Goal: Task Accomplishment & Management: Complete application form

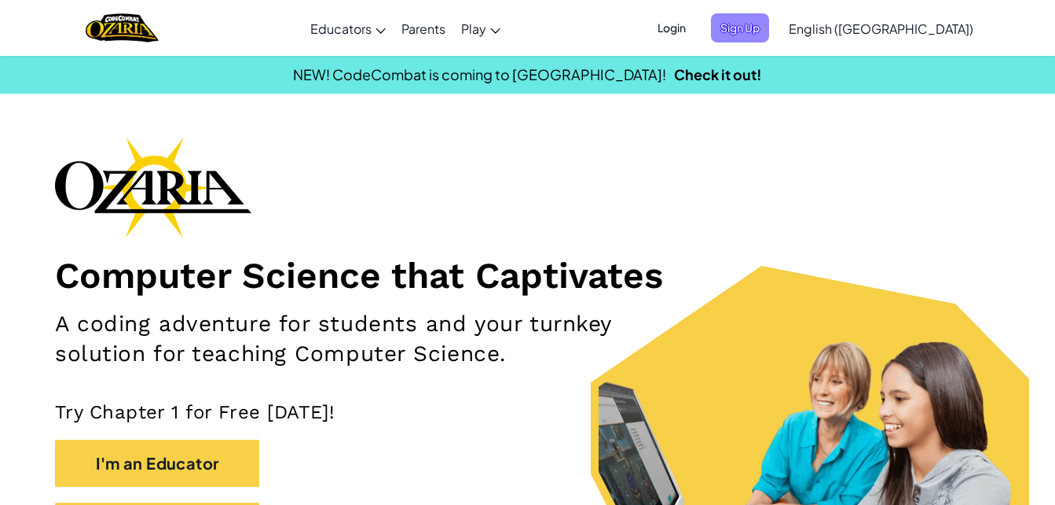
click at [769, 42] on span "Sign Up" at bounding box center [740, 27] width 58 height 29
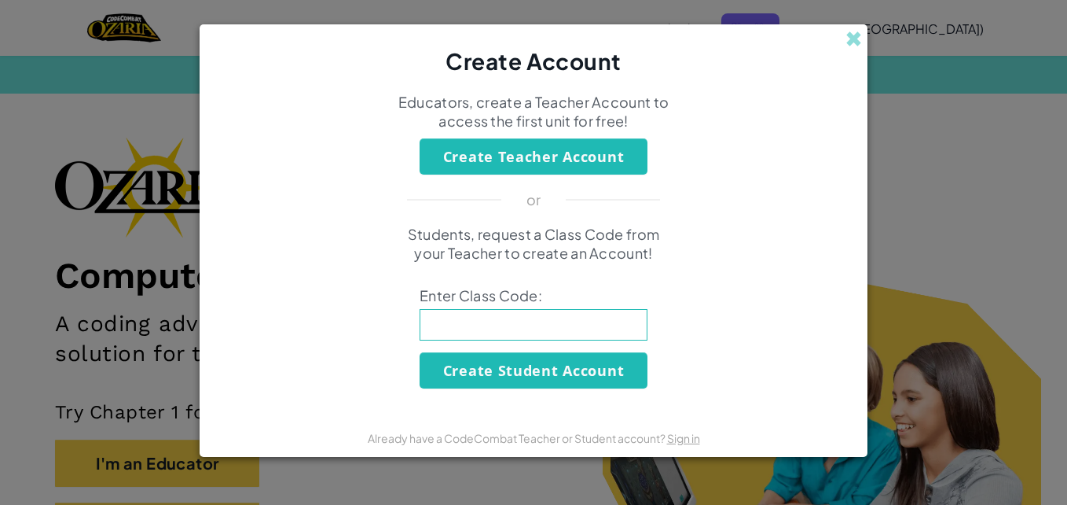
click at [544, 326] on input at bounding box center [534, 324] width 228 height 31
type input "HouseLastArt"
click at [582, 379] on button "Create Student Account" at bounding box center [534, 370] width 228 height 36
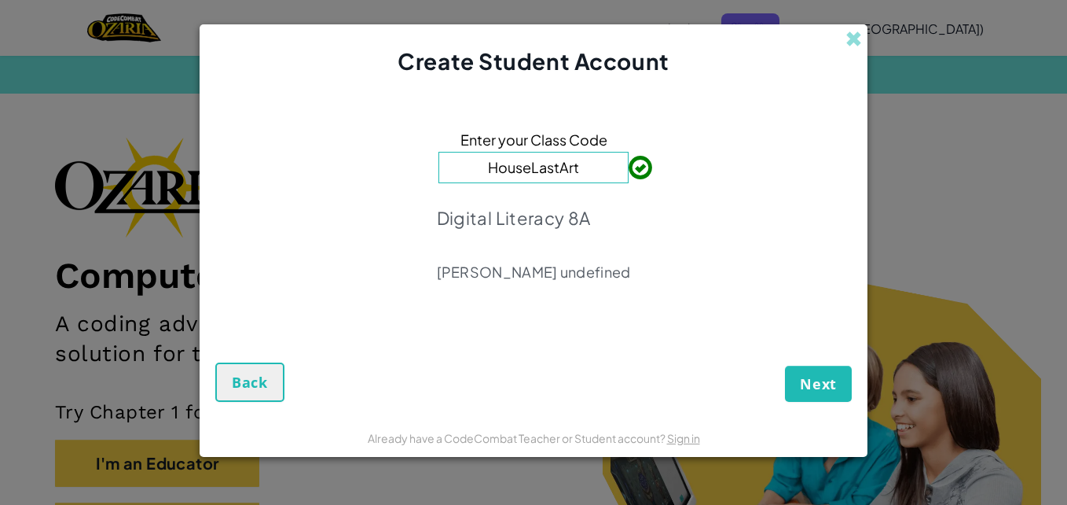
click at [662, 299] on div "Enter your Class Code HouseLastArt Digital Literacy 8A [PERSON_NAME] undefined" at bounding box center [533, 210] width 637 height 234
click at [840, 383] on button "Next" at bounding box center [818, 383] width 67 height 36
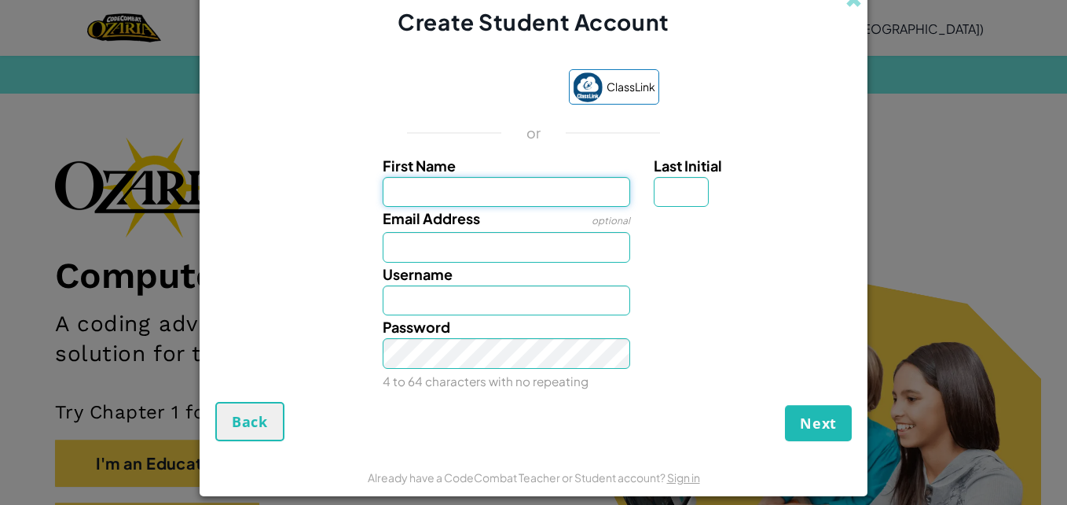
click at [562, 194] on input "First Name" at bounding box center [507, 192] width 248 height 31
type input "mia"
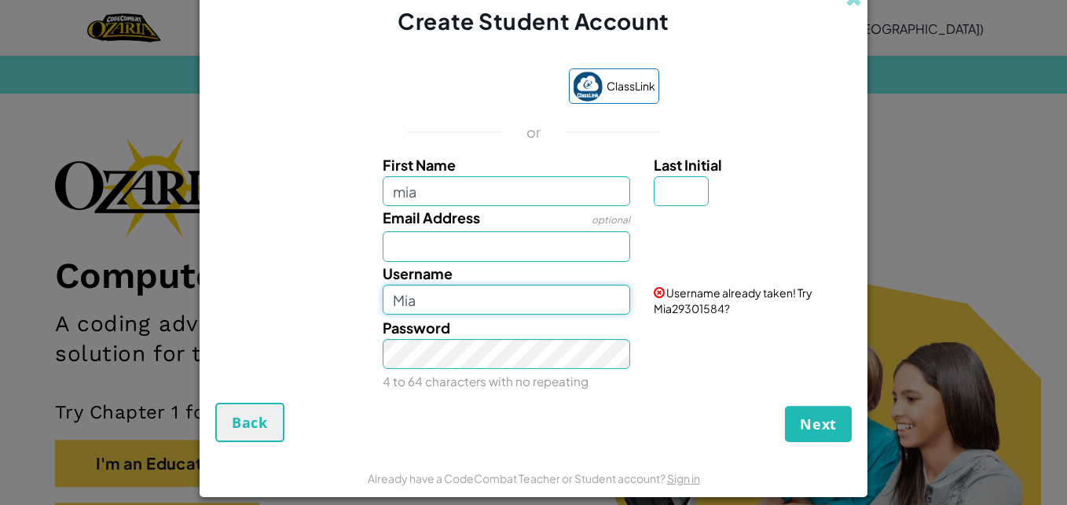
click at [499, 306] on input "Mia" at bounding box center [507, 299] width 248 height 31
type input "Mia1229"
click at [539, 264] on div "Username Mia1229" at bounding box center [507, 288] width 272 height 53
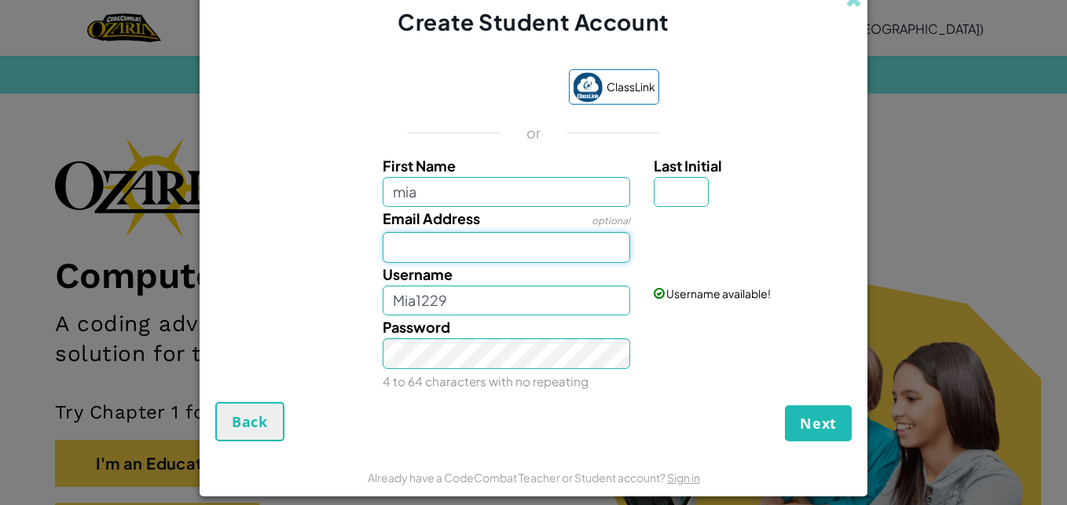
click at [542, 259] on input "Email Address" at bounding box center [507, 247] width 248 height 31
type input "[EMAIL_ADDRESS][DOMAIN_NAME]"
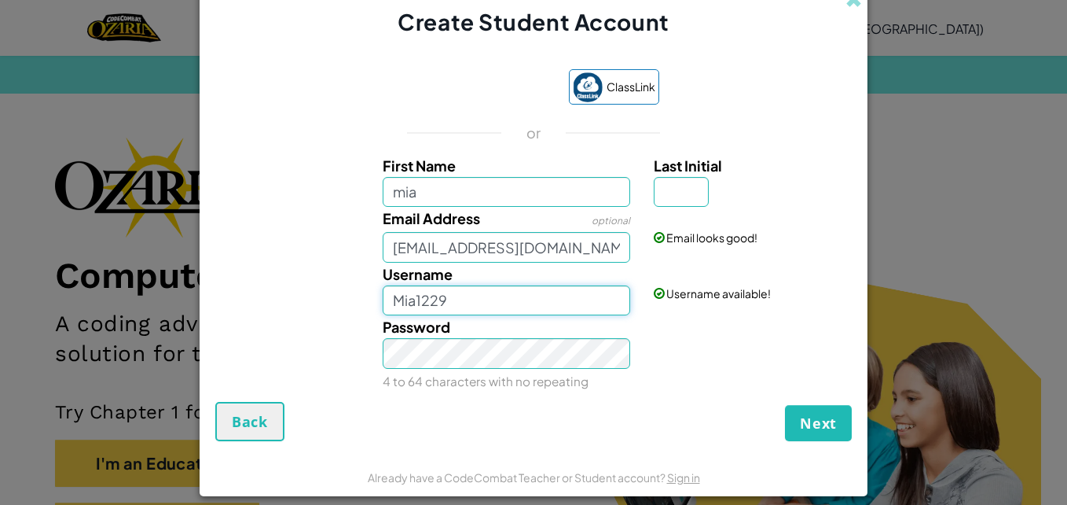
drag, startPoint x: 456, startPoint y: 306, endPoint x: 412, endPoint y: 294, distance: 45.6
click at [412, 294] on input "Mia1229" at bounding box center [507, 300] width 248 height 31
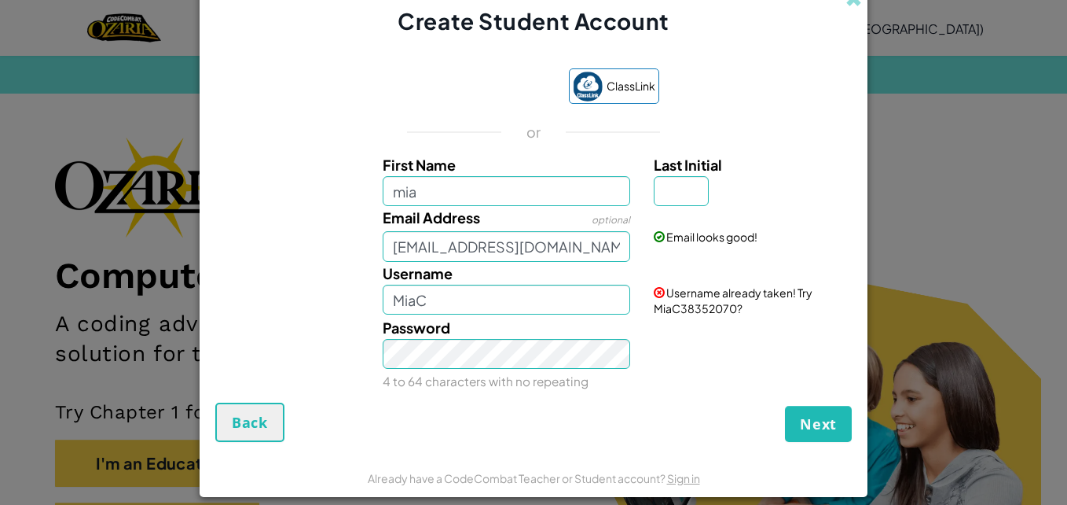
click at [344, 308] on div "Username MiaC Username already taken! Try MiaC38352070?" at bounding box center [533, 289] width 652 height 54
click at [486, 298] on input "MiaC" at bounding box center [507, 299] width 248 height 31
click at [243, 347] on div "Password 4 to 64 characters with no repeating" at bounding box center [533, 354] width 652 height 77
click at [451, 296] on input "Mia.C" at bounding box center [507, 299] width 248 height 31
type input "M"
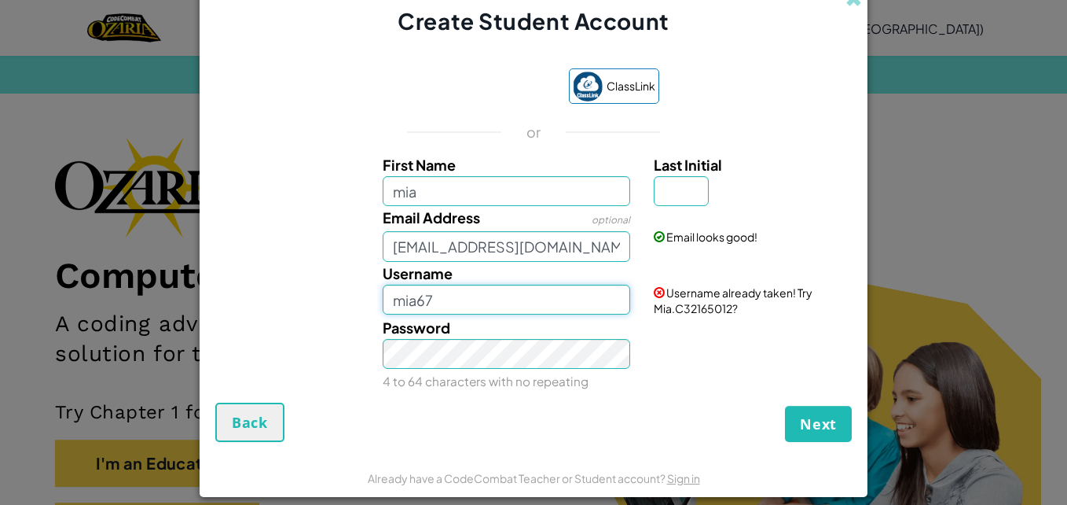
click at [412, 301] on input "mia67" at bounding box center [507, 299] width 248 height 31
click at [579, 299] on input "mia.67" at bounding box center [507, 299] width 248 height 31
click at [536, 334] on div "Password 4 to 64 characters with no repeating" at bounding box center [507, 354] width 272 height 77
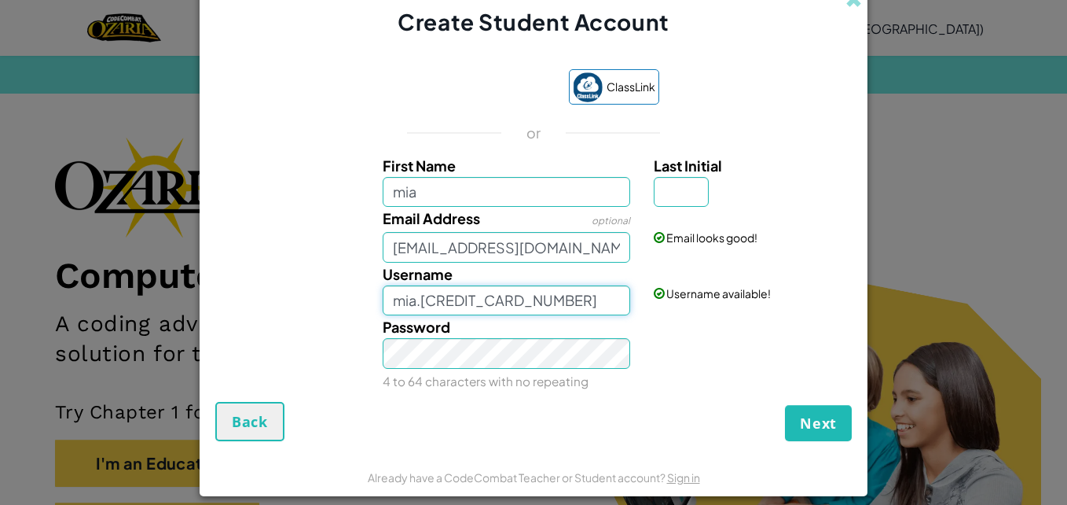
drag, startPoint x: 552, startPoint y: 299, endPoint x: 476, endPoint y: 302, distance: 76.3
click at [476, 302] on input "mia.[CREDIT_CARD_NUMBER]" at bounding box center [507, 300] width 248 height 31
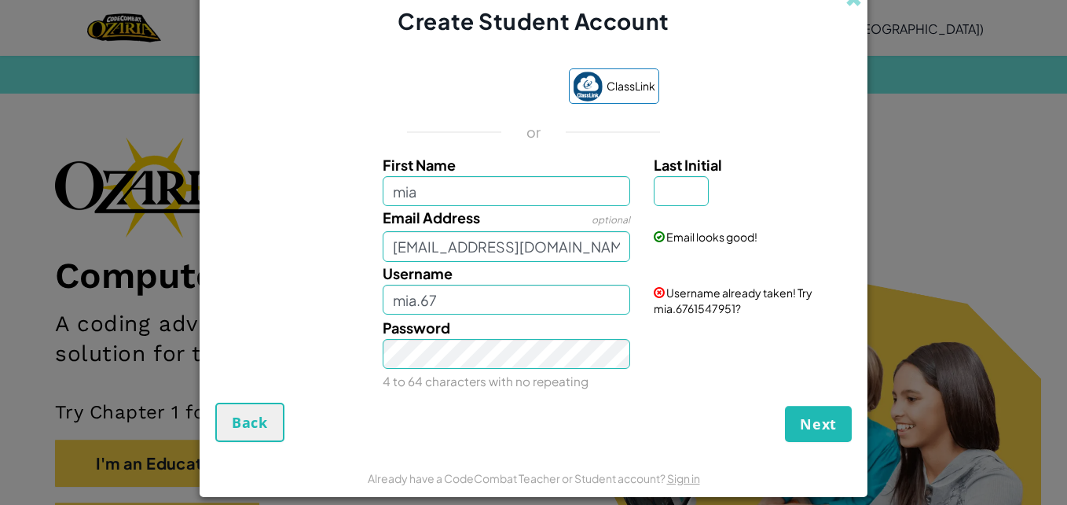
drag, startPoint x: 516, startPoint y: 325, endPoint x: 439, endPoint y: 332, distance: 77.3
click at [439, 332] on span "Password" at bounding box center [417, 327] width 68 height 18
click at [461, 300] on input "mia.67" at bounding box center [507, 299] width 248 height 31
drag, startPoint x: 459, startPoint y: 299, endPoint x: 438, endPoint y: 306, distance: 22.4
click at [438, 306] on input "mia.67" at bounding box center [507, 299] width 248 height 31
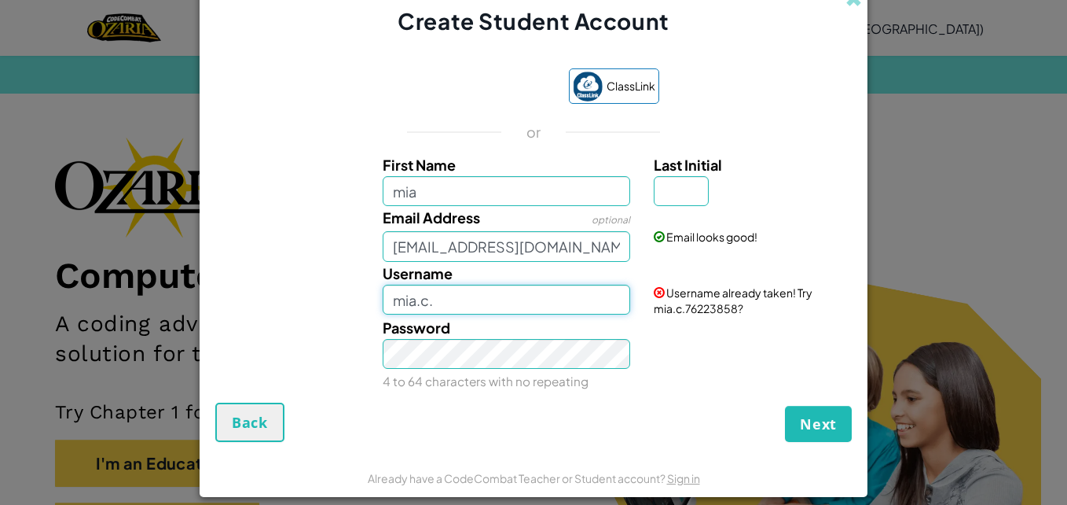
click at [556, 291] on input "mia.c." at bounding box center [507, 299] width 248 height 31
click at [375, 306] on div "Username [PERSON_NAME].c." at bounding box center [507, 288] width 272 height 53
click at [385, 305] on input "mia.c." at bounding box center [507, 299] width 248 height 31
type input ".mia.c."
click at [468, 297] on input ".mia.c." at bounding box center [507, 299] width 248 height 31
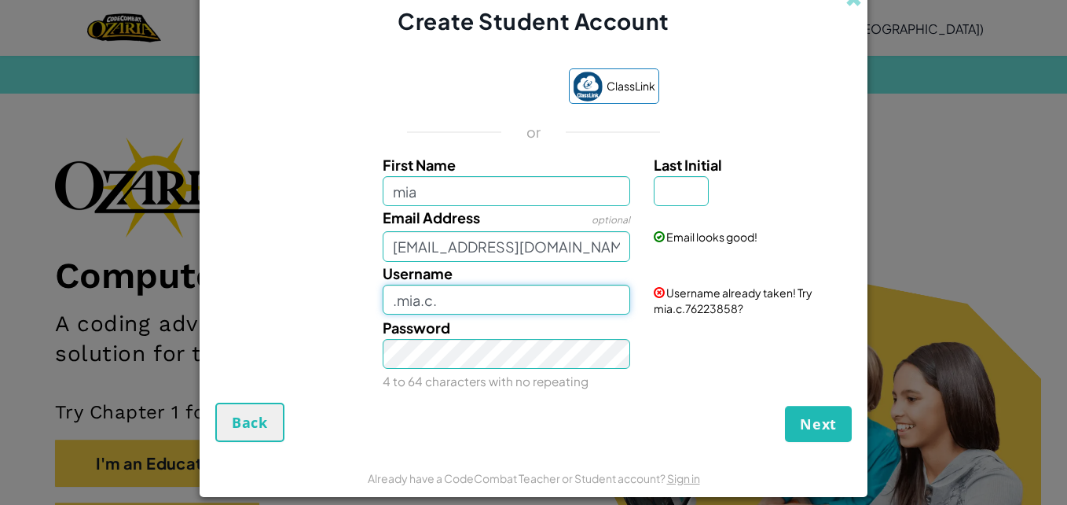
click at [466, 295] on input ".mia.c." at bounding box center [507, 299] width 248 height 31
drag, startPoint x: 468, startPoint y: 295, endPoint x: 337, endPoint y: 314, distance: 131.8
click at [337, 314] on div "Username .mia.c. Username already taken! Try mia.c.76223858?" at bounding box center [533, 289] width 652 height 54
click at [450, 308] on input "mia_c." at bounding box center [507, 299] width 248 height 31
click at [522, 293] on input "mia_c." at bounding box center [507, 299] width 248 height 31
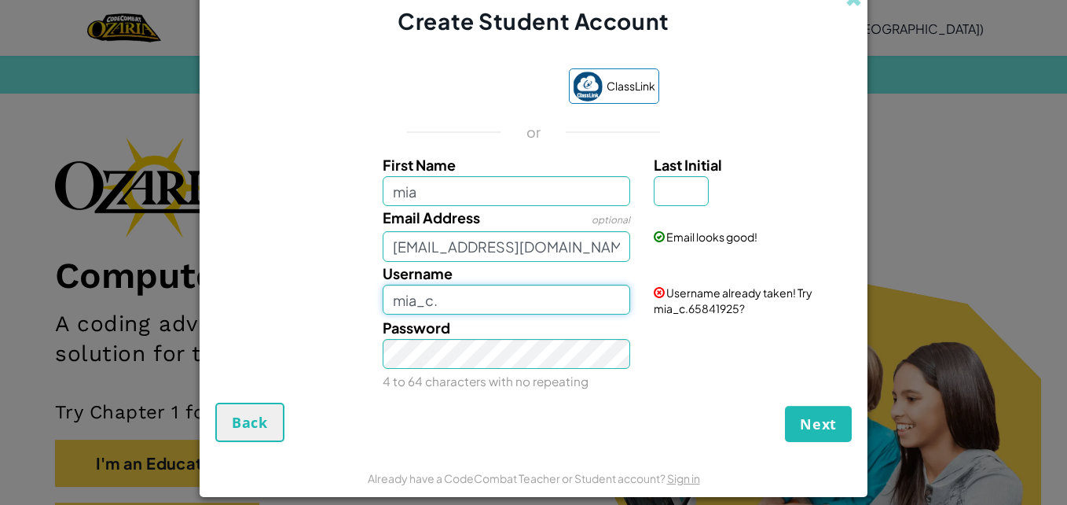
drag, startPoint x: 475, startPoint y: 306, endPoint x: 417, endPoint y: 310, distance: 59.1
click at [417, 310] on input "mia_c." at bounding box center [507, 299] width 248 height 31
type input "mia.chistolini"
click at [490, 319] on div "Password 4 to 64 characters with no repeating" at bounding box center [507, 354] width 272 height 77
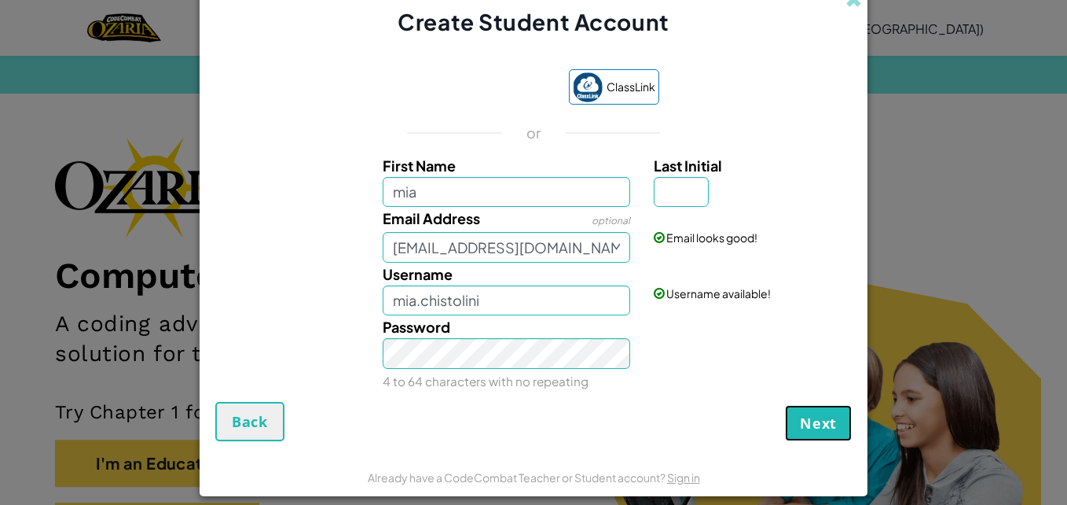
click at [800, 416] on span "Next" at bounding box center [818, 422] width 37 height 19
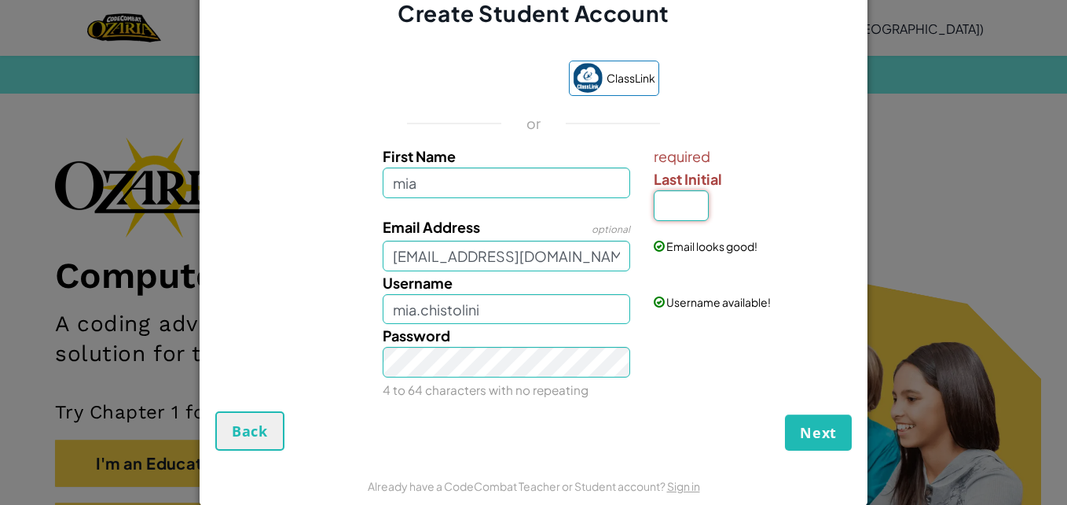
click at [691, 215] on input "Last Initial" at bounding box center [681, 205] width 55 height 31
type input "c"
click at [670, 339] on div "Password 4 to 64 characters with no repeating" at bounding box center [533, 362] width 652 height 77
click at [520, 313] on input "MiaC" at bounding box center [507, 308] width 248 height 31
type input "M"
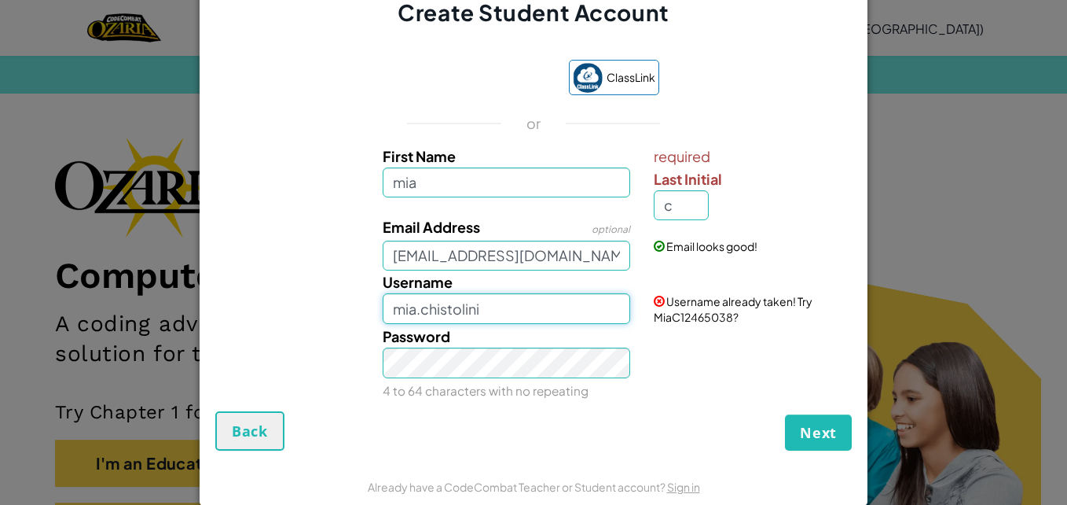
type input "mia.chistolini"
click at [301, 323] on div "Username [PERSON_NAME].chistolini Username available!" at bounding box center [533, 297] width 652 height 53
click at [806, 437] on span "Next" at bounding box center [818, 432] width 37 height 19
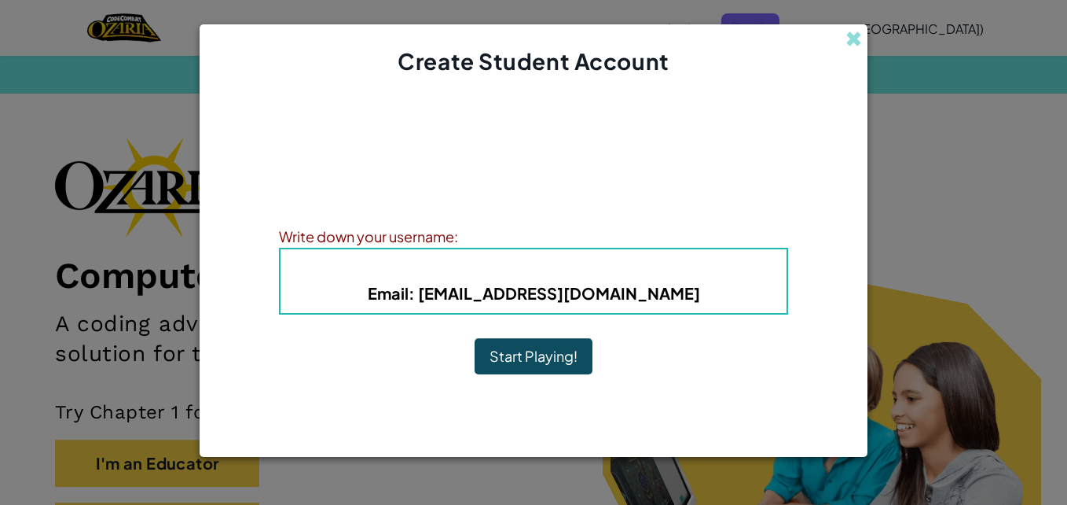
click at [684, 282] on h5 "Email : [EMAIL_ADDRESS][DOMAIN_NAME]" at bounding box center [533, 293] width 475 height 24
click at [461, 236] on div "Write down your username:" at bounding box center [533, 236] width 509 height 23
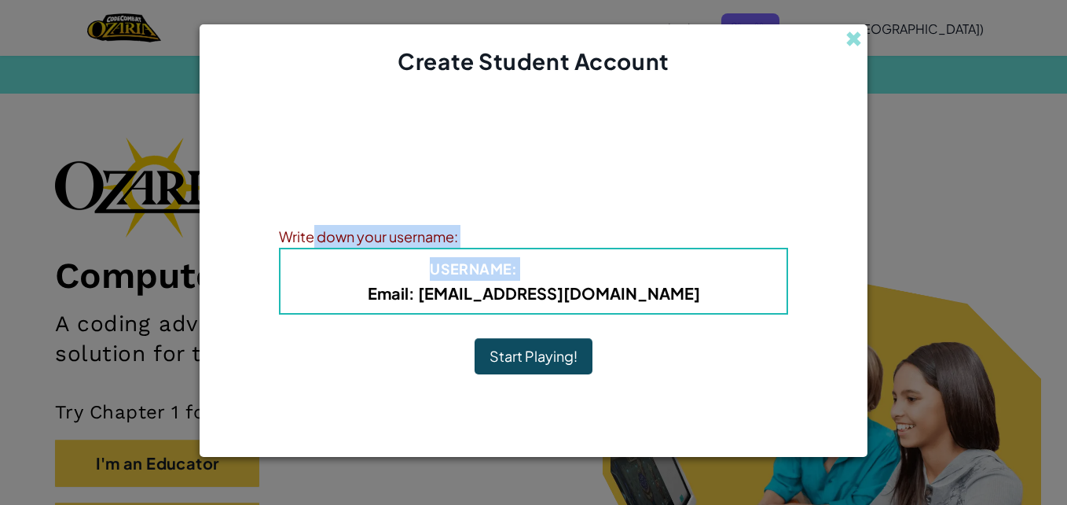
drag, startPoint x: 311, startPoint y: 246, endPoint x: 526, endPoint y: 253, distance: 214.7
click at [526, 253] on div "Write down your username: Username : [PERSON_NAME].chistolini Email : [EMAIL_AD…" at bounding box center [533, 270] width 509 height 90
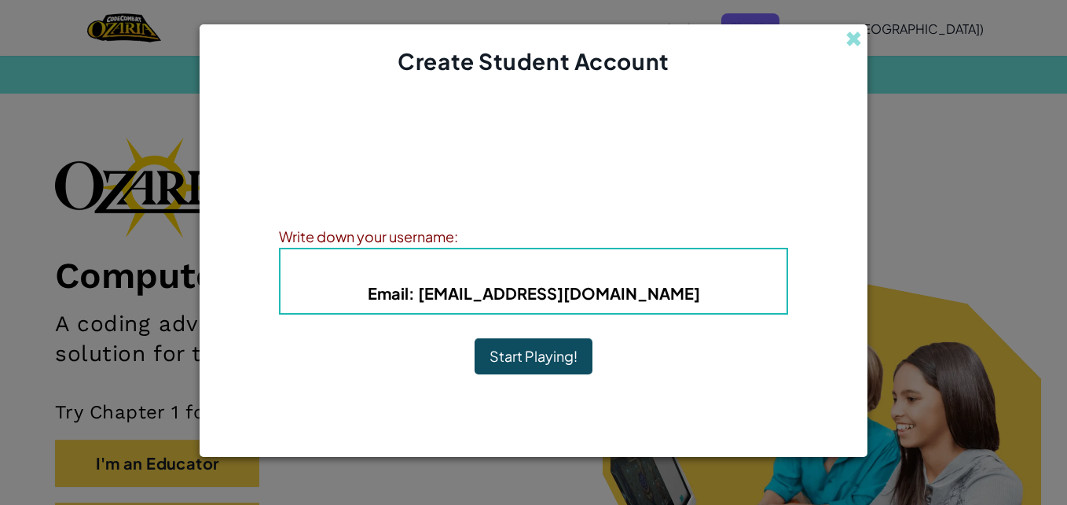
drag, startPoint x: 526, startPoint y: 253, endPoint x: 611, endPoint y: 281, distance: 89.2
click at [611, 281] on h5 "Email : [EMAIL_ADDRESS][DOMAIN_NAME]" at bounding box center [533, 293] width 475 height 24
click at [516, 270] on b "Username : [PERSON_NAME].chistolini" at bounding box center [533, 268] width 207 height 18
drag, startPoint x: 518, startPoint y: 270, endPoint x: 615, endPoint y: 272, distance: 96.7
click at [615, 272] on b "Username : [PERSON_NAME].chistolini" at bounding box center [533, 268] width 207 height 18
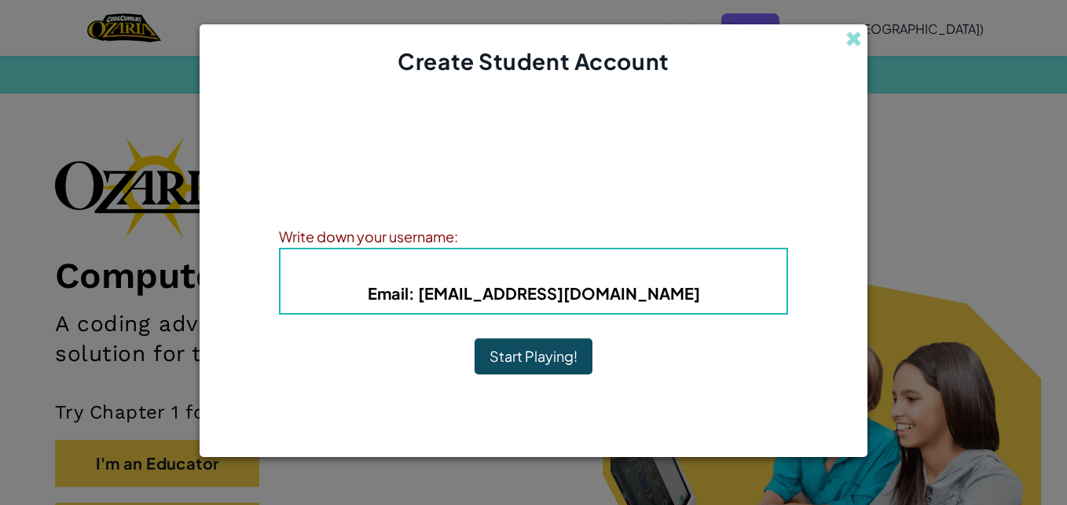
drag, startPoint x: 615, startPoint y: 272, endPoint x: 652, endPoint y: 326, distance: 66.1
click at [652, 326] on div "Account Created! Write down your information so that you don't forget it. Your …" at bounding box center [533, 247] width 509 height 309
click at [532, 354] on button "Start Playing!" at bounding box center [534, 356] width 118 height 36
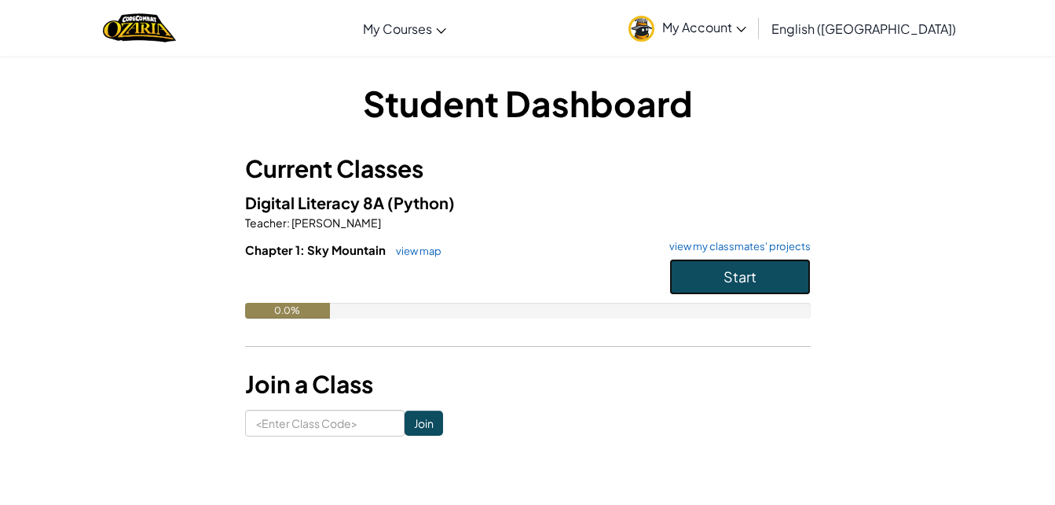
click at [751, 274] on span "Start" at bounding box center [740, 276] width 33 height 18
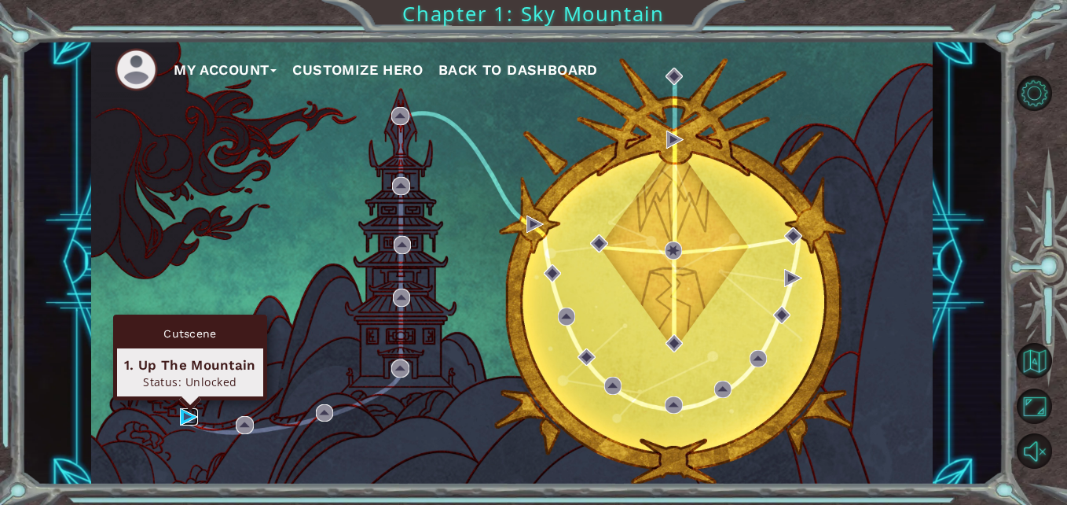
click at [181, 417] on img at bounding box center [188, 416] width 17 height 17
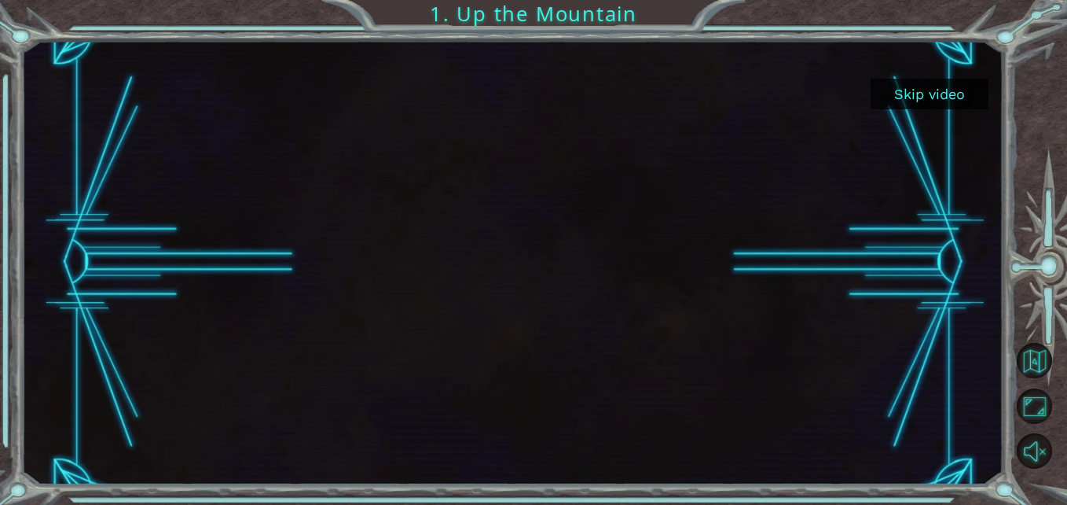
click at [930, 86] on button "Skip video" at bounding box center [930, 94] width 118 height 31
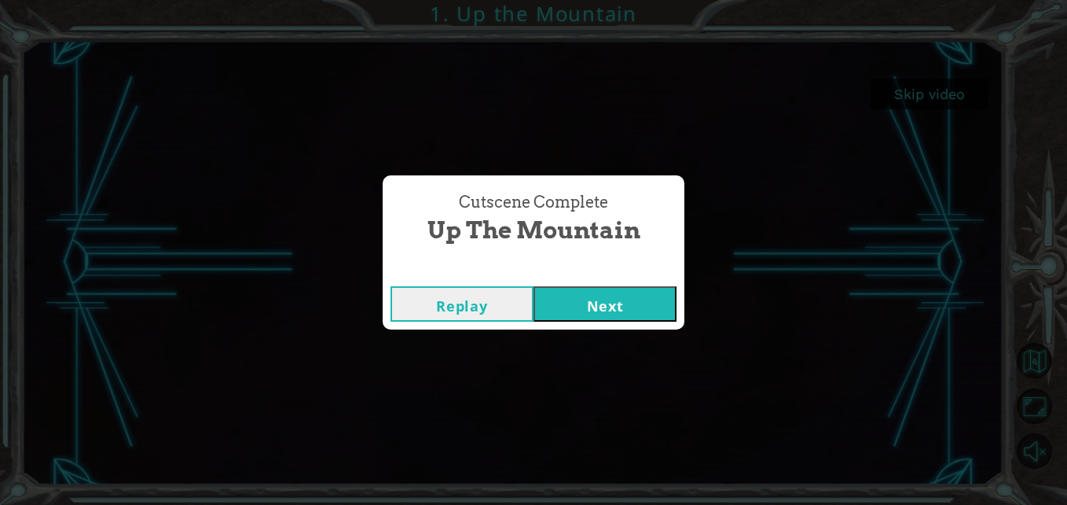
click at [575, 309] on button "Next" at bounding box center [605, 303] width 143 height 35
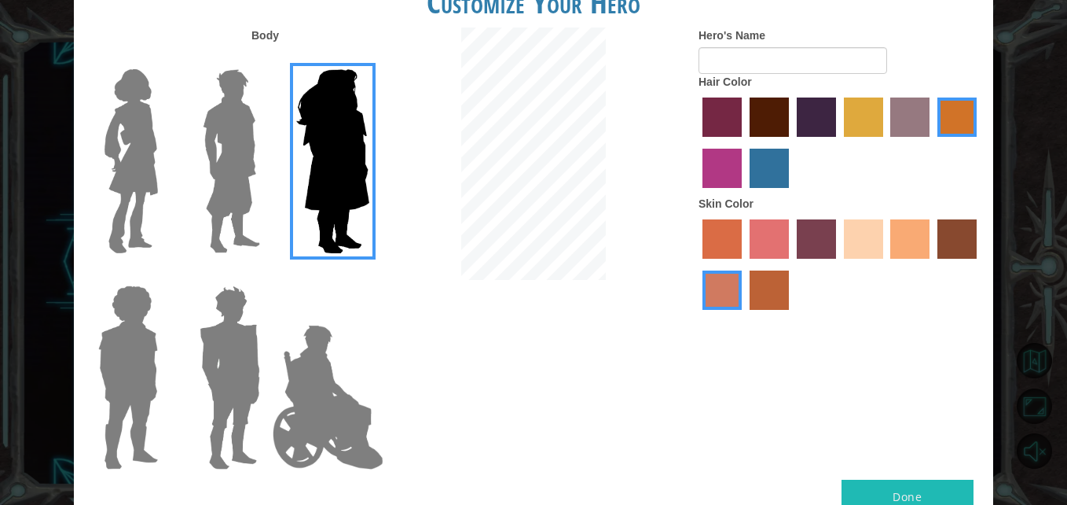
click at [141, 189] on img at bounding box center [131, 161] width 66 height 196
click at [164, 59] on input "Hero Connie" at bounding box center [164, 59] width 0 height 0
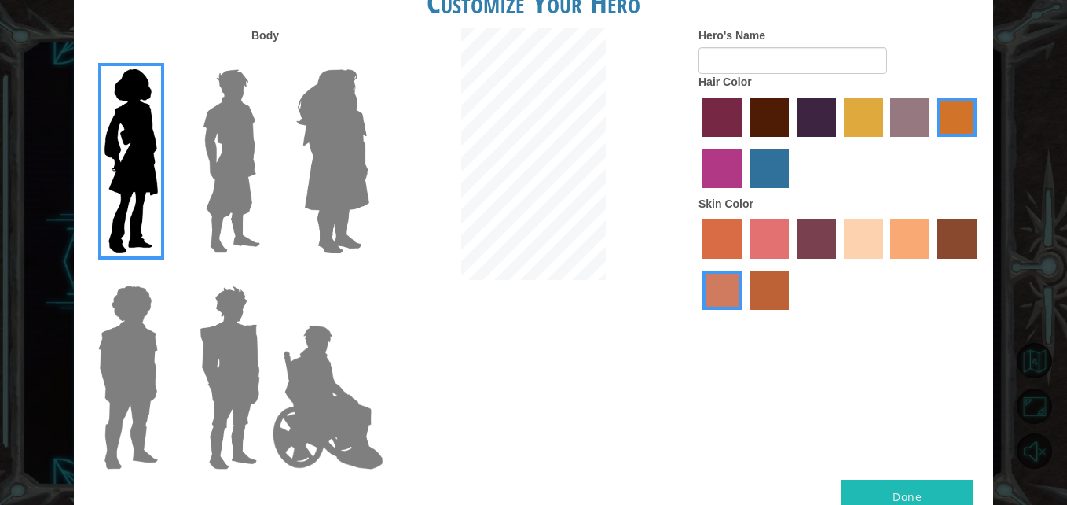
click at [326, 370] on img at bounding box center [327, 396] width 123 height 157
click at [369, 275] on input "Hero Jamie" at bounding box center [369, 275] width 0 height 0
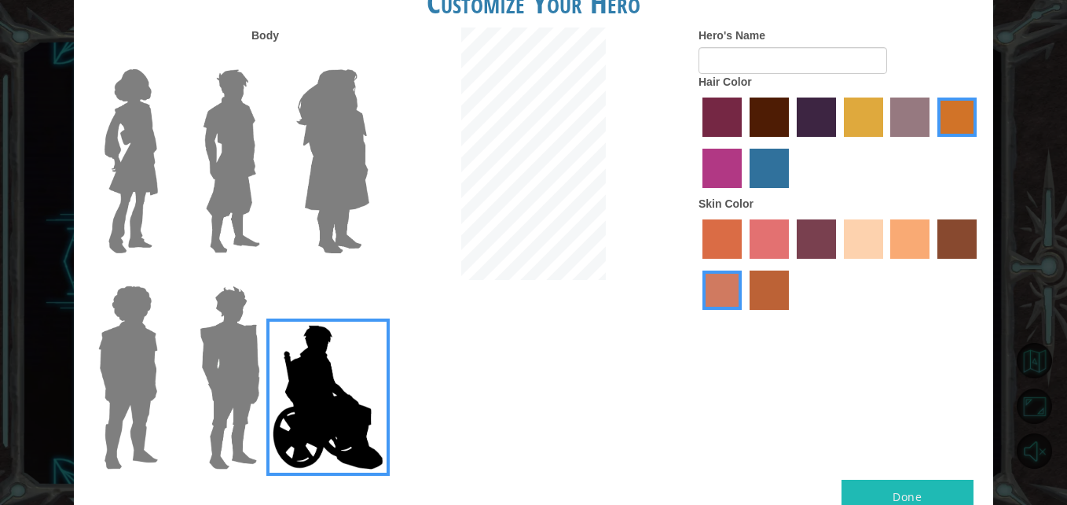
click at [138, 204] on img at bounding box center [131, 161] width 66 height 196
click at [164, 59] on input "Hero Connie" at bounding box center [164, 59] width 0 height 0
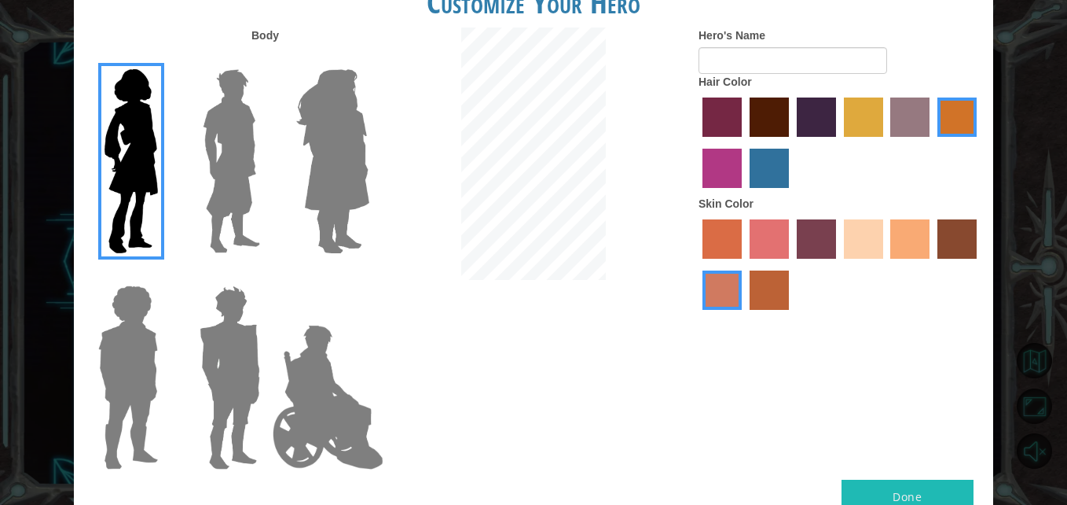
click at [908, 239] on label "tacao skin color" at bounding box center [909, 238] width 39 height 39
click at [886, 264] on input "tacao skin color" at bounding box center [886, 264] width 0 height 0
click at [760, 108] on label "maroon hair color" at bounding box center [769, 116] width 39 height 39
click at [744, 142] on input "maroon hair color" at bounding box center [744, 142] width 0 height 0
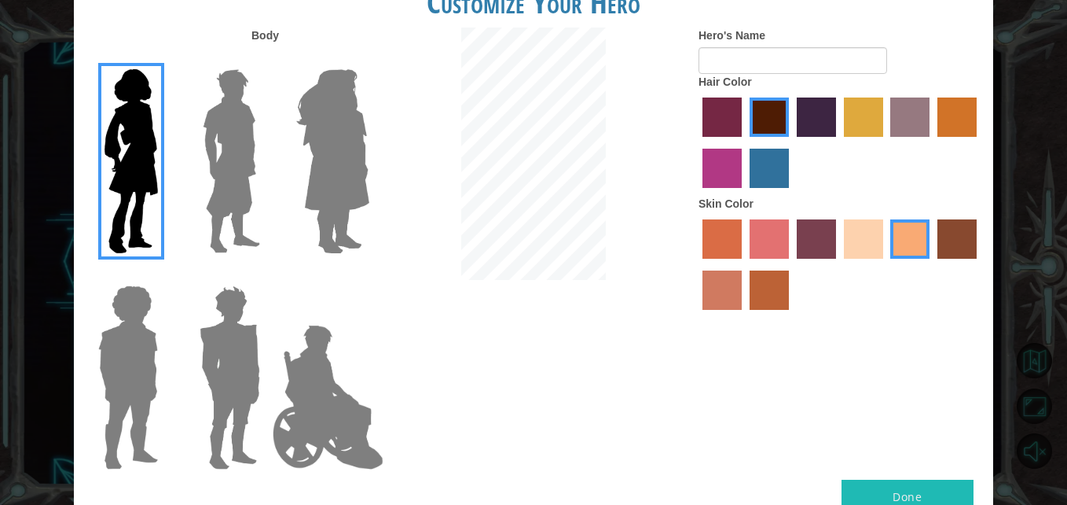
click at [769, 154] on label "lachmara hair color" at bounding box center [769, 168] width 39 height 39
click at [744, 193] on input "lachmara hair color" at bounding box center [744, 193] width 0 height 0
click at [764, 116] on label "maroon hair color" at bounding box center [769, 116] width 39 height 39
click at [744, 142] on input "maroon hair color" at bounding box center [744, 142] width 0 height 0
click at [360, 188] on img at bounding box center [333, 161] width 86 height 196
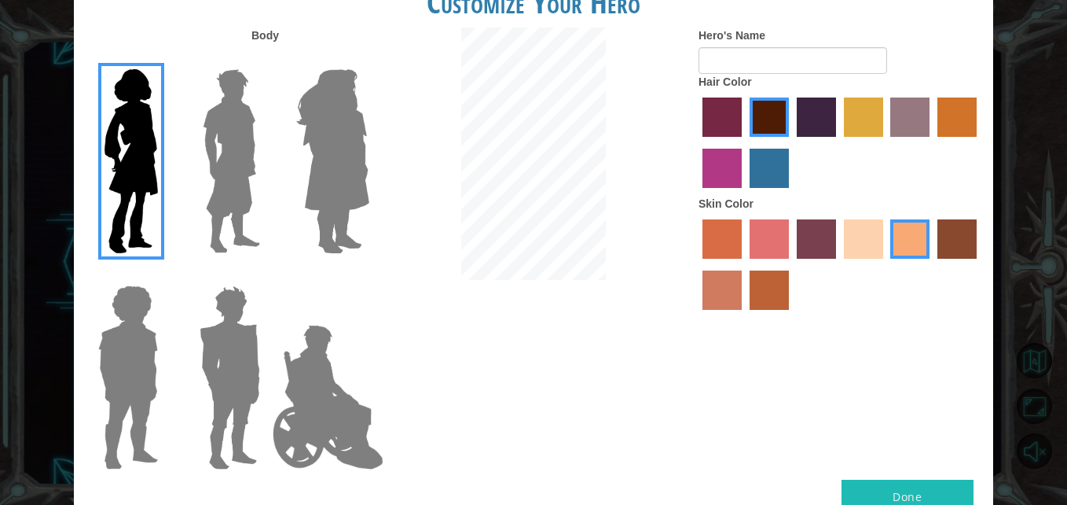
click at [369, 59] on input "Hero Amethyst" at bounding box center [369, 59] width 0 height 0
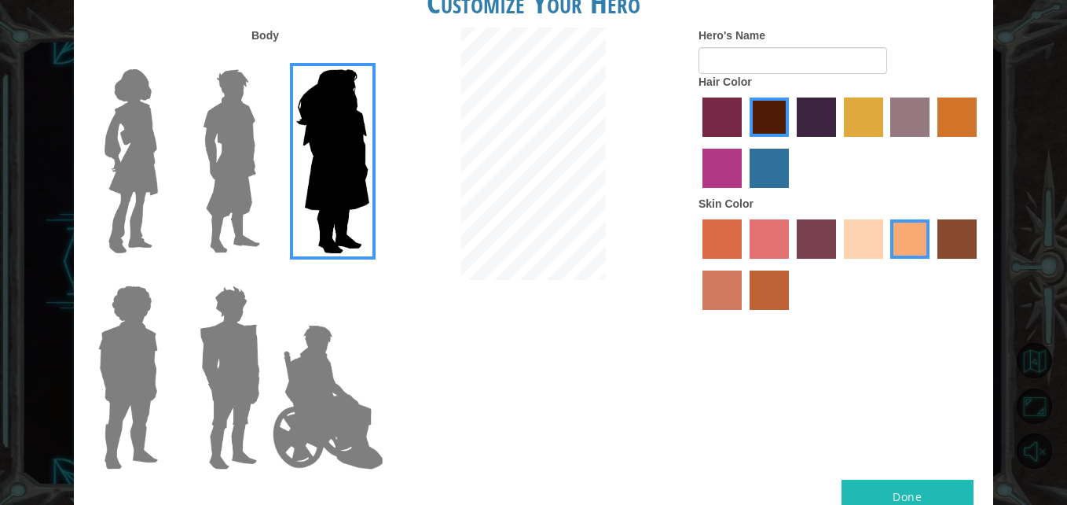
click at [100, 197] on img at bounding box center [131, 161] width 66 height 196
click at [164, 59] on input "Hero Connie" at bounding box center [164, 59] width 0 height 0
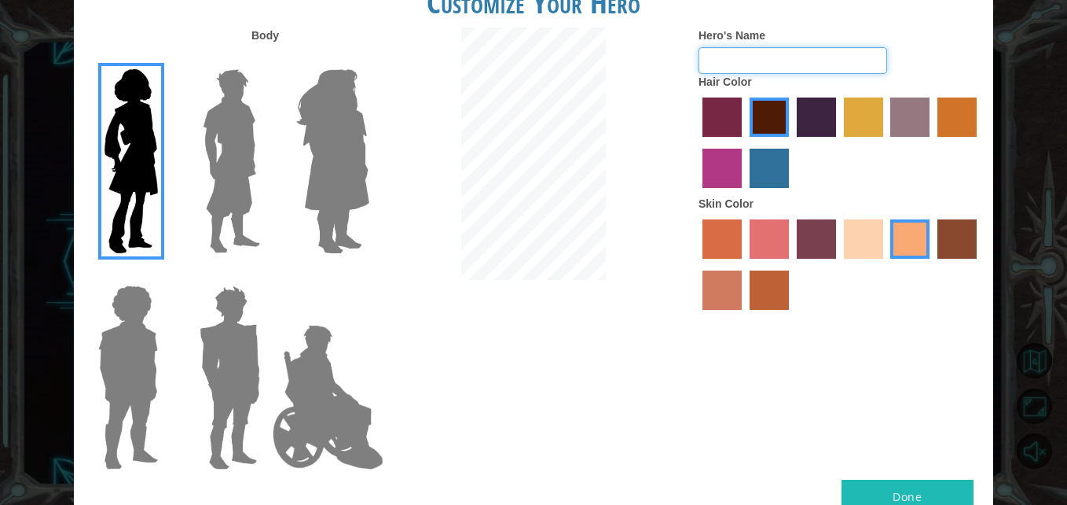
click at [822, 69] on input "Hero's Name" at bounding box center [793, 60] width 189 height 27
click at [750, 60] on input "Hero's Name" at bounding box center [793, 60] width 189 height 27
click at [828, 237] on label "tosca skin color" at bounding box center [816, 238] width 39 height 39
click at [791, 264] on input "tosca skin color" at bounding box center [791, 264] width 0 height 0
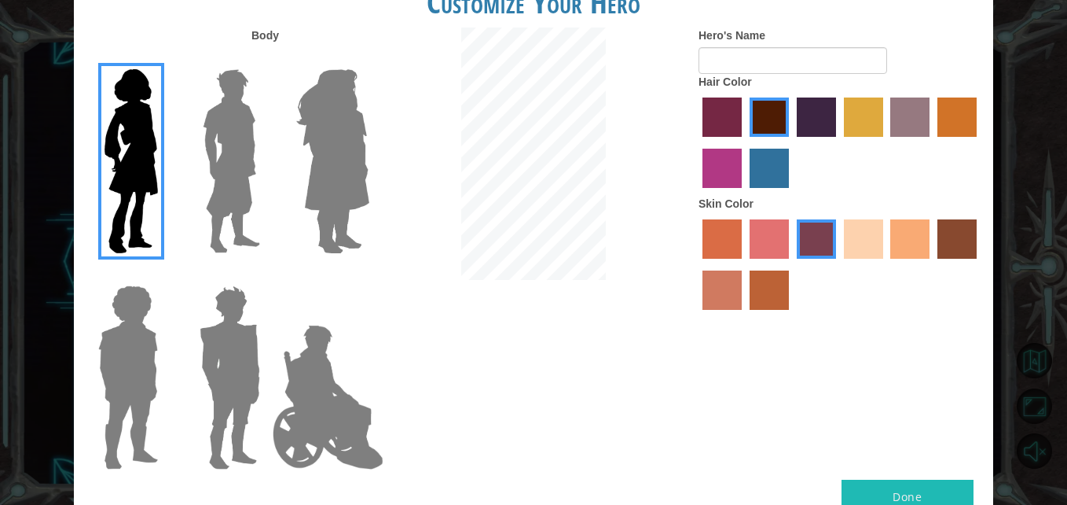
click at [867, 241] on label "sandy beach skin color" at bounding box center [863, 238] width 39 height 39
click at [839, 264] on input "sandy beach skin color" at bounding box center [839, 264] width 0 height 0
click at [804, 238] on label "tosca skin color" at bounding box center [816, 238] width 39 height 39
click at [791, 264] on input "tosca skin color" at bounding box center [791, 264] width 0 height 0
click at [775, 243] on label "froly skin color" at bounding box center [769, 238] width 39 height 39
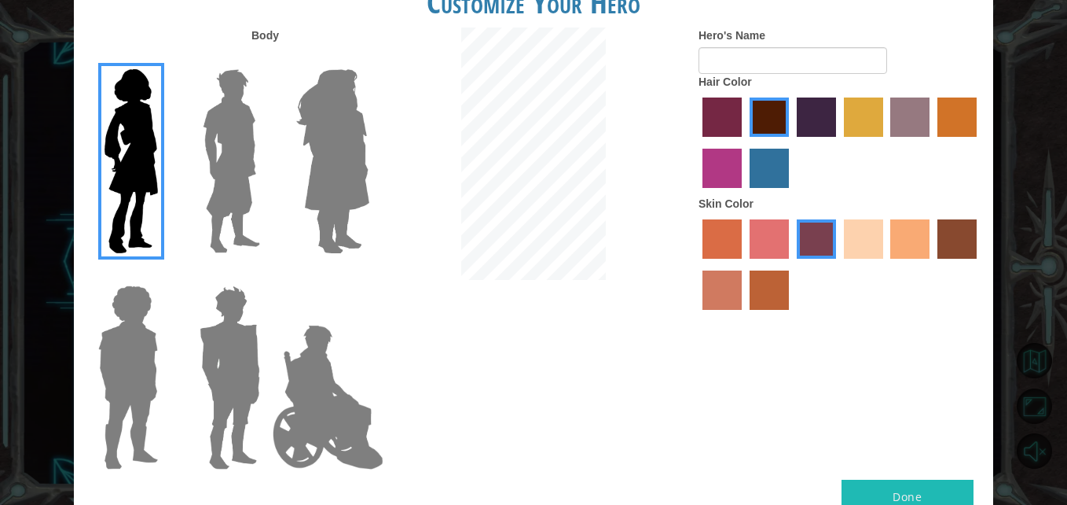
click at [744, 264] on input "froly skin color" at bounding box center [744, 264] width 0 height 0
click at [866, 252] on label "sandy beach skin color" at bounding box center [863, 238] width 39 height 39
click at [839, 264] on input "sandy beach skin color" at bounding box center [839, 264] width 0 height 0
click at [910, 239] on label "tacao skin color" at bounding box center [909, 238] width 39 height 39
click at [886, 264] on input "tacao skin color" at bounding box center [886, 264] width 0 height 0
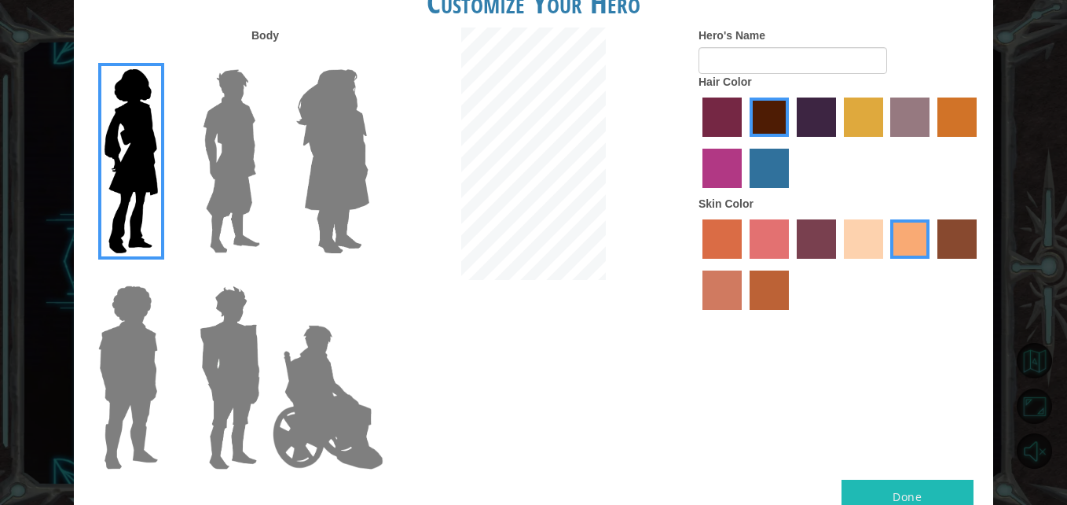
click at [720, 310] on div at bounding box center [840, 266] width 283 height 102
click at [724, 295] on label "burning sand skin color" at bounding box center [722, 289] width 39 height 39
click at [979, 264] on input "burning sand skin color" at bounding box center [979, 264] width 0 height 0
click at [732, 246] on label "sorbus skin color" at bounding box center [722, 238] width 39 height 39
click at [697, 264] on input "sorbus skin color" at bounding box center [697, 264] width 0 height 0
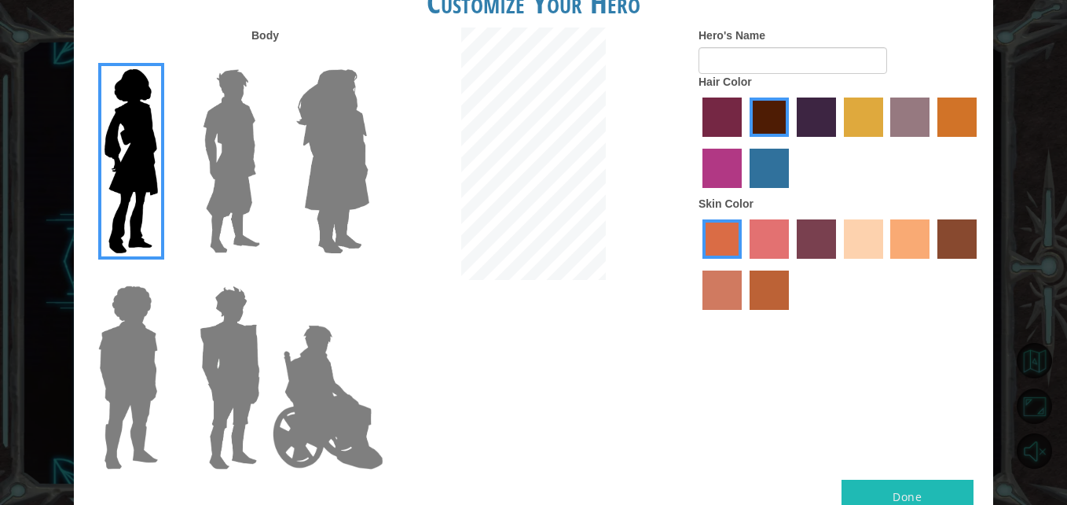
click at [757, 280] on label "smoke tree skin color" at bounding box center [769, 289] width 39 height 39
click at [744, 315] on input "smoke tree skin color" at bounding box center [744, 315] width 0 height 0
click at [700, 279] on div at bounding box center [840, 266] width 283 height 102
click at [723, 293] on label "burning sand skin color" at bounding box center [722, 289] width 39 height 39
click at [979, 264] on input "burning sand skin color" at bounding box center [979, 264] width 0 height 0
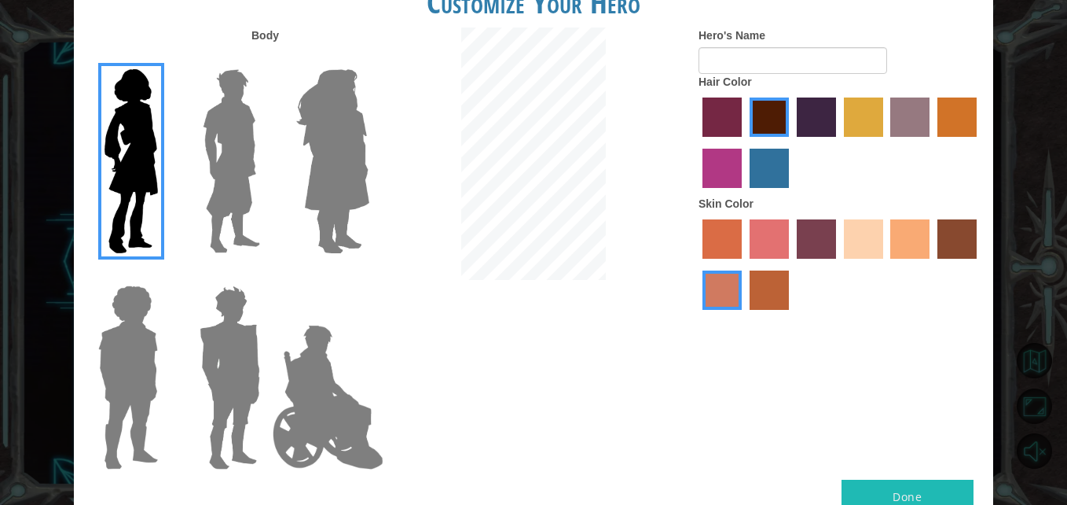
click at [862, 235] on label "sandy beach skin color" at bounding box center [863, 238] width 39 height 39
click at [839, 264] on input "sandy beach skin color" at bounding box center [839, 264] width 0 height 0
click at [920, 246] on label "tacao skin color" at bounding box center [909, 238] width 39 height 39
click at [886, 264] on input "tacao skin color" at bounding box center [886, 264] width 0 height 0
click at [875, 488] on button "Done" at bounding box center [908, 496] width 132 height 35
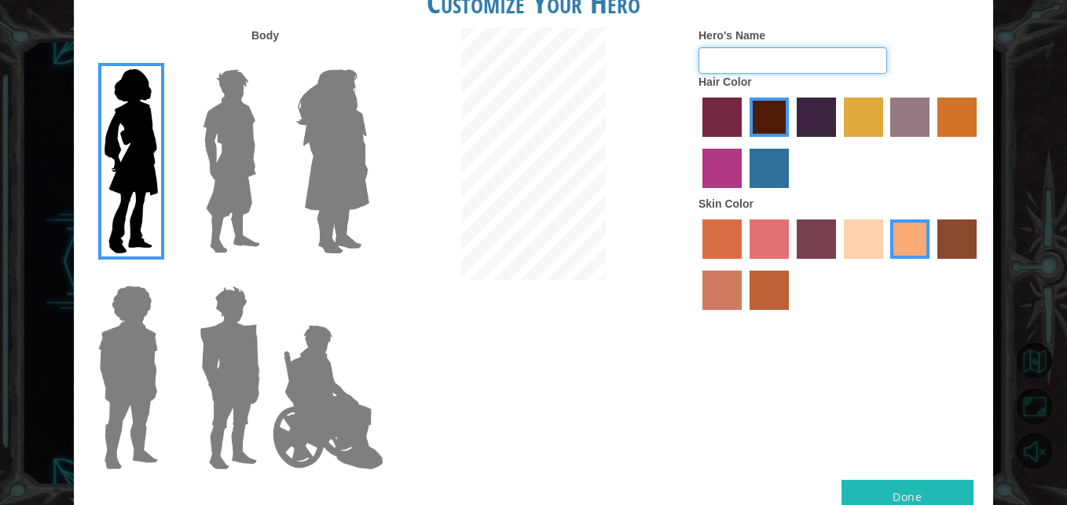
click at [769, 65] on input "Hero's Name" at bounding box center [793, 60] width 189 height 27
type input "c"
type input "chicken butt"
click at [955, 494] on button "Done" at bounding box center [908, 496] width 132 height 35
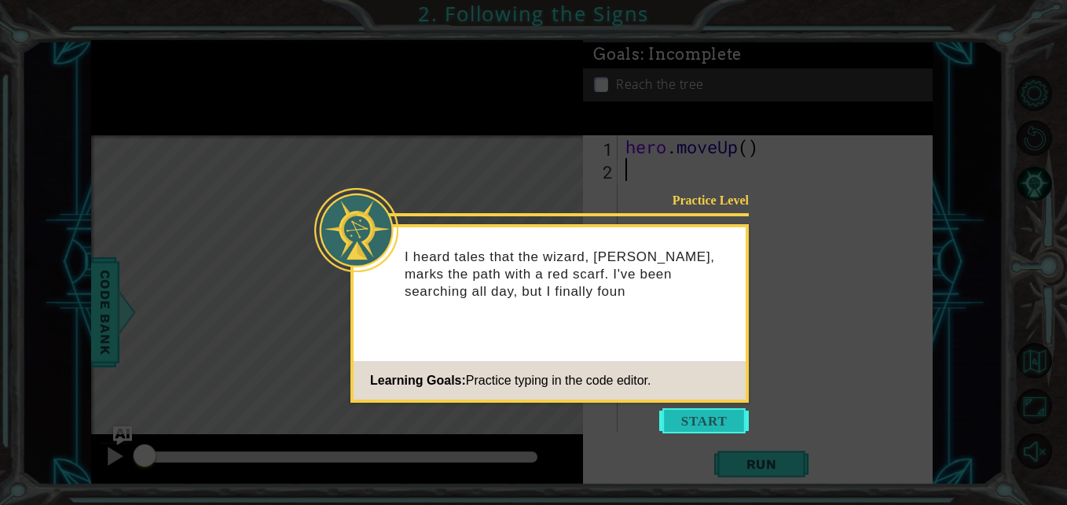
click at [706, 413] on button "Start" at bounding box center [704, 420] width 90 height 25
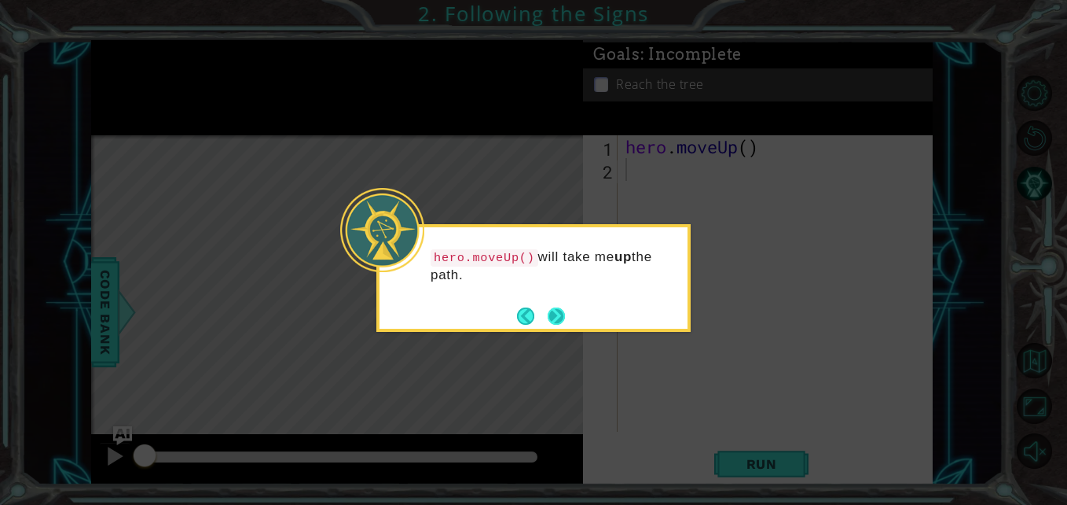
click at [551, 317] on button "Next" at bounding box center [556, 315] width 17 height 17
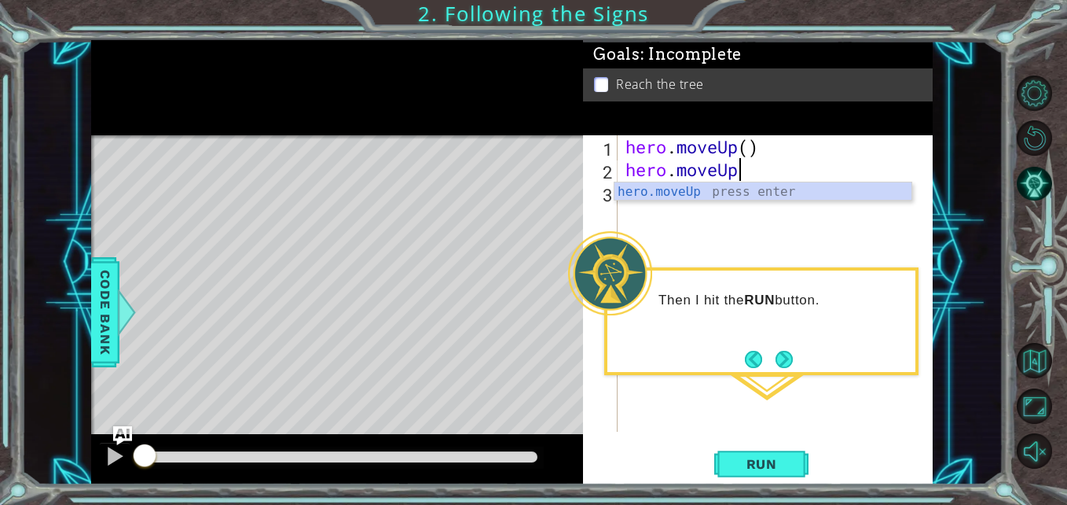
scroll to position [0, 5]
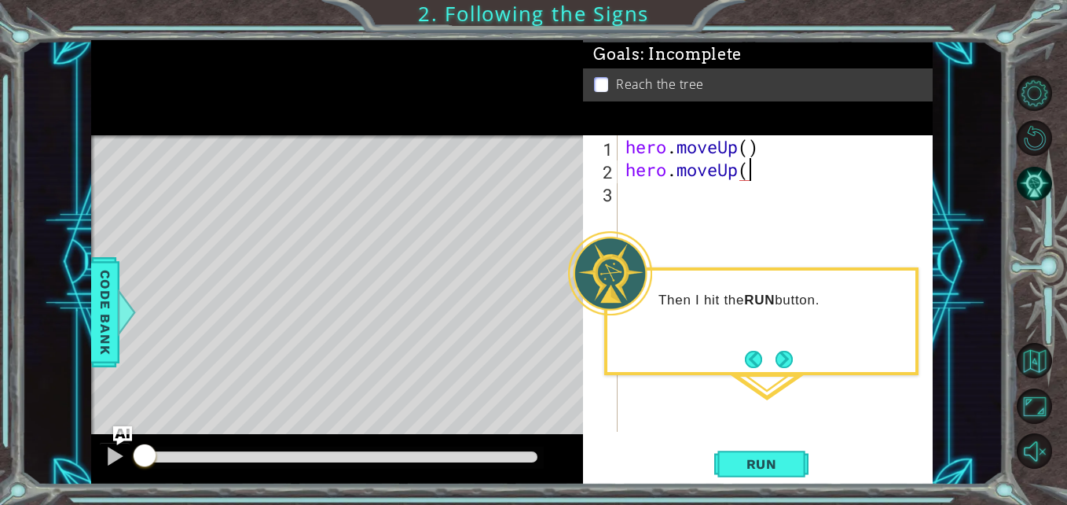
type textarea "hero.moveUp()"
click at [736, 447] on button "Run" at bounding box center [761, 463] width 94 height 35
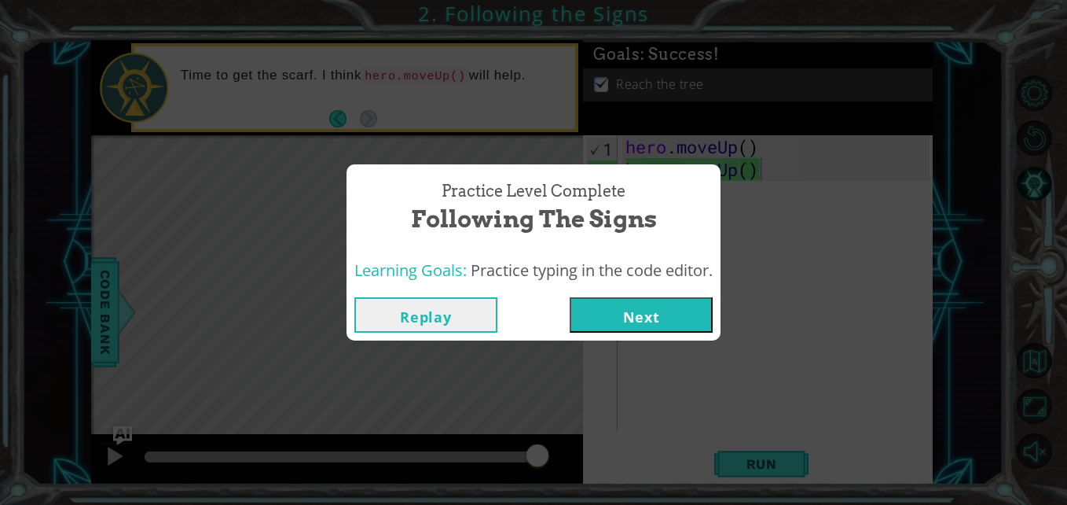
click at [642, 318] on button "Next" at bounding box center [641, 314] width 143 height 35
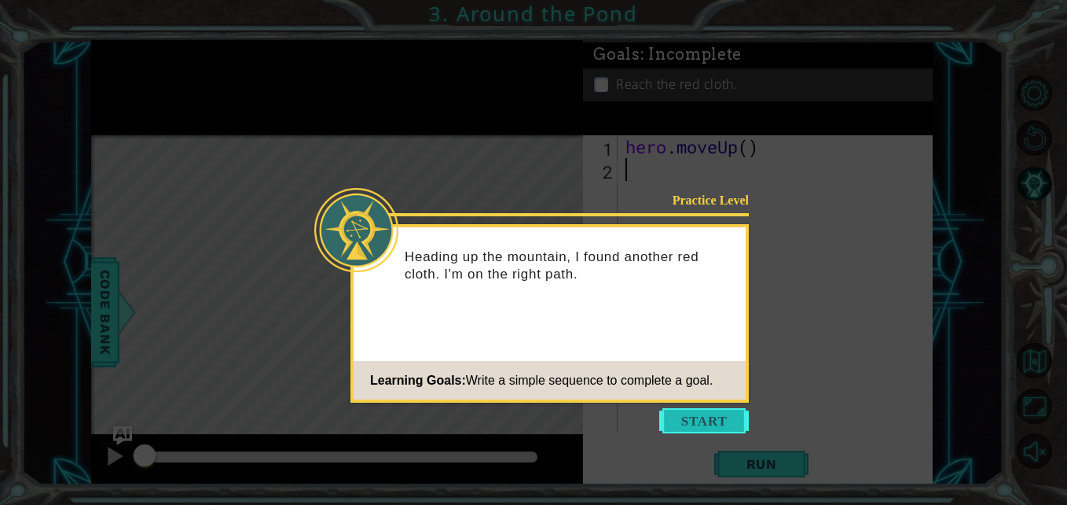
click at [700, 422] on button "Start" at bounding box center [704, 420] width 90 height 25
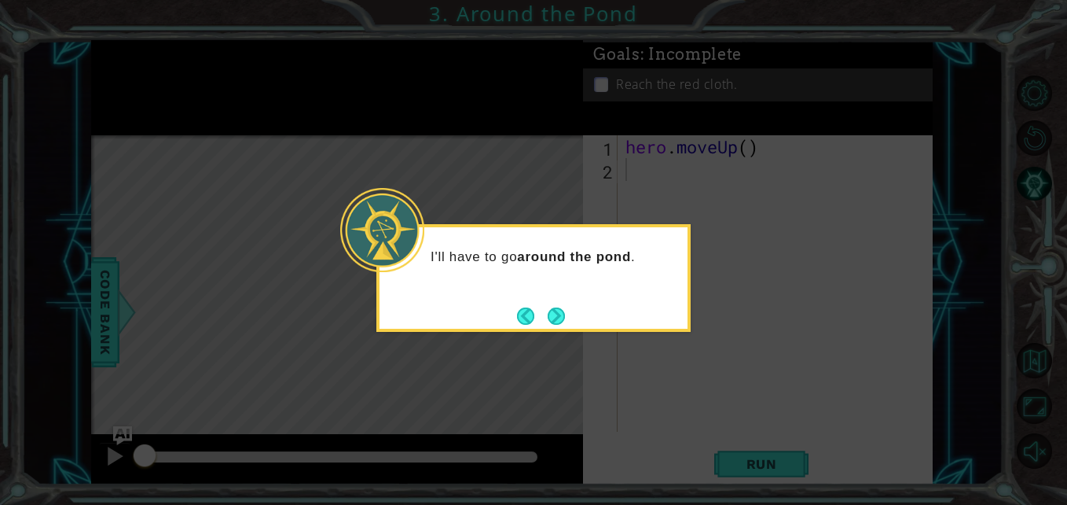
click at [571, 310] on div "I'll have to go around the pond ." at bounding box center [533, 278] width 314 height 108
click at [559, 314] on button "Next" at bounding box center [556, 315] width 18 height 18
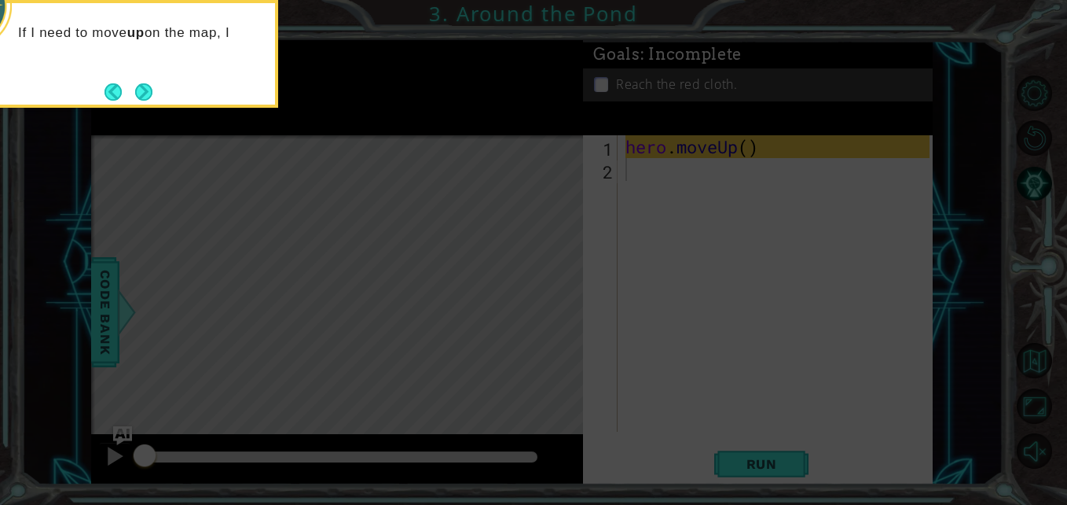
click at [655, 324] on icon at bounding box center [533, 75] width 1067 height 858
click at [679, 196] on icon at bounding box center [533, 75] width 1067 height 858
click at [142, 86] on button "Next" at bounding box center [143, 92] width 18 height 18
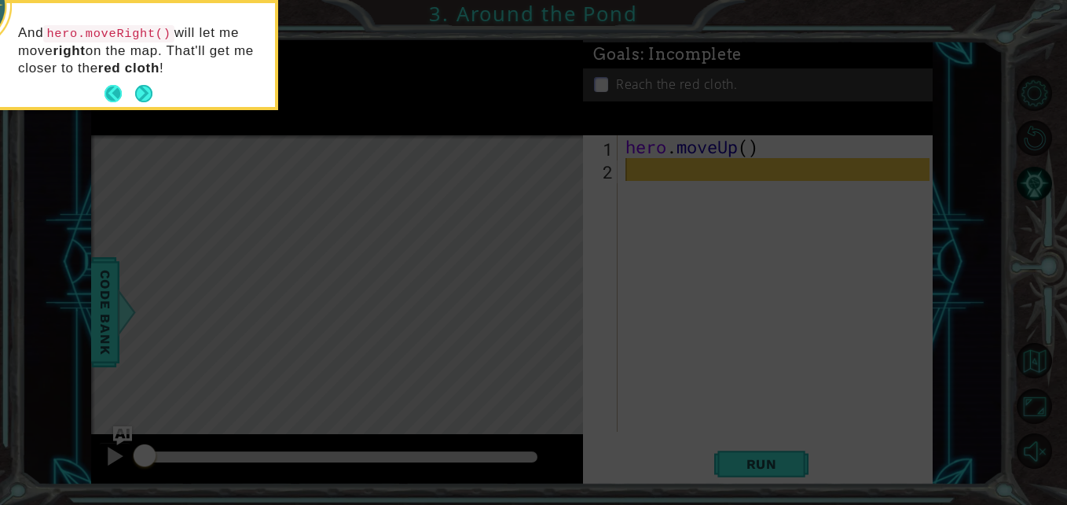
drag, startPoint x: 142, startPoint y: 86, endPoint x: 129, endPoint y: 95, distance: 15.9
click at [129, 95] on button "Back" at bounding box center [120, 93] width 31 height 17
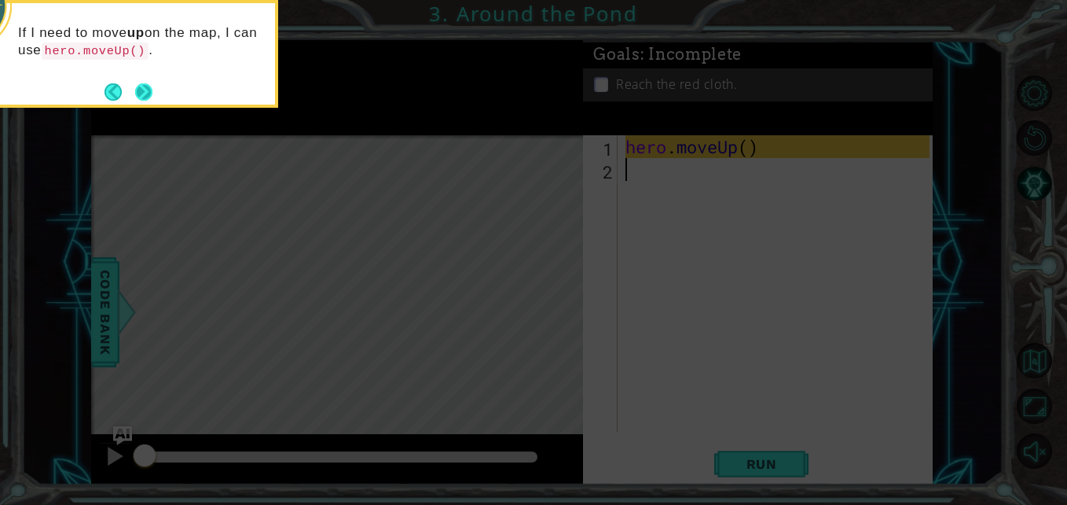
click at [140, 97] on button "Next" at bounding box center [143, 91] width 17 height 17
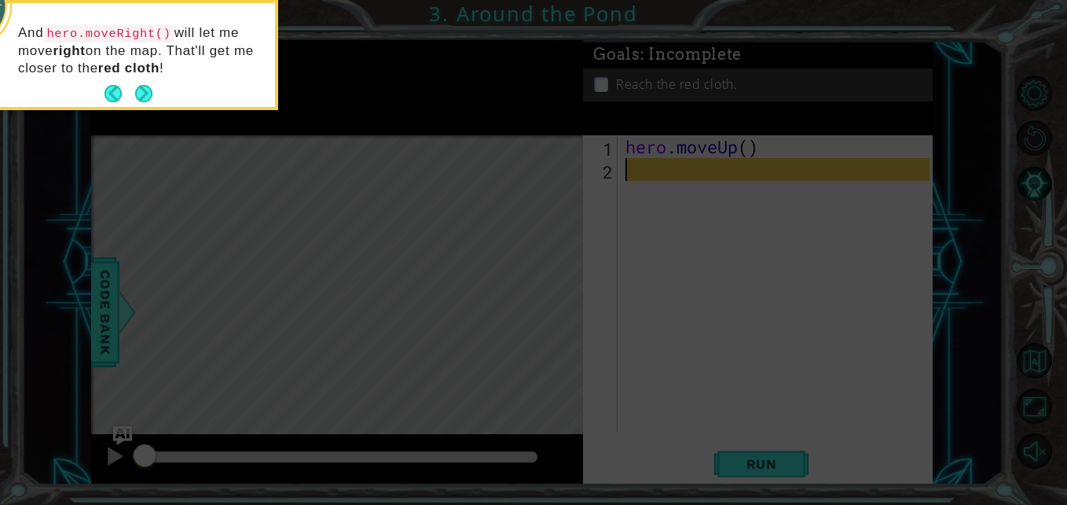
click at [140, 97] on button "Next" at bounding box center [143, 94] width 18 height 18
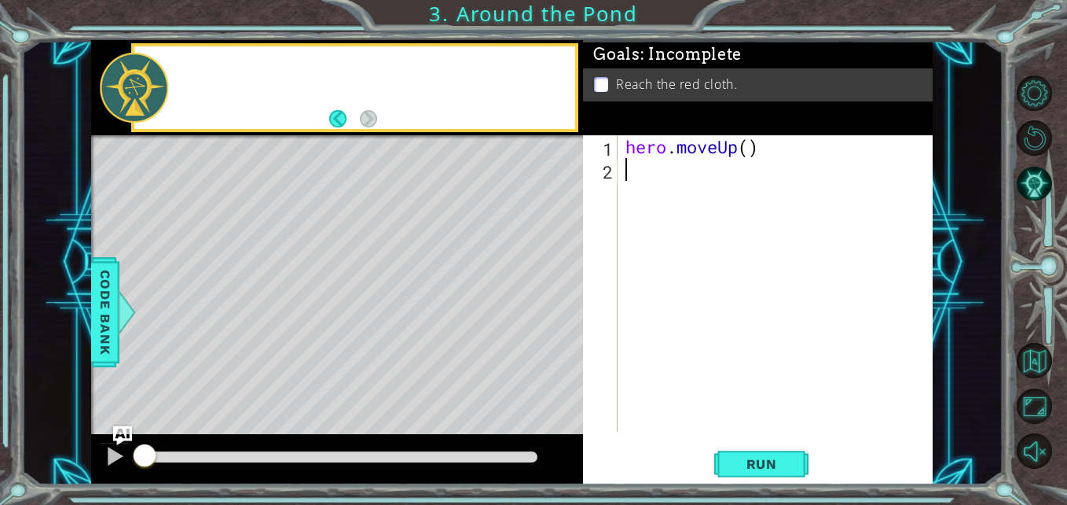
click at [140, 97] on div at bounding box center [134, 87] width 68 height 69
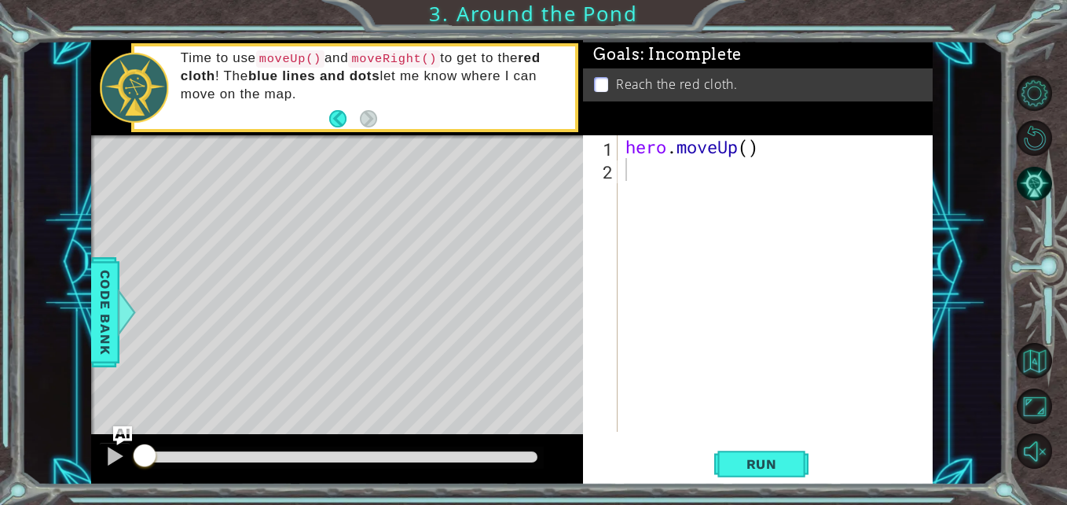
type textarea "hero.moveUp()"
drag, startPoint x: 784, startPoint y: 148, endPoint x: 608, endPoint y: 147, distance: 175.2
click at [608, 147] on div "hero.moveUp() 1 2 hero . moveUp ( ) ההההההההההההההההההההההההההההההההההההההההההה…" at bounding box center [756, 283] width 346 height 296
click at [628, 174] on div "hero . moveUp ( )" at bounding box center [779, 306] width 314 height 342
paste textarea "hero.moveUp()"
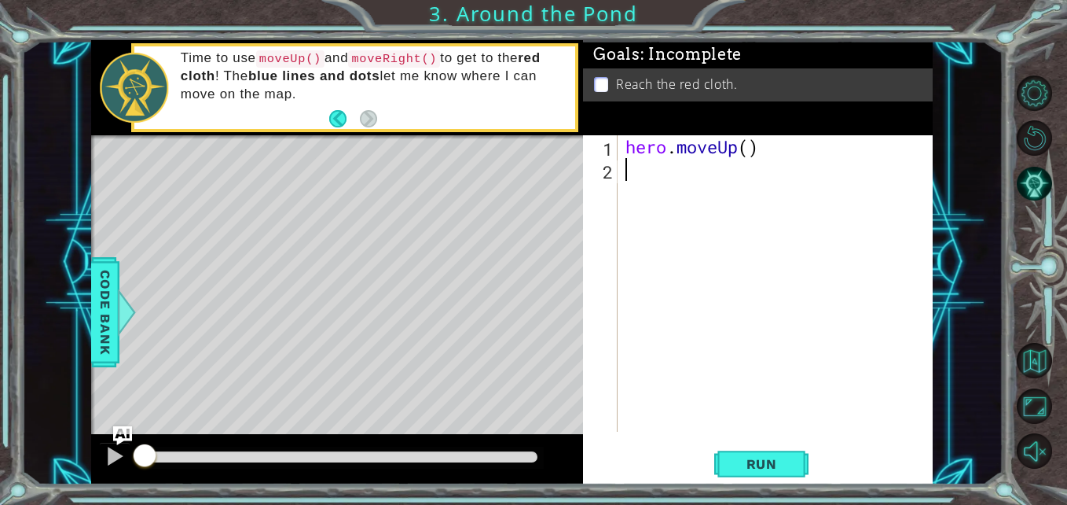
type textarea "hero.moveUp()"
paste textarea "hero.moveUp()"
click at [739, 195] on div "hero . moveUp ( ) hero . moveUp ( ) hero . moveUp ( )" at bounding box center [779, 306] width 314 height 342
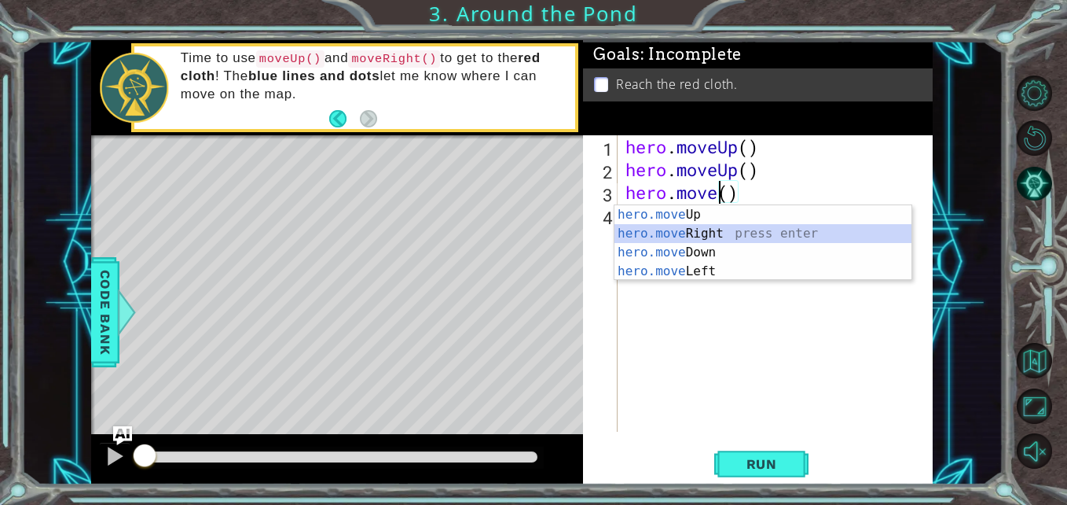
click at [728, 232] on div "hero.move Up press enter hero.move Right press enter hero.move Down press enter…" at bounding box center [763, 261] width 297 height 113
type textarea "hero.moveRight"
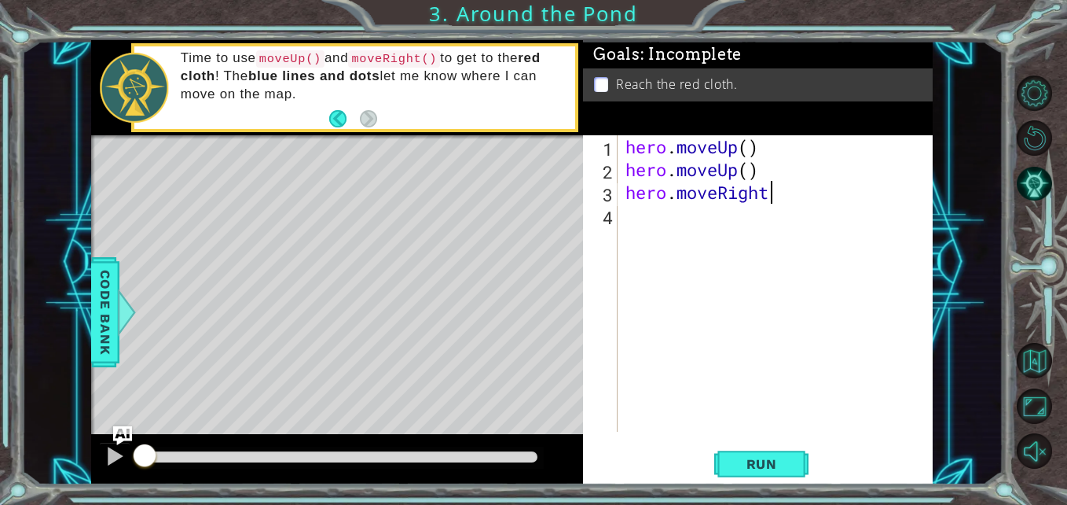
click at [682, 227] on div "hero . moveUp ( ) hero . moveUp ( ) hero . moveRight" at bounding box center [779, 306] width 314 height 342
paste textarea "hero.moveUp()"
type textarea "hero.moveUp()"
click at [690, 256] on div "hero . moveUp ( ) hero . moveUp ( ) hero . moveRight hero . moveUp ( )" at bounding box center [779, 306] width 314 height 342
click at [765, 461] on span "Run" at bounding box center [762, 464] width 62 height 16
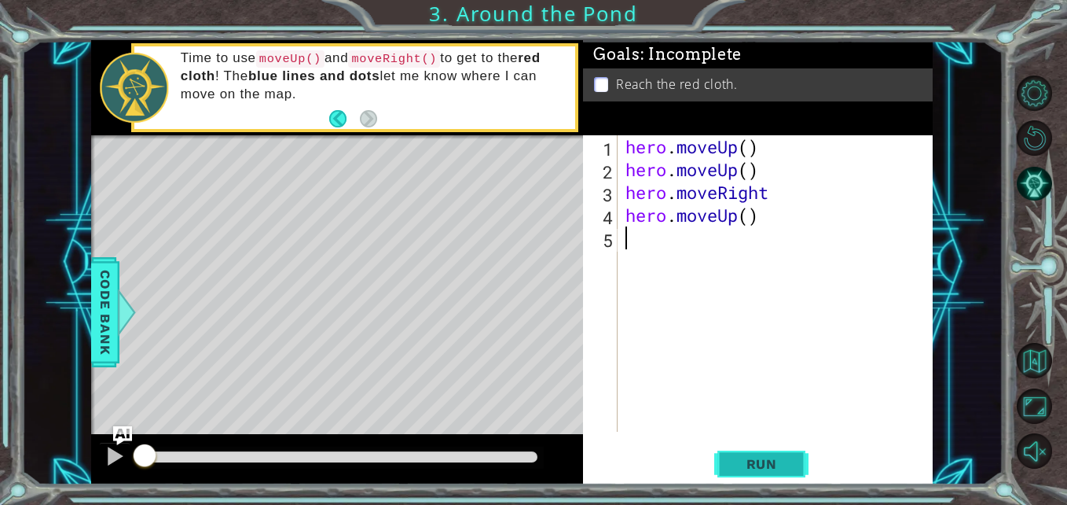
click at [758, 465] on span "Run" at bounding box center [762, 464] width 62 height 16
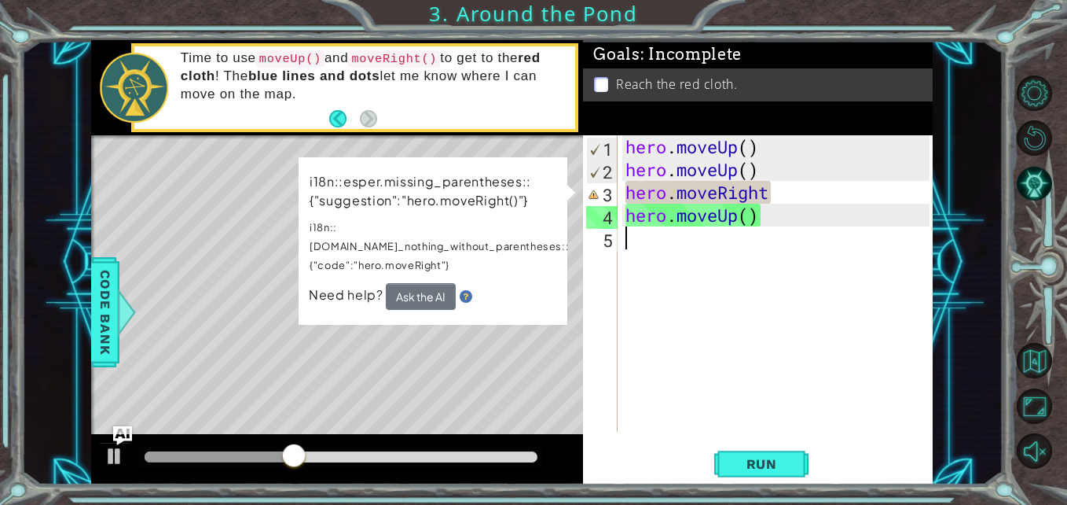
click at [784, 194] on div "hero . moveUp ( ) hero . moveUp ( ) hero . moveRight hero . moveUp ( )" at bounding box center [779, 306] width 314 height 342
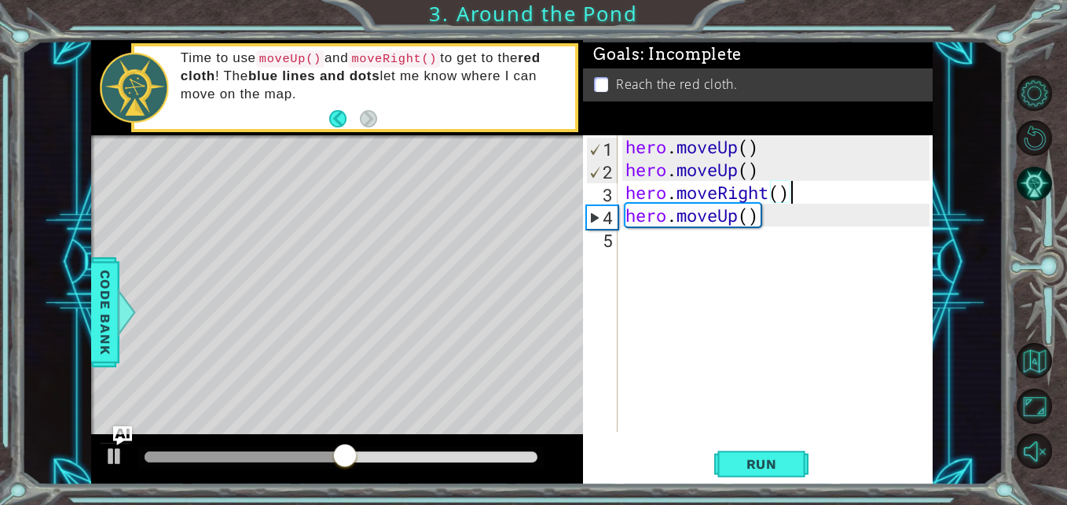
scroll to position [0, 7]
type textarea "hero.moveRight()"
click at [763, 464] on span "Run" at bounding box center [762, 464] width 62 height 16
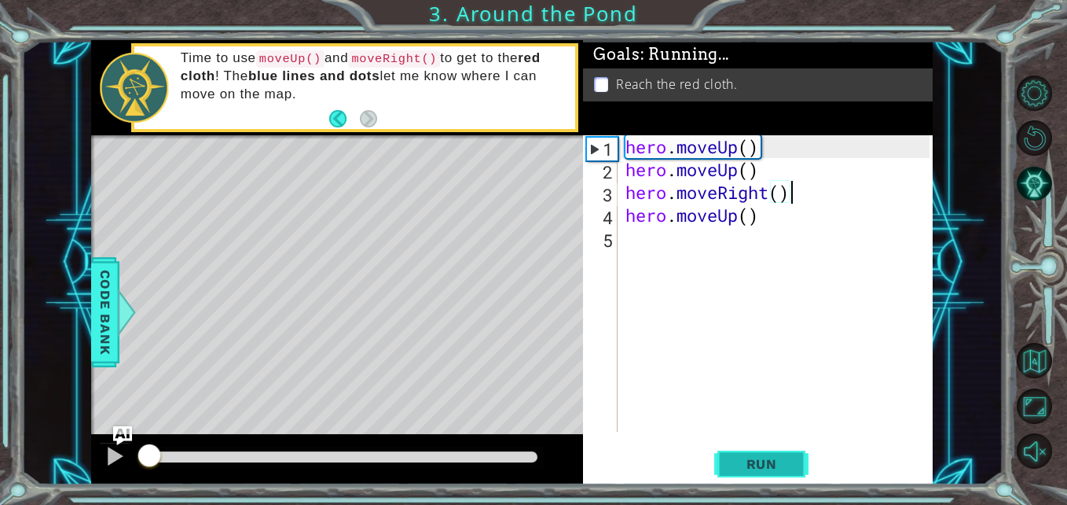
click at [763, 464] on span "Run" at bounding box center [762, 464] width 62 height 16
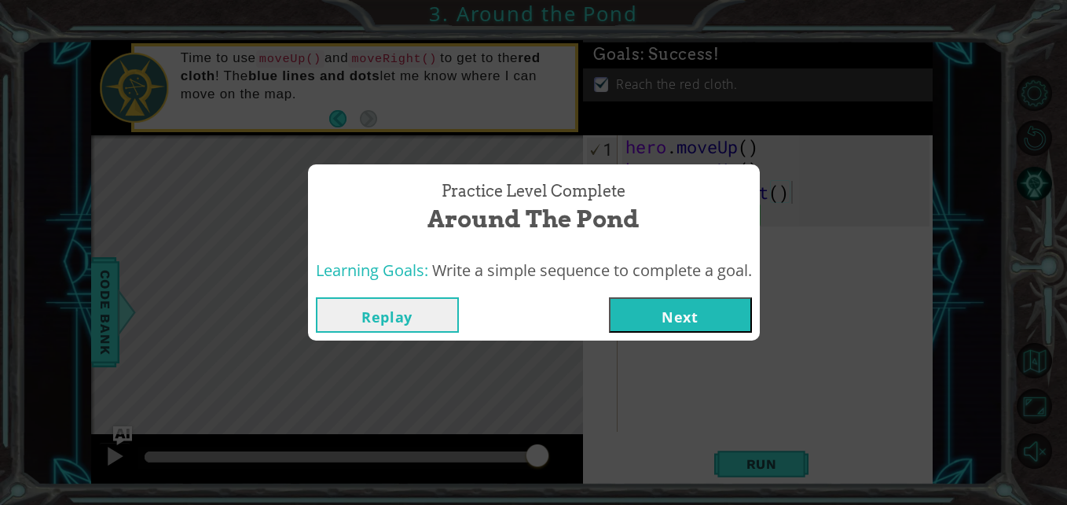
click at [691, 315] on button "Next" at bounding box center [680, 314] width 143 height 35
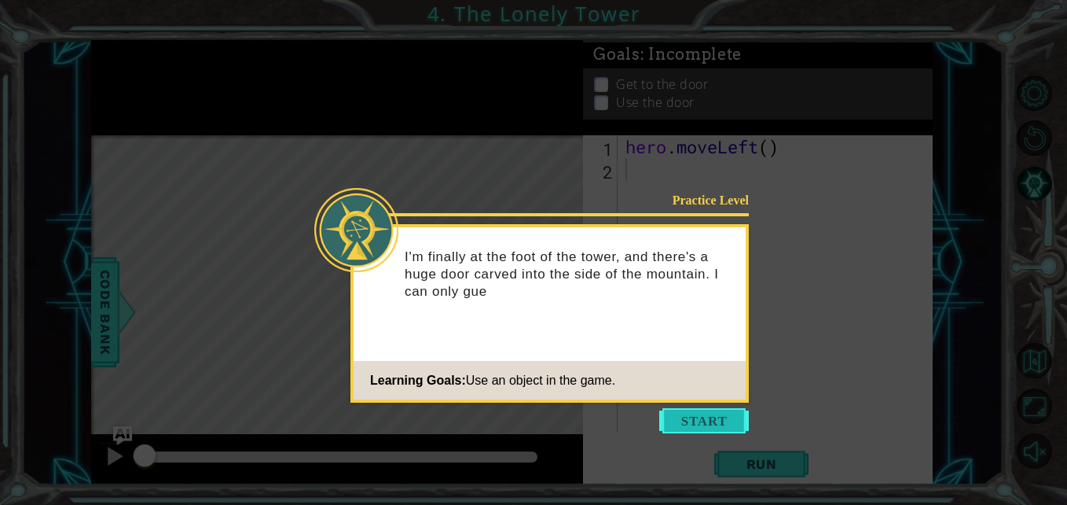
click at [694, 417] on button "Start" at bounding box center [704, 420] width 90 height 25
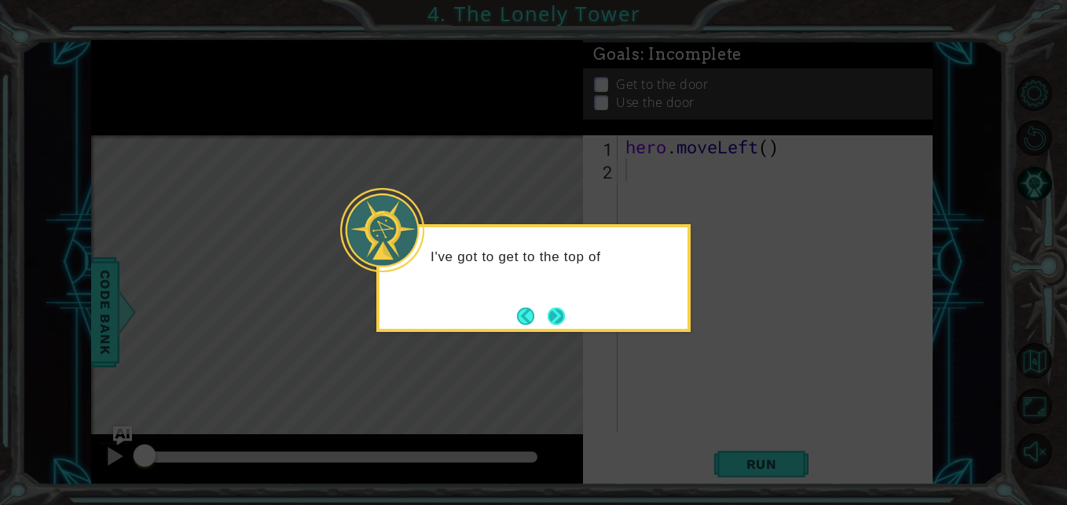
click at [549, 325] on button "Next" at bounding box center [556, 315] width 17 height 17
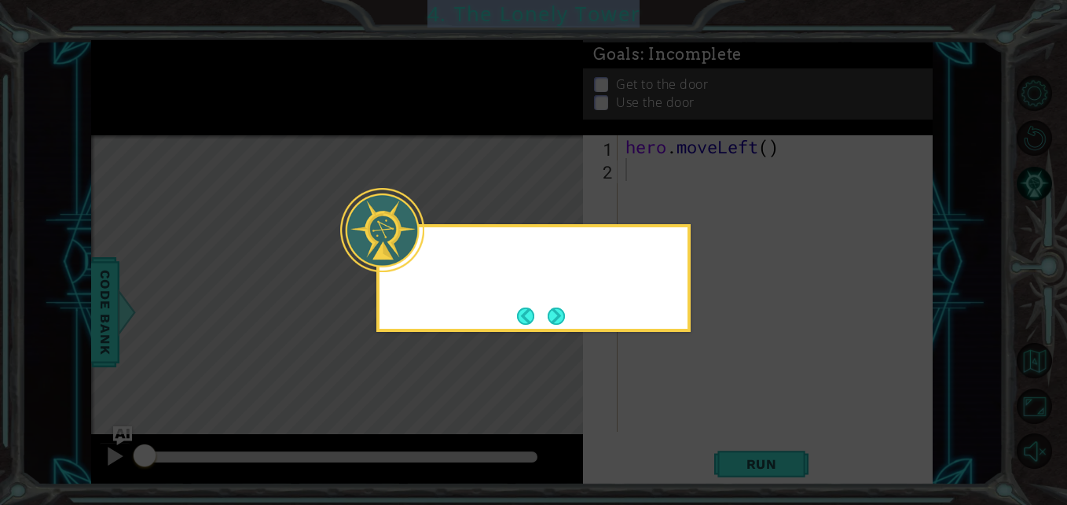
click at [549, 328] on div at bounding box center [533, 278] width 314 height 108
click at [551, 321] on button "Next" at bounding box center [556, 315] width 17 height 17
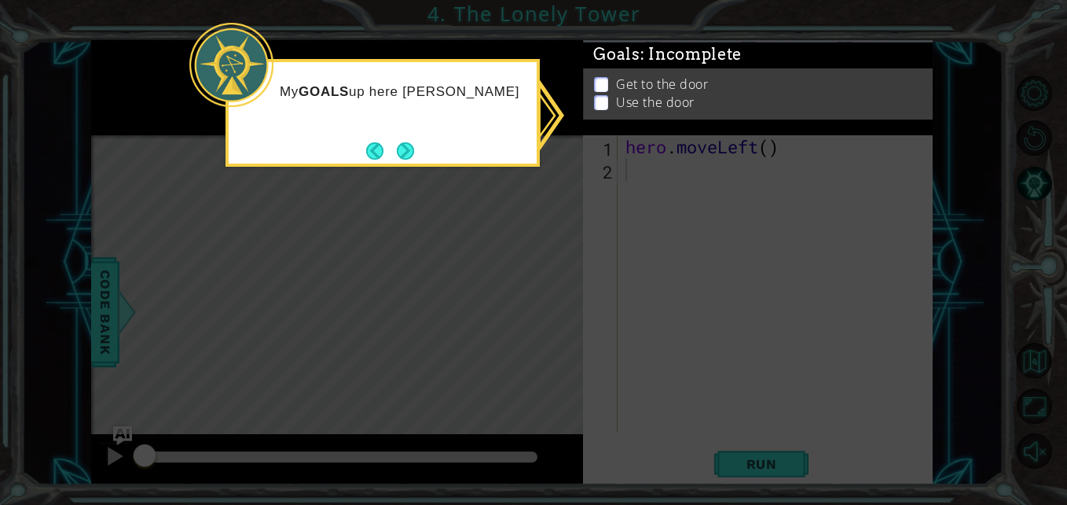
click at [643, 211] on icon at bounding box center [533, 252] width 1067 height 505
click at [410, 143] on button "Next" at bounding box center [405, 150] width 17 height 17
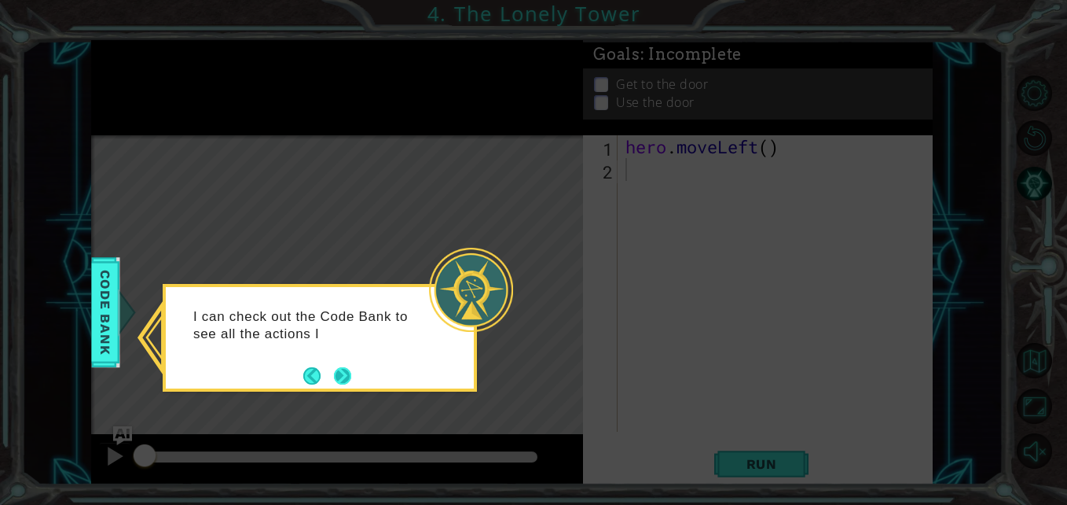
click at [352, 371] on div "I can check out the Code Bank to see all the actions I" at bounding box center [320, 330] width 308 height 86
click at [343, 379] on button "Next" at bounding box center [343, 375] width 18 height 18
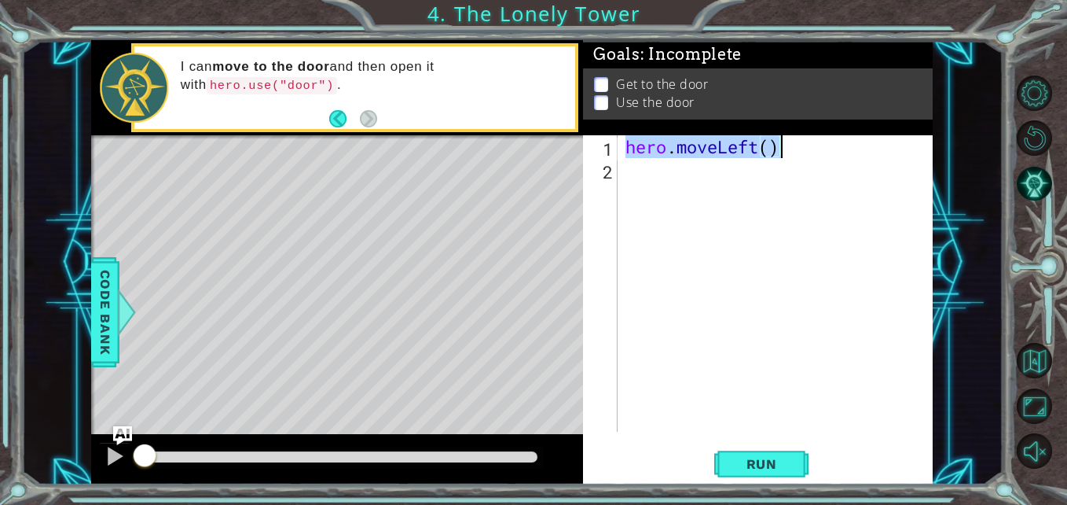
drag, startPoint x: 629, startPoint y: 152, endPoint x: 839, endPoint y: 143, distance: 210.0
click at [839, 143] on div "hero . moveLeft ( )" at bounding box center [779, 306] width 314 height 342
type textarea "hero.moveLeft()"
click at [749, 182] on div "hero . moveLeft ( )" at bounding box center [779, 306] width 314 height 342
paste textarea "hero.moveLeft()"
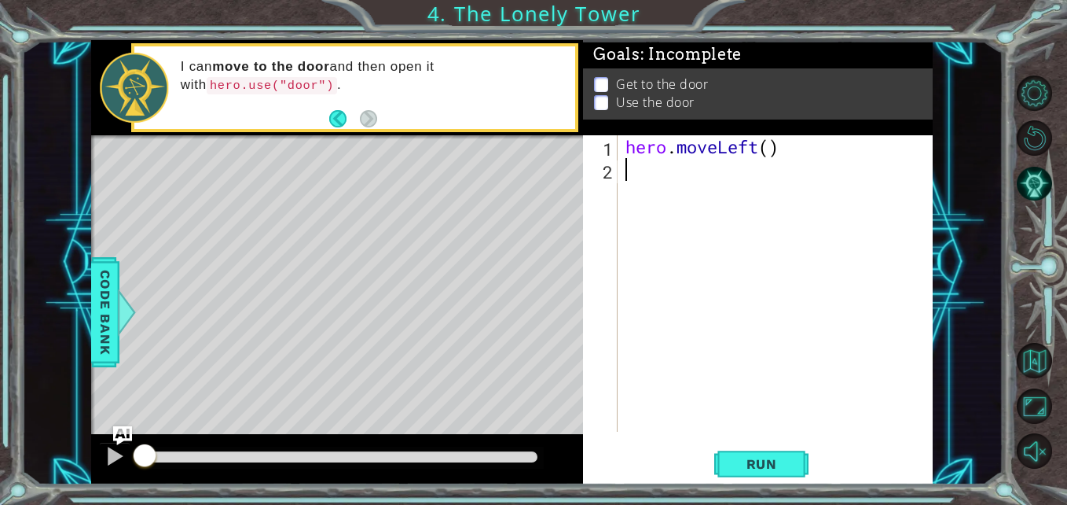
type textarea "hero.moveLeft()"
paste textarea "hero.moveLeft()"
type textarea "hero.moveUp()"
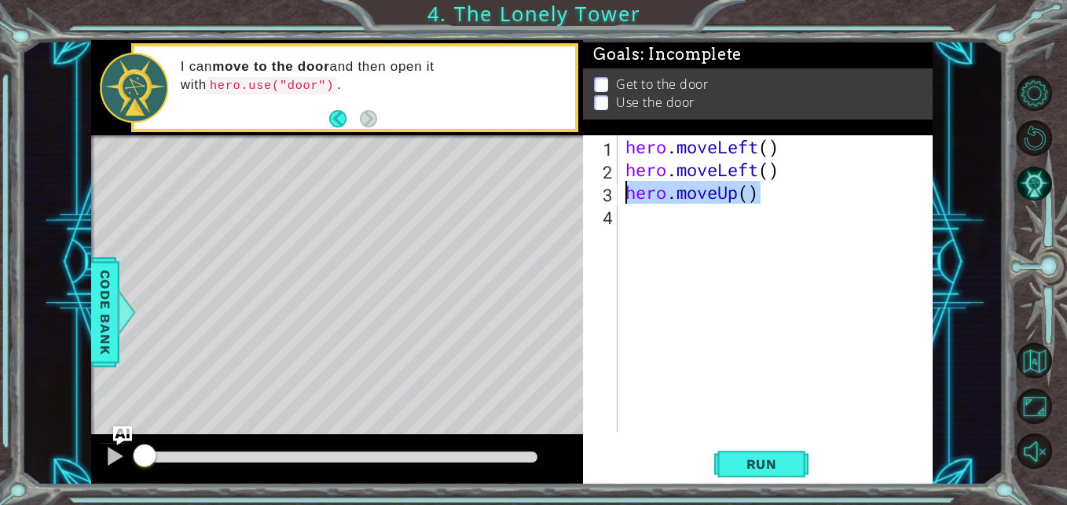
drag, startPoint x: 764, startPoint y: 191, endPoint x: 622, endPoint y: 190, distance: 141.5
click at [622, 190] on div "hero . moveLeft ( ) hero . moveLeft ( ) hero . moveUp ( )" at bounding box center [779, 306] width 314 height 342
click at [652, 237] on div "hero . moveLeft ( ) hero . moveLeft ( ) hero . moveUp ( )" at bounding box center [779, 306] width 314 height 342
paste textarea "hero.moveUp()"
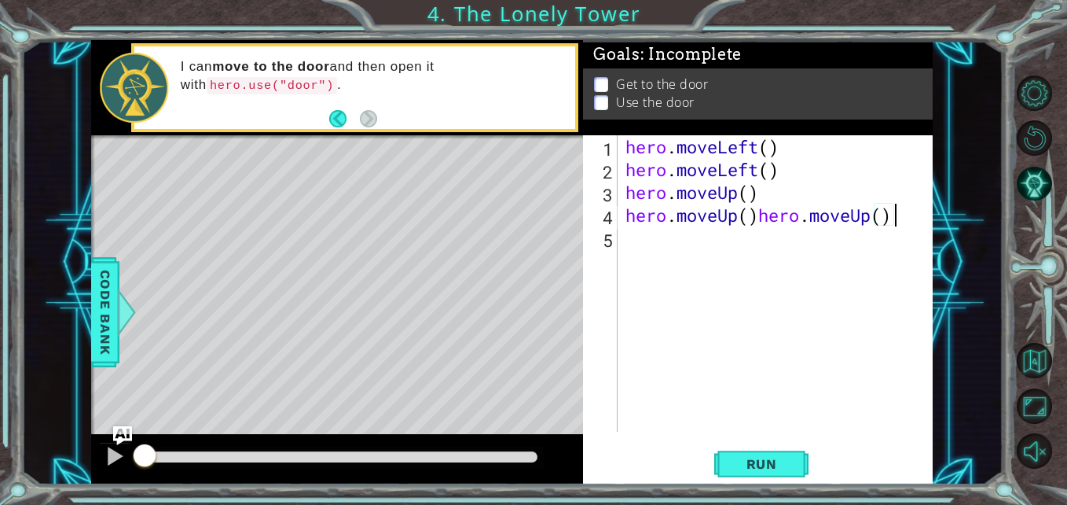
paste textarea "hero.moveUp()"
click at [759, 215] on div "hero . moveLeft ( ) hero . moveLeft ( ) hero . moveUp ( ) hero . moveUp ( ) her…" at bounding box center [779, 306] width 314 height 342
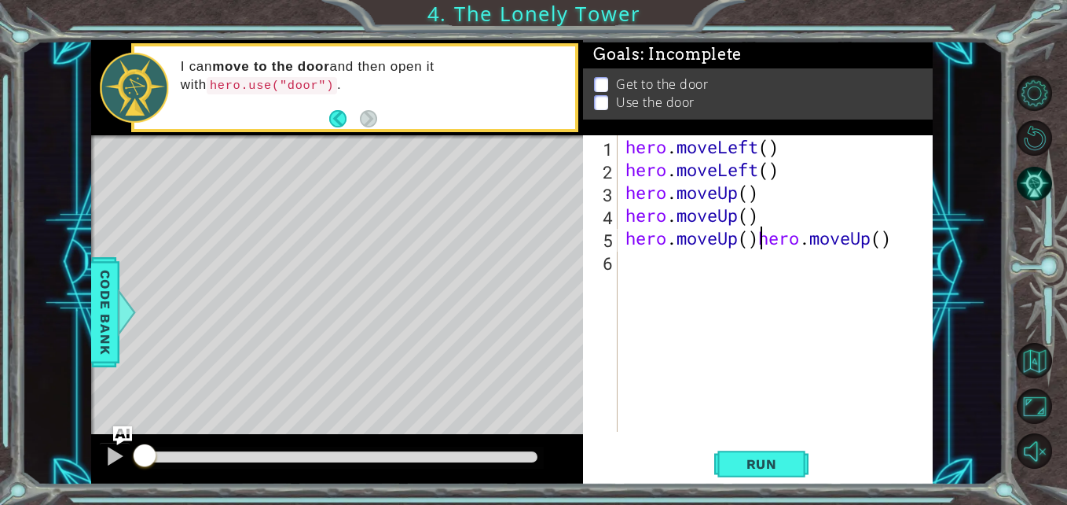
click at [760, 243] on div "hero . moveLeft ( ) hero . moveLeft ( ) hero . moveUp ( ) hero . moveUp ( ) her…" at bounding box center [779, 306] width 314 height 342
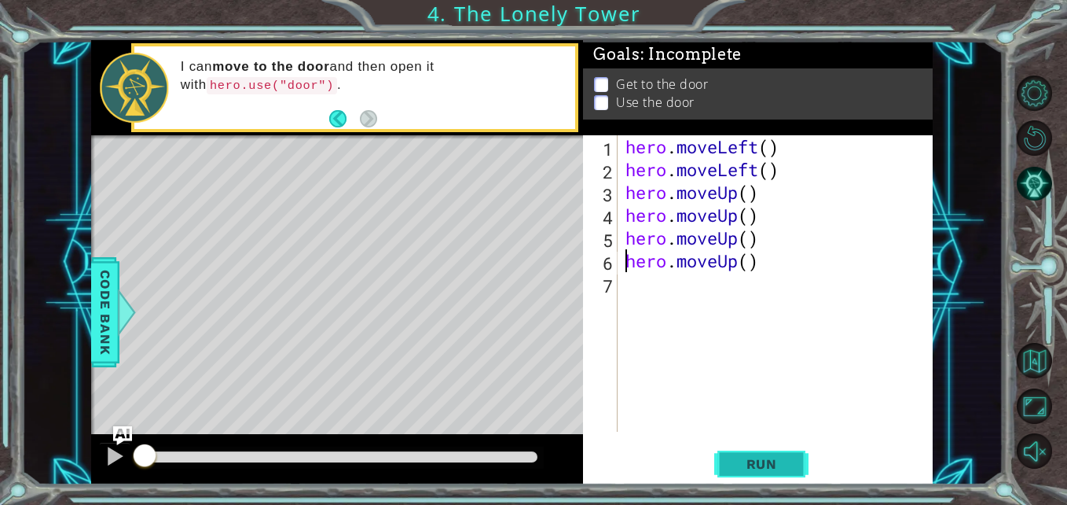
type textarea "hero.moveUp()"
click at [758, 446] on button "Run" at bounding box center [761, 463] width 94 height 35
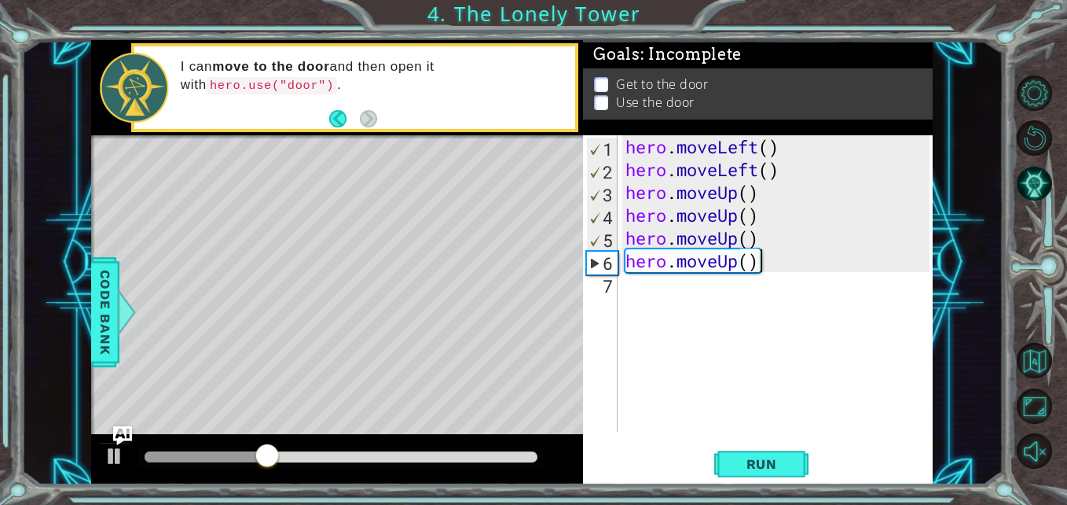
drag, startPoint x: 768, startPoint y: 258, endPoint x: 653, endPoint y: 251, distance: 114.9
drag, startPoint x: 653, startPoint y: 251, endPoint x: 770, endPoint y: 285, distance: 121.9
click at [770, 285] on div "hero . moveLeft ( ) hero . moveLeft ( ) hero . moveUp ( ) hero . moveUp ( ) her…" at bounding box center [779, 306] width 314 height 342
click at [736, 245] on div "hero . moveLeft ( ) hero . moveLeft ( ) hero . moveUp ( ) hero . moveUp ( ) her…" at bounding box center [779, 306] width 314 height 342
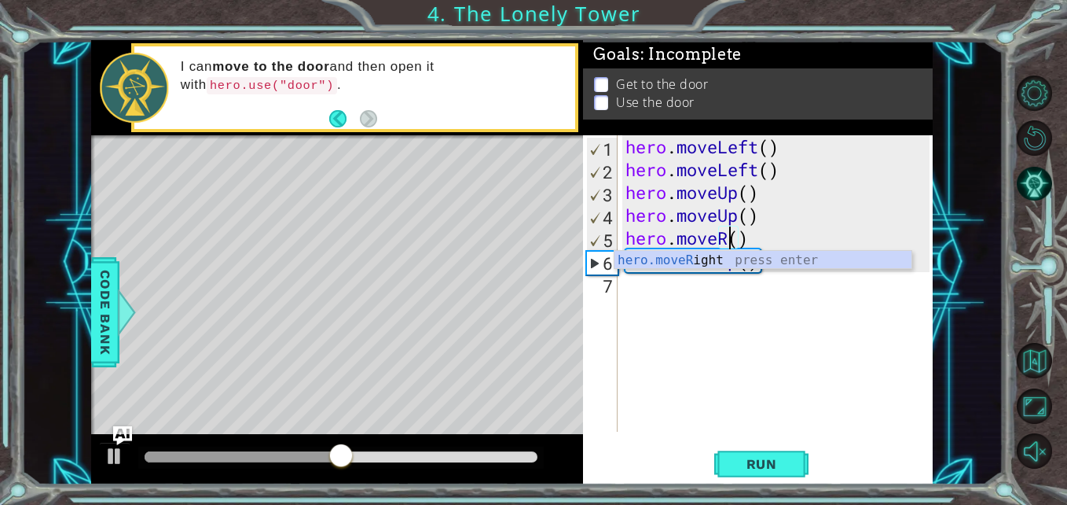
scroll to position [0, 5]
click at [762, 260] on div "hero.moveR ight press enter" at bounding box center [763, 279] width 297 height 57
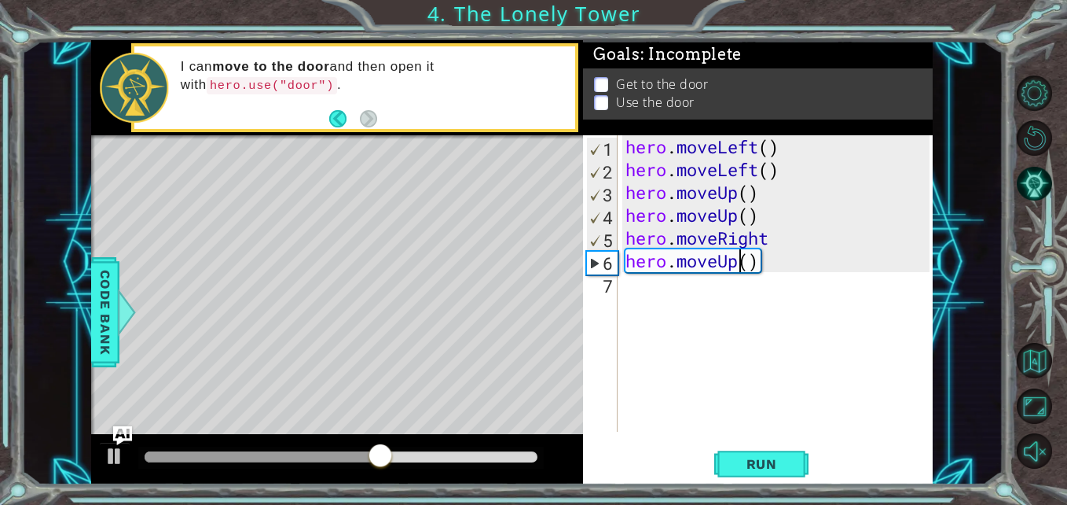
click at [735, 263] on div "hero . moveLeft ( ) hero . moveLeft ( ) hero . moveUp ( ) hero . moveUp ( ) her…" at bounding box center [779, 306] width 314 height 342
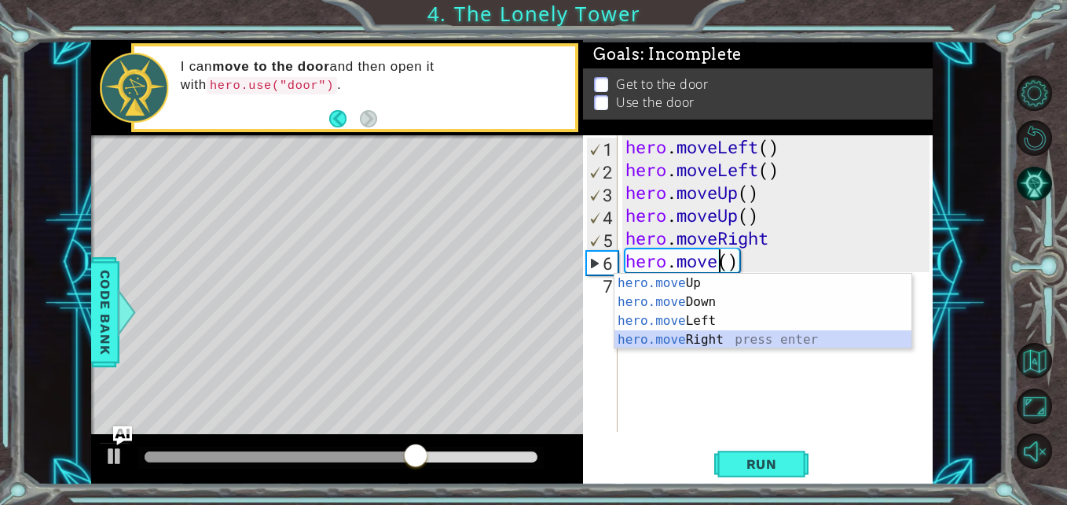
click at [711, 343] on div "hero.move Up press enter hero.move Down press enter hero.move Left press enter …" at bounding box center [763, 329] width 297 height 113
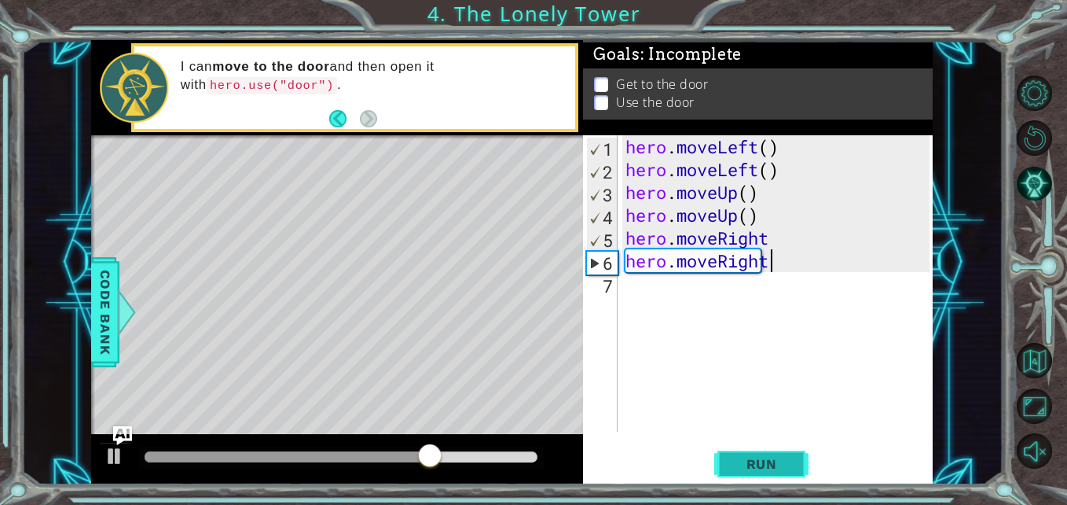
click at [748, 453] on button "Run" at bounding box center [761, 463] width 94 height 35
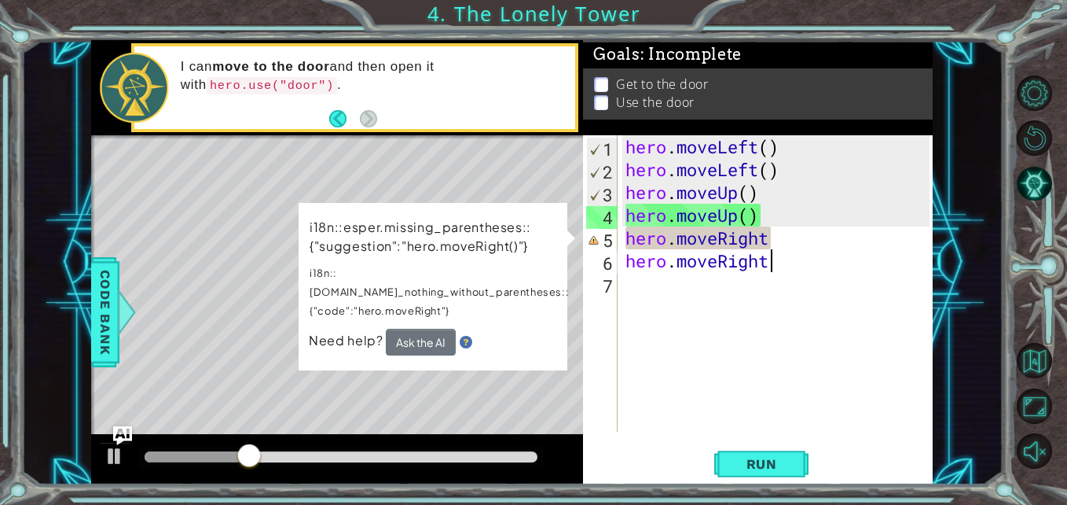
click at [785, 233] on div "hero . moveLeft ( ) hero . moveLeft ( ) hero . moveUp ( ) hero . moveUp ( ) her…" at bounding box center [779, 306] width 314 height 342
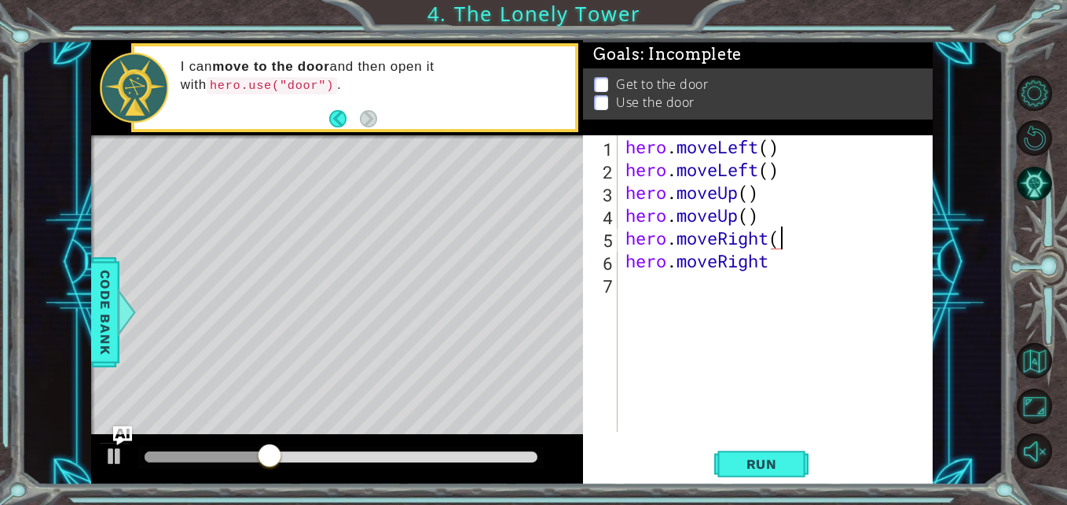
scroll to position [0, 7]
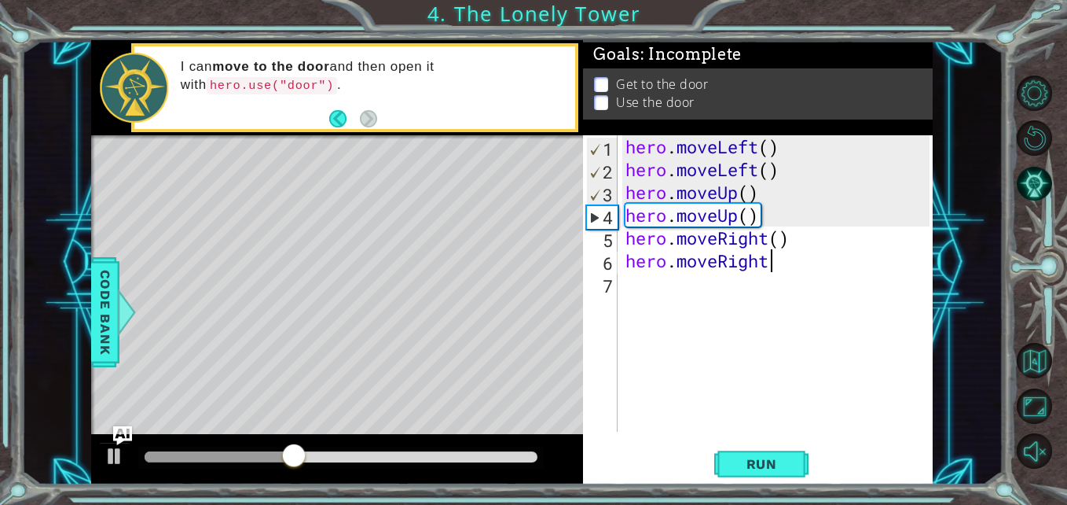
click at [796, 269] on div "hero . moveLeft ( ) hero . moveLeft ( ) hero . moveUp ( ) hero . moveUp ( ) her…" at bounding box center [779, 306] width 314 height 342
type textarea "hero.moveRight()"
click at [769, 481] on button "Run" at bounding box center [761, 463] width 94 height 35
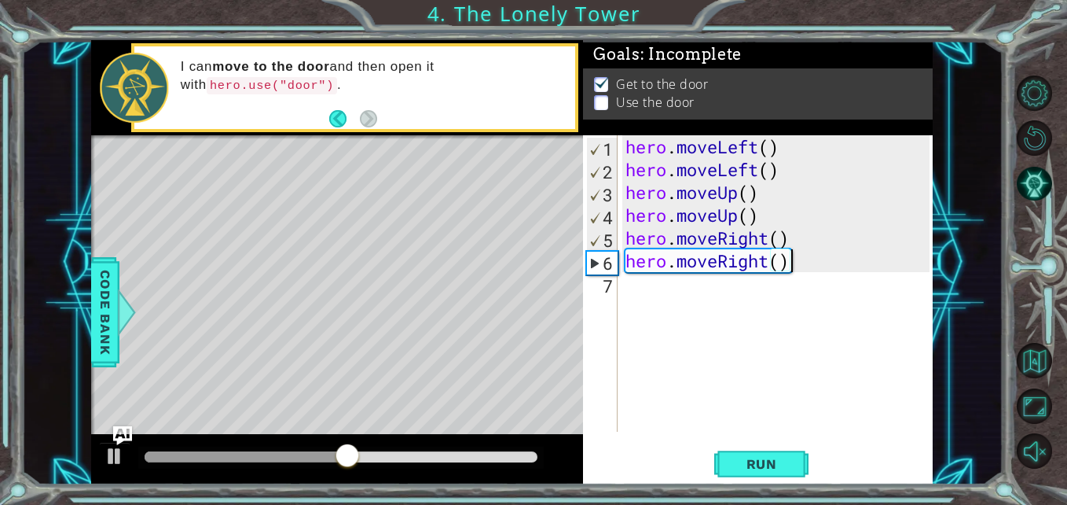
click at [754, 298] on div "hero . moveLeft ( ) hero . moveLeft ( ) hero . moveUp ( ) hero . moveUp ( ) her…" at bounding box center [779, 306] width 314 height 342
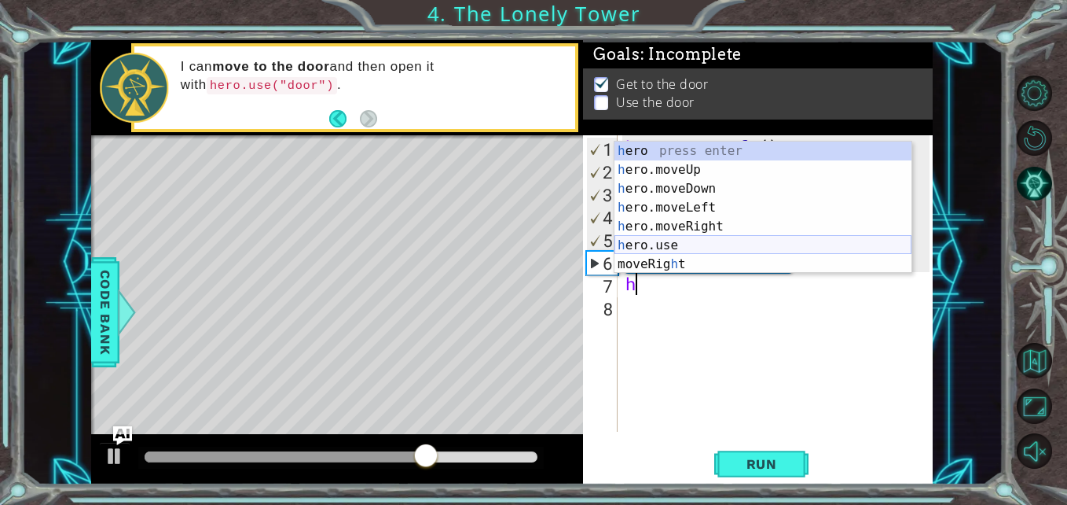
click at [732, 240] on div "h ero press enter h ero.moveUp press enter h ero.moveDown press enter h ero.mov…" at bounding box center [763, 226] width 297 height 170
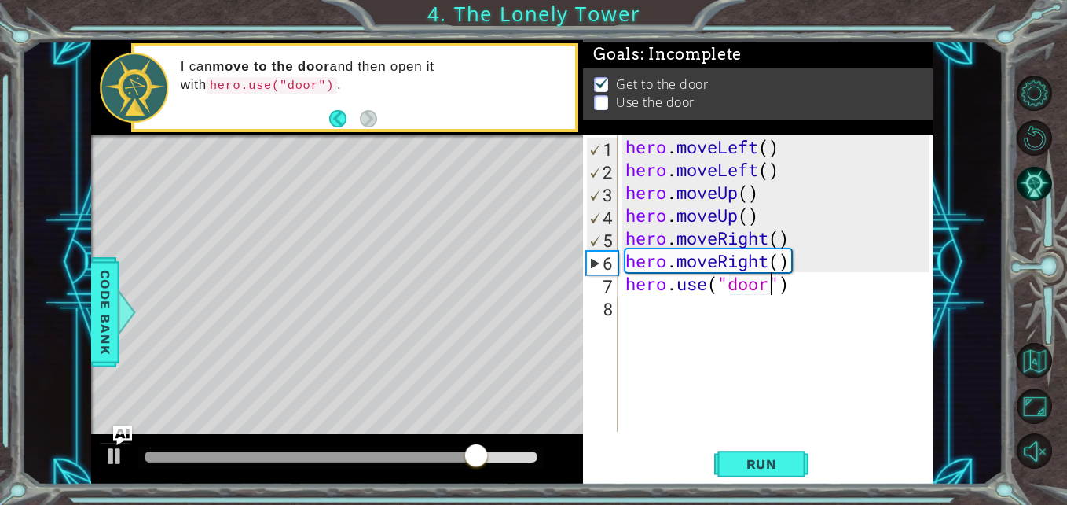
scroll to position [0, 7]
click at [763, 294] on div "hero . moveLeft ( ) hero . moveLeft ( ) hero . moveUp ( ) hero . moveUp ( ) her…" at bounding box center [779, 306] width 314 height 342
type textarea "hero.use("door")"
click at [768, 467] on span "Run" at bounding box center [762, 464] width 62 height 16
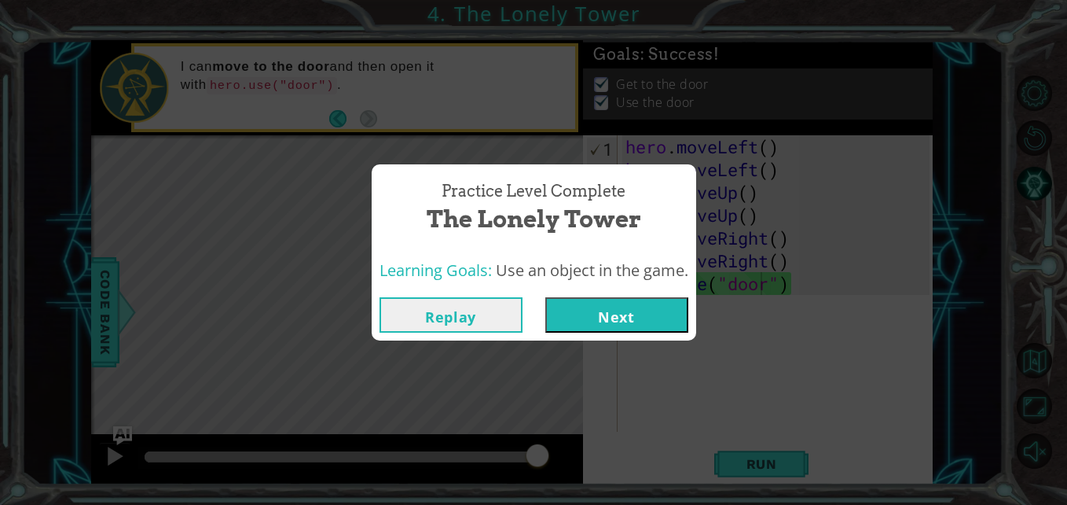
click at [636, 317] on button "Next" at bounding box center [616, 314] width 143 height 35
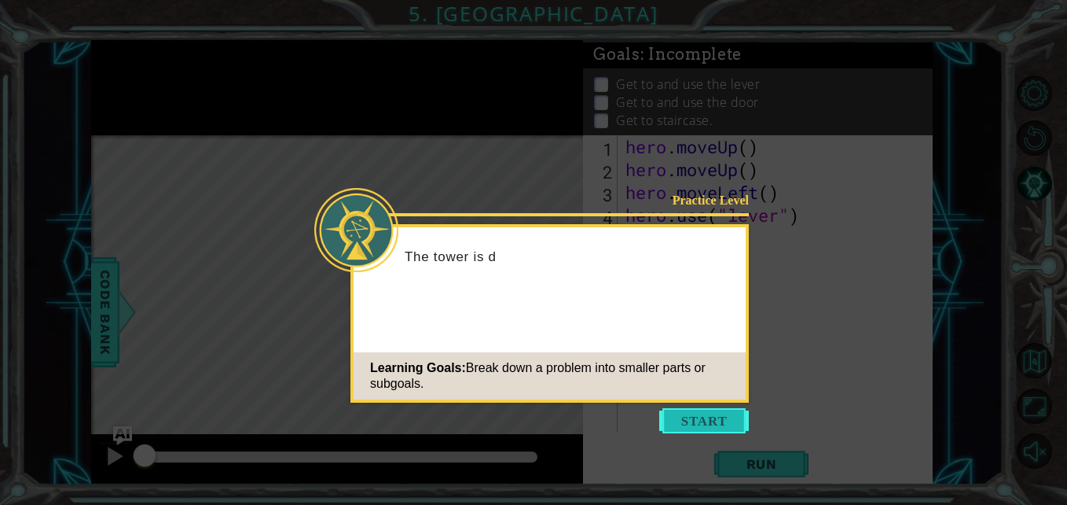
click at [702, 421] on button "Start" at bounding box center [704, 420] width 90 height 25
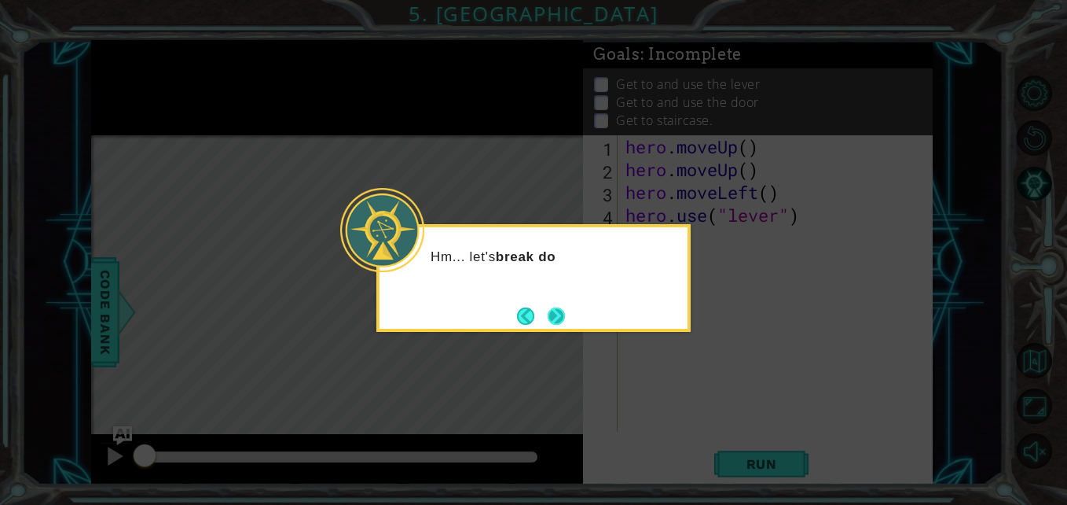
click at [550, 310] on button "Next" at bounding box center [556, 315] width 17 height 17
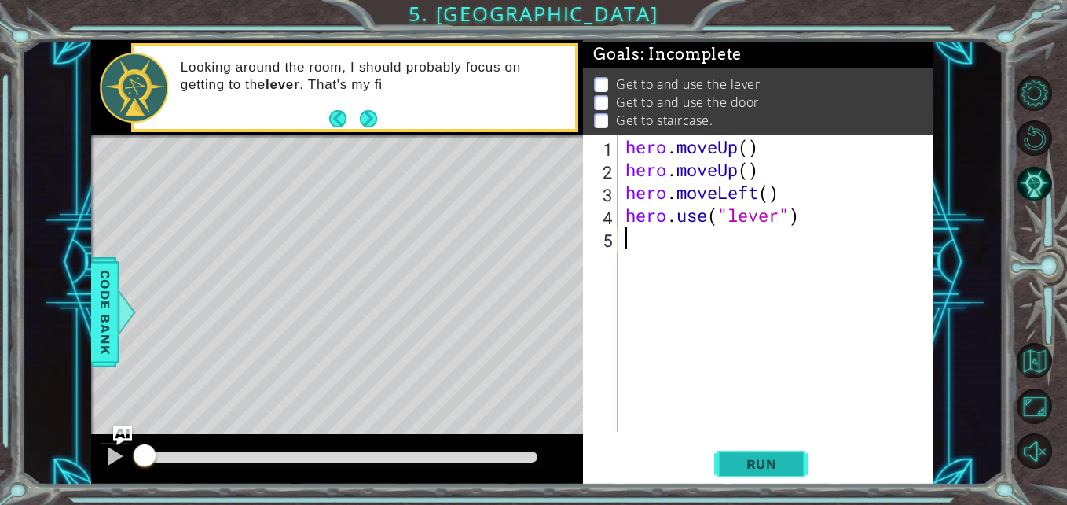
click at [755, 468] on span "Run" at bounding box center [762, 464] width 62 height 16
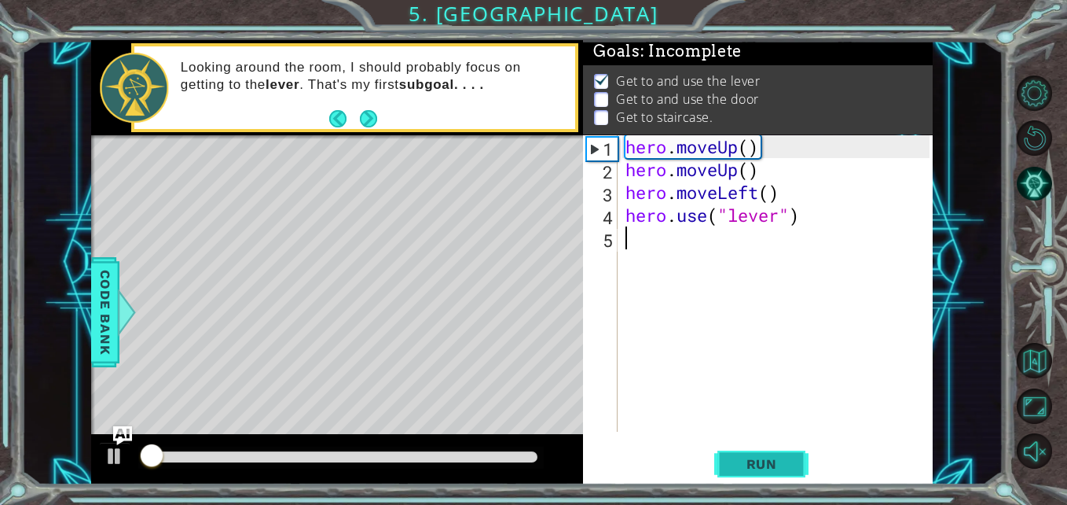
scroll to position [12, 0]
type textarea "h"
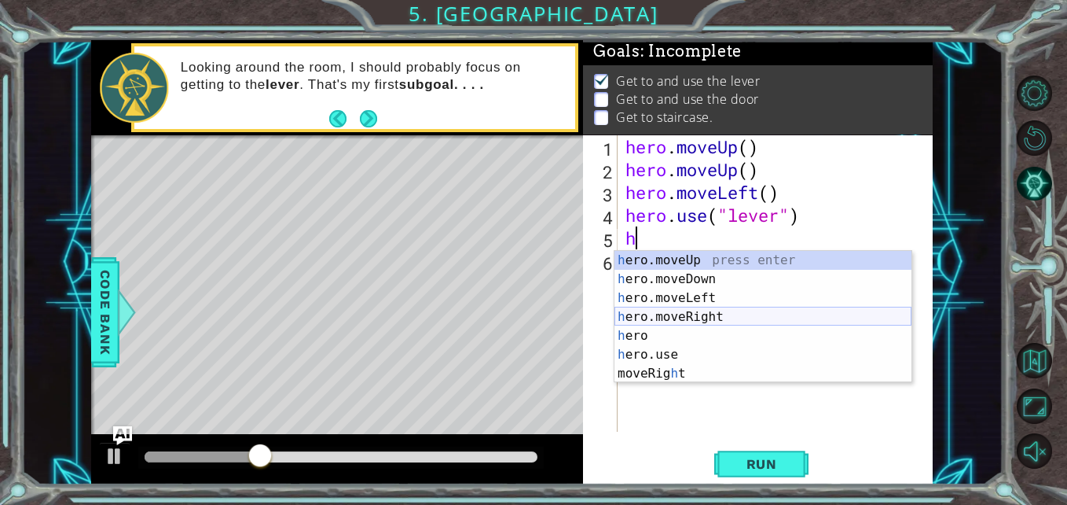
click at [703, 317] on div "h ero.moveUp press enter h ero.moveDown press enter h ero.moveLeft press enter …" at bounding box center [763, 336] width 297 height 170
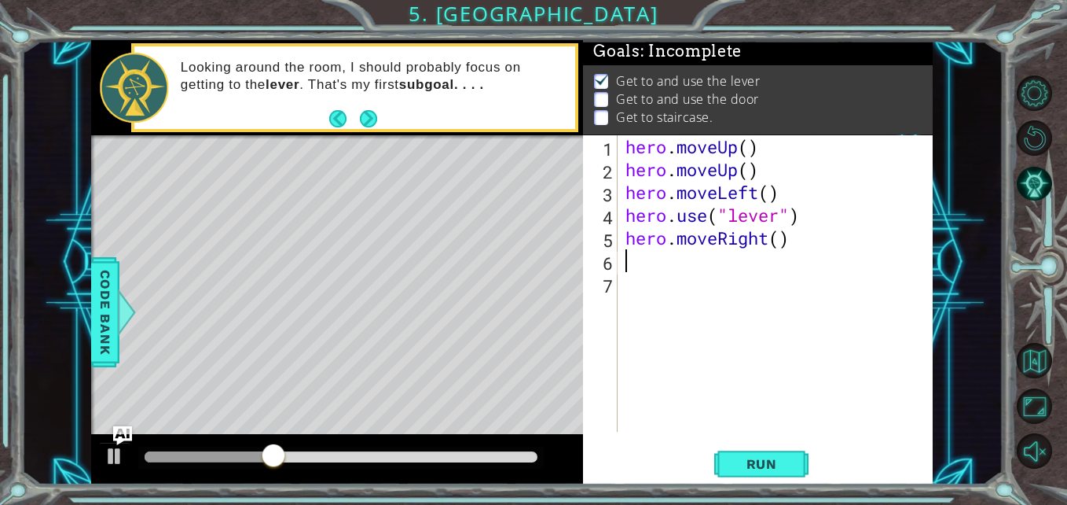
type textarea "g"
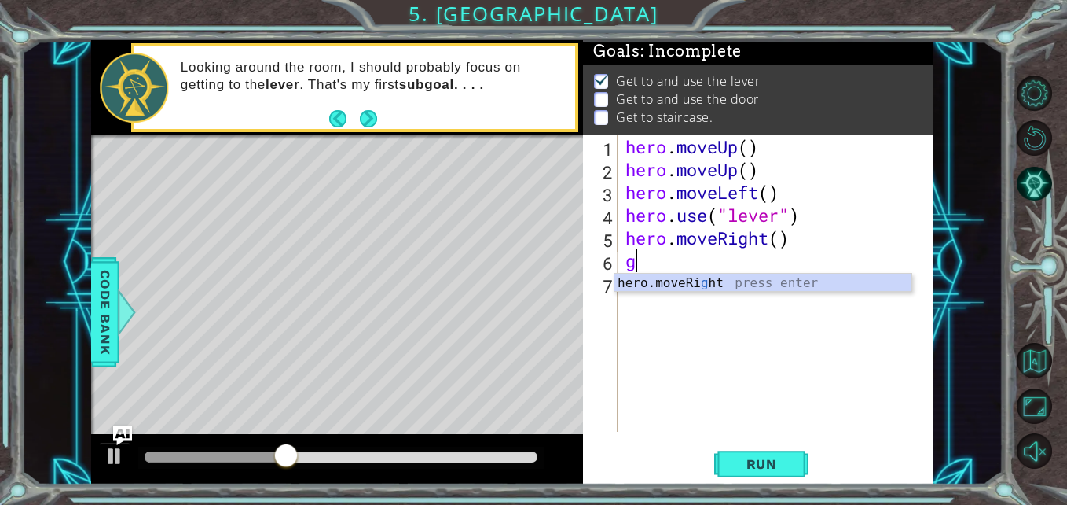
click at [712, 285] on div "hero.moveRi g ht press enter" at bounding box center [763, 301] width 297 height 57
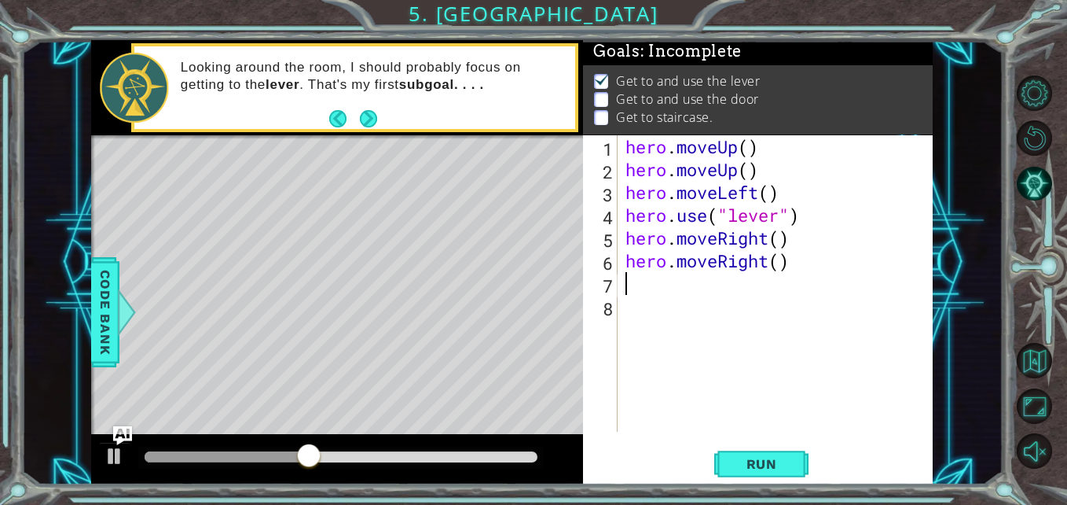
type textarea "he"
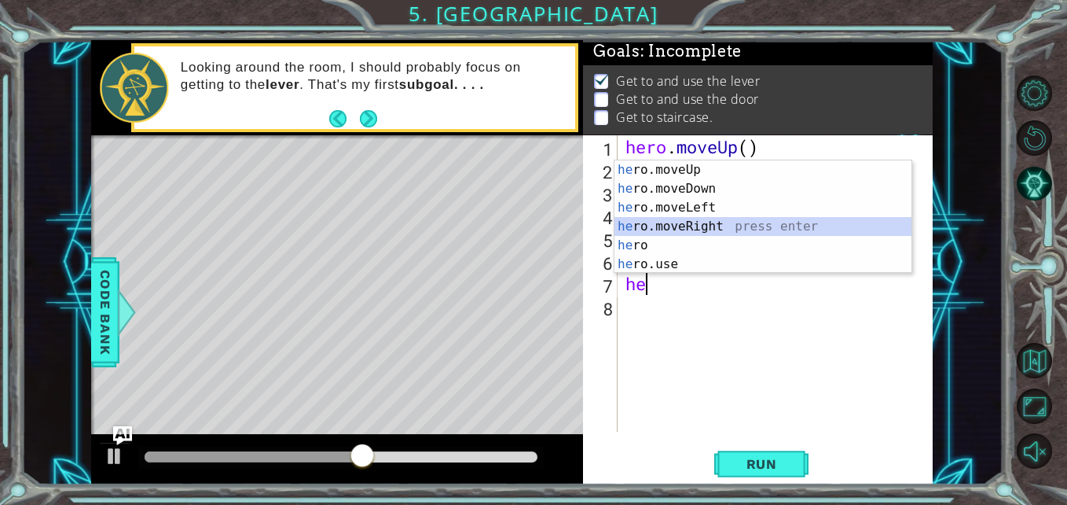
click at [692, 229] on div "he ro.moveUp press enter he ro.moveDown press enter he ro.moveLeft press enter …" at bounding box center [763, 235] width 297 height 151
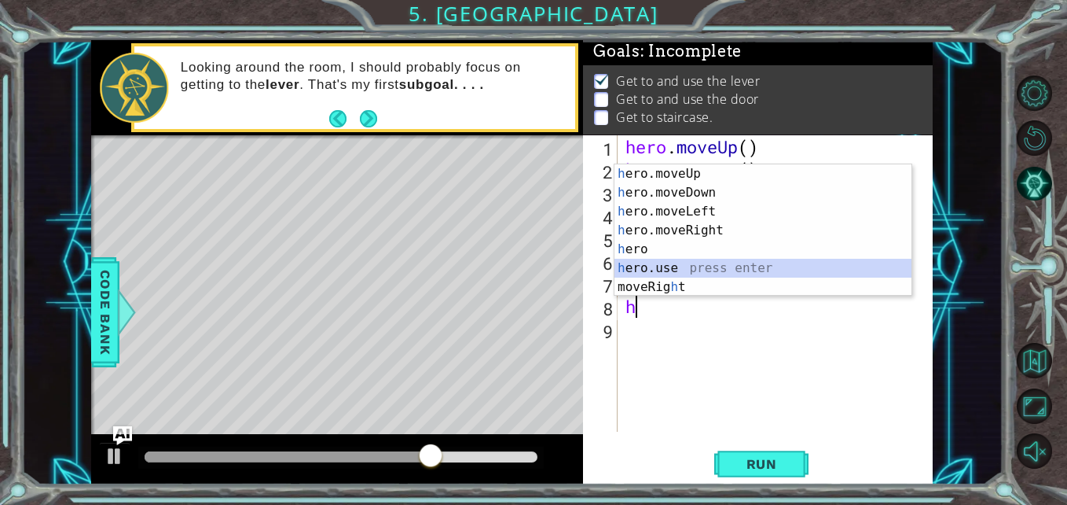
click at [696, 272] on div "h ero.moveUp press enter h ero.moveDown press enter h ero.moveLeft press enter …" at bounding box center [763, 249] width 297 height 170
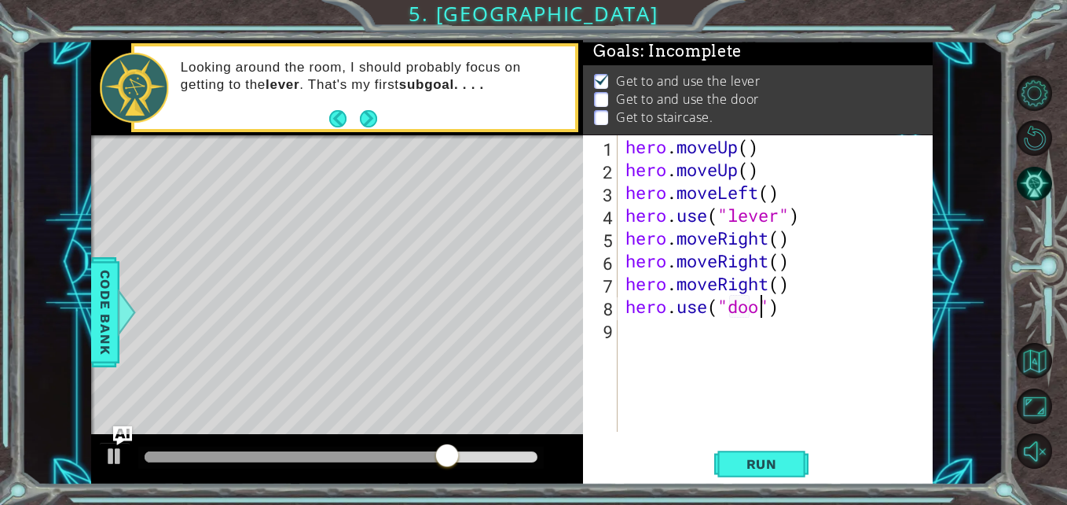
scroll to position [0, 7]
type textarea "hero.use("door")"
click at [751, 458] on span "Run" at bounding box center [762, 464] width 62 height 16
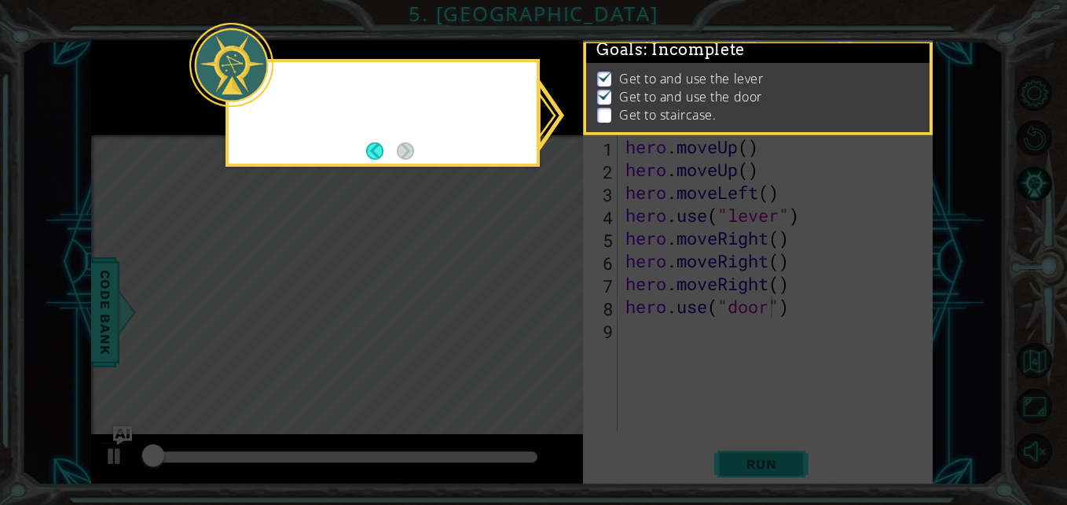
scroll to position [12, 0]
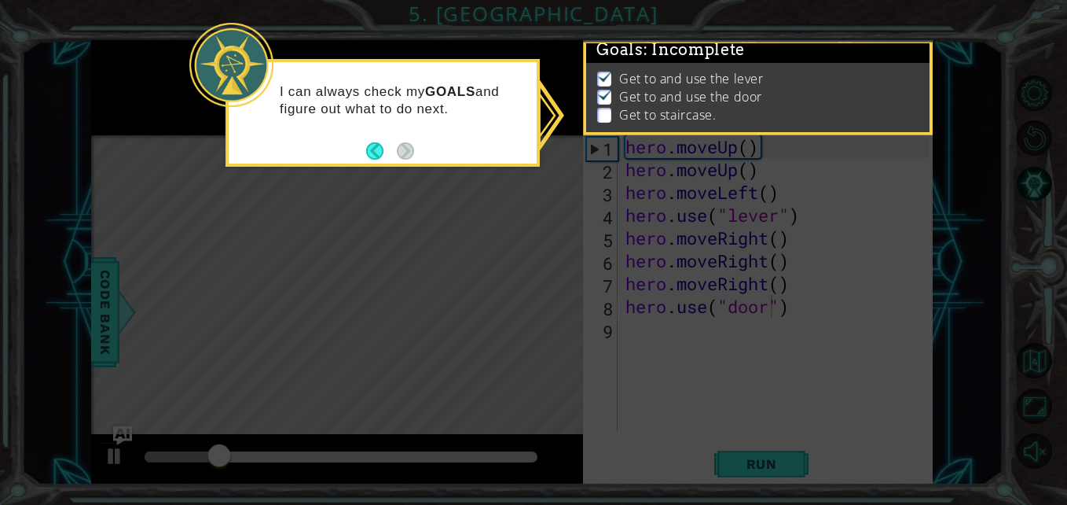
click at [418, 156] on div "I can always check my GOALS and figure out what to do next." at bounding box center [383, 113] width 314 height 108
click at [481, 130] on div "I can always check my GOALS and figure out what to do next." at bounding box center [383, 107] width 308 height 79
click at [370, 150] on button "Back" at bounding box center [381, 150] width 31 height 17
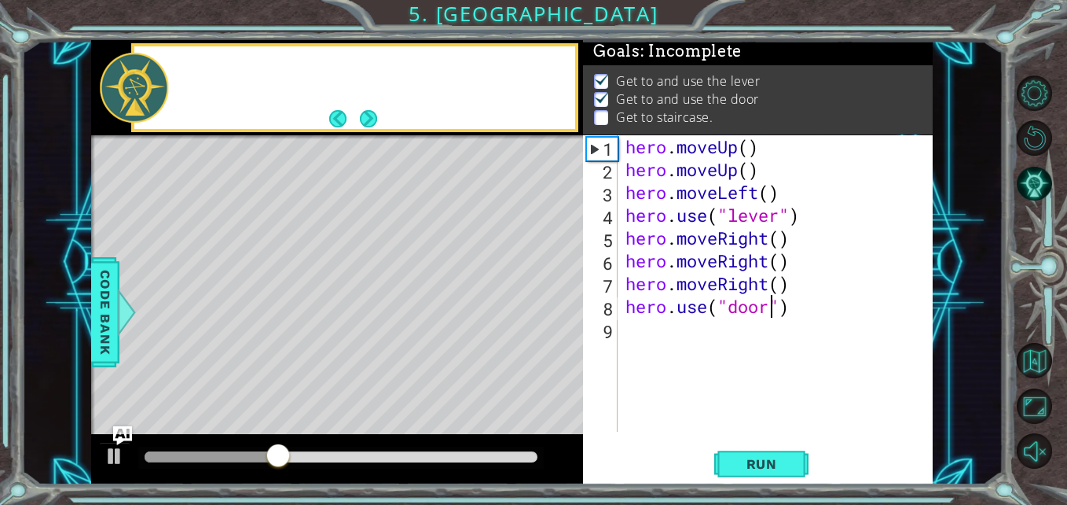
scroll to position [9, 0]
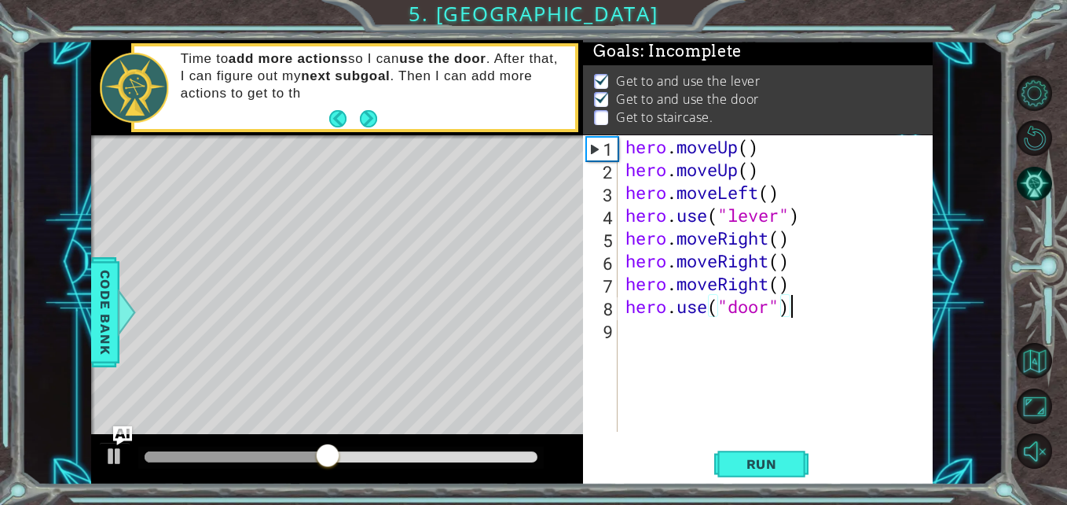
click at [802, 306] on div "hero . moveUp ( ) hero . moveUp ( ) hero . moveLeft ( ) hero . use ( "lever" ) …" at bounding box center [779, 306] width 314 height 342
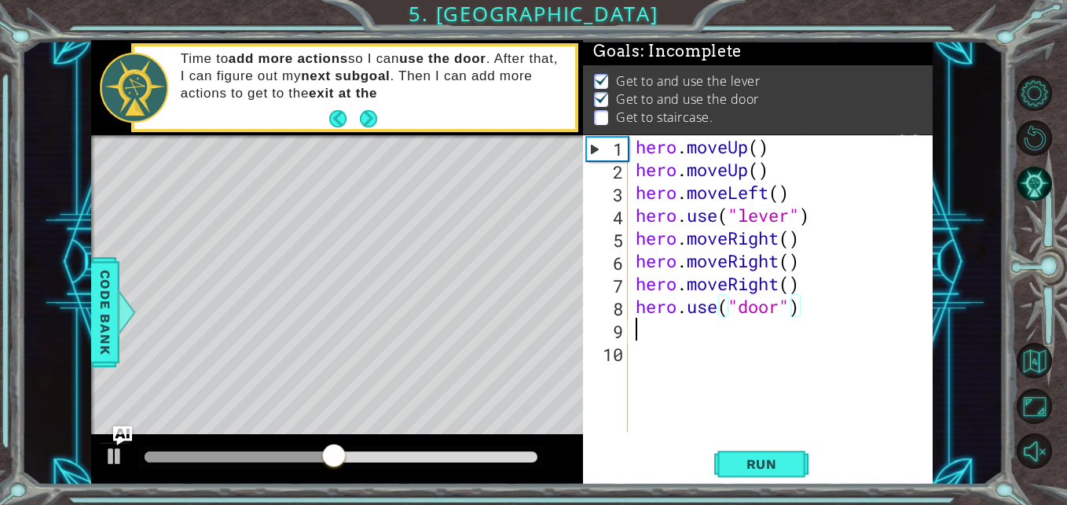
scroll to position [0, 0]
type textarea "h"
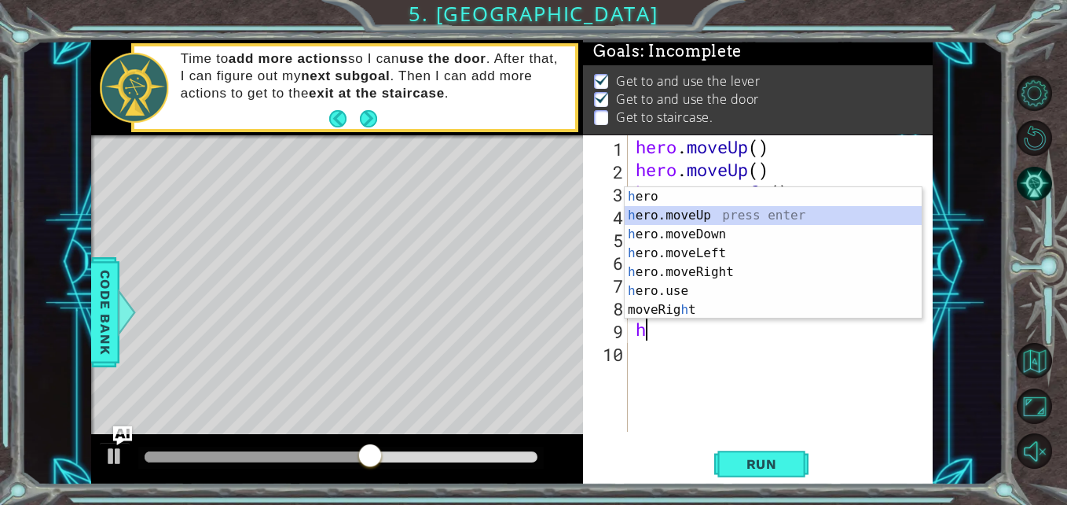
click at [698, 209] on div "h ero press enter h ero.moveUp press enter h ero.moveDown press enter h ero.mov…" at bounding box center [773, 272] width 297 height 170
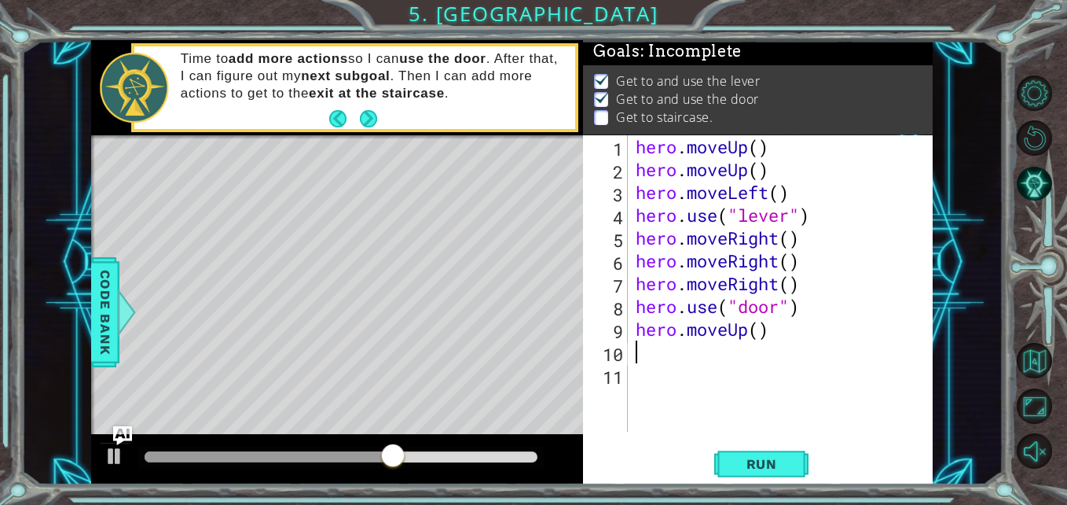
type textarea "he"
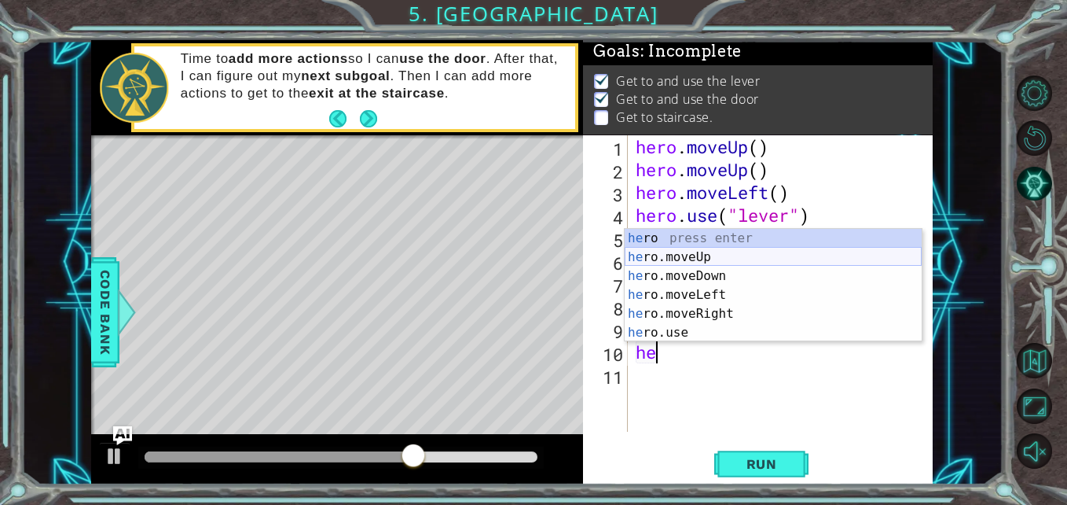
click at [724, 259] on div "he ro press enter he ro.moveUp press enter he ro.moveDown press enter he ro.mov…" at bounding box center [773, 304] width 297 height 151
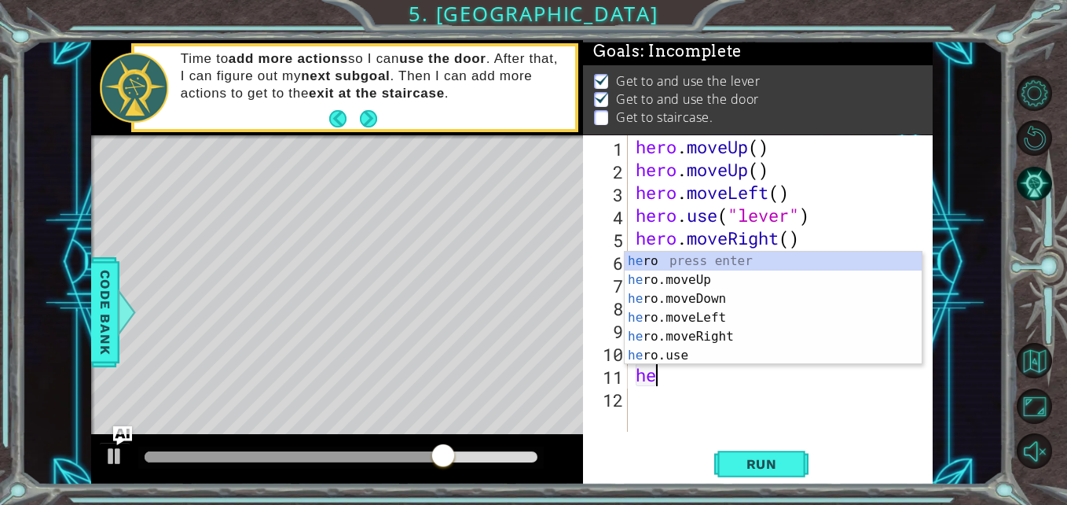
type textarea "her"
click at [726, 315] on div "her o press enter her o.moveUp press enter her o.moveDown press enter her o.mov…" at bounding box center [773, 326] width 297 height 151
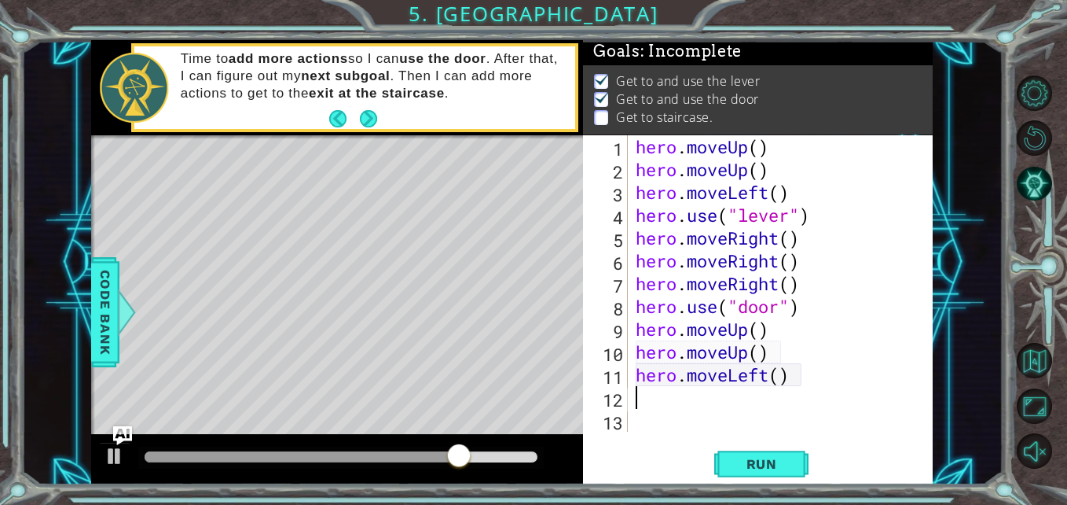
scroll to position [0, 0]
click at [782, 376] on div "hero . moveUp ( ) hero . moveUp ( ) hero . moveLeft ( ) hero . use ( "lever" ) …" at bounding box center [785, 306] width 305 height 342
type textarea "hero.moveLeft(4)"
click at [776, 464] on span "Run" at bounding box center [762, 464] width 62 height 16
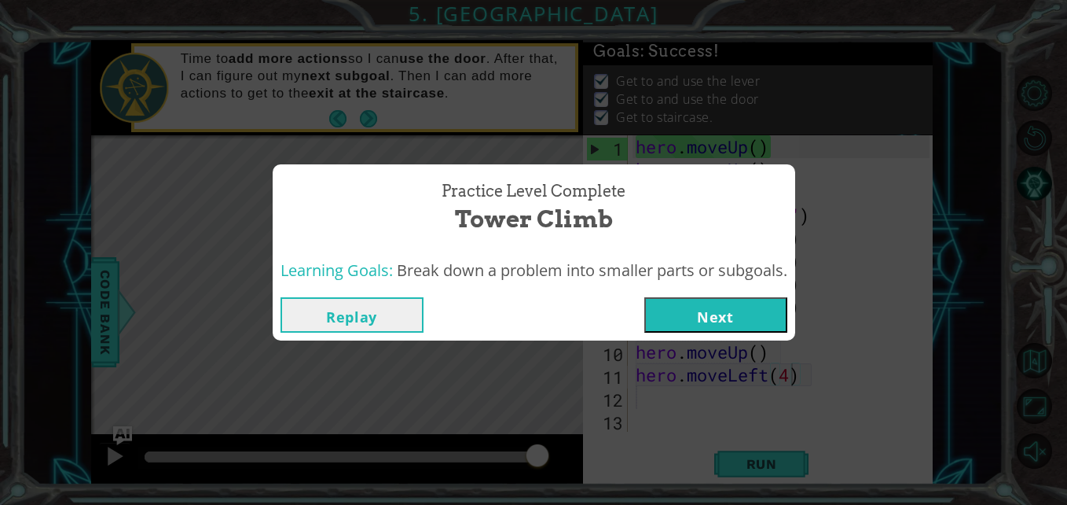
click at [774, 311] on button "Next" at bounding box center [715, 314] width 143 height 35
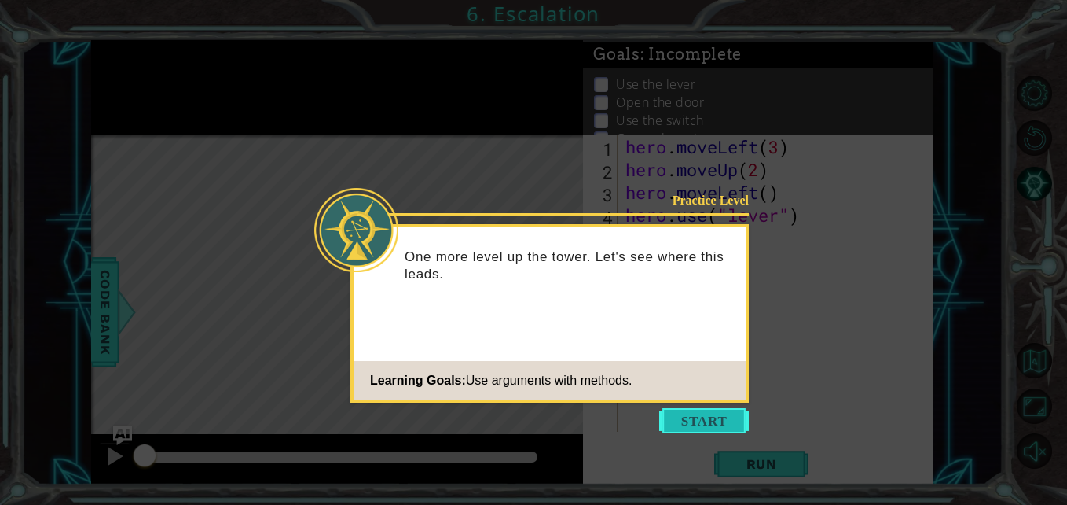
click at [738, 419] on button "Start" at bounding box center [704, 420] width 90 height 25
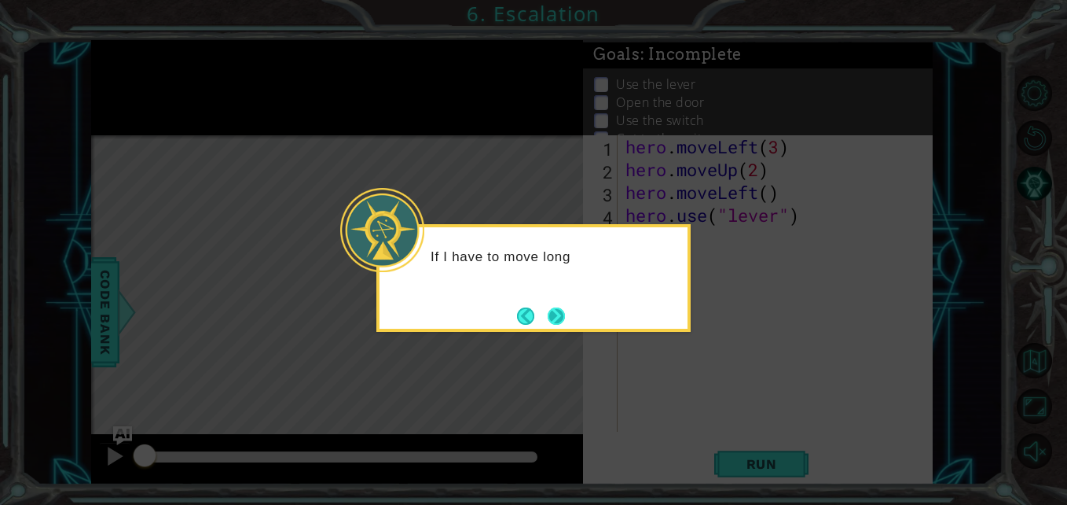
click at [549, 325] on button "Next" at bounding box center [556, 315] width 18 height 18
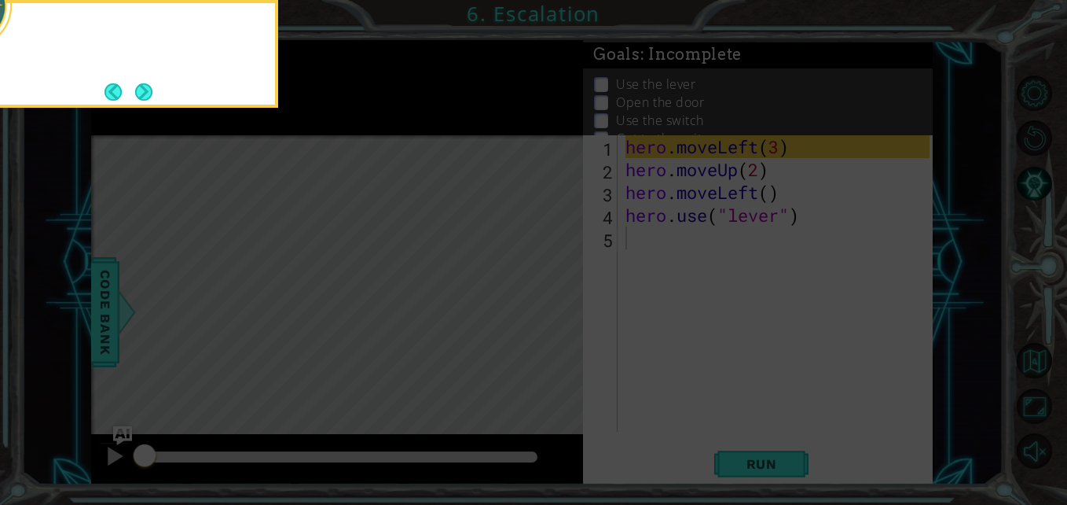
click at [549, 326] on icon at bounding box center [533, 75] width 1067 height 858
click at [562, 332] on icon at bounding box center [533, 75] width 1067 height 858
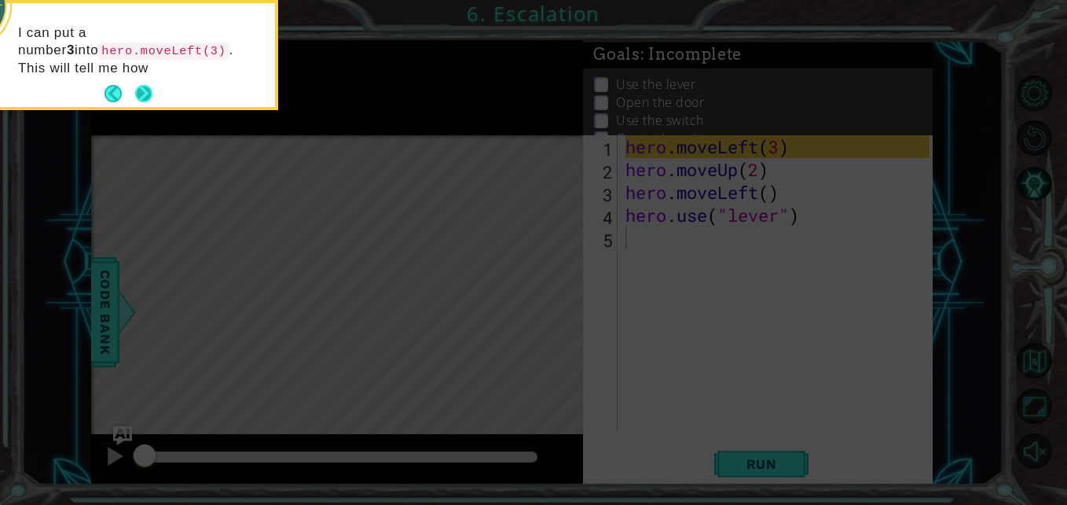
click at [149, 96] on button "Next" at bounding box center [143, 93] width 17 height 17
click at [149, 96] on icon at bounding box center [533, 75] width 1067 height 858
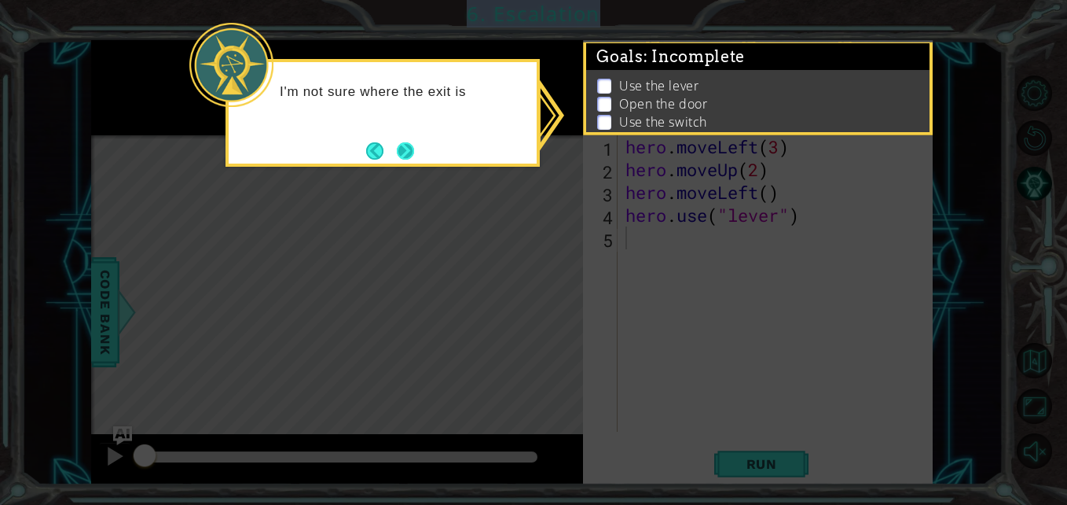
click at [397, 143] on button "Next" at bounding box center [405, 150] width 17 height 17
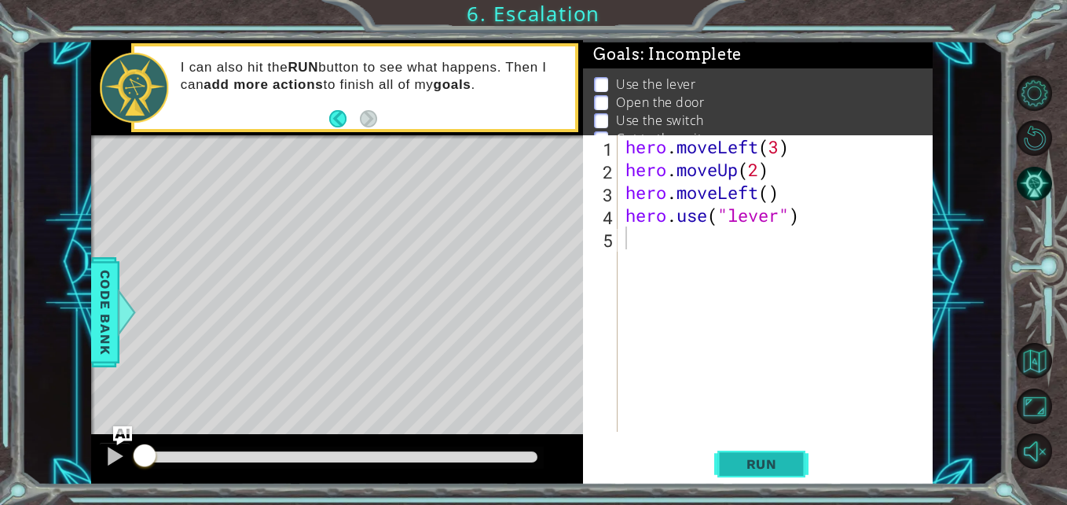
click at [747, 467] on span "Run" at bounding box center [762, 464] width 62 height 16
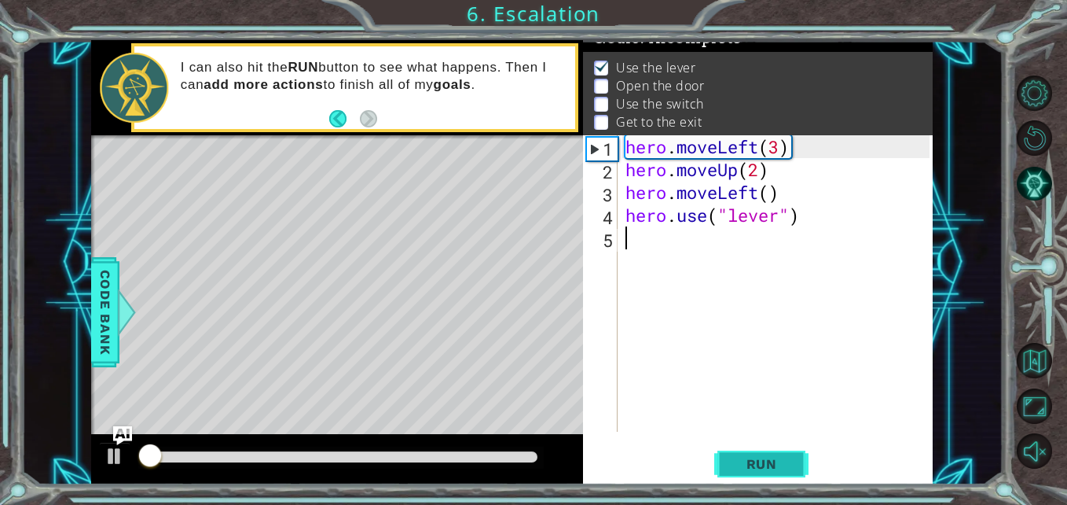
scroll to position [20, 0]
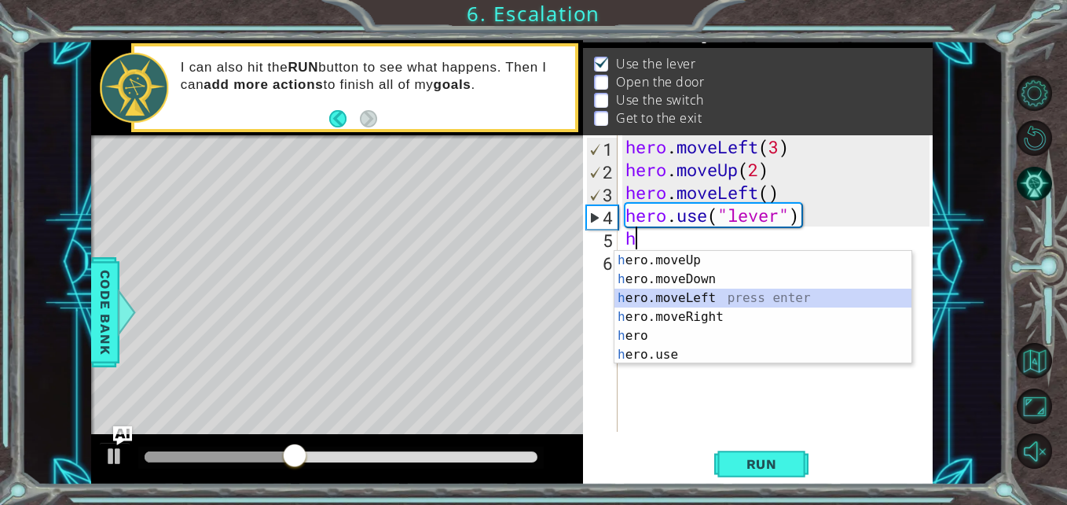
click at [725, 297] on div "h ero.moveUp press enter h ero.moveDown press enter h ero.moveLeft press enter …" at bounding box center [763, 326] width 297 height 151
type textarea "hero.moveLeft(1)"
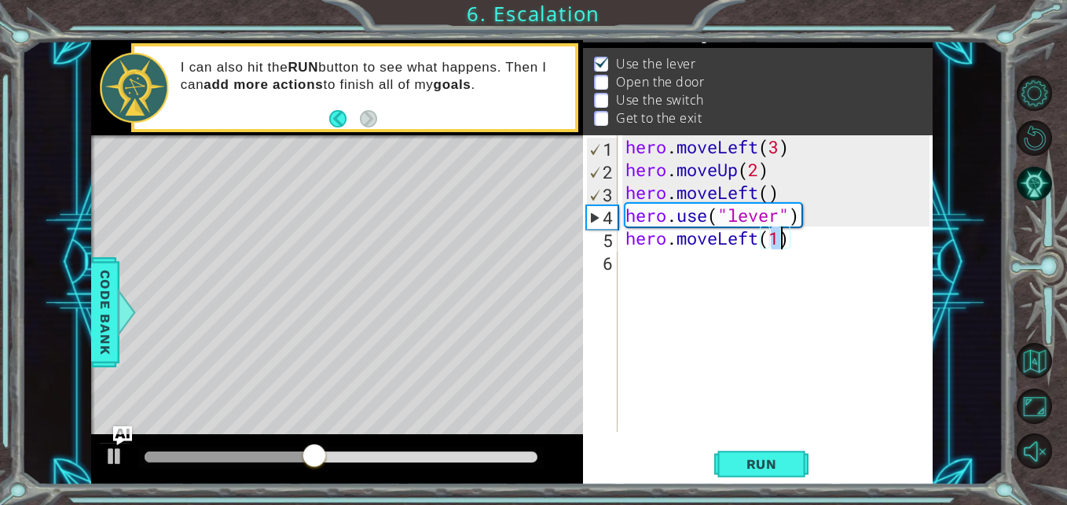
click at [815, 240] on div "hero . moveLeft ( 3 ) hero . moveUp ( 2 ) hero . moveLeft ( ) hero . use ( "lev…" at bounding box center [779, 306] width 314 height 342
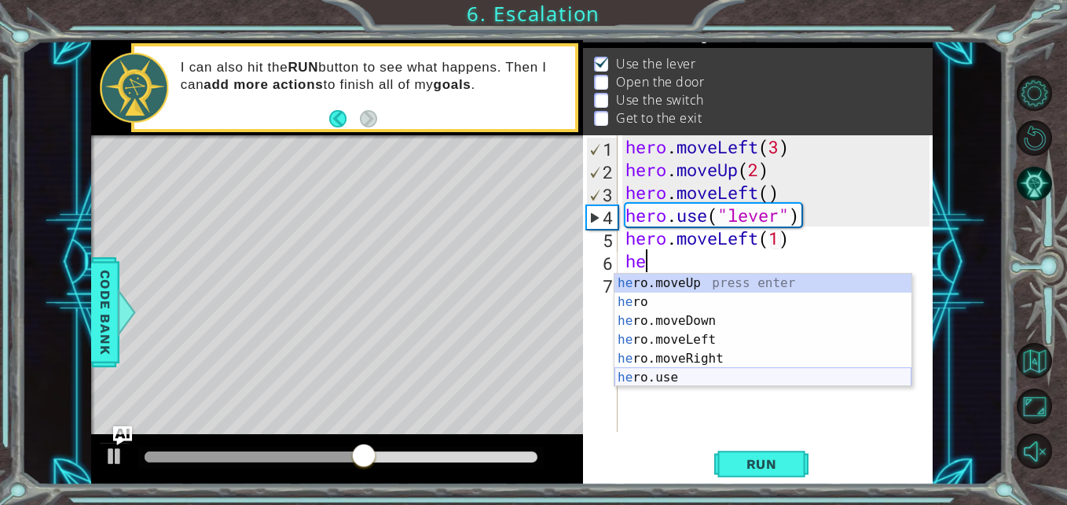
click at [673, 383] on div "he ro.moveUp press enter he ro press enter he ro.moveDown press enter he ro.mov…" at bounding box center [763, 348] width 297 height 151
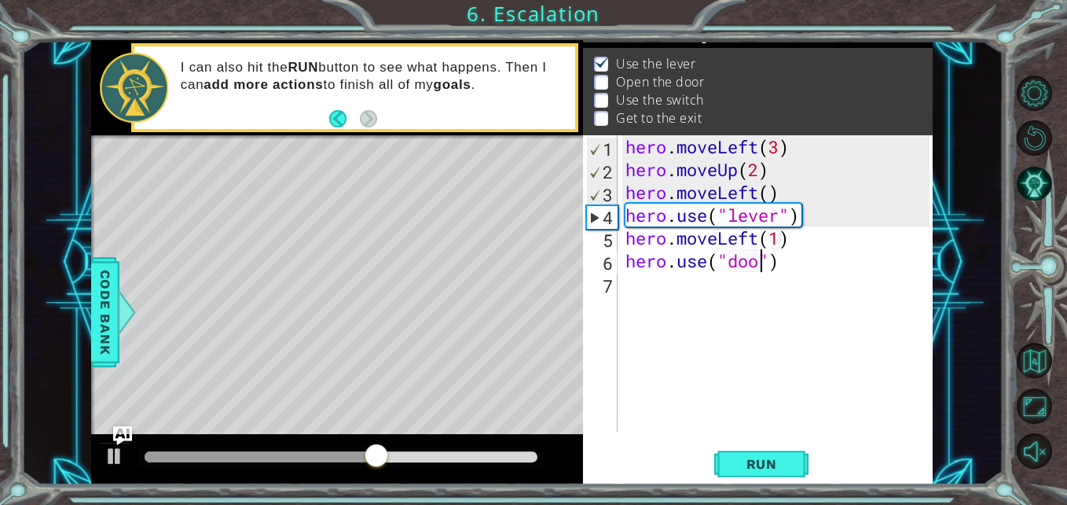
scroll to position [0, 7]
type textarea "hero.use("door")"
click at [754, 472] on button "Run" at bounding box center [761, 463] width 94 height 35
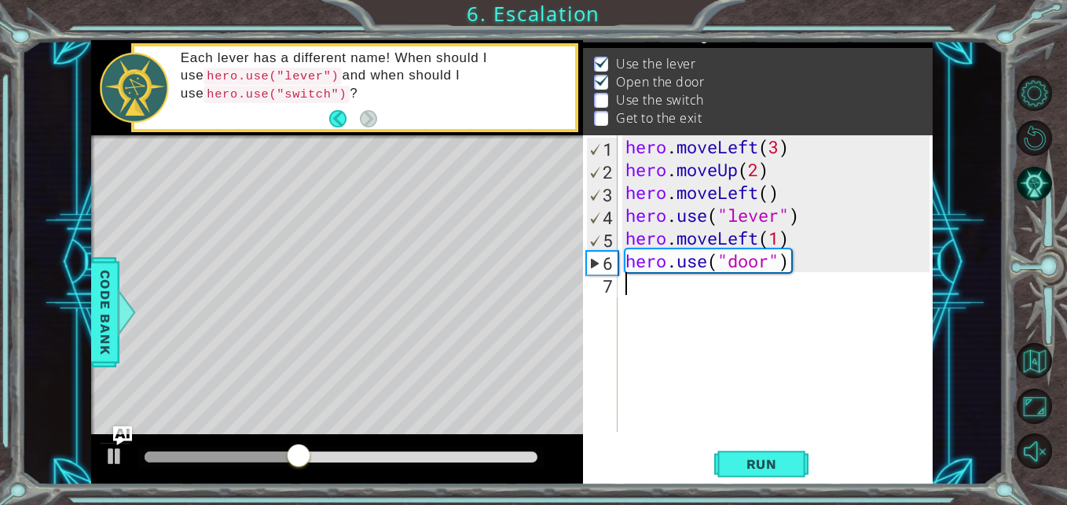
click at [695, 323] on div "hero . moveLeft ( 3 ) hero . moveUp ( 2 ) hero . moveLeft ( ) hero . use ( "lev…" at bounding box center [779, 306] width 314 height 342
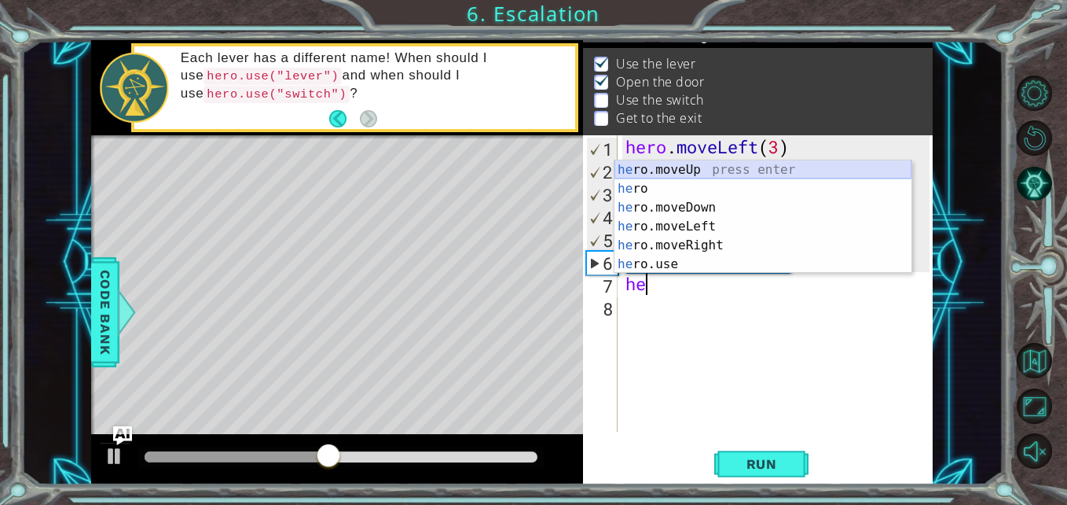
click at [714, 166] on div "he ro.moveUp press enter he ro press enter he ro.moveDown press enter he ro.mov…" at bounding box center [763, 235] width 297 height 151
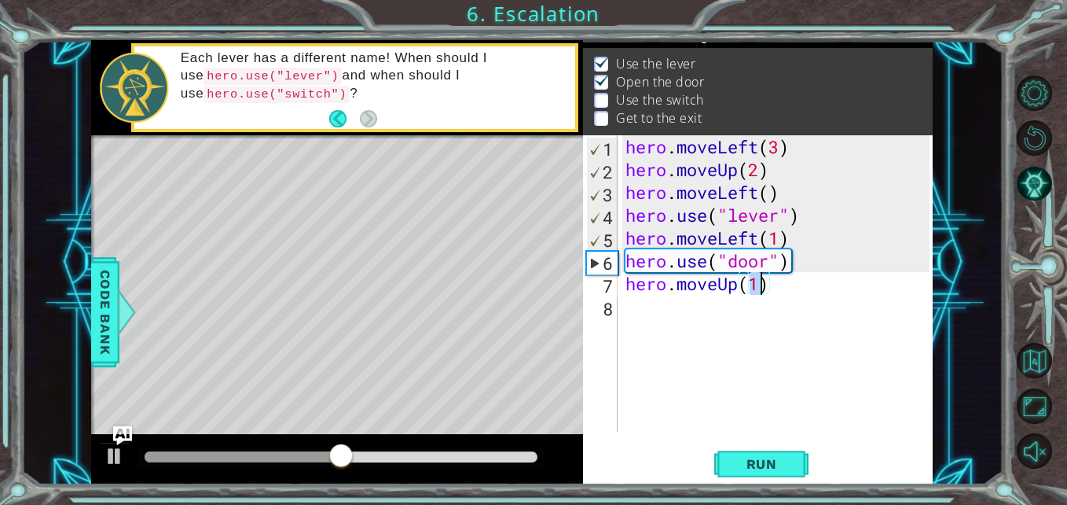
type textarea "hero.moveUp(2)"
click at [745, 316] on div "hero . moveLeft ( 3 ) hero . moveUp ( 2 ) hero . moveLeft ( ) hero . use ( "lev…" at bounding box center [779, 306] width 314 height 342
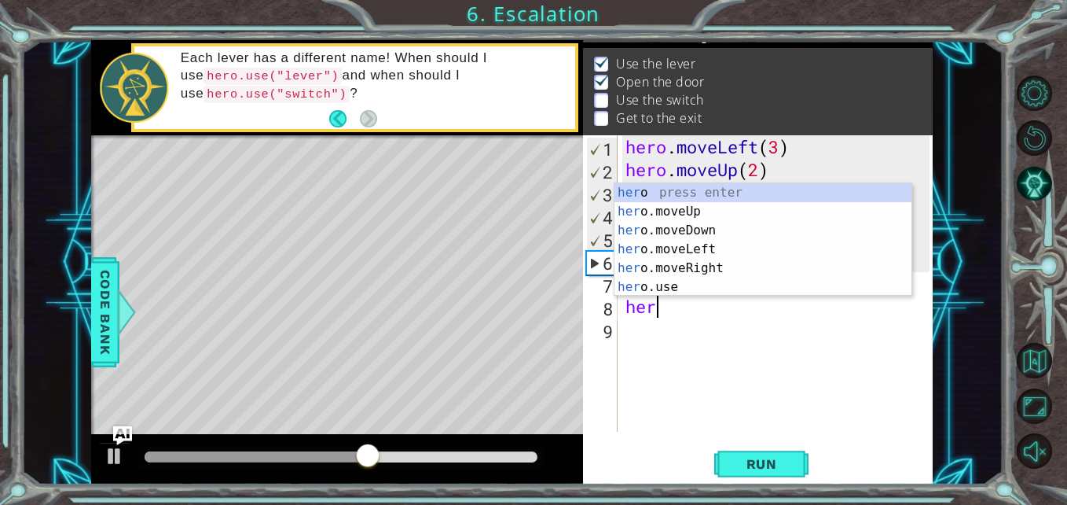
scroll to position [0, 1]
click at [728, 265] on div "her o press enter her o.moveUp press enter her o.moveDown press enter her o.mov…" at bounding box center [763, 258] width 297 height 151
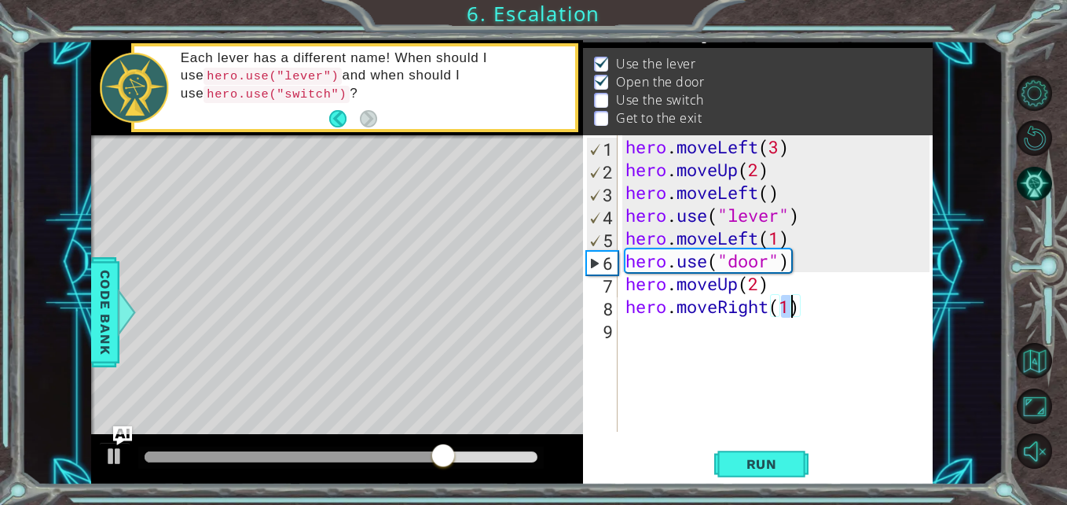
type textarea "hero.moveRight(3)"
click at [699, 339] on div "hero . moveLeft ( 3 ) hero . moveUp ( 2 ) hero . moveLeft ( ) hero . use ( "lev…" at bounding box center [779, 306] width 314 height 342
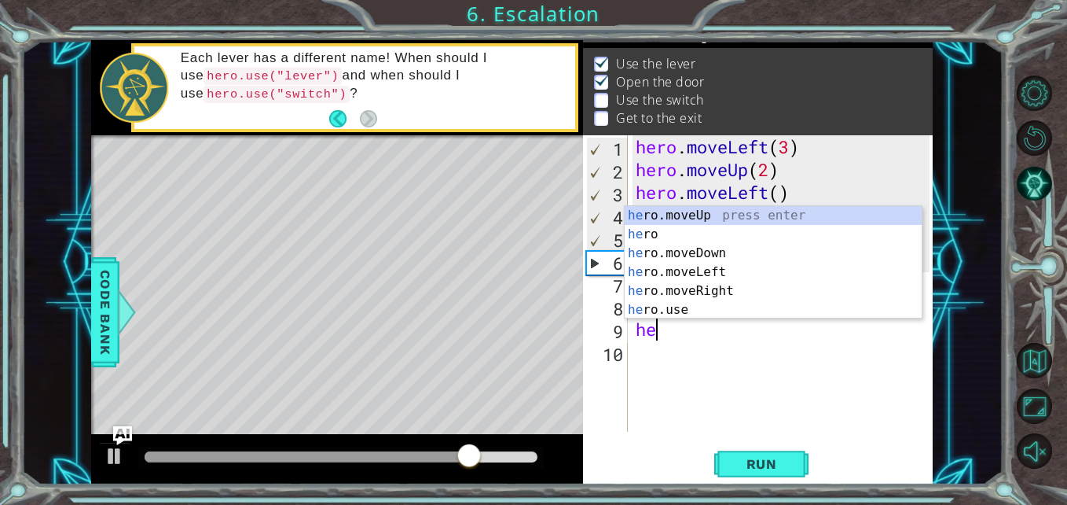
scroll to position [0, 1]
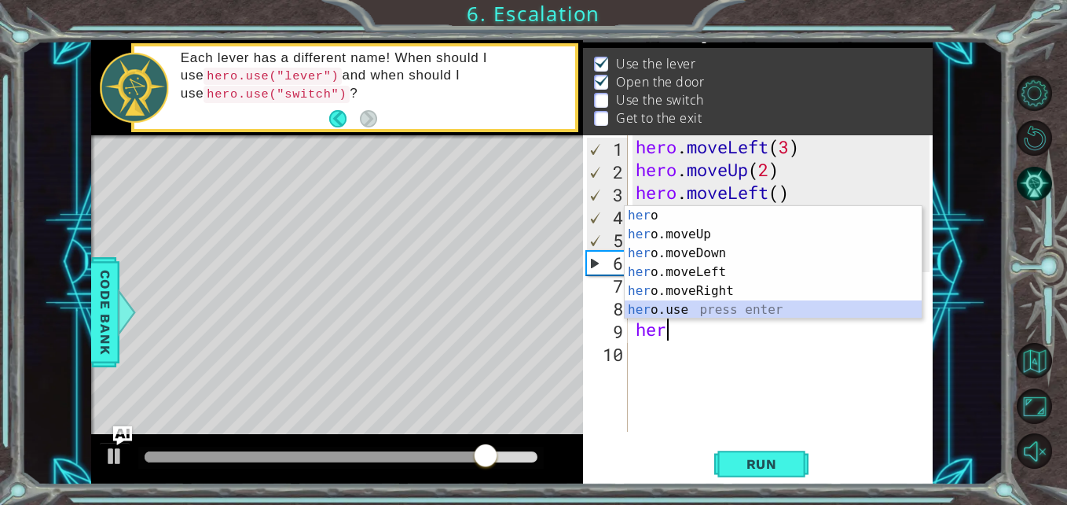
click at [672, 310] on div "her o press enter her o.moveUp press enter her o.moveDown press enter her o.mov…" at bounding box center [773, 281] width 297 height 151
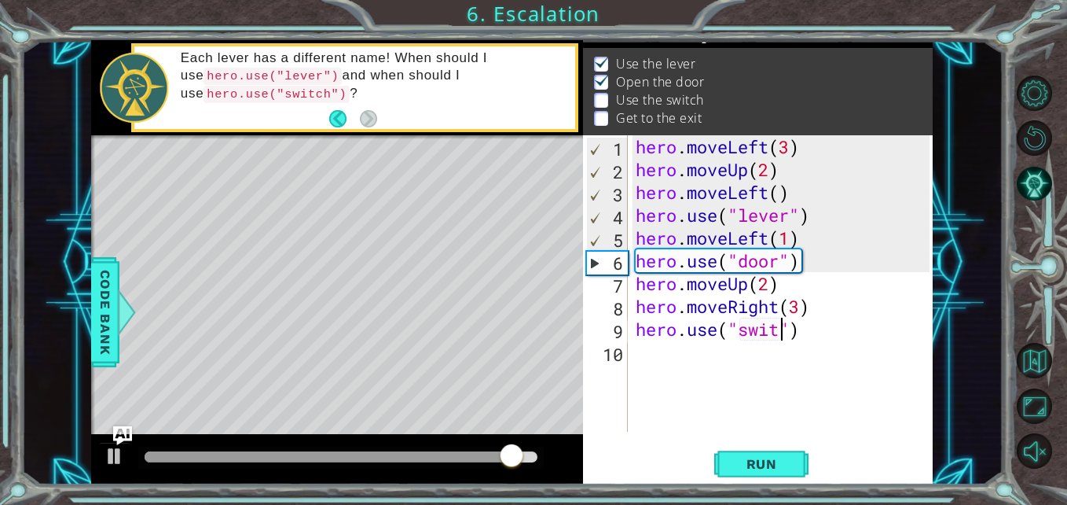
type textarea "hero.use("switch")"
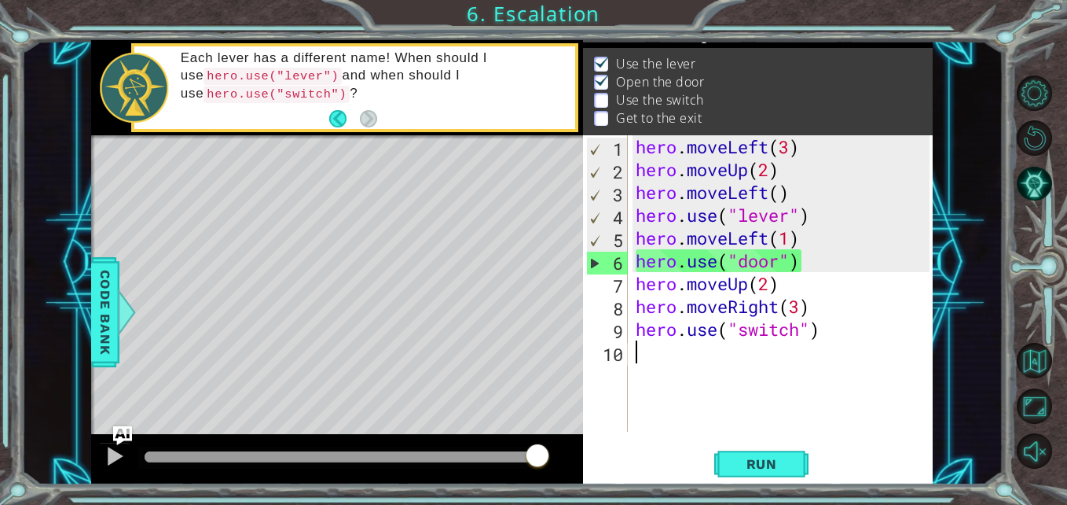
click at [707, 365] on div "hero . moveLeft ( 3 ) hero . moveUp ( 2 ) hero . moveLeft ( ) hero . use ( "lev…" at bounding box center [785, 306] width 305 height 342
click at [759, 464] on span "Run" at bounding box center [762, 464] width 62 height 16
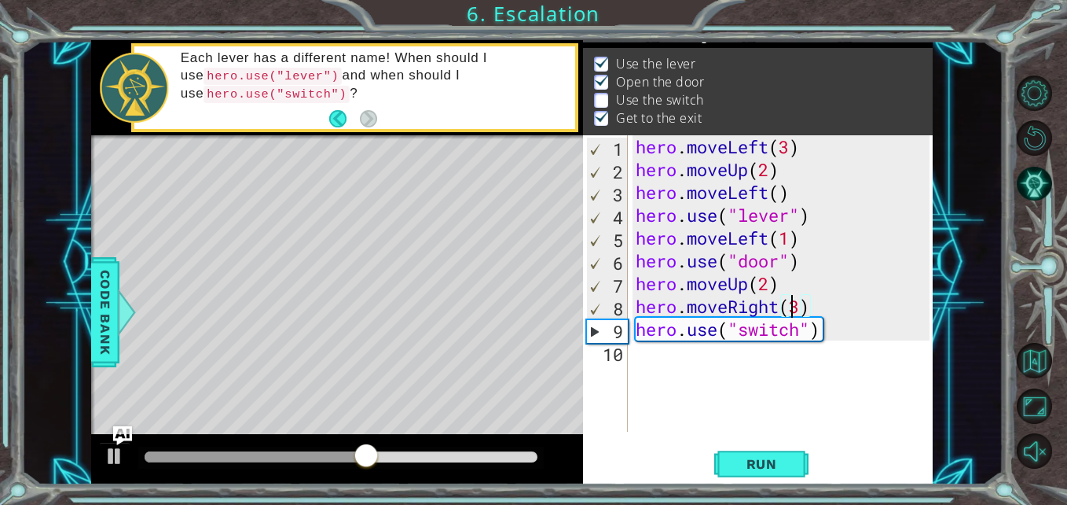
click at [796, 315] on div "hero . moveLeft ( 3 ) hero . moveUp ( 2 ) hero . moveLeft ( ) hero . use ( "lev…" at bounding box center [785, 306] width 305 height 342
click at [802, 304] on div "hero . moveLeft ( 3 ) hero . moveUp ( 2 ) hero . moveLeft ( ) hero . use ( "lev…" at bounding box center [785, 306] width 305 height 342
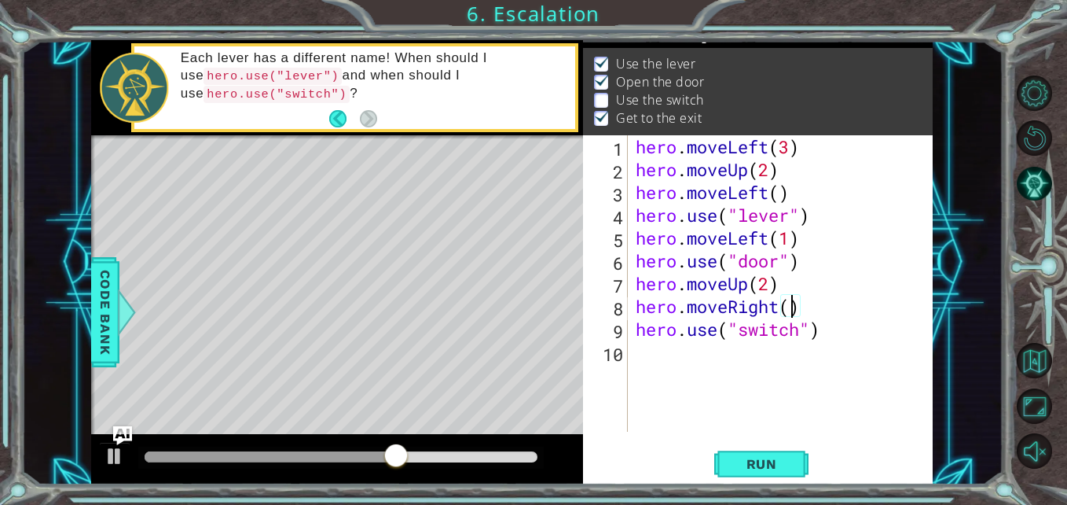
scroll to position [0, 7]
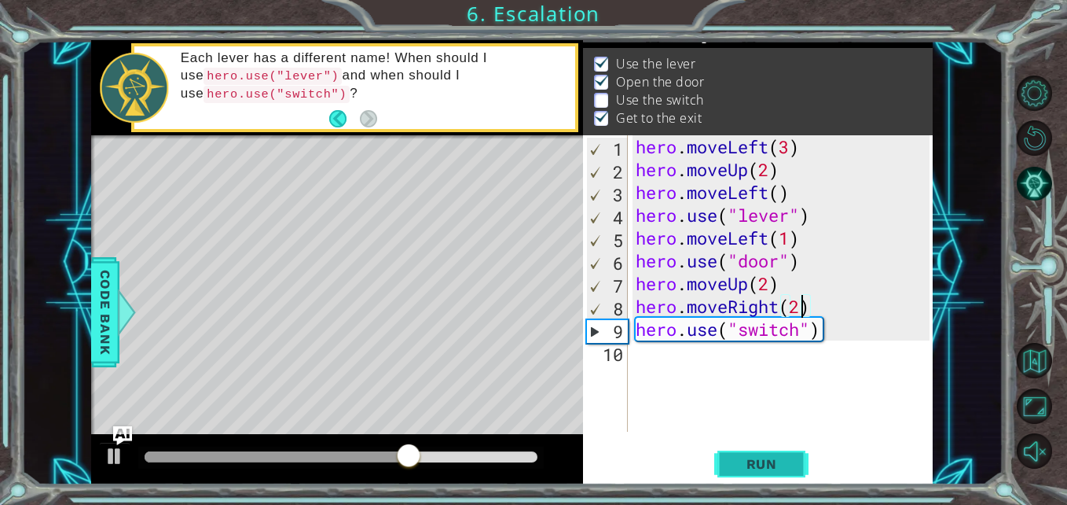
type textarea "hero.moveRight(2)"
click at [787, 461] on span "Run" at bounding box center [762, 464] width 62 height 16
click at [688, 369] on div "hero . moveLeft ( 3 ) hero . moveUp ( 2 ) hero . moveLeft ( ) hero . use ( "lev…" at bounding box center [785, 306] width 305 height 342
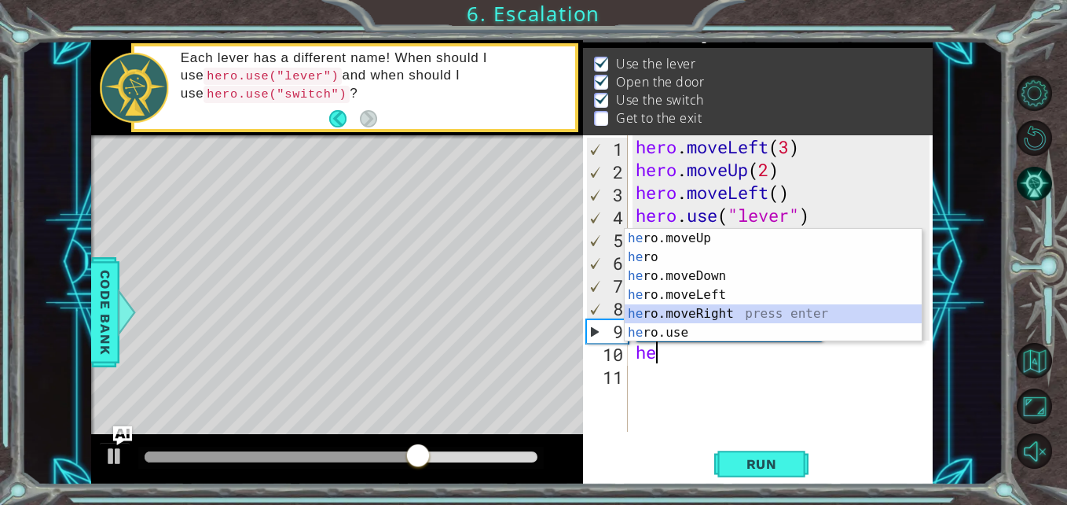
click at [682, 321] on div "he ro.moveUp press enter he ro press enter he ro.moveDown press enter he ro.mov…" at bounding box center [773, 304] width 297 height 151
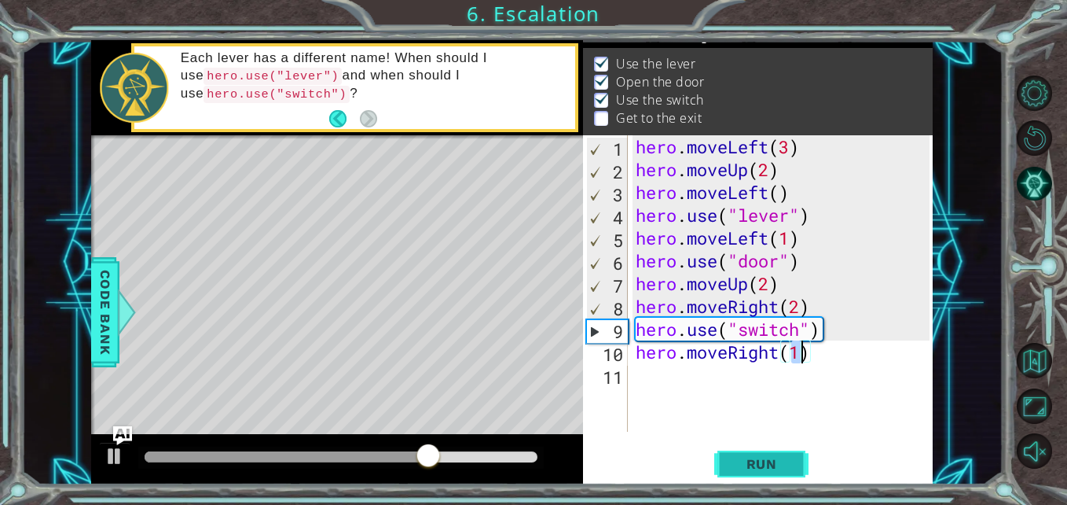
type textarea "hero.moveRight(1)"
click at [746, 459] on span "Run" at bounding box center [762, 464] width 62 height 16
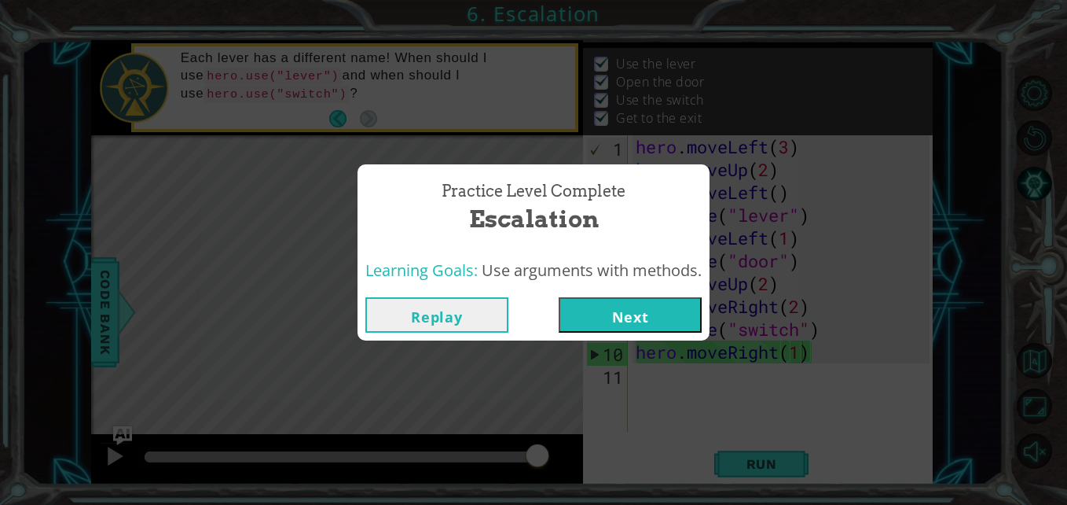
click at [657, 305] on button "Next" at bounding box center [630, 314] width 143 height 35
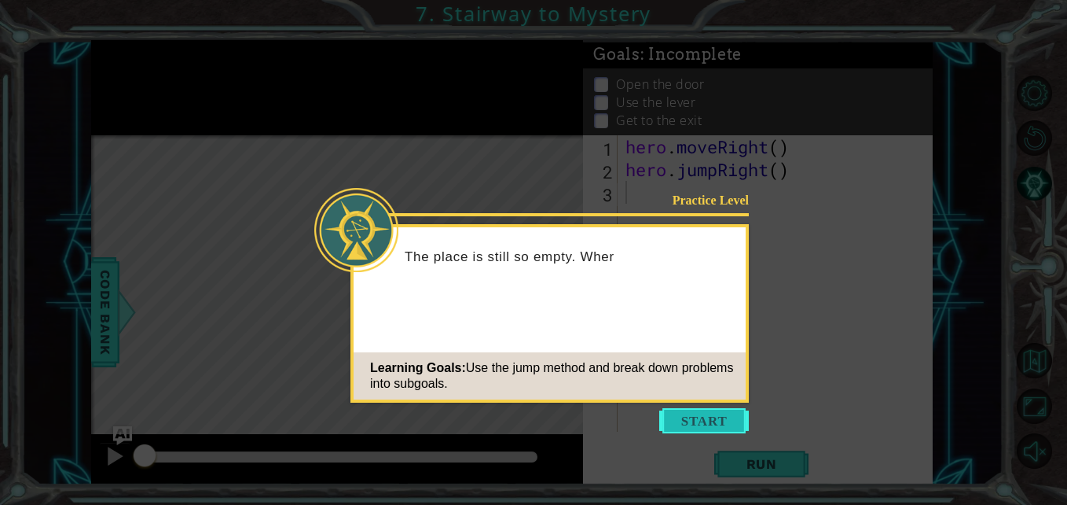
click at [722, 426] on button "Start" at bounding box center [704, 420] width 90 height 25
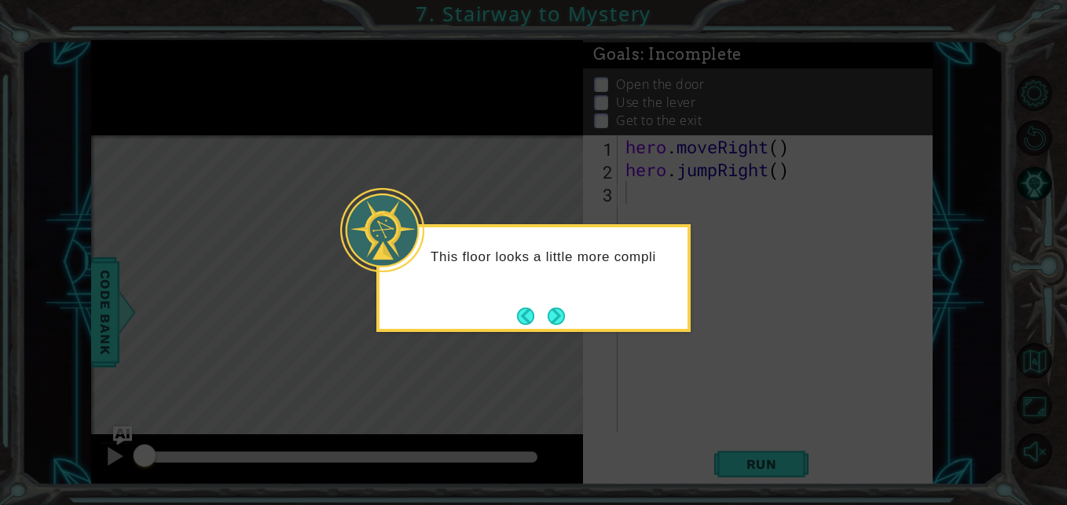
click at [557, 330] on div "This floor looks a little more compli" at bounding box center [533, 278] width 314 height 108
click at [557, 330] on div "This floor looks a little more complicated." at bounding box center [533, 278] width 314 height 108
click at [560, 326] on footer at bounding box center [541, 316] width 48 height 24
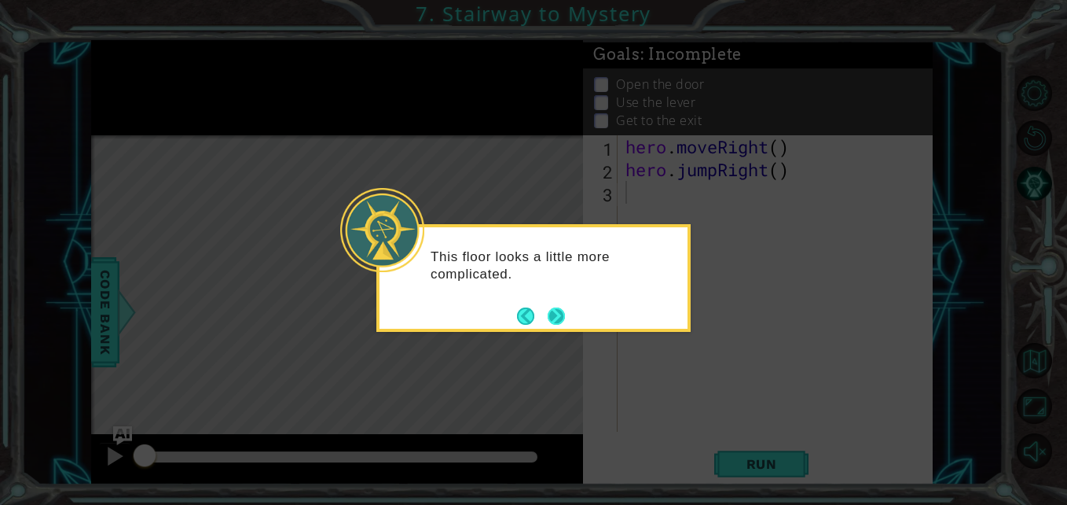
click at [555, 312] on button "Next" at bounding box center [557, 315] width 18 height 18
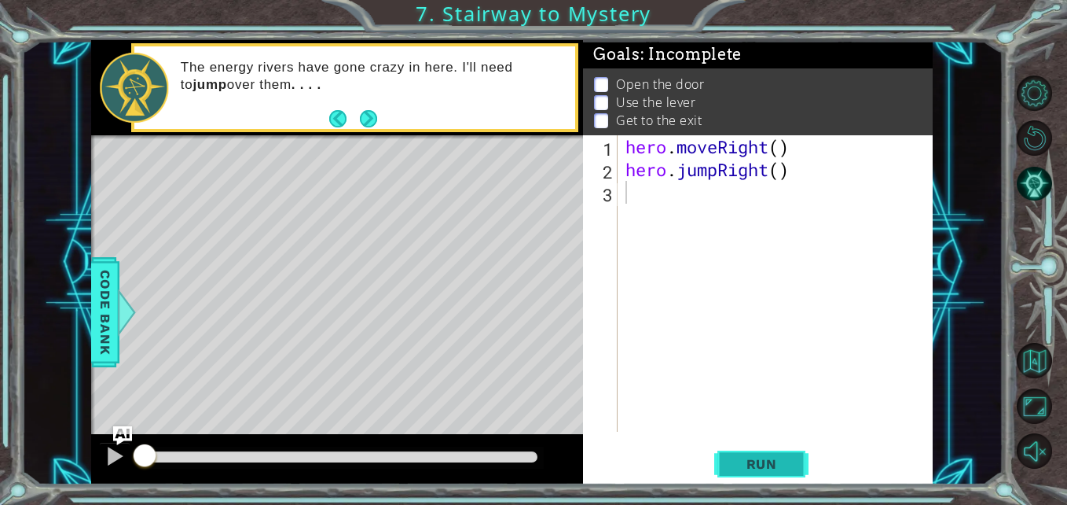
click at [742, 463] on span "Run" at bounding box center [762, 464] width 62 height 16
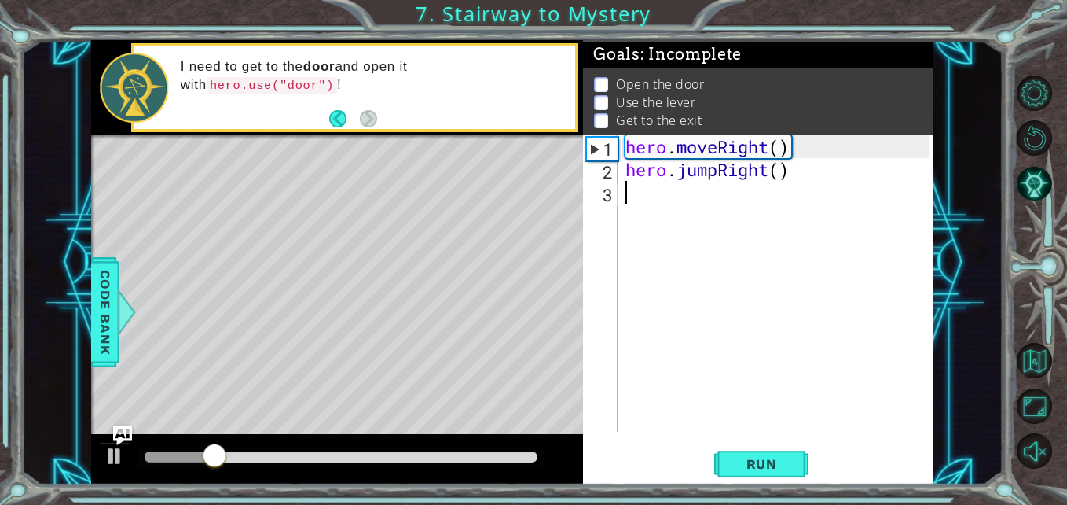
type textarea "he"
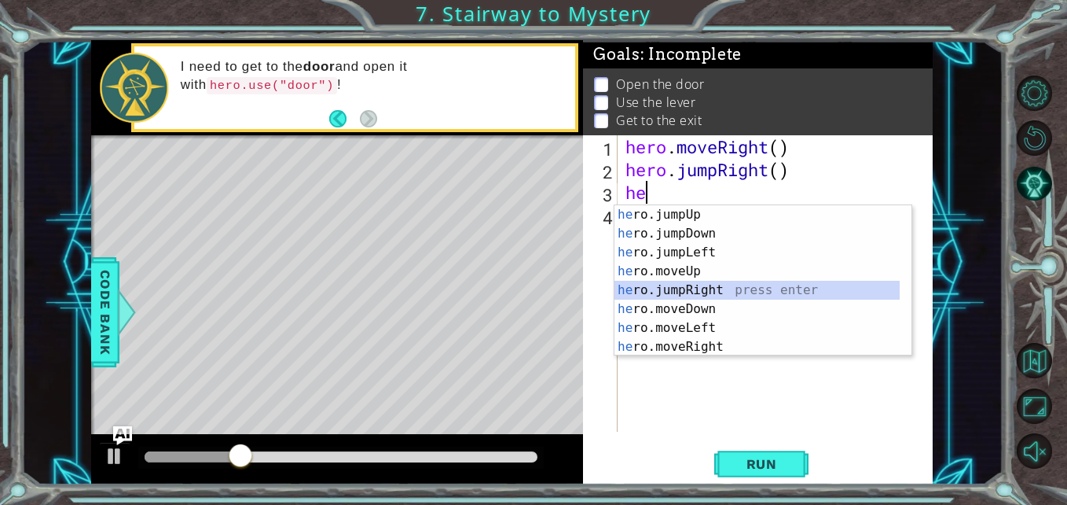
click at [724, 293] on div "he ro.jumpUp press enter he ro.jumpDown press enter he ro.jumpLeft press enter …" at bounding box center [757, 299] width 285 height 189
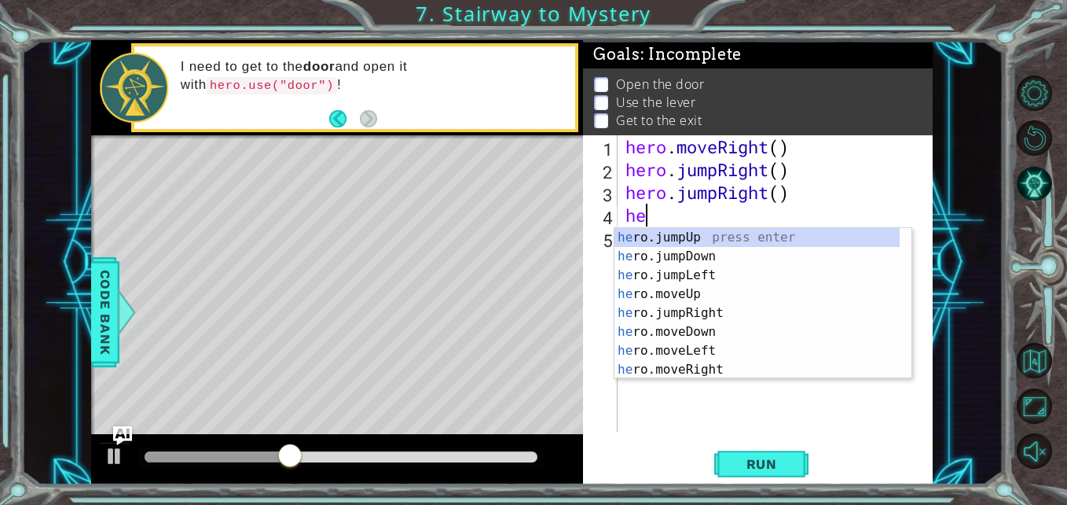
click at [716, 197] on div "hero . moveRight ( ) hero . jumpRight ( ) hero . jumpRight ( ) he" at bounding box center [779, 306] width 314 height 342
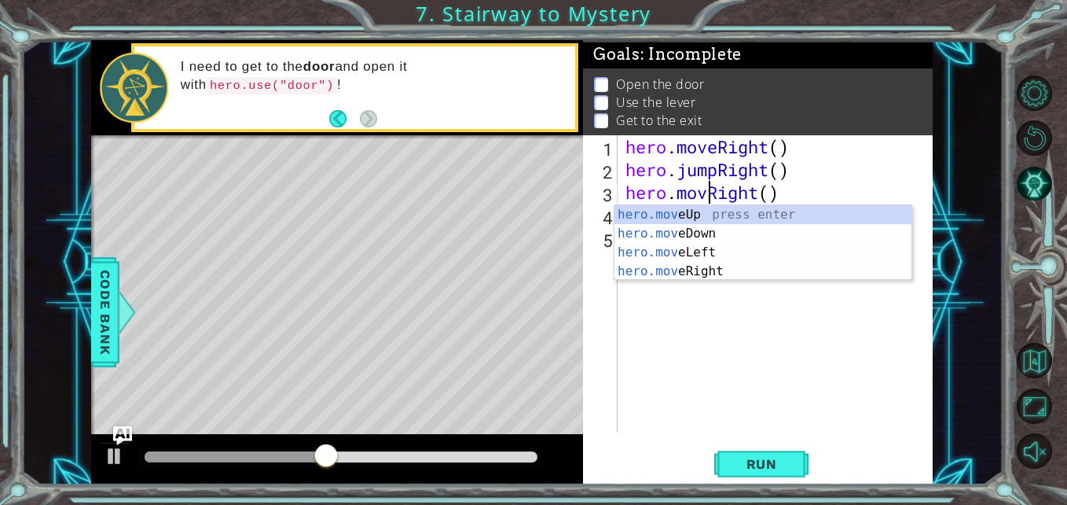
scroll to position [0, 5]
click at [797, 194] on div "hero . moveRight ( ) hero . jumpRight ( ) hero . moveRight ( ) he" at bounding box center [779, 306] width 314 height 342
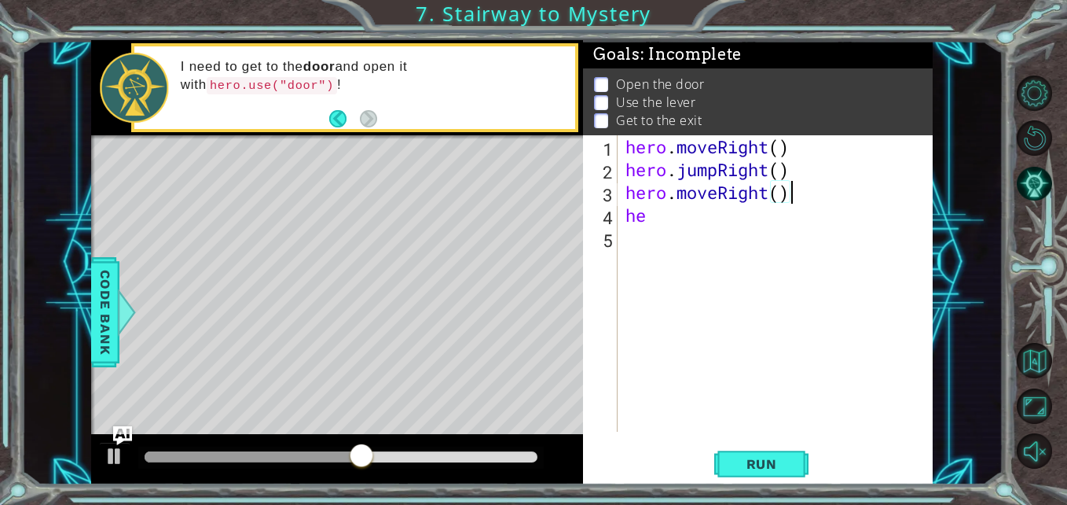
click at [734, 212] on div "hero . moveRight ( ) hero . jumpRight ( ) hero . moveRight ( ) he" at bounding box center [779, 306] width 314 height 342
type textarea "her"
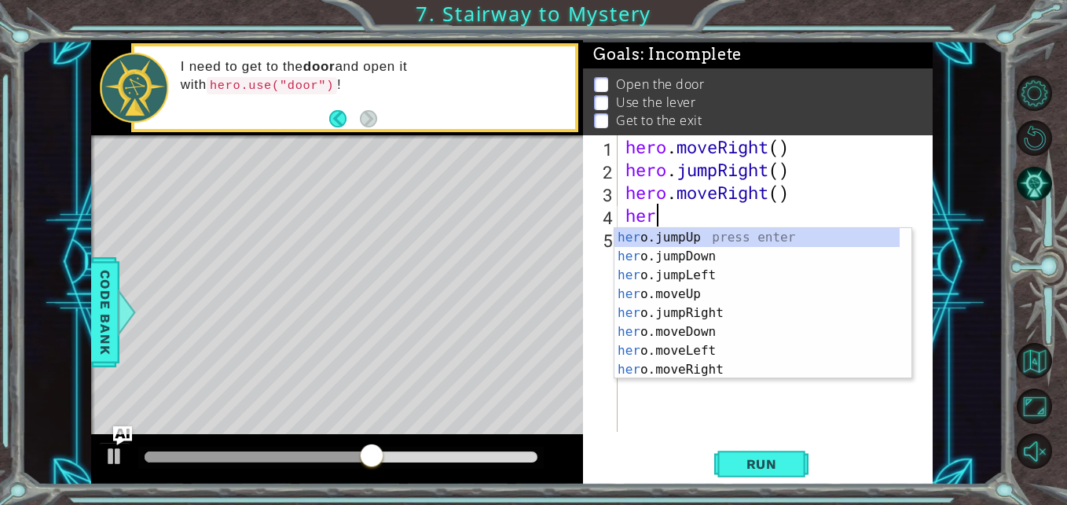
scroll to position [0, 1]
click at [738, 239] on div "her o.jumpUp press enter her o.jumpDown press enter her o.jumpLeft press enter …" at bounding box center [757, 322] width 285 height 189
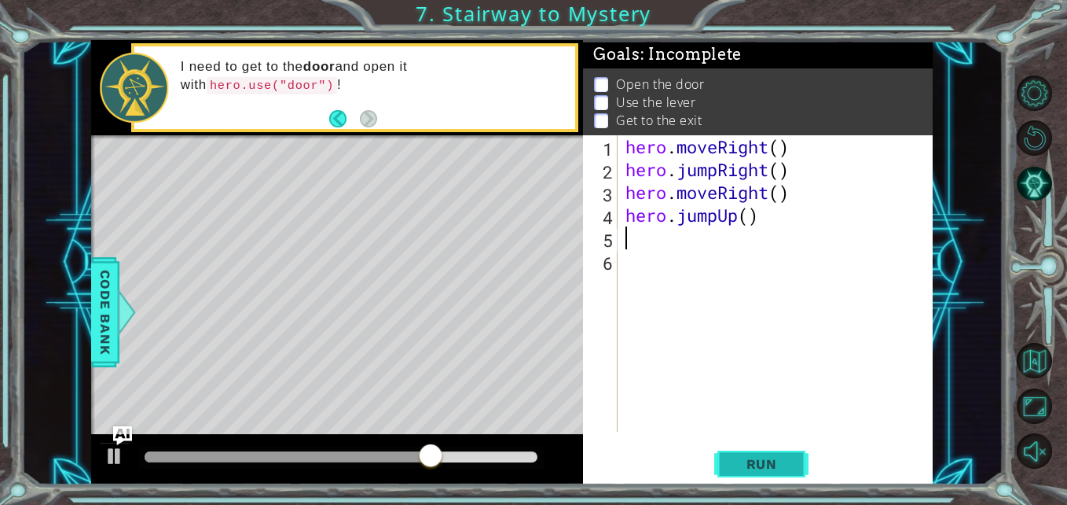
click at [745, 464] on span "Run" at bounding box center [762, 464] width 62 height 16
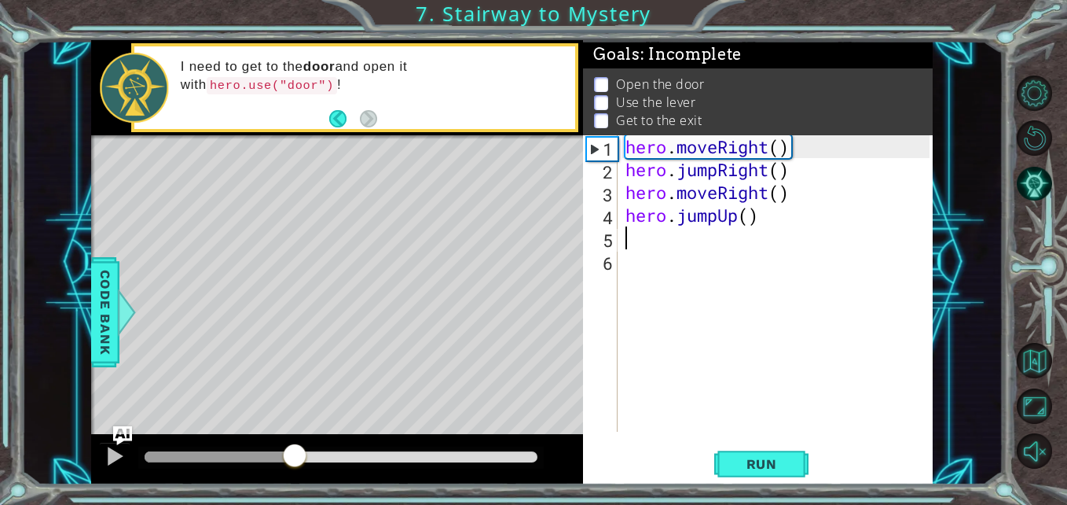
drag, startPoint x: 167, startPoint y: 459, endPoint x: 293, endPoint y: 469, distance: 126.2
click at [293, 469] on div at bounding box center [295, 456] width 28 height 28
click at [715, 220] on div "hero . moveRight ( ) hero . jumpRight ( ) hero . moveRight ( ) hero . jumpUp ( )" at bounding box center [779, 306] width 314 height 342
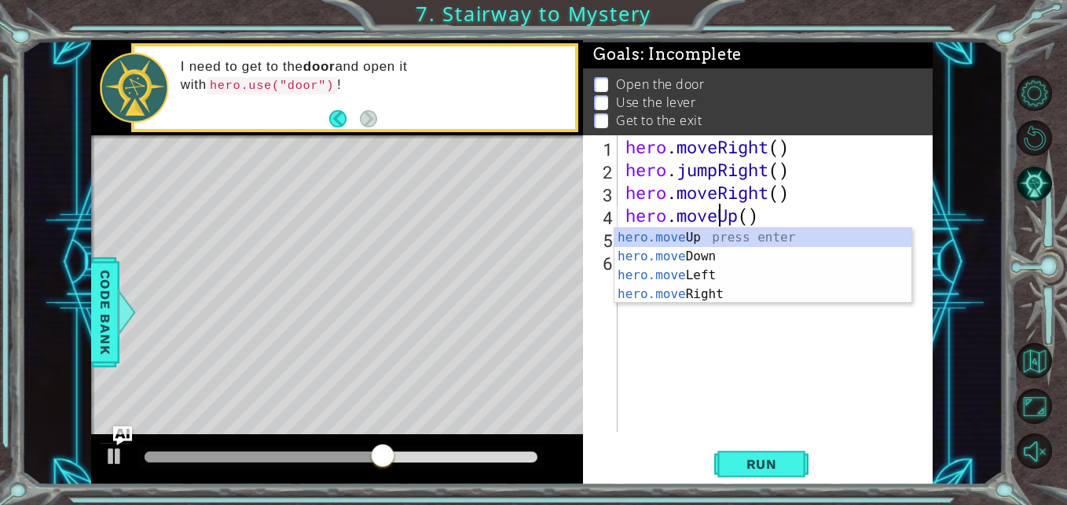
scroll to position [0, 5]
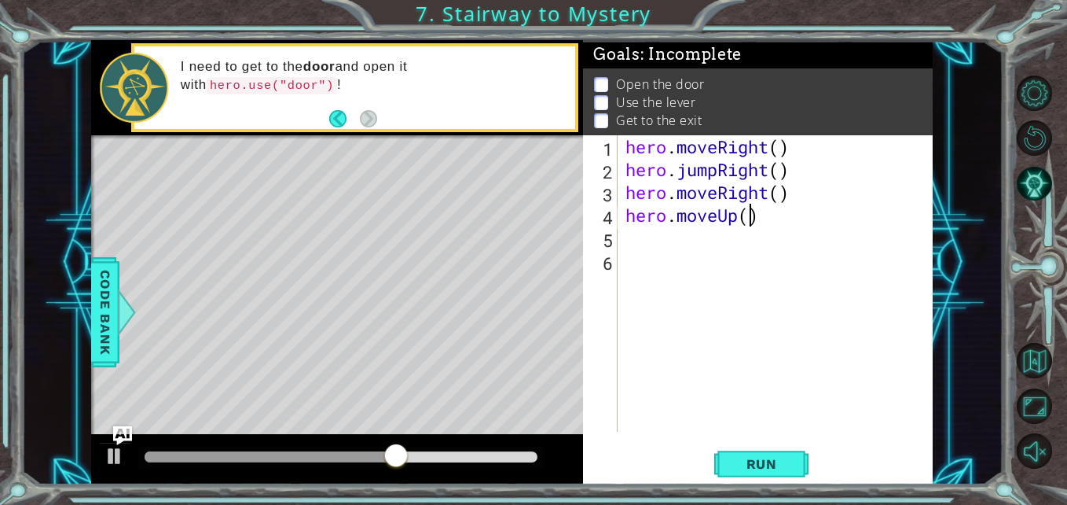
click at [752, 216] on div "hero . moveRight ( ) hero . jumpRight ( ) hero . moveRight ( ) hero . moveUp ( )" at bounding box center [779, 306] width 314 height 342
click at [743, 462] on span "Run" at bounding box center [762, 464] width 62 height 16
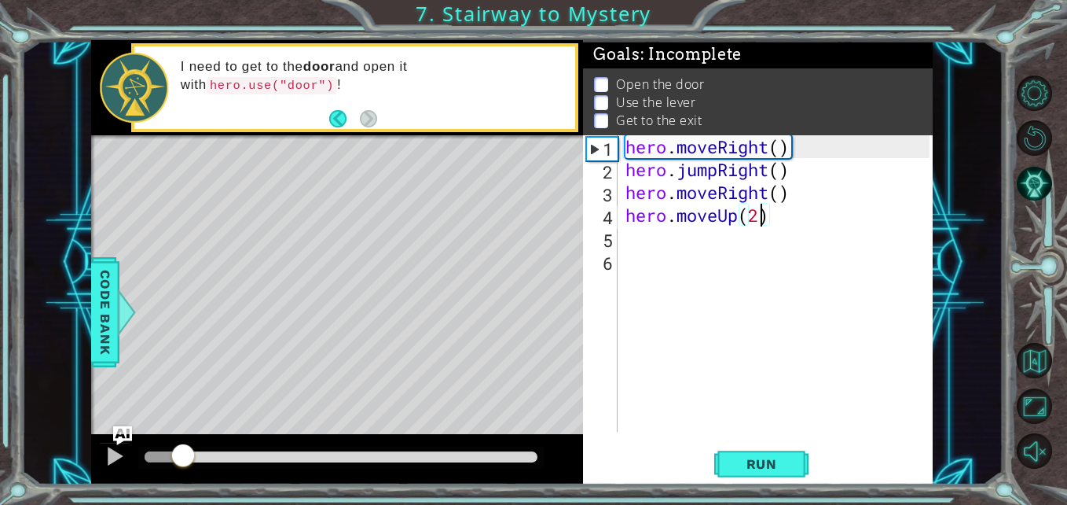
drag, startPoint x: 169, startPoint y: 466, endPoint x: 193, endPoint y: 468, distance: 23.6
click at [193, 468] on div at bounding box center [183, 456] width 28 height 28
click at [762, 217] on div "hero . moveRight ( ) hero . jumpRight ( ) hero . moveRight ( ) hero . moveUp ( …" at bounding box center [779, 306] width 314 height 342
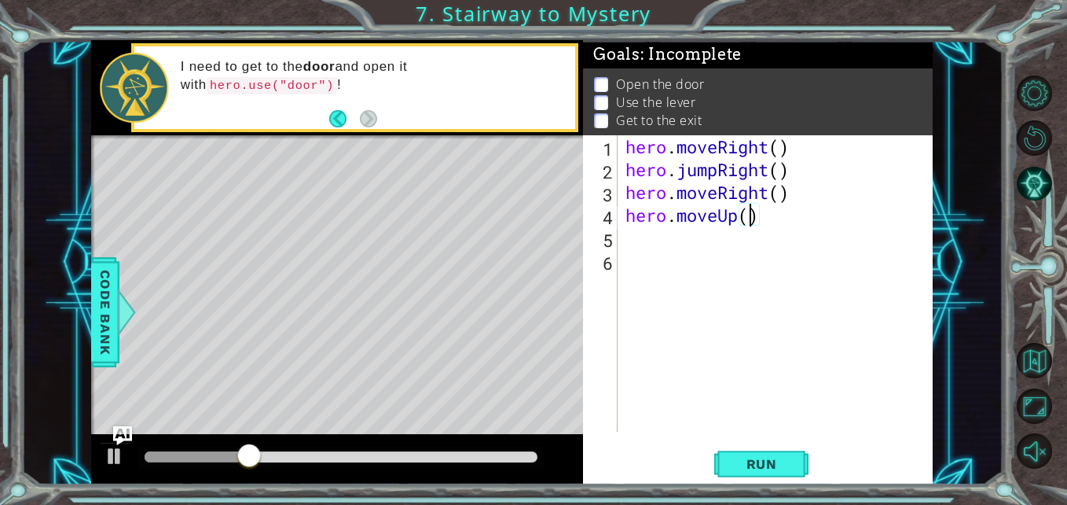
type textarea "hero.moveUp(1)"
click at [733, 245] on div "hero . moveRight ( ) hero . jumpRight ( ) hero . moveRight ( ) hero . moveUp ( …" at bounding box center [779, 306] width 314 height 342
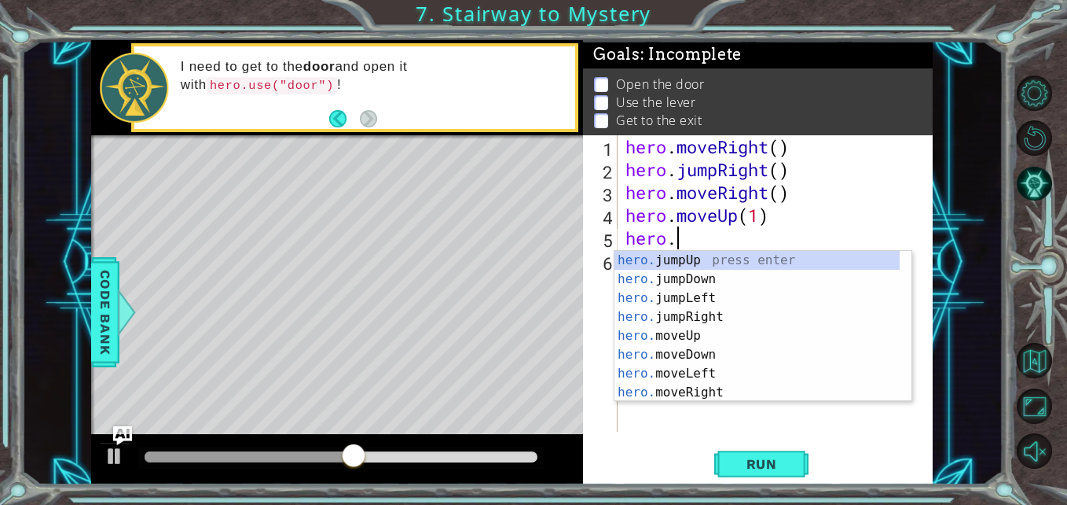
scroll to position [0, 2]
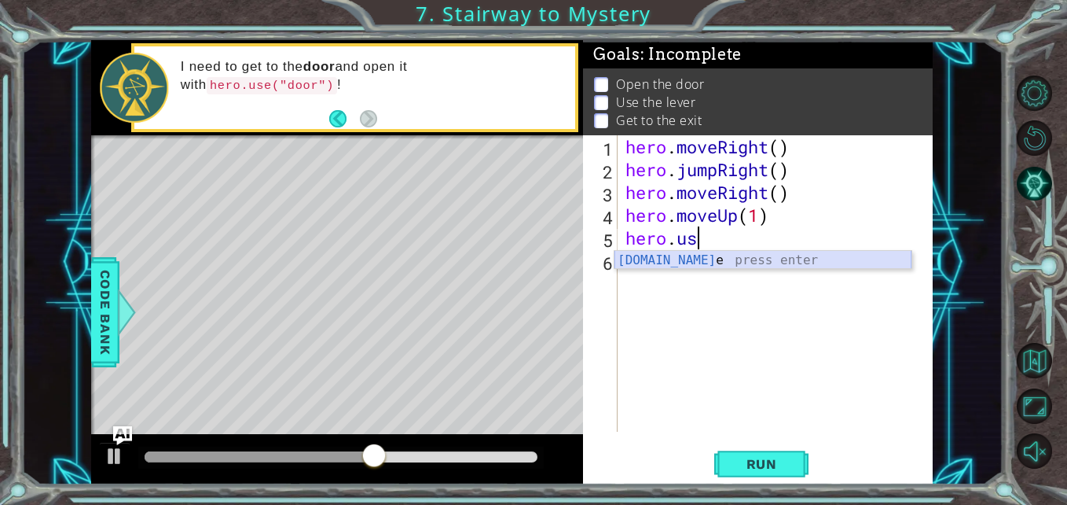
click at [744, 262] on div "hero.us e press enter" at bounding box center [763, 279] width 297 height 57
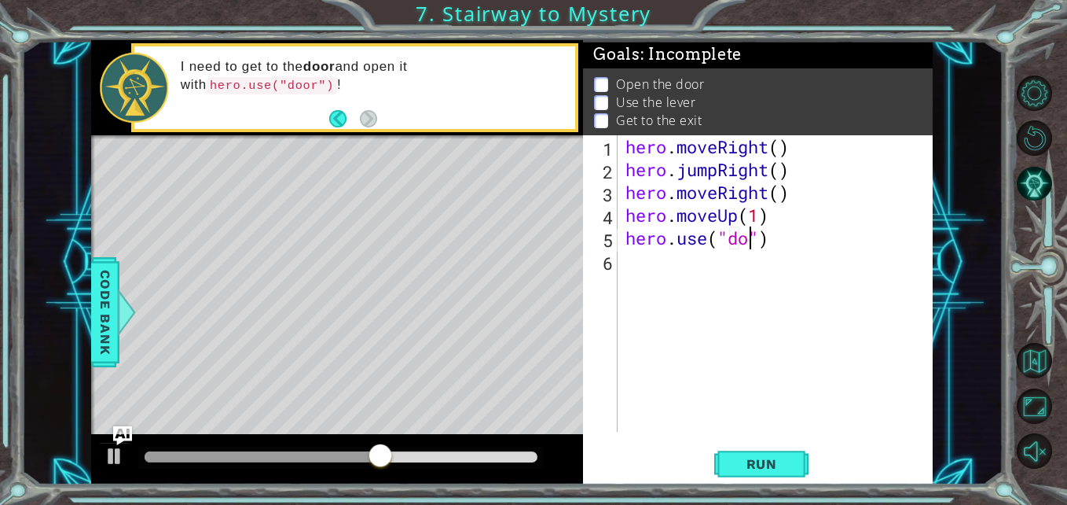
type textarea "hero.use("door")"
click at [744, 262] on div "hero . moveRight ( ) hero . jumpRight ( ) hero . moveRight ( ) hero . moveUp ( …" at bounding box center [779, 306] width 314 height 342
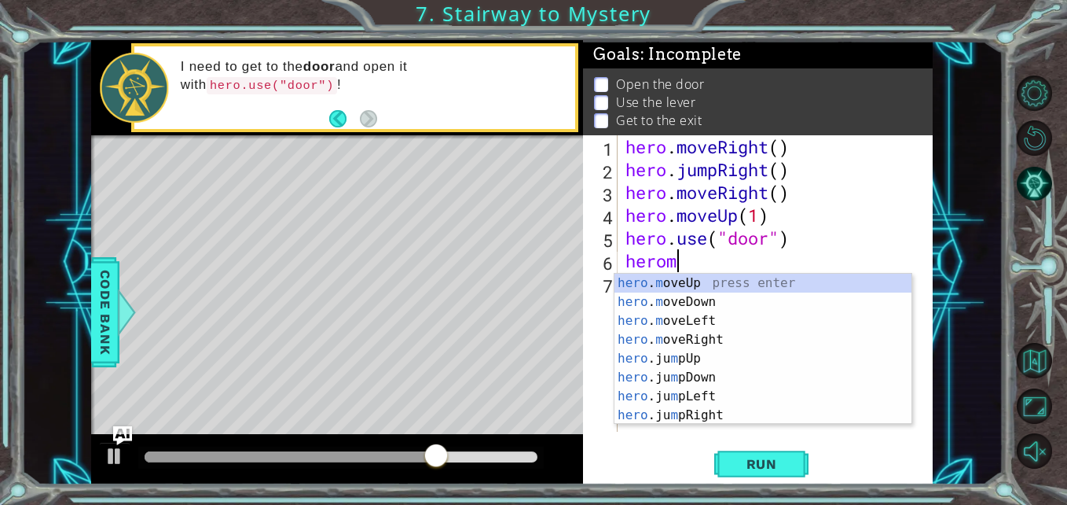
scroll to position [0, 2]
click at [696, 286] on div "hero . m oveUp press enter hero . m oveDown press enter hero . m oveLeft press …" at bounding box center [763, 367] width 297 height 189
type textarea "hero.moveUp(1)"
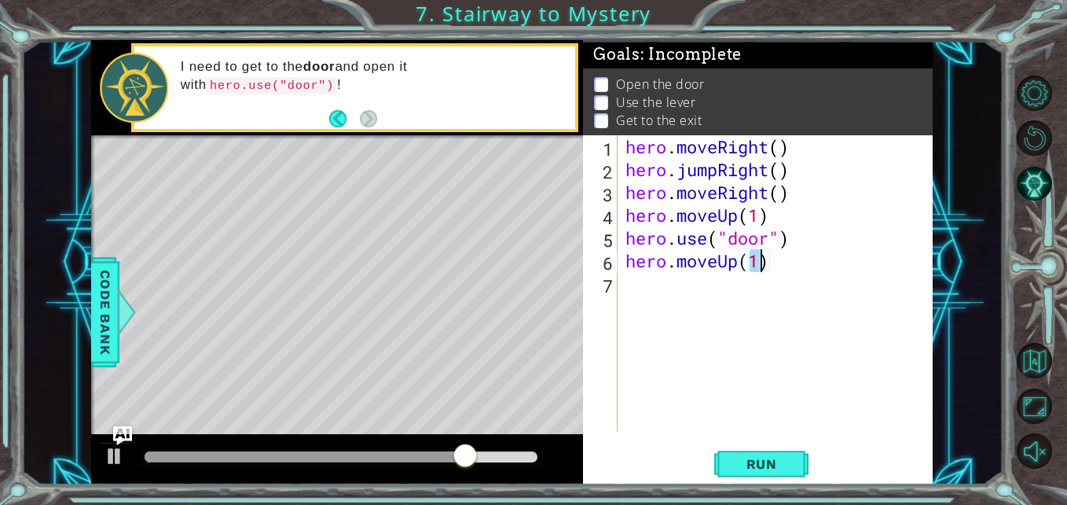
click at [704, 285] on div "hero . moveRight ( ) hero . jumpRight ( ) hero . moveRight ( ) hero . moveUp ( …" at bounding box center [779, 306] width 314 height 342
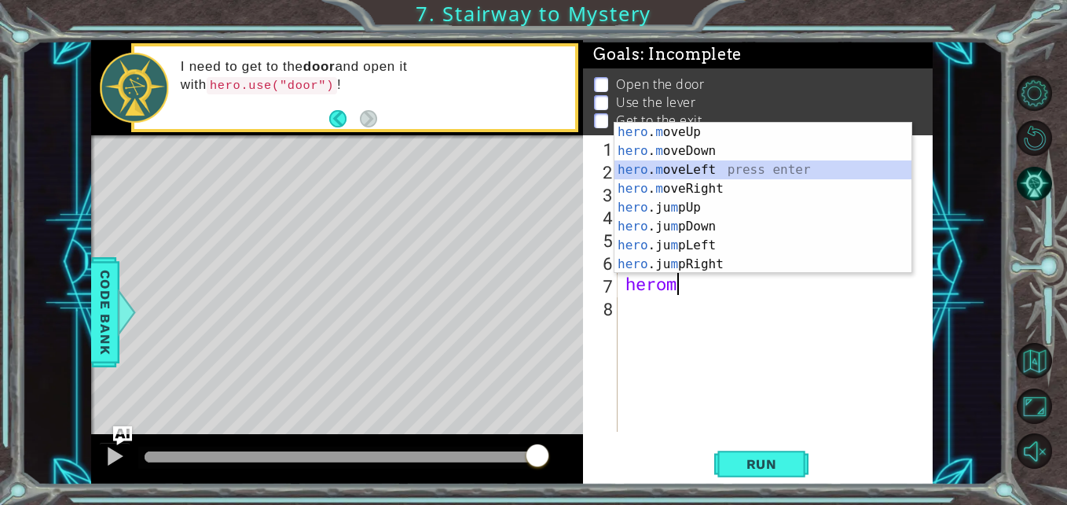
click at [747, 171] on div "hero . m oveUp press enter hero . m oveDown press enter hero . m oveLeft press …" at bounding box center [763, 217] width 297 height 189
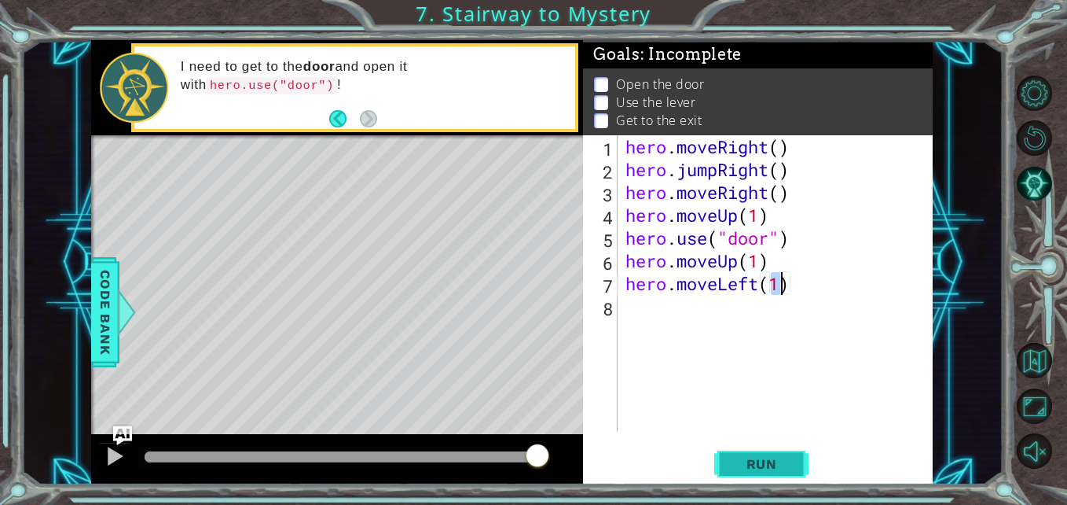
click at [779, 461] on span "Run" at bounding box center [762, 464] width 62 height 16
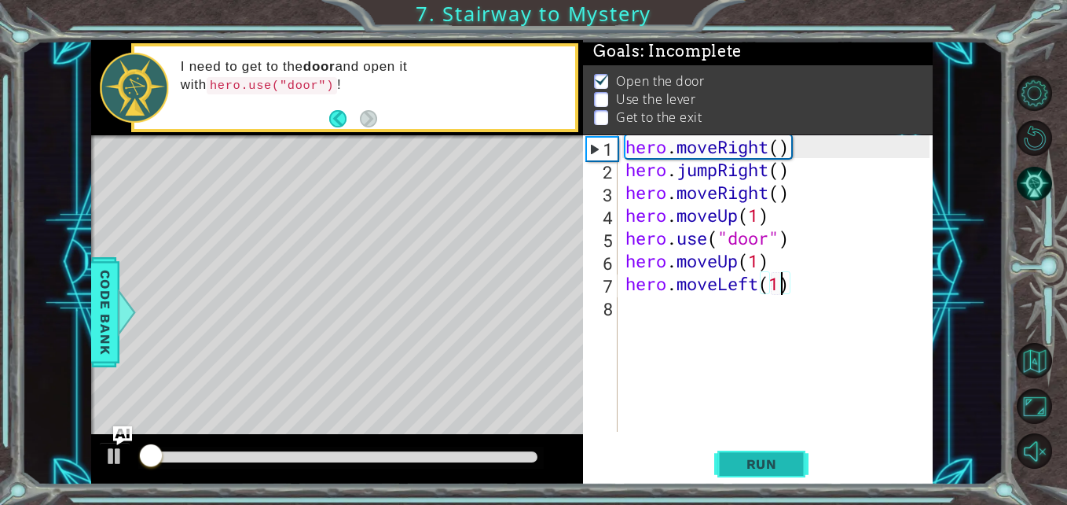
scroll to position [12, 0]
click at [758, 261] on div "hero . moveRight ( ) hero . jumpRight ( ) hero . moveRight ( ) hero . moveUp ( …" at bounding box center [779, 306] width 314 height 342
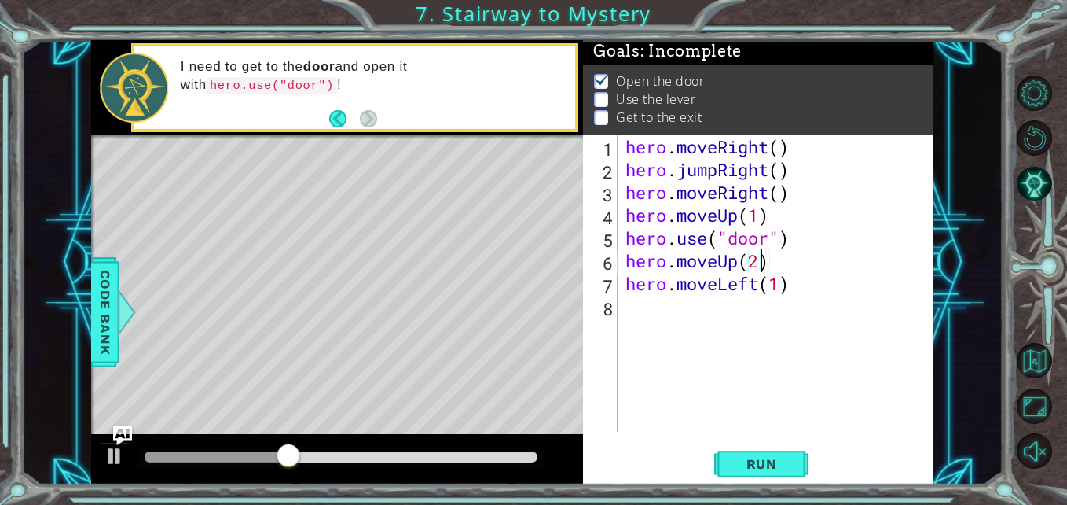
scroll to position [0, 6]
type textarea "hero.moveUp(2)"
click at [769, 469] on span "Run" at bounding box center [762, 464] width 62 height 16
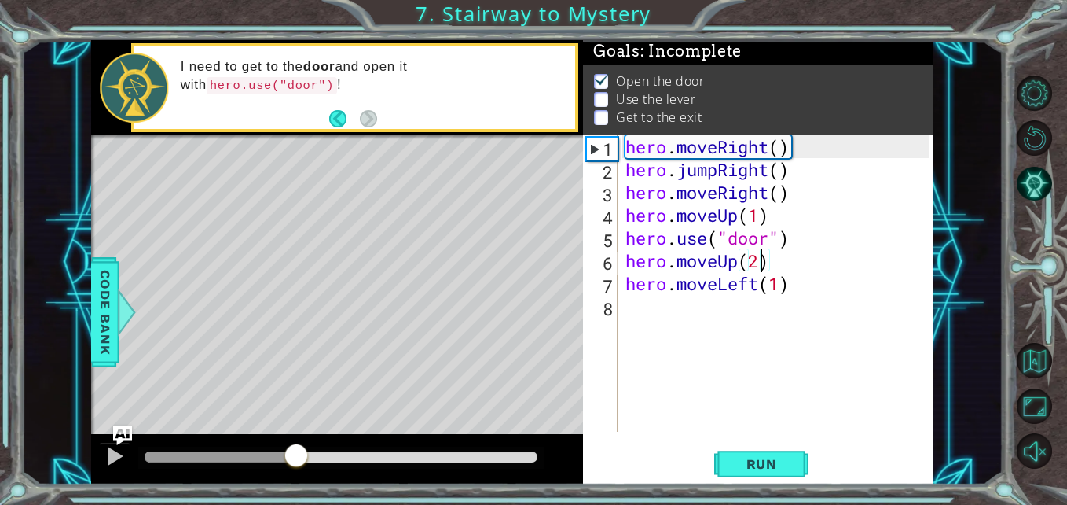
drag, startPoint x: 180, startPoint y: 461, endPoint x: 295, endPoint y: 453, distance: 115.7
click at [295, 453] on div at bounding box center [341, 456] width 393 height 11
click at [714, 314] on div "hero . moveRight ( ) hero . jumpRight ( ) hero . moveRight ( ) hero . moveUp ( …" at bounding box center [779, 306] width 314 height 342
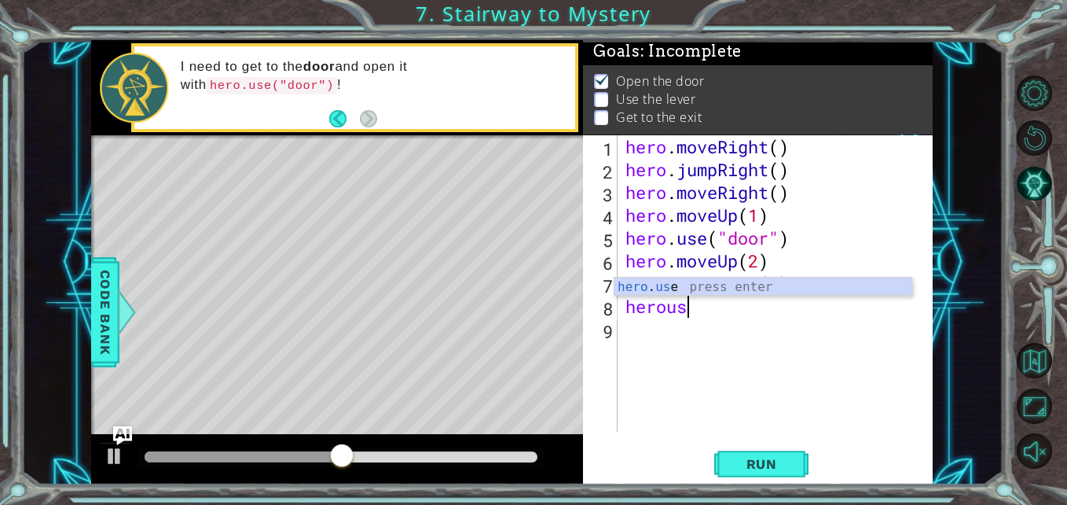
scroll to position [0, 2]
click at [714, 286] on div "hero . us e press enter" at bounding box center [763, 305] width 297 height 57
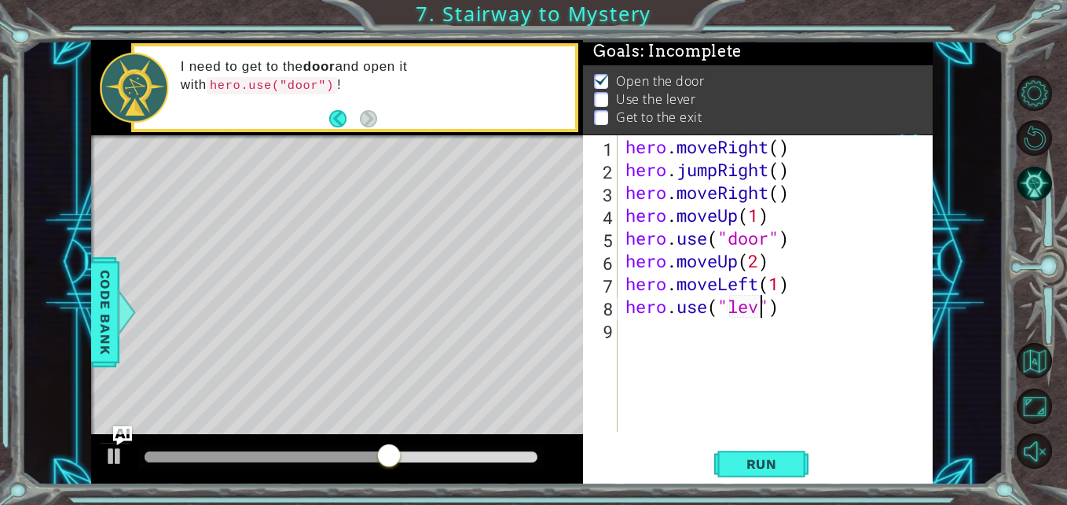
scroll to position [0, 7]
type textarea "hero.use("lever")"
click at [852, 355] on div "hero . moveRight ( ) hero . jumpRight ( ) hero . moveRight ( ) hero . moveUp ( …" at bounding box center [779, 306] width 314 height 342
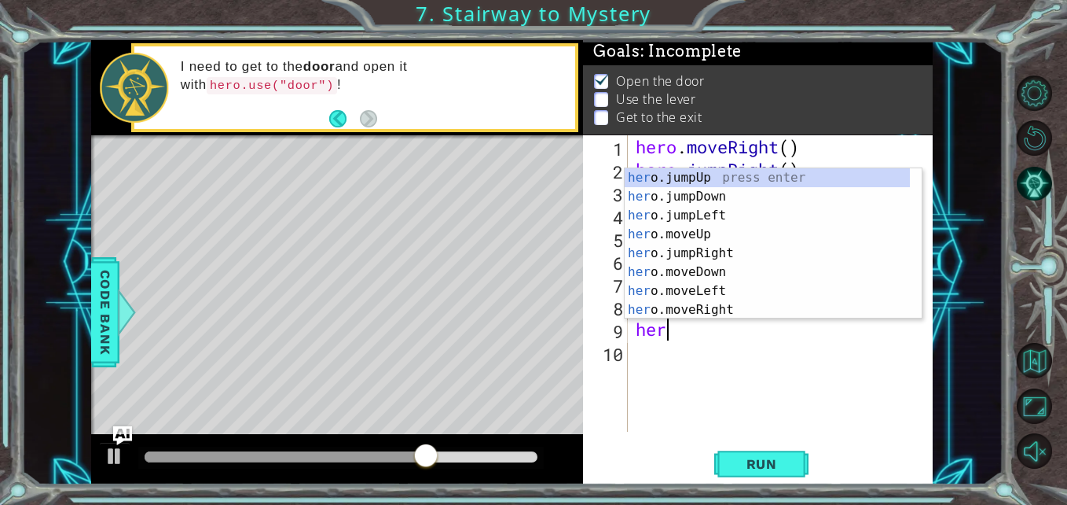
scroll to position [0, 1]
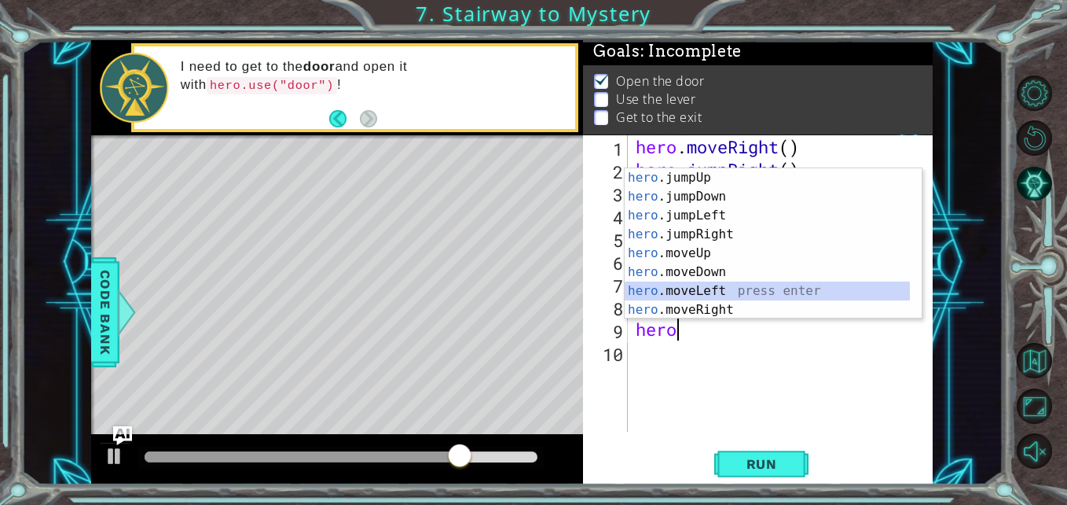
click at [695, 291] on div "hero .jumpUp press enter hero .jumpDown press enter hero .jumpLeft press enter …" at bounding box center [767, 262] width 285 height 189
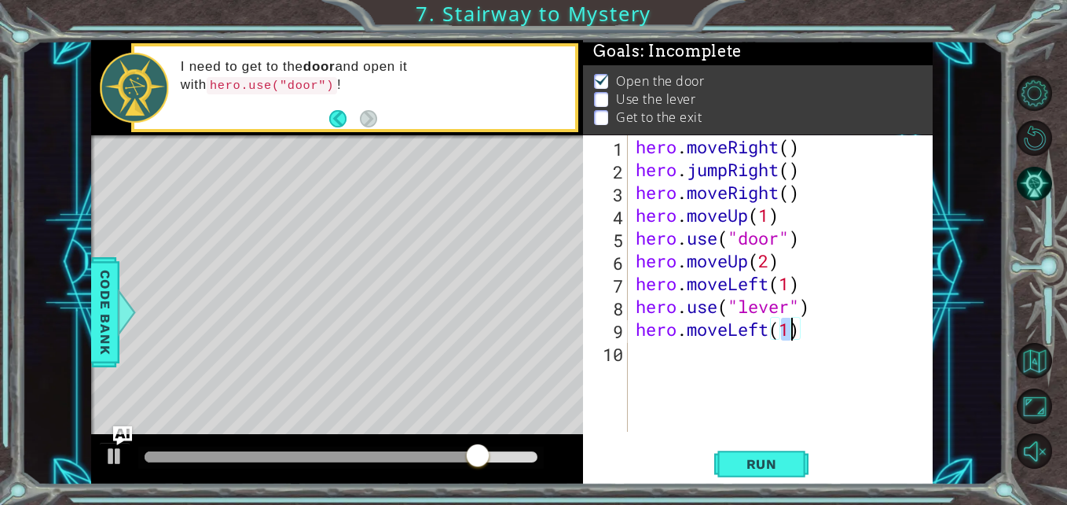
type textarea "hero.moveLeft(2)"
click at [732, 356] on div "hero . moveRight ( ) hero . jumpRight ( ) hero . moveRight ( ) hero . moveUp ( …" at bounding box center [785, 306] width 305 height 342
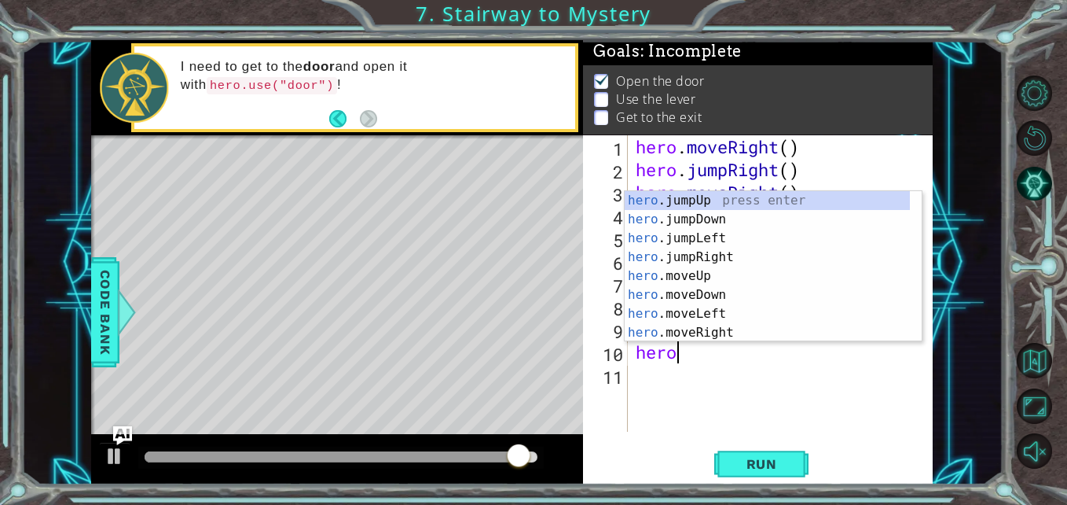
type textarea "heroj"
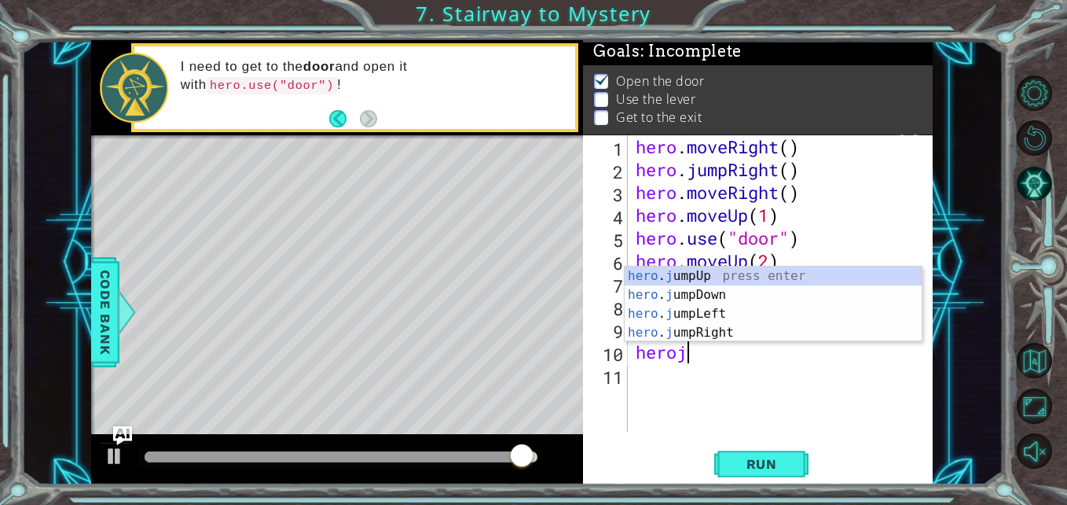
scroll to position [0, 2]
click at [690, 277] on div "hero . j umpUp press enter hero . j umpDown press enter hero . j umpLeft press …" at bounding box center [773, 322] width 297 height 113
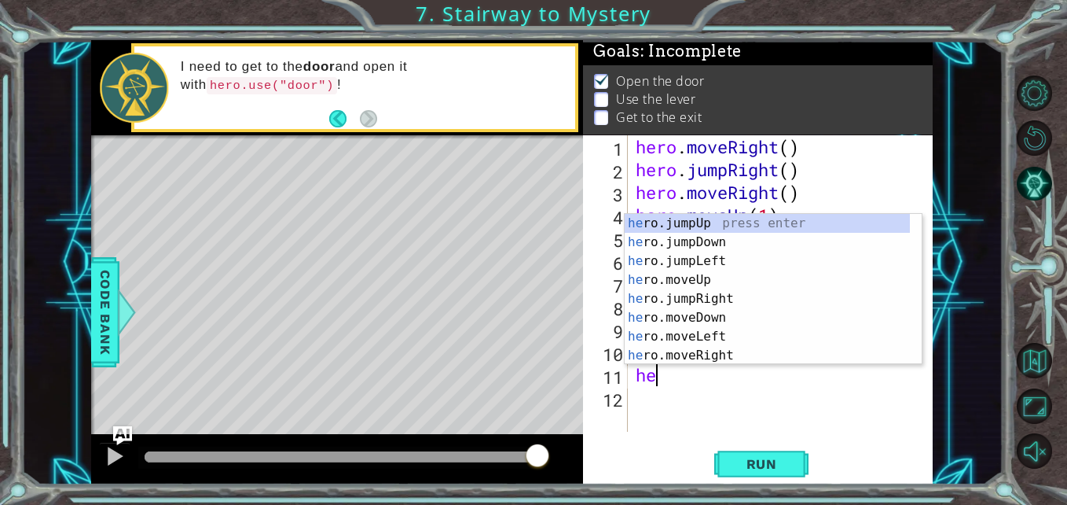
scroll to position [0, 1]
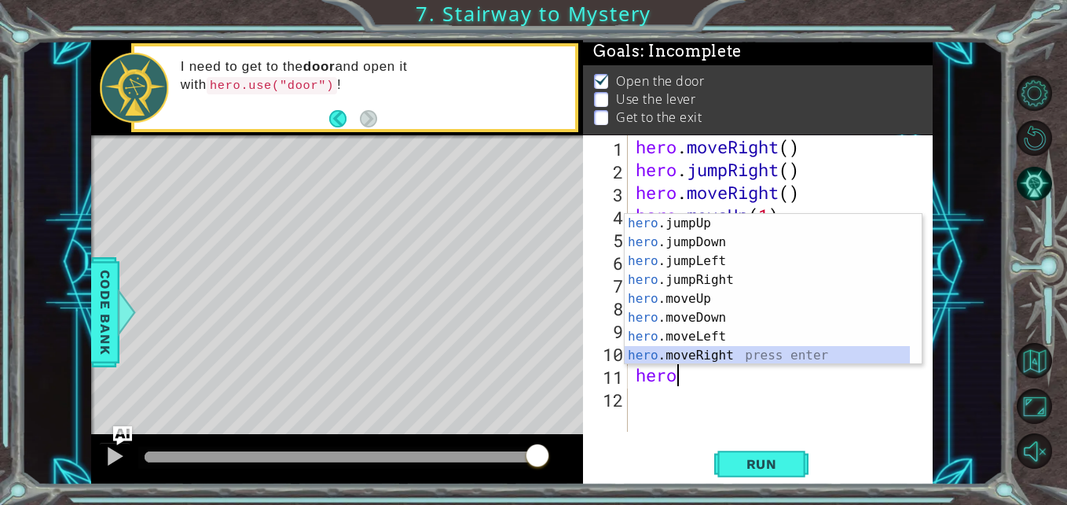
click at [710, 356] on div "hero .jumpUp press enter hero .jumpDown press enter hero .jumpLeft press enter …" at bounding box center [767, 308] width 285 height 189
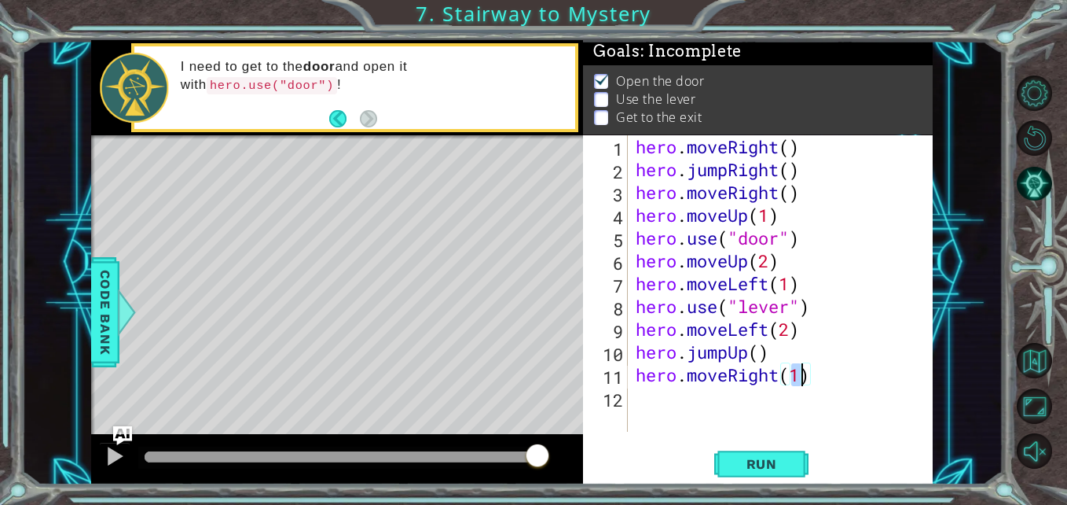
scroll to position [0, 7]
type textarea "hero.moveRight(2)"
click at [751, 468] on span "Run" at bounding box center [762, 464] width 62 height 16
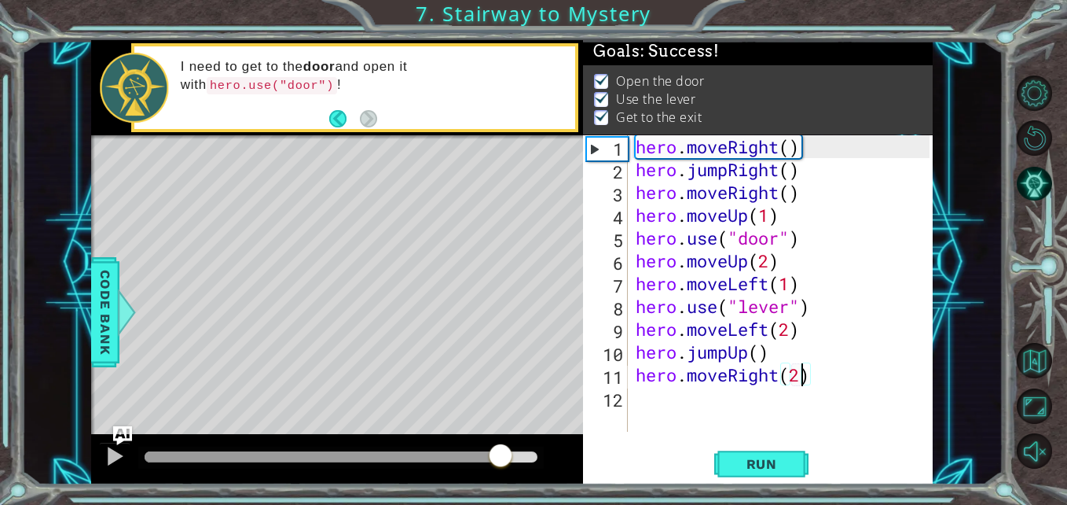
click at [500, 431] on div "methods hero moveDown(steps) moveUp(steps) moveLeft(steps) moveRight(steps) use…" at bounding box center [512, 262] width 842 height 444
click at [740, 459] on span "Run" at bounding box center [762, 464] width 62 height 16
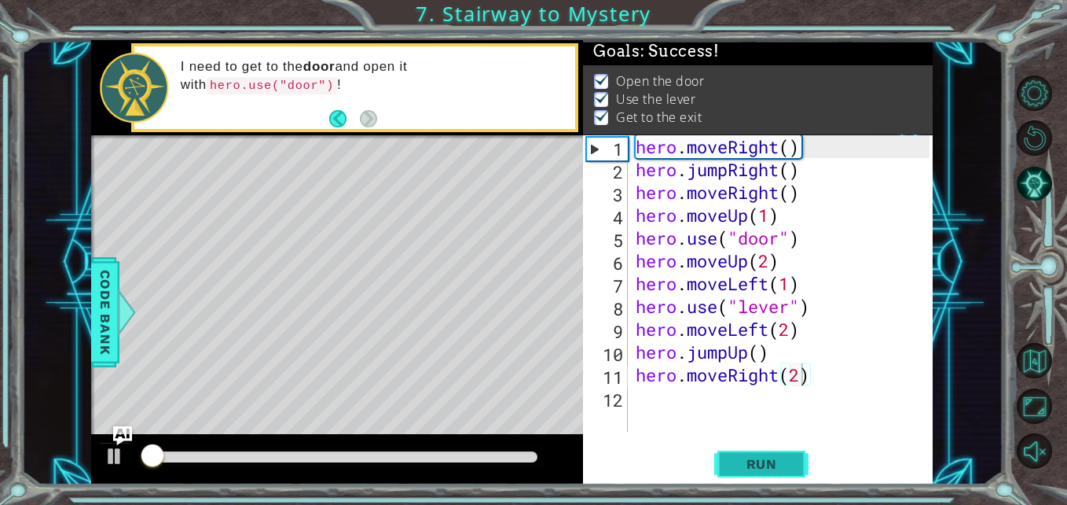
click at [733, 461] on span "Run" at bounding box center [762, 464] width 62 height 16
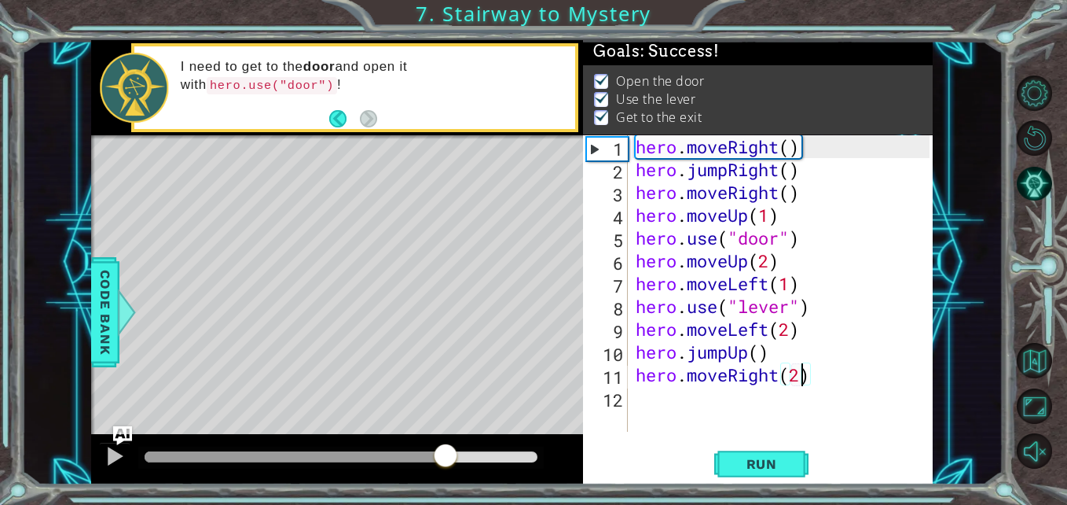
drag, startPoint x: 357, startPoint y: 453, endPoint x: 456, endPoint y: 458, distance: 99.2
click at [456, 458] on div at bounding box center [341, 456] width 393 height 11
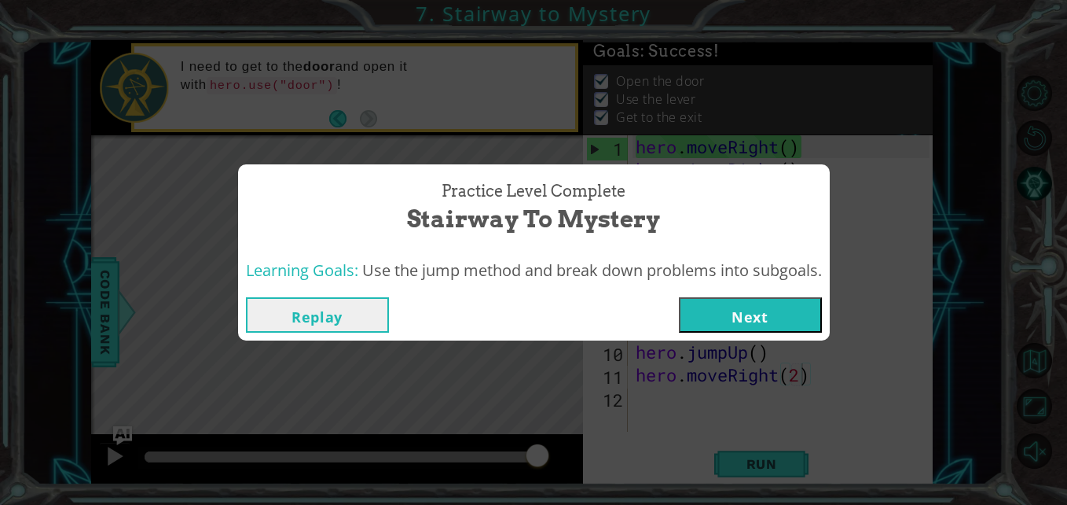
click at [773, 311] on button "Next" at bounding box center [750, 314] width 143 height 35
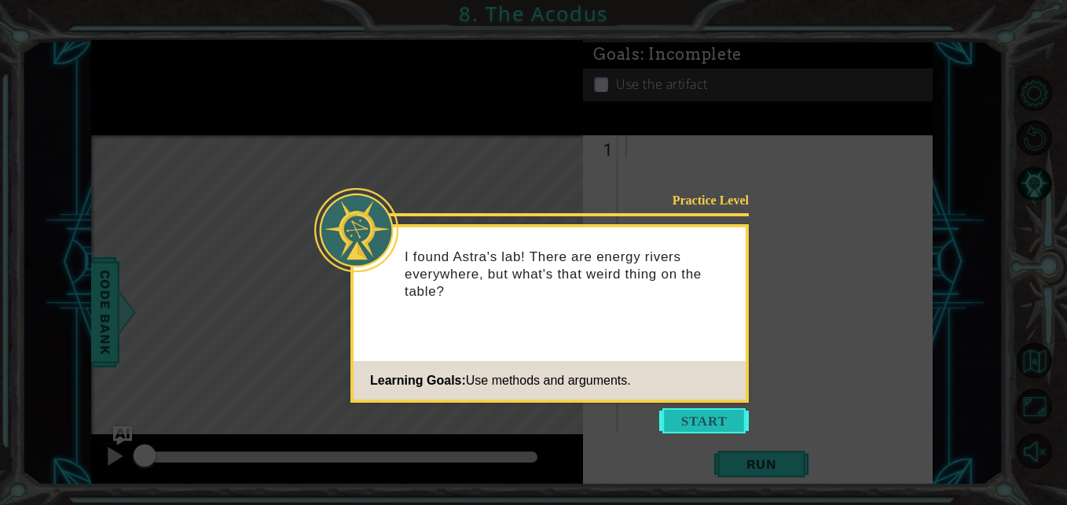
click at [703, 420] on button "Start" at bounding box center [704, 420] width 90 height 25
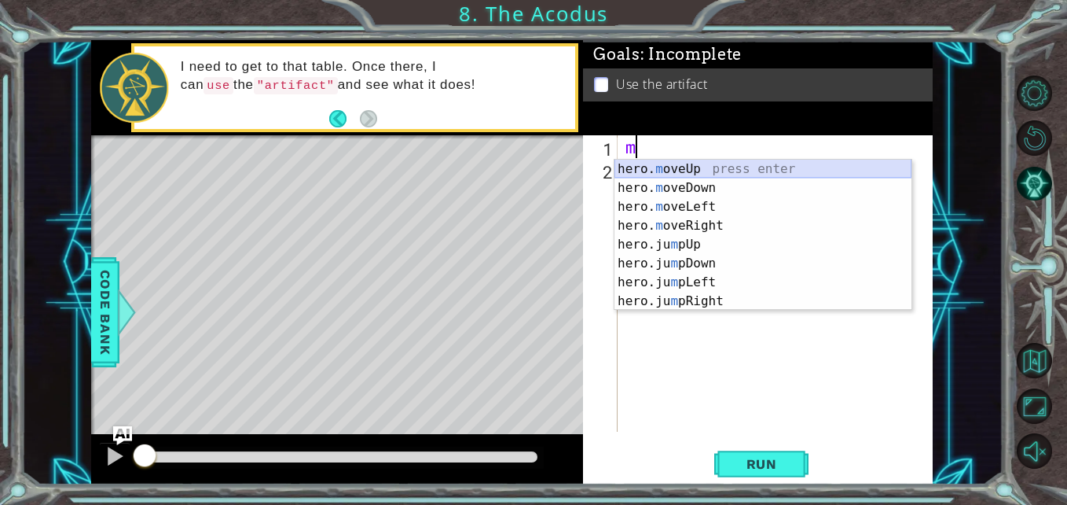
click at [702, 165] on div "hero. m oveUp press enter hero. m oveDown press enter hero. m oveLeft press ent…" at bounding box center [763, 254] width 297 height 189
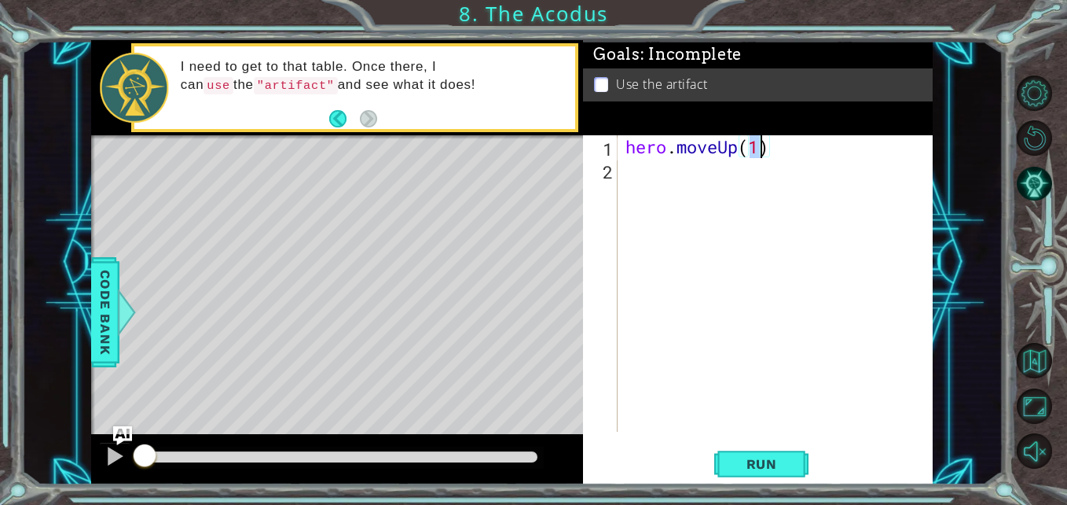
type textarea "hero.moveUp(2)"
click at [690, 179] on div "hero . moveUp ( 2 )" at bounding box center [779, 306] width 314 height 342
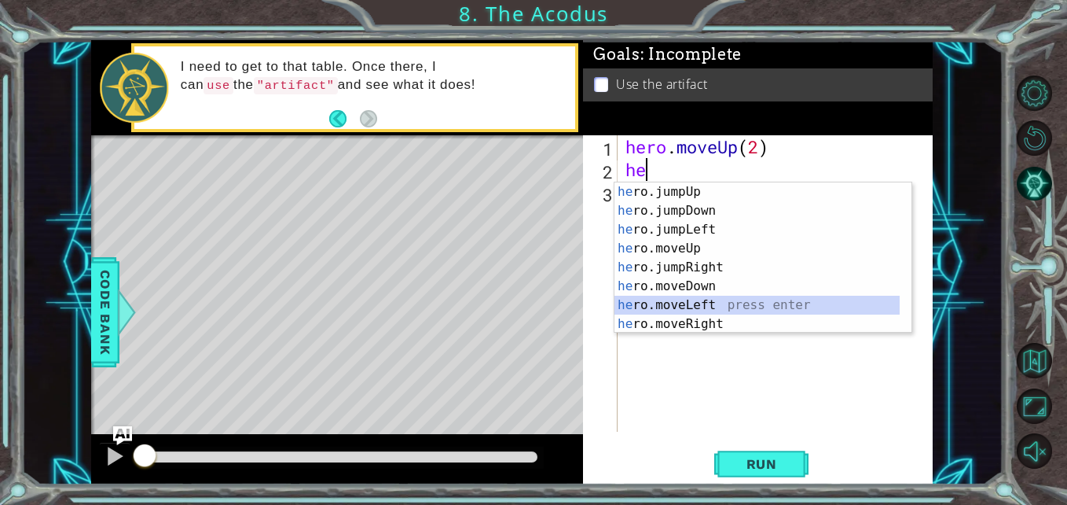
click at [725, 310] on div "he ro.jumpUp press enter he ro.jumpDown press enter he ro.jumpLeft press enter …" at bounding box center [757, 276] width 285 height 189
type textarea "hero.moveLeft(1)"
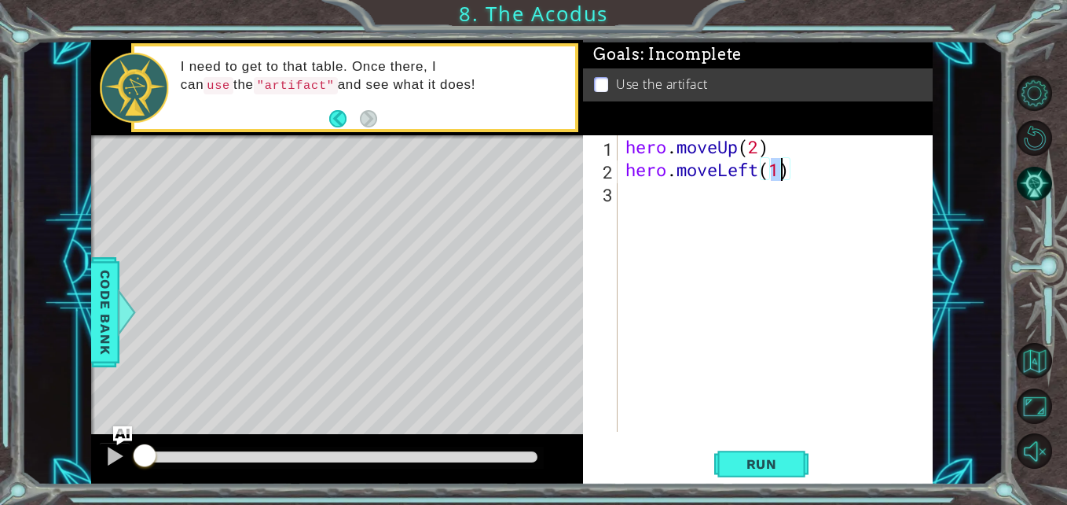
click at [719, 193] on div "hero . moveUp ( 2 ) hero . moveLeft ( 1 )" at bounding box center [779, 306] width 314 height 342
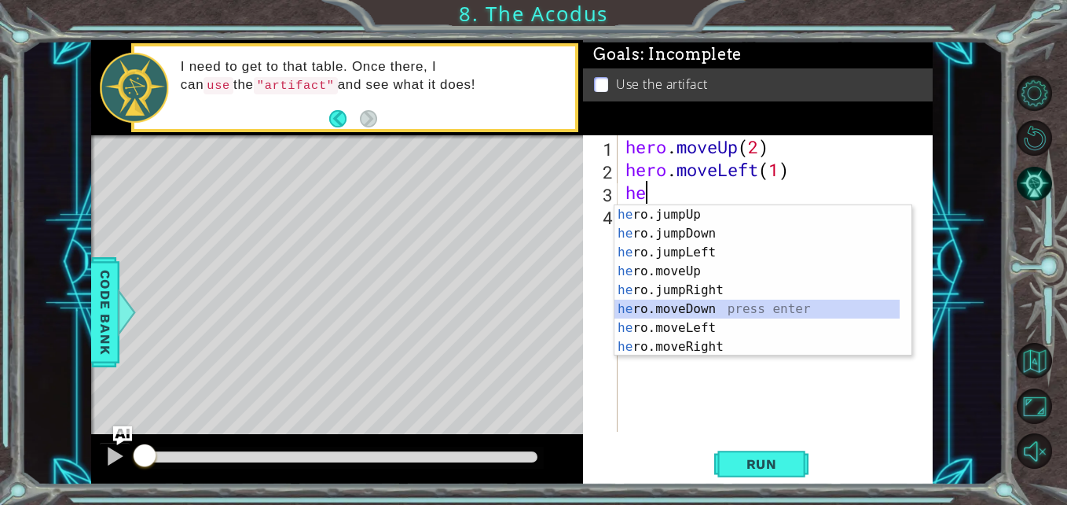
click at [714, 304] on div "he ro.jumpUp press enter he ro.jumpDown press enter he ro.jumpLeft press enter …" at bounding box center [757, 299] width 285 height 189
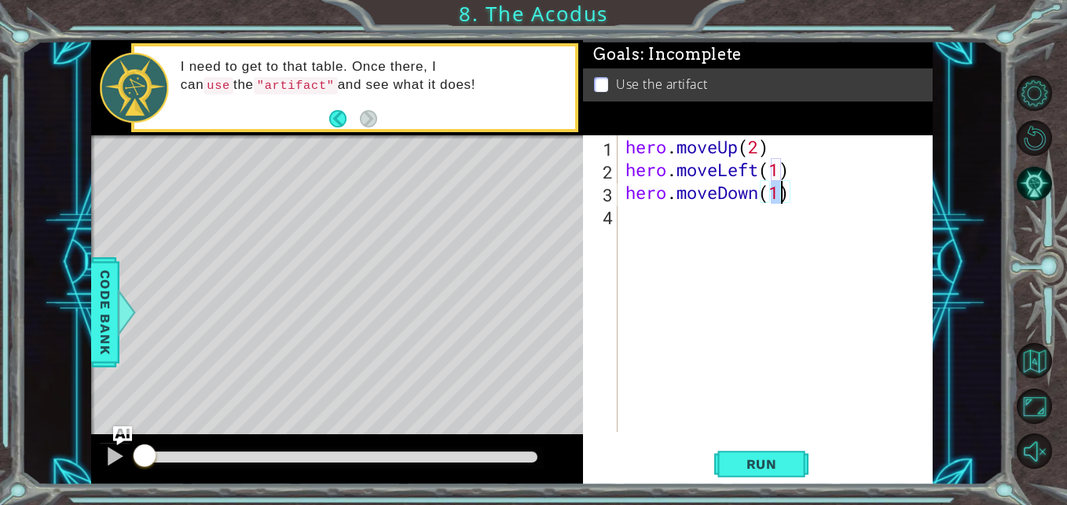
type textarea "hero.moveDown(2)"
click at [715, 228] on div "hero . moveUp ( 2 ) hero . moveLeft ( 1 ) hero . moveDown ( 2 )" at bounding box center [779, 306] width 314 height 342
type textarea "he"
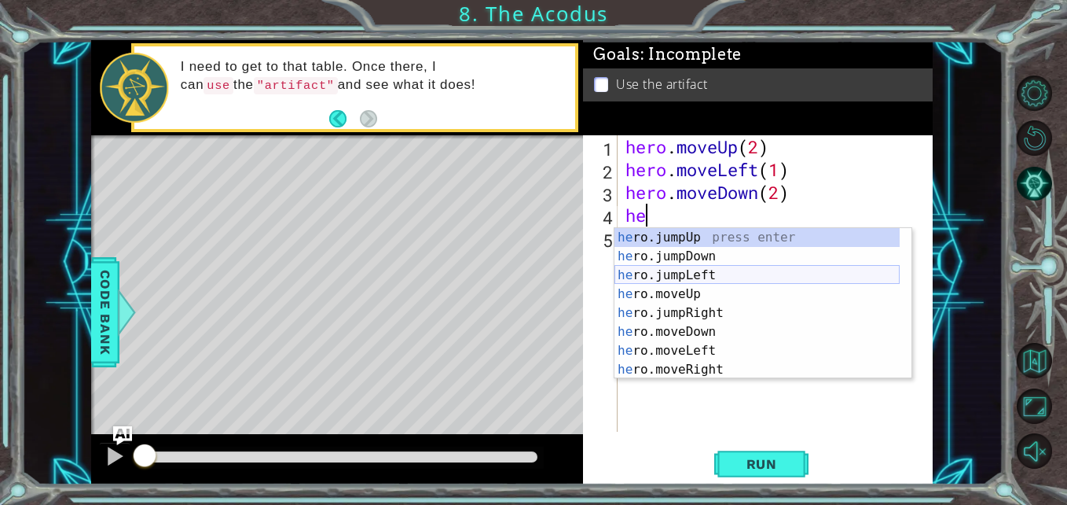
click at [720, 277] on div "he ro.jumpUp press enter he ro.jumpDown press enter he ro.jumpLeft press enter …" at bounding box center [757, 322] width 285 height 189
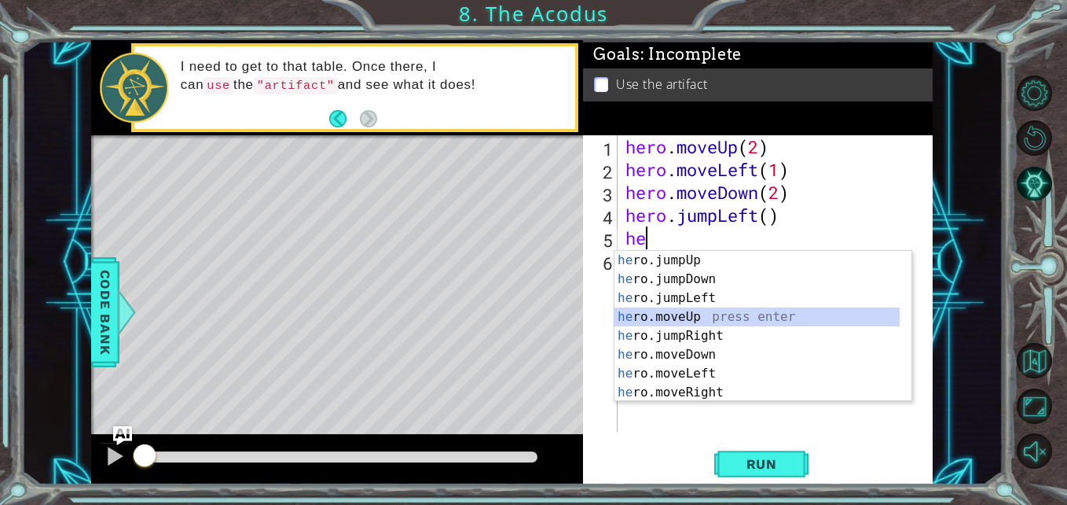
click at [725, 316] on div "he ro.jumpUp press enter he ro.jumpDown press enter he ro.jumpLeft press enter …" at bounding box center [757, 345] width 285 height 189
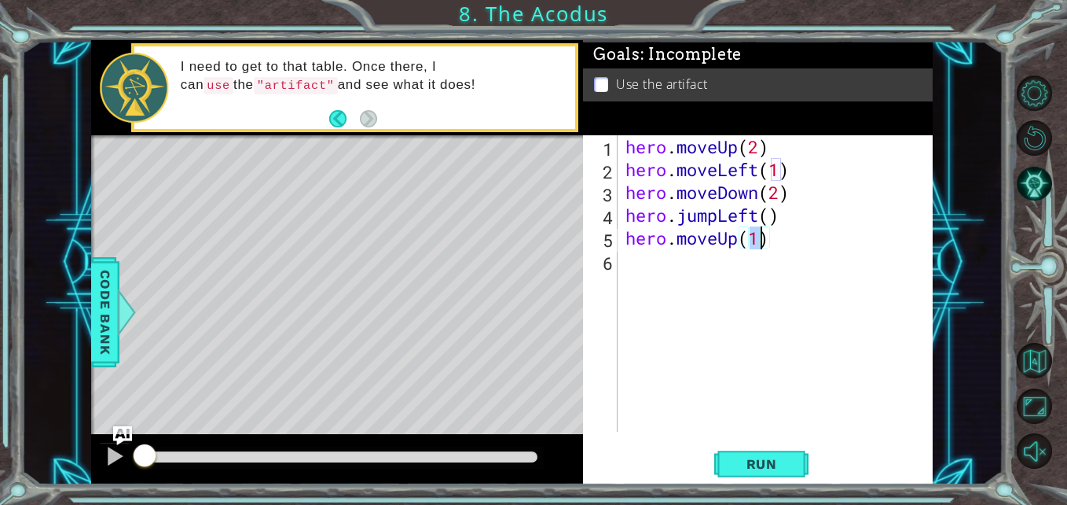
scroll to position [0, 6]
click at [769, 218] on div "hero . moveUp ( 2 ) hero . moveLeft ( 1 ) hero . moveDown ( 2 ) hero . jumpLeft…" at bounding box center [779, 306] width 314 height 342
type textarea "hero.jumpLeft(1)"
drag, startPoint x: 747, startPoint y: 457, endPoint x: 682, endPoint y: 463, distance: 65.5
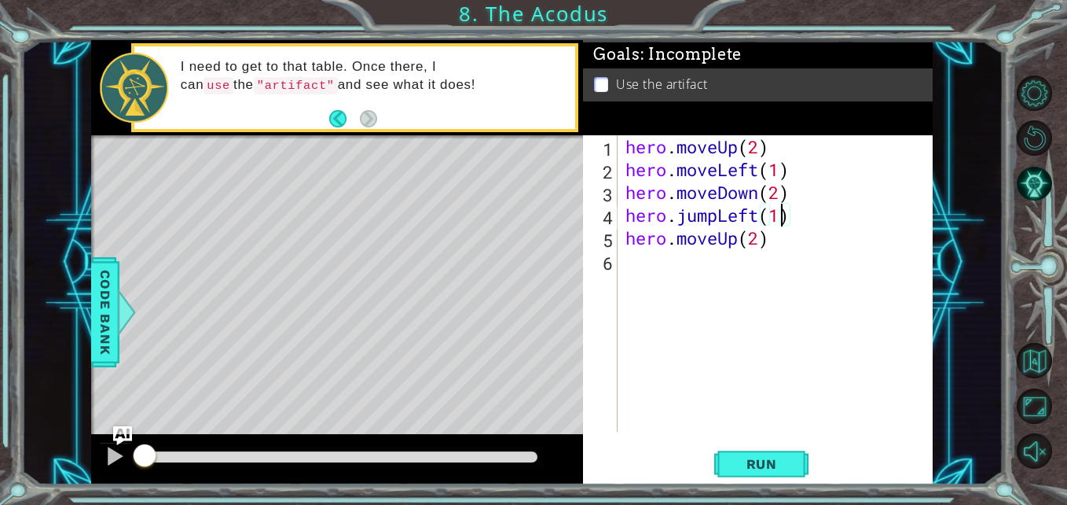
click at [682, 463] on div "Run" at bounding box center [762, 463] width 350 height 35
click at [744, 463] on span "Run" at bounding box center [762, 464] width 62 height 16
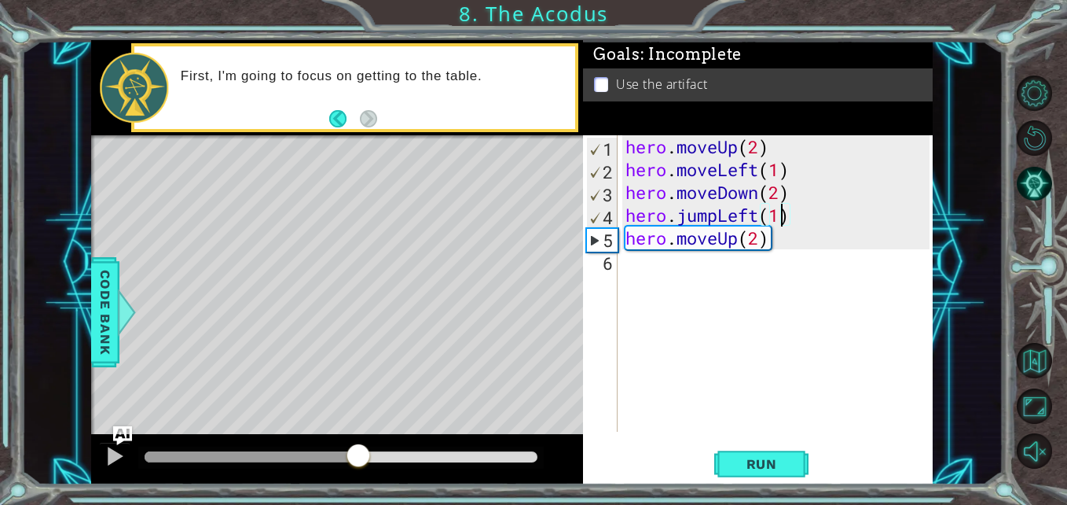
drag, startPoint x: 249, startPoint y: 462, endPoint x: 358, endPoint y: 453, distance: 108.9
click at [358, 453] on div at bounding box center [341, 456] width 393 height 11
click at [681, 269] on div "hero . moveUp ( 2 ) hero . moveLeft ( 1 ) hero . moveDown ( 2 ) hero . jumpLeft…" at bounding box center [779, 306] width 314 height 342
type textarea "b"
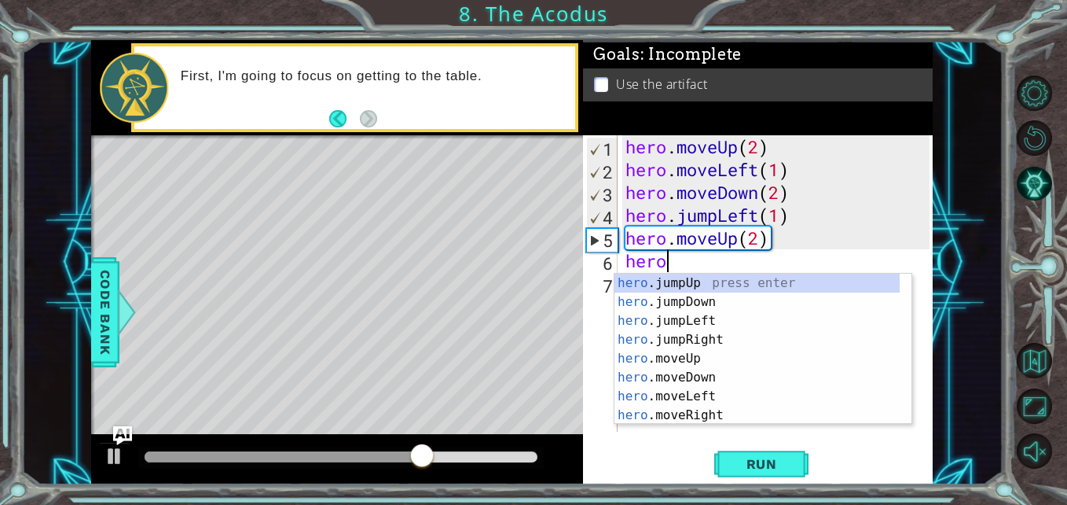
scroll to position [0, 1]
click at [716, 413] on div "hero .jumpUp press enter hero .jumpDown press enter hero .jumpLeft press enter …" at bounding box center [757, 367] width 285 height 189
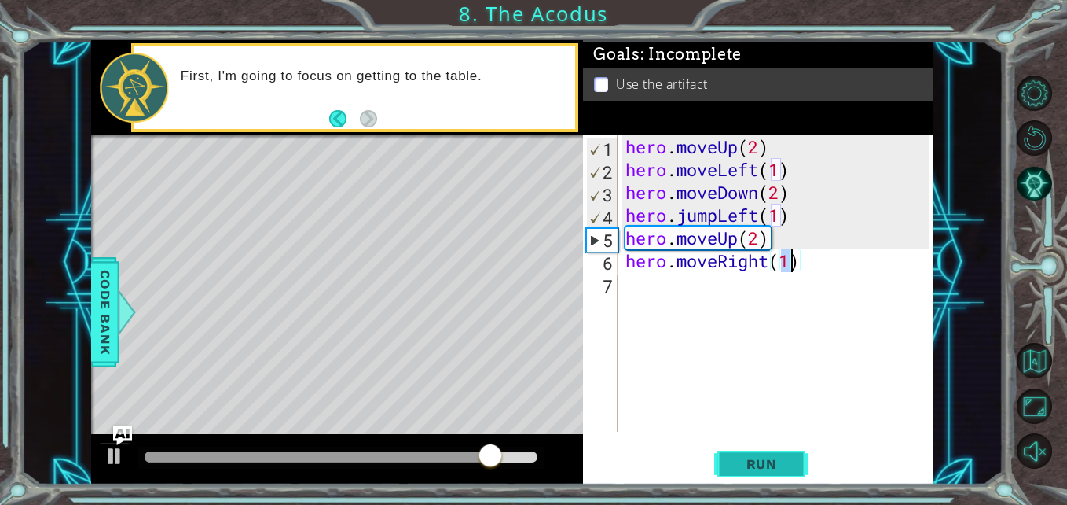
type textarea "hero.moveRight(1)"
click at [754, 461] on span "Run" at bounding box center [762, 464] width 62 height 16
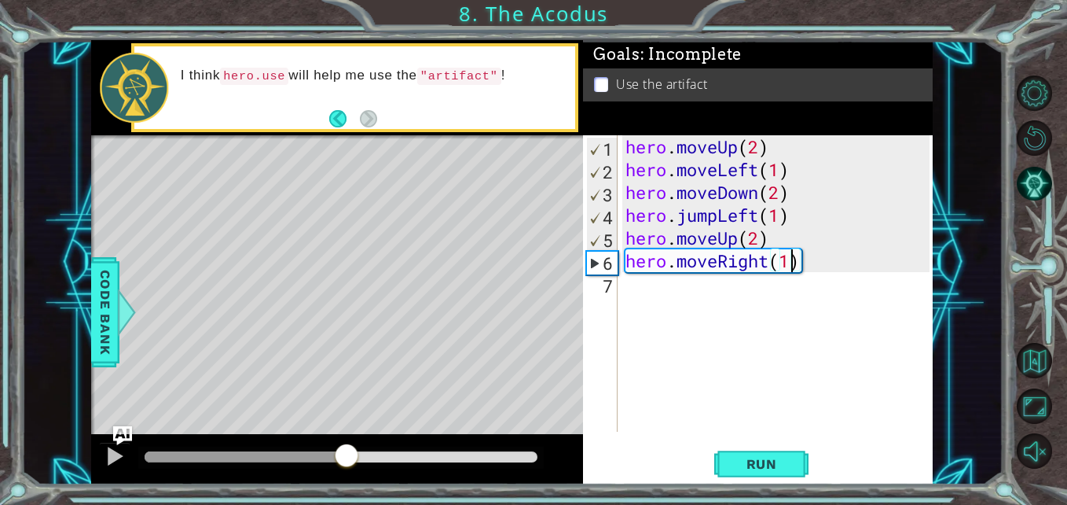
drag, startPoint x: 287, startPoint y: 454, endPoint x: 346, endPoint y: 461, distance: 59.4
click at [346, 461] on div at bounding box center [341, 456] width 393 height 11
click at [659, 288] on div "hero . moveUp ( 2 ) hero . moveLeft ( 1 ) hero . moveDown ( 2 ) hero . jumpLeft…" at bounding box center [779, 306] width 314 height 342
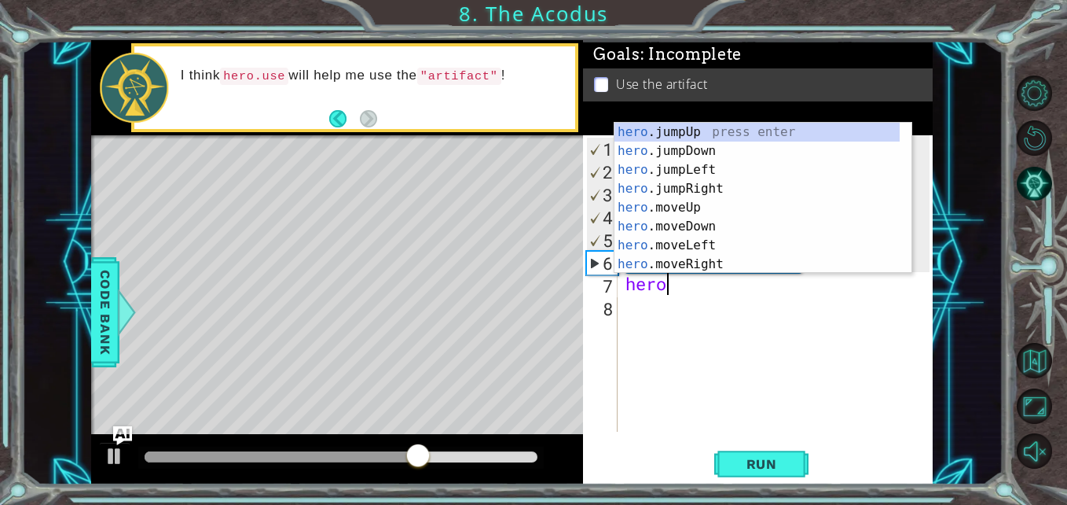
scroll to position [0, 2]
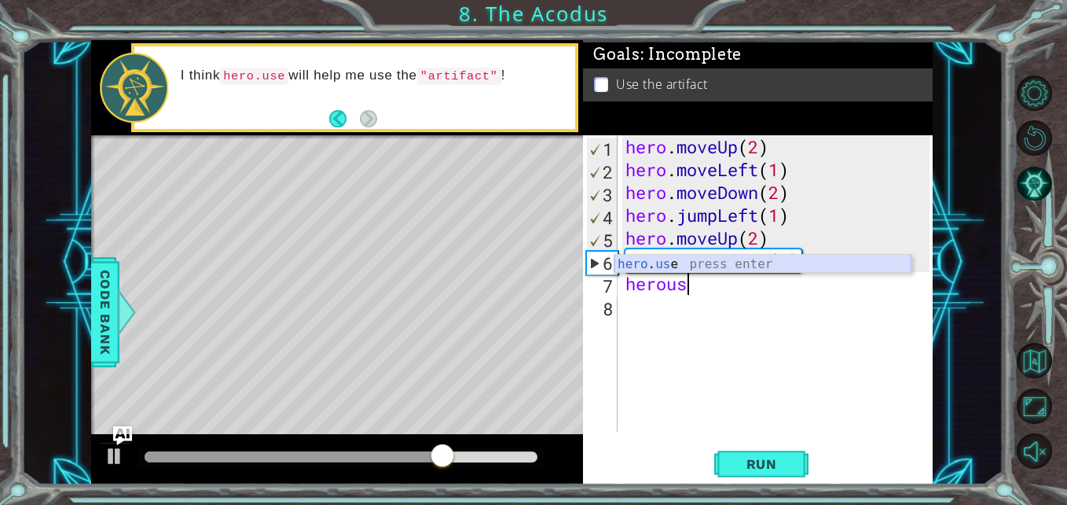
click at [714, 266] on div "hero . us e press enter" at bounding box center [763, 283] width 297 height 57
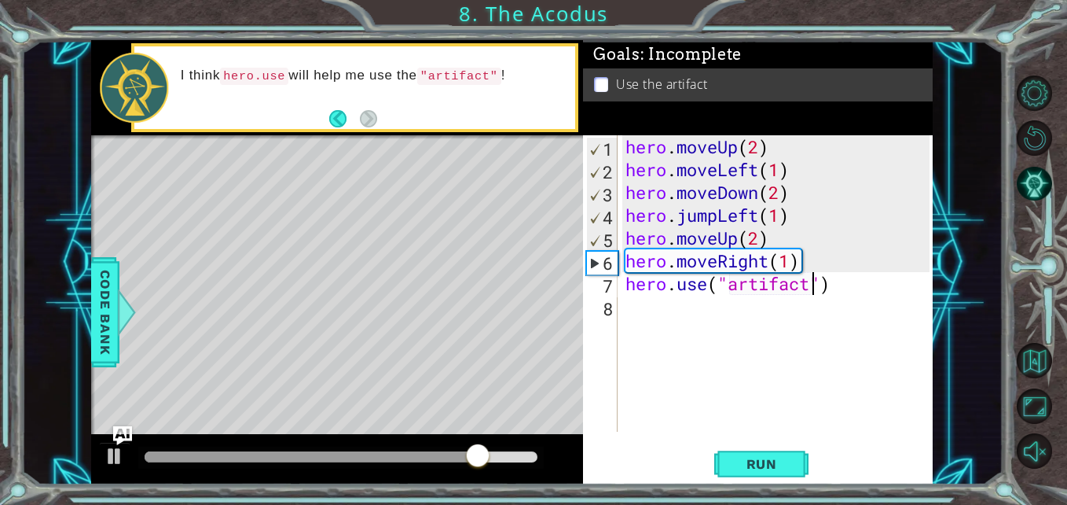
scroll to position [0, 9]
type textarea "hero.use("artifact")"
click at [764, 469] on span "Run" at bounding box center [762, 464] width 62 height 16
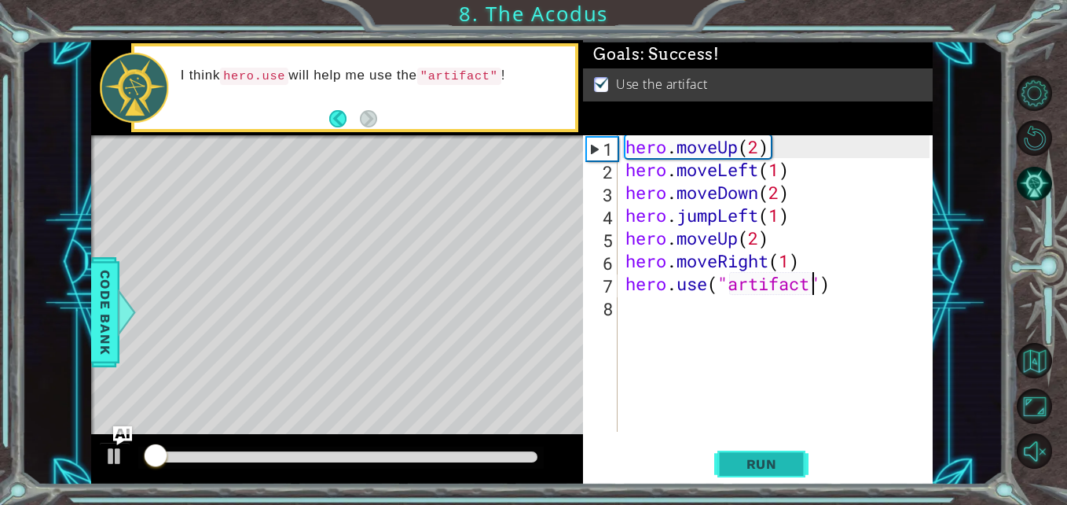
click at [764, 469] on span "Run" at bounding box center [762, 464] width 62 height 16
drag, startPoint x: 412, startPoint y: 446, endPoint x: 457, endPoint y: 458, distance: 46.3
click at [457, 458] on div at bounding box center [341, 457] width 406 height 22
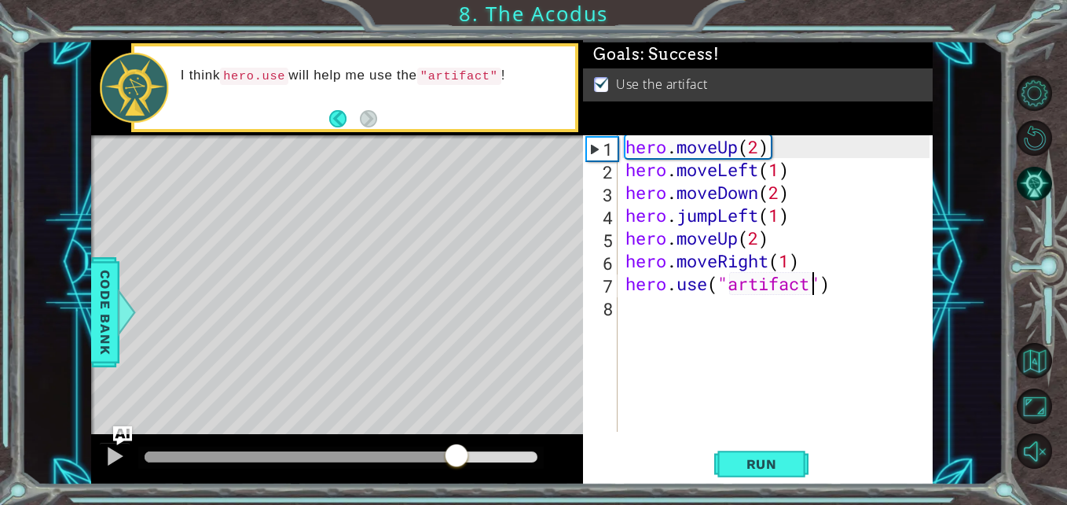
click at [457, 458] on div at bounding box center [341, 456] width 393 height 11
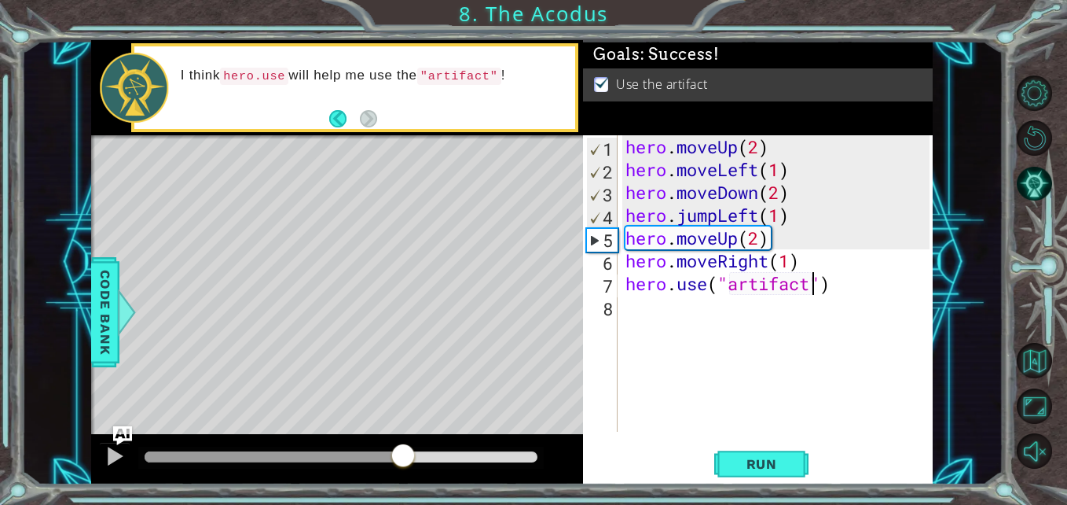
drag, startPoint x: 457, startPoint y: 458, endPoint x: 394, endPoint y: 455, distance: 62.9
click at [394, 455] on div at bounding box center [403, 456] width 28 height 28
click at [795, 453] on button "Run" at bounding box center [761, 463] width 94 height 35
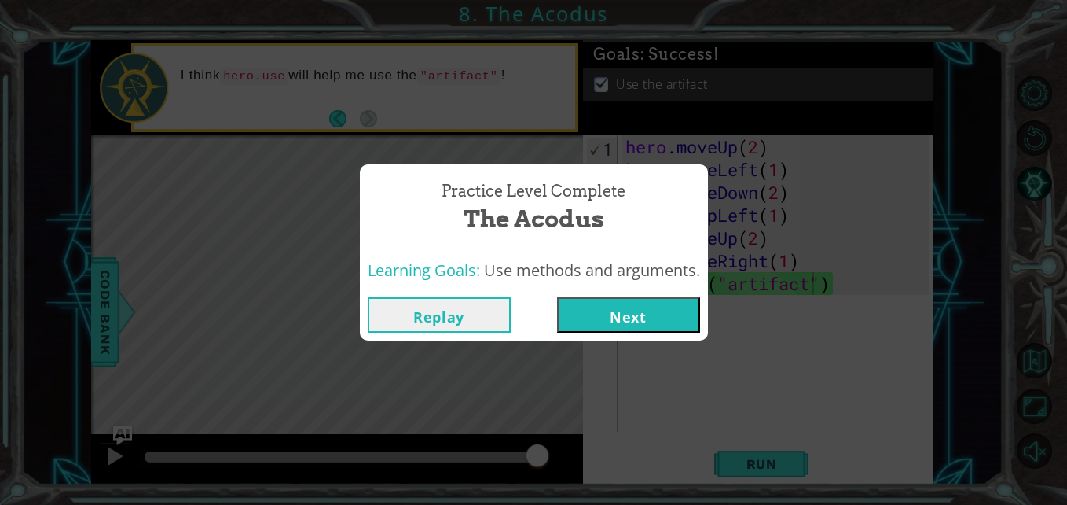
click at [644, 323] on button "Next" at bounding box center [628, 314] width 143 height 35
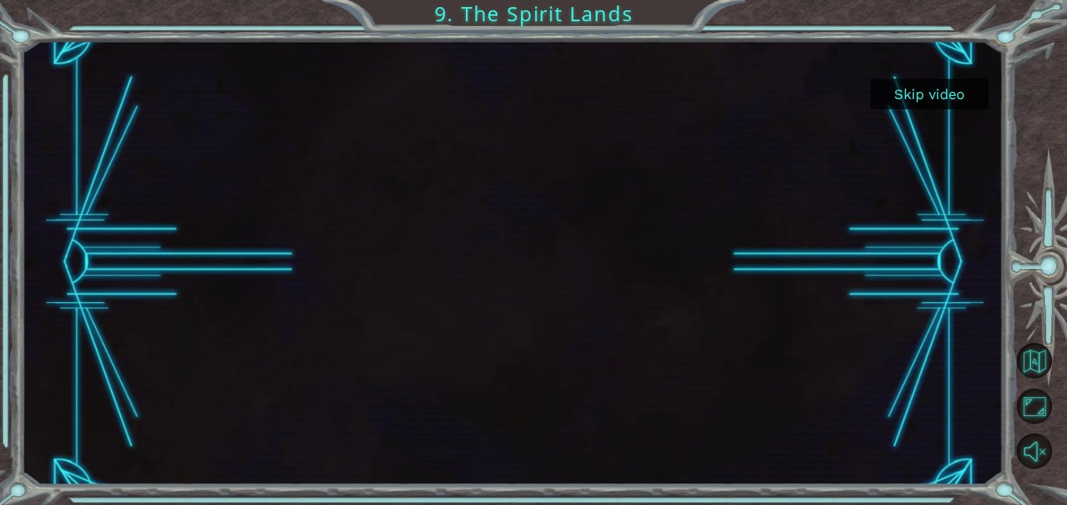
click at [959, 90] on button "Skip video" at bounding box center [930, 94] width 118 height 31
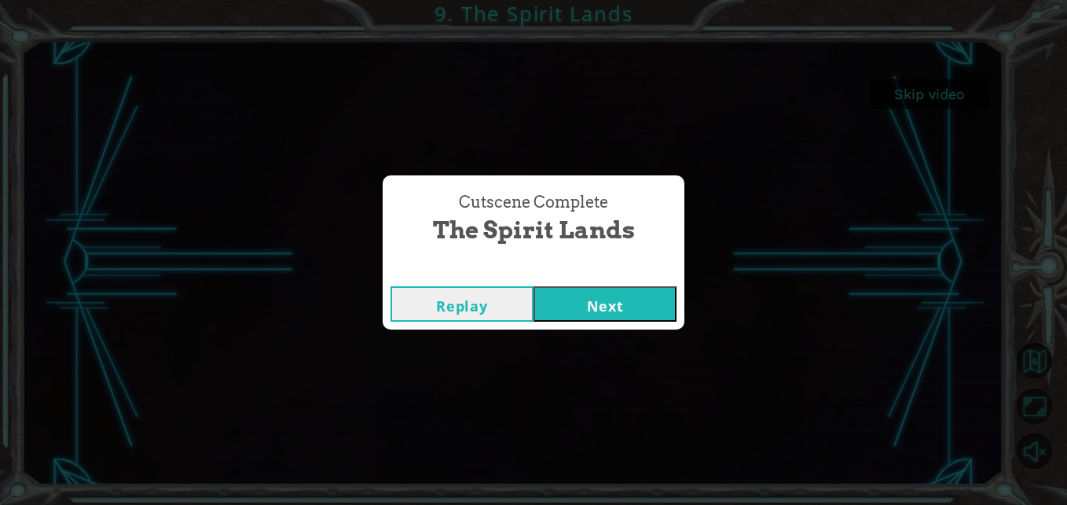
click at [628, 298] on button "Next" at bounding box center [605, 303] width 143 height 35
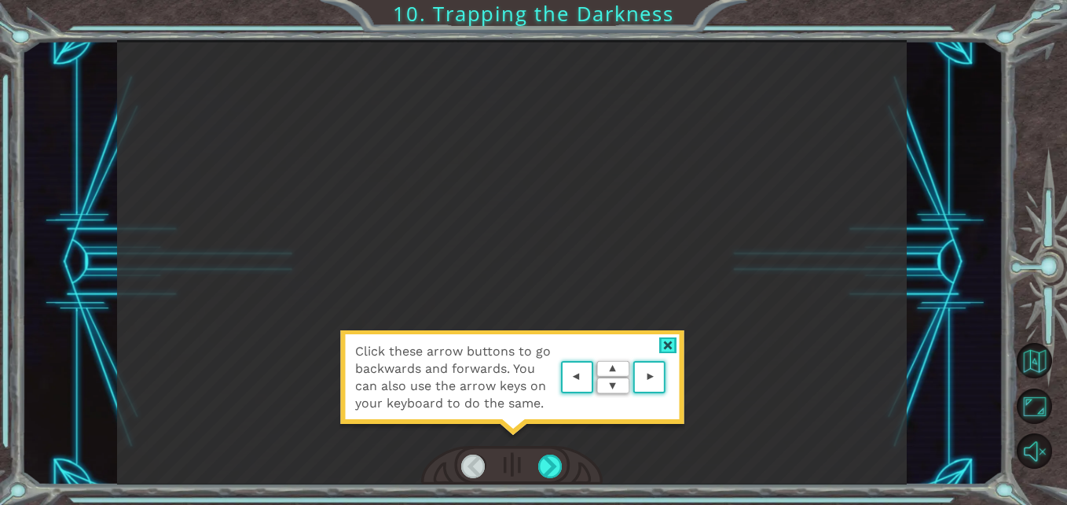
click at [666, 344] on div at bounding box center [668, 345] width 18 height 17
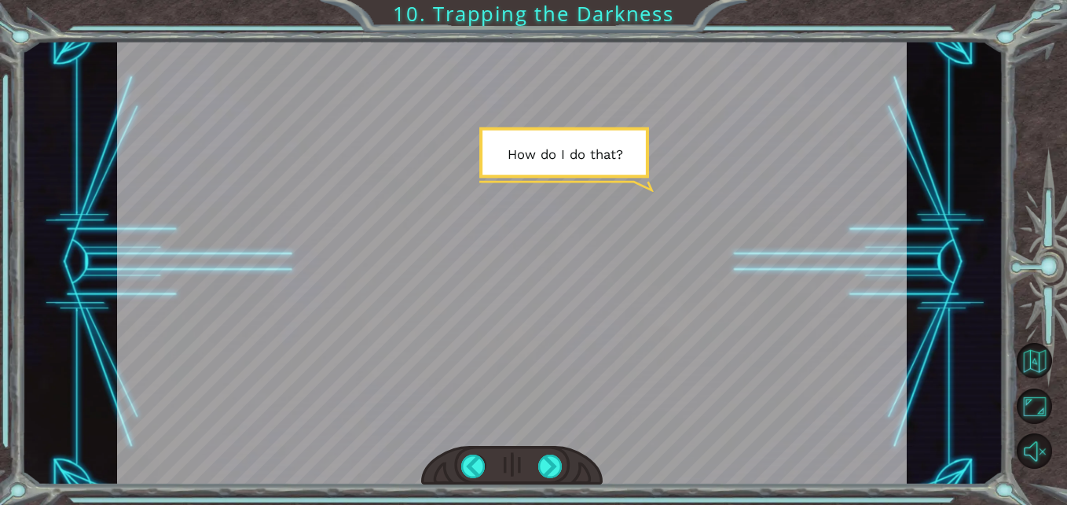
click at [632, 420] on div at bounding box center [512, 262] width 790 height 444
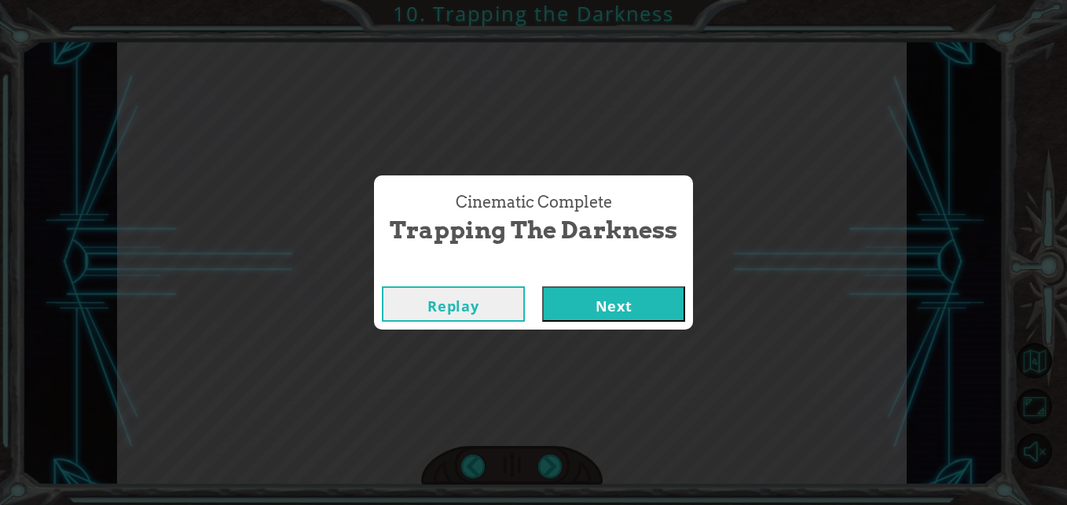
click at [655, 317] on button "Next" at bounding box center [613, 303] width 143 height 35
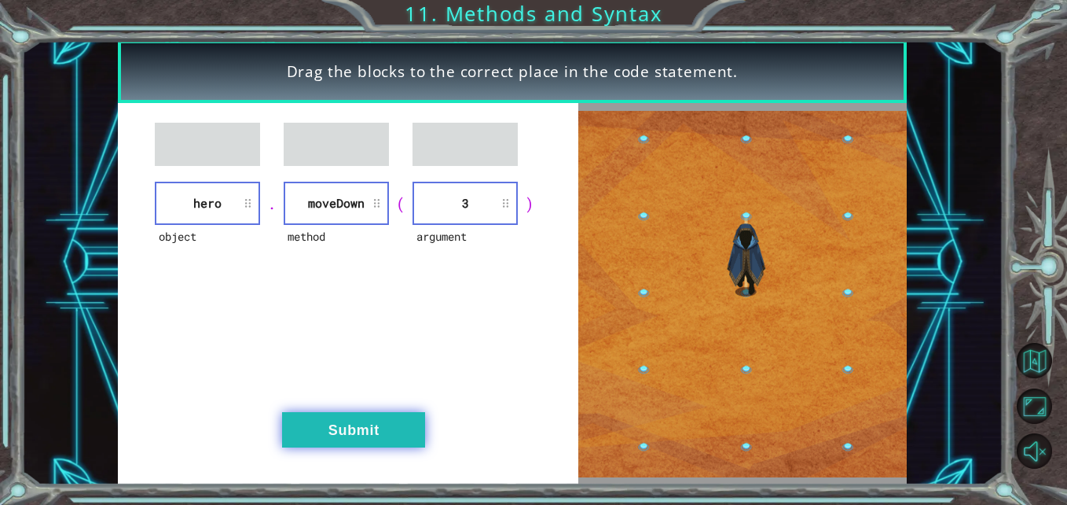
click at [391, 439] on button "Submit" at bounding box center [353, 429] width 143 height 35
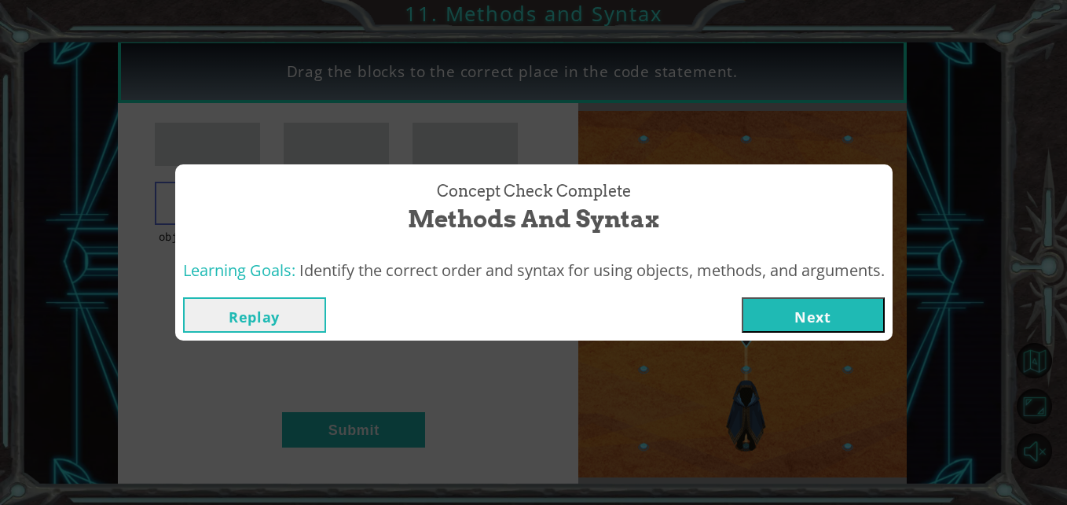
click at [787, 311] on button "Next" at bounding box center [813, 314] width 143 height 35
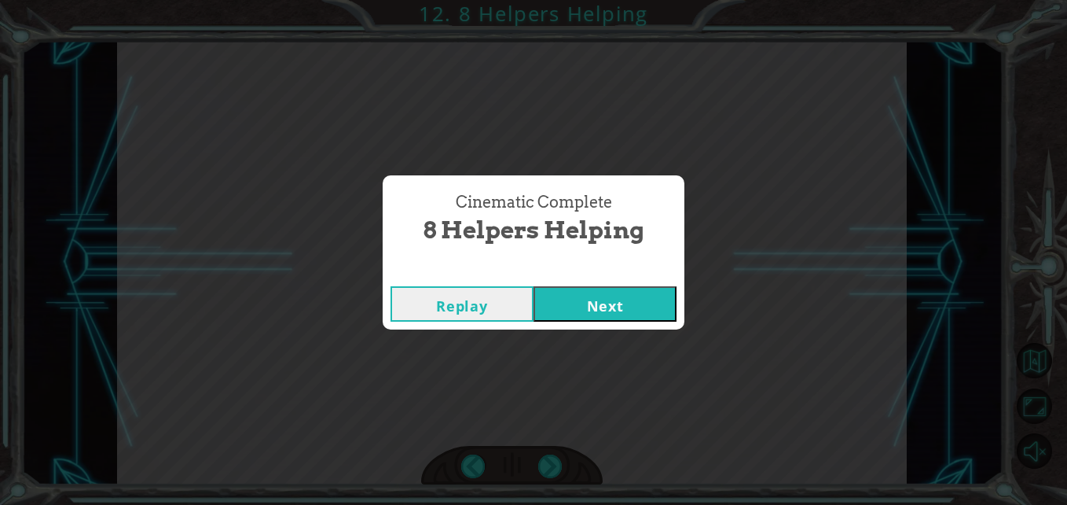
click at [616, 306] on button "Next" at bounding box center [605, 303] width 143 height 35
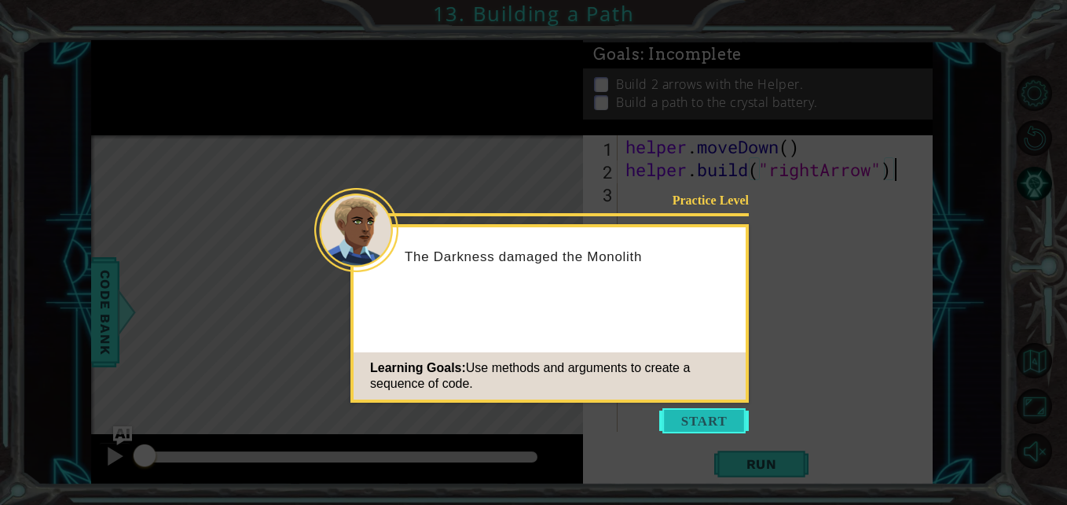
click at [707, 431] on button "Start" at bounding box center [704, 420] width 90 height 25
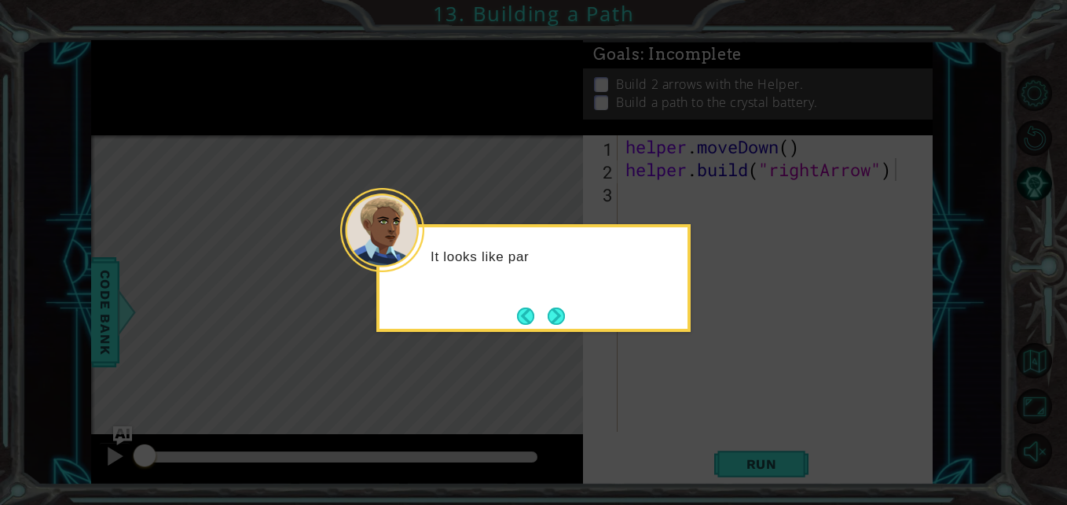
click at [550, 299] on div "It looks like par" at bounding box center [533, 278] width 314 height 108
click at [556, 306] on button "Next" at bounding box center [557, 315] width 18 height 18
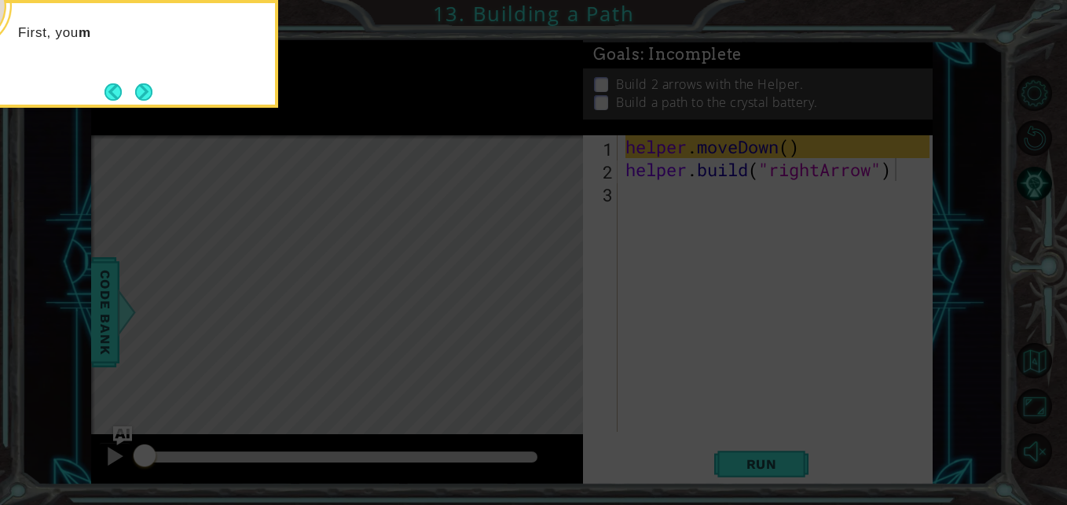
click at [717, 318] on icon at bounding box center [533, 75] width 1067 height 858
click at [144, 103] on footer at bounding box center [129, 92] width 48 height 24
click at [147, 96] on button "Next" at bounding box center [143, 91] width 17 height 17
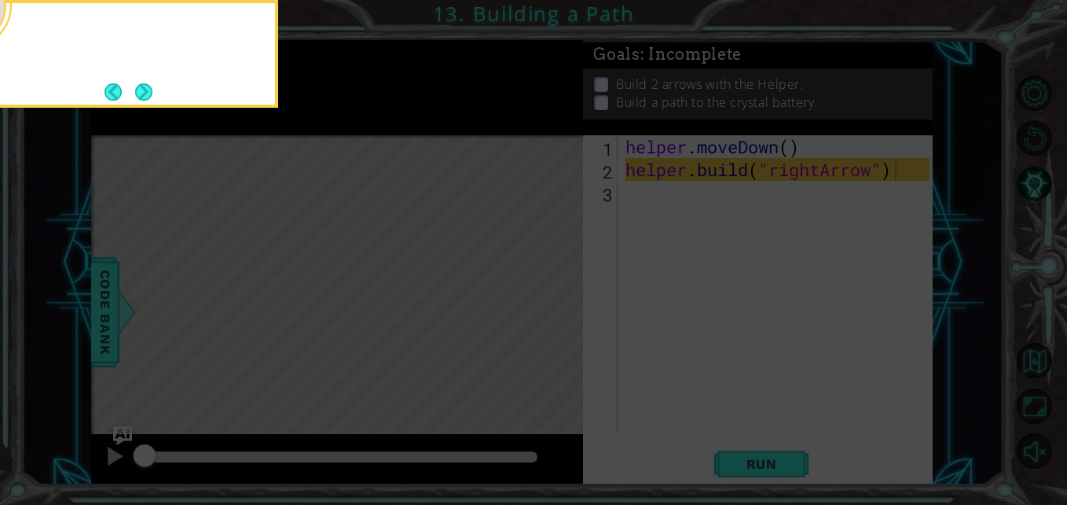
click at [147, 96] on button "Next" at bounding box center [143, 91] width 17 height 17
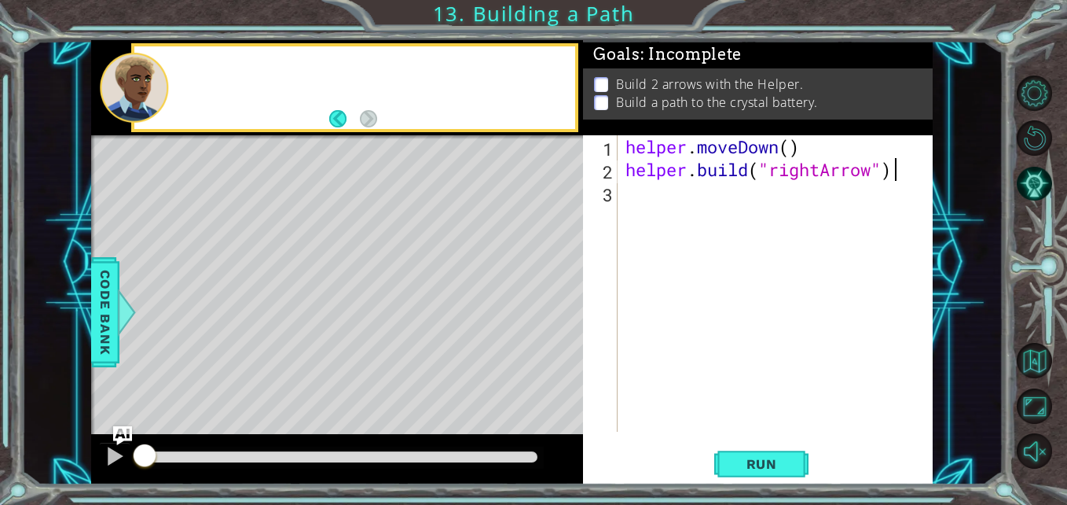
click at [148, 96] on div at bounding box center [134, 87] width 68 height 69
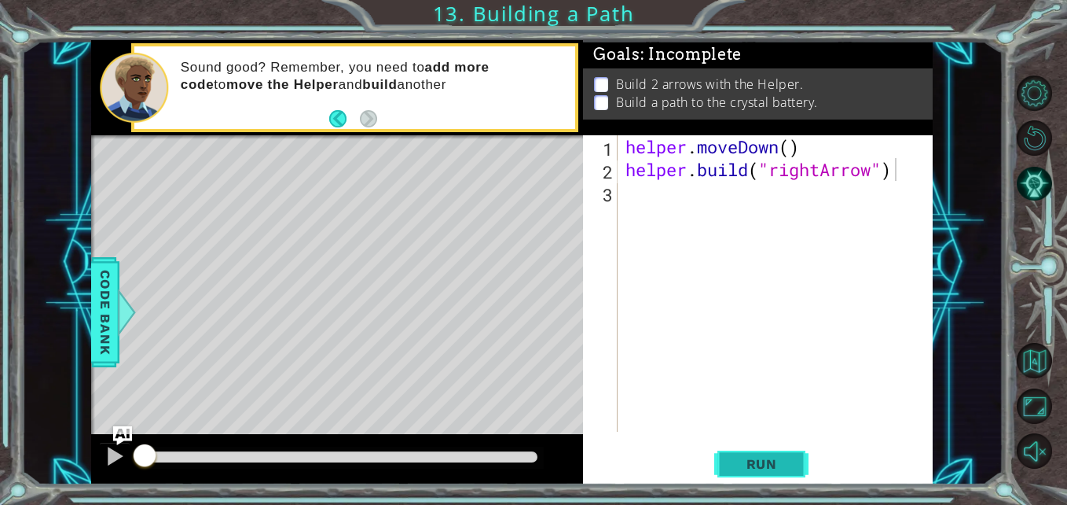
click at [774, 457] on span "Run" at bounding box center [762, 464] width 62 height 16
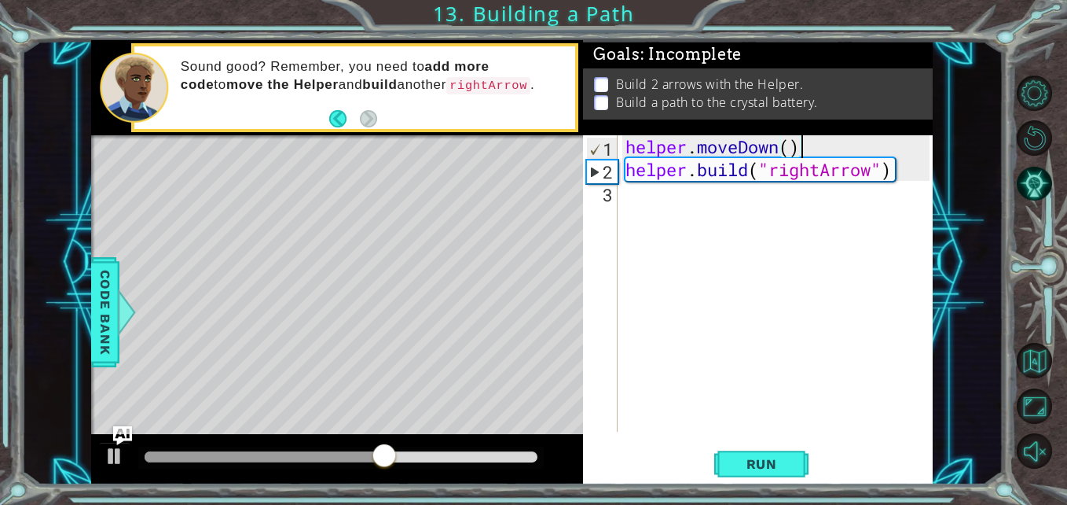
type textarea "helper.build("rightArrow")"
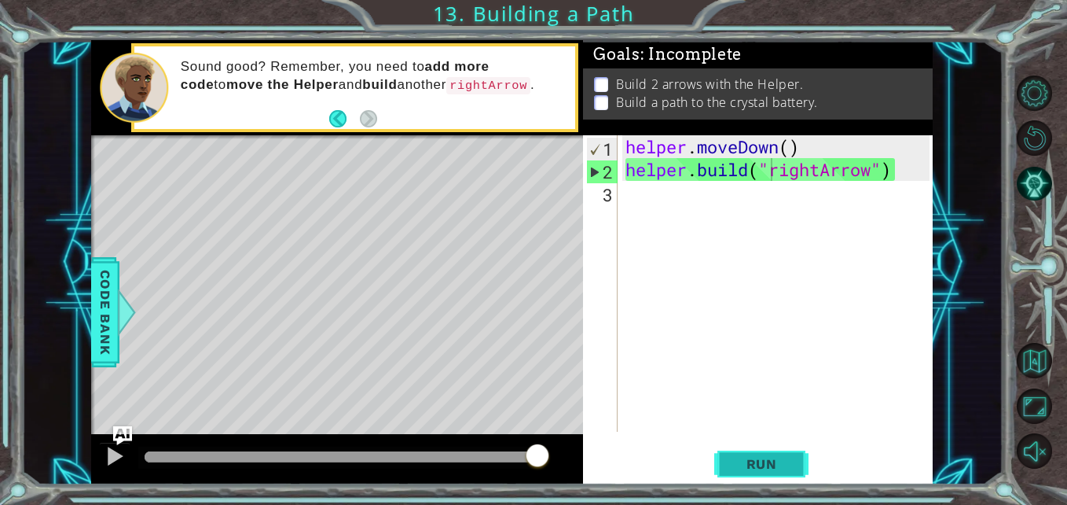
click at [741, 468] on span "Run" at bounding box center [762, 464] width 62 height 16
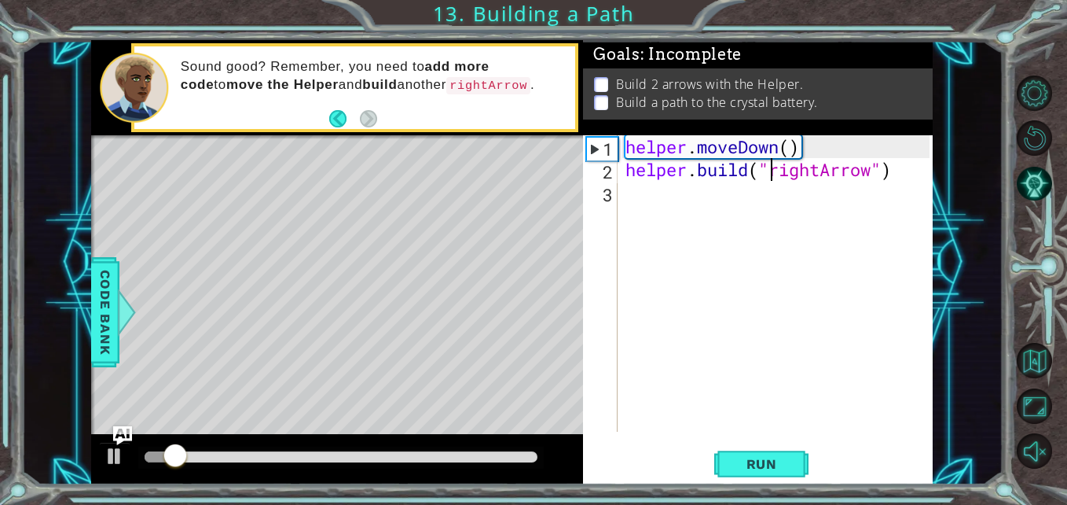
click at [688, 201] on div "helper . moveDown ( ) helper . build ( "rightArrow" )" at bounding box center [779, 306] width 314 height 342
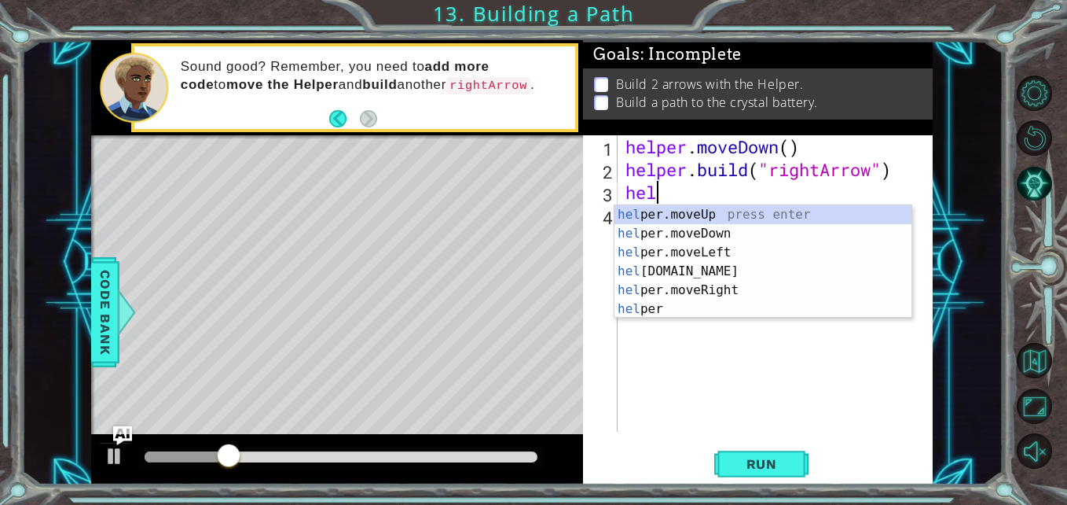
scroll to position [0, 1]
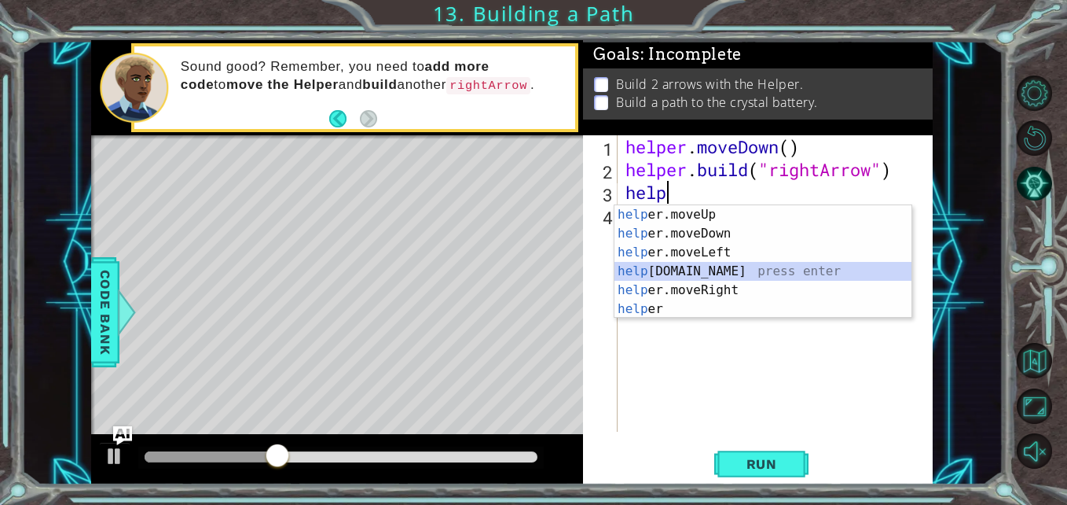
click at [699, 276] on div "help er.moveUp press enter help er.moveDown press enter help er.moveLeft press …" at bounding box center [763, 280] width 297 height 151
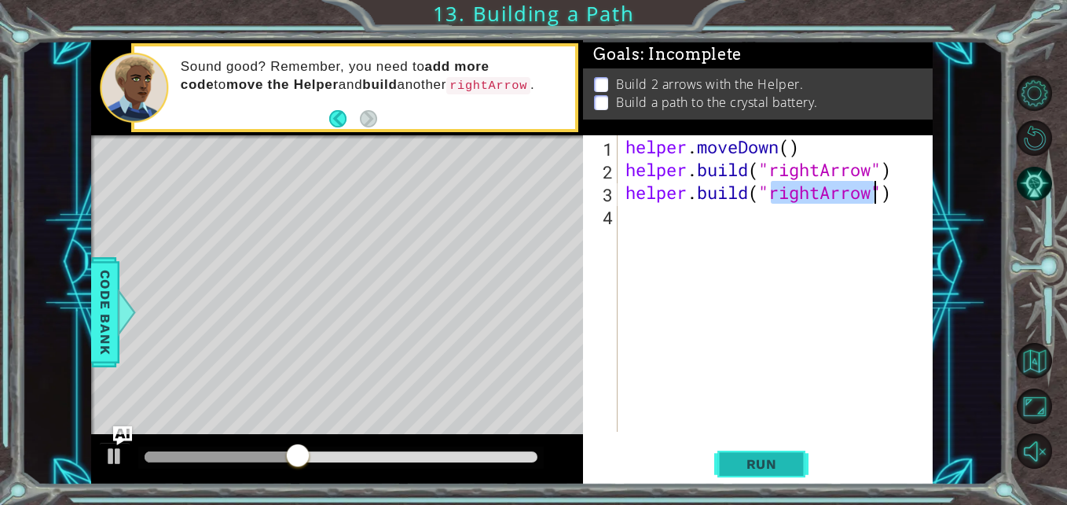
type textarea "helper.build("rightArrow")"
click at [754, 468] on span "Run" at bounding box center [762, 464] width 62 height 16
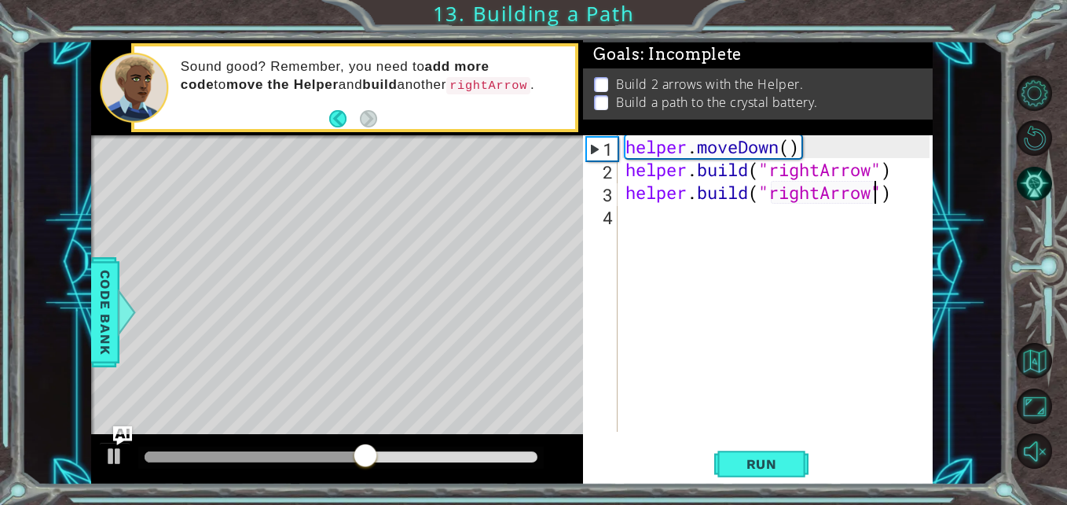
scroll to position [0, 0]
drag, startPoint x: 769, startPoint y: 229, endPoint x: 708, endPoint y: 227, distance: 61.3
click at [708, 227] on div "helper . moveDown ( ) helper . build ( "rightArrow" ) helper . build ( "rightAr…" at bounding box center [779, 306] width 314 height 342
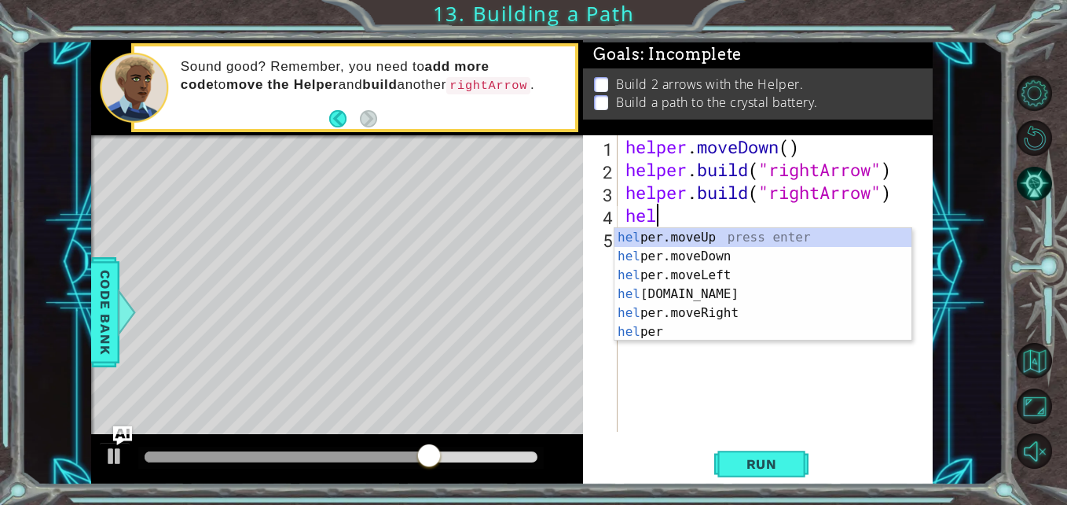
scroll to position [0, 1]
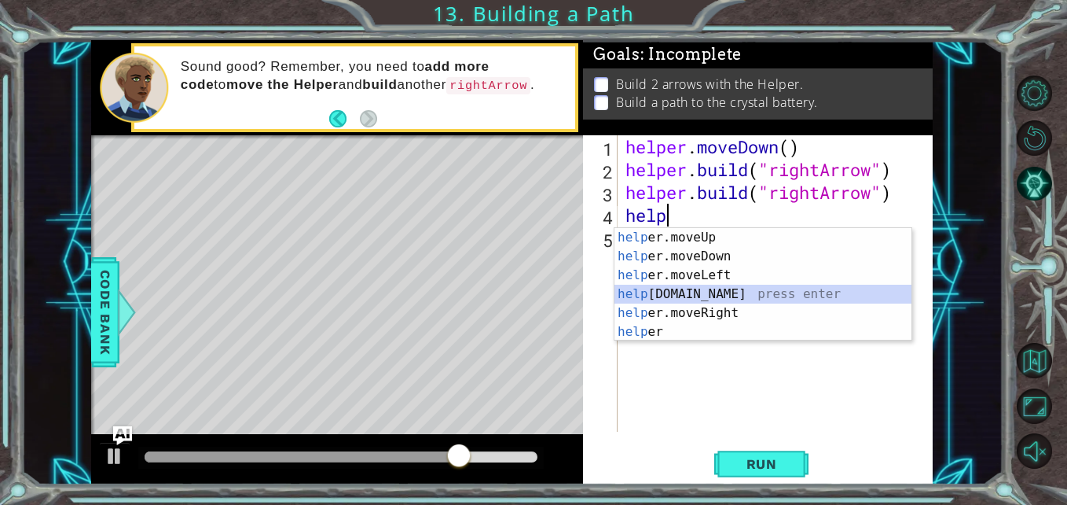
click at [698, 292] on div "help er.moveUp press enter help er.moveDown press enter help er.moveLeft press …" at bounding box center [763, 303] width 297 height 151
type textarea "helper.build("rightArrow")"
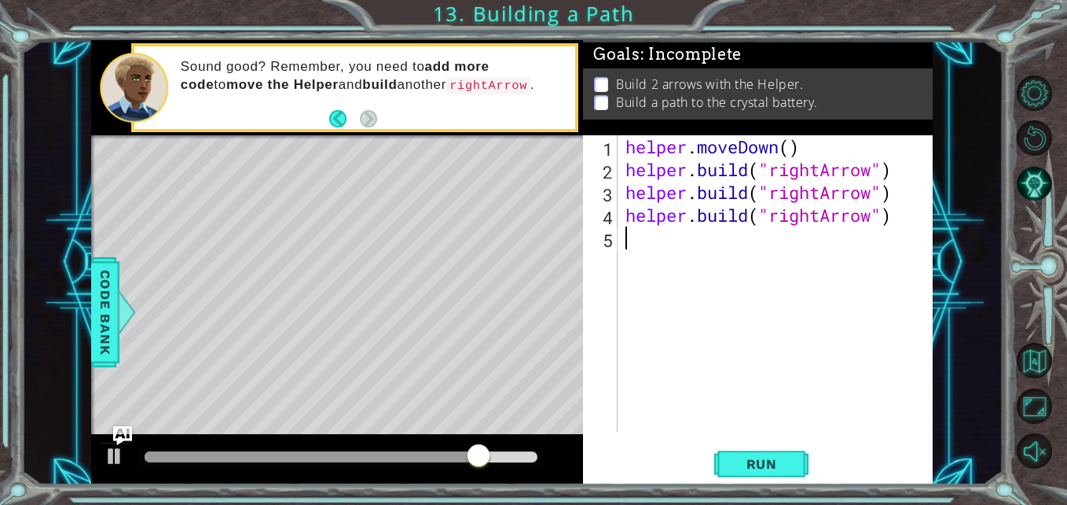
click at [718, 352] on div "helper . moveDown ( ) helper . build ( "rightArrow" ) helper . build ( "rightAr…" at bounding box center [779, 306] width 314 height 342
click at [754, 452] on button "Run" at bounding box center [761, 463] width 94 height 35
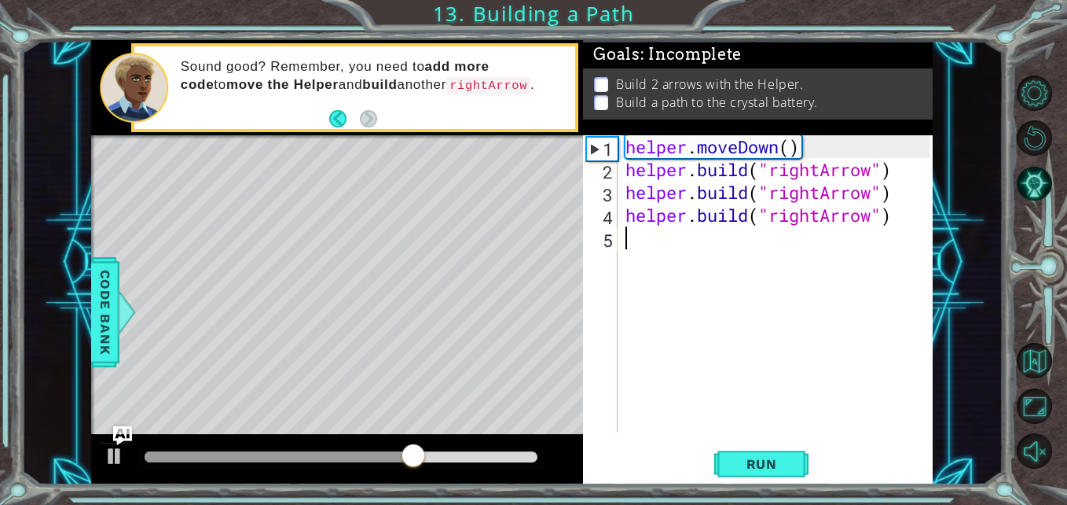
click at [681, 255] on div "helper . moveDown ( ) helper . build ( "rightArrow" ) helper . build ( "rightAr…" at bounding box center [779, 306] width 314 height 342
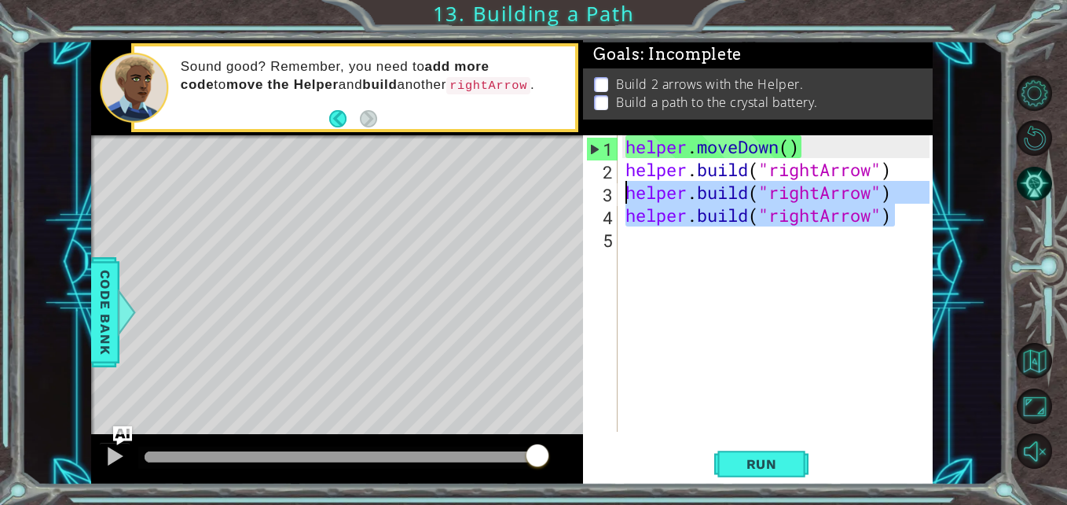
drag, startPoint x: 896, startPoint y: 211, endPoint x: 619, endPoint y: 200, distance: 276.8
click at [619, 200] on div "1 2 3 4 5 helper . moveDown ( ) helper . build ( "rightArrow" ) helper . build …" at bounding box center [756, 283] width 346 height 296
type textarea "helper.build("rightArrow") helper.build("rightArrow")"
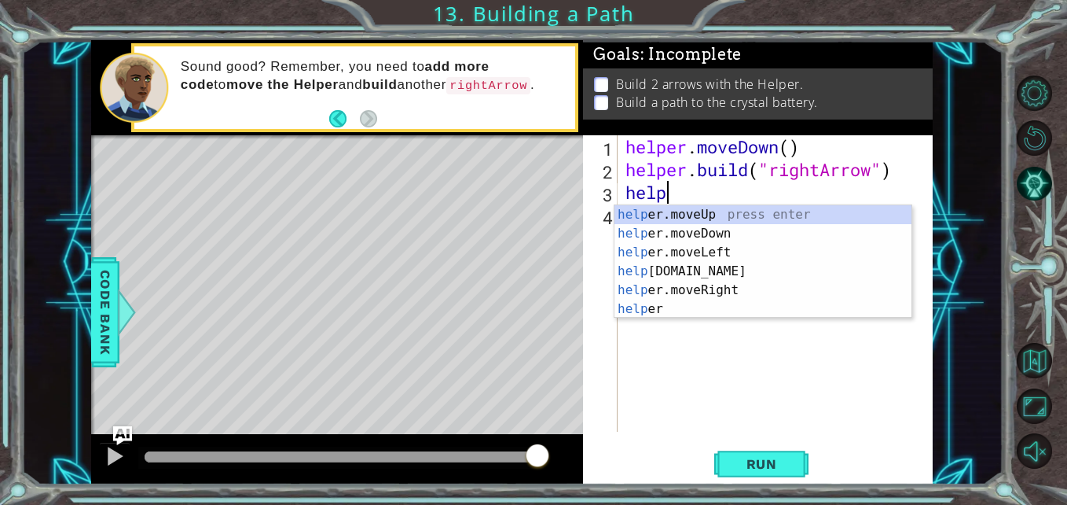
scroll to position [0, 2]
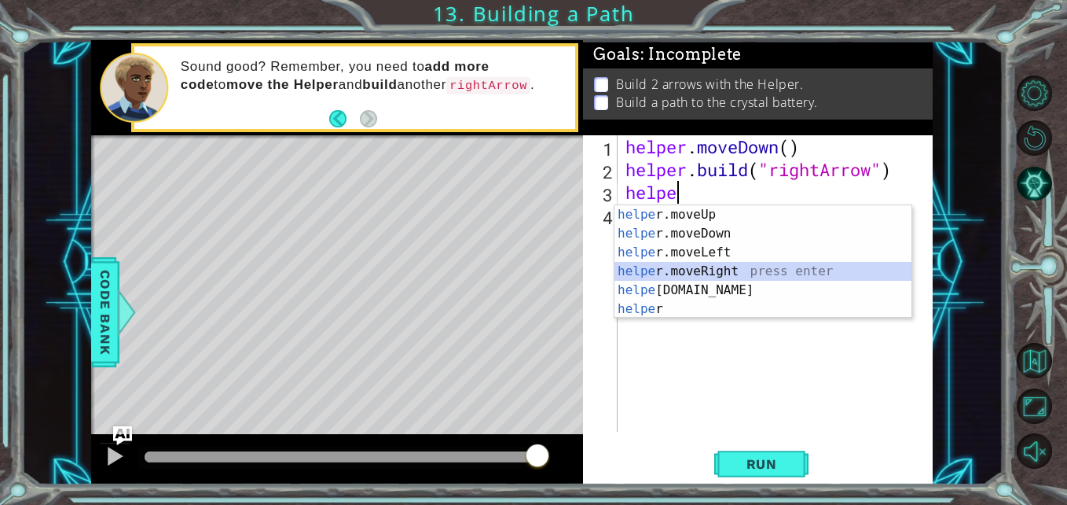
click at [710, 270] on div "helpe r.moveUp press enter helpe r.moveDown press enter helpe r.moveLeft press …" at bounding box center [763, 280] width 297 height 151
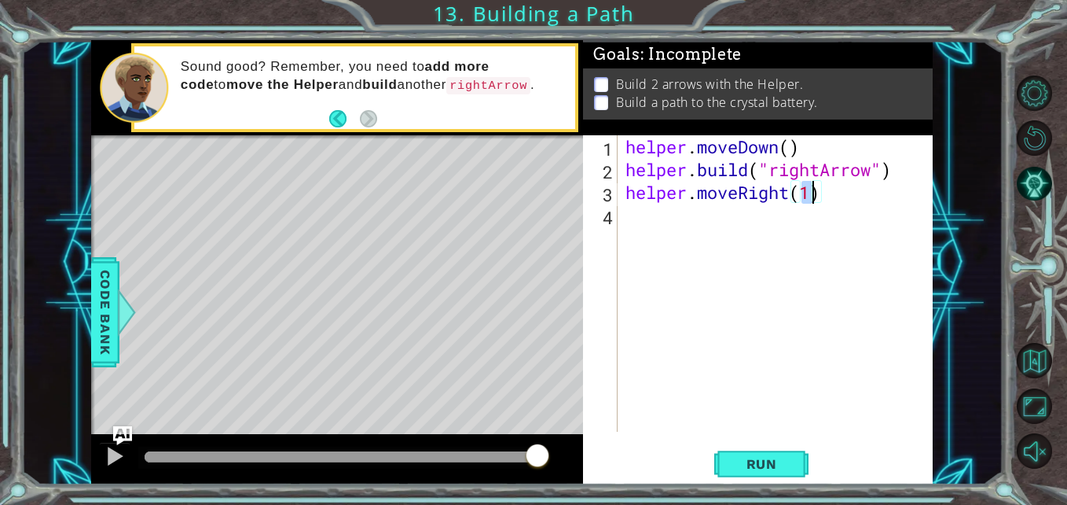
type textarea "helper.moveRight(3)"
click at [801, 216] on div "helper . moveDown ( ) helper . build ( "rightArrow" ) helper . moveRight ( 3 )" at bounding box center [779, 306] width 314 height 342
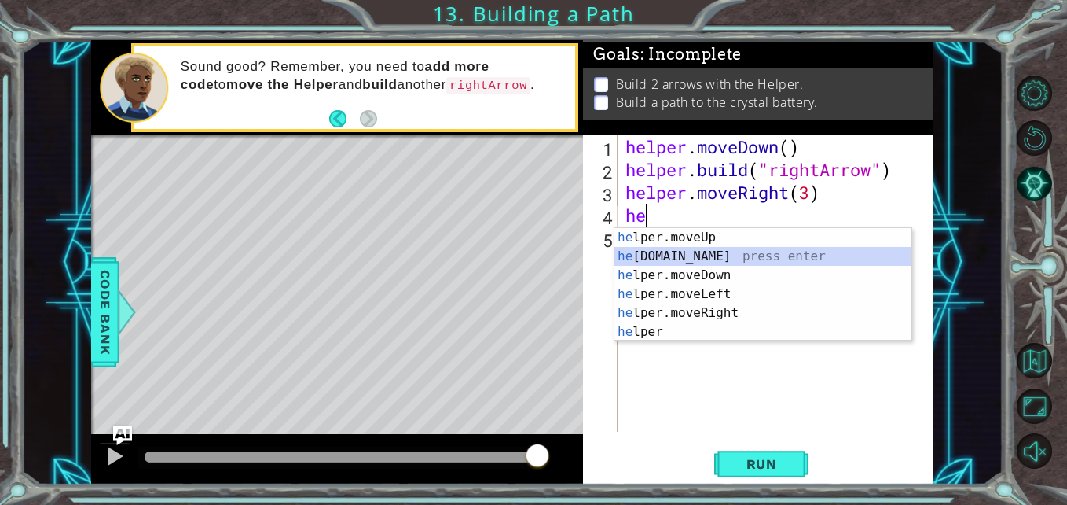
click at [732, 255] on div "he lper.moveUp press enter he lper.build press enter he lper.moveDown press ent…" at bounding box center [763, 303] width 297 height 151
type textarea "helper.build("rightArrow")"
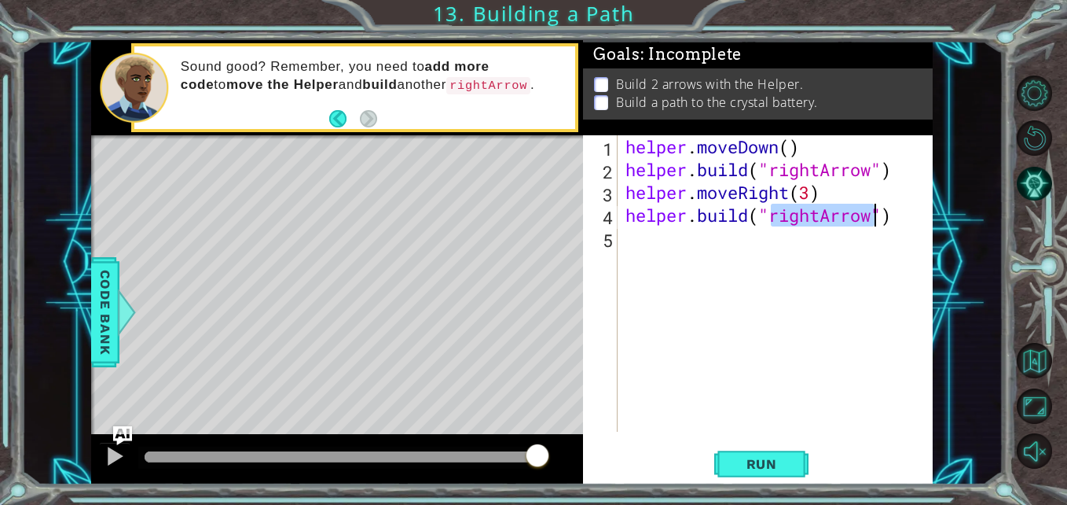
click at [769, 282] on div "helper . moveDown ( ) helper . build ( "rightArrow" ) helper . moveRight ( 3 ) …" at bounding box center [779, 306] width 314 height 342
click at [741, 483] on div "1 2 3 4 5 helper . moveDown ( ) helper . build ( "rightArrow" ) helper . moveRi…" at bounding box center [758, 310] width 350 height 350
click at [740, 475] on button "Run" at bounding box center [761, 463] width 94 height 35
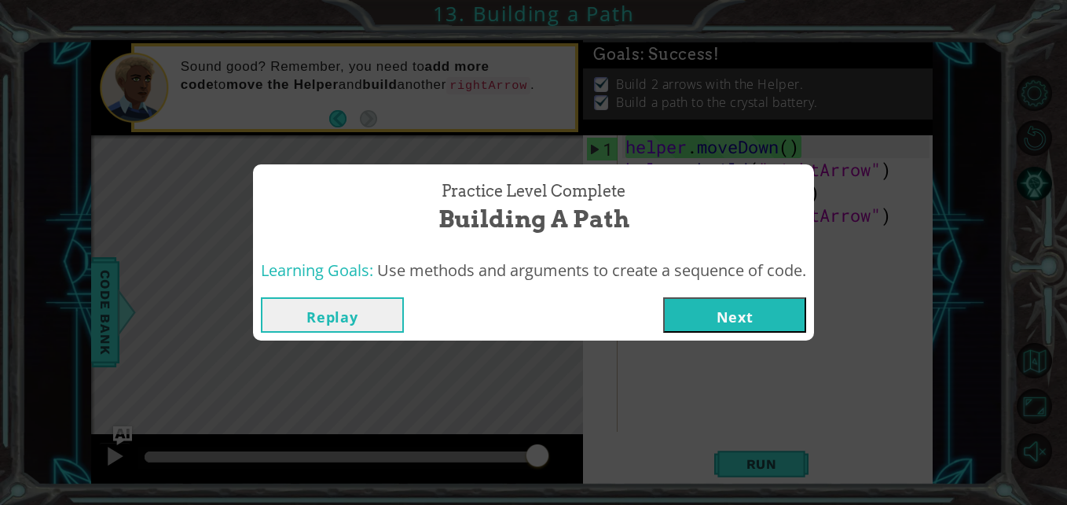
click at [703, 321] on button "Next" at bounding box center [734, 314] width 143 height 35
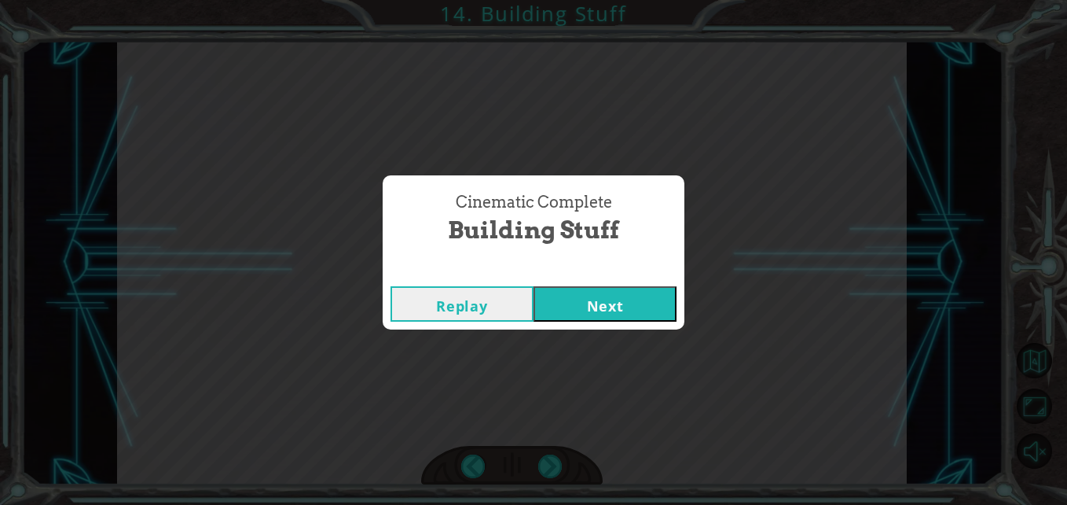
click at [622, 303] on button "Next" at bounding box center [605, 303] width 143 height 35
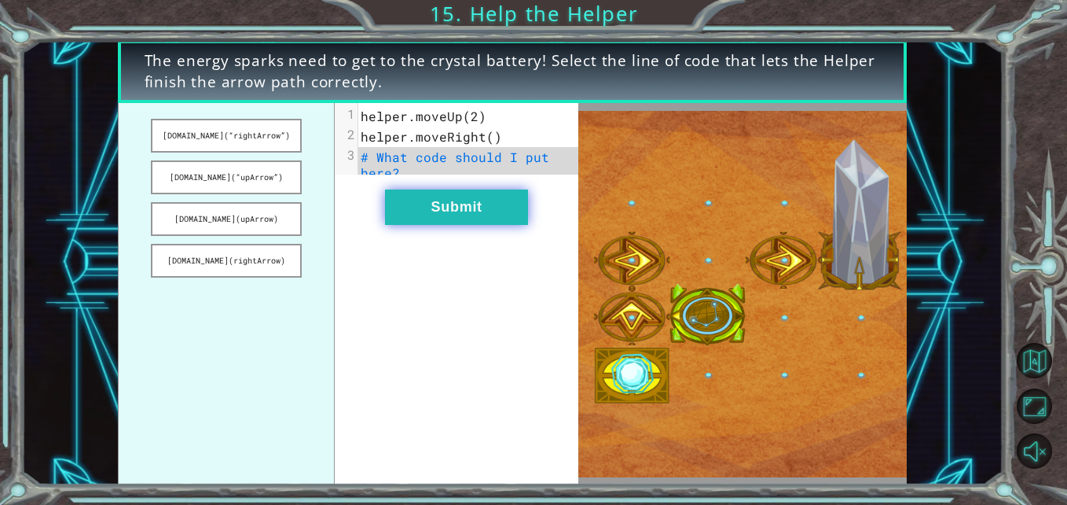
drag, startPoint x: 262, startPoint y: 215, endPoint x: 412, endPoint y: 235, distance: 151.4
click at [412, 235] on div "helper.build(“rightArrow”) helper.build(“upArrow”) helper.build(upArrow) helper…" at bounding box center [348, 293] width 461 height 381
click at [252, 226] on button "helper.build(upArrow)" at bounding box center [226, 219] width 151 height 34
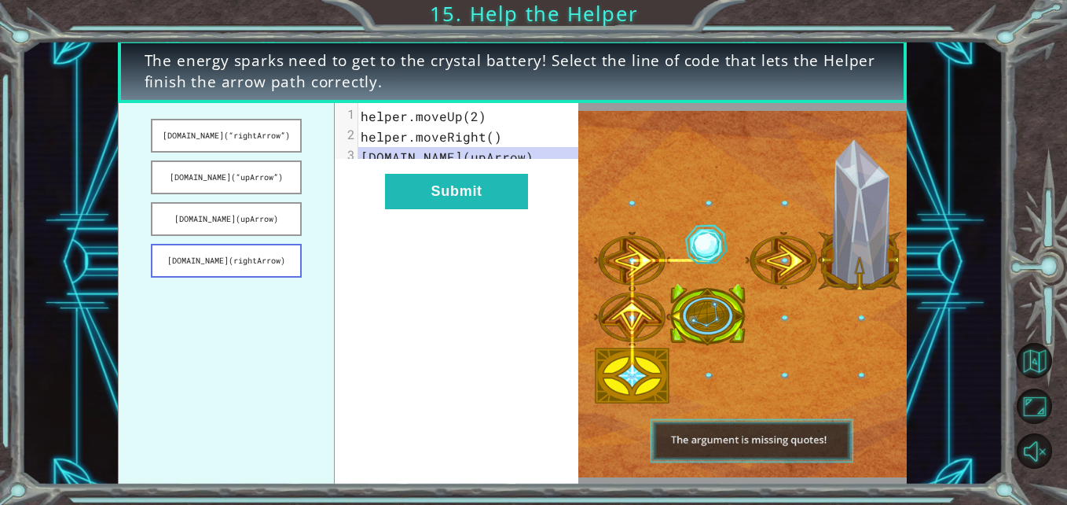
click at [275, 256] on button "helper.build(rightArrow)" at bounding box center [226, 261] width 151 height 34
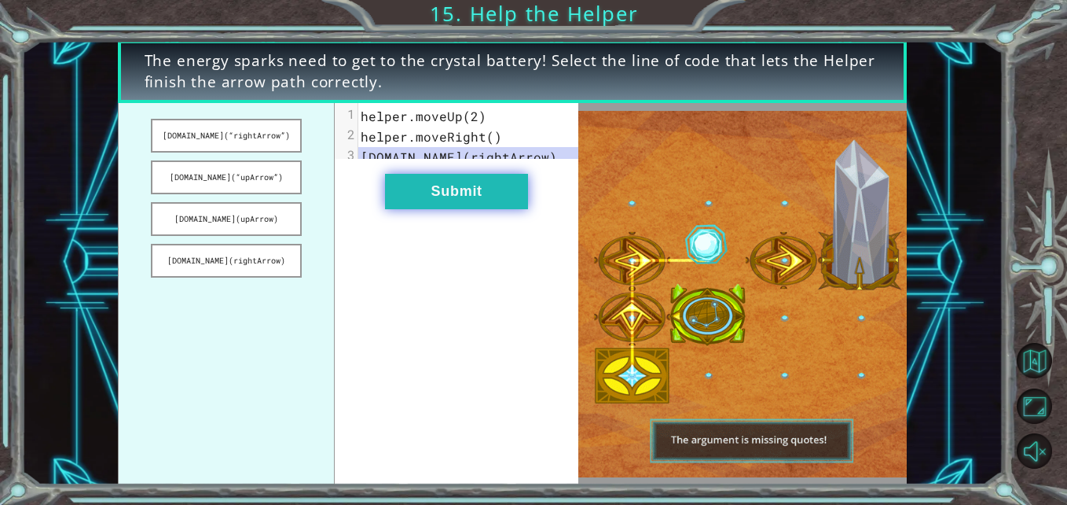
click at [406, 202] on button "Submit" at bounding box center [456, 191] width 143 height 35
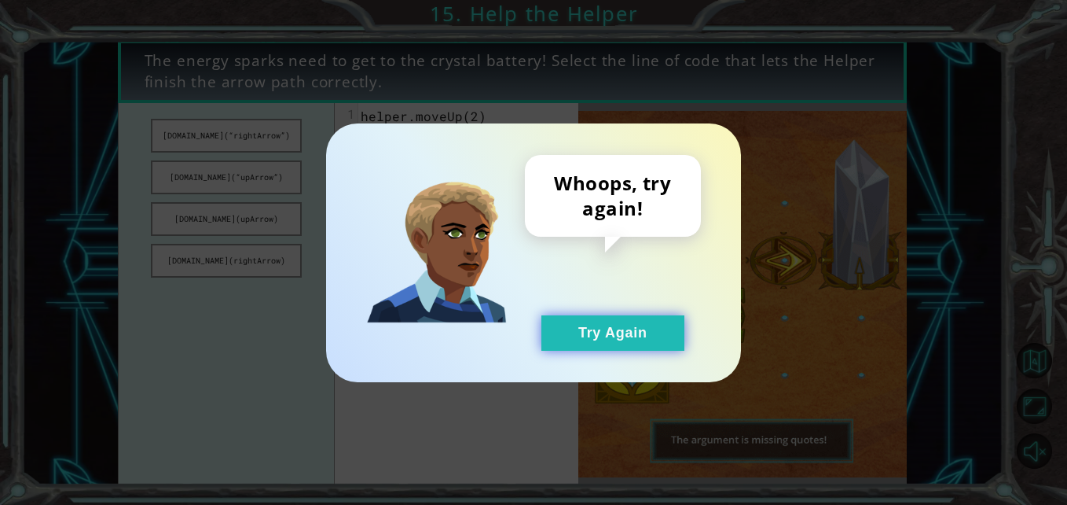
click at [567, 316] on button "Try Again" at bounding box center [612, 332] width 143 height 35
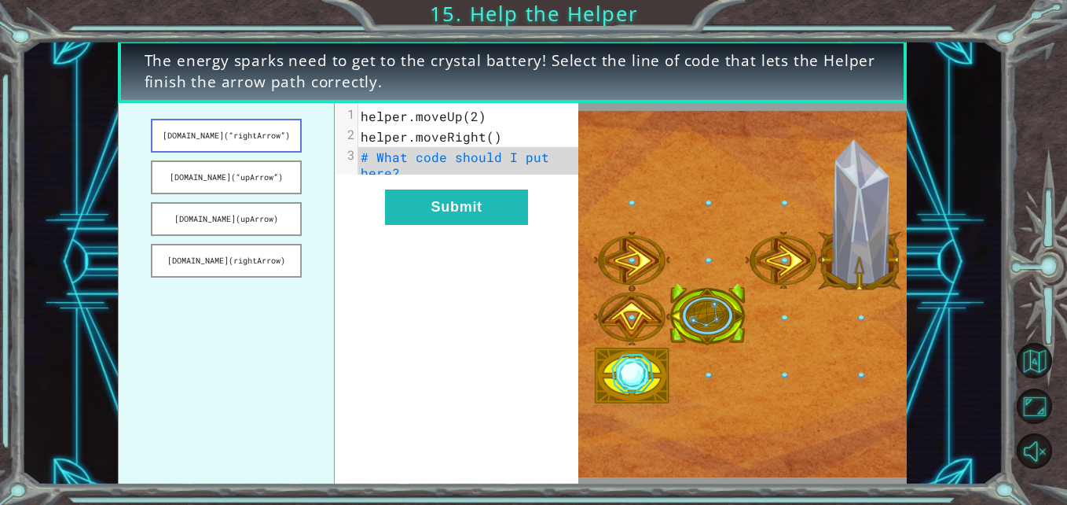
click at [268, 128] on button "helper.build(“rightArrow”)" at bounding box center [226, 136] width 151 height 34
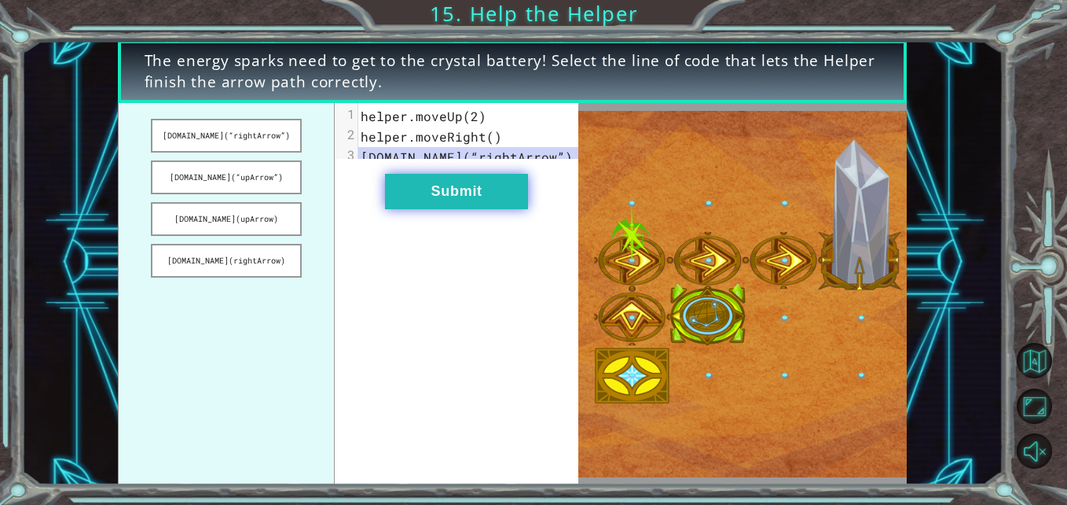
click at [472, 201] on button "Submit" at bounding box center [456, 191] width 143 height 35
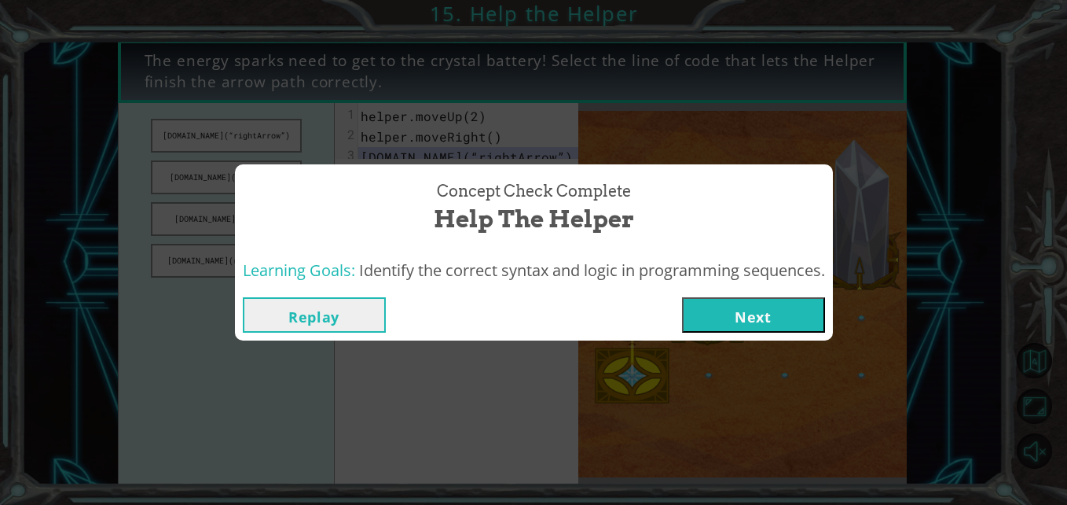
click at [789, 332] on button "Next" at bounding box center [753, 314] width 143 height 35
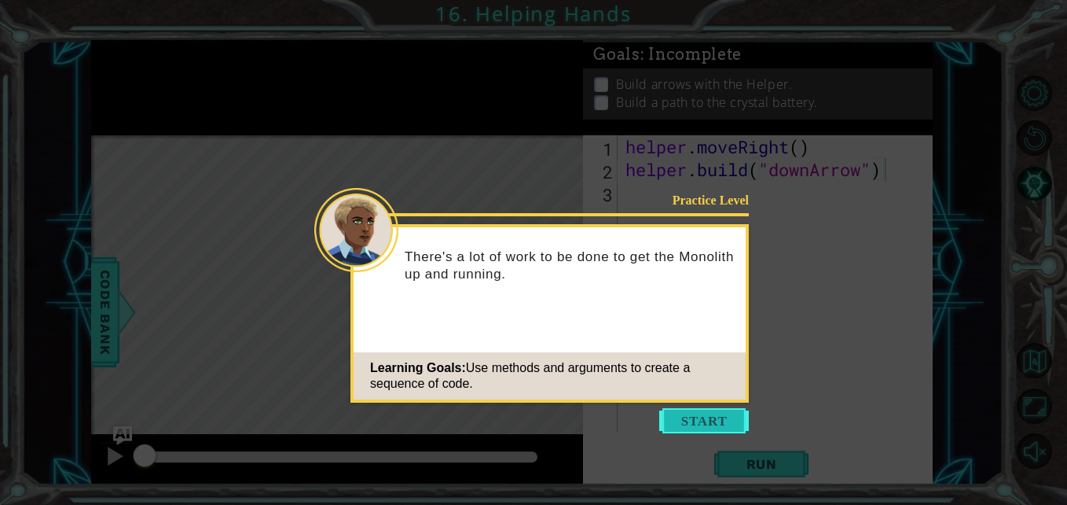
click at [707, 424] on button "Start" at bounding box center [704, 420] width 90 height 25
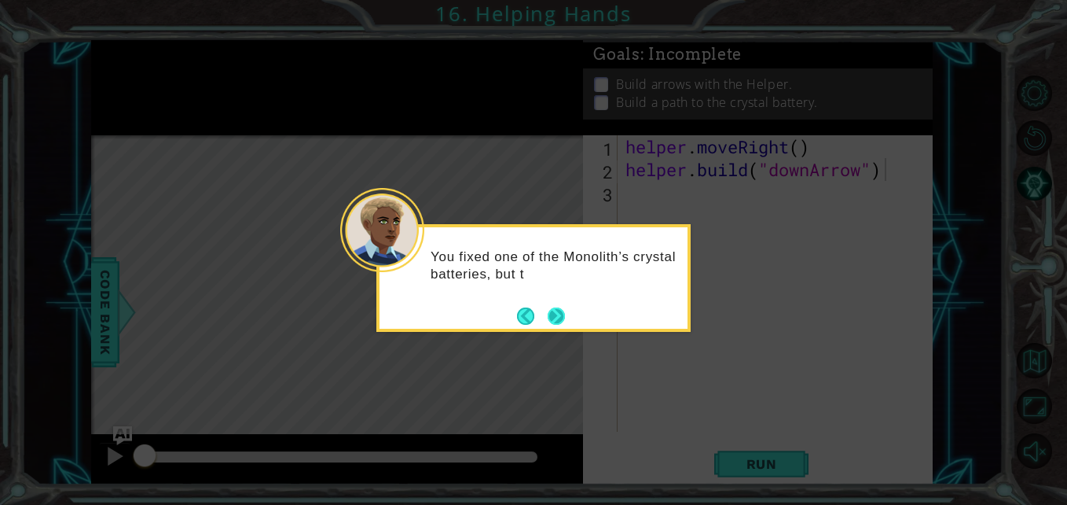
click at [565, 312] on button "Next" at bounding box center [556, 315] width 17 height 17
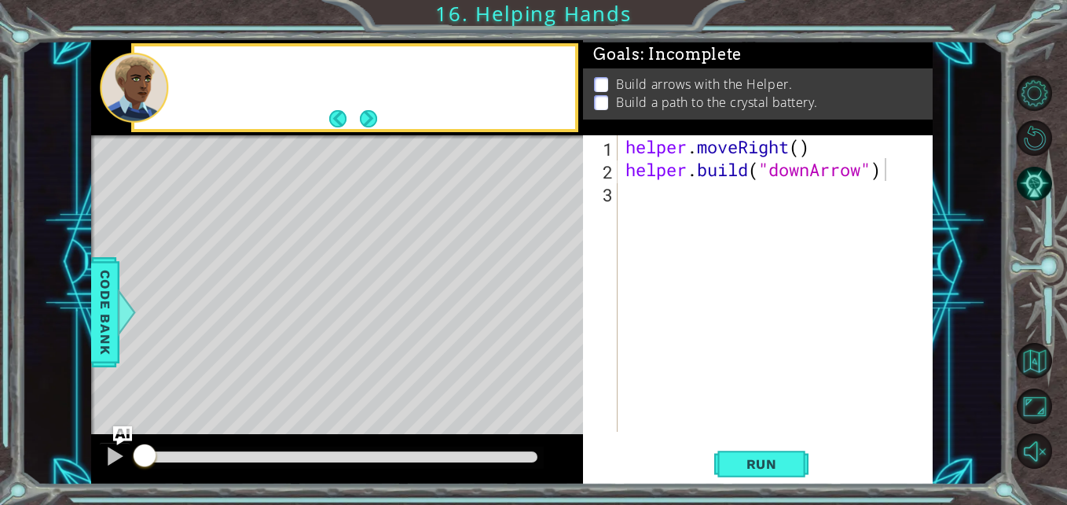
click at [565, 312] on div "Level Map" at bounding box center [454, 366] width 726 height 463
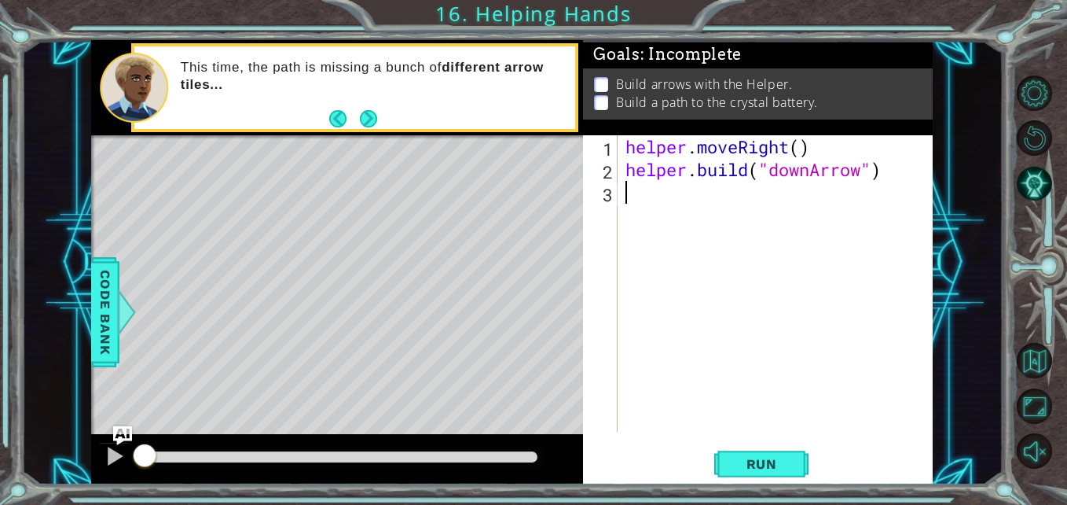
click at [728, 217] on div "helper . moveRight ( ) helper . build ( "downArrow" )" at bounding box center [779, 306] width 314 height 342
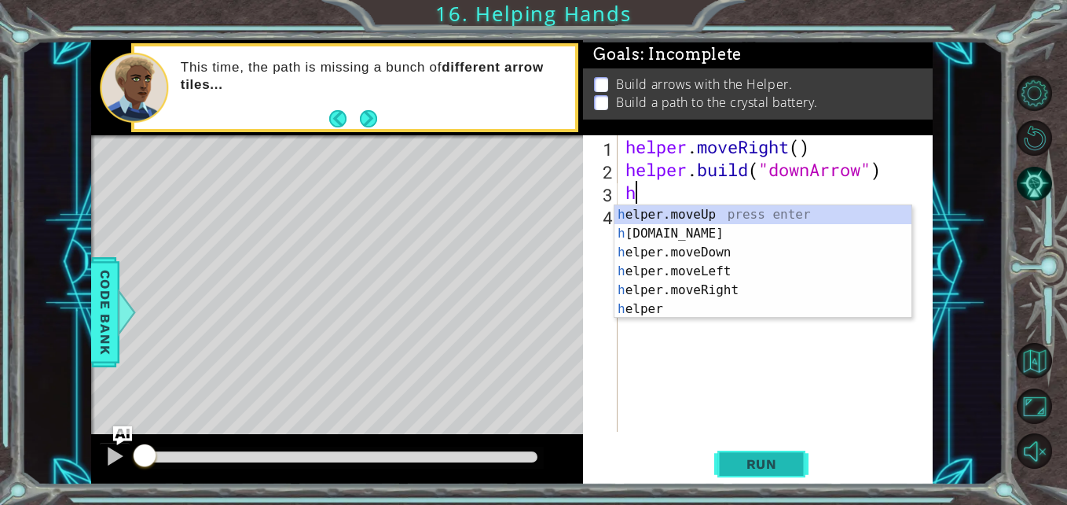
click at [778, 466] on span "Run" at bounding box center [762, 464] width 62 height 16
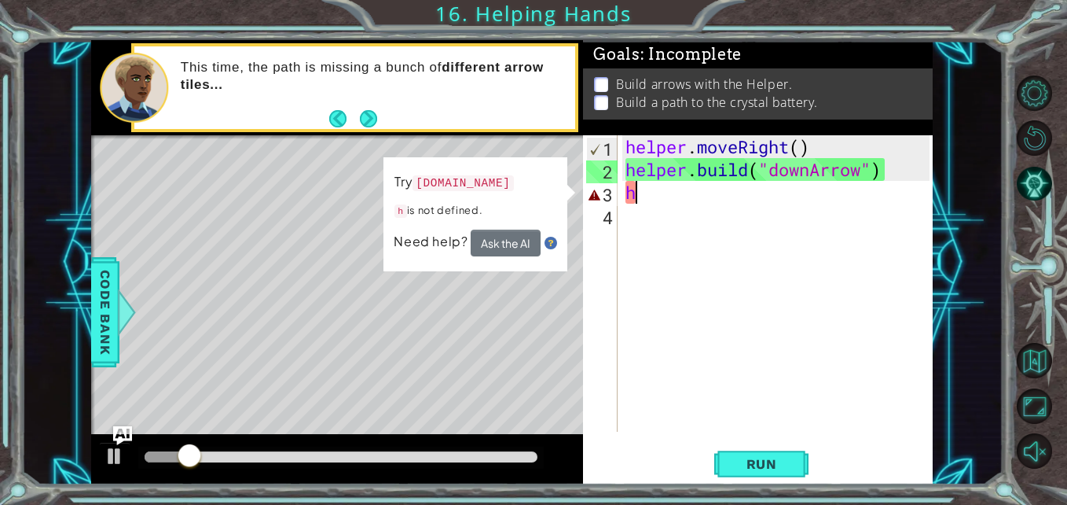
click at [684, 201] on div "helper . moveRight ( ) helper . build ( "downArrow" ) h" at bounding box center [779, 306] width 314 height 342
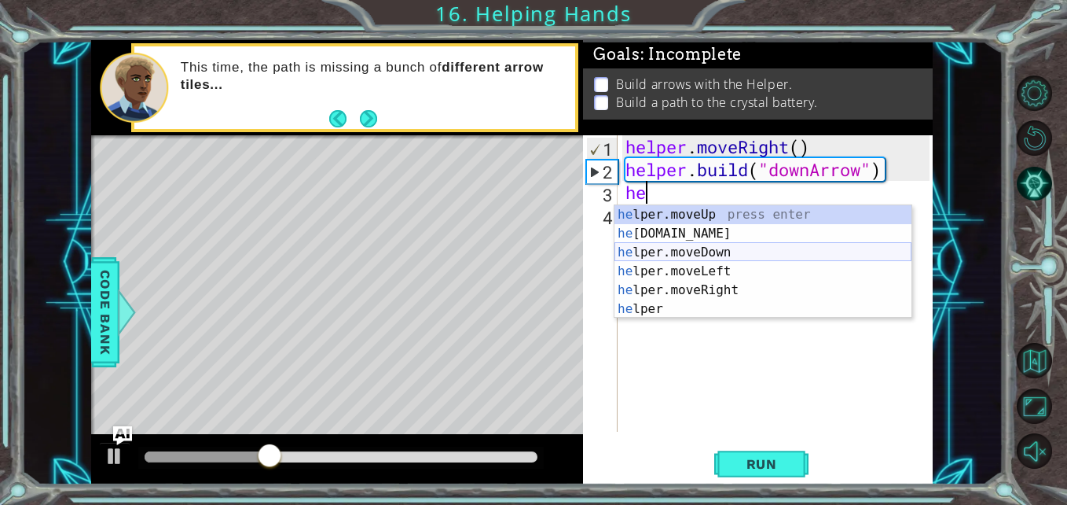
click at [710, 256] on div "he lper.moveUp press enter he lper.build press enter he lper.moveDown press ent…" at bounding box center [763, 280] width 297 height 151
type textarea "helper.moveDown(1)"
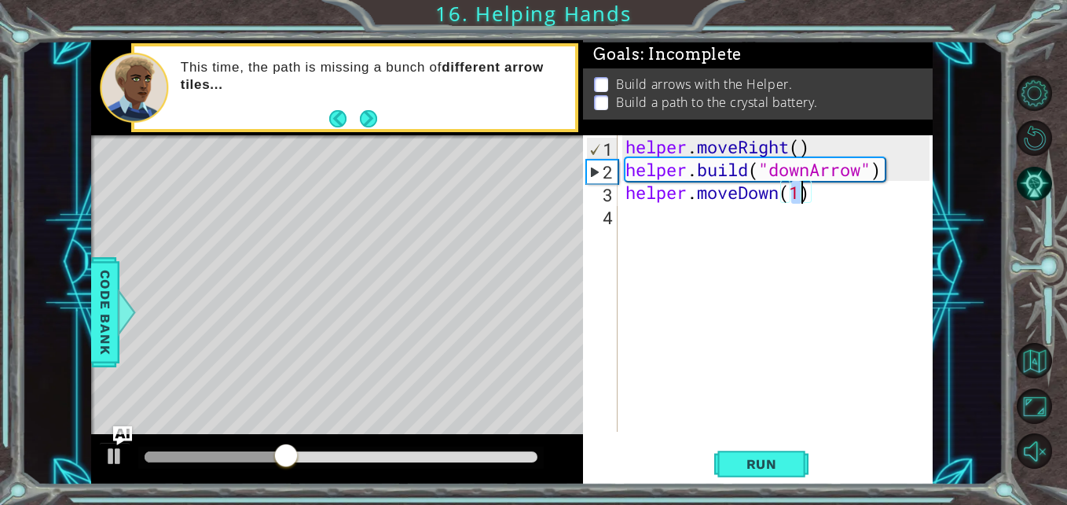
click at [731, 230] on div "helper . moveRight ( ) helper . build ( "downArrow" ) helper . moveDown ( 1 )" at bounding box center [779, 306] width 314 height 342
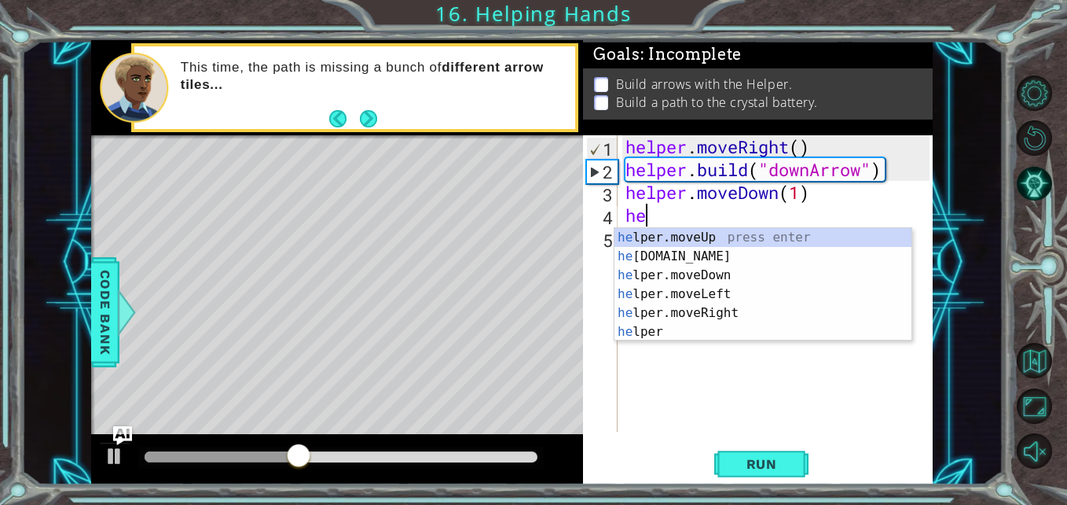
scroll to position [0, 1]
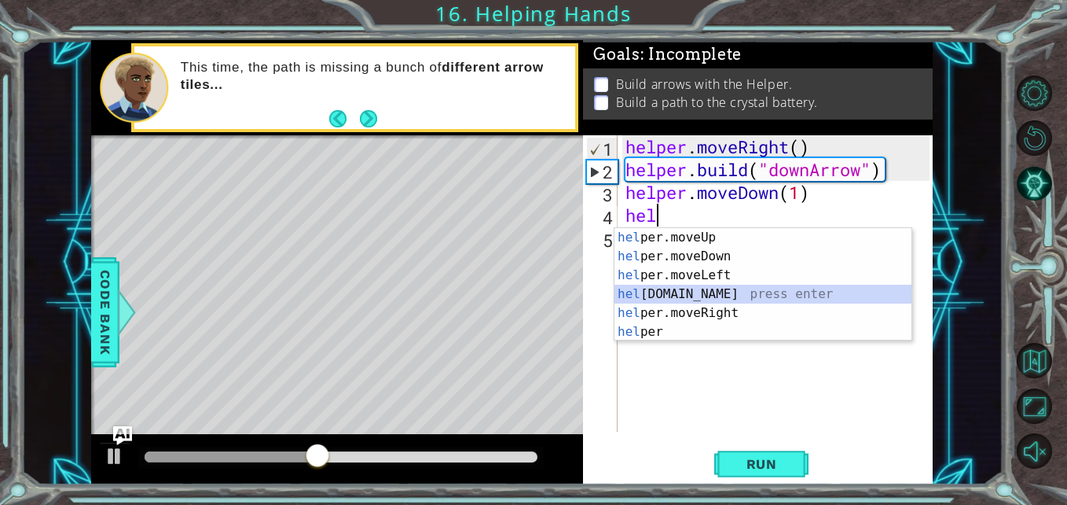
click at [732, 293] on div "hel per.moveUp press enter hel per.moveDown press enter hel per.moveLeft press …" at bounding box center [763, 303] width 297 height 151
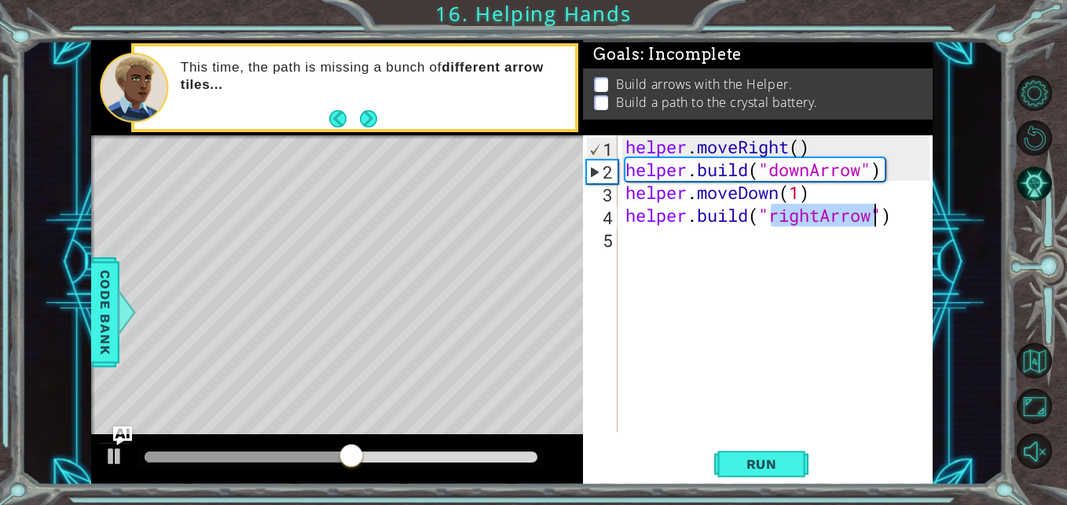
click at [803, 216] on div "helper . moveRight ( ) helper . build ( "downArrow" ) helper . moveDown ( 1 ) h…" at bounding box center [775, 283] width 306 height 296
click at [825, 214] on div "helper . moveRight ( ) helper . build ( "downArrow" ) helper . moveDown ( 1 ) h…" at bounding box center [779, 306] width 314 height 342
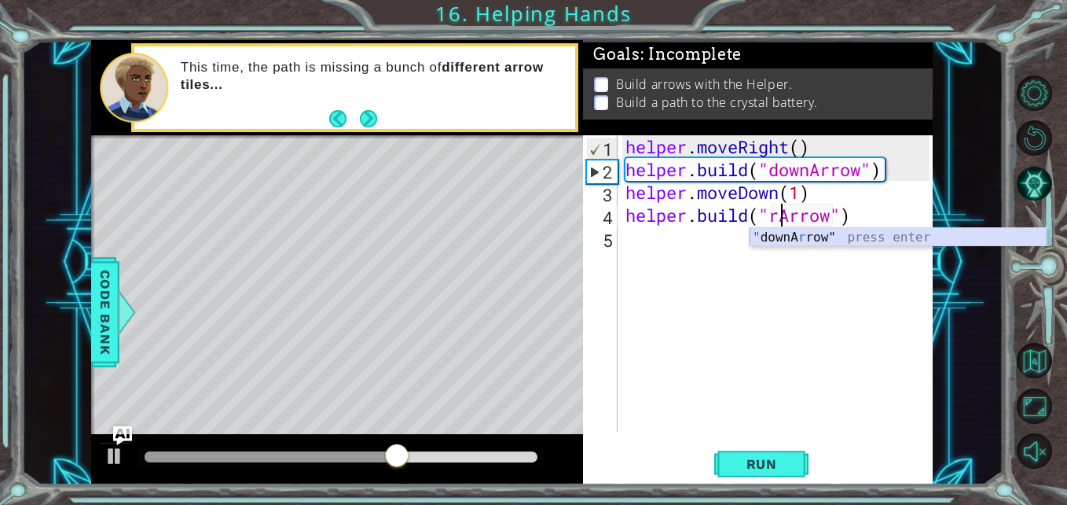
click at [850, 242] on div "" downA r row" press enter" at bounding box center [898, 256] width 297 height 57
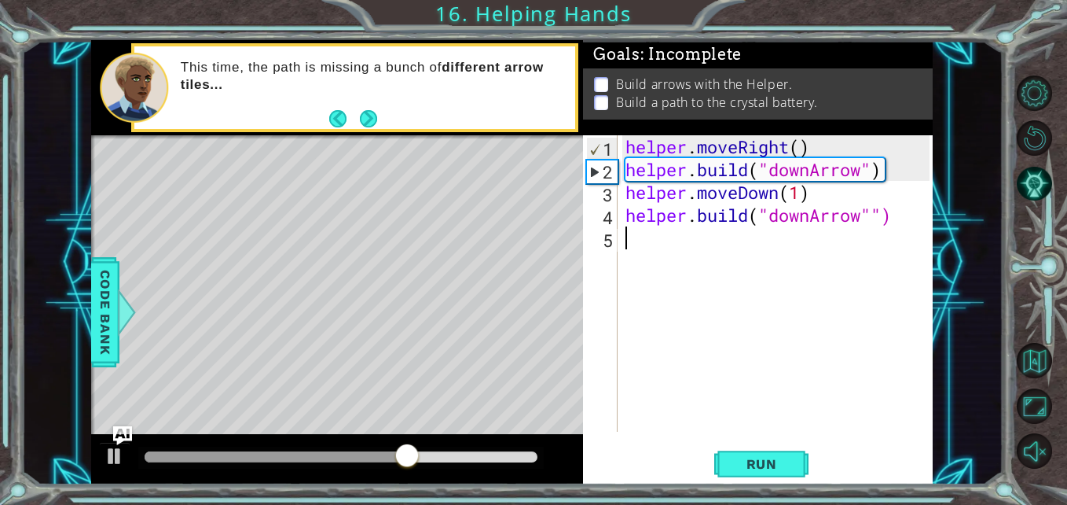
click at [795, 256] on div "helper . moveRight ( ) helper . build ( "downArrow" ) helper . moveDown ( 1 ) h…" at bounding box center [779, 306] width 314 height 342
type textarea "helper.build("downArrow"")"
click at [757, 244] on div "helper . moveRight ( ) helper . build ( "downArrow" ) helper . moveDown ( 1 ) h…" at bounding box center [775, 283] width 306 height 296
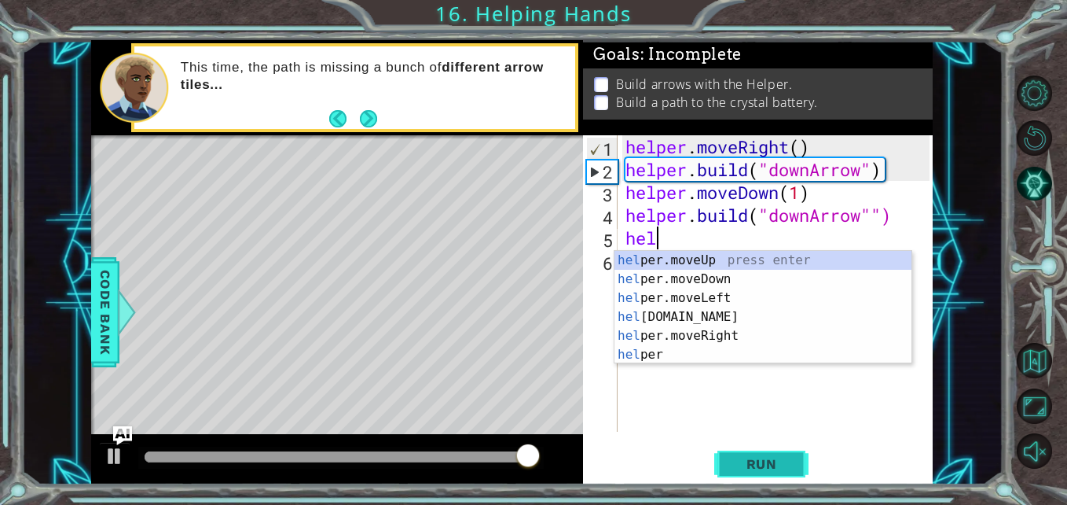
click at [733, 465] on span "Run" at bounding box center [762, 464] width 62 height 16
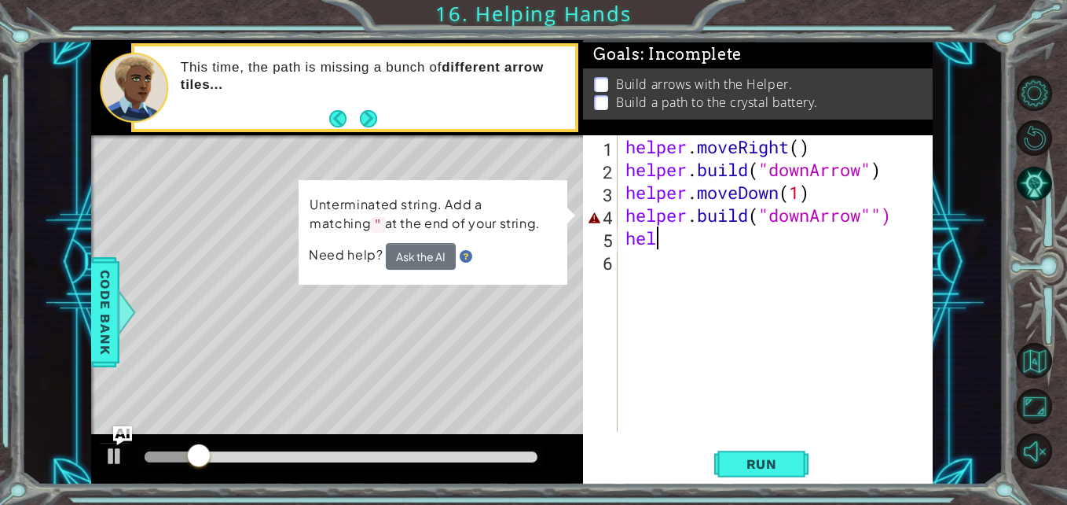
click at [880, 211] on div "helper . moveRight ( ) helper . build ( "downArrow" ) helper . moveDown ( 1 ) h…" at bounding box center [779, 306] width 314 height 342
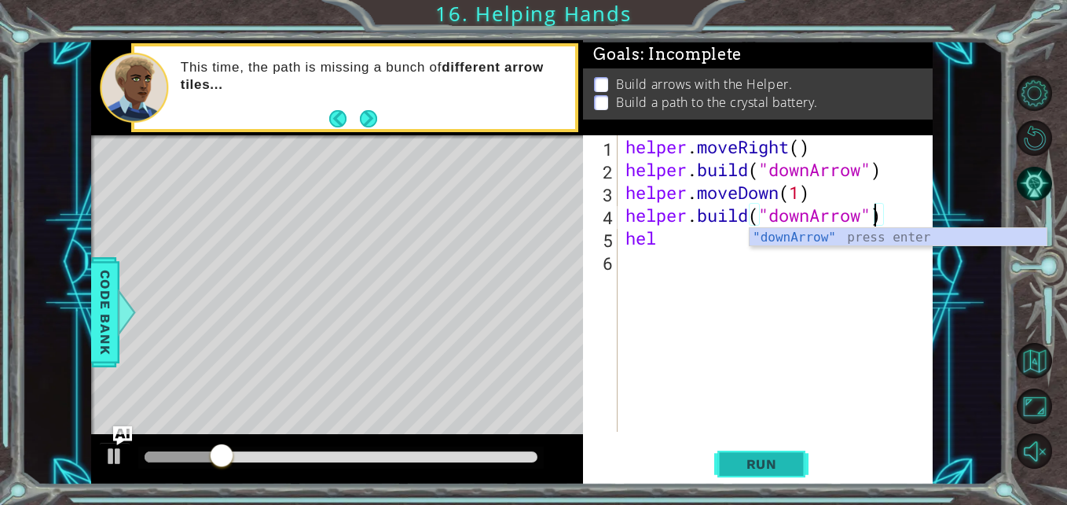
click at [768, 467] on span "Run" at bounding box center [762, 464] width 62 height 16
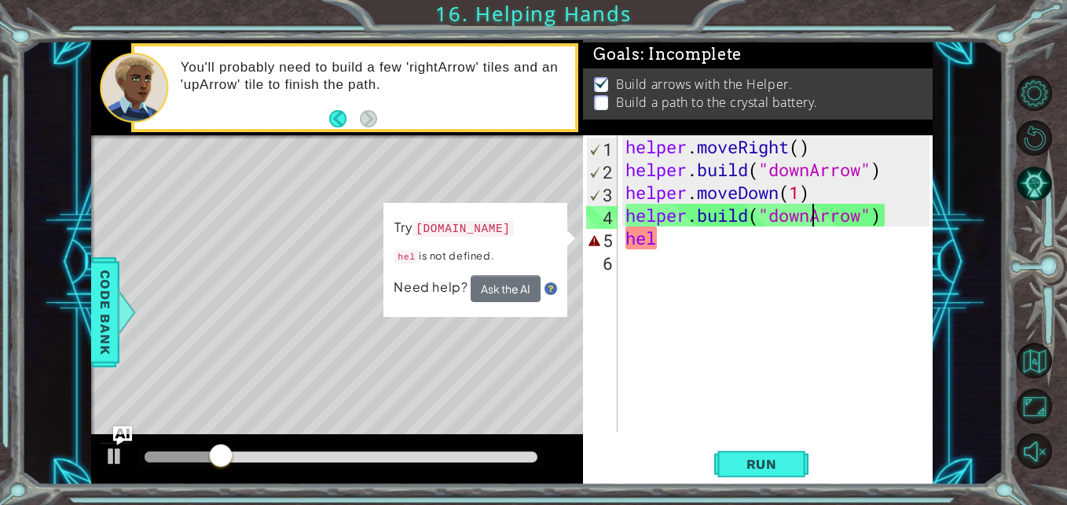
click at [811, 221] on div "helper . moveRight ( ) helper . build ( "downArrow" ) helper . moveDown ( 1 ) h…" at bounding box center [779, 306] width 314 height 342
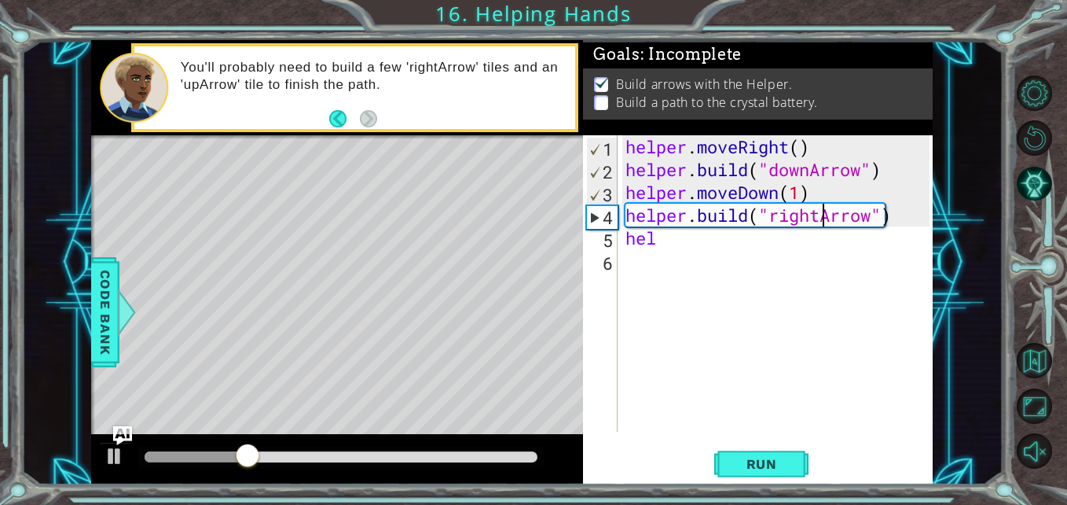
scroll to position [0, 9]
click at [791, 460] on span "Run" at bounding box center [762, 464] width 62 height 16
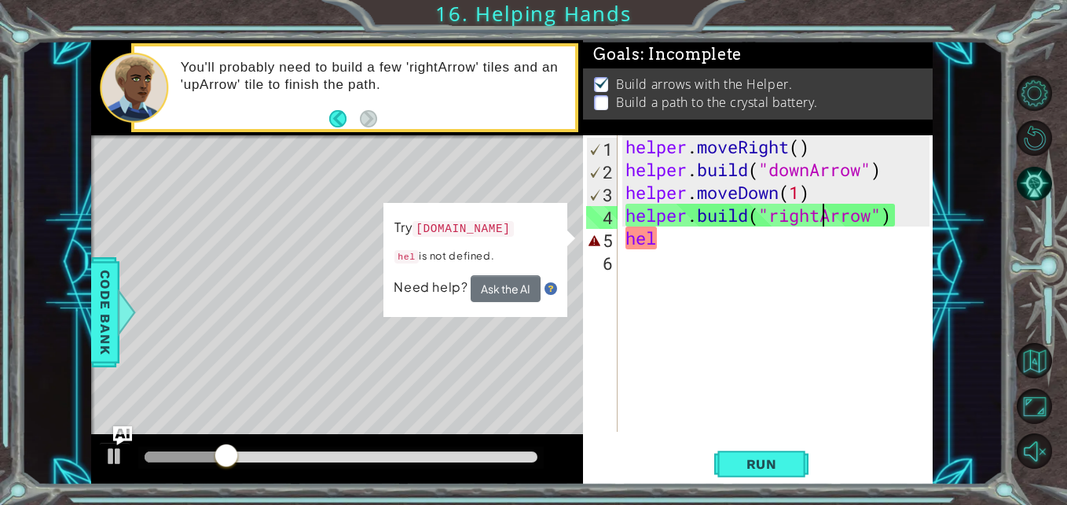
click at [687, 242] on div "helper . moveRight ( ) helper . build ( "downArrow" ) helper . moveDown ( 1 ) h…" at bounding box center [779, 306] width 314 height 342
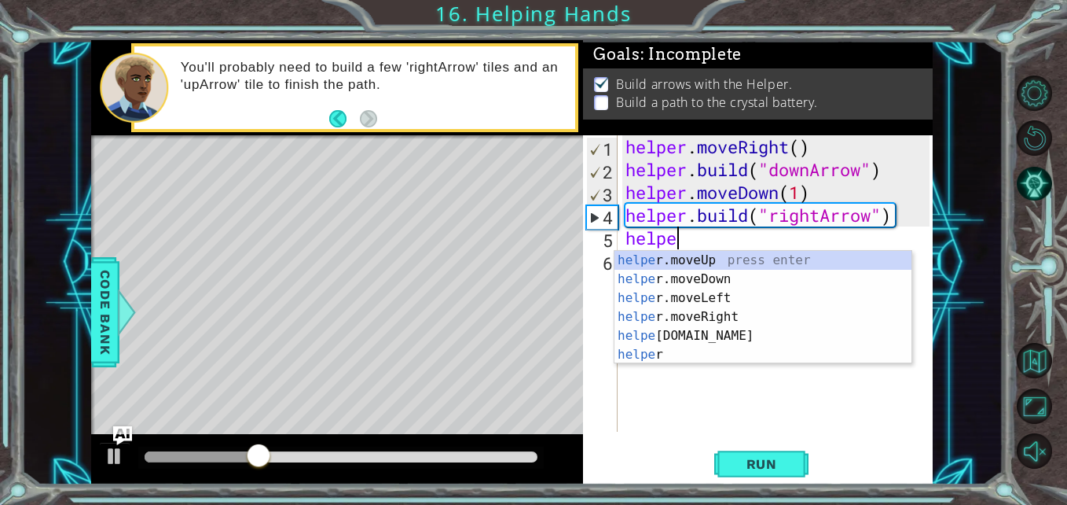
scroll to position [0, 2]
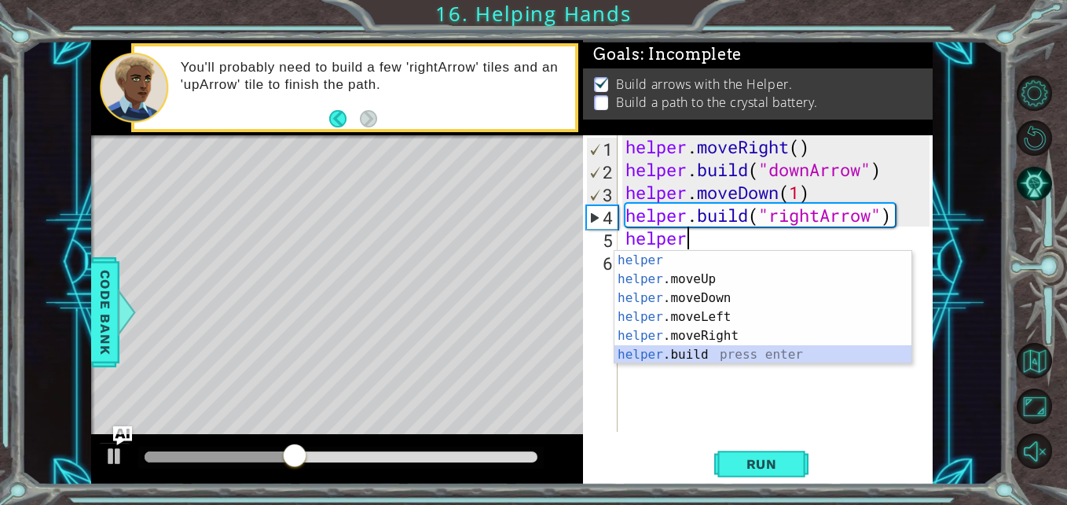
click at [710, 349] on div "helper press enter helper .moveUp press enter helper .moveDown press enter help…" at bounding box center [763, 326] width 297 height 151
type textarea "helper.build("rightArrow")"
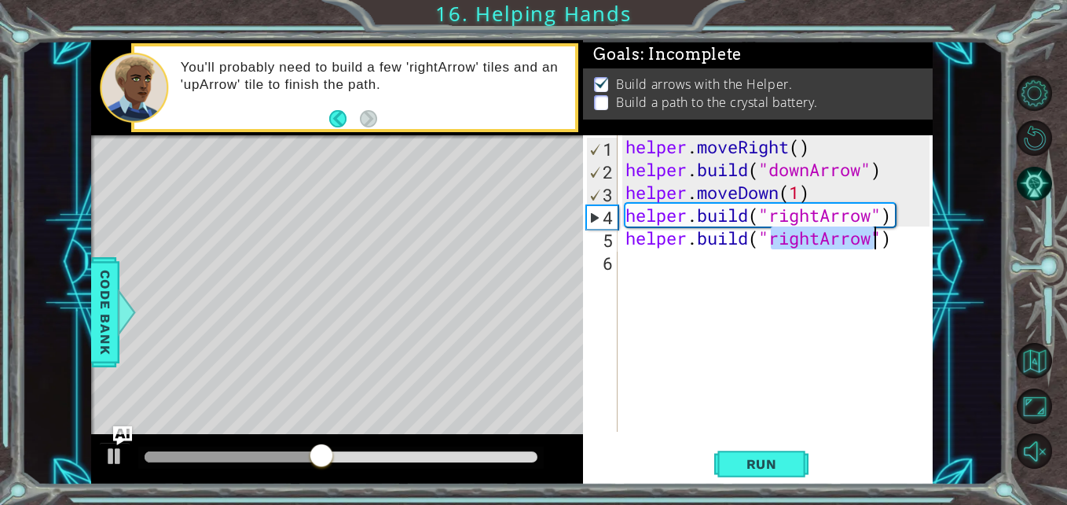
click at [656, 271] on div "helper . moveRight ( ) helper . build ( "downArrow" ) helper . moveDown ( 1 ) h…" at bounding box center [779, 306] width 314 height 342
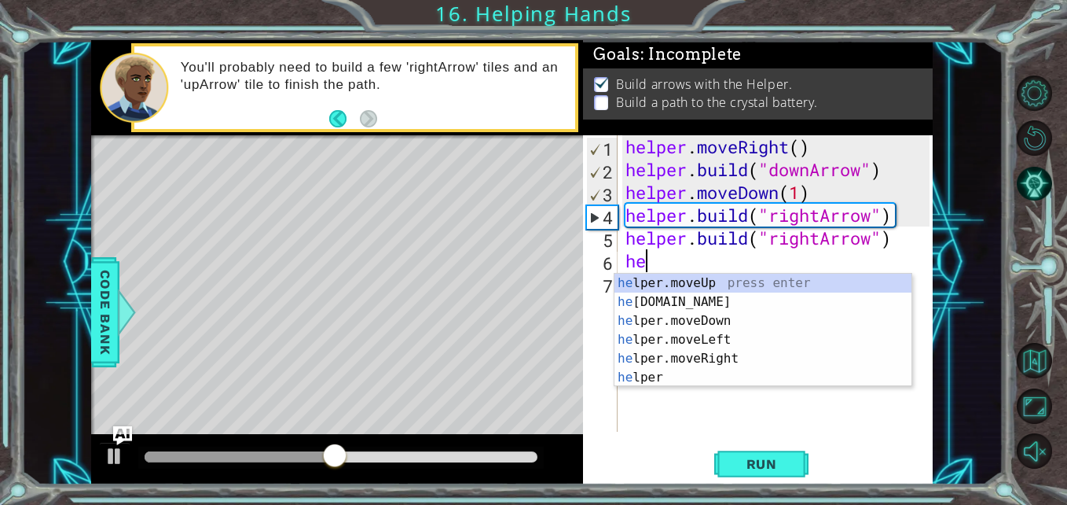
scroll to position [0, 1]
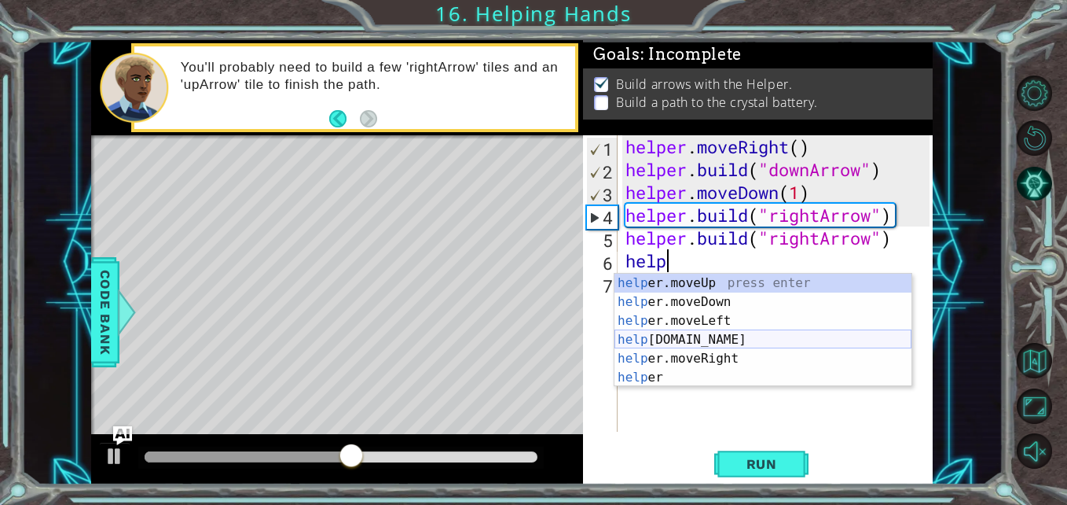
click at [677, 341] on div "help er.moveUp press enter help er.moveDown press enter help er.moveLeft press …" at bounding box center [763, 348] width 297 height 151
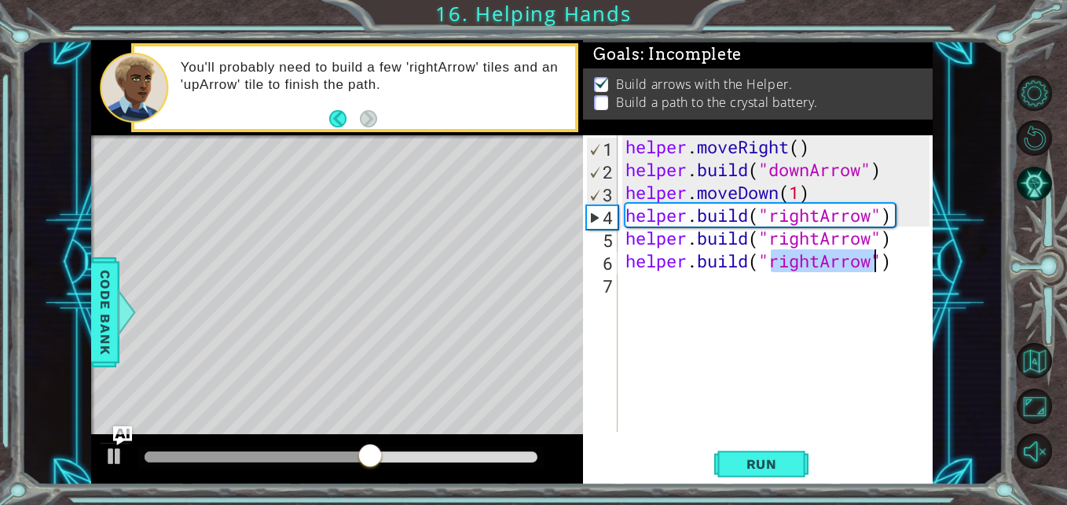
click at [814, 262] on div "helper . moveRight ( ) helper . build ( "downArrow" ) helper . moveDown ( 1 ) h…" at bounding box center [775, 283] width 306 height 296
click at [821, 265] on div "helper . moveRight ( ) helper . build ( "downArrow" ) helper . moveDown ( 1 ) h…" at bounding box center [779, 306] width 314 height 342
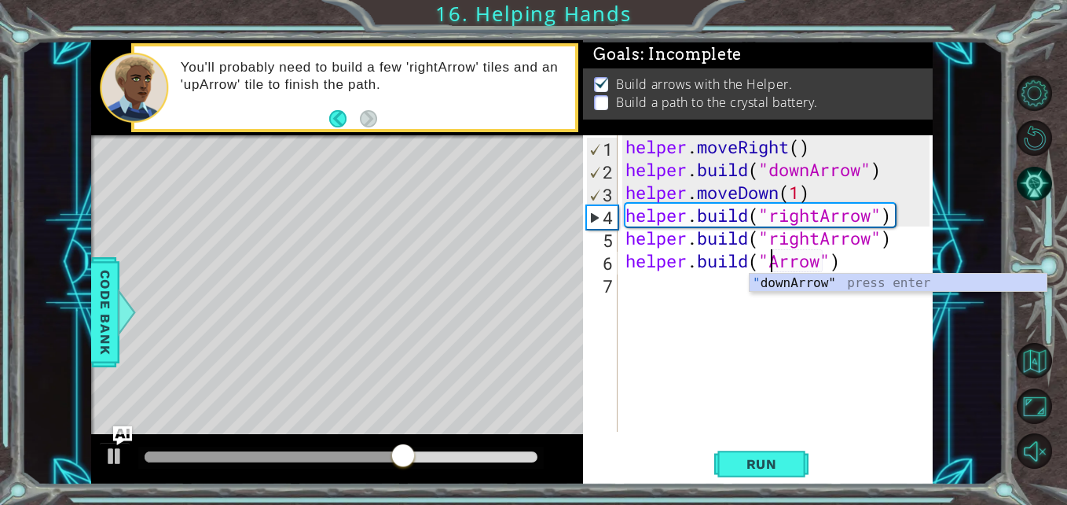
scroll to position [0, 8]
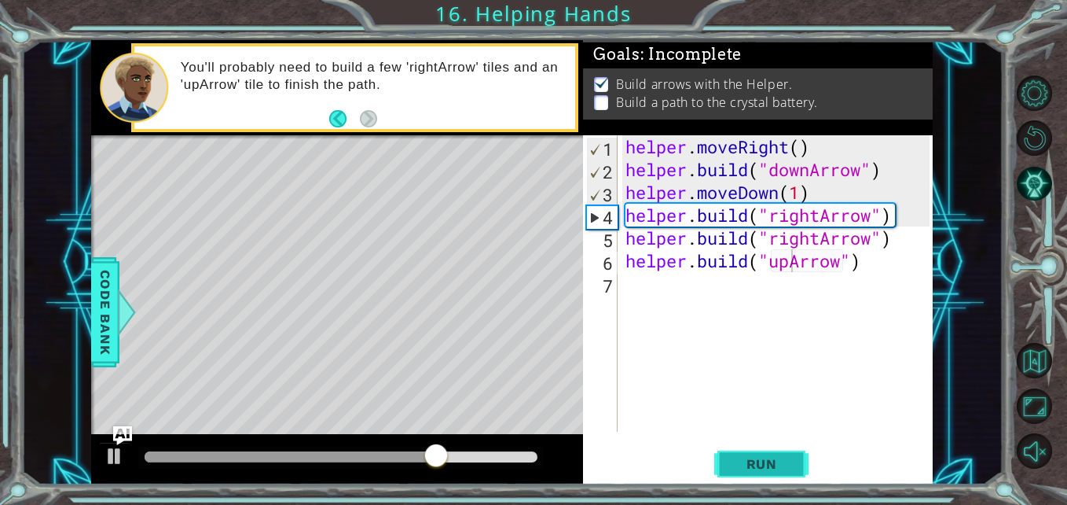
click at [756, 452] on button "Run" at bounding box center [761, 463] width 94 height 35
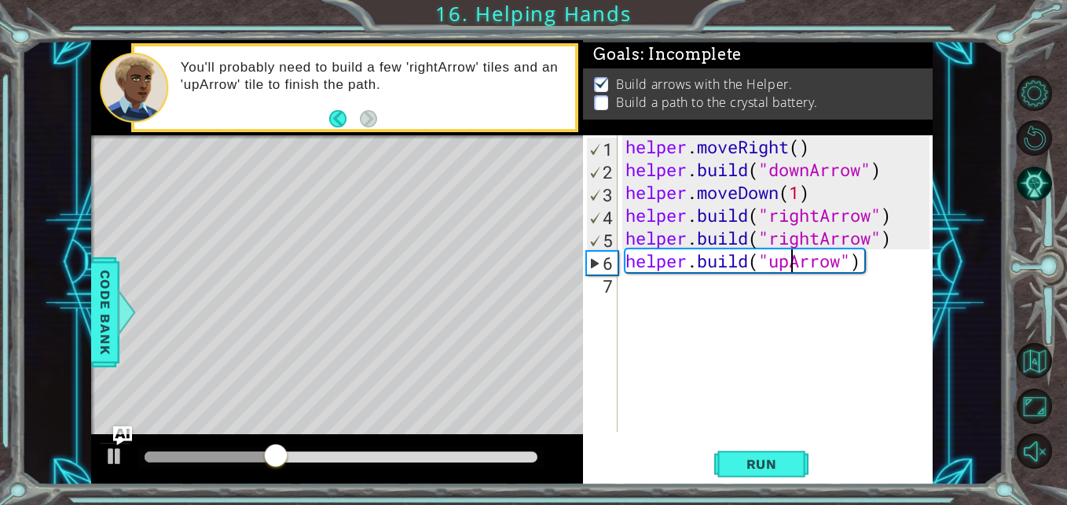
click at [899, 237] on div "helper . moveRight ( ) helper . build ( "downArrow" ) helper . moveDown ( 1 ) h…" at bounding box center [779, 306] width 314 height 342
type textarea "helper.build("rightArrow")"
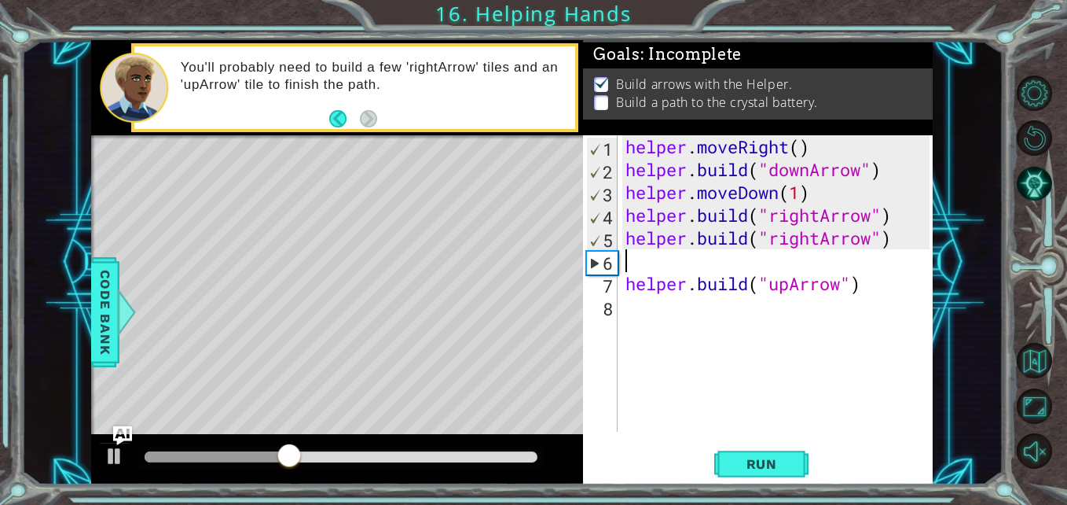
scroll to position [0, 0]
click at [899, 220] on div "helper . moveRight ( ) helper . build ( "downArrow" ) helper . moveDown ( 1 ) h…" at bounding box center [779, 306] width 314 height 342
type textarea "helper.build("rightArrow")"
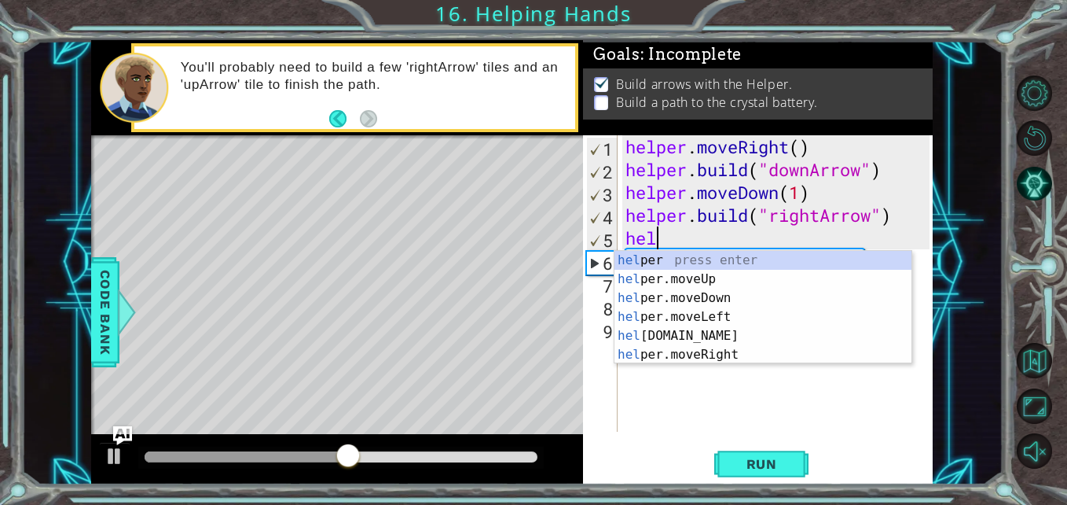
scroll to position [0, 1]
type textarea "help"
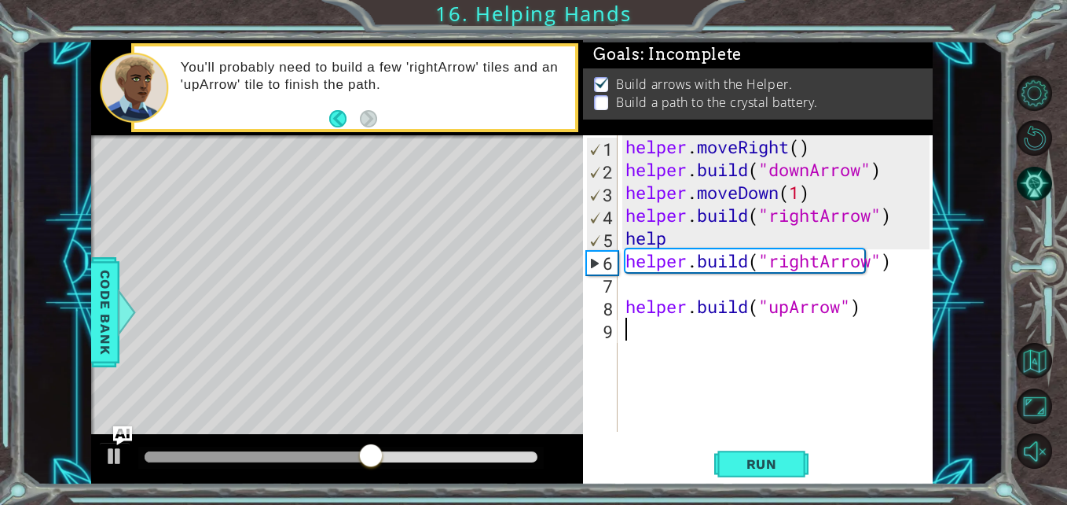
click at [725, 368] on div "helper . moveRight ( ) helper . build ( "downArrow" ) helper . moveDown ( 1 ) h…" at bounding box center [779, 306] width 314 height 342
click at [704, 243] on div "helper . moveRight ( ) helper . build ( "downArrow" ) helper . moveDown ( 1 ) h…" at bounding box center [779, 306] width 314 height 342
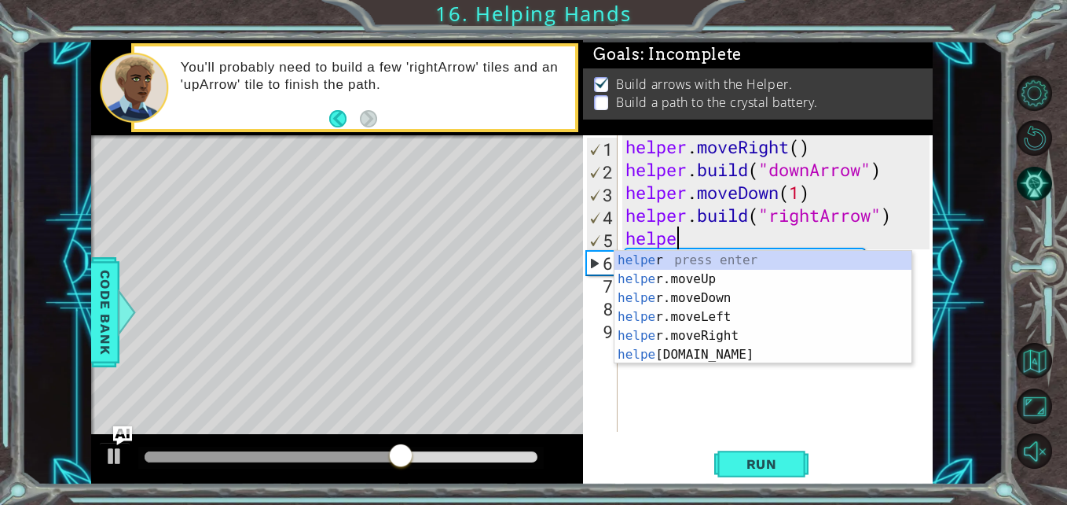
scroll to position [0, 2]
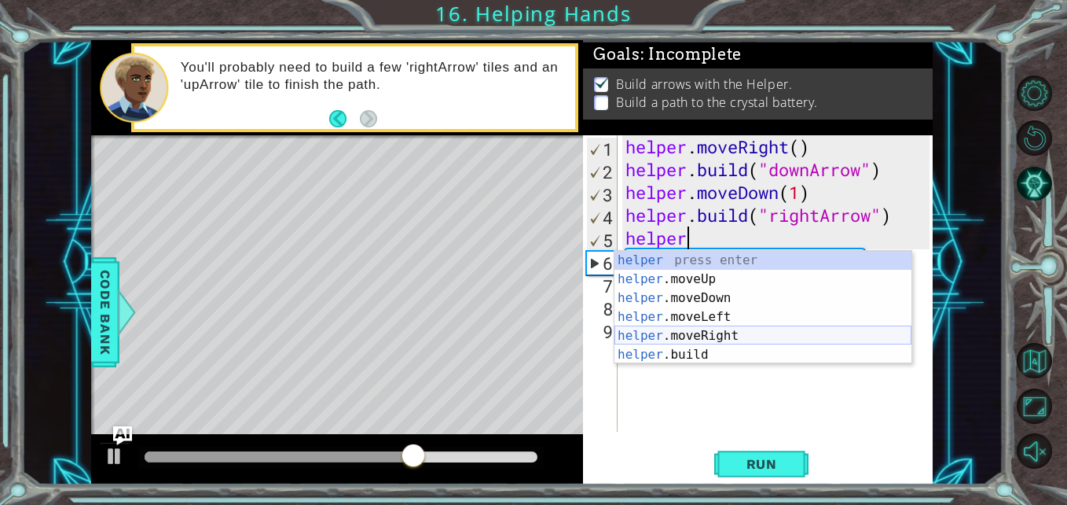
click at [732, 334] on div "helper press enter helper .moveUp press enter helper .moveDown press enter help…" at bounding box center [763, 326] width 297 height 151
type textarea "helper.moveRight(1)"
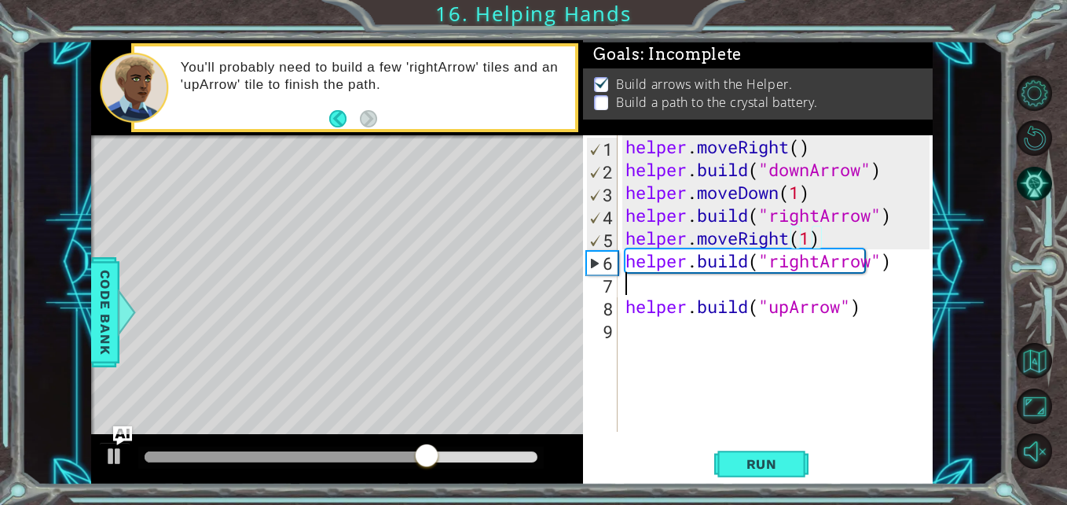
click at [692, 291] on div "helper . moveRight ( ) helper . build ( "downArrow" ) helper . moveDown ( 1 ) h…" at bounding box center [779, 306] width 314 height 342
type textarea "j"
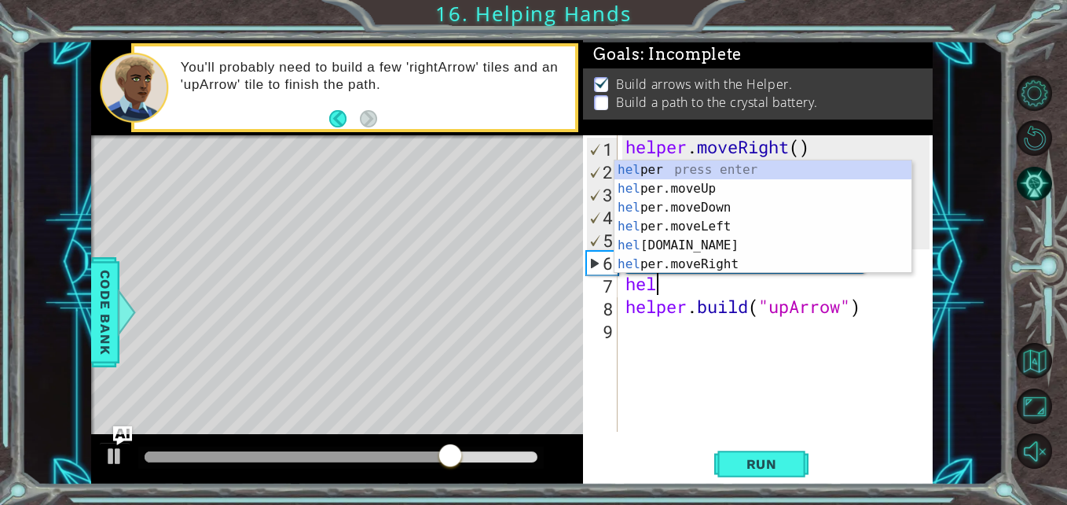
scroll to position [0, 1]
click at [722, 264] on div "hel per press enter hel per.moveUp press enter hel per.moveDown press enter hel…" at bounding box center [763, 235] width 297 height 151
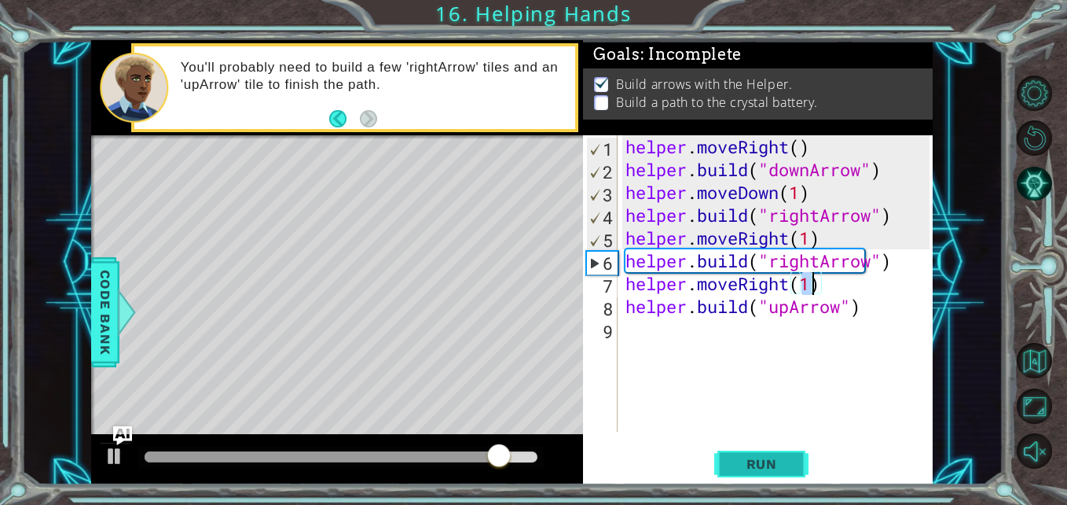
type textarea "helper.moveRight(1)"
click at [768, 448] on button "Run" at bounding box center [761, 463] width 94 height 35
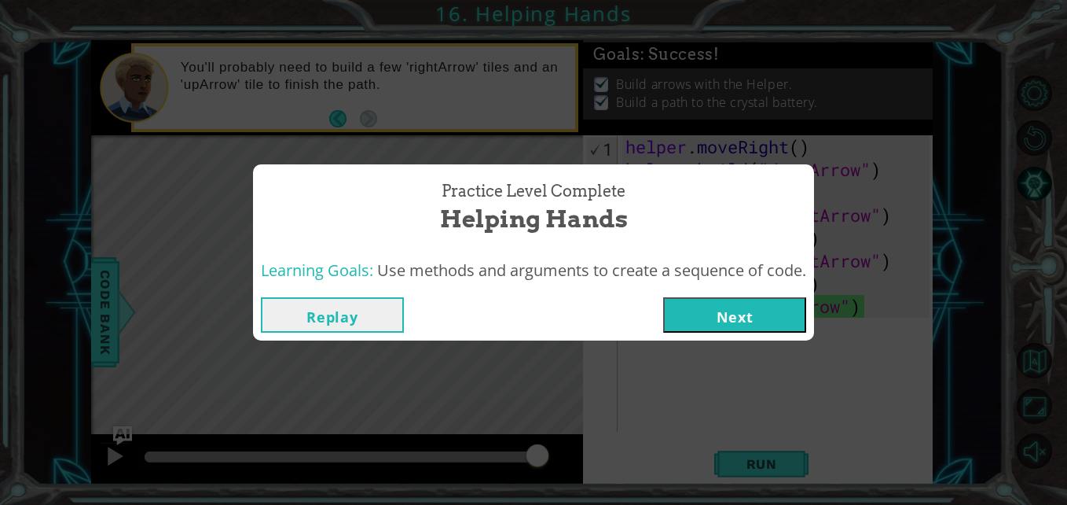
click at [764, 315] on button "Next" at bounding box center [734, 314] width 143 height 35
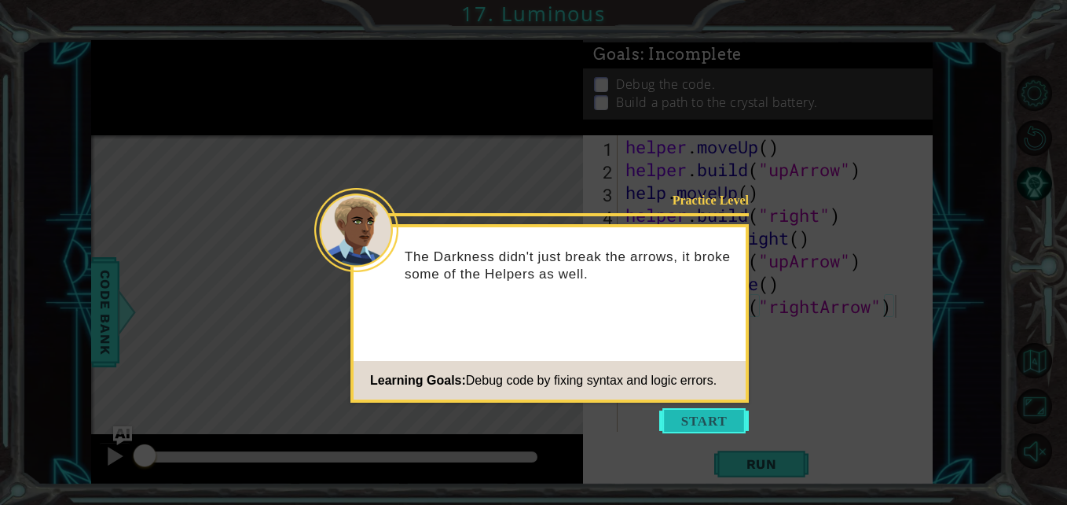
click at [697, 423] on button "Start" at bounding box center [704, 420] width 90 height 25
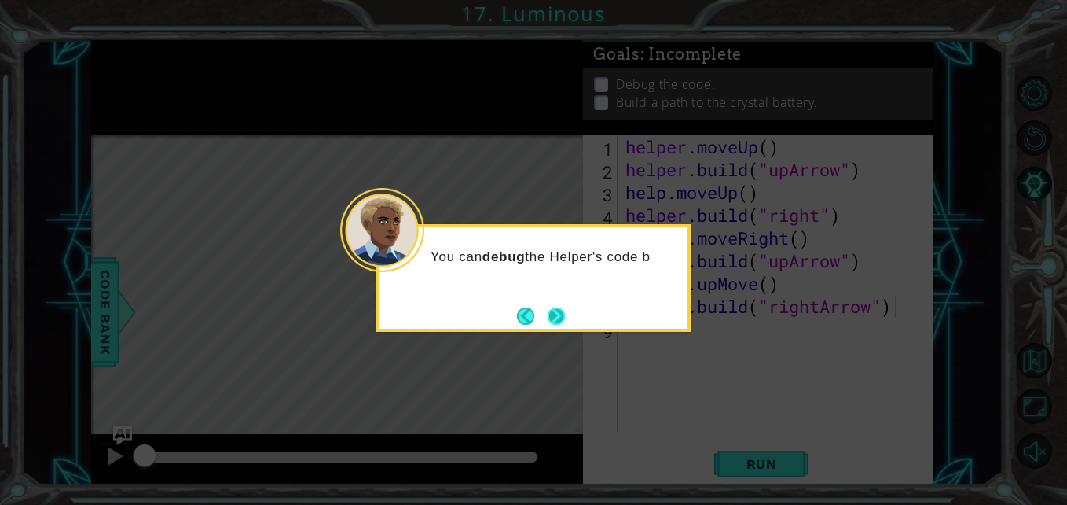
click at [560, 310] on button "Next" at bounding box center [556, 315] width 17 height 17
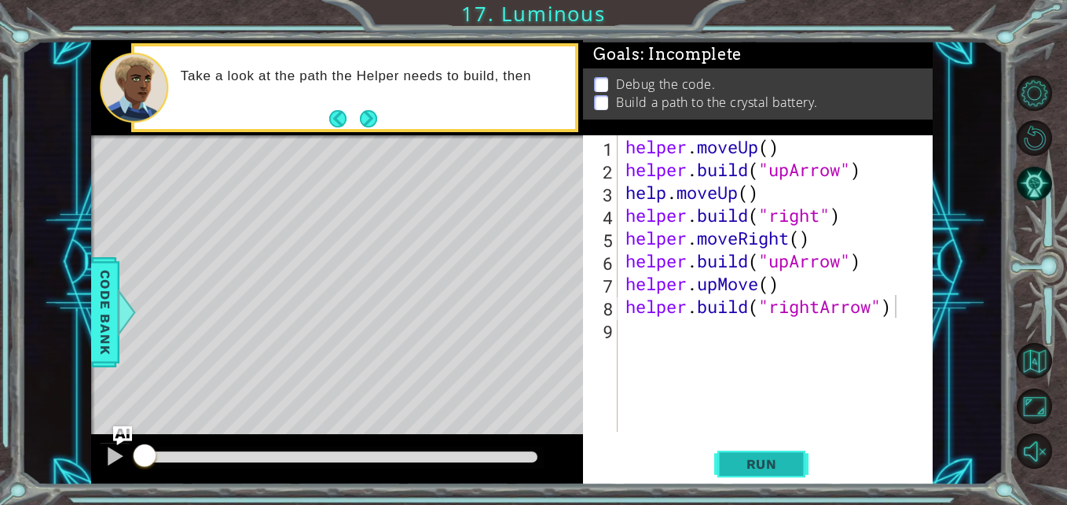
click at [752, 454] on button "Run" at bounding box center [761, 463] width 94 height 35
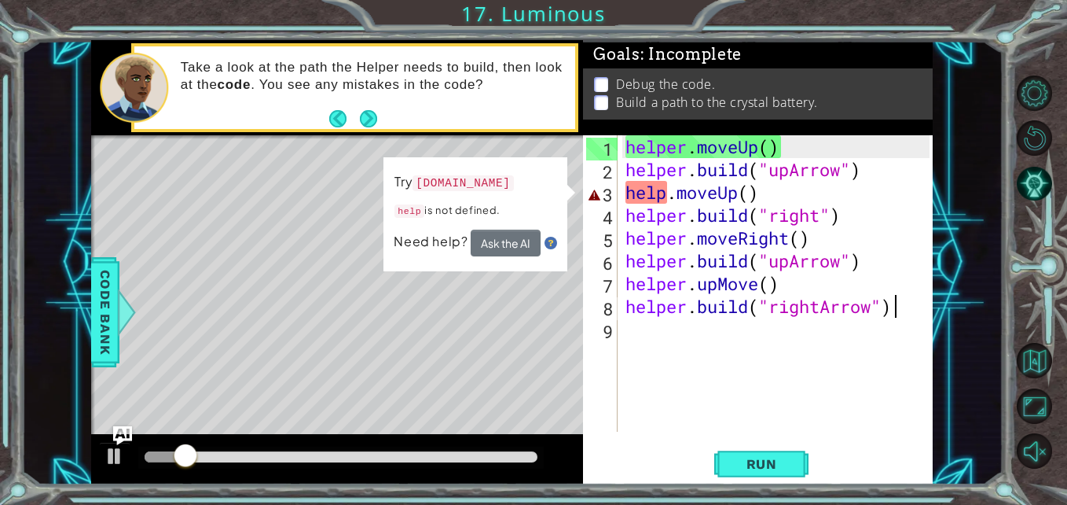
click at [751, 196] on div "helper . moveUp ( ) helper . build ( "upArrow" ) help . moveUp ( ) helper . bui…" at bounding box center [779, 306] width 314 height 342
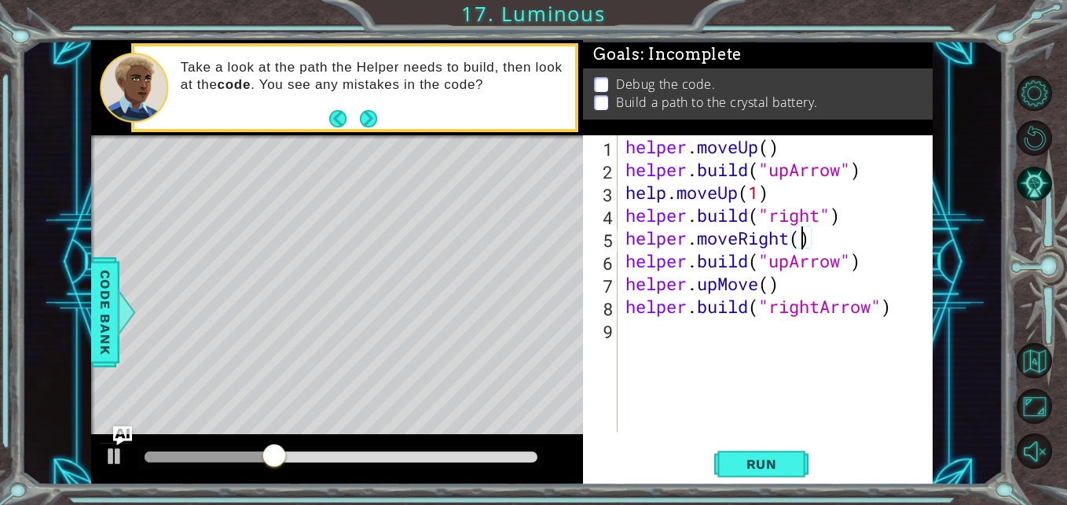
click at [801, 237] on div "helper . moveUp ( ) helper . build ( "upArrow" ) help . moveUp ( 1 ) helper . b…" at bounding box center [779, 306] width 314 height 342
click at [772, 287] on div "helper . moveUp ( ) helper . build ( "upArrow" ) help . moveUp ( 1 ) helper . b…" at bounding box center [779, 306] width 314 height 342
click at [775, 469] on span "Run" at bounding box center [762, 464] width 62 height 16
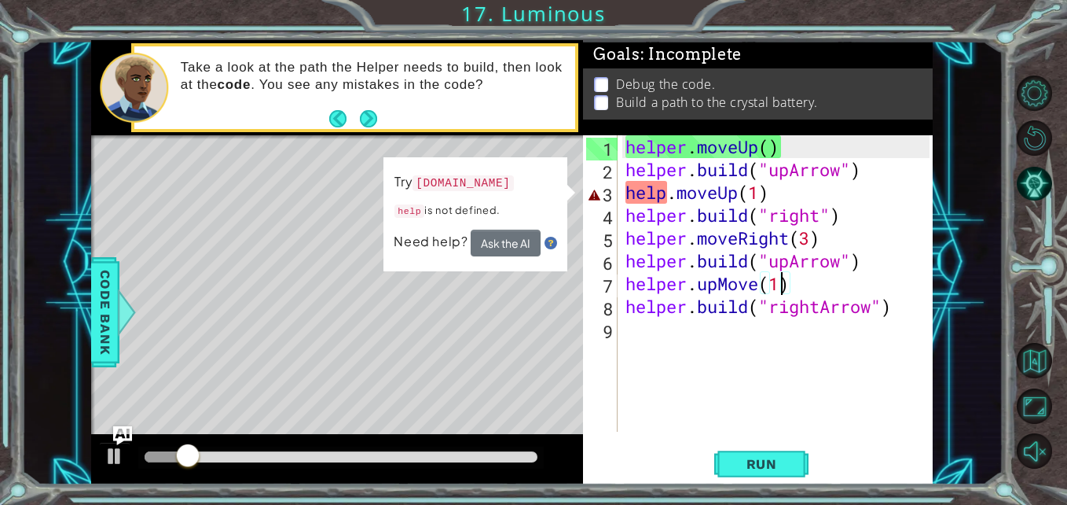
click at [665, 188] on div "helper . moveUp ( ) helper . build ( "upArrow" ) help . moveUp ( 1 ) helper . b…" at bounding box center [779, 306] width 314 height 342
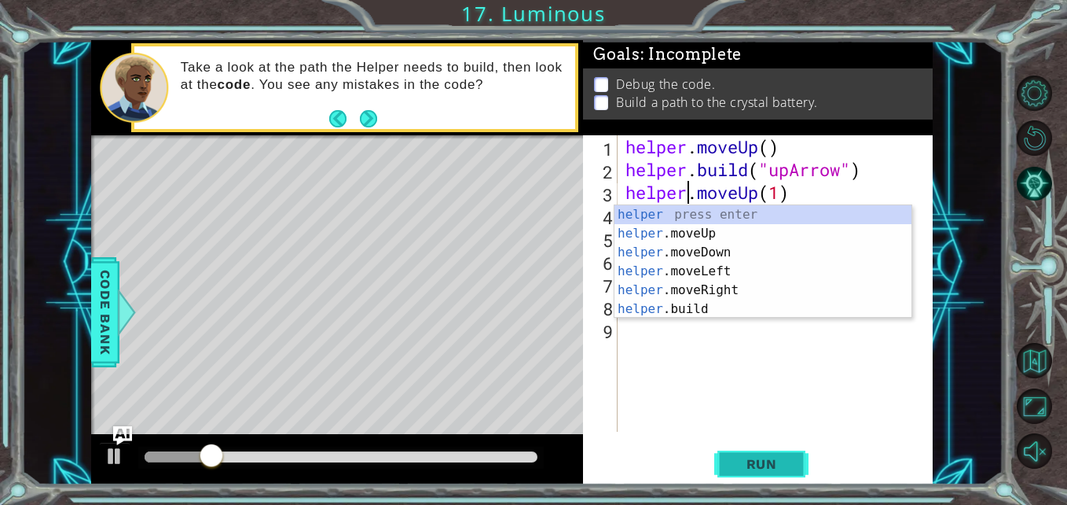
click at [753, 453] on button "Run" at bounding box center [761, 463] width 94 height 35
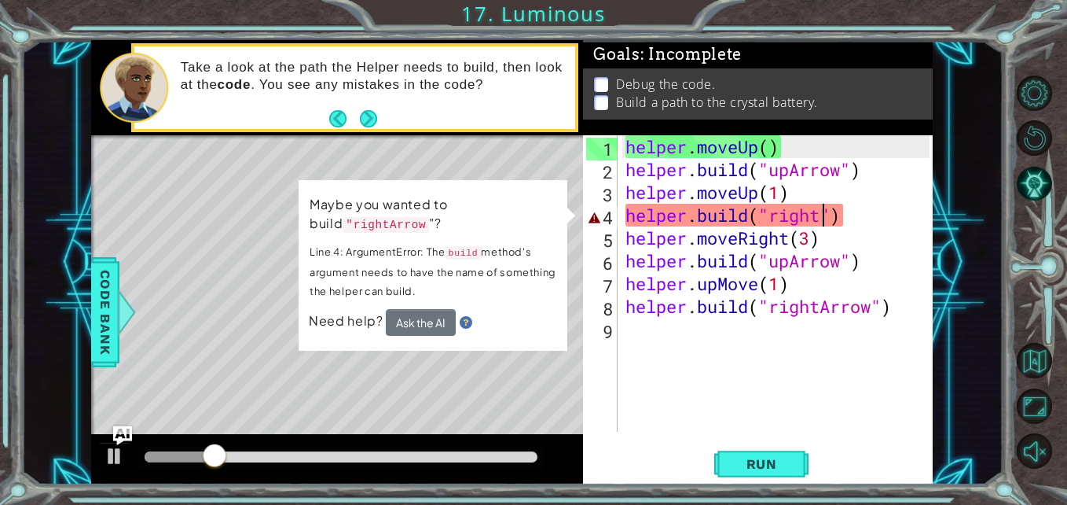
click at [821, 216] on div "helper . moveUp ( ) helper . build ( "upArrow" ) helper . moveUp ( 1 ) helper .…" at bounding box center [779, 306] width 314 height 342
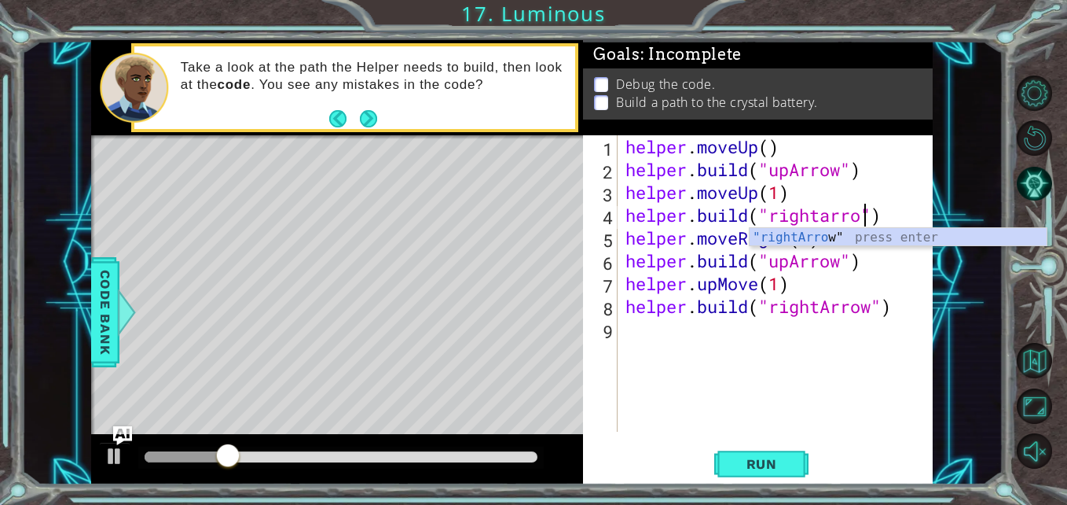
scroll to position [0, 12]
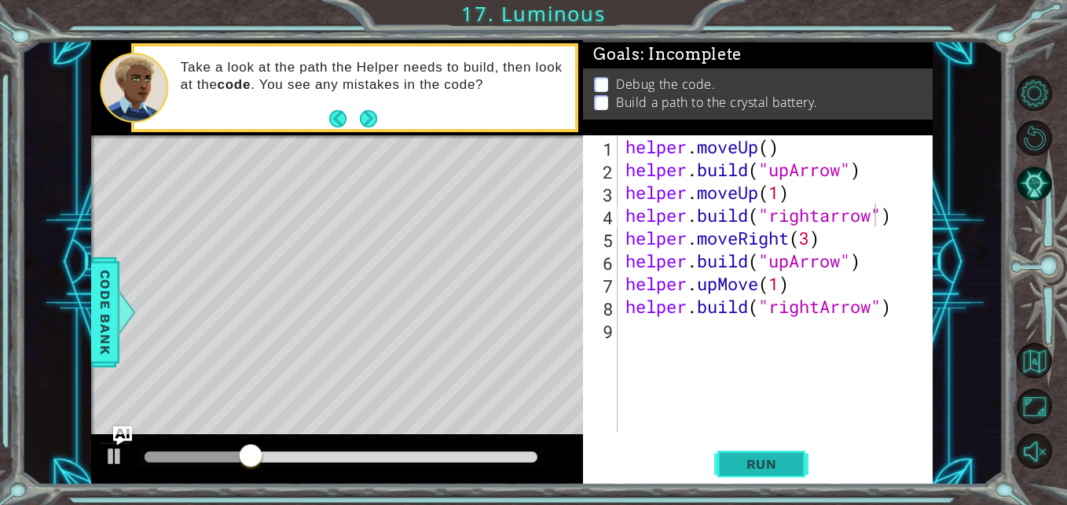
click at [744, 457] on span "Run" at bounding box center [762, 464] width 62 height 16
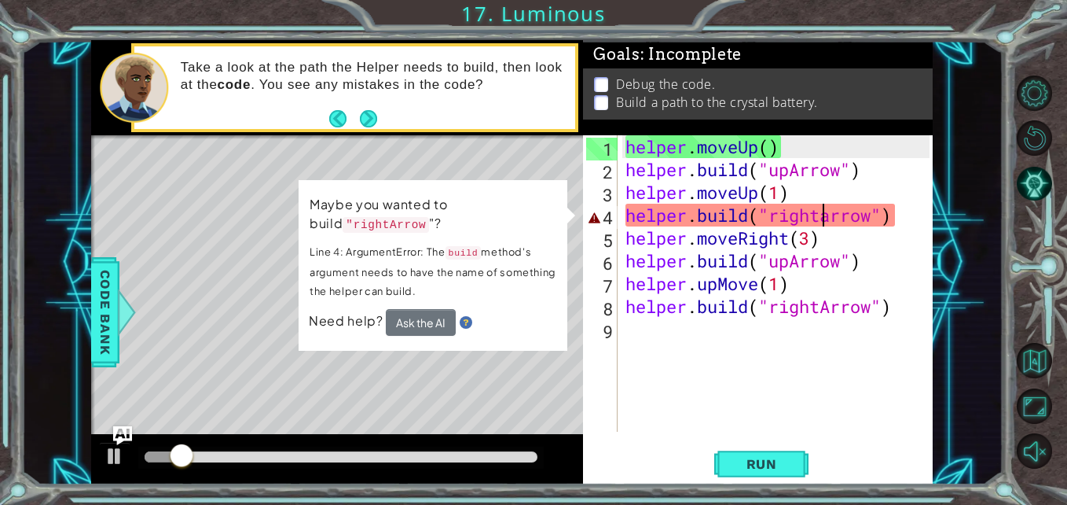
click at [826, 210] on div "helper . moveUp ( ) helper . build ( "upArrow" ) helper . moveUp ( 1 ) helper .…" at bounding box center [779, 306] width 314 height 342
click at [829, 214] on div "helper . moveUp ( ) helper . build ( "upArrow" ) helper . moveUp ( 1 ) helper .…" at bounding box center [779, 306] width 314 height 342
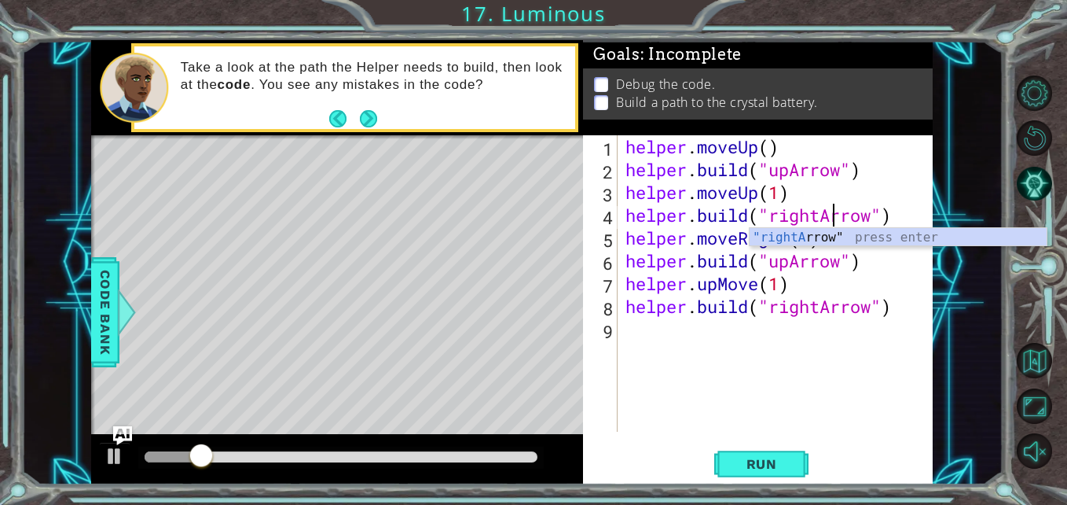
scroll to position [0, 10]
click at [758, 459] on span "Run" at bounding box center [762, 464] width 62 height 16
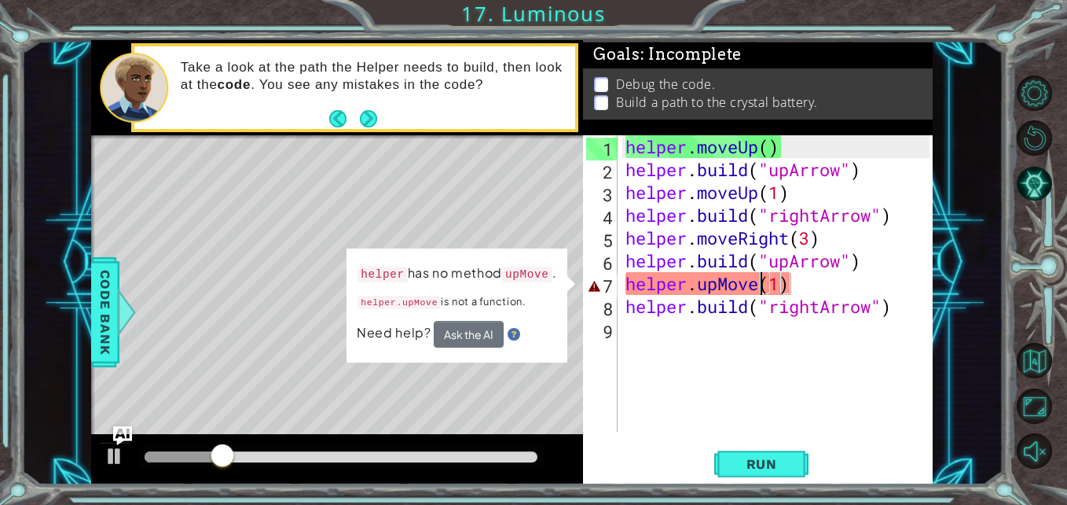
click at [756, 288] on div "helper . moveUp ( ) helper . build ( "upArrow" ) helper . moveUp ( 1 ) helper .…" at bounding box center [779, 306] width 314 height 342
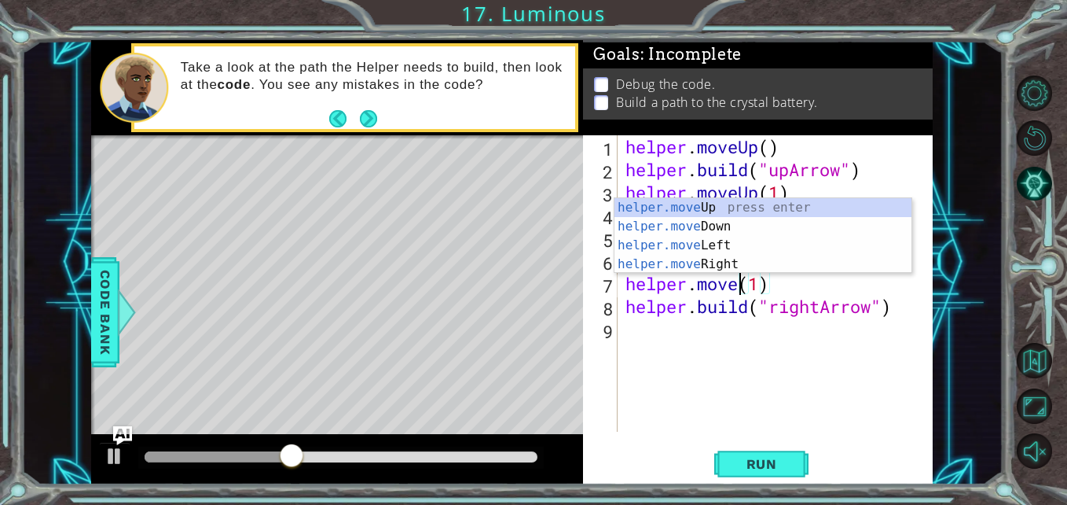
scroll to position [0, 6]
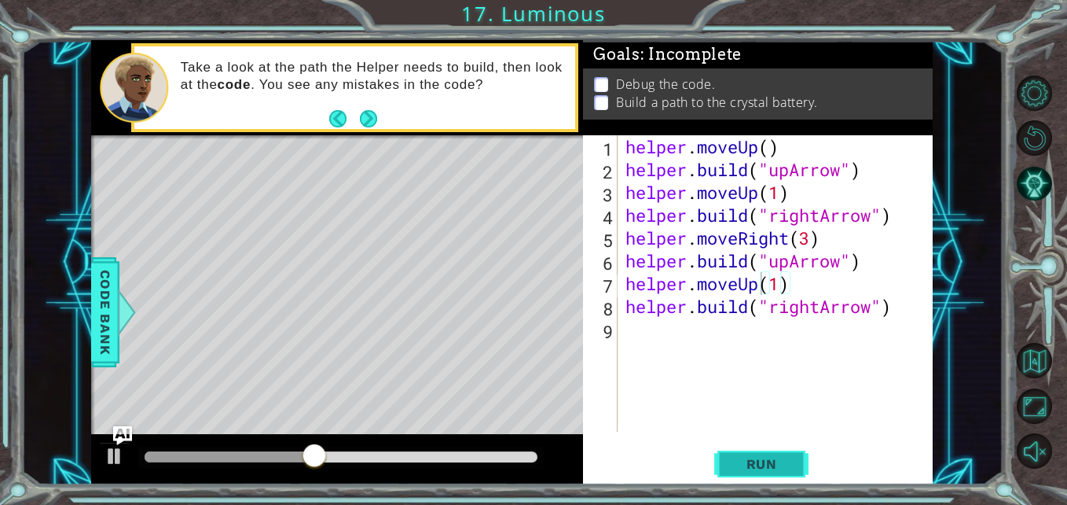
click at [762, 461] on span "Run" at bounding box center [762, 464] width 62 height 16
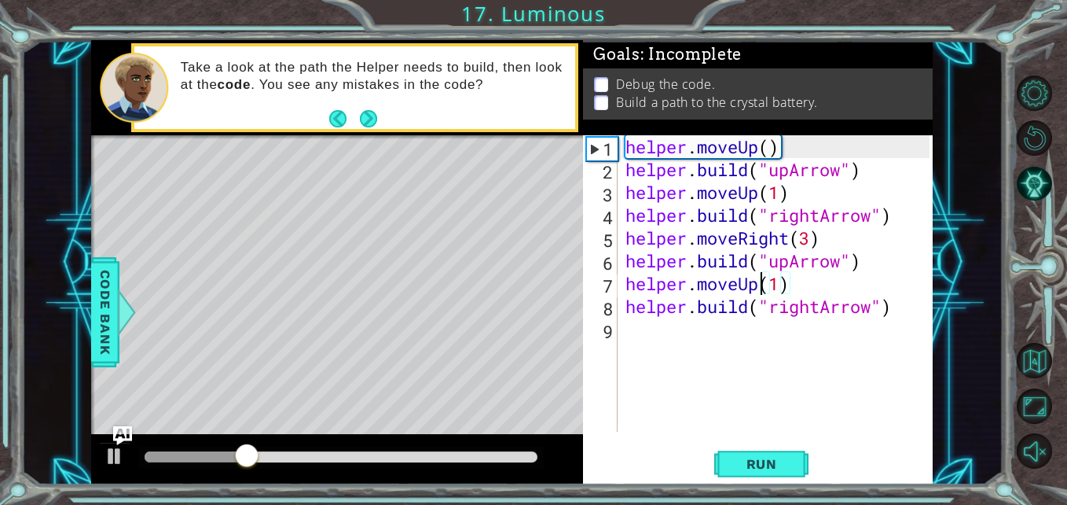
click at [809, 239] on div "helper . moveUp ( ) helper . build ( "upArrow" ) helper . moveUp ( 1 ) helper .…" at bounding box center [779, 306] width 314 height 342
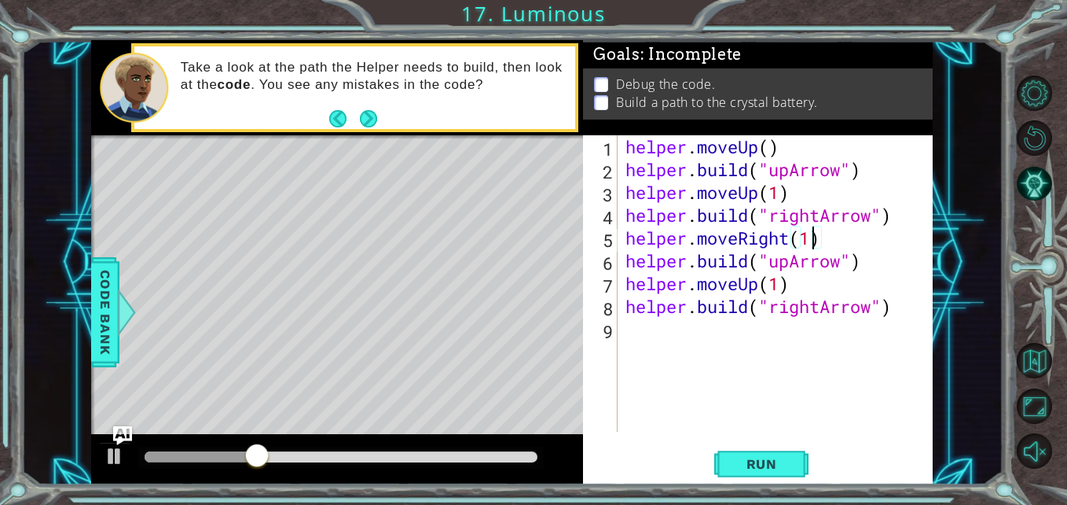
scroll to position [0, 8]
type textarea "helper.moveRight(1)"
click at [759, 480] on button "Run" at bounding box center [761, 463] width 94 height 35
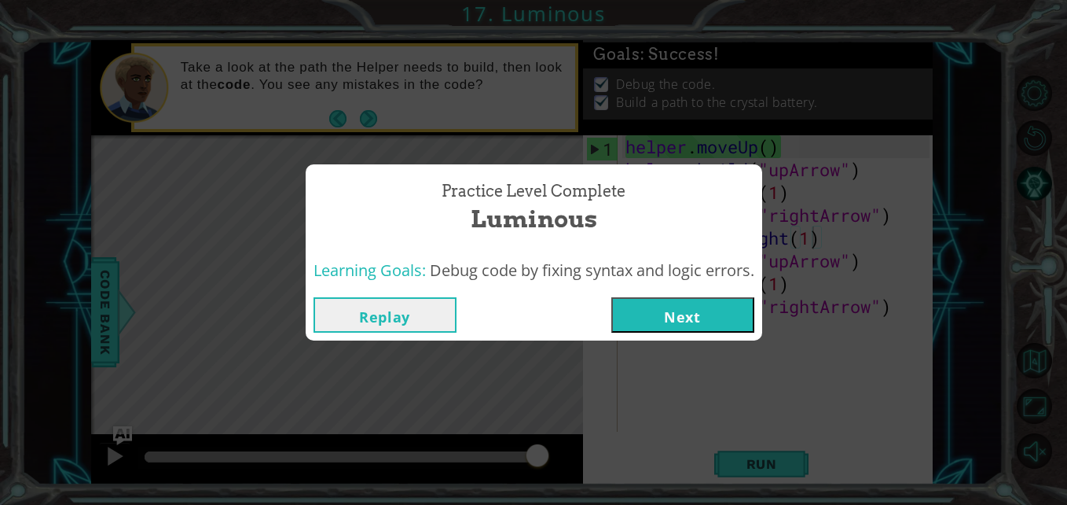
click at [703, 324] on button "Next" at bounding box center [682, 314] width 143 height 35
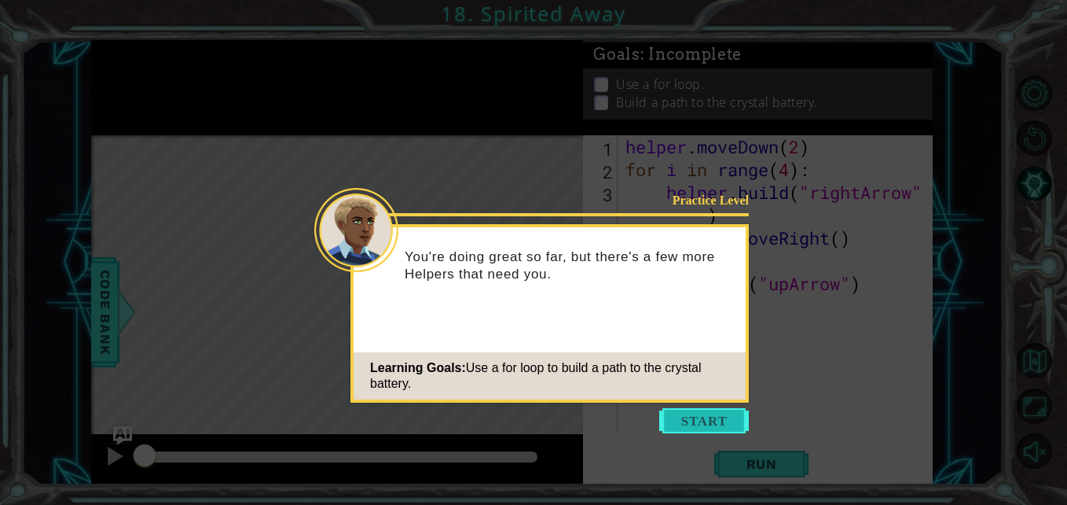
click at [723, 411] on button "Start" at bounding box center [704, 420] width 90 height 25
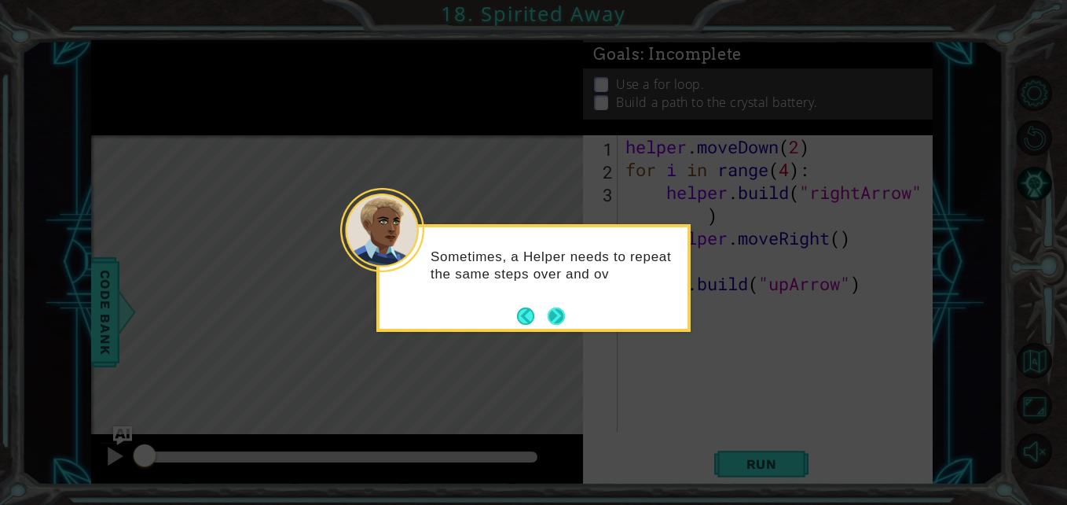
click at [567, 318] on div "Sometimes, a Helper needs to repeat the same steps over and ov" at bounding box center [533, 278] width 314 height 108
click at [555, 315] on button "Next" at bounding box center [556, 315] width 17 height 17
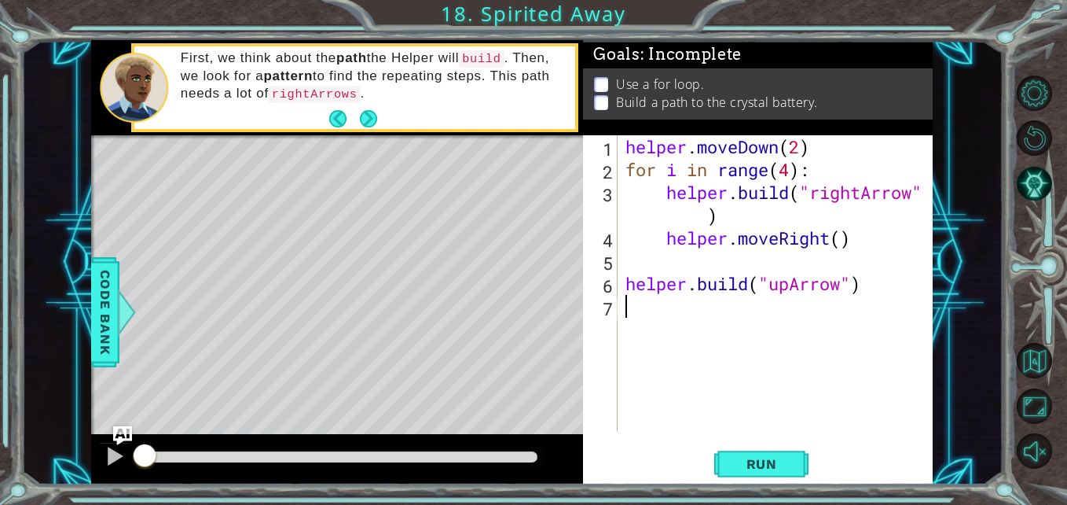
click at [657, 197] on div "helper . moveDown ( 2 ) for i in range ( 4 ) : helper . build ( "rightArrow" ) …" at bounding box center [779, 306] width 314 height 342
drag, startPoint x: 666, startPoint y: 196, endPoint x: 607, endPoint y: 196, distance: 58.2
click at [607, 196] on div "helper.build("rightArrow") 1 2 3 4 5 6 7 helper . moveDown ( 2 ) for i in range…" at bounding box center [756, 283] width 346 height 296
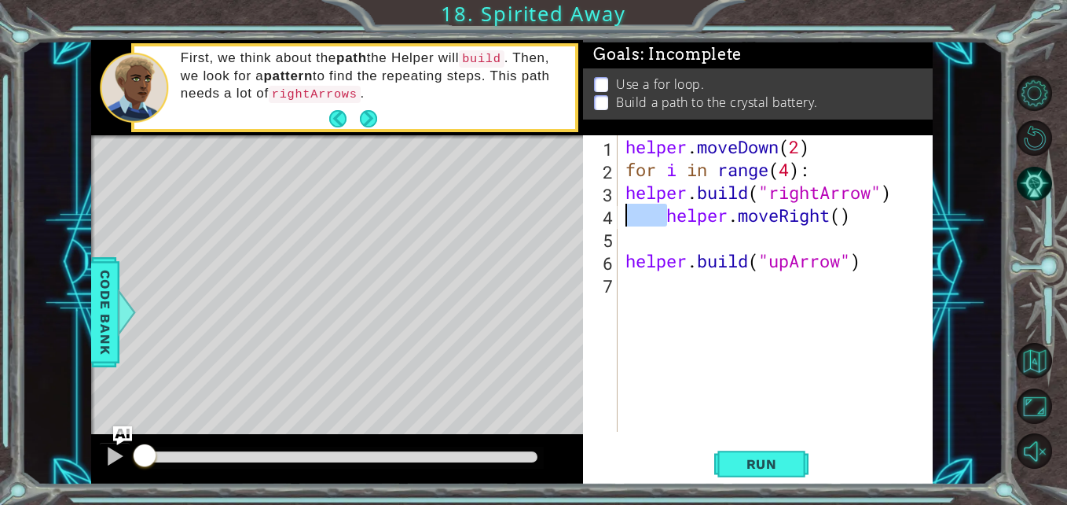
drag, startPoint x: 662, startPoint y: 218, endPoint x: 618, endPoint y: 225, distance: 45.2
click at [618, 225] on div "helper.build("rightArrow") 1 2 3 4 5 6 7 helper . moveDown ( 2 ) for i in range…" at bounding box center [756, 283] width 346 height 296
click at [619, 268] on div "helper.moveRight() 1 2 3 4 5 6 7 helper . moveDown ( 2 ) for i in range ( 4 ) :…" at bounding box center [756, 283] width 346 height 296
click at [623, 266] on div "helper . moveDown ( 2 ) for i in range ( 4 ) : helper . build ( "rightArrow" ) …" at bounding box center [779, 306] width 314 height 342
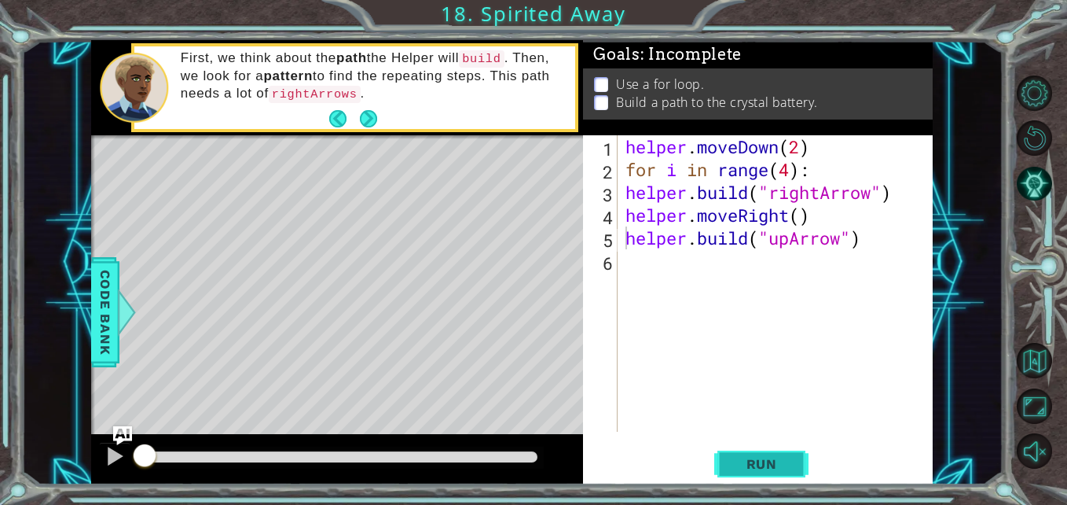
click at [767, 461] on span "Run" at bounding box center [762, 464] width 62 height 16
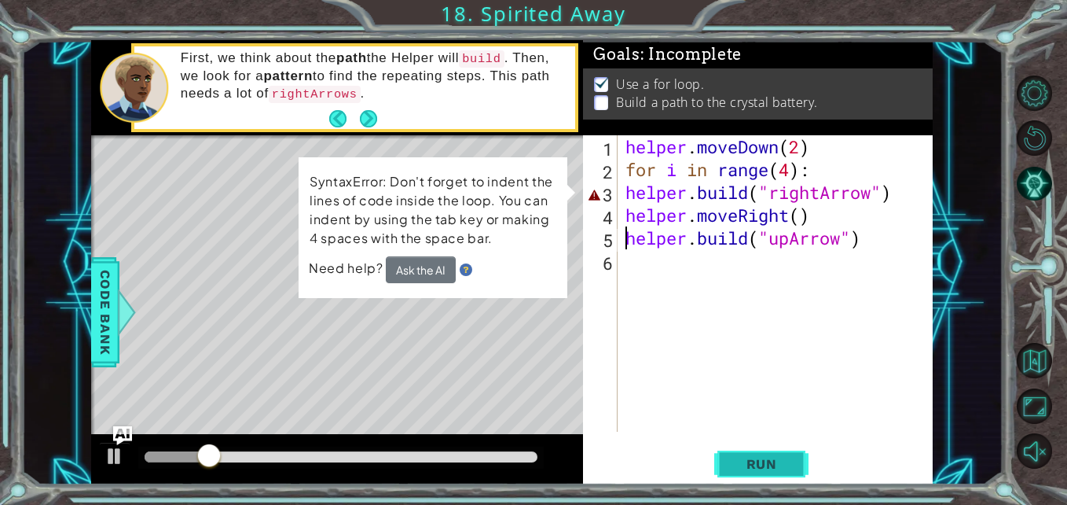
click at [765, 447] on button "Run" at bounding box center [761, 463] width 94 height 35
click at [771, 454] on button "Run" at bounding box center [761, 463] width 94 height 35
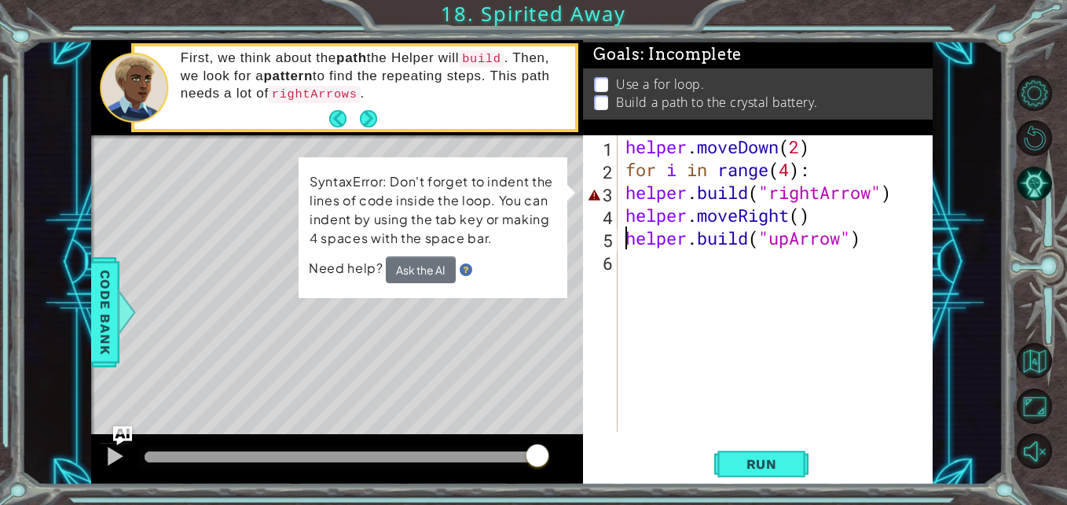
click at [868, 196] on div "helper . moveDown ( 2 ) for i in range ( 4 ) : helper . build ( "rightArrow" ) …" at bounding box center [779, 306] width 314 height 342
type textarea "helper.build("rightArrow")"
click at [429, 266] on button "Ask the AI" at bounding box center [421, 269] width 70 height 27
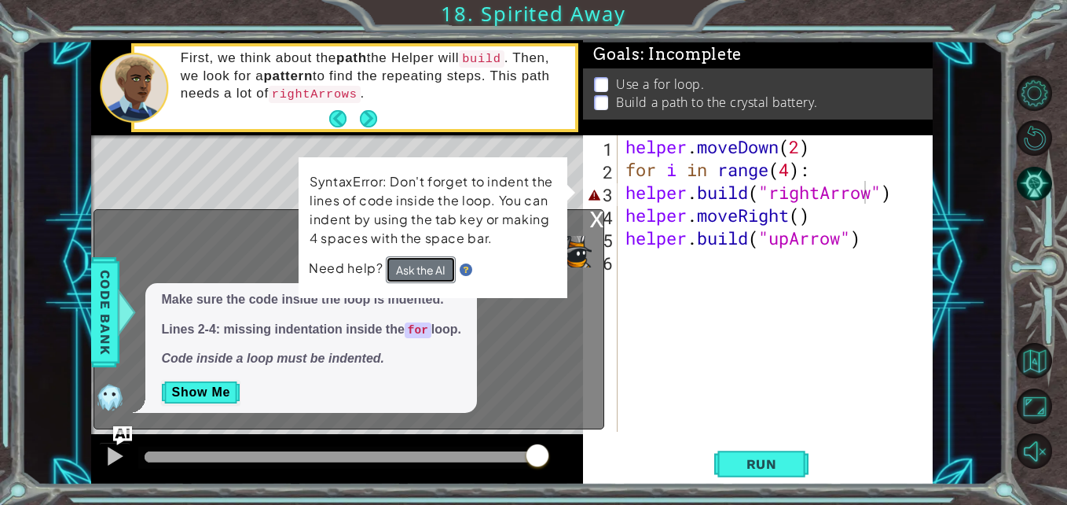
click at [418, 265] on button "Ask the AI" at bounding box center [421, 270] width 70 height 28
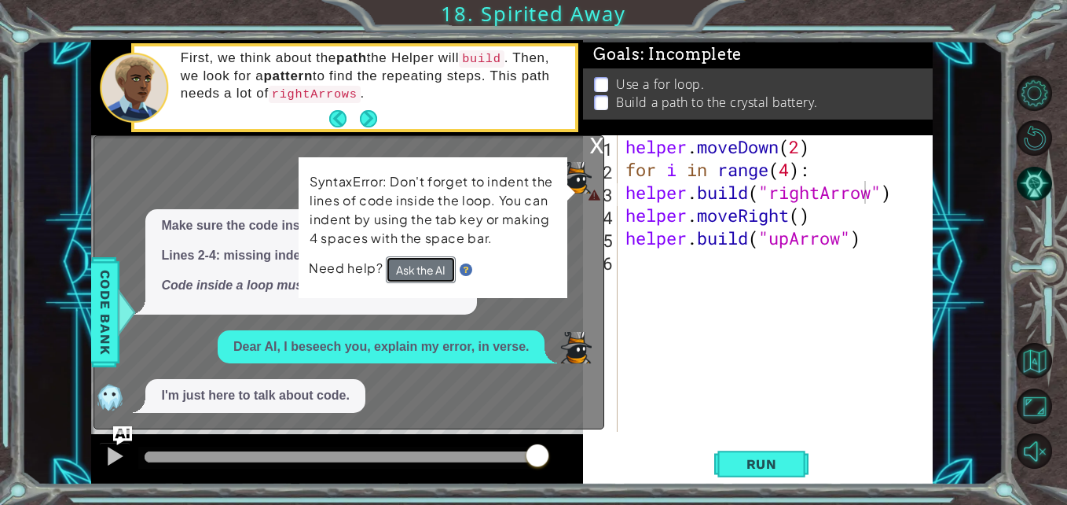
click at [418, 265] on button "Ask the AI" at bounding box center [420, 269] width 70 height 28
click at [418, 265] on button "Ask the AI" at bounding box center [421, 270] width 70 height 28
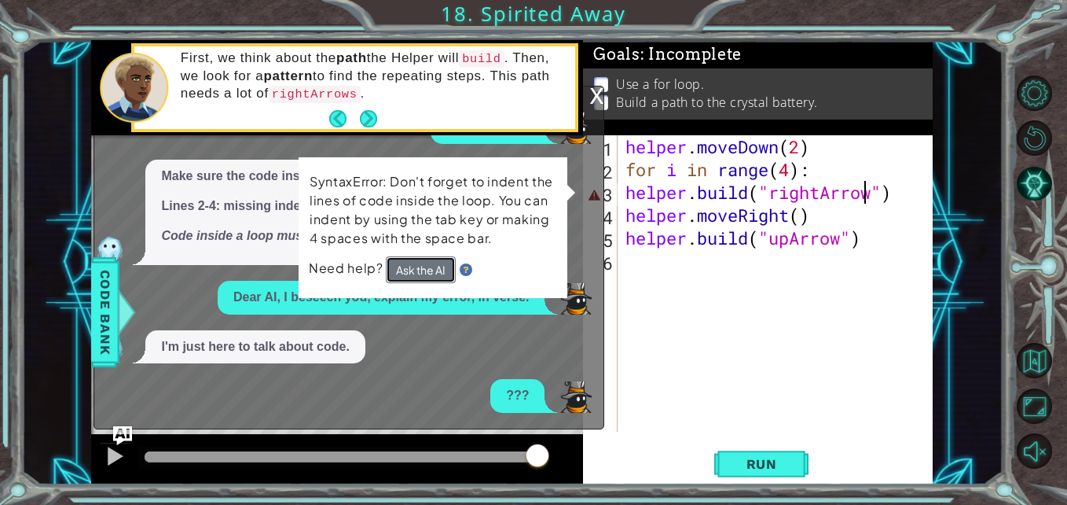
click at [418, 265] on button "Ask the AI" at bounding box center [421, 270] width 70 height 28
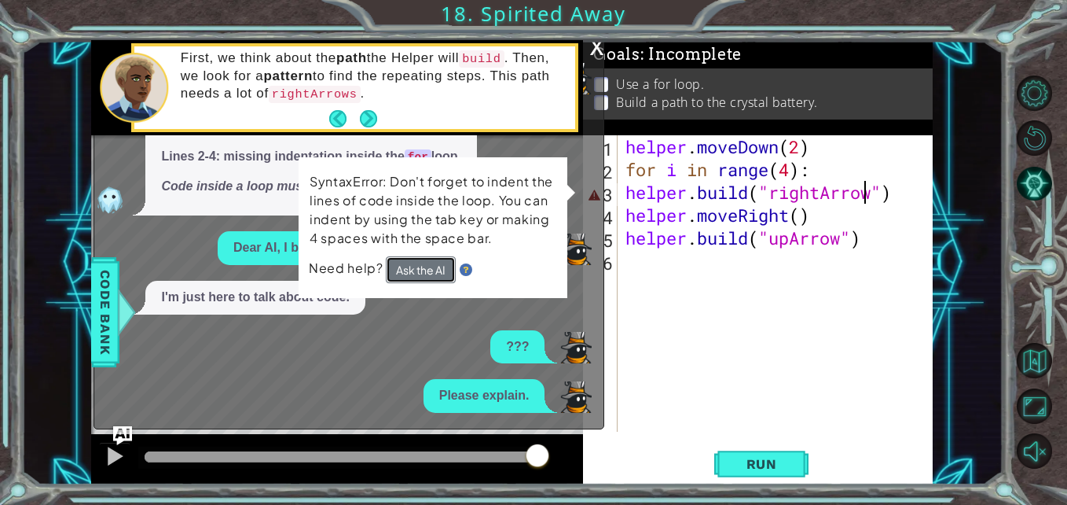
click at [418, 265] on button "Ask the AI" at bounding box center [421, 270] width 70 height 28
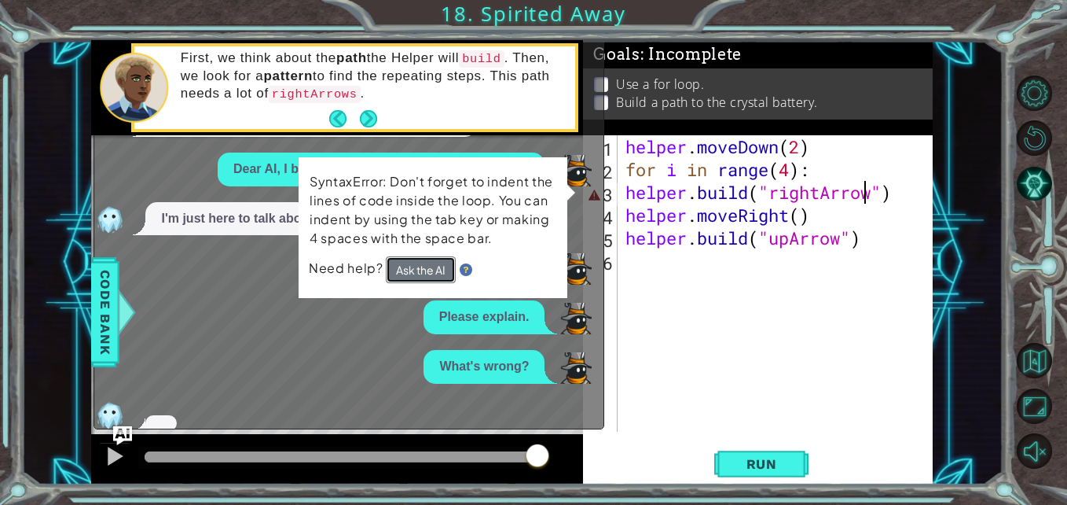
click at [418, 265] on button "Ask the AI" at bounding box center [420, 269] width 71 height 28
click at [418, 265] on button "Ask the AI" at bounding box center [420, 269] width 70 height 28
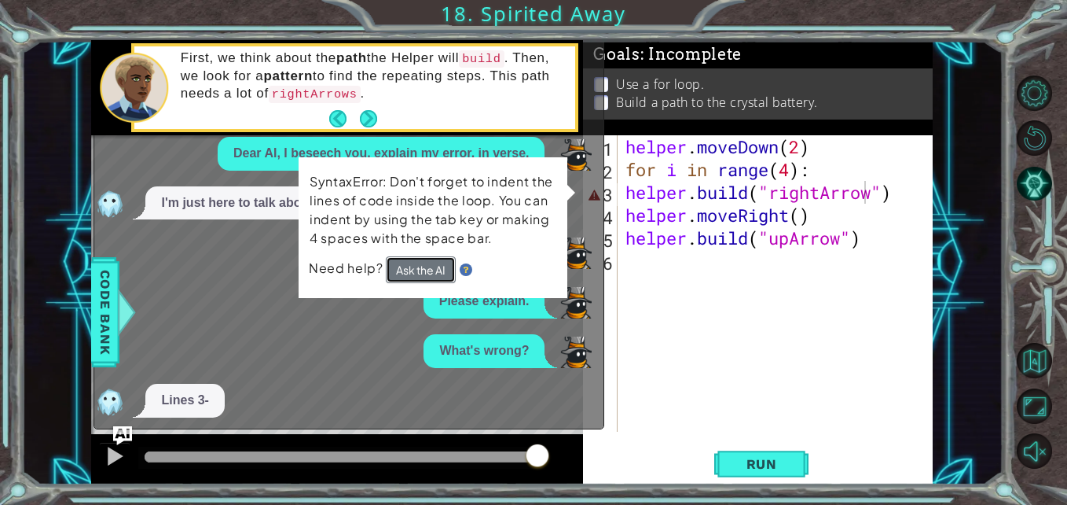
click at [418, 265] on button "Ask the AI" at bounding box center [420, 269] width 71 height 28
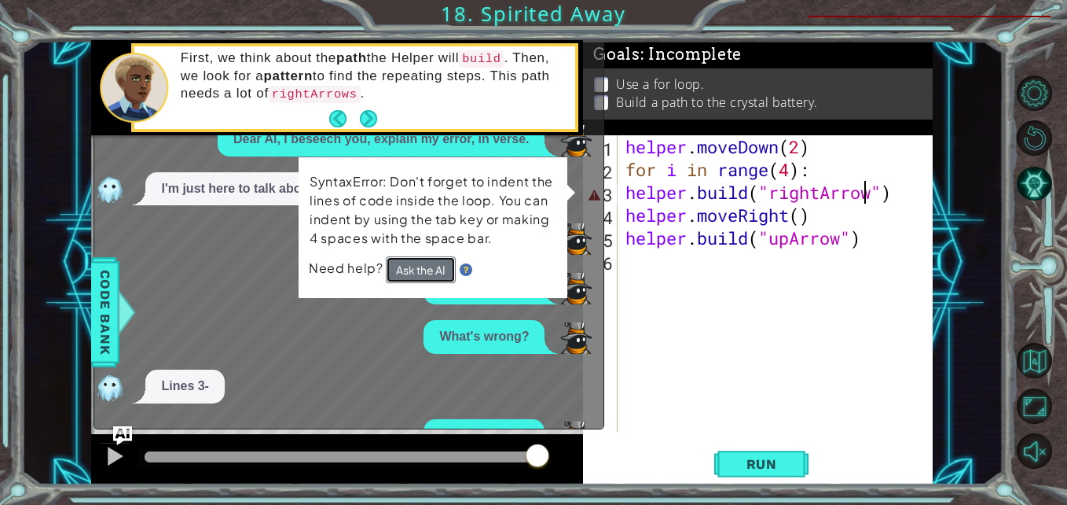
click at [418, 265] on button "Ask the AI" at bounding box center [421, 270] width 70 height 28
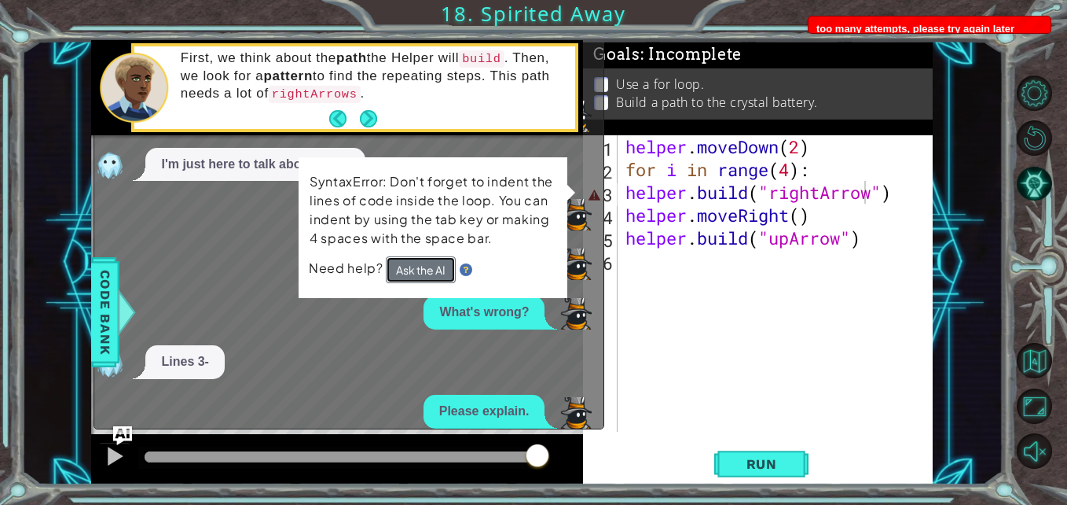
click at [418, 265] on button "Ask the AI" at bounding box center [420, 269] width 70 height 28
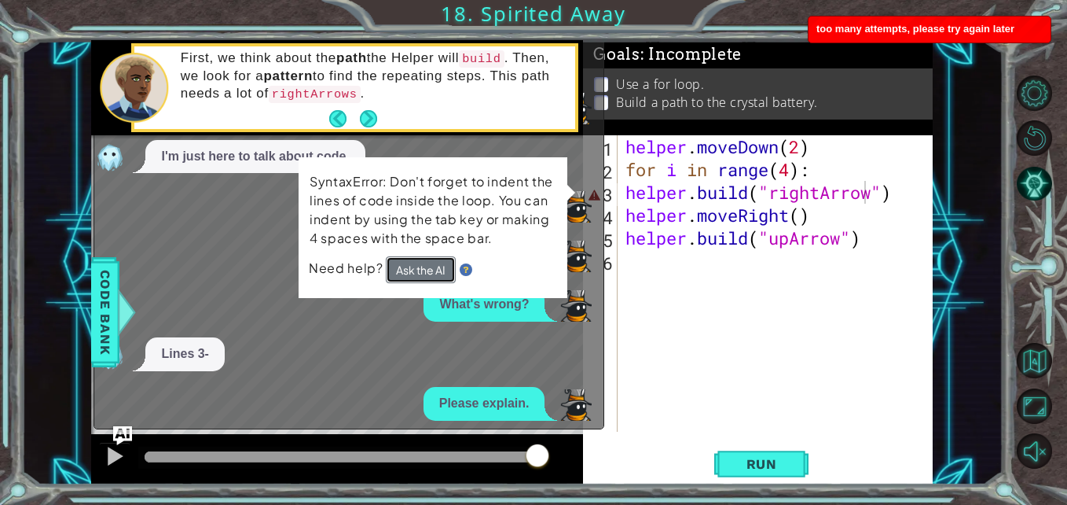
click at [418, 265] on button "Ask the AI" at bounding box center [421, 270] width 70 height 28
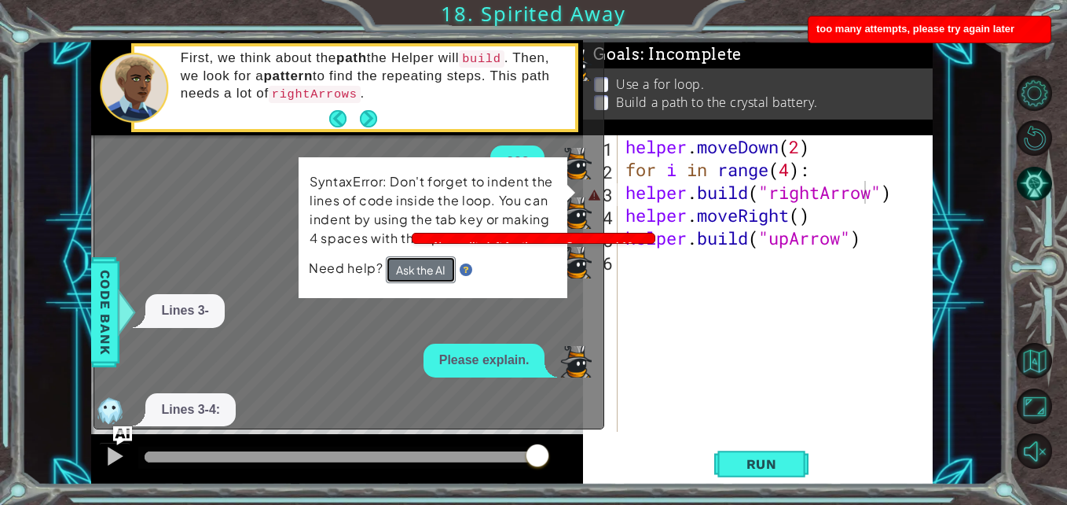
click at [418, 265] on button "Ask the AI" at bounding box center [421, 270] width 70 height 28
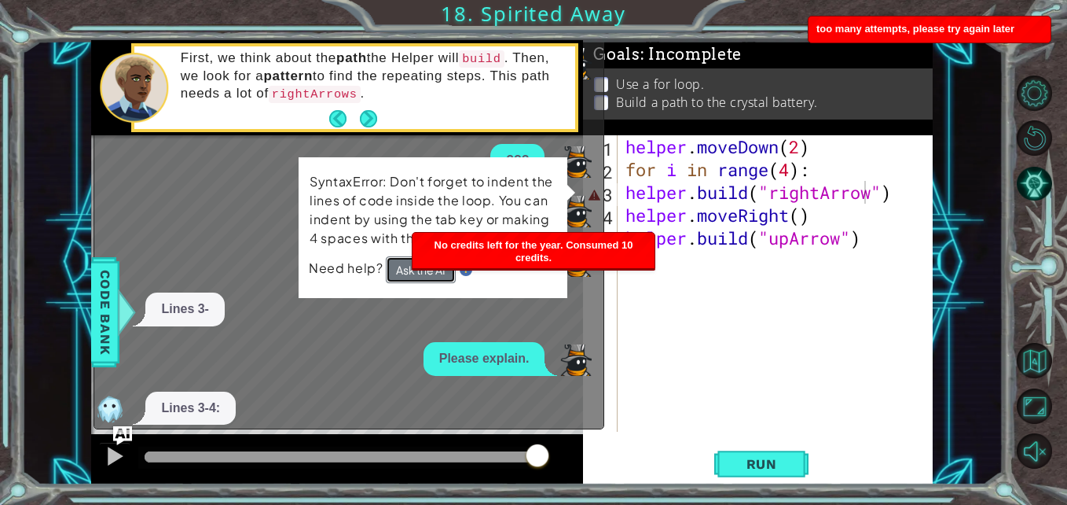
click at [418, 265] on body "1 2 3 4 5 6 helper . moveDown ( 2 ) for i in range ( 4 ) : helper . build ( "ri…" at bounding box center [533, 252] width 1067 height 505
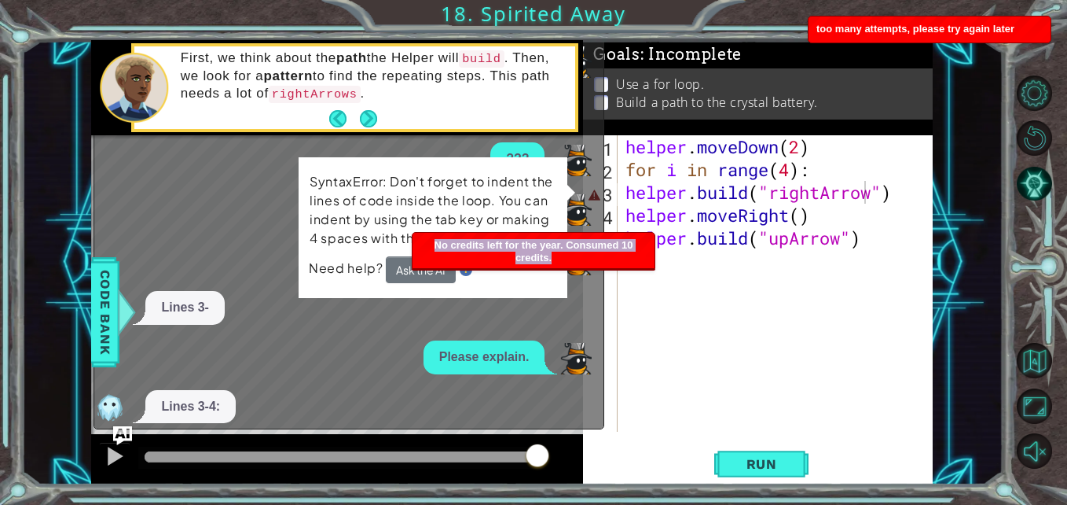
click at [418, 265] on ul "No credits left for the year. Consumed 10 credits. No credits left for the year…" at bounding box center [534, 251] width 244 height 39
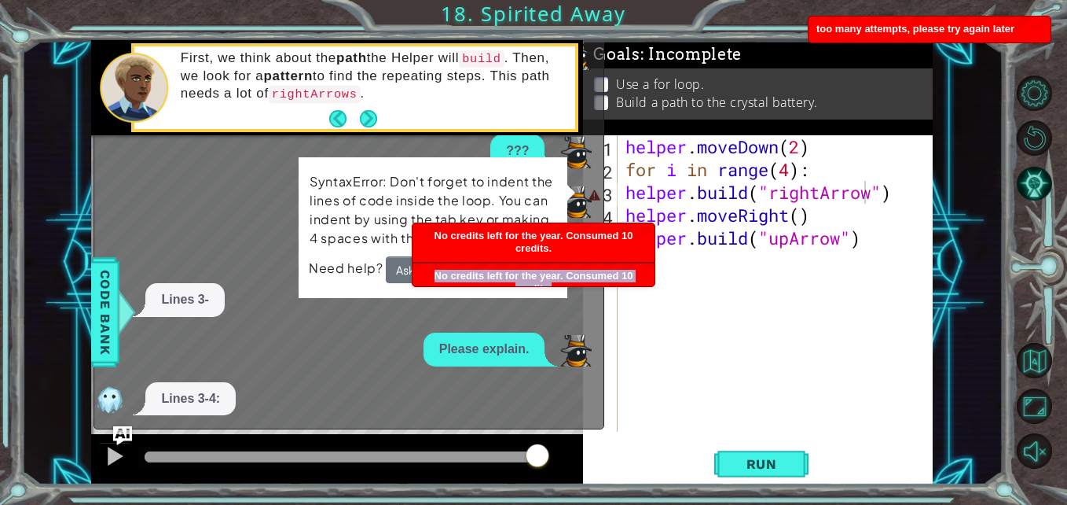
click at [418, 265] on div "No credits left for the year. Consumed 10 credits." at bounding box center [534, 282] width 242 height 39
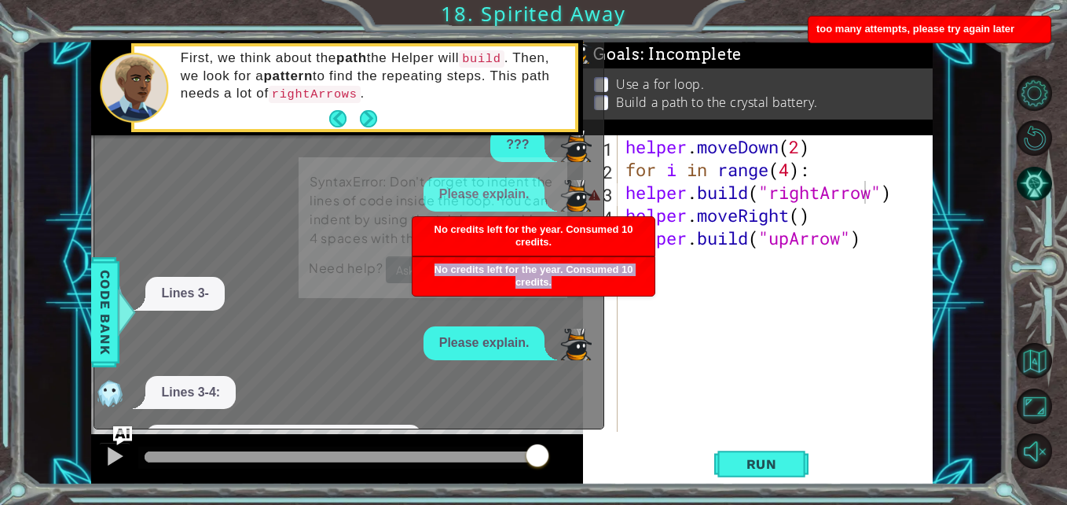
click at [418, 265] on div "No credits left for the year. Consumed 10 credits." at bounding box center [534, 276] width 242 height 39
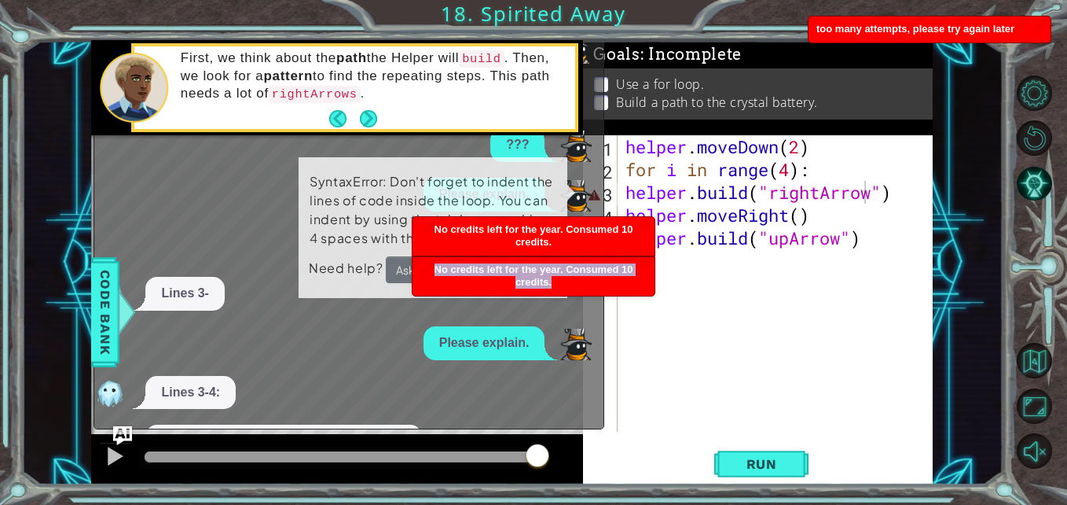
click at [418, 265] on div "No credits left for the year. Consumed 10 credits." at bounding box center [534, 276] width 242 height 39
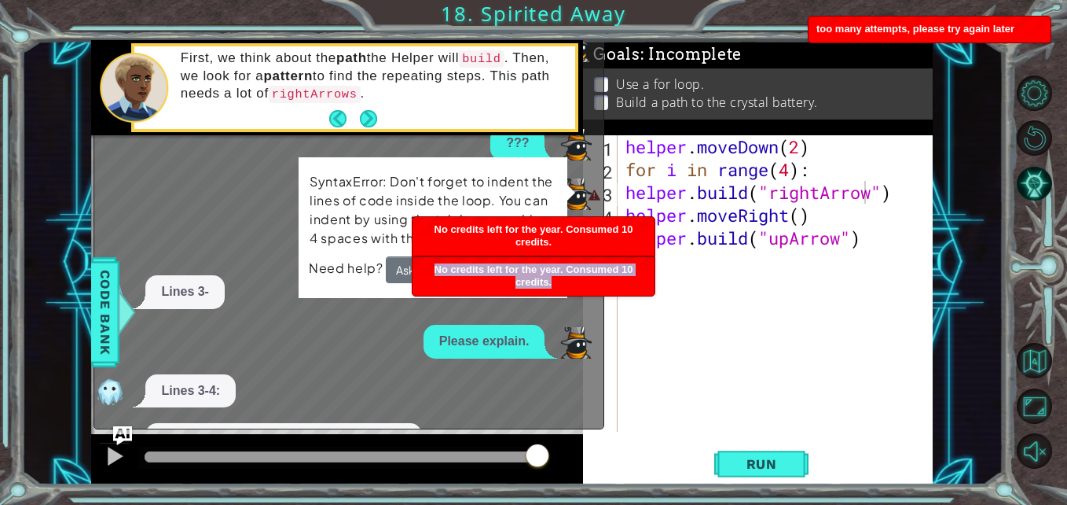
click at [418, 265] on div "No credits left for the year. Consumed 10 credits." at bounding box center [534, 276] width 242 height 39
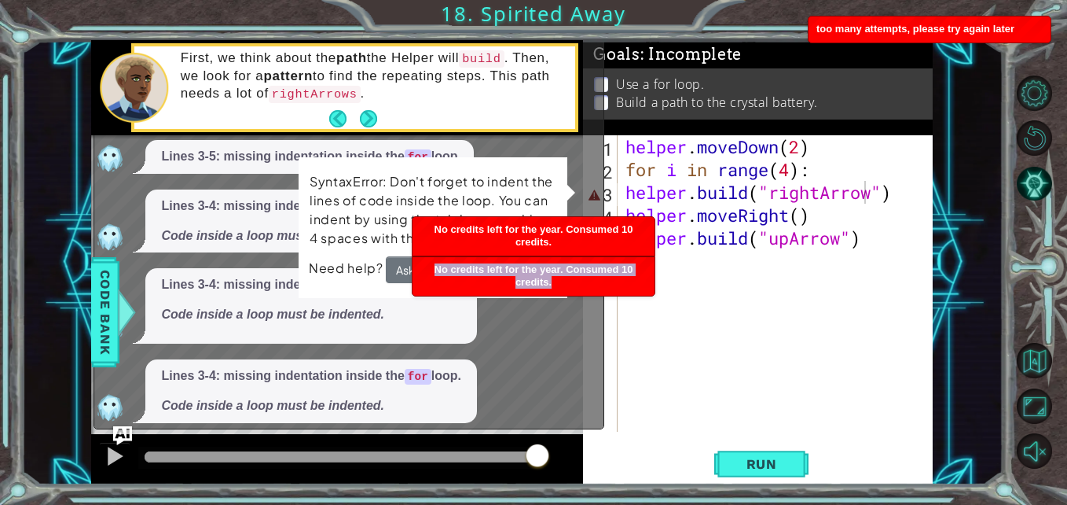
scroll to position [1259, 0]
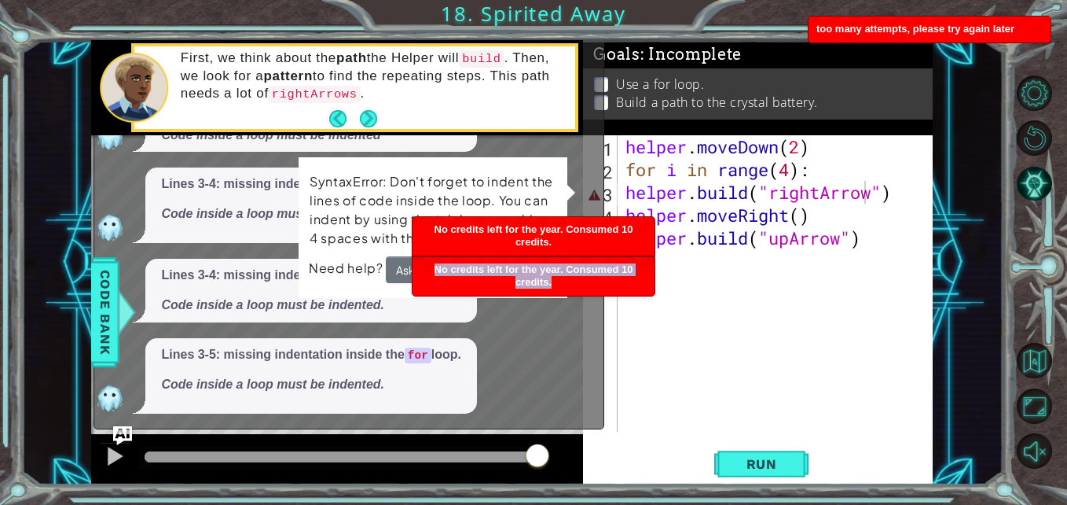
drag, startPoint x: 418, startPoint y: 265, endPoint x: 450, endPoint y: 348, distance: 89.0
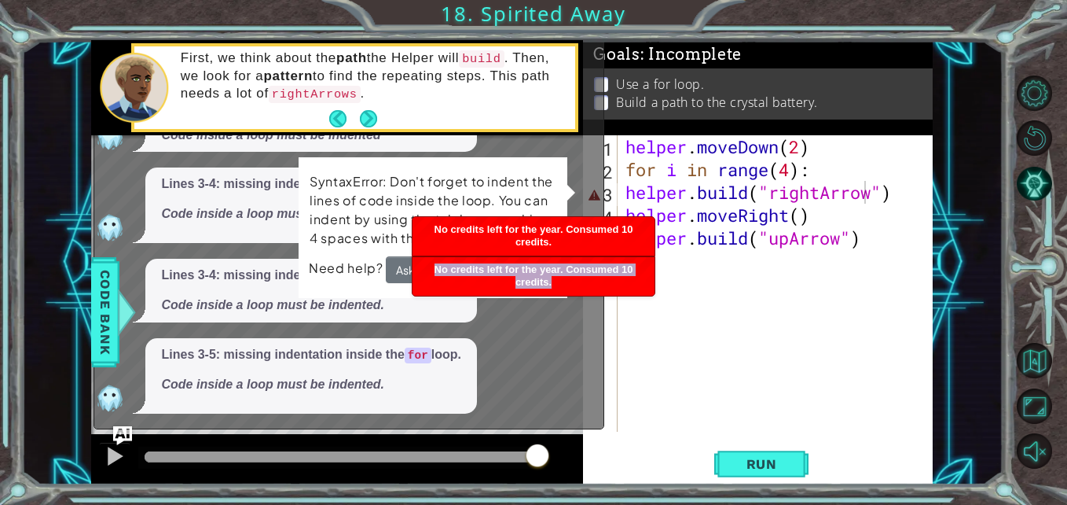
click at [556, 426] on div "x What do I do? Make sure the code inside the loop is indented. Lines 2-4: miss…" at bounding box center [349, 194] width 511 height 472
click at [629, 377] on div "helper . moveDown ( 2 ) for i in range ( 4 ) : helper . build ( "rightArrow" ) …" at bounding box center [779, 306] width 314 height 342
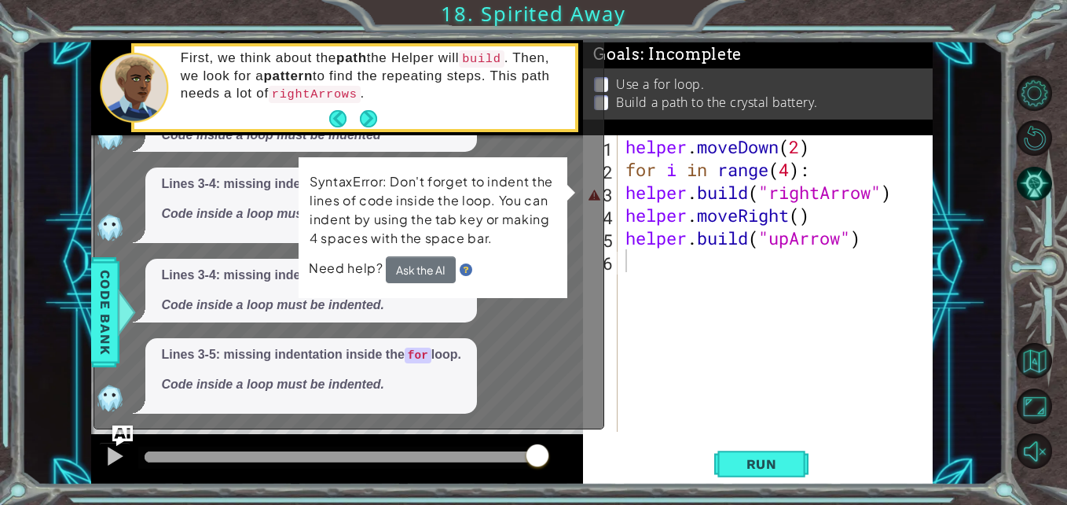
click at [127, 431] on img "Ask AI" at bounding box center [122, 435] width 20 height 20
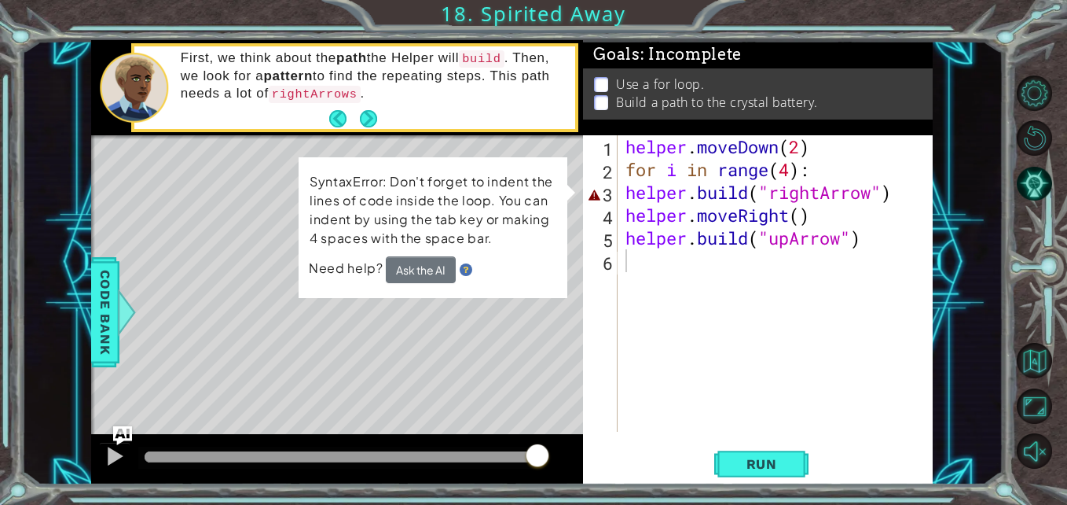
click at [902, 195] on div "helper . moveDown ( 2 ) for i in range ( 4 ) : helper . build ( "rightArrow" ) …" at bounding box center [779, 306] width 314 height 342
click at [887, 193] on div "helper . moveDown ( 2 ) for i in range ( 4 ) : helper . build ( "rightArrow" ) …" at bounding box center [779, 306] width 314 height 342
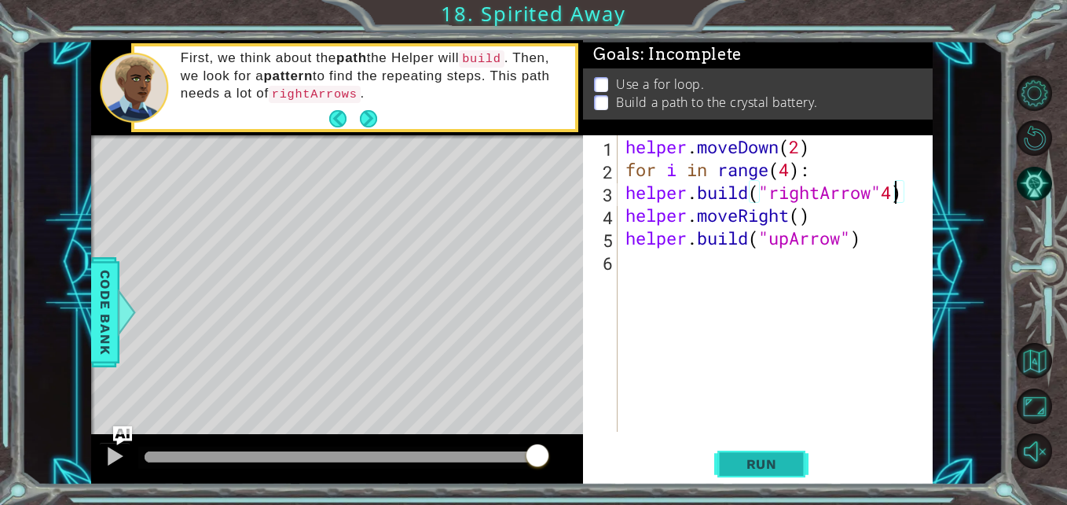
click at [782, 466] on span "Run" at bounding box center [762, 464] width 62 height 16
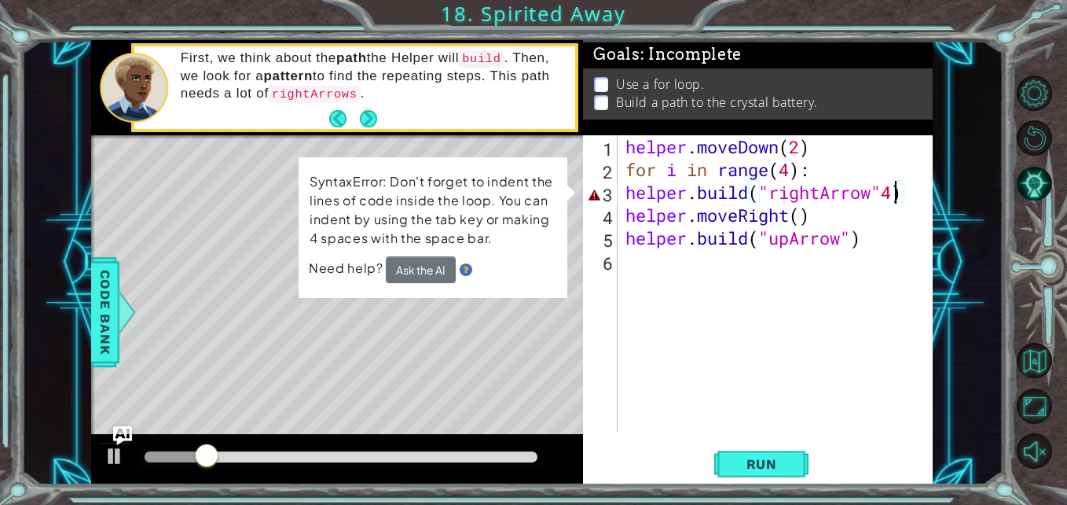
click at [747, 192] on div "helper . moveDown ( 2 ) for i in range ( 4 ) : helper . build ( "rightArrow" 4 …" at bounding box center [779, 306] width 314 height 342
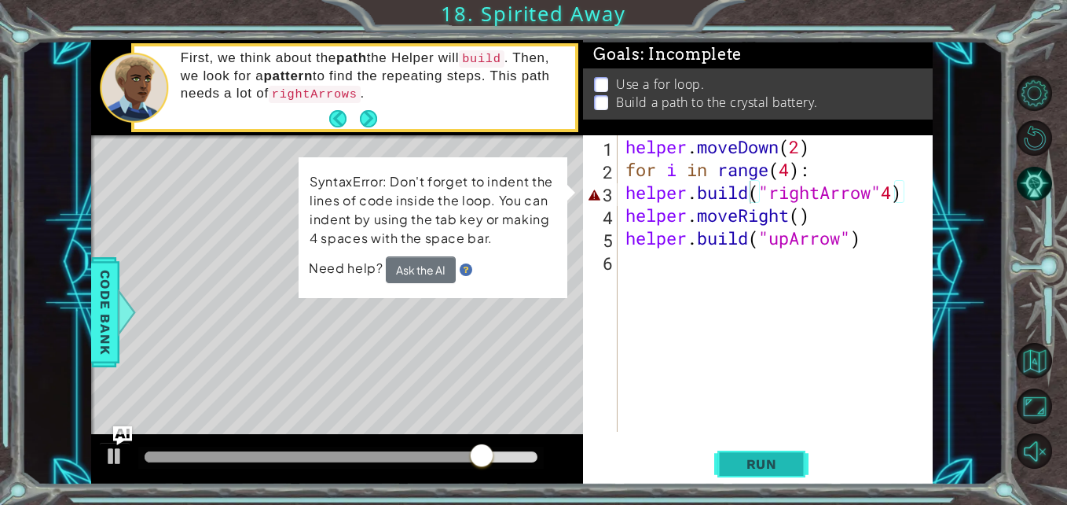
click at [762, 463] on span "Run" at bounding box center [762, 464] width 62 height 16
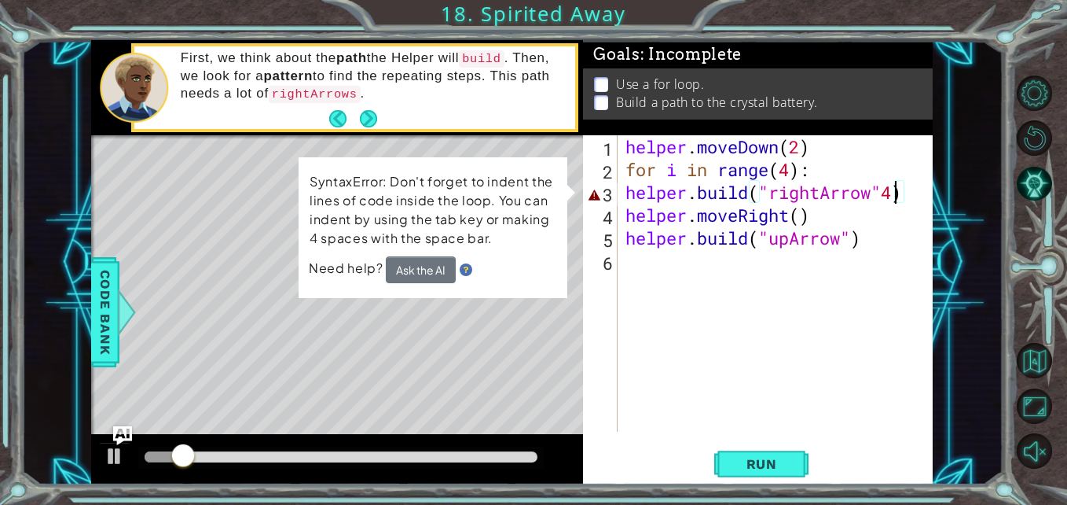
click at [897, 194] on div "helper . moveDown ( 2 ) for i in range ( 4 ) : helper . build ( "rightArrow" 4 …" at bounding box center [779, 306] width 314 height 342
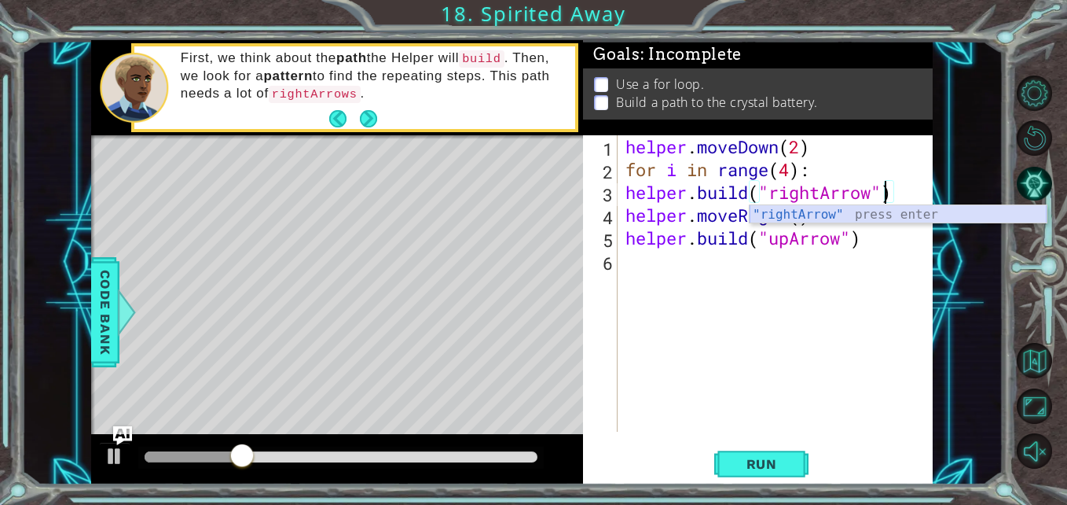
click at [901, 217] on div ""rightArrow" press enter" at bounding box center [898, 233] width 297 height 57
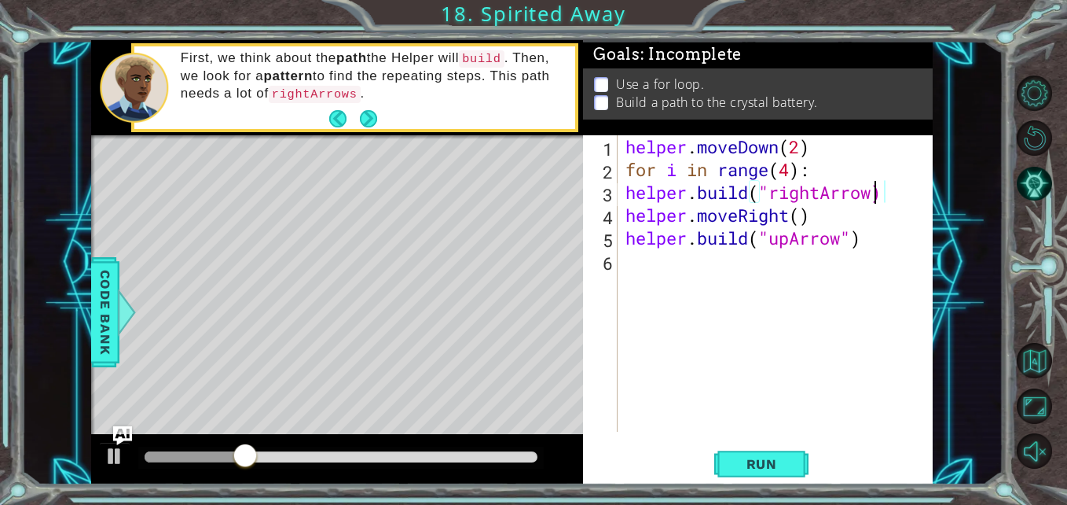
scroll to position [0, 11]
click at [734, 467] on span "Run" at bounding box center [762, 464] width 62 height 16
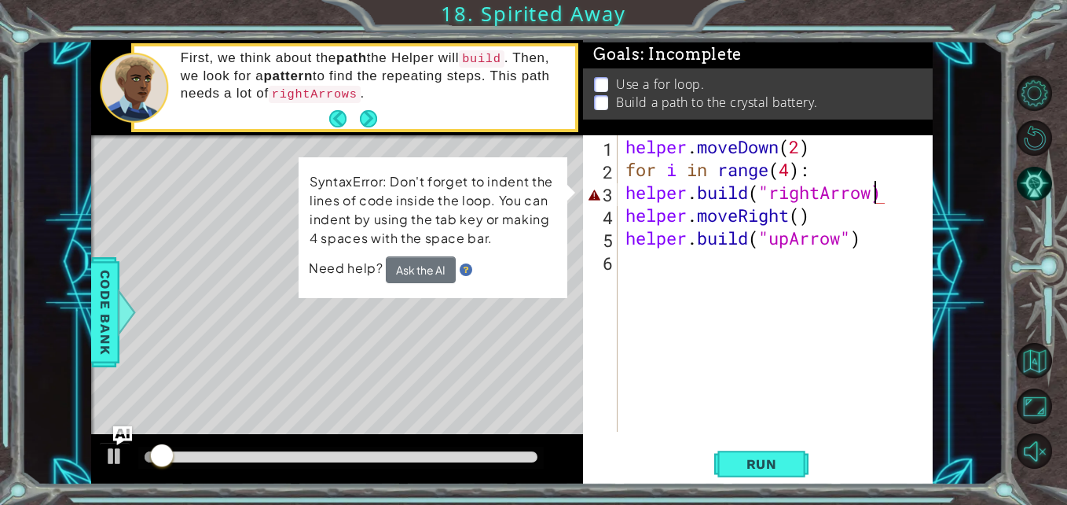
click at [768, 188] on div "helper . moveDown ( 2 ) for i in range ( 4 ) : helper . build ( "rightArrow) he…" at bounding box center [779, 306] width 314 height 342
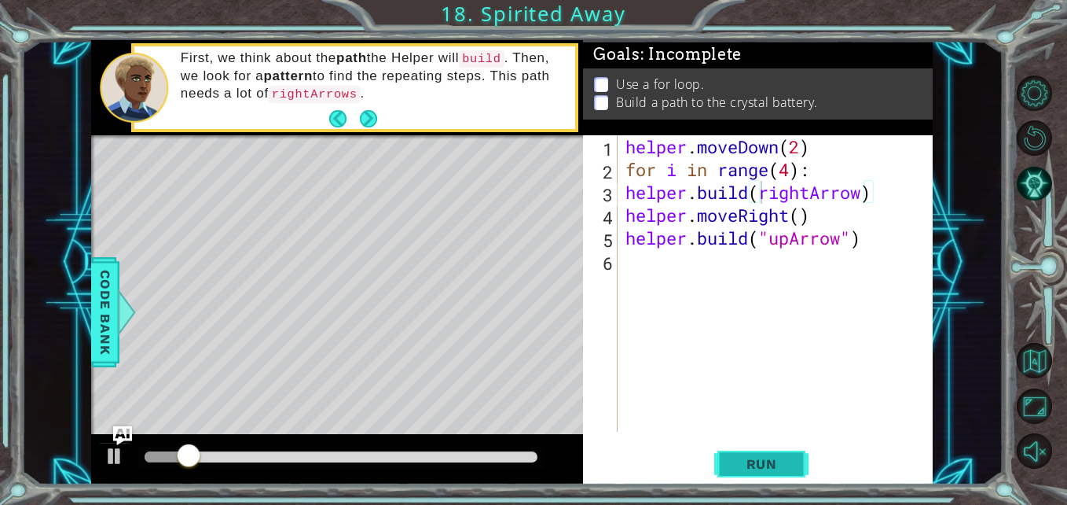
click at [774, 475] on button "Run" at bounding box center [761, 463] width 94 height 35
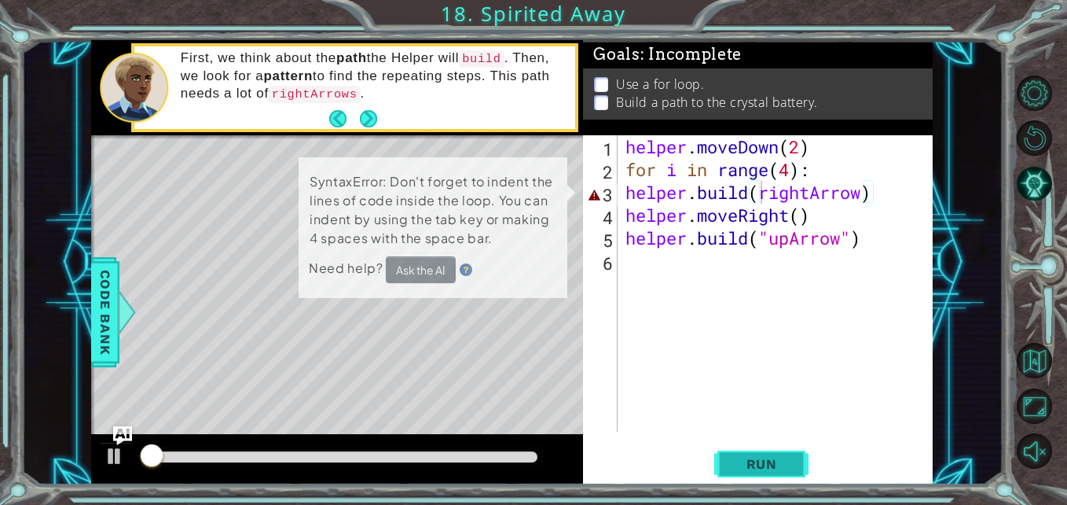
click at [773, 453] on button "Run" at bounding box center [761, 463] width 94 height 35
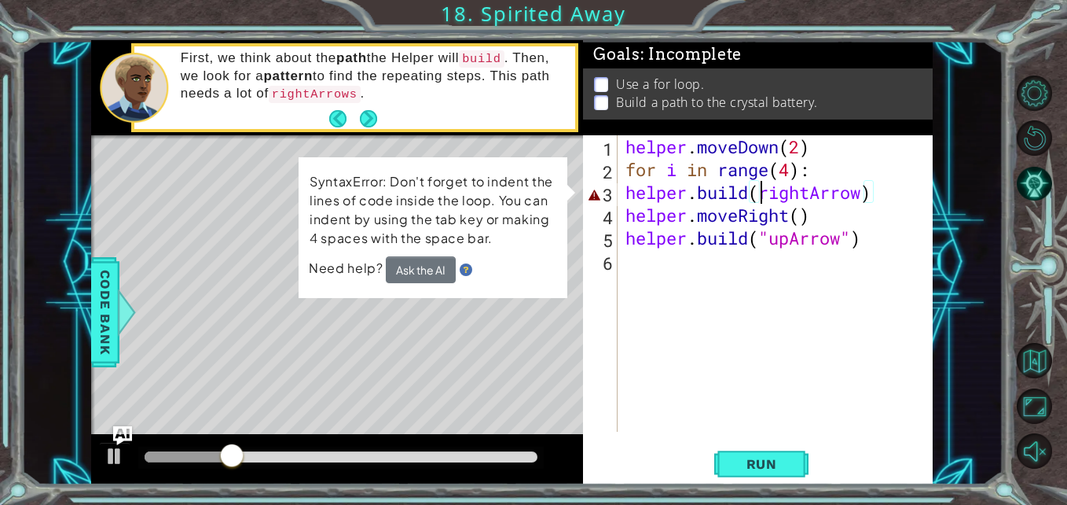
click at [751, 197] on div "helper . moveDown ( 2 ) for i in range ( 4 ) : helper . build ( rightArrow ) he…" at bounding box center [779, 306] width 314 height 342
click at [759, 195] on div "helper . moveDown ( 2 ) for i in range ( 4 ) : helper . build ( rightArrow ) he…" at bounding box center [779, 306] width 314 height 342
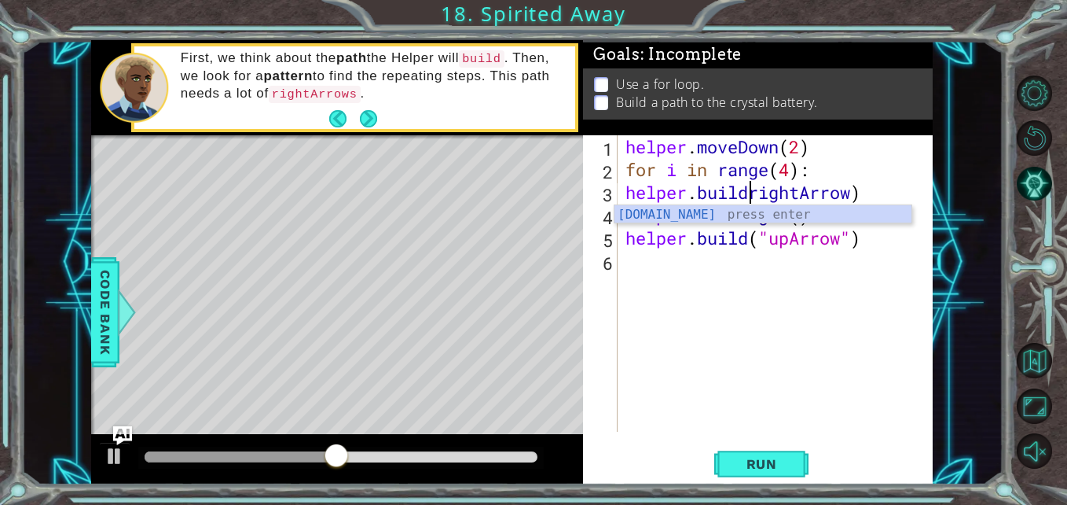
click at [872, 195] on div "helper . moveDown ( 2 ) for i in range ( 4 ) : helper . buildrightArrow ) helpe…" at bounding box center [779, 306] width 314 height 342
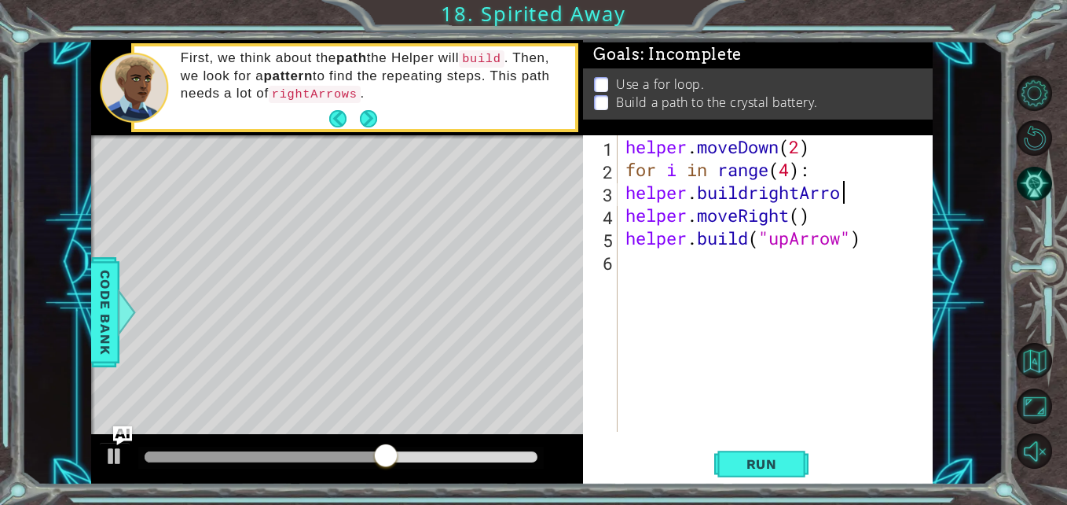
scroll to position [0, 9]
type textarea "helper.buildrightArrow"
click at [759, 465] on span "Run" at bounding box center [762, 464] width 62 height 16
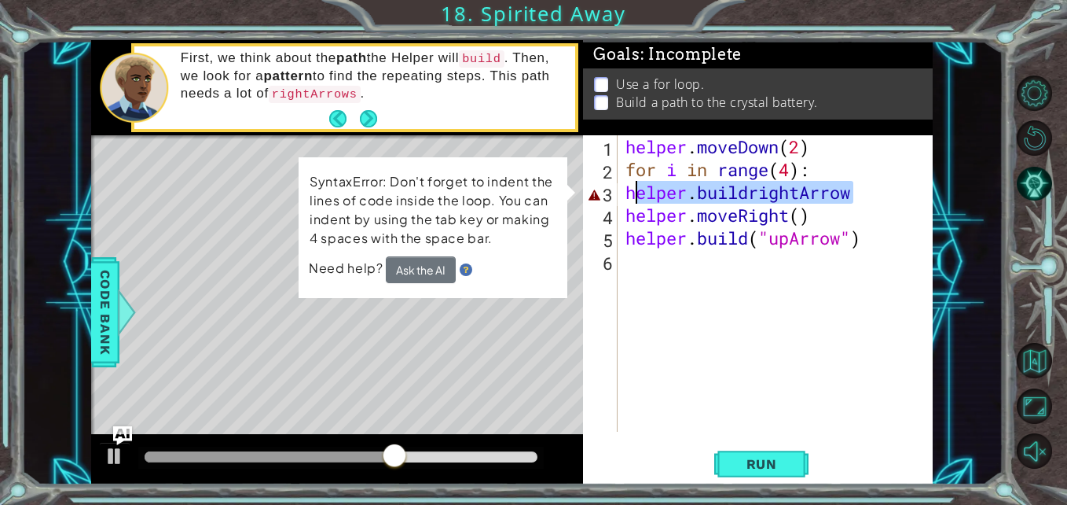
drag, startPoint x: 861, startPoint y: 189, endPoint x: 611, endPoint y: 196, distance: 250.0
click at [611, 196] on div "helper.buildrightArrow 1 2 3 4 5 6 helper . moveDown ( 2 ) for i in range ( 4 )…" at bounding box center [756, 283] width 346 height 296
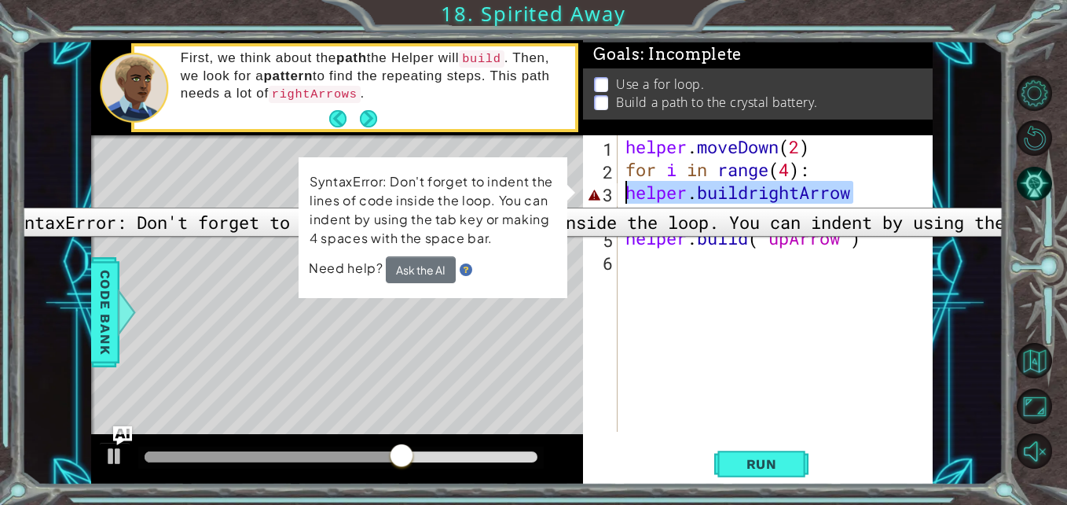
scroll to position [0, 0]
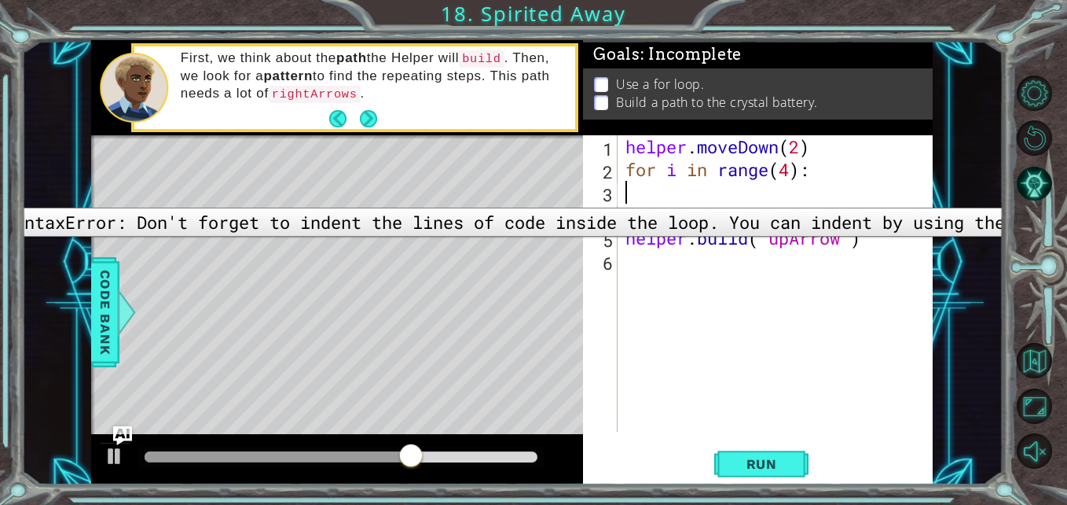
type textarea "for i in range(4):"
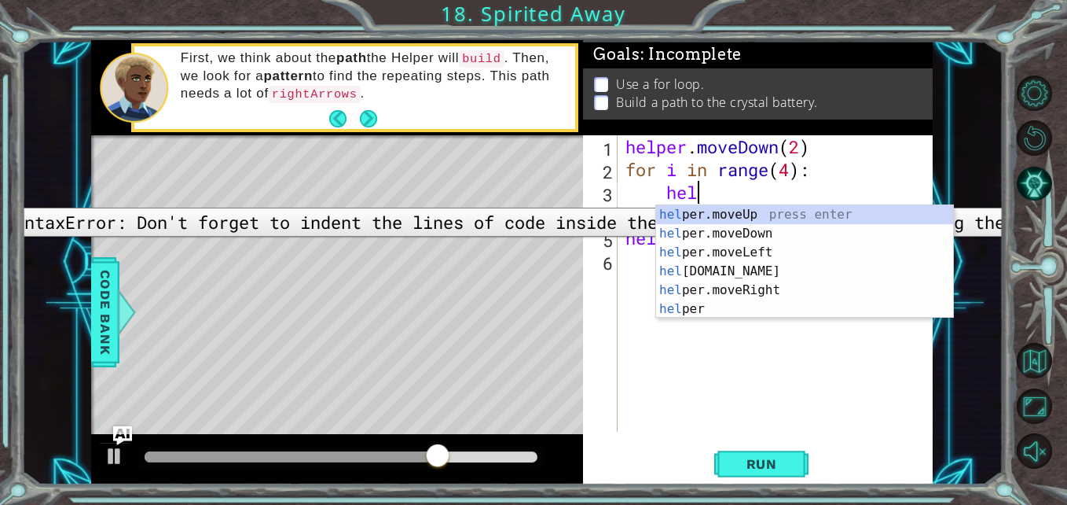
scroll to position [0, 3]
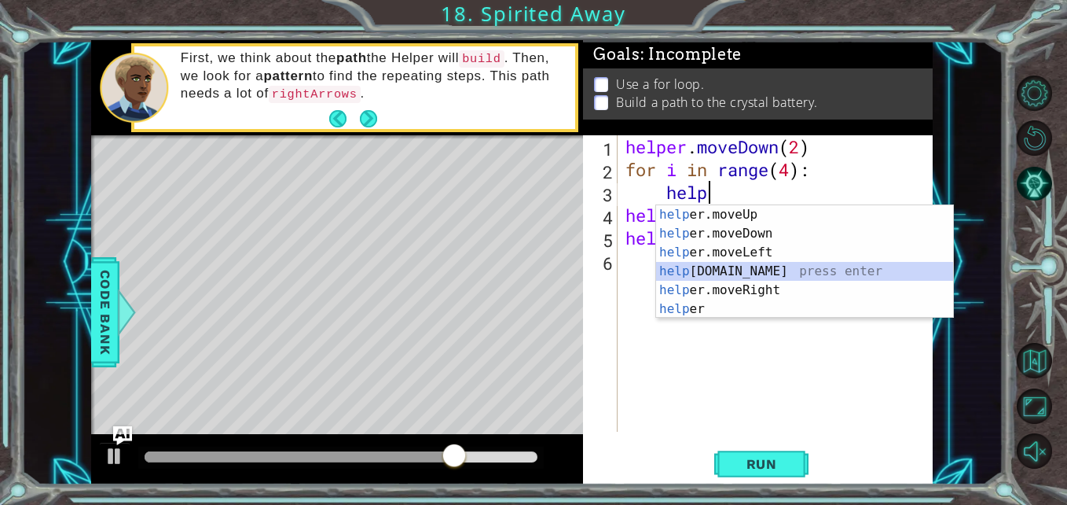
click at [695, 273] on div "help er.moveUp press enter help er.moveDown press enter help er.moveLeft press …" at bounding box center [804, 280] width 297 height 151
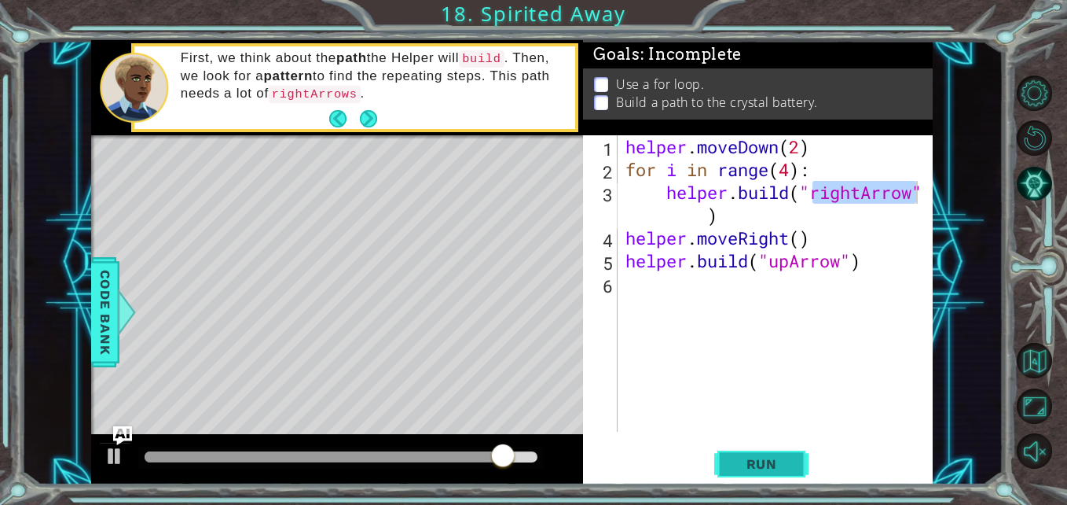
drag, startPoint x: 745, startPoint y: 446, endPoint x: 725, endPoint y: 469, distance: 30.6
click at [725, 469] on button "Run" at bounding box center [761, 463] width 94 height 35
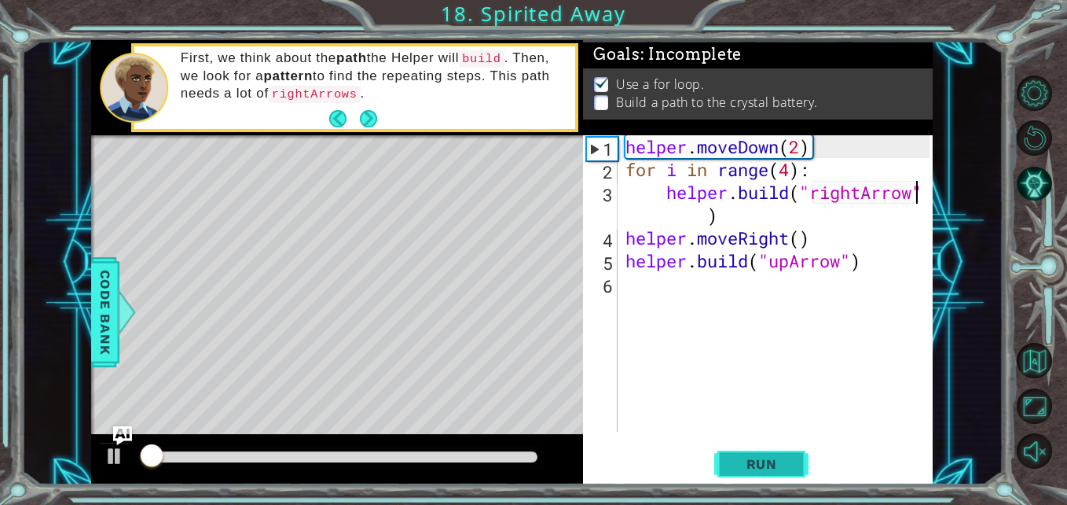
click at [731, 472] on span "Run" at bounding box center [762, 464] width 62 height 16
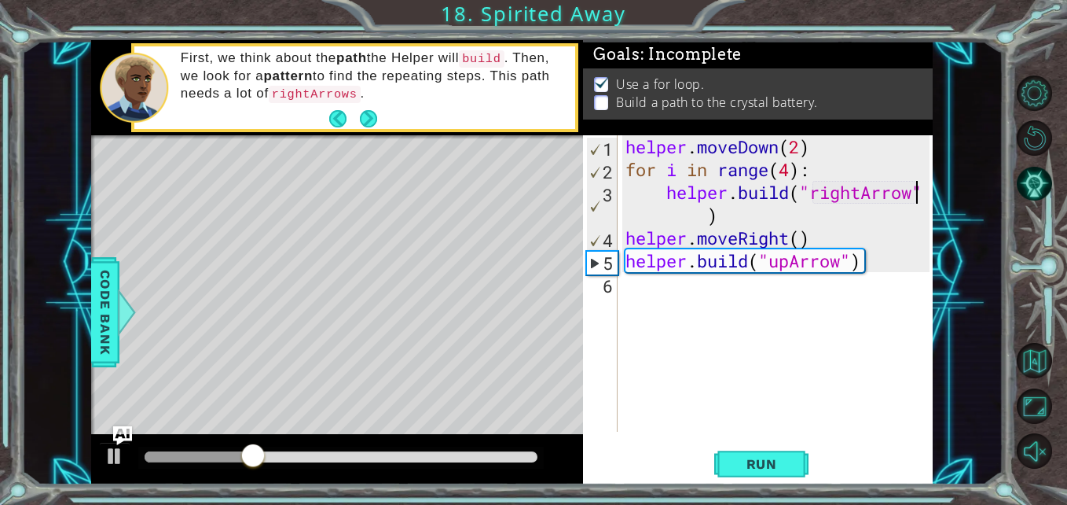
click at [688, 226] on div "helper . moveDown ( 2 ) for i in range ( 4 ) : helper . build ( "rightArrow" ) …" at bounding box center [779, 306] width 314 height 342
click at [708, 209] on div "helper . moveDown ( 2 ) for i in range ( 4 ) : helper . build ( "rightArrow" ) …" at bounding box center [779, 306] width 314 height 342
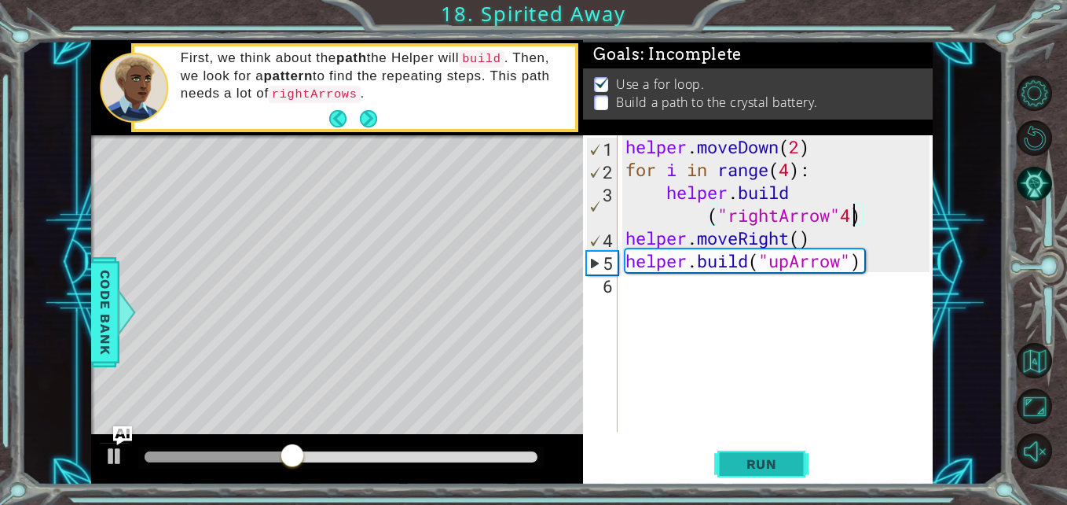
click at [777, 459] on span "Run" at bounding box center [762, 464] width 62 height 16
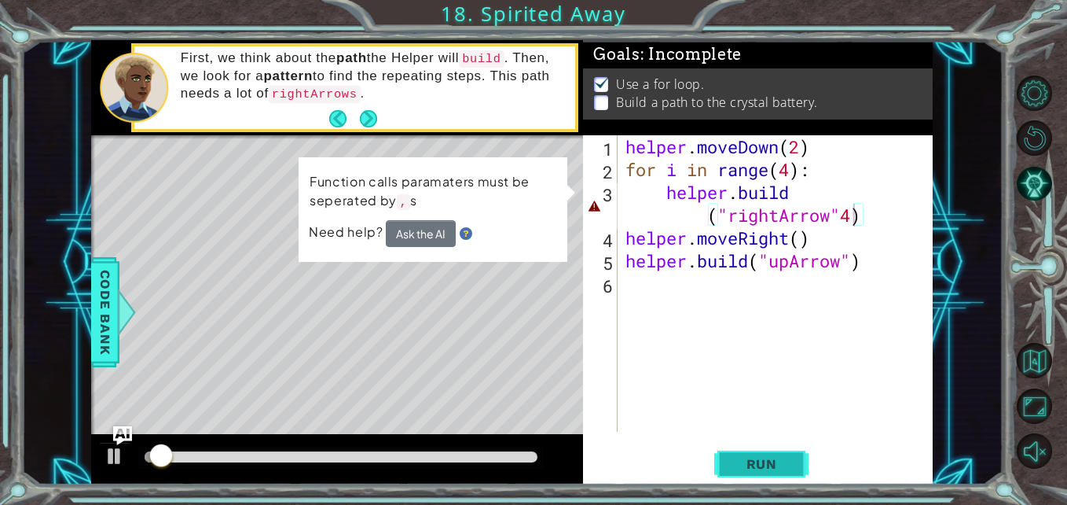
click at [777, 459] on span "Run" at bounding box center [762, 464] width 62 height 16
drag, startPoint x: 777, startPoint y: 459, endPoint x: 758, endPoint y: 457, distance: 19.0
click at [758, 457] on span "Run" at bounding box center [762, 464] width 62 height 16
click at [843, 212] on div "helper . moveDown ( 2 ) for i in range ( 4 ) : helper . build ( "rightArrow" 4 …" at bounding box center [779, 306] width 314 height 342
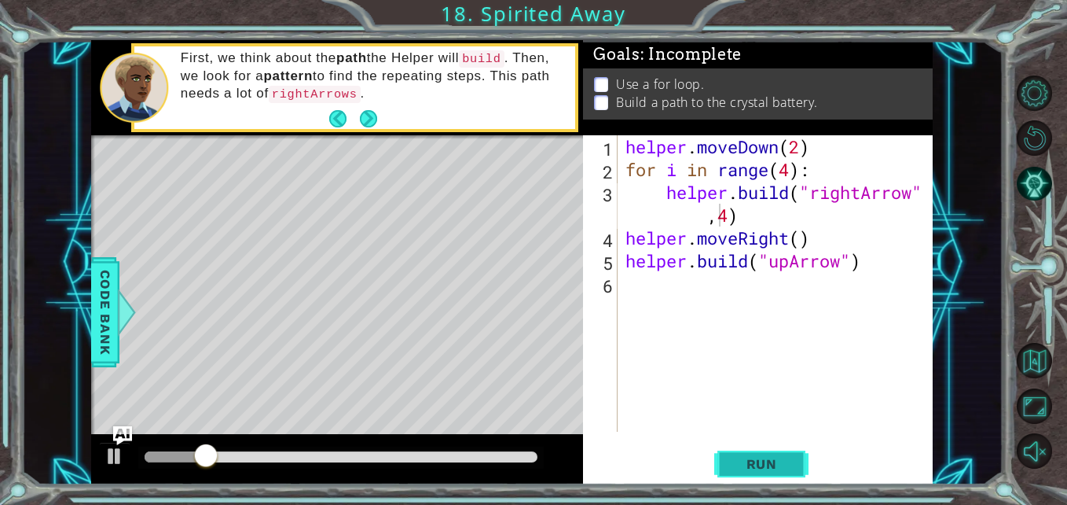
click at [761, 464] on span "Run" at bounding box center [762, 464] width 62 height 16
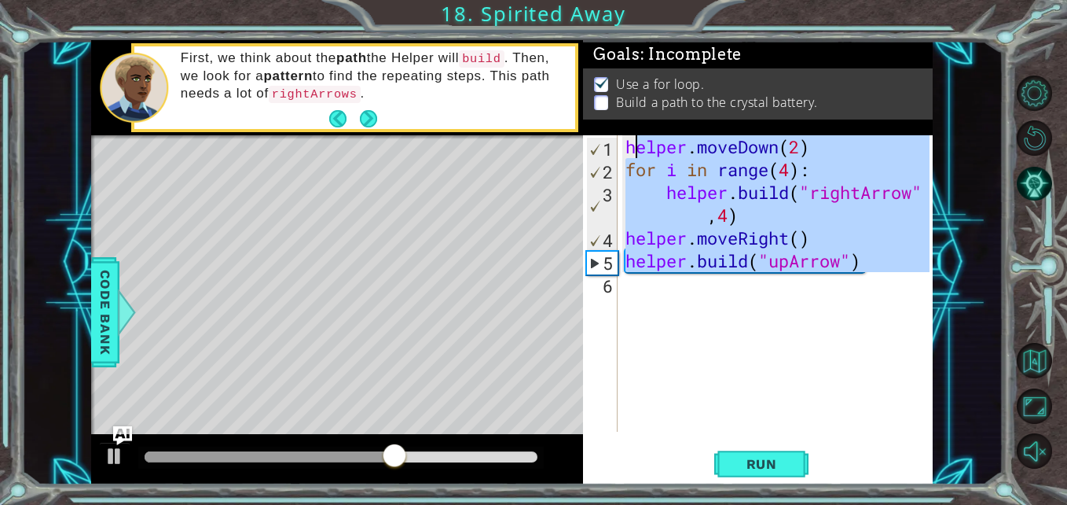
drag, startPoint x: 884, startPoint y: 277, endPoint x: 607, endPoint y: 108, distance: 323.7
click at [607, 108] on div "Goals : Incomplete Use a for loop. Build a path to the crystal battery. helper.…" at bounding box center [758, 262] width 350 height 444
type textarea "helper.moveDown(2) for i in range(4):"
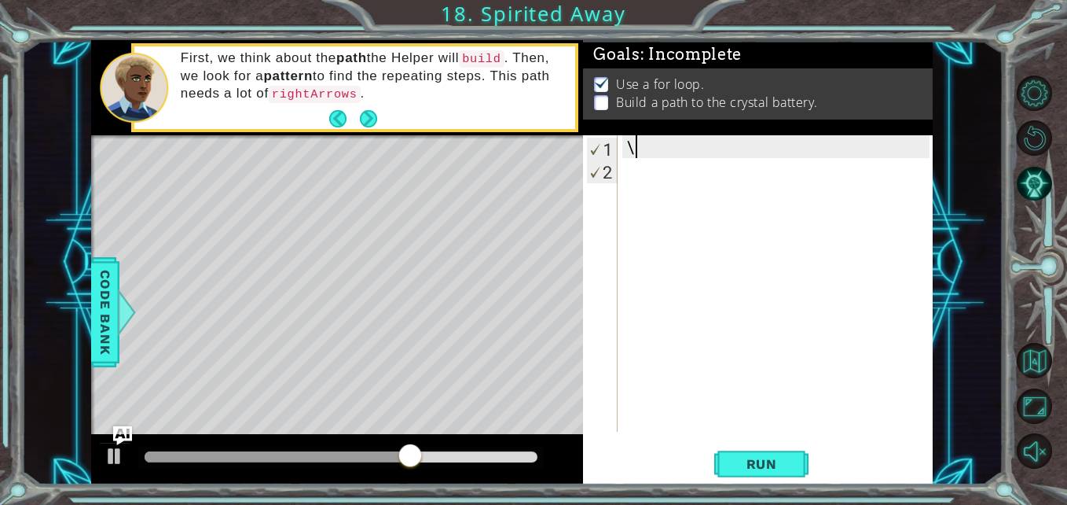
type textarea "\"
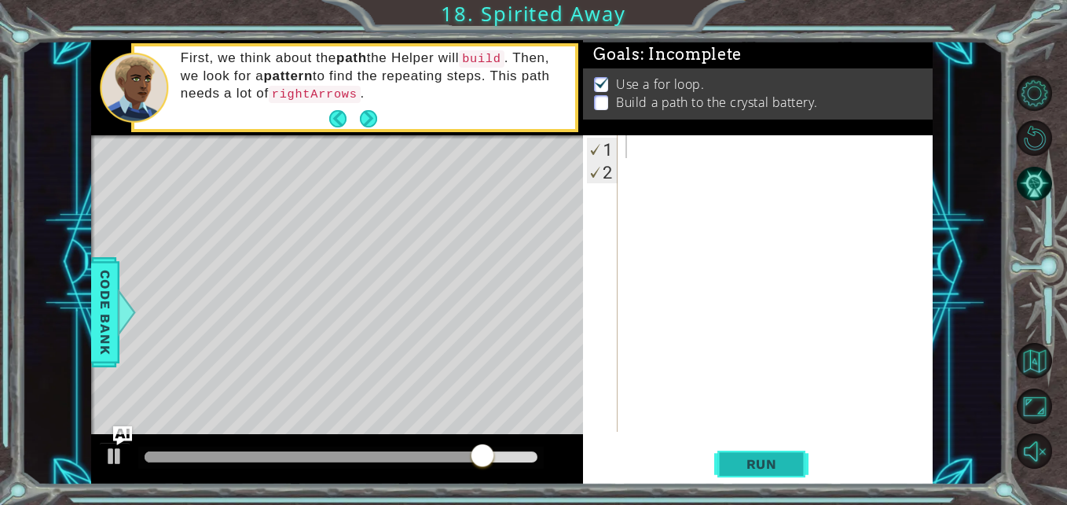
click at [776, 468] on span "Run" at bounding box center [762, 464] width 62 height 16
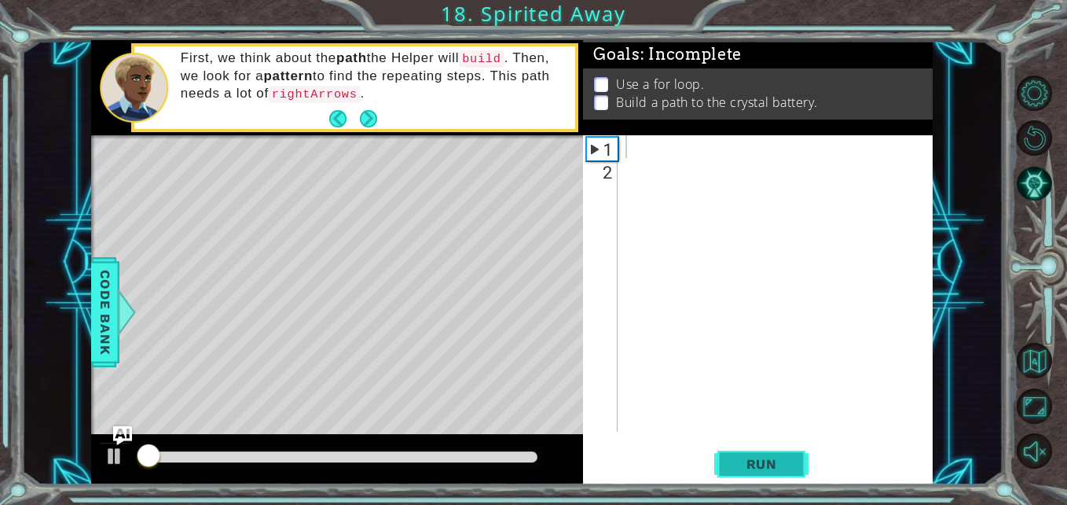
click at [776, 467] on span "Run" at bounding box center [762, 464] width 62 height 16
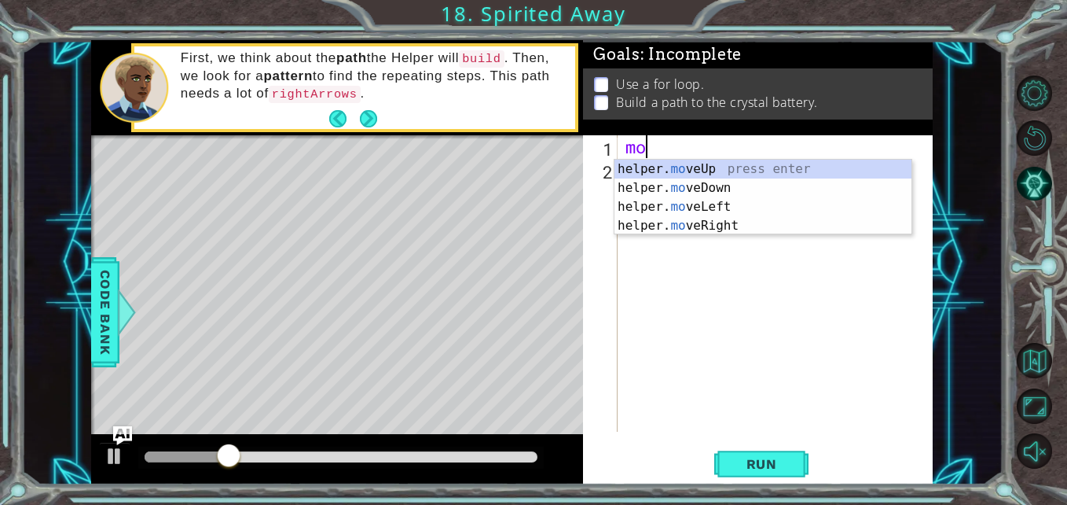
scroll to position [0, 1]
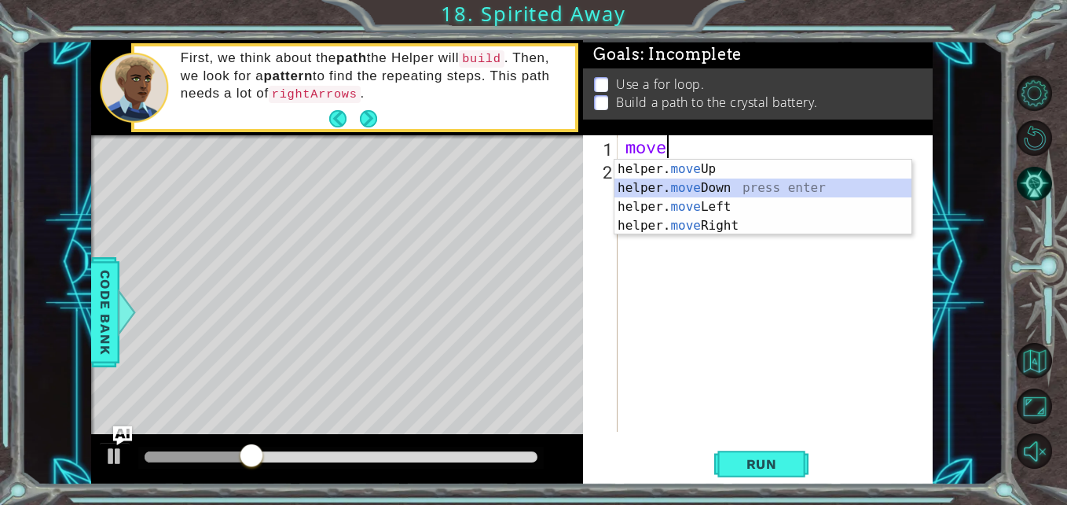
click at [709, 189] on div "helper. move Up press enter helper. move Down press enter helper. move Left pre…" at bounding box center [763, 216] width 297 height 113
type textarea "helper.moveDown(1)"
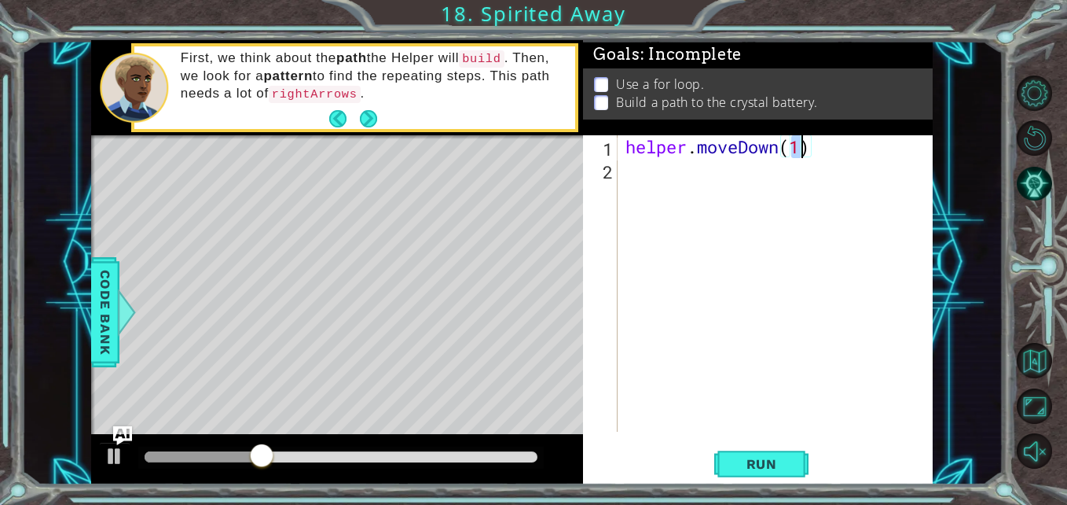
click at [700, 182] on div "helper . moveDown ( 1 )" at bounding box center [779, 306] width 314 height 342
type textarea "b"
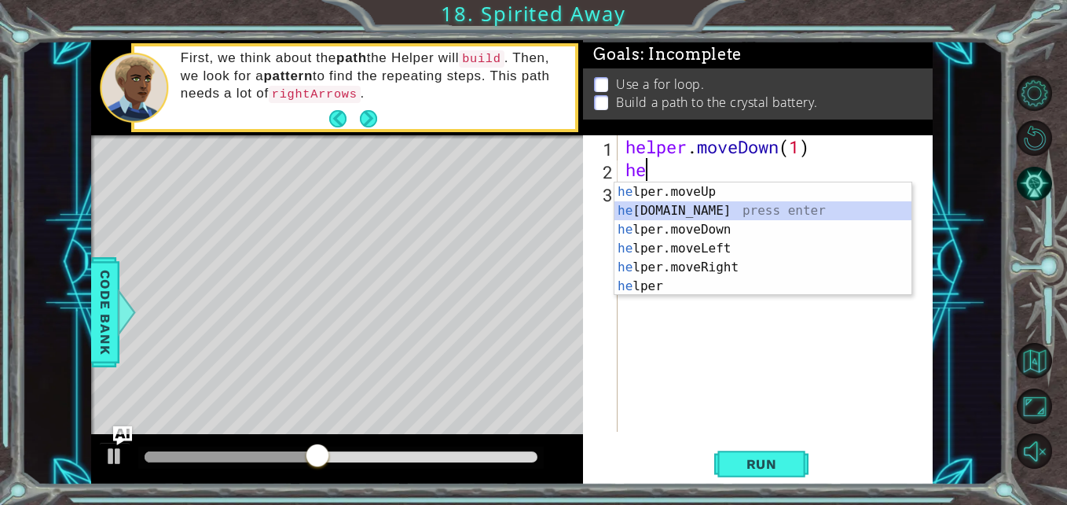
click at [701, 207] on div "he lper.moveUp press enter he lper.build press enter he lper.moveDown press ent…" at bounding box center [763, 257] width 297 height 151
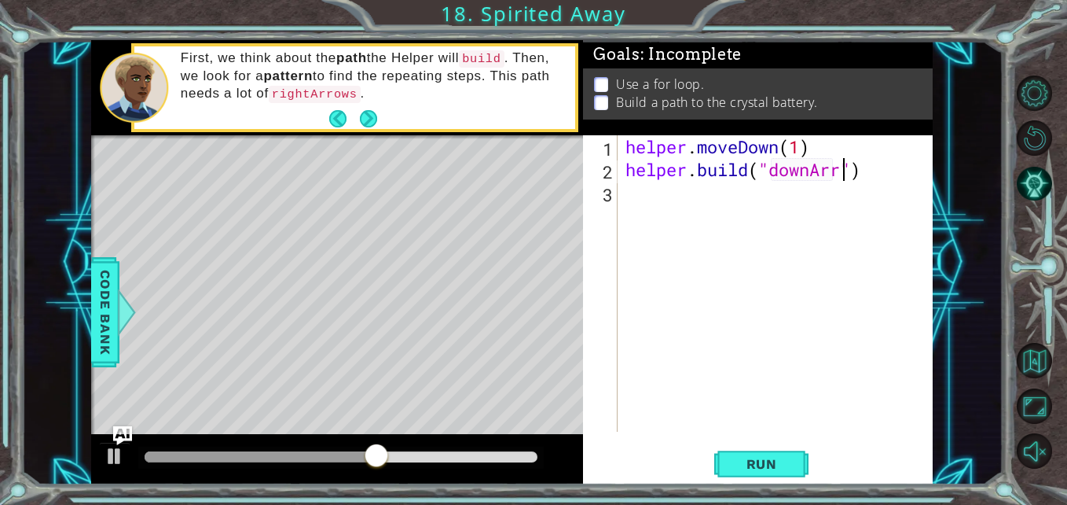
type textarea "helper.build("downArrow")"
click at [783, 207] on div "helper . moveDown ( 1 ) helper . build ( "downArrow" )" at bounding box center [779, 306] width 314 height 342
click at [875, 171] on div "helper . moveDown ( 1 ) helper . build ( "downArrow" )" at bounding box center [779, 306] width 314 height 342
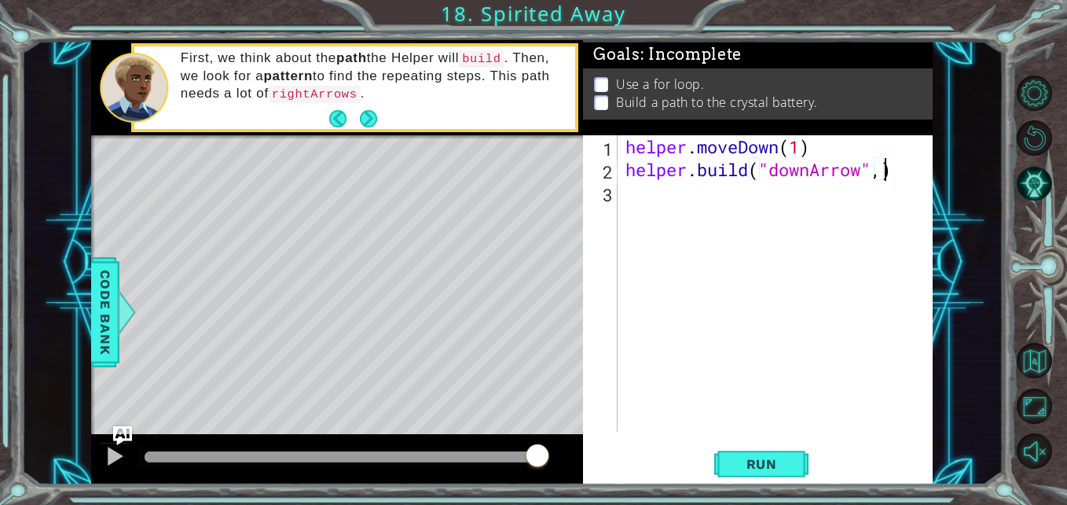
scroll to position [0, 12]
click at [754, 463] on span "Run" at bounding box center [762, 464] width 62 height 16
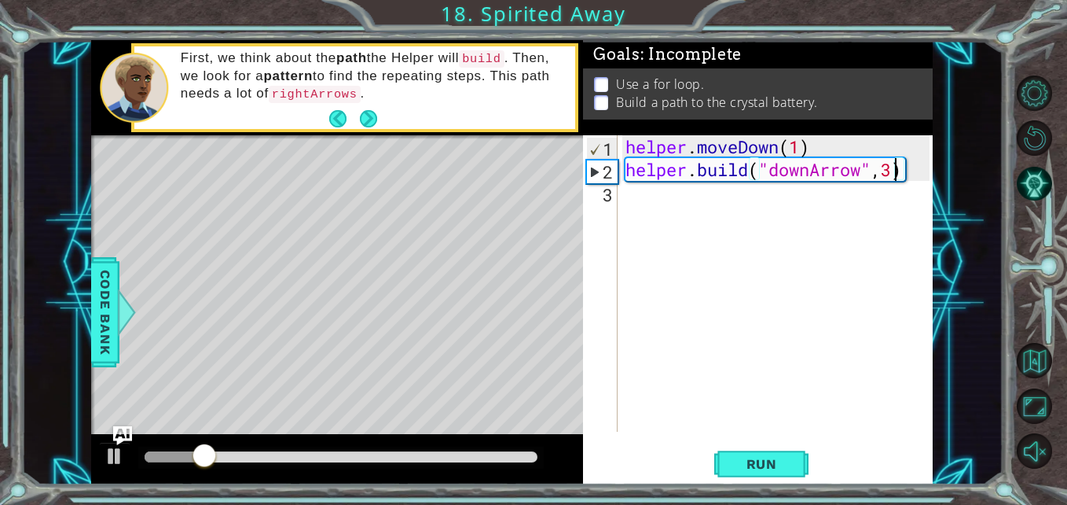
click at [801, 146] on div "helper . moveDown ( 1 ) helper . build ( "downArrow" , 3 )" at bounding box center [779, 306] width 314 height 342
click at [784, 455] on button "Run" at bounding box center [761, 463] width 94 height 35
click at [802, 152] on div "helper . moveDown ( 3 ) helper . build ( "downArrow" , 3 )" at bounding box center [779, 306] width 314 height 342
click at [891, 170] on div "helper . moveDown ( 2 ) helper . build ( "downArrow" , 3 )" at bounding box center [779, 306] width 314 height 342
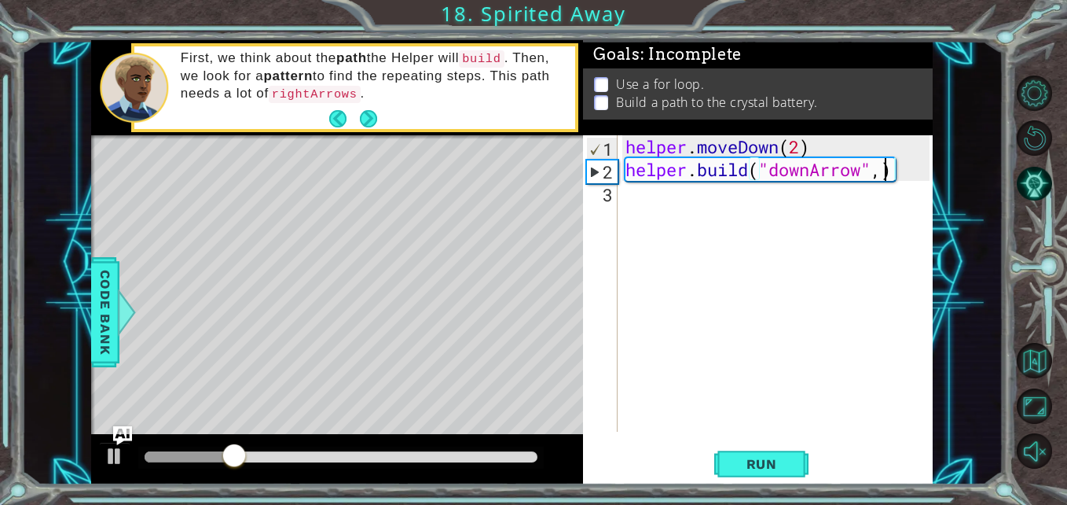
type textarea "helper.build("downArrow",1)"
click at [820, 208] on div "helper . moveDown ( 2 ) helper . build ( "downArrow" , 1 )" at bounding box center [779, 306] width 314 height 342
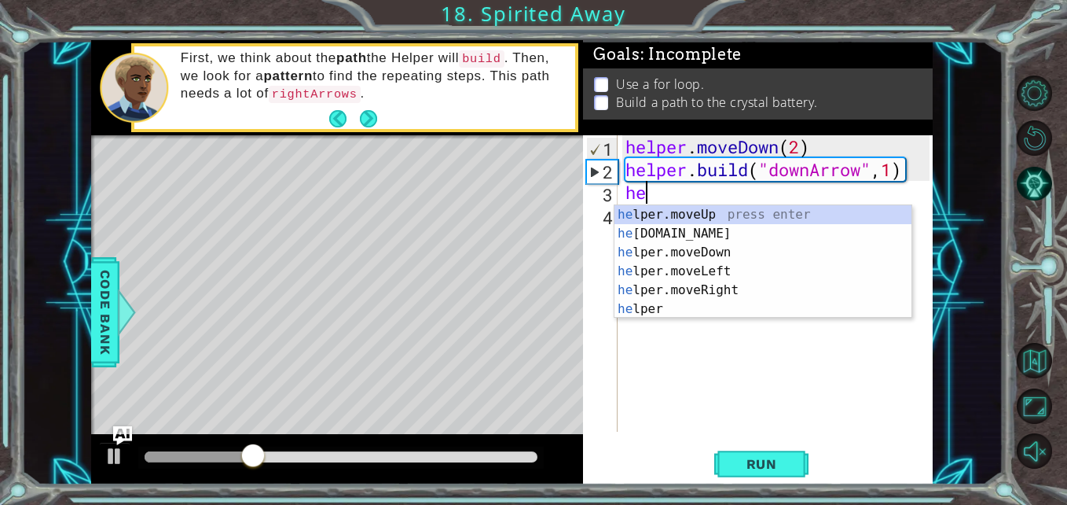
scroll to position [0, 1]
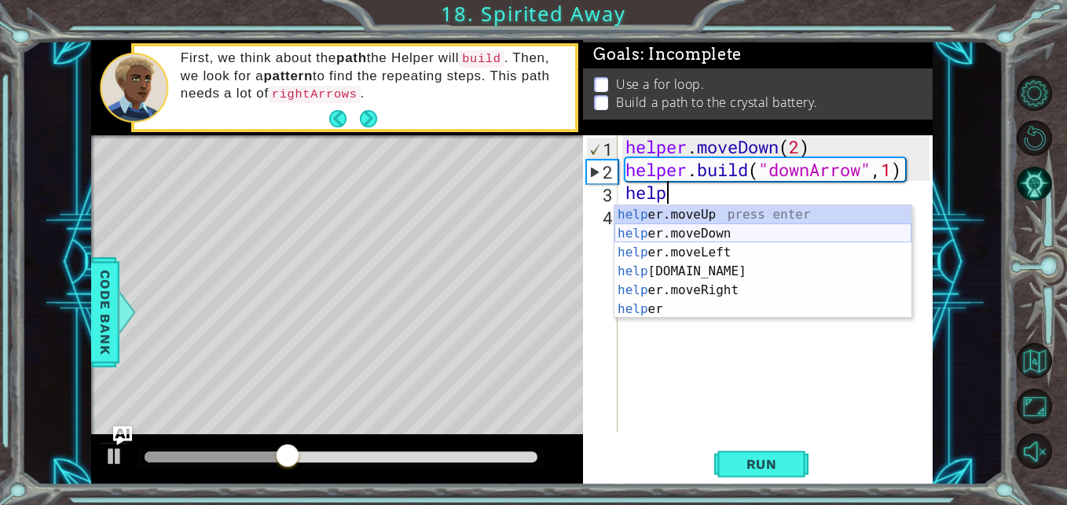
click at [749, 234] on div "help er.moveUp press enter help er.moveDown press enter help er.moveLeft press …" at bounding box center [763, 280] width 297 height 151
type textarea "helper.moveDown(1)"
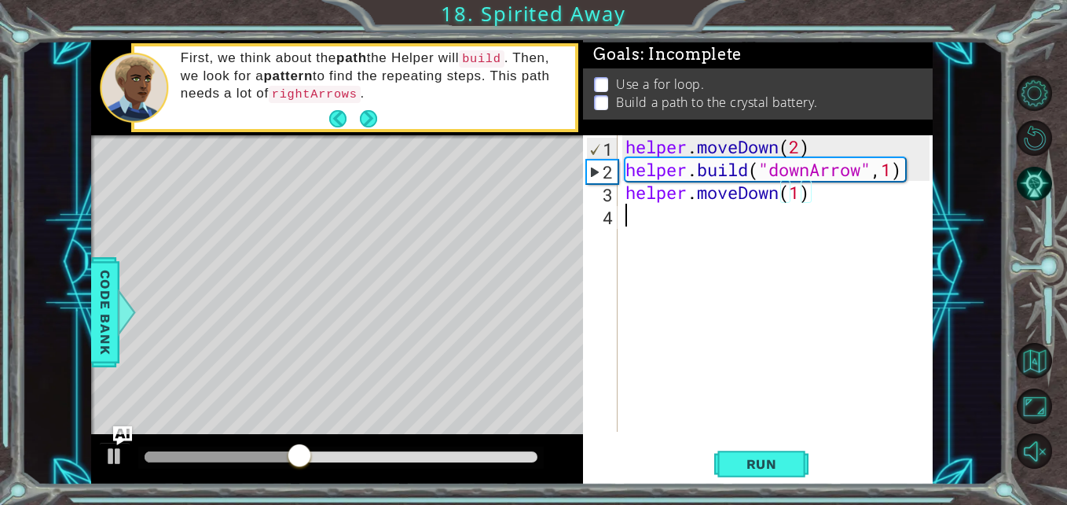
click at [738, 230] on div "helper . moveDown ( 2 ) helper . build ( "downArrow" , 1 ) helper . moveDown ( …" at bounding box center [779, 306] width 314 height 342
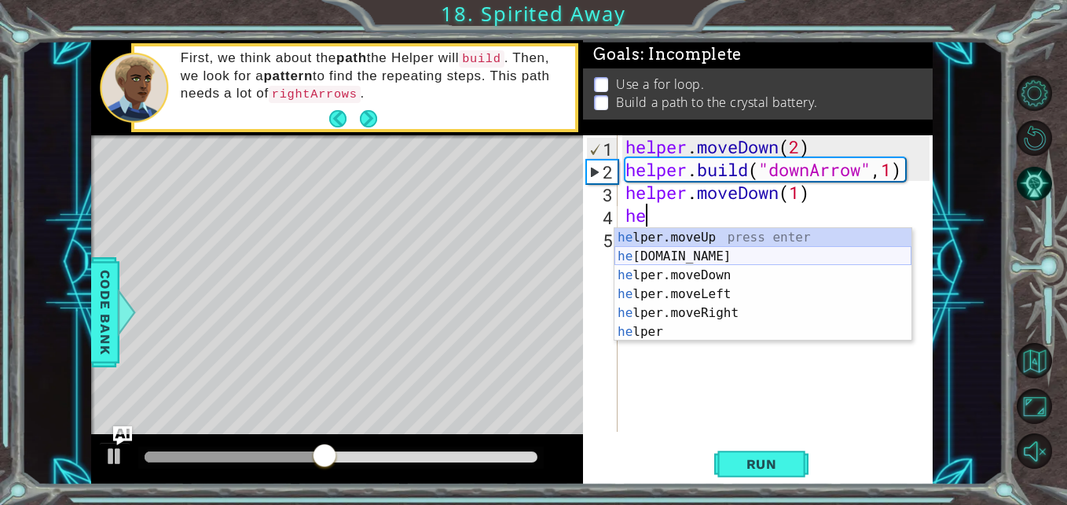
click at [734, 260] on div "he lper.moveUp press enter he lper.build press enter he lper.moveDown press ent…" at bounding box center [763, 303] width 297 height 151
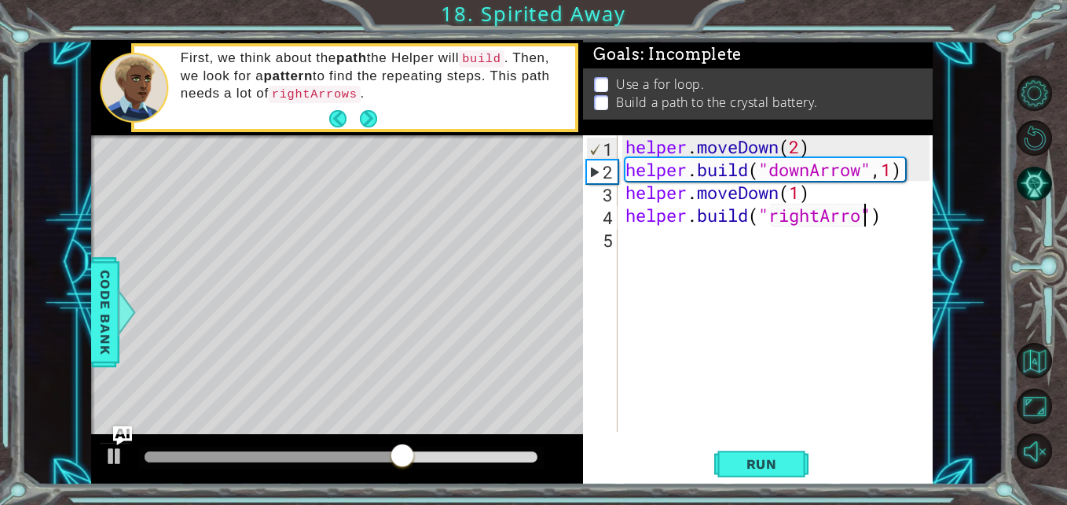
scroll to position [0, 12]
type textarea "helper.build("rightArrow")"
click at [795, 457] on button "Run" at bounding box center [761, 463] width 94 height 35
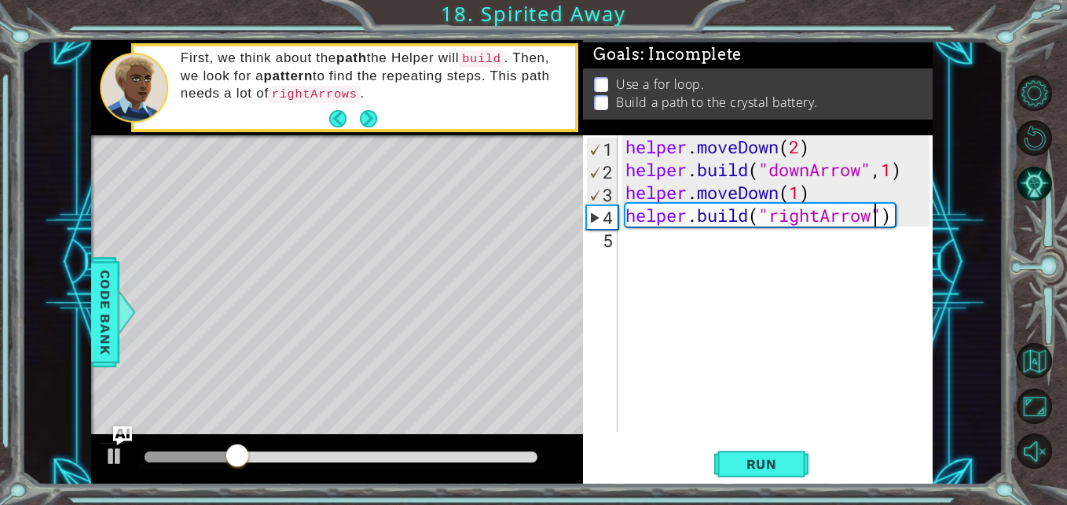
click at [669, 248] on div "helper . moveDown ( 2 ) helper . build ( "downArrow" , 1 ) helper . moveDown ( …" at bounding box center [779, 306] width 314 height 342
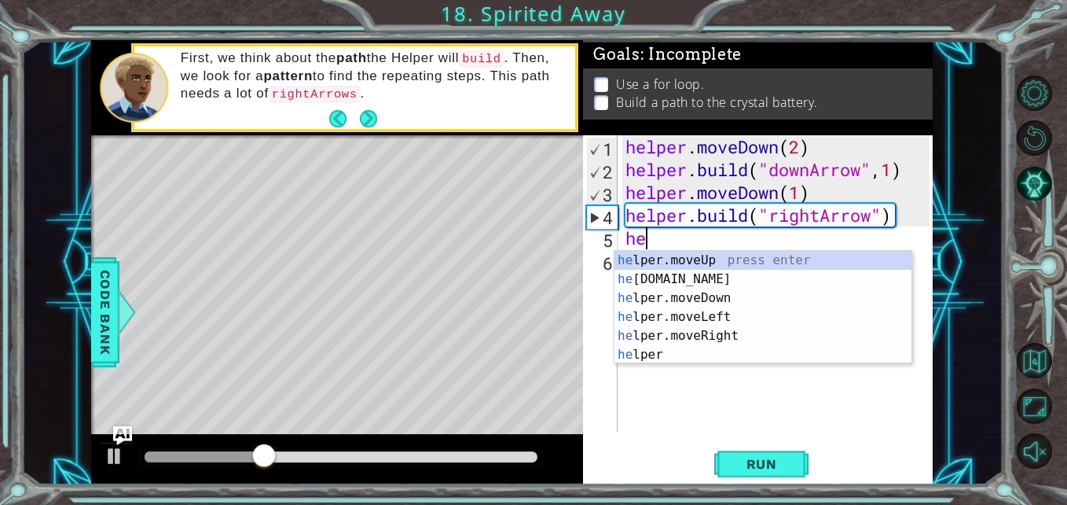
scroll to position [0, 1]
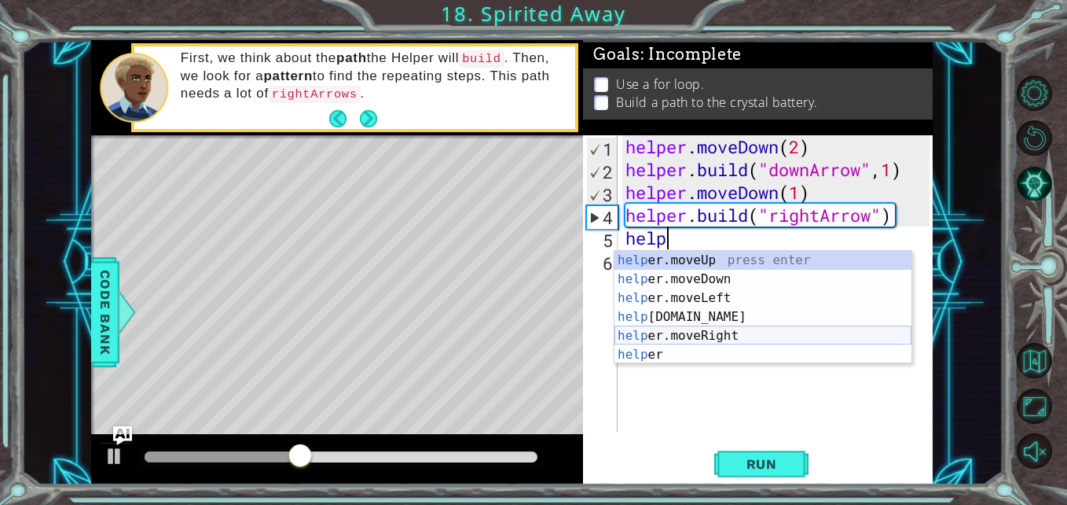
click at [699, 333] on div "help er.moveUp press enter help er.moveDown press enter help er.moveLeft press …" at bounding box center [763, 326] width 297 height 151
type textarea "helper.moveRight(1)"
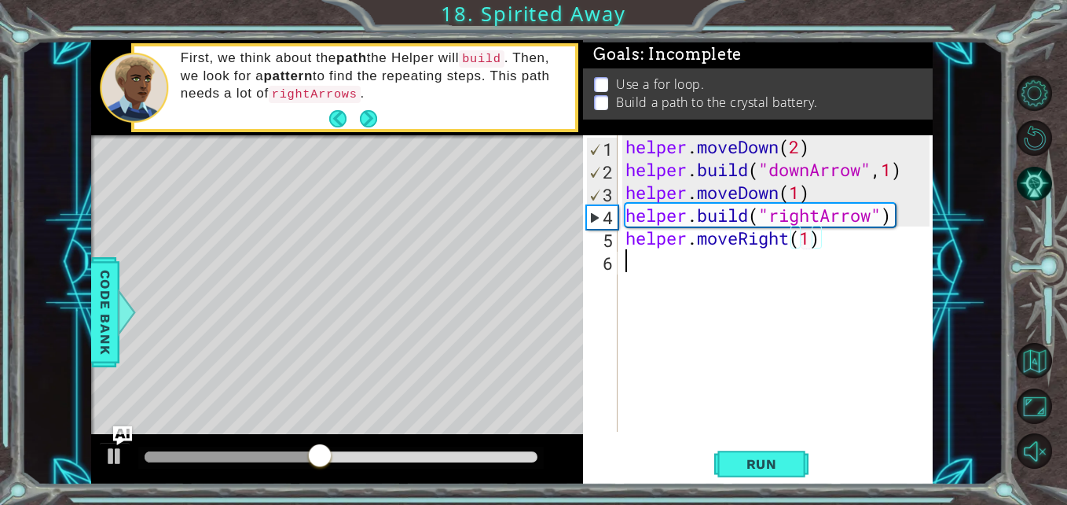
click at [699, 276] on div "helper . moveDown ( 2 ) helper . build ( "downArrow" , 1 ) helper . moveDown ( …" at bounding box center [779, 306] width 314 height 342
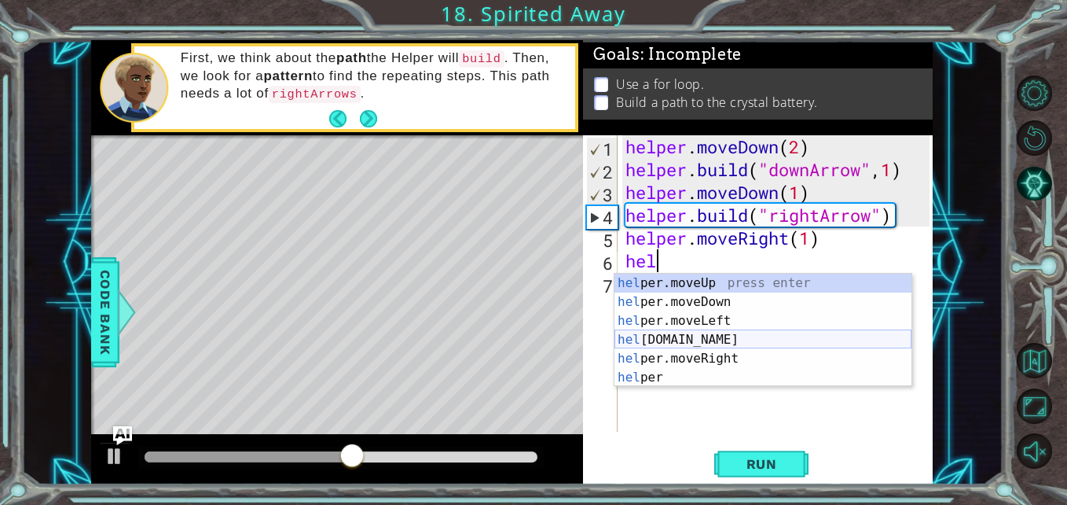
click at [701, 335] on div "hel per.moveUp press enter hel per.moveDown press enter hel per.moveLeft press …" at bounding box center [763, 348] width 297 height 151
type textarea "helper.build("rightArrow")"
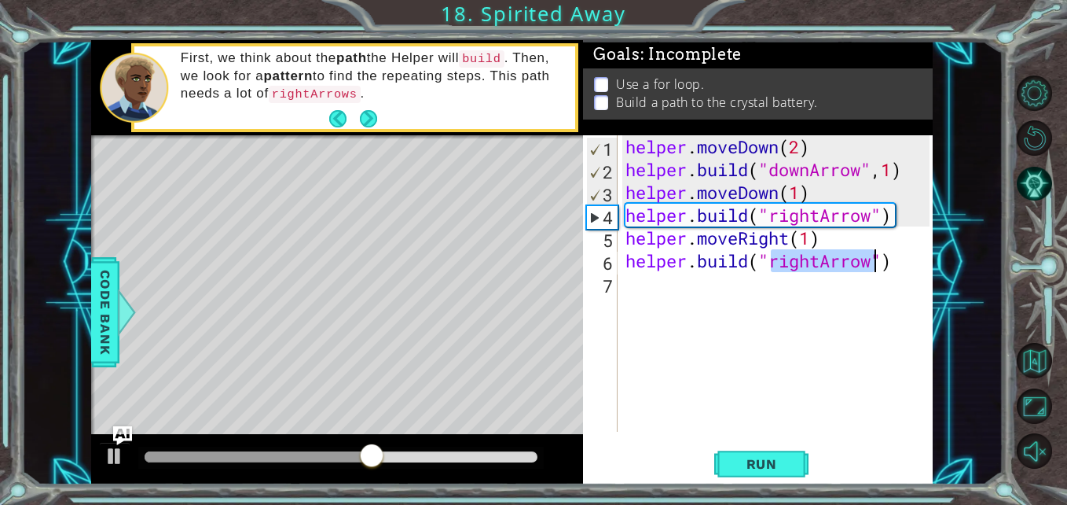
click at [713, 288] on div "helper . moveDown ( 2 ) helper . build ( "downArrow" , 1 ) helper . moveDown ( …" at bounding box center [779, 306] width 314 height 342
click at [596, 85] on p at bounding box center [601, 84] width 14 height 15
click at [668, 282] on div "helper . moveDown ( 2 ) helper . build ( "downArrow" , 1 ) helper . moveDown ( …" at bounding box center [779, 306] width 314 height 342
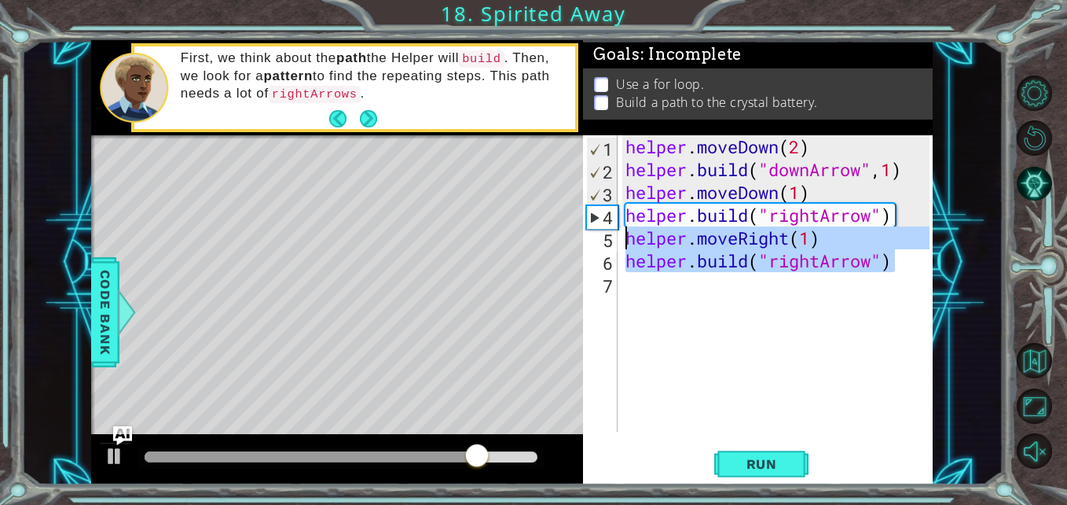
drag, startPoint x: 903, startPoint y: 264, endPoint x: 623, endPoint y: 242, distance: 280.6
click at [623, 242] on div "helper . moveDown ( 2 ) helper . build ( "downArrow" , 1 ) helper . moveDown ( …" at bounding box center [779, 306] width 314 height 342
click at [626, 239] on div "helper . moveDown ( 2 ) helper . build ( "downArrow" , 1 ) helper . moveDown ( …" at bounding box center [775, 283] width 306 height 296
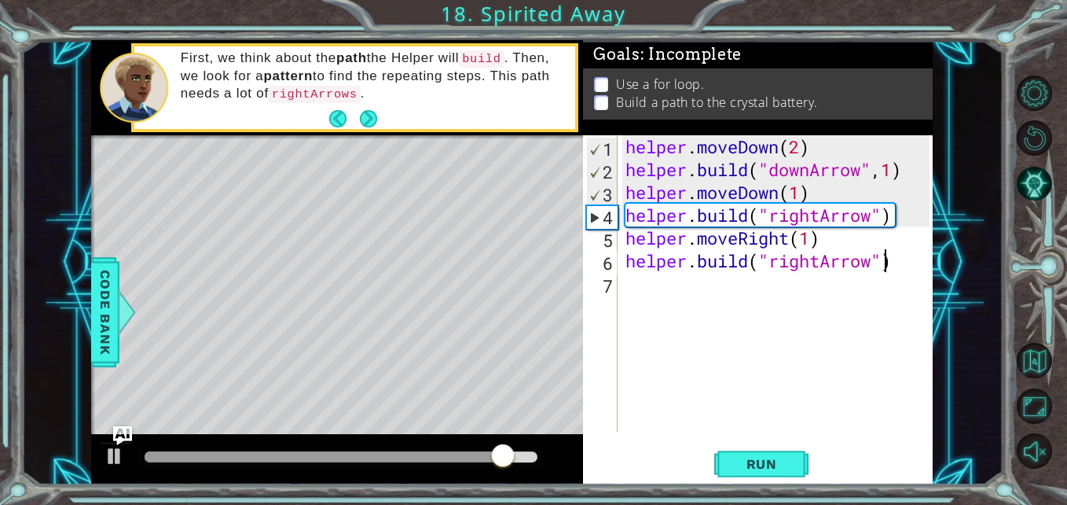
click at [889, 256] on div "helper . moveDown ( 2 ) helper . build ( "downArrow" , 1 ) helper . moveDown ( …" at bounding box center [779, 306] width 314 height 342
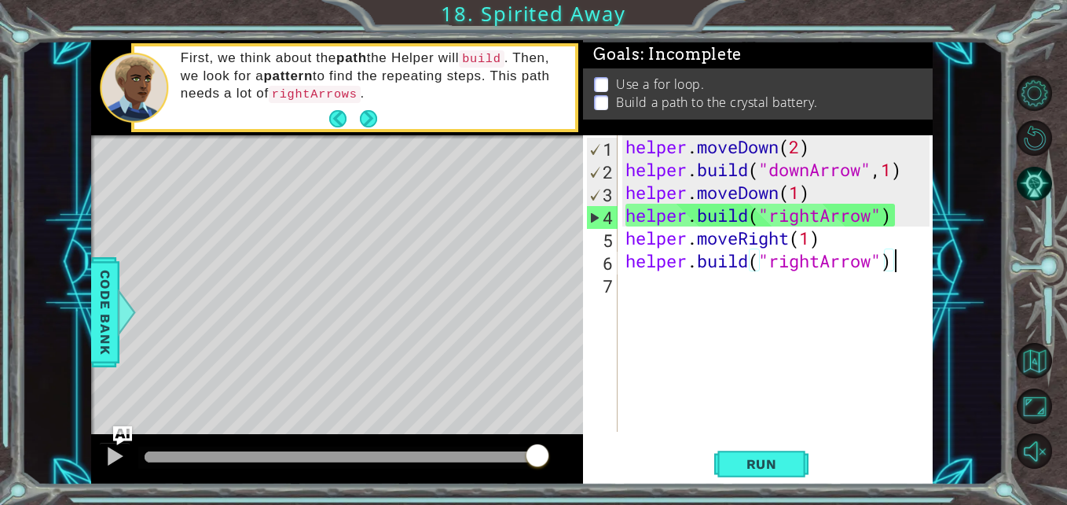
click at [903, 270] on div "helper . moveDown ( 2 ) helper . build ( "downArrow" , 1 ) helper . moveDown ( …" at bounding box center [779, 306] width 314 height 342
click at [629, 239] on div "helper . moveDown ( 2 ) helper . build ( "downArrow" , 1 ) helper . moveDown ( …" at bounding box center [779, 306] width 314 height 342
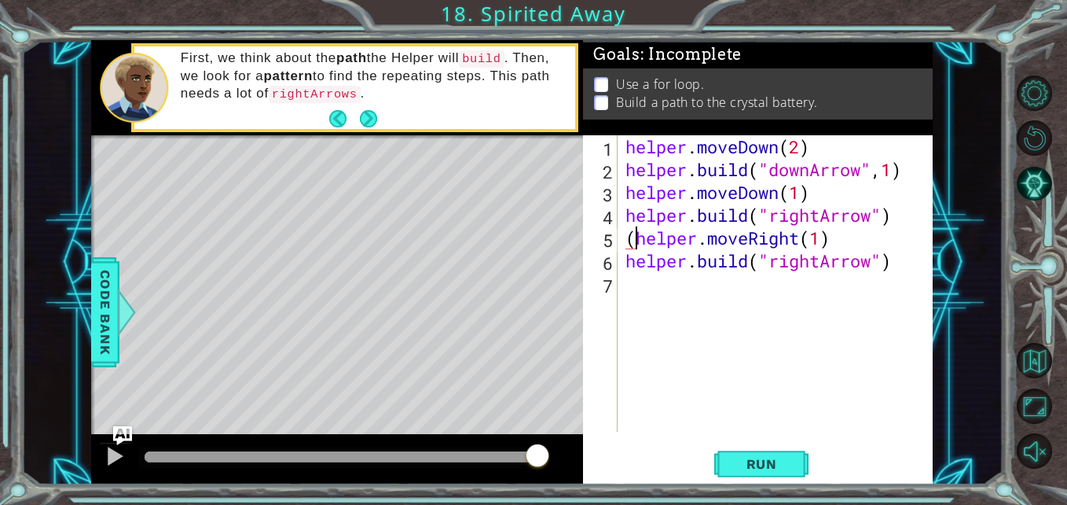
click at [907, 264] on div "helper . moveDown ( 2 ) helper . build ( "downArrow" , 1 ) helper . moveDown ( …" at bounding box center [779, 306] width 314 height 342
click at [897, 263] on div "helper . moveDown ( 2 ) helper . build ( "downArrow" , 1 ) helper . moveDown ( …" at bounding box center [779, 306] width 314 height 342
click at [742, 471] on span "Run" at bounding box center [762, 464] width 62 height 16
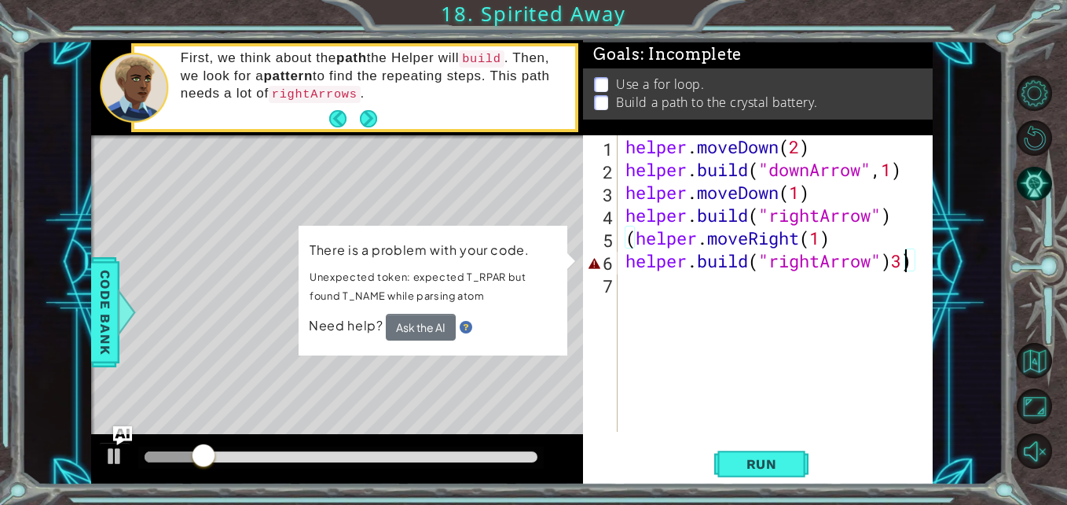
click at [635, 240] on div "helper . moveDown ( 2 ) helper . build ( "downArrow" , 1 ) helper . moveDown ( …" at bounding box center [779, 306] width 314 height 342
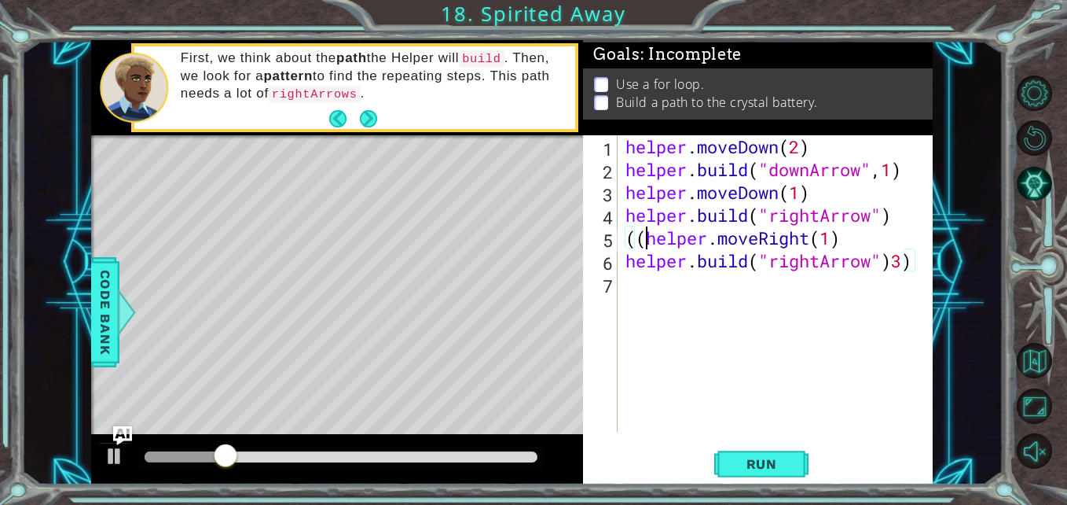
scroll to position [0, 2]
click at [782, 470] on span "Run" at bounding box center [762, 464] width 62 height 16
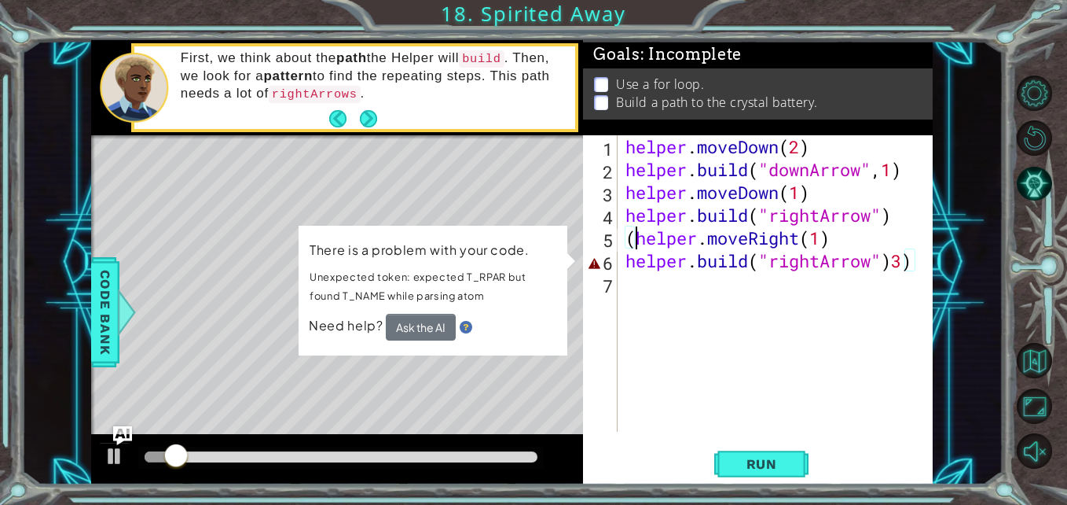
click at [636, 240] on div "helper . moveDown ( 2 ) helper . build ( "downArrow" , 1 ) helper . moveDown ( …" at bounding box center [779, 306] width 314 height 342
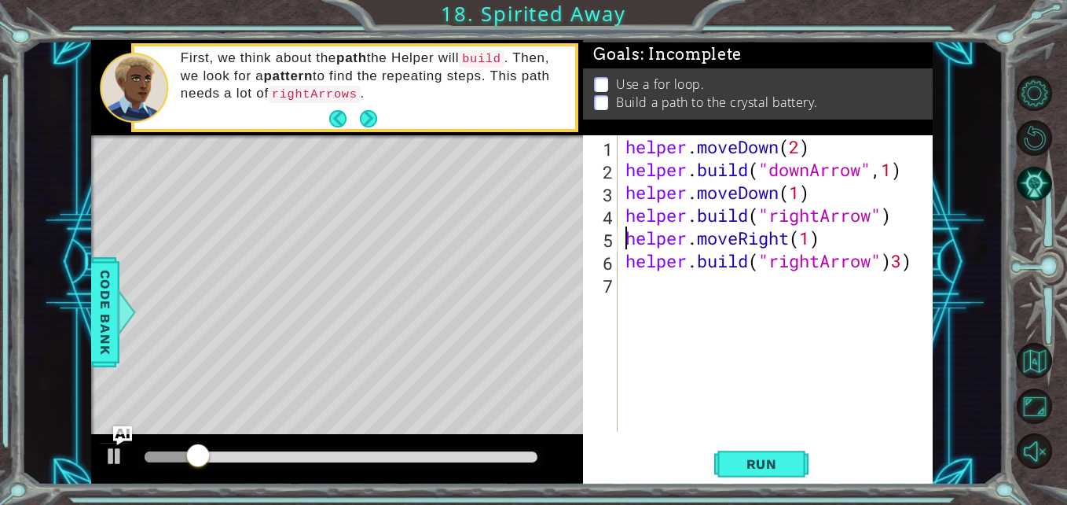
click at [896, 261] on div "helper . moveDown ( 2 ) helper . build ( "downArrow" , 1 ) helper . moveDown ( …" at bounding box center [779, 306] width 314 height 342
click at [774, 465] on span "Run" at bounding box center [762, 464] width 62 height 16
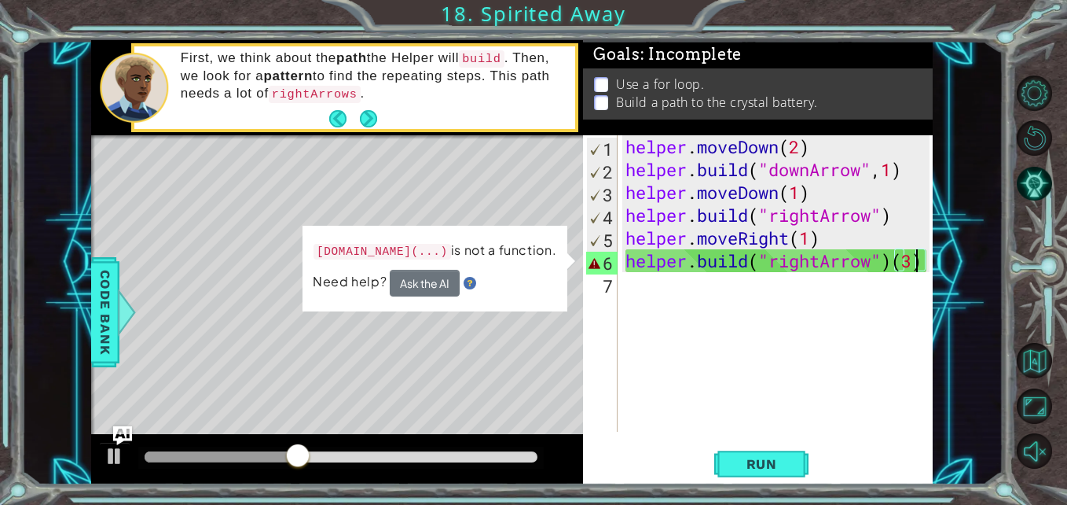
click at [915, 264] on div "helper . moveDown ( 2 ) helper . build ( "downArrow" , 1 ) helper . moveDown ( …" at bounding box center [779, 306] width 314 height 342
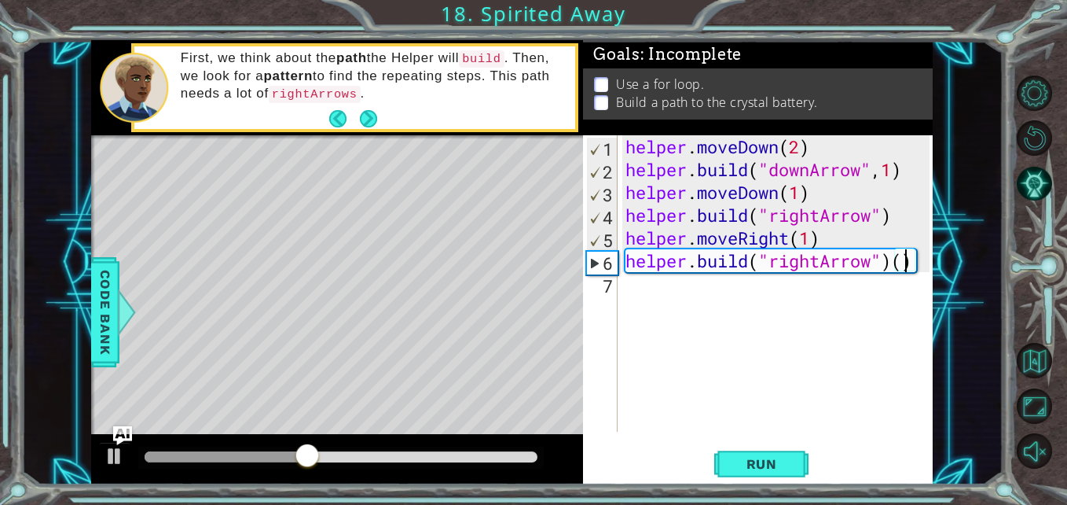
type textarea "helper.build("rightArrow")(1)"
click at [802, 284] on div "helper . moveDown ( 2 ) helper . build ( "downArrow" , 1 ) helper . moveDown ( …" at bounding box center [779, 306] width 314 height 342
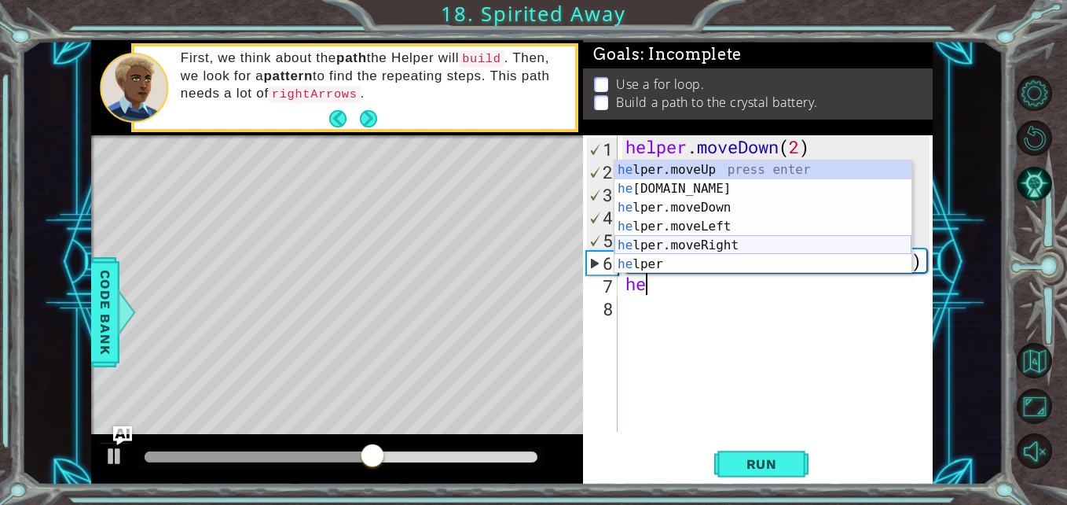
click at [747, 244] on div "he lper.moveUp press enter he lper.build press enter he lper.moveDown press ent…" at bounding box center [763, 235] width 297 height 151
type textarea "helper.moveRight(1)"
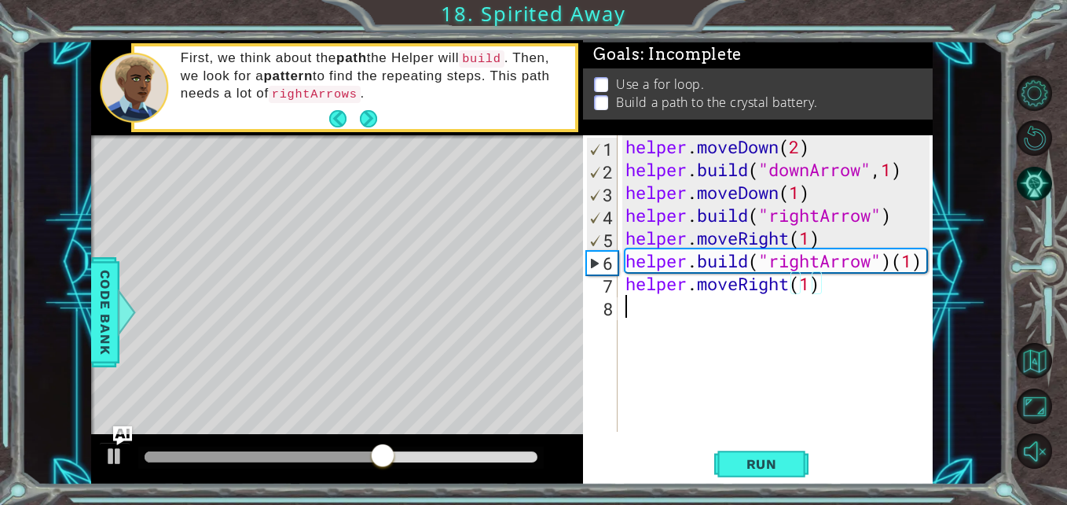
click at [669, 304] on div "helper . moveDown ( 2 ) helper . build ( "downArrow" , 1 ) helper . moveDown ( …" at bounding box center [779, 306] width 314 height 342
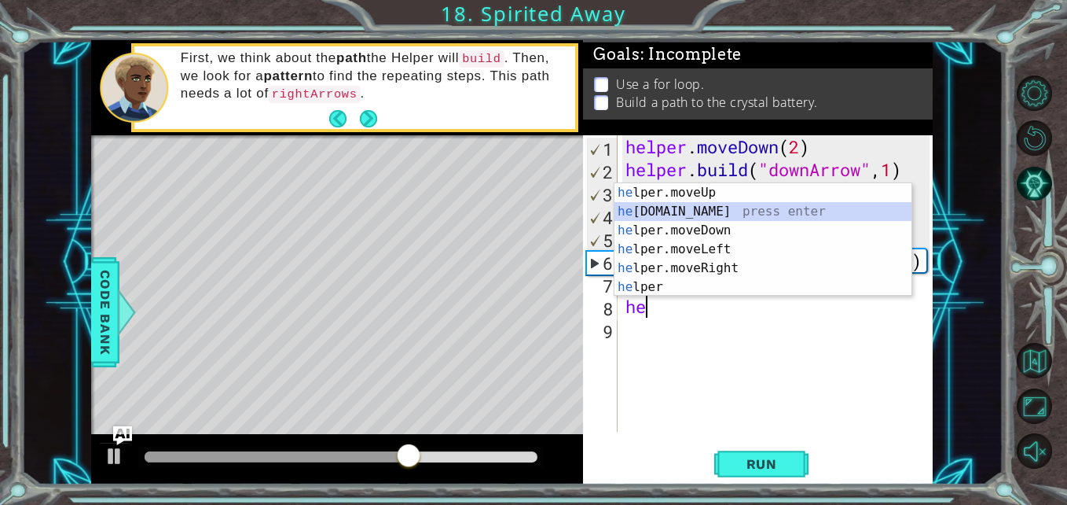
click at [710, 210] on div "he lper.moveUp press enter he lper.build press enter he lper.moveDown press ent…" at bounding box center [763, 258] width 297 height 151
type textarea "helper.build("rightArrow")"
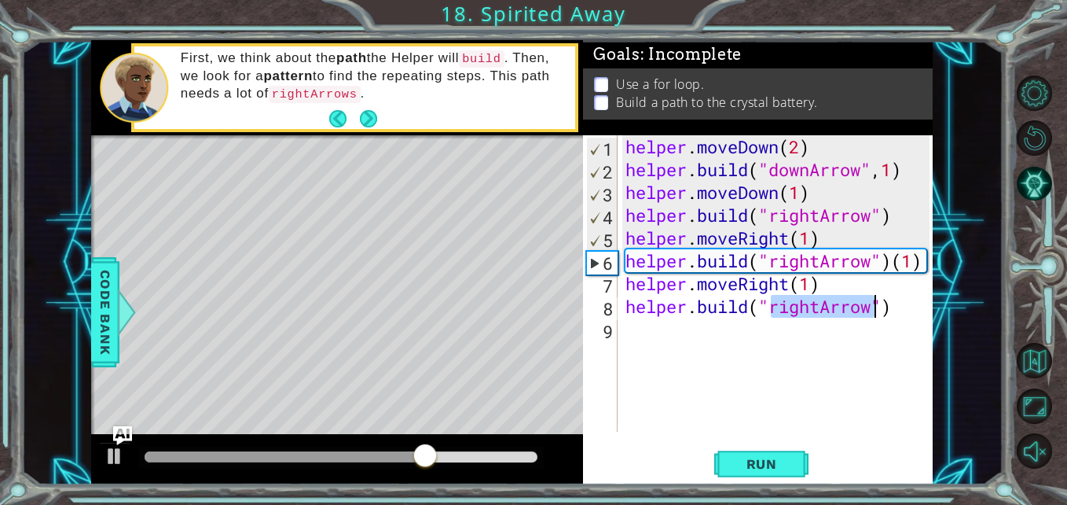
click at [691, 335] on div "helper . moveDown ( 2 ) helper . build ( "downArrow" , 1 ) helper . moveDown ( …" at bounding box center [779, 306] width 314 height 342
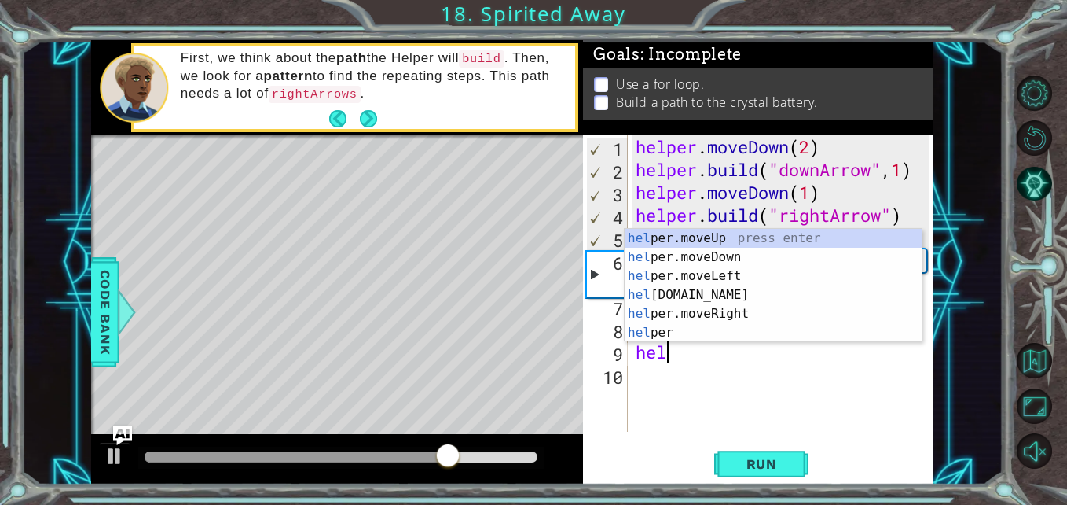
scroll to position [0, 1]
click at [717, 310] on div "hel per.moveUp press enter hel per.moveDown press enter hel per.moveLeft press …" at bounding box center [773, 304] width 297 height 151
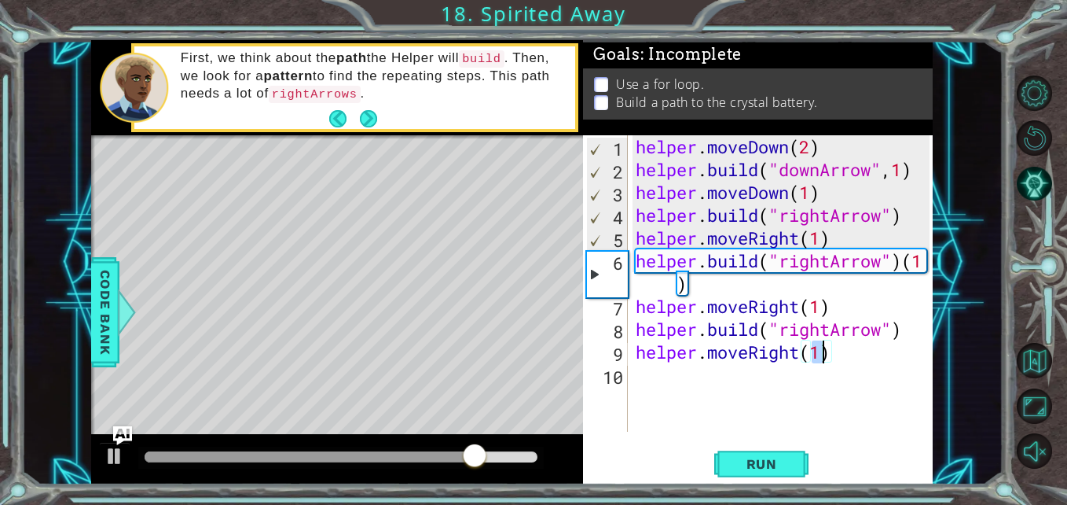
scroll to position [0, 8]
type textarea "helper.moveRight(1)"
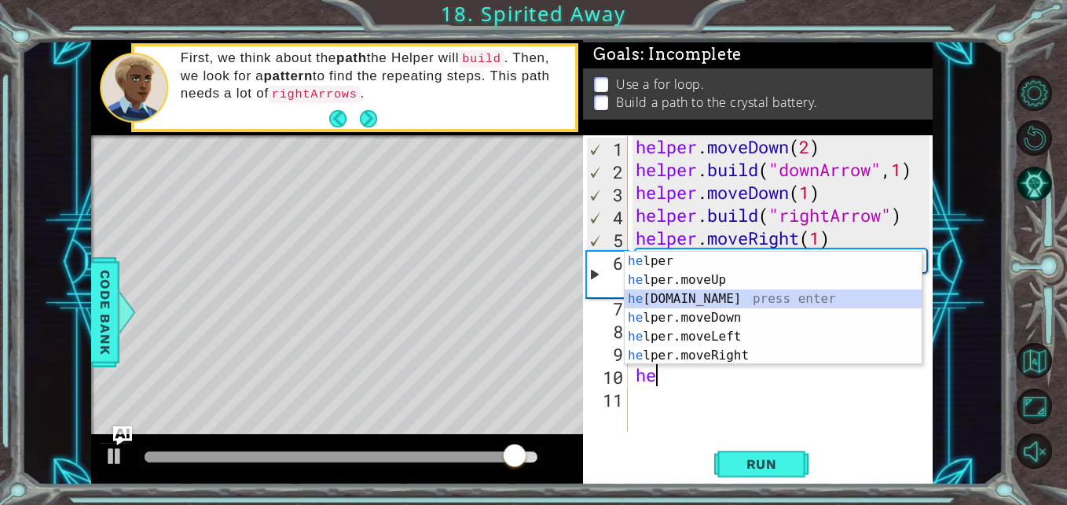
click at [697, 297] on div "he lper press enter he lper.moveUp press enter he lper.build press enter he lpe…" at bounding box center [773, 326] width 297 height 151
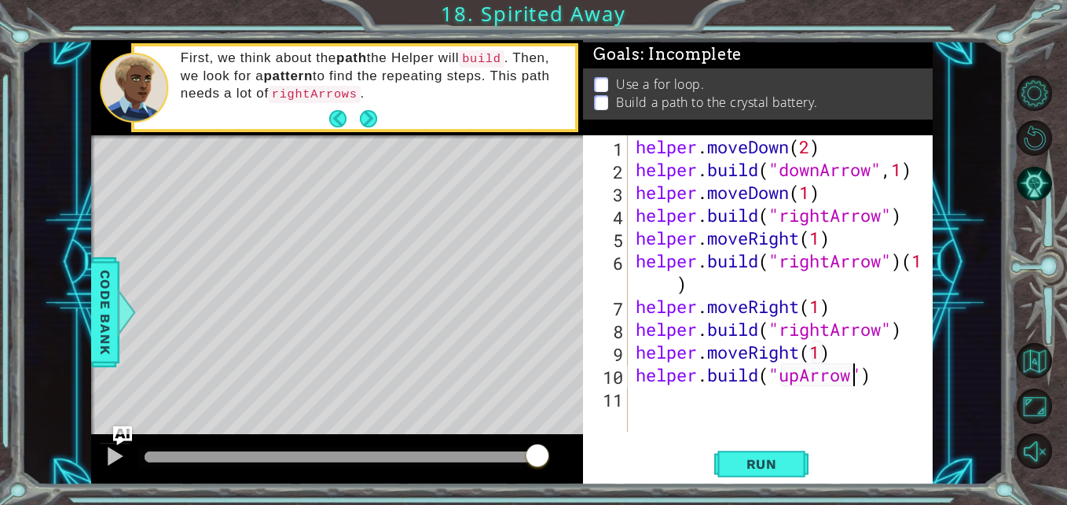
scroll to position [0, 10]
click at [762, 473] on button "Run" at bounding box center [761, 463] width 94 height 35
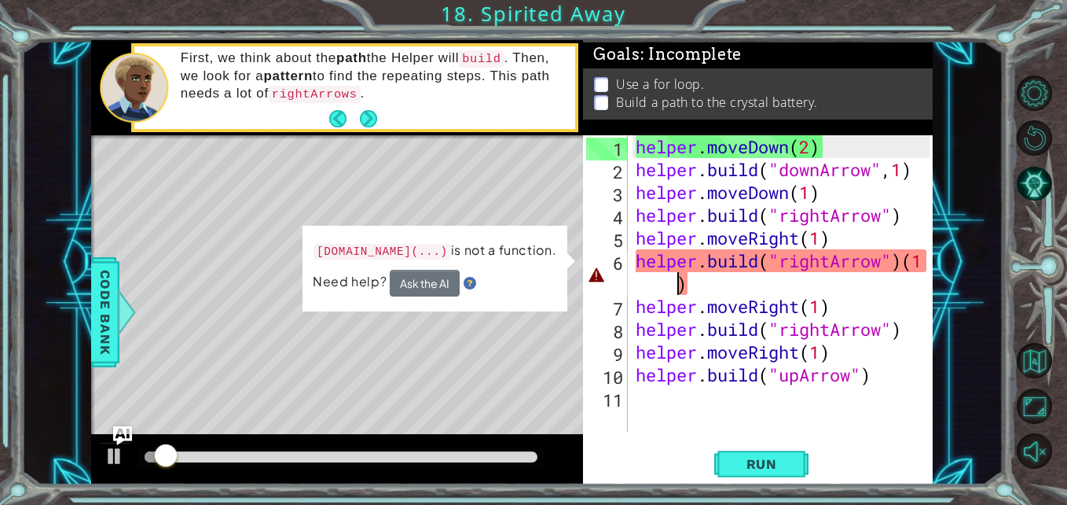
click at [674, 278] on div "helper . moveDown ( 2 ) helper . build ( "downArrow" , 1 ) helper . moveDown ( …" at bounding box center [785, 306] width 305 height 342
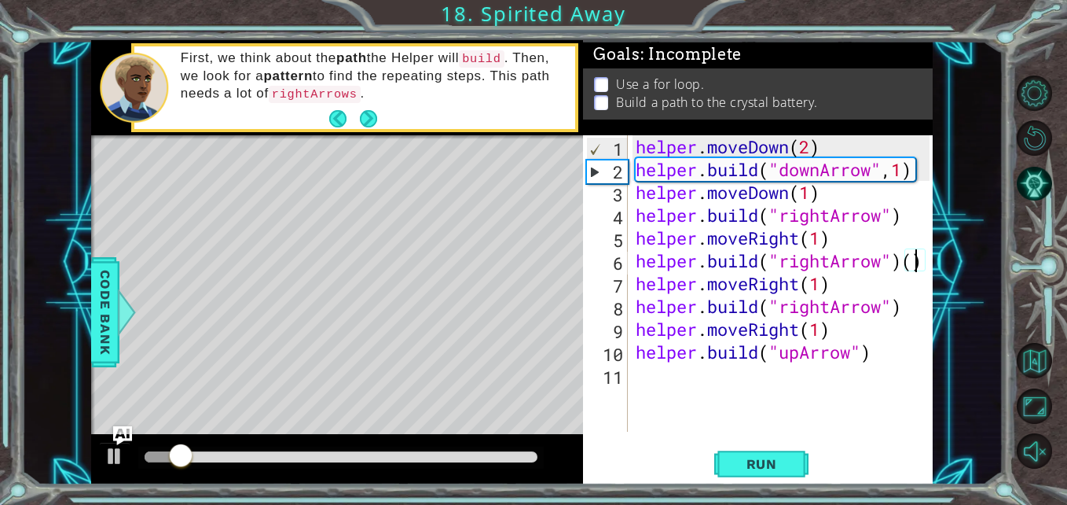
type textarea "helper.build("rightArrow")(1)"
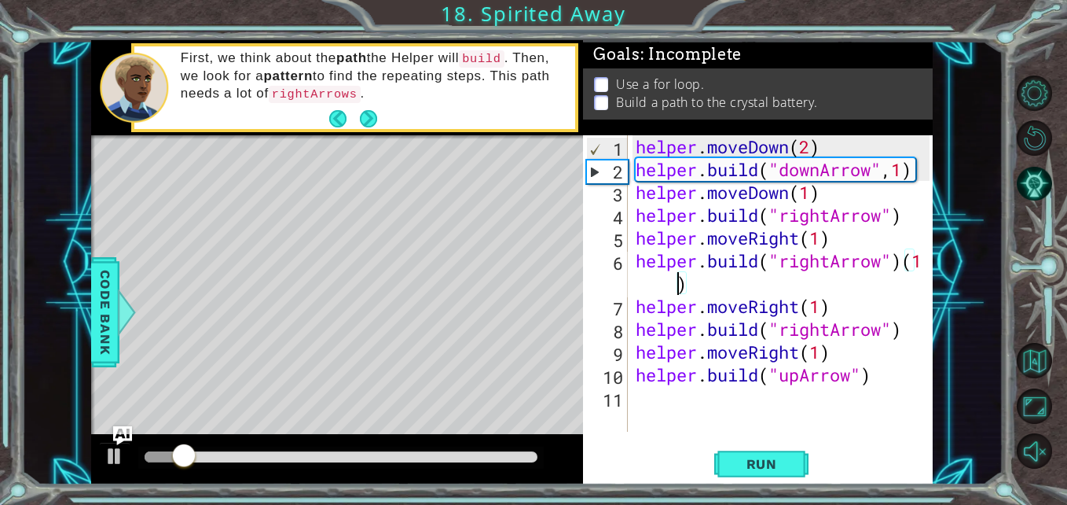
scroll to position [0, 13]
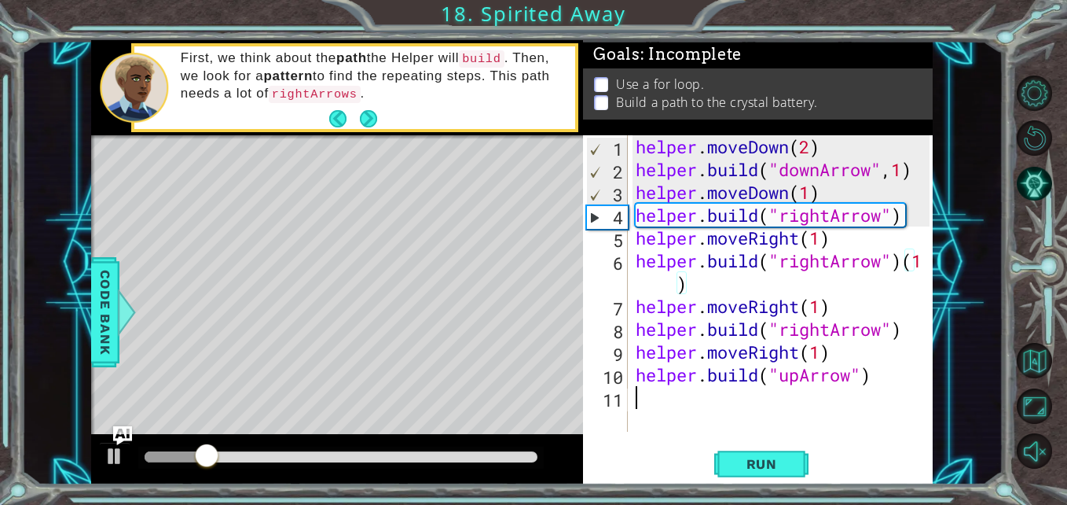
click at [711, 424] on div "helper . moveDown ( 2 ) helper . build ( "downArrow" , 1 ) helper . moveDown ( …" at bounding box center [785, 306] width 305 height 342
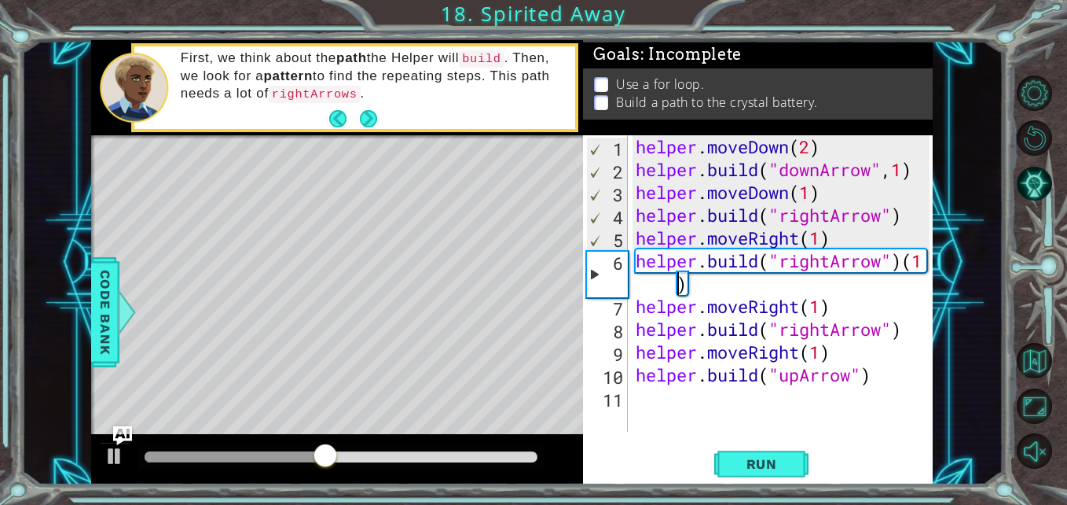
click at [666, 292] on div "helper . moveDown ( 2 ) helper . build ( "downArrow" , 1 ) helper . moveDown ( …" at bounding box center [785, 306] width 305 height 342
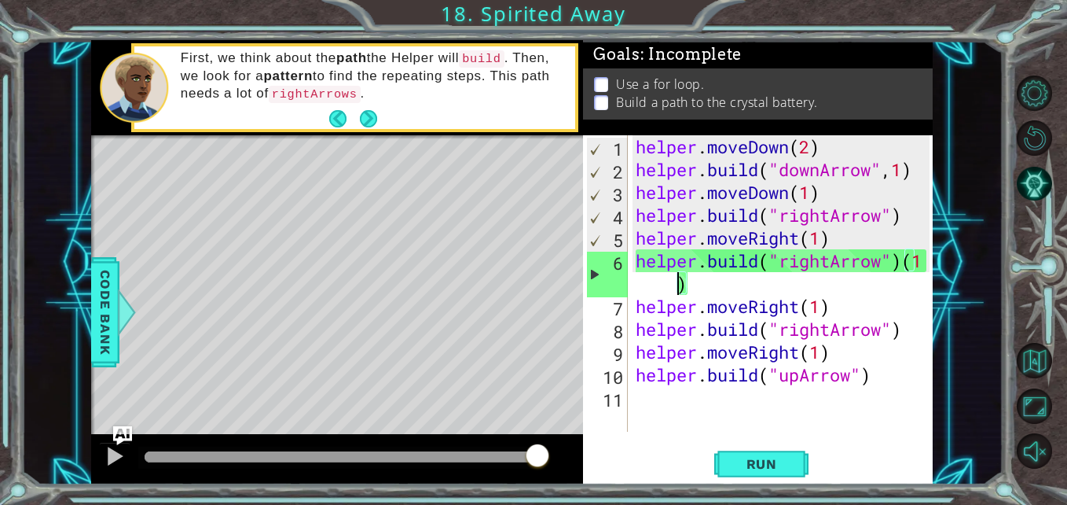
click at [701, 288] on div "helper . moveDown ( 2 ) helper . build ( "downArrow" , 1 ) helper . moveDown ( …" at bounding box center [785, 306] width 305 height 342
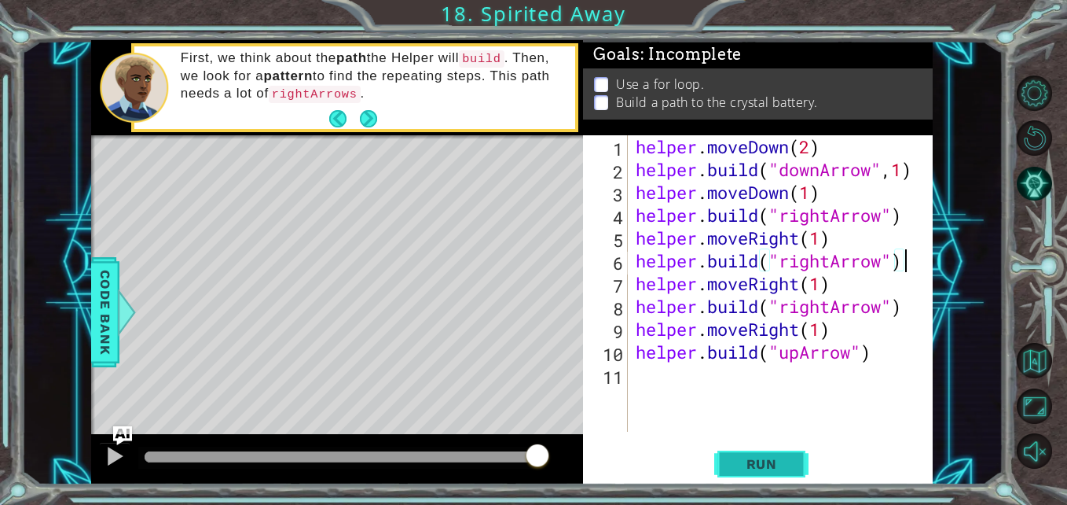
type textarea "helper.build("rightArrow")"
click at [762, 451] on button "Run" at bounding box center [761, 463] width 94 height 35
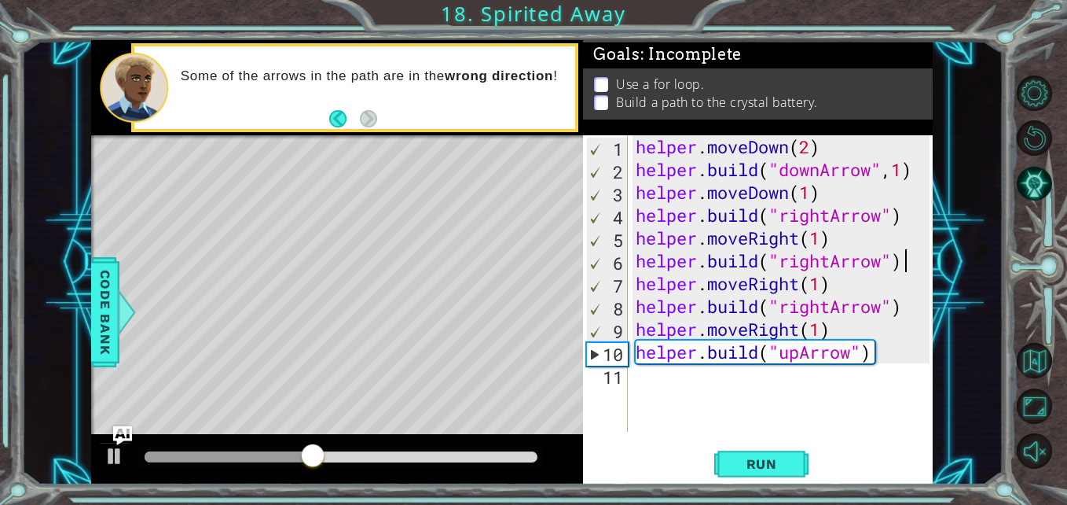
click at [747, 389] on div "helper . moveDown ( 2 ) helper . build ( "downArrow" , 1 ) helper . moveDown ( …" at bounding box center [785, 306] width 305 height 342
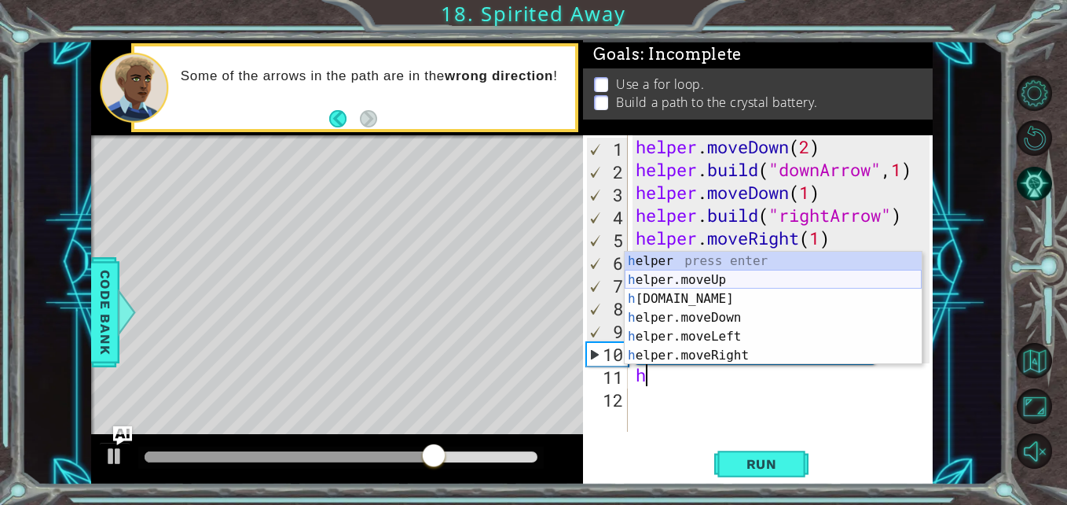
click at [703, 284] on div "h elper press enter h elper.moveUp press enter h elper.build press enter h elpe…" at bounding box center [773, 326] width 297 height 151
type textarea "helper.moveUp(1)"
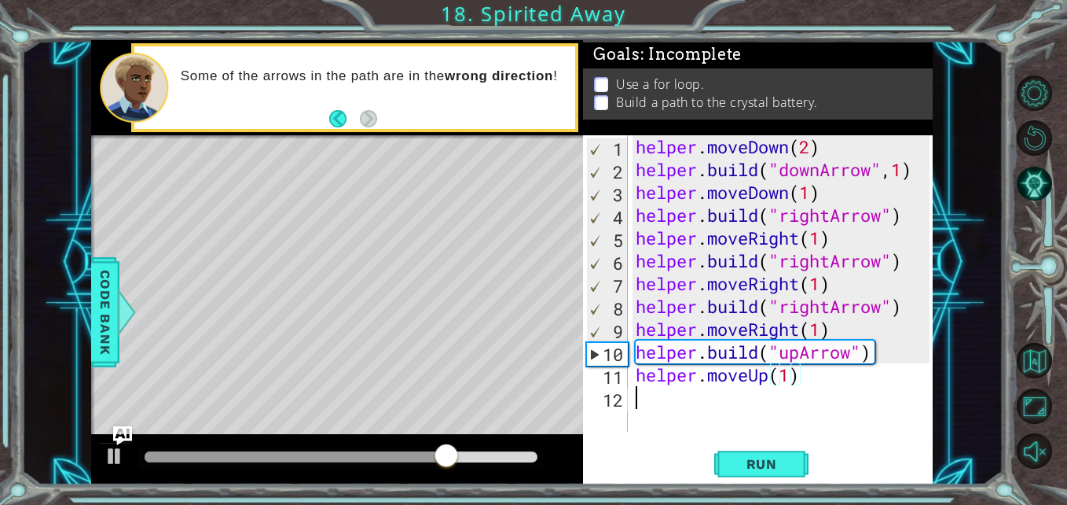
click at [680, 403] on div "helper . moveDown ( 2 ) helper . build ( "downArrow" , 1 ) helper . moveDown ( …" at bounding box center [785, 306] width 305 height 342
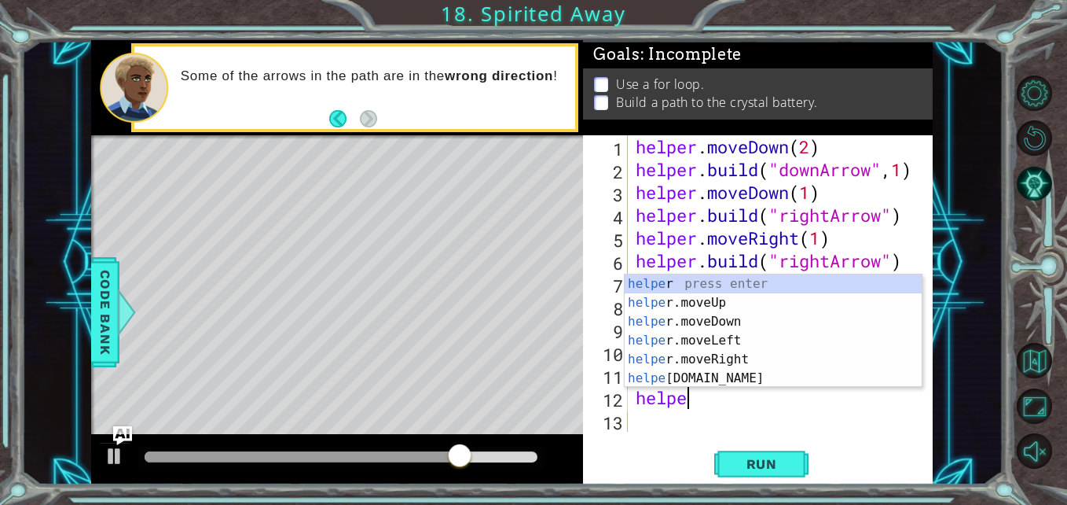
scroll to position [0, 2]
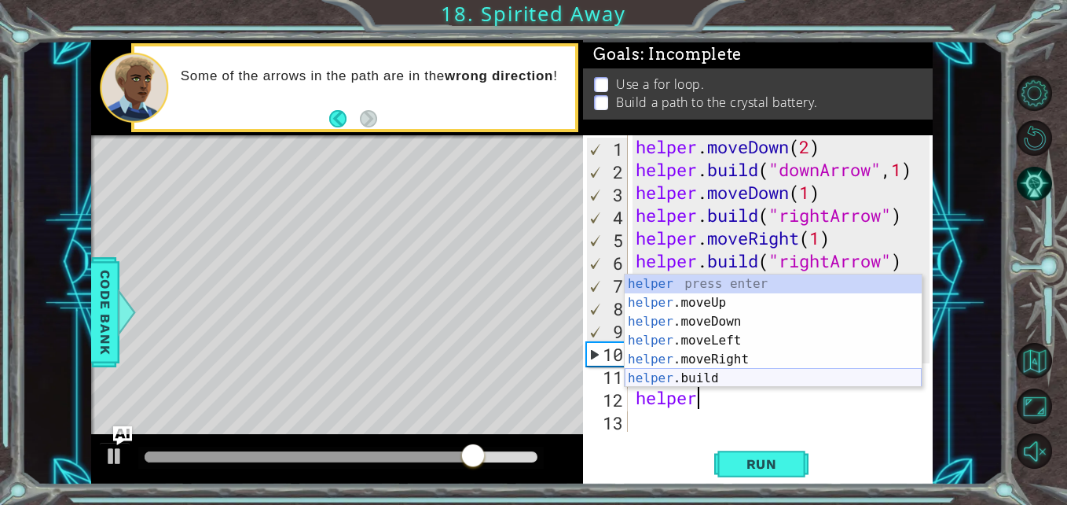
click at [658, 373] on div "helper press enter helper .moveUp press enter helper .moveDown press enter help…" at bounding box center [773, 349] width 297 height 151
type textarea "helper.build("rightArrow")"
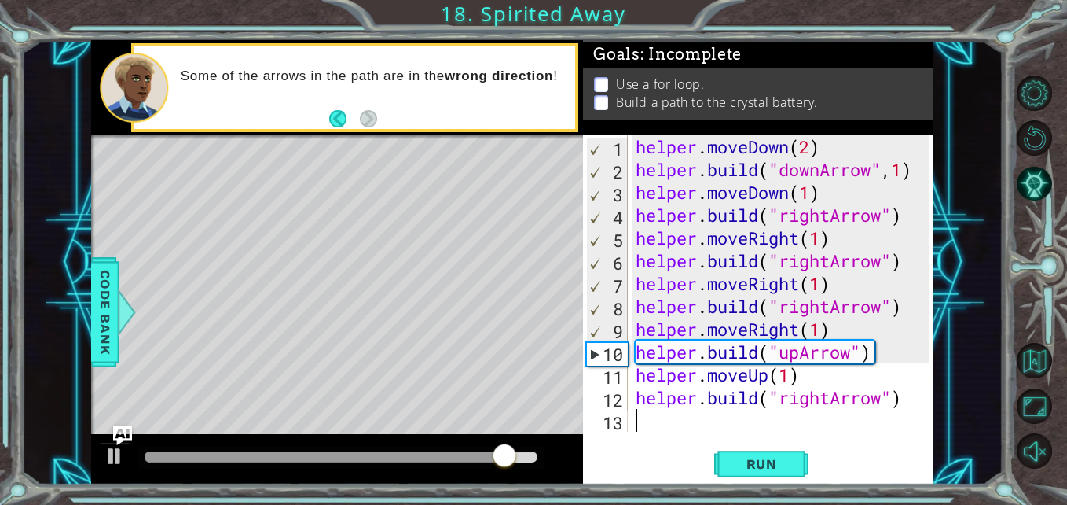
click at [654, 420] on div "helper . moveDown ( 2 ) helper . build ( "downArrow" , 1 ) helper . moveDown ( …" at bounding box center [785, 306] width 305 height 342
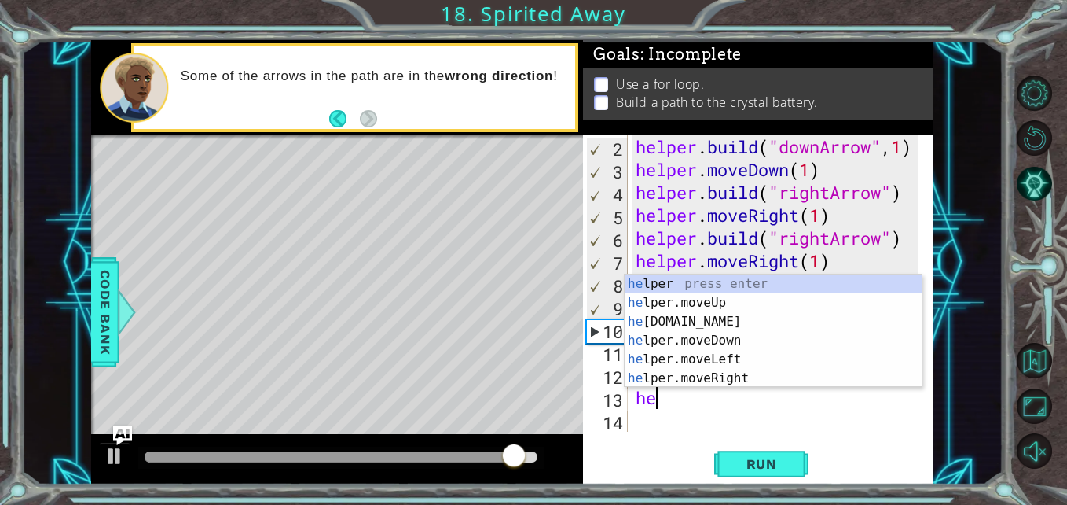
scroll to position [23, 0]
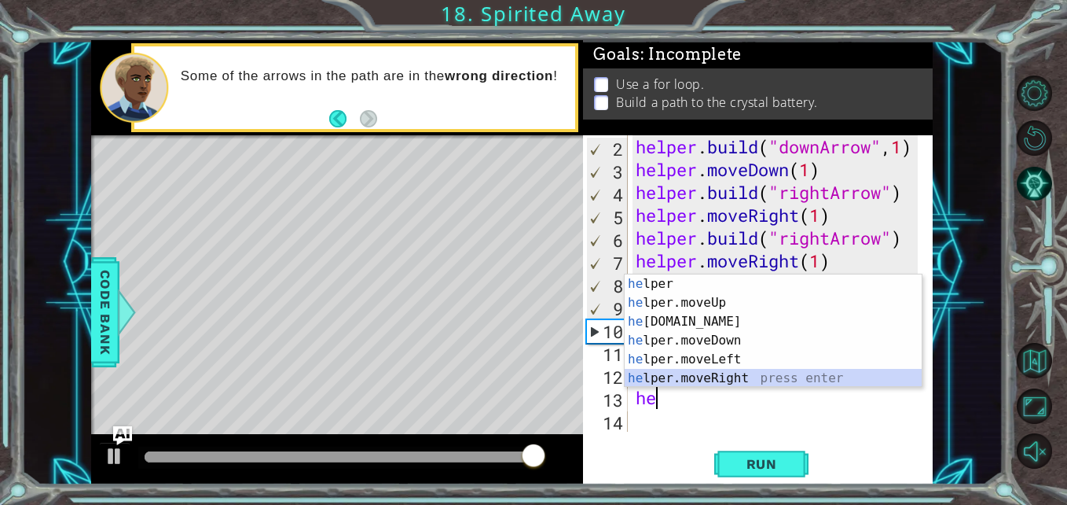
click at [670, 379] on div "he lper press enter he lper.moveUp press enter he lper.build press enter he lpe…" at bounding box center [773, 349] width 297 height 151
type textarea "helper.moveRight(1)"
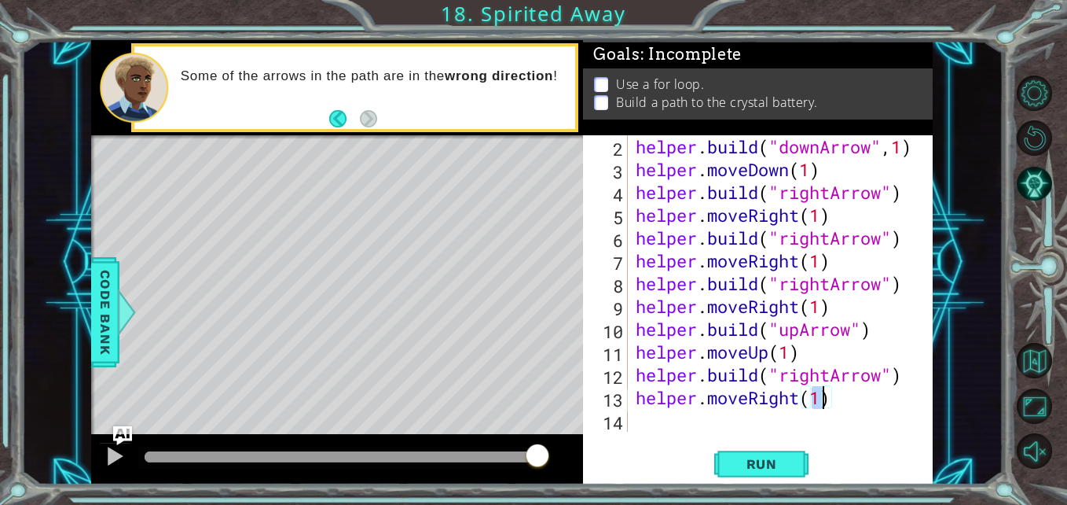
click at [674, 424] on div "helper . build ( "downArrow" , 1 ) helper . moveDown ( 1 ) helper . build ( "ri…" at bounding box center [779, 306] width 292 height 342
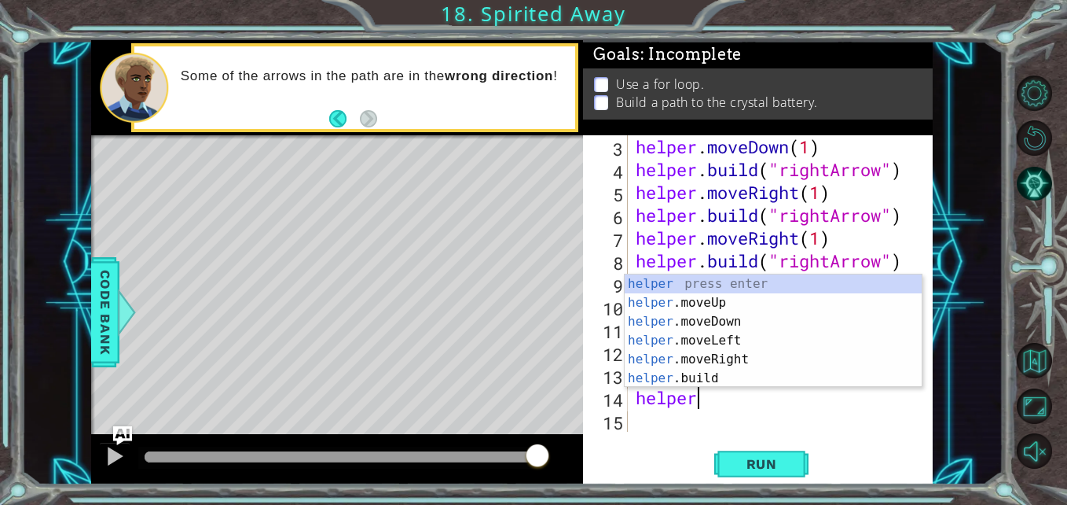
scroll to position [0, 2]
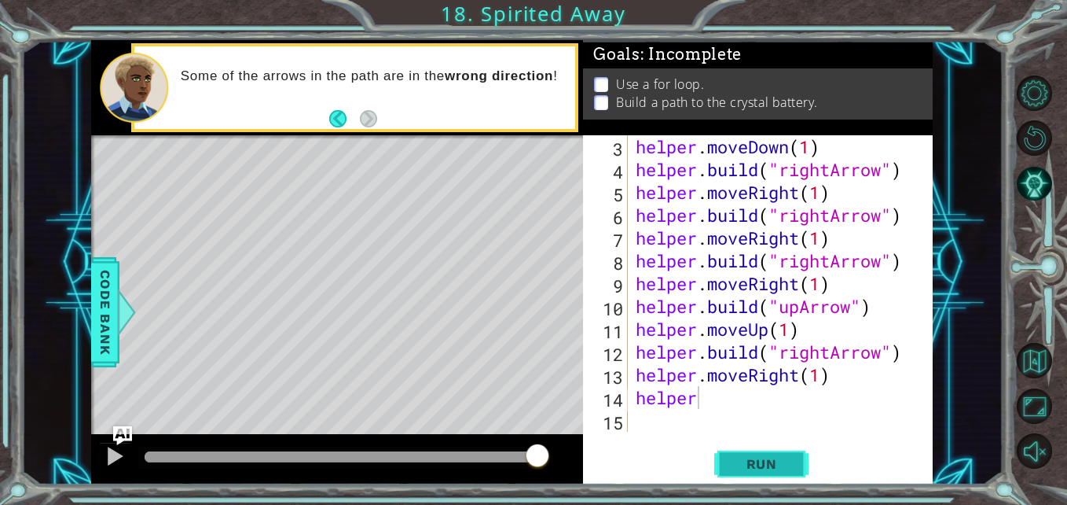
click at [762, 459] on span "Run" at bounding box center [762, 464] width 62 height 16
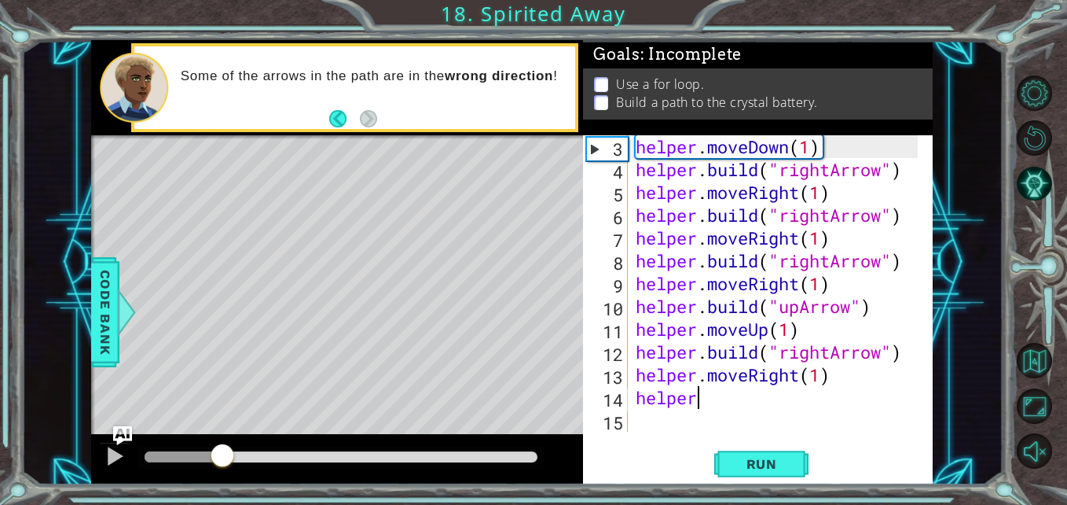
drag, startPoint x: 185, startPoint y: 460, endPoint x: 253, endPoint y: 461, distance: 67.6
click at [237, 461] on div at bounding box center [222, 456] width 28 height 28
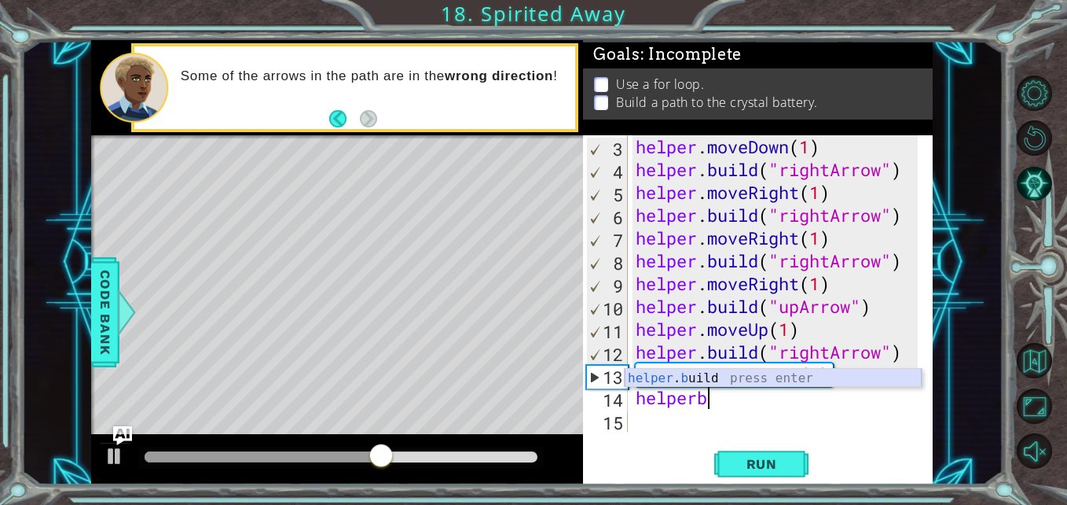
click at [681, 374] on div "helper . b uild press enter" at bounding box center [773, 397] width 297 height 57
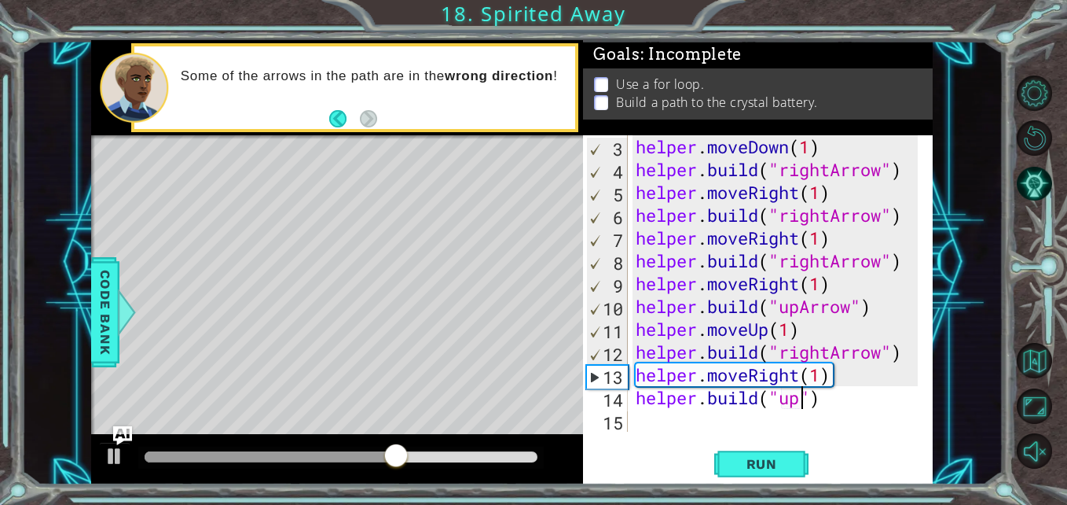
scroll to position [0, 8]
type textarea "helper.build("upArrow")"
click at [850, 430] on div "helper . moveDown ( 1 ) helper . build ( "rightArrow" ) helper . moveRight ( 1 …" at bounding box center [779, 306] width 292 height 342
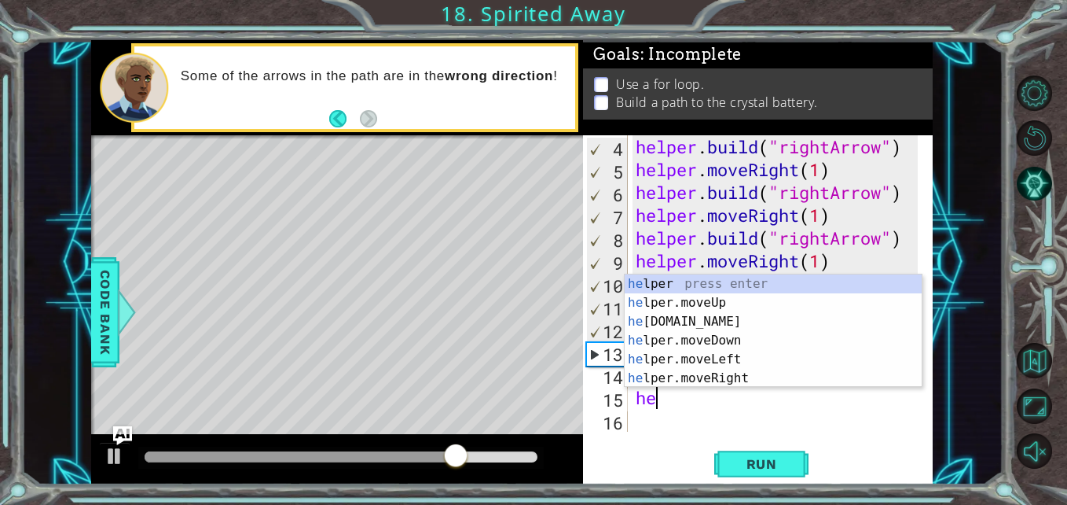
scroll to position [0, 1]
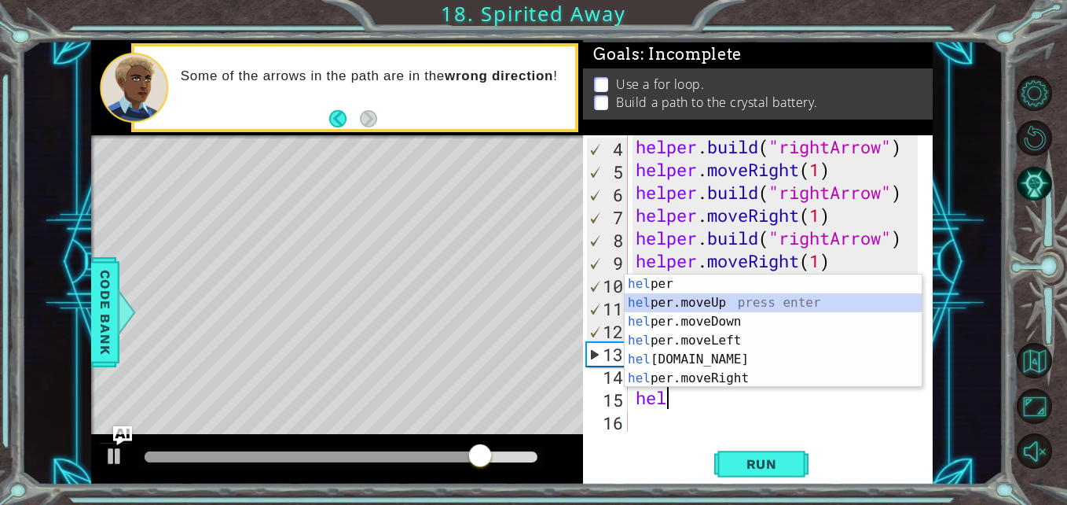
click at [709, 303] on div "hel per press enter hel per.moveUp press enter hel per.moveDown press enter hel…" at bounding box center [773, 349] width 297 height 151
type textarea "helper.moveUp(1)"
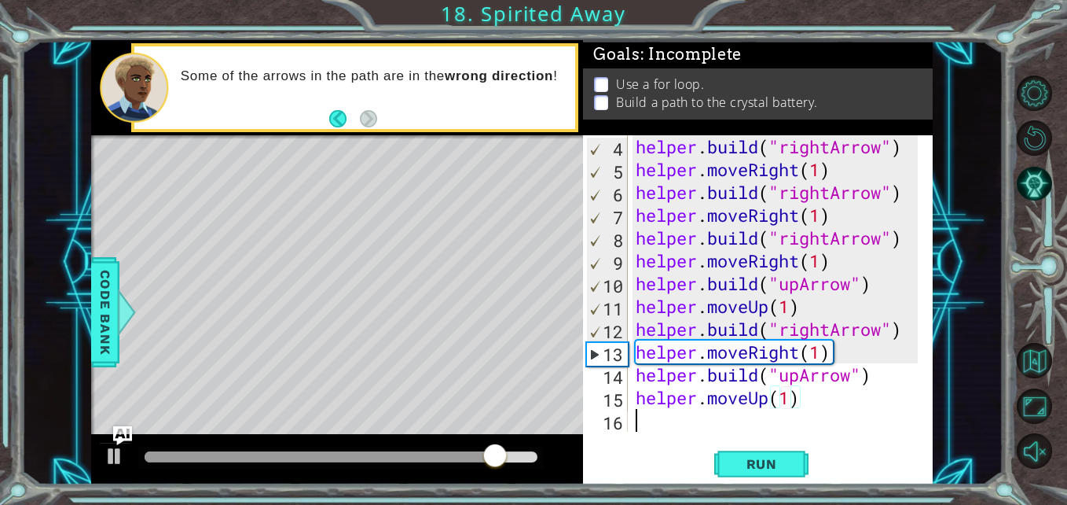
click at [677, 424] on div "helper . build ( "rightArrow" ) helper . moveRight ( 1 ) helper . build ( "righ…" at bounding box center [779, 306] width 292 height 342
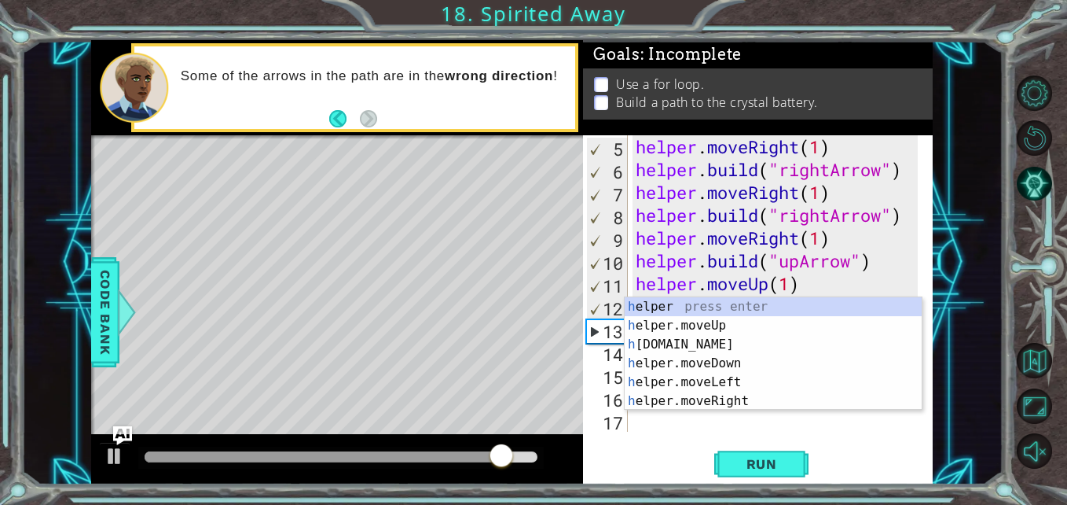
scroll to position [91, 0]
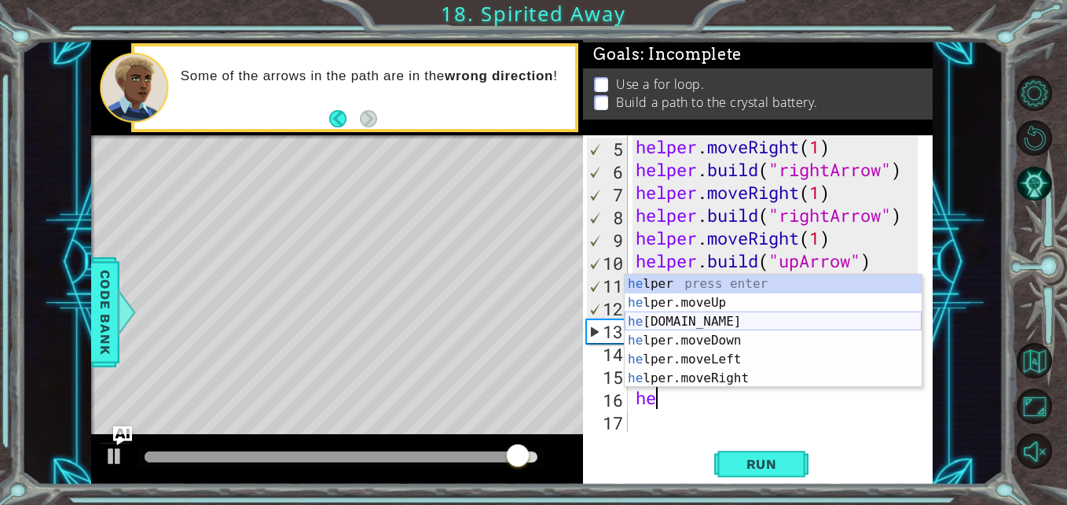
click at [714, 315] on div "he lper press enter he lper.moveUp press enter he lper.build press enter he lpe…" at bounding box center [773, 349] width 297 height 151
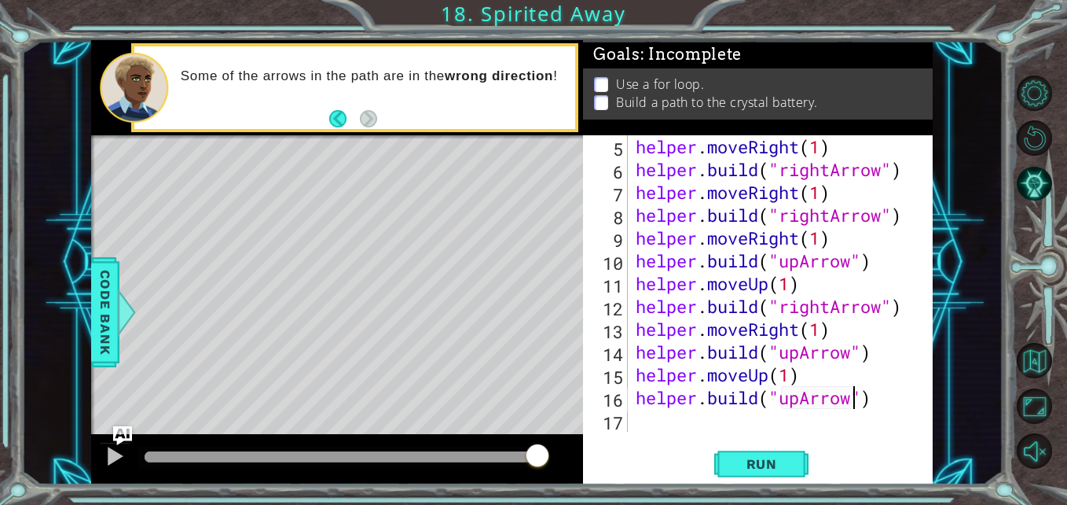
scroll to position [0, 10]
type textarea "helper.build("upArrow")"
click at [777, 460] on span "Run" at bounding box center [762, 464] width 62 height 16
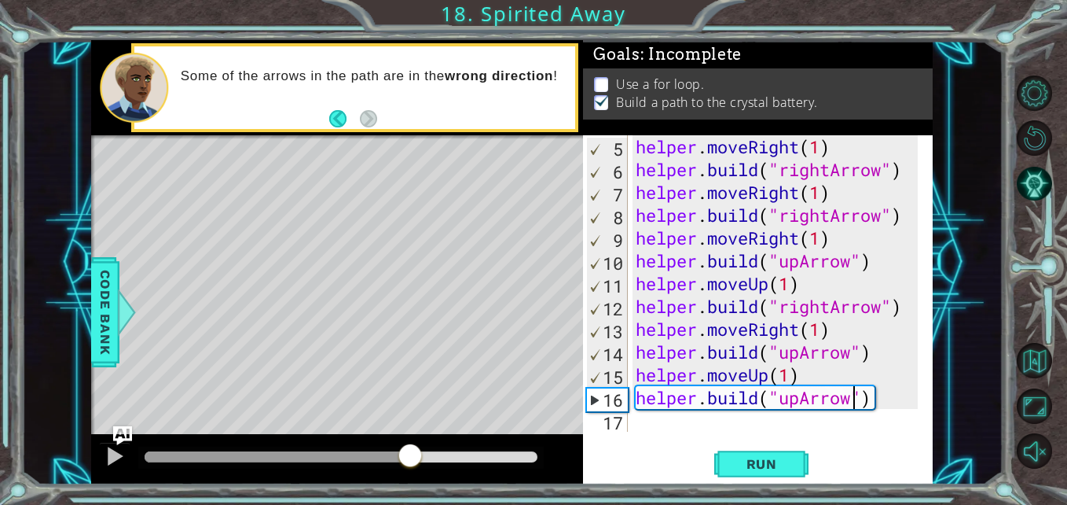
drag, startPoint x: 306, startPoint y: 453, endPoint x: 413, endPoint y: 454, distance: 106.9
click at [413, 454] on div at bounding box center [341, 456] width 393 height 11
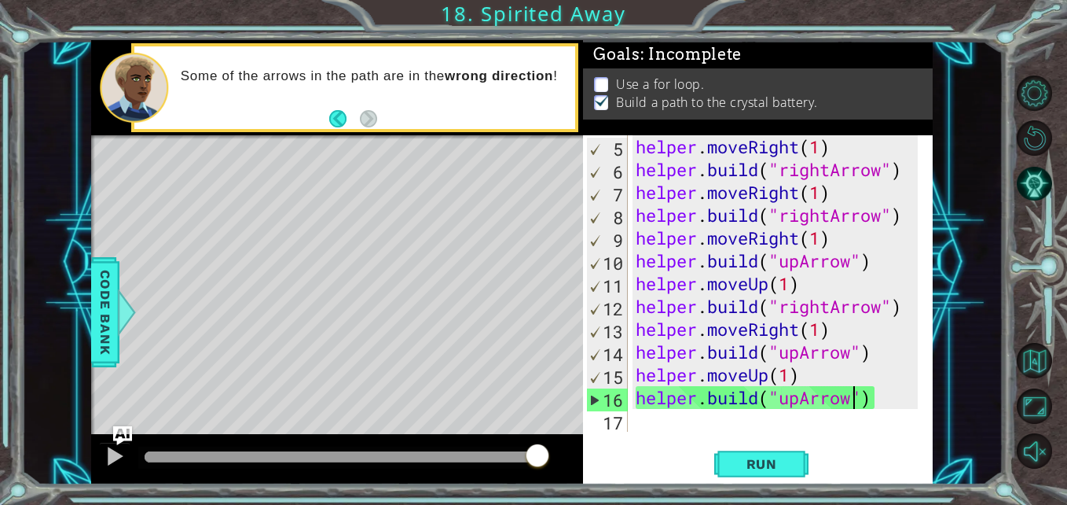
click at [671, 428] on div "helper . moveRight ( 1 ) helper . build ( "rightArrow" ) helper . moveRight ( 1…" at bounding box center [779, 306] width 292 height 342
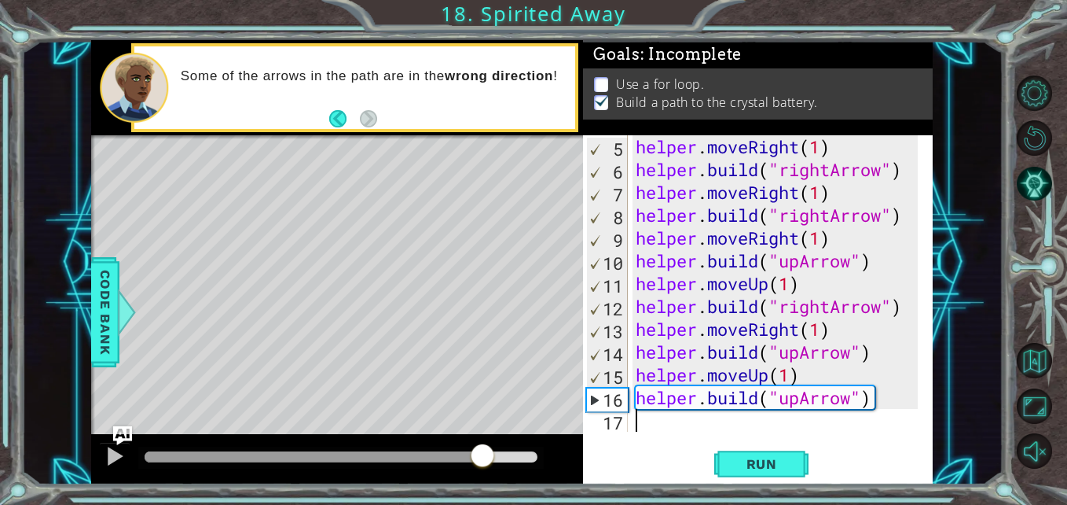
drag, startPoint x: 527, startPoint y: 457, endPoint x: 480, endPoint y: 453, distance: 47.3
click at [480, 453] on div at bounding box center [482, 456] width 28 height 28
click at [726, 462] on button "Run" at bounding box center [761, 463] width 94 height 35
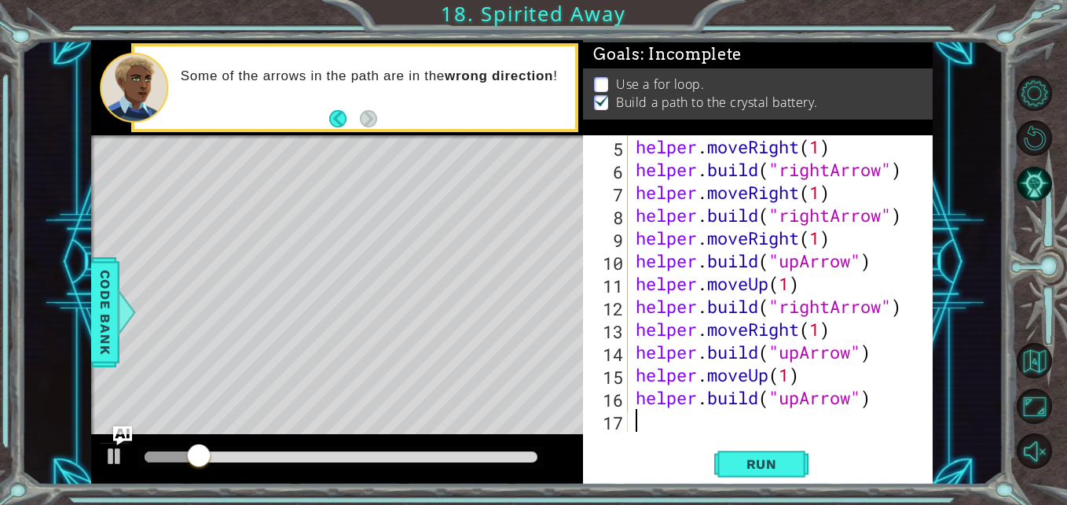
click at [597, 77] on p at bounding box center [601, 84] width 14 height 15
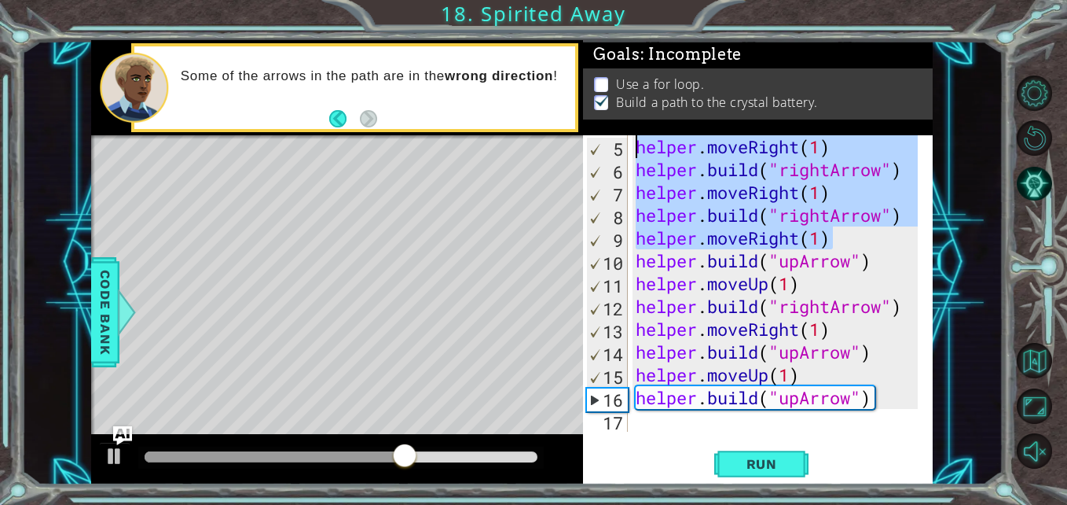
drag, startPoint x: 854, startPoint y: 237, endPoint x: 635, endPoint y: 145, distance: 237.8
click at [635, 145] on div "helper . moveRight ( 1 ) helper . build ( "rightArrow" ) helper . moveRight ( 1…" at bounding box center [779, 306] width 292 height 342
click at [640, 148] on div "helper . moveRight ( 1 ) helper . build ( "rightArrow" ) helper . moveRight ( 1…" at bounding box center [775, 283] width 284 height 296
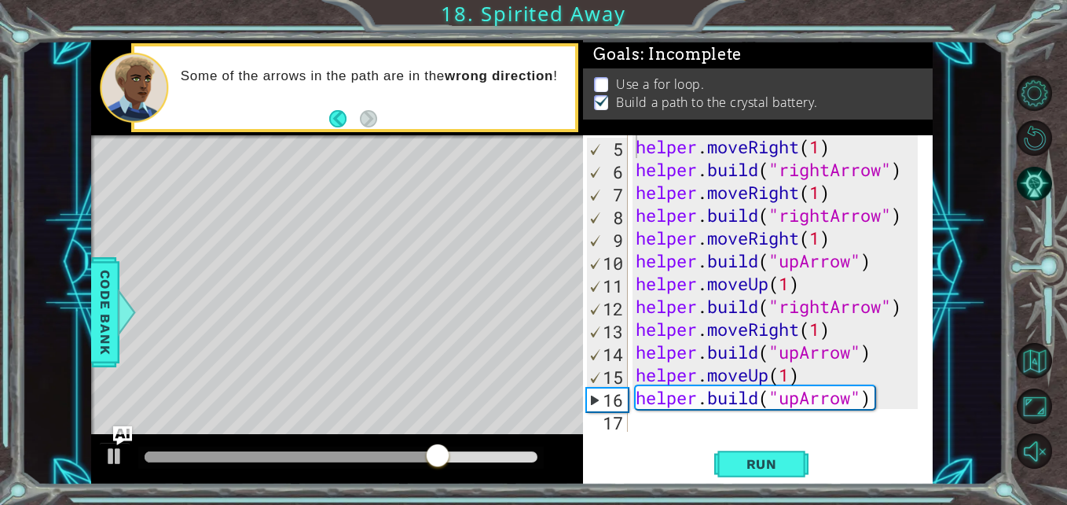
click at [603, 84] on p at bounding box center [601, 84] width 14 height 15
click at [337, 115] on button "Back" at bounding box center [344, 118] width 31 height 17
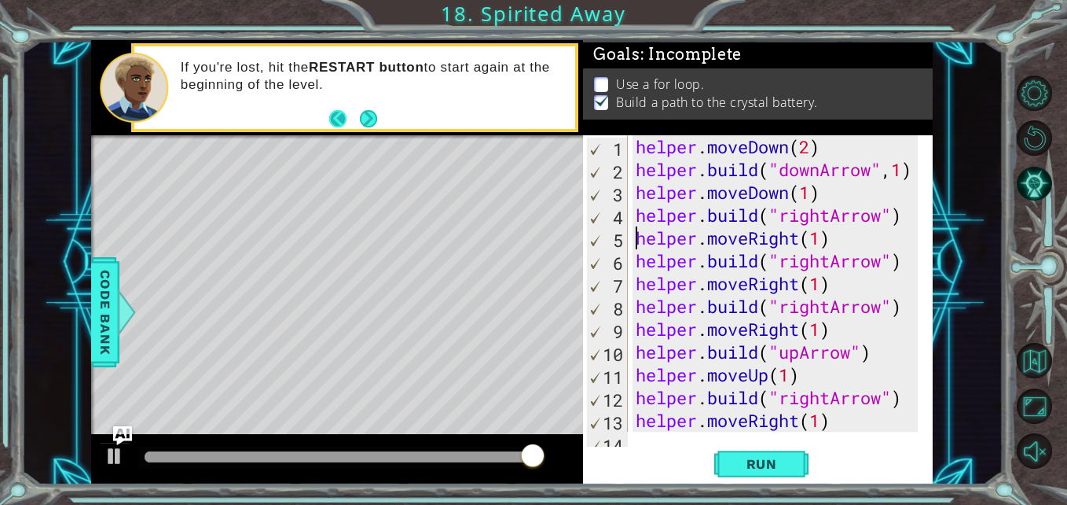
click at [339, 116] on button "Back" at bounding box center [344, 118] width 31 height 17
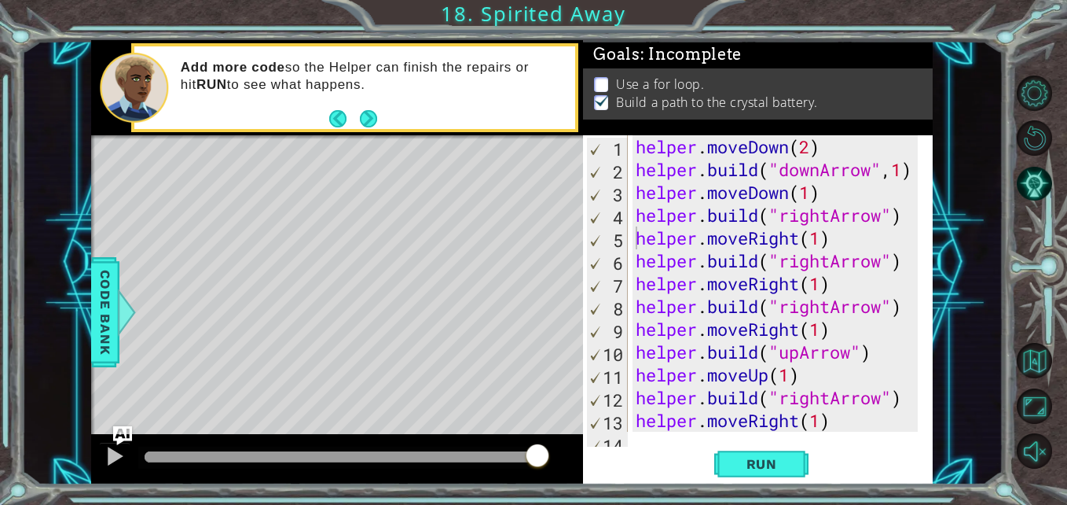
click at [339, 116] on button "Back" at bounding box center [344, 118] width 31 height 17
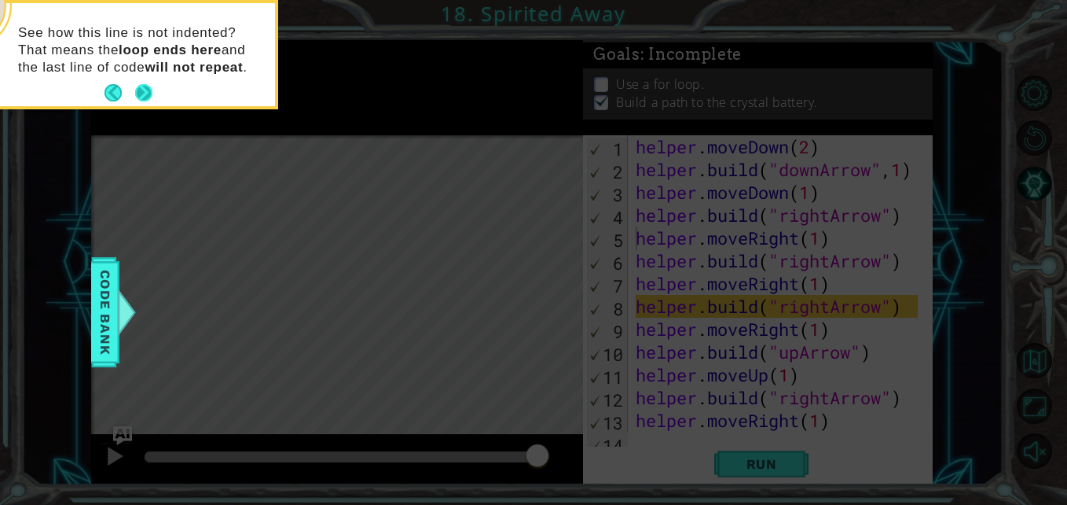
click at [144, 97] on button "Next" at bounding box center [143, 92] width 17 height 17
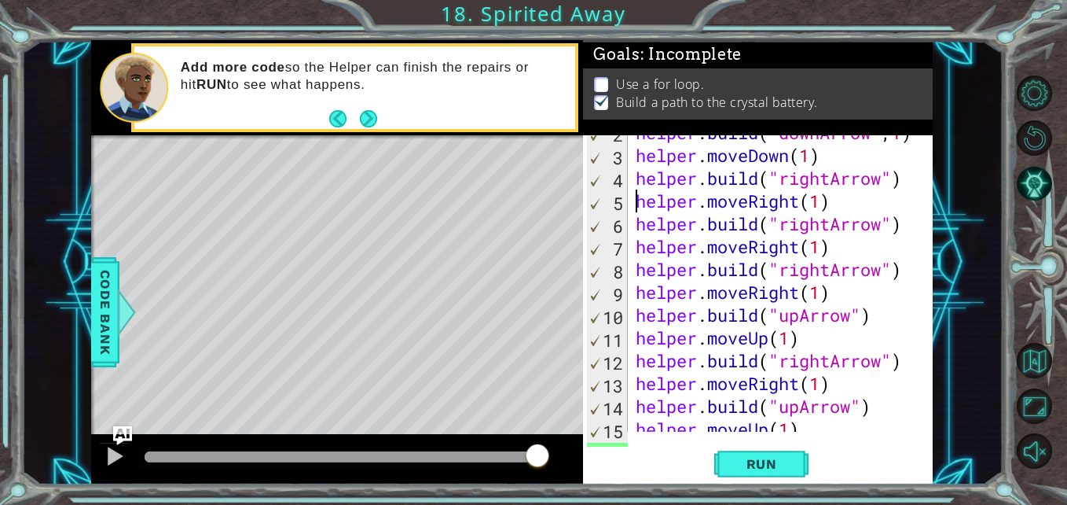
scroll to position [37, 0]
click at [600, 80] on p at bounding box center [601, 84] width 14 height 15
click at [741, 461] on span "Run" at bounding box center [762, 464] width 62 height 16
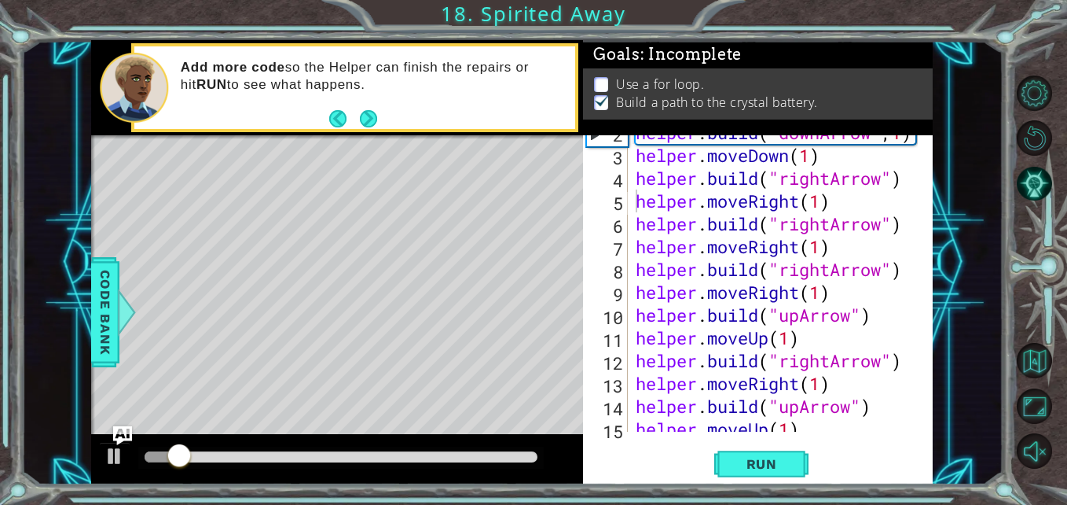
drag, startPoint x: 377, startPoint y: 467, endPoint x: 442, endPoint y: 469, distance: 65.3
click at [442, 469] on div at bounding box center [337, 459] width 492 height 50
click at [442, 460] on div at bounding box center [341, 456] width 393 height 11
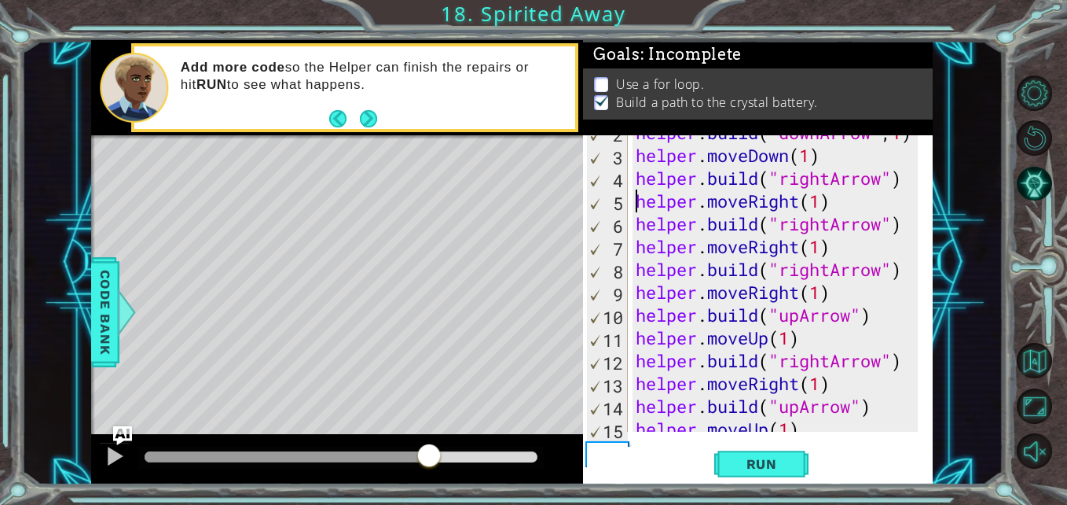
drag, startPoint x: 435, startPoint y: 460, endPoint x: 428, endPoint y: 461, distance: 7.9
click at [428, 461] on div at bounding box center [429, 456] width 28 height 28
drag, startPoint x: 428, startPoint y: 461, endPoint x: 382, endPoint y: 457, distance: 45.7
click at [399, 457] on div at bounding box center [413, 456] width 28 height 28
click at [126, 455] on button at bounding box center [114, 458] width 31 height 32
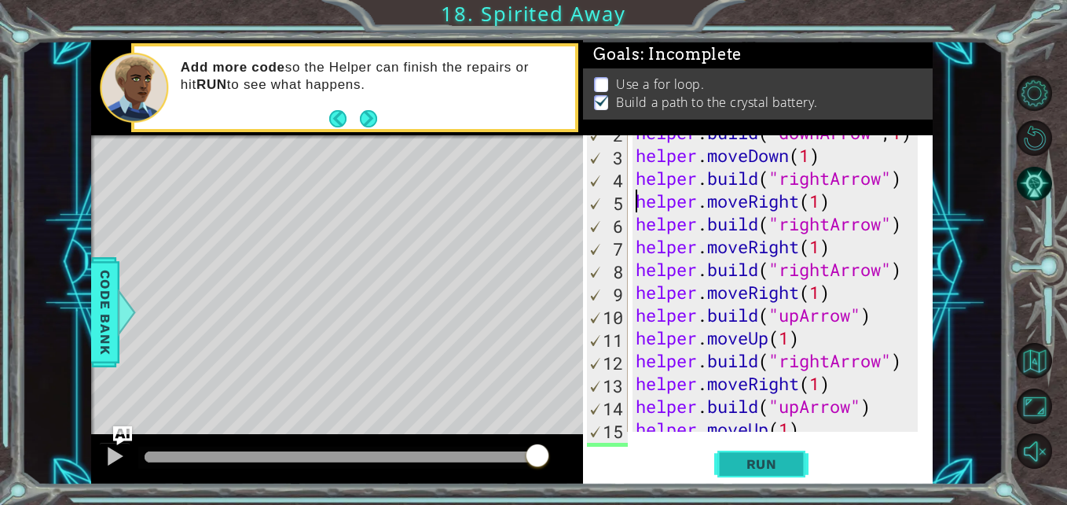
click at [733, 457] on span "Run" at bounding box center [762, 464] width 62 height 16
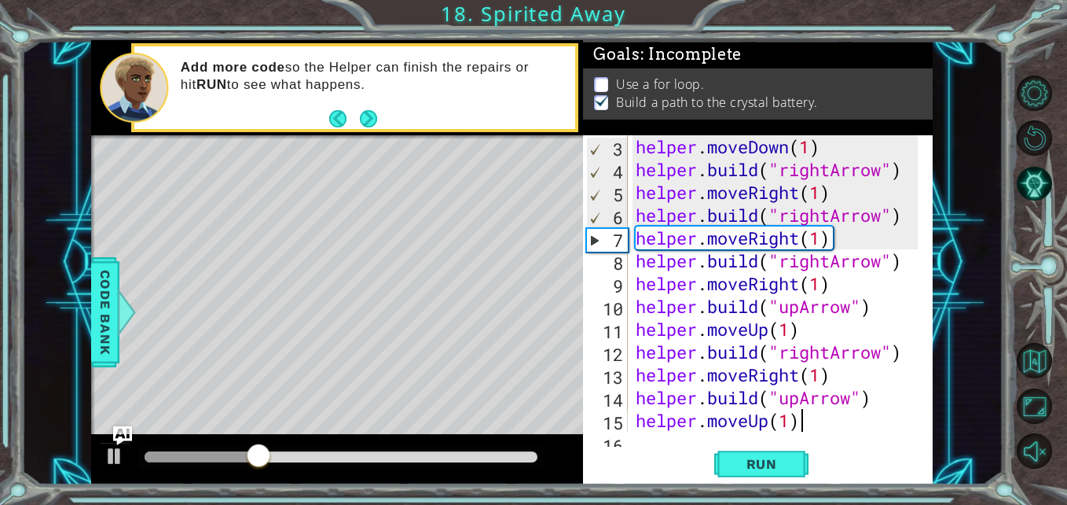
scroll to position [46, 0]
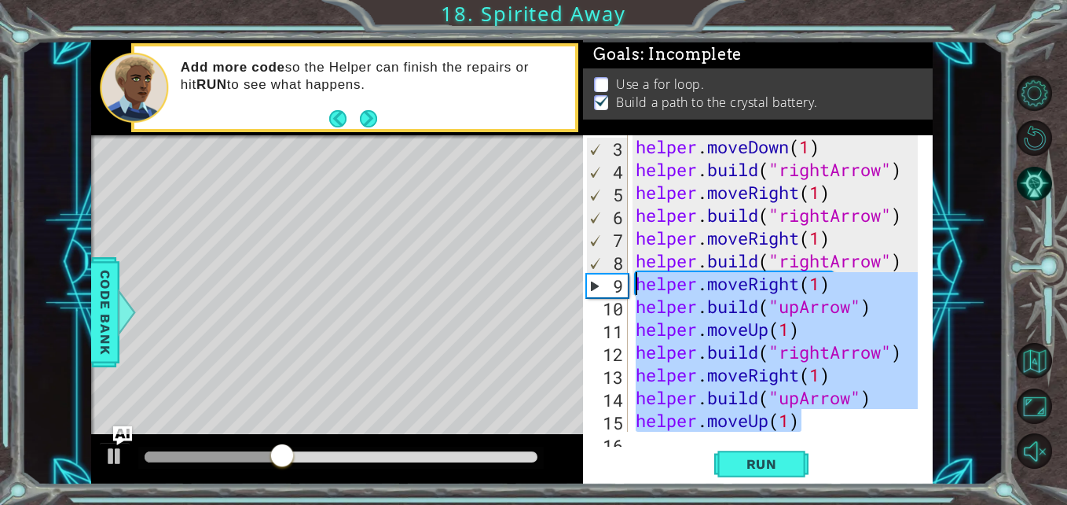
drag, startPoint x: 839, startPoint y: 424, endPoint x: 599, endPoint y: 115, distance: 390.9
click at [599, 119] on div "Goals : Incomplete Use a for loop. Build a path to the crystal battery. helper.…" at bounding box center [758, 262] width 350 height 444
type textarea "helper.moveDown(2) helper.build("downArrow",1)"
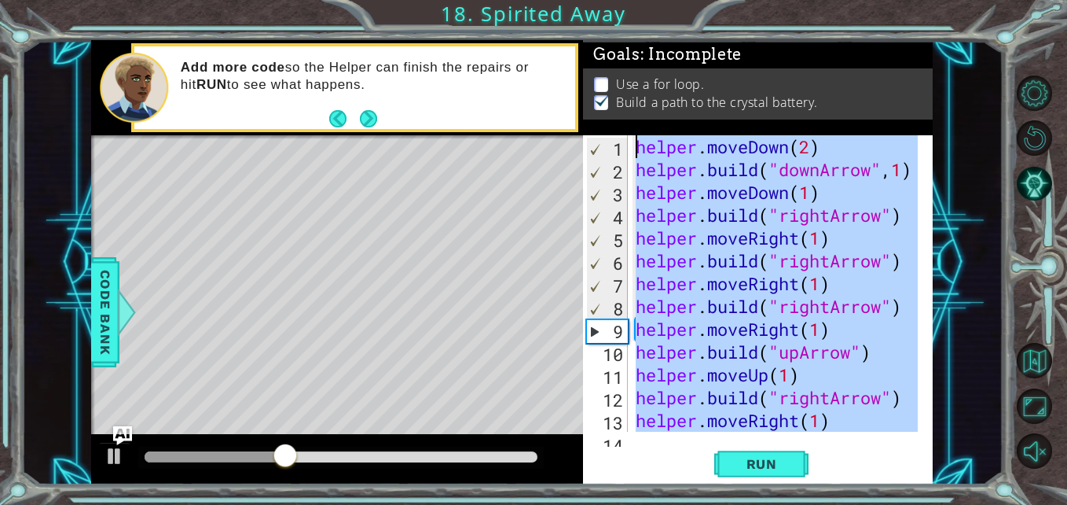
scroll to position [0, 0]
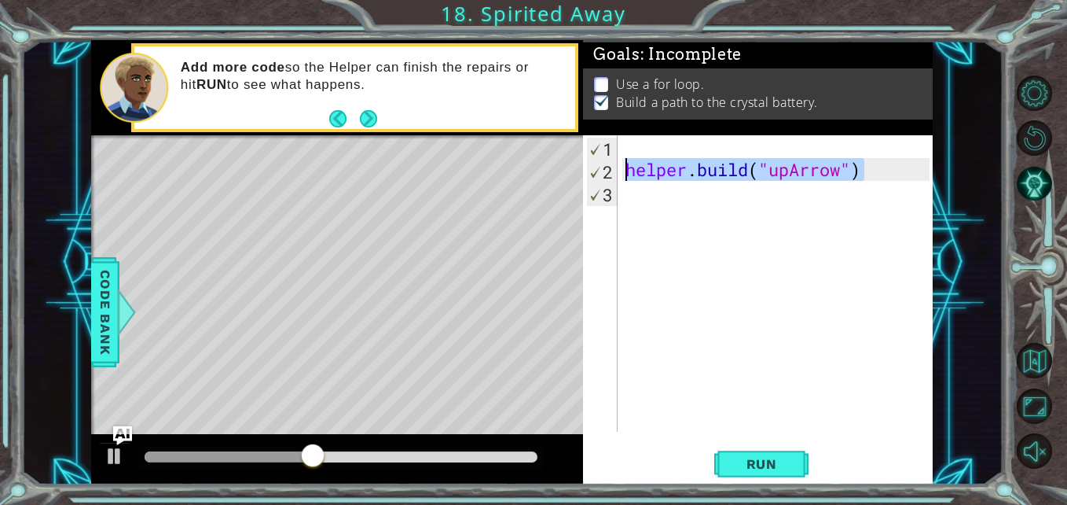
drag, startPoint x: 900, startPoint y: 171, endPoint x: 449, endPoint y: 151, distance: 451.5
click at [449, 151] on div "1 2 3 4 5 6 helper . moveDown ( 2 ) for i in range ( 4 ) : helper . build ( "ri…" at bounding box center [512, 262] width 842 height 444
type textarea "helper.build("upArrow")"
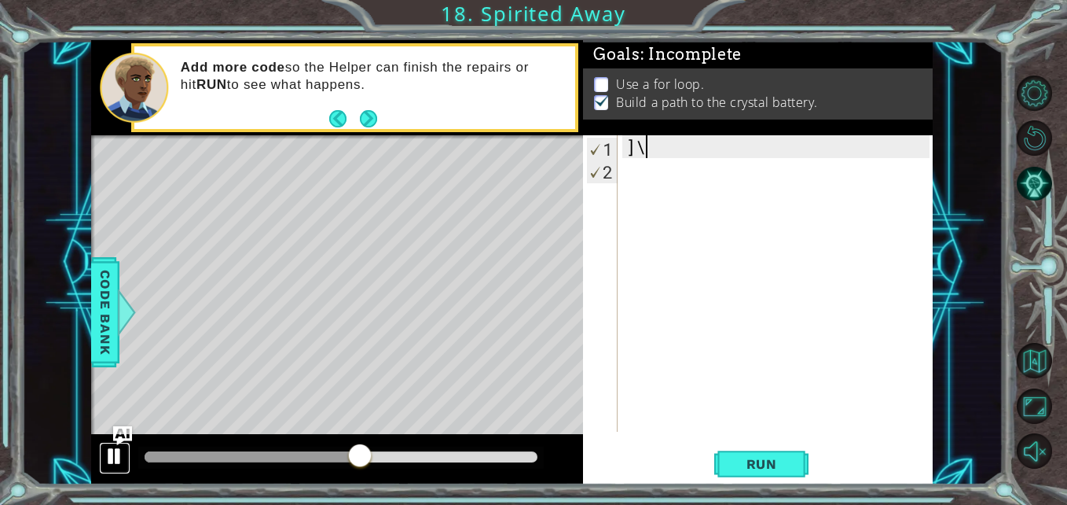
click at [127, 450] on button at bounding box center [114, 458] width 31 height 32
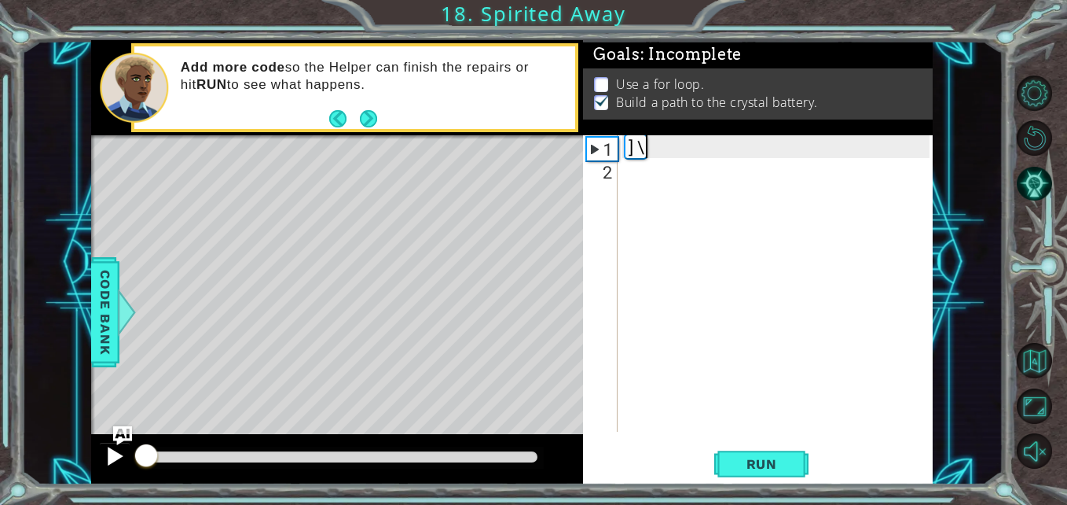
drag, startPoint x: 158, startPoint y: 453, endPoint x: 130, endPoint y: 449, distance: 27.8
click at [130, 449] on div at bounding box center [337, 459] width 492 height 50
type textarea "]"
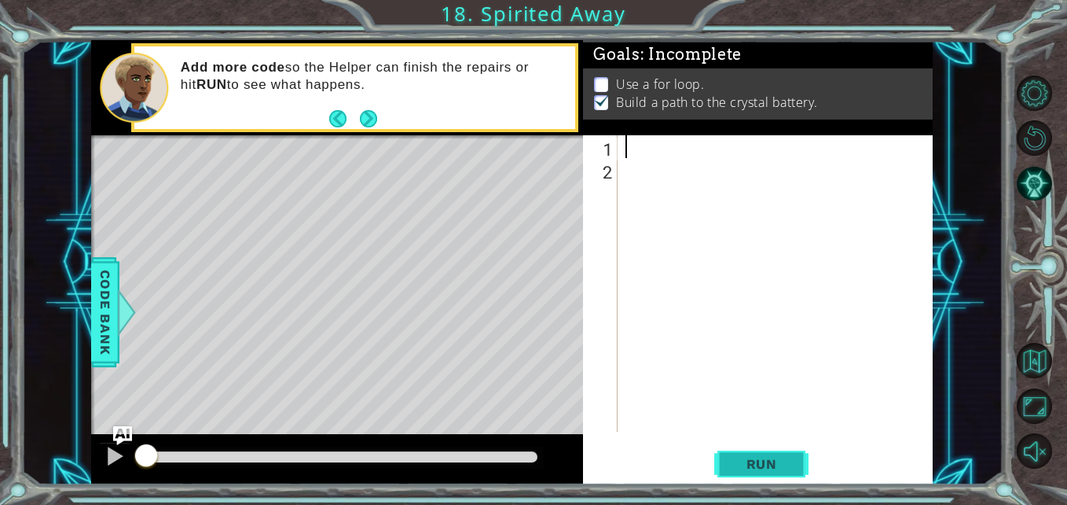
click at [776, 468] on span "Run" at bounding box center [762, 464] width 62 height 16
click at [710, 141] on div at bounding box center [779, 306] width 315 height 342
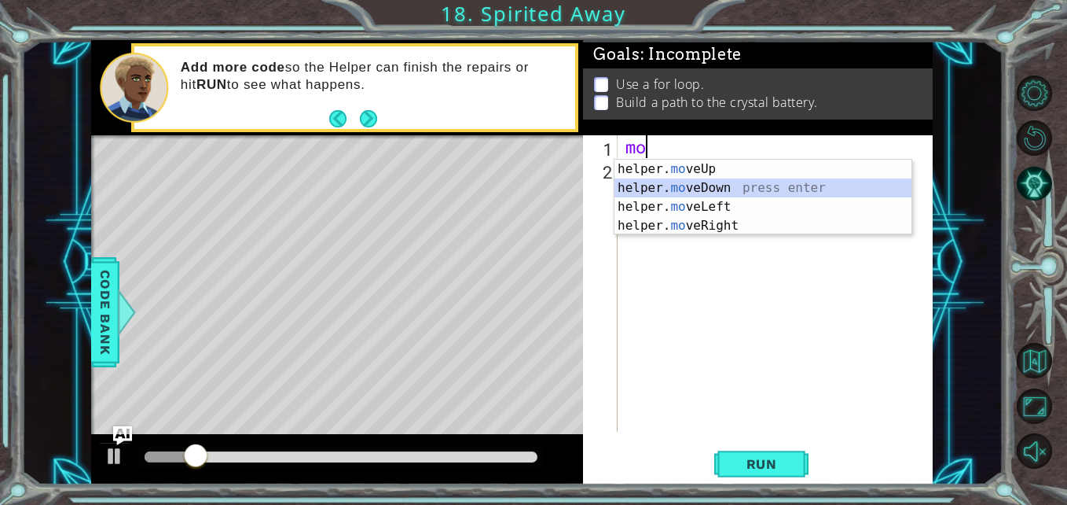
click at [680, 188] on div "helper. mo veUp press enter helper. mo veDown press enter helper. mo veLeft pre…" at bounding box center [763, 216] width 297 height 113
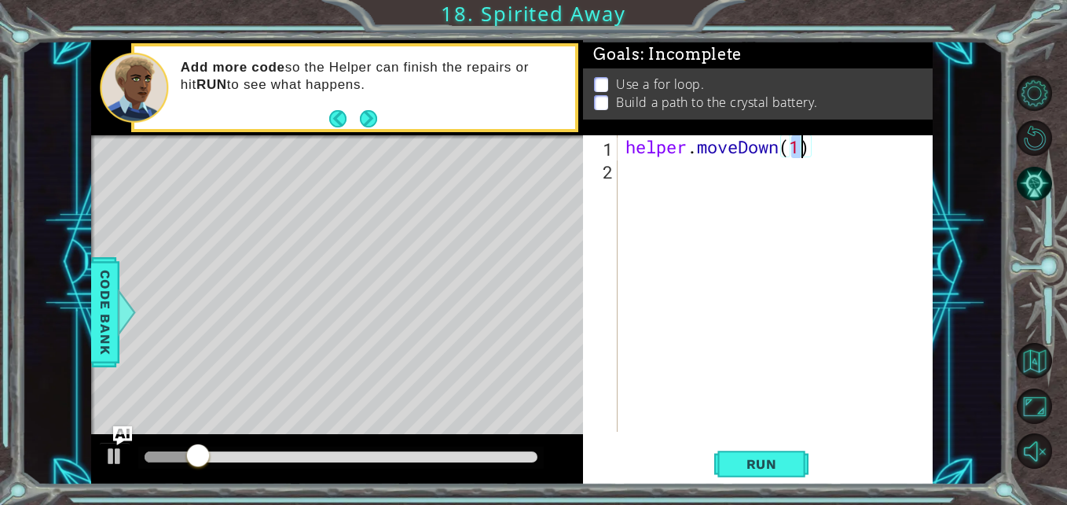
type textarea "helper.moveDown(2)"
click at [710, 182] on div "helper . moveDown ( 2 )" at bounding box center [779, 306] width 315 height 342
click at [762, 469] on span "Run" at bounding box center [762, 464] width 62 height 16
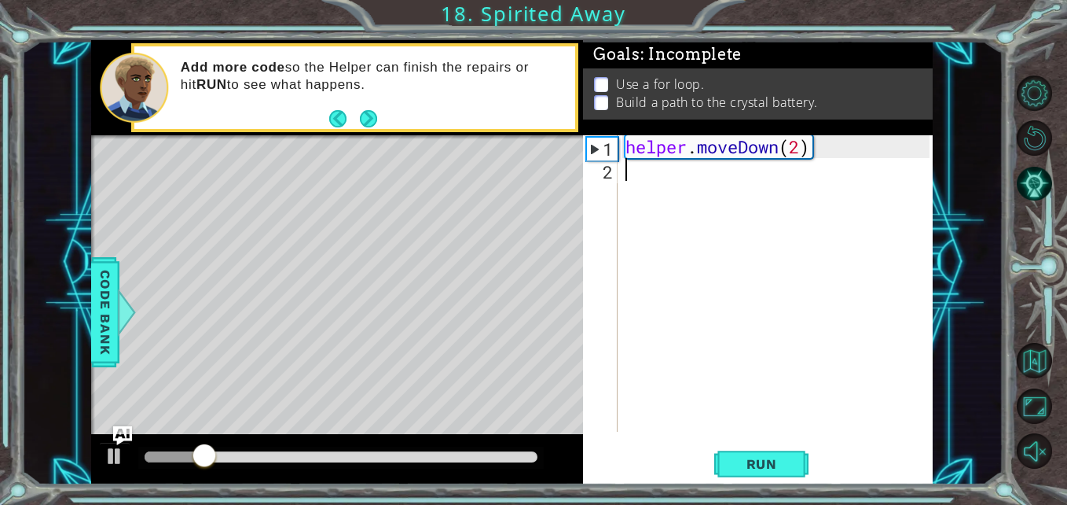
click at [683, 176] on div "helper . moveDown ( 2 )" at bounding box center [779, 306] width 315 height 342
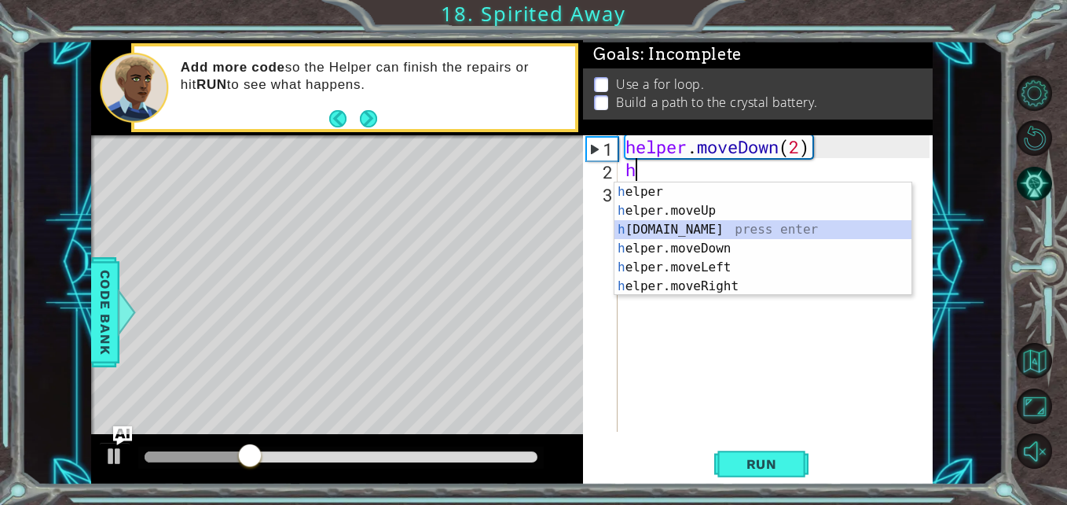
click at [701, 230] on div "h elper press enter h elper.moveUp press enter h elper.build press enter h elpe…" at bounding box center [763, 257] width 297 height 151
type textarea "helper.build("rightArrow")"
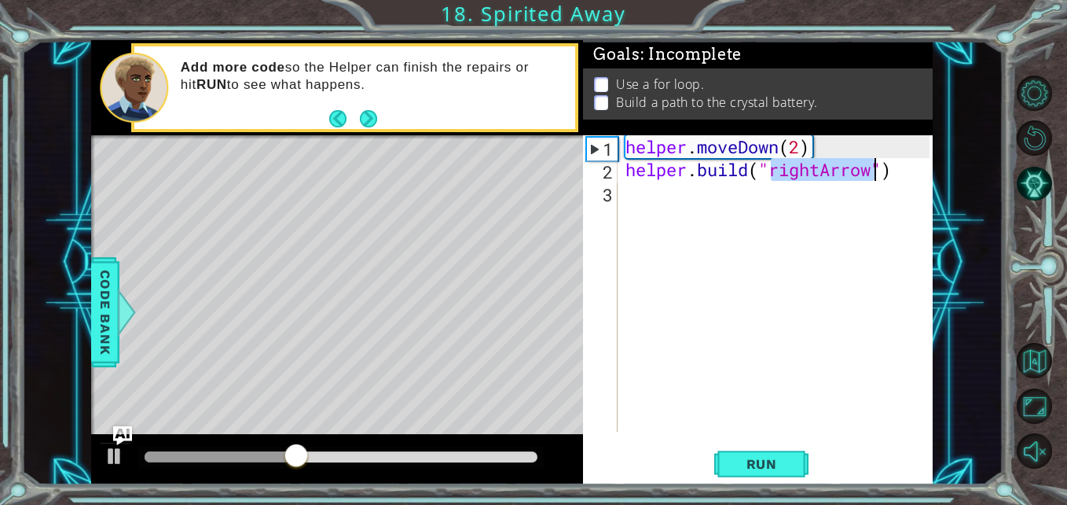
click at [839, 202] on div "helper . moveDown ( 2 ) helper . build ( "rightArrow" )" at bounding box center [779, 306] width 315 height 342
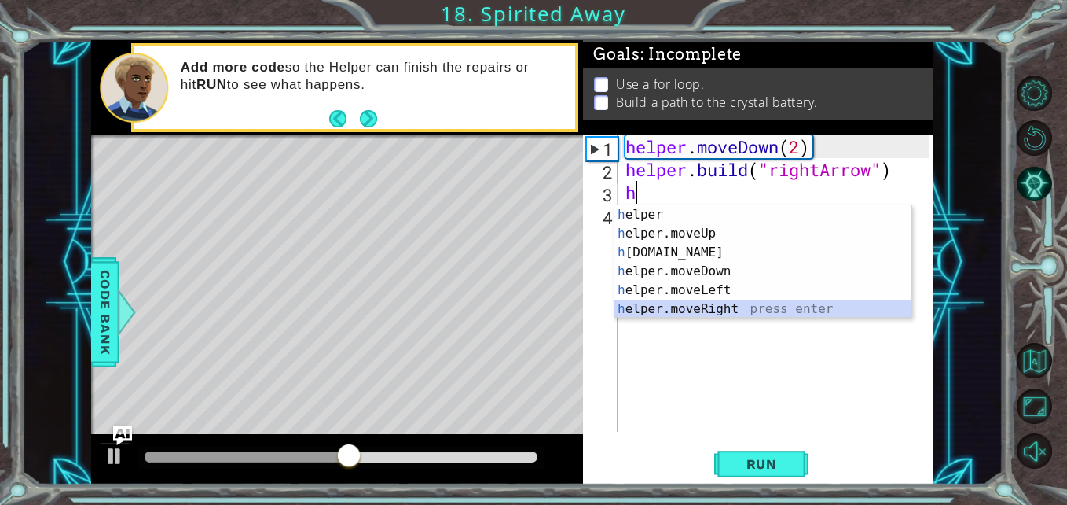
click at [759, 311] on div "h elper press enter h elper.moveUp press enter h elper.build press enter h elpe…" at bounding box center [763, 280] width 297 height 151
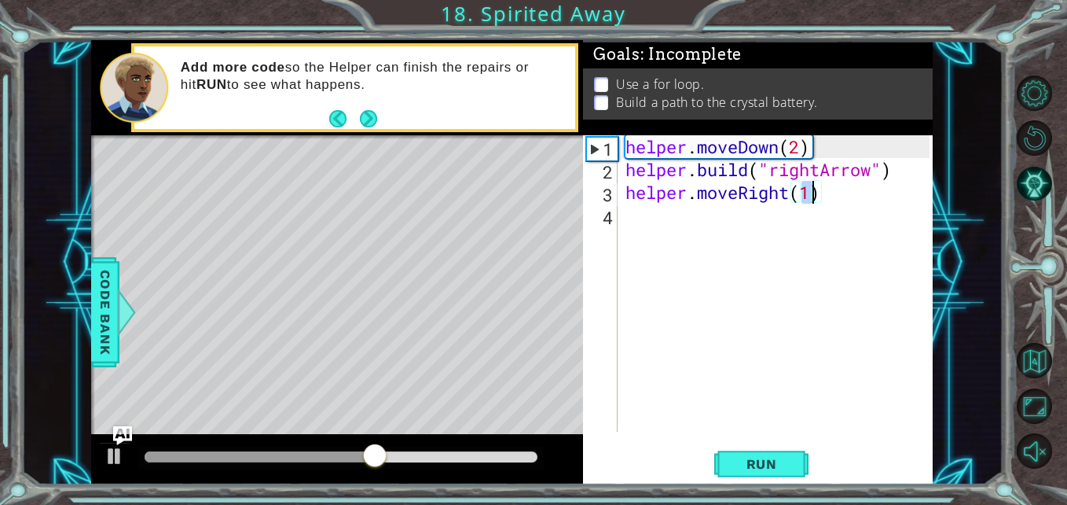
click at [845, 193] on div "helper . moveDown ( 2 ) helper . build ( "rightArrow" ) helper . moveRight ( 1 )" at bounding box center [779, 306] width 315 height 342
click at [839, 190] on div "helper . moveDown ( 2 ) helper . build ( "rightArrow" ) helper . moveRight ( 1 )" at bounding box center [779, 306] width 315 height 342
click at [629, 173] on div "helper . moveDown ( 2 ) helper . build ( "rightArrow" ) helper . moveRight ( 1 …" at bounding box center [779, 306] width 315 height 342
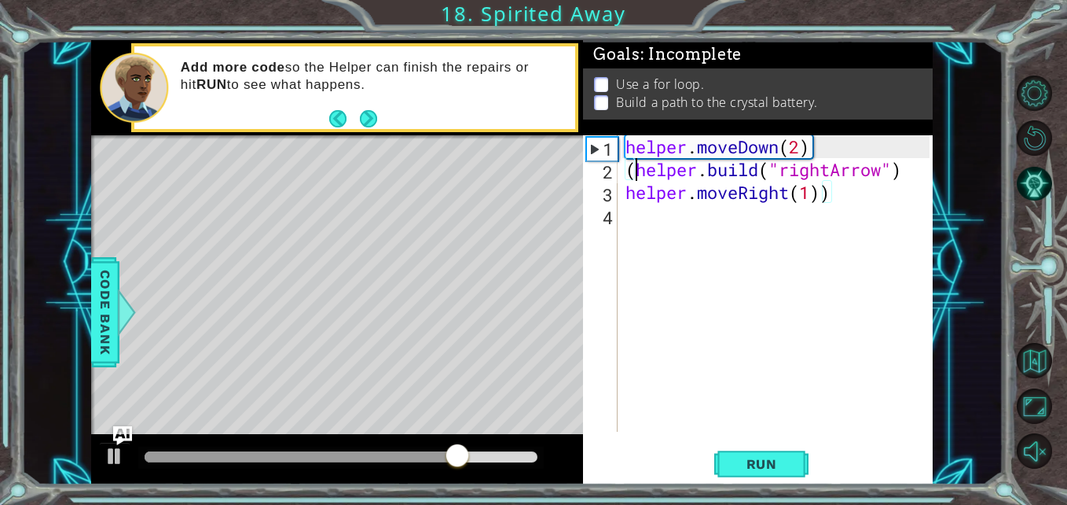
click at [820, 192] on div "helper . moveDown ( 2 ) ( helper . build ( "rightArrow" ) helper . moveRight ( …" at bounding box center [779, 306] width 315 height 342
type textarea "helper.moveRight(1)4)"
click at [797, 463] on button "Run" at bounding box center [761, 463] width 94 height 35
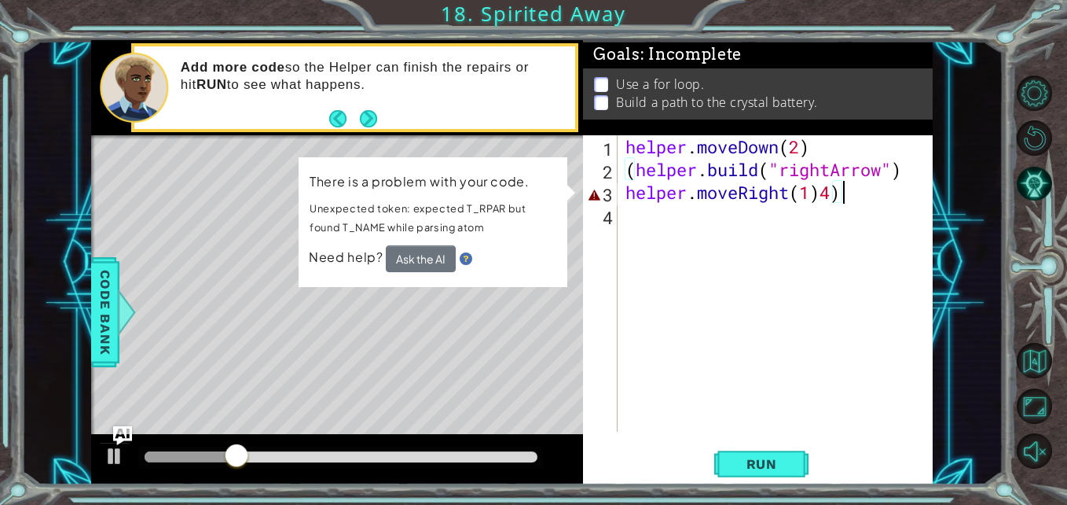
click at [858, 196] on div "helper . moveDown ( 2 ) ( helper . build ( "rightArrow" ) helper . moveRight ( …" at bounding box center [779, 306] width 315 height 342
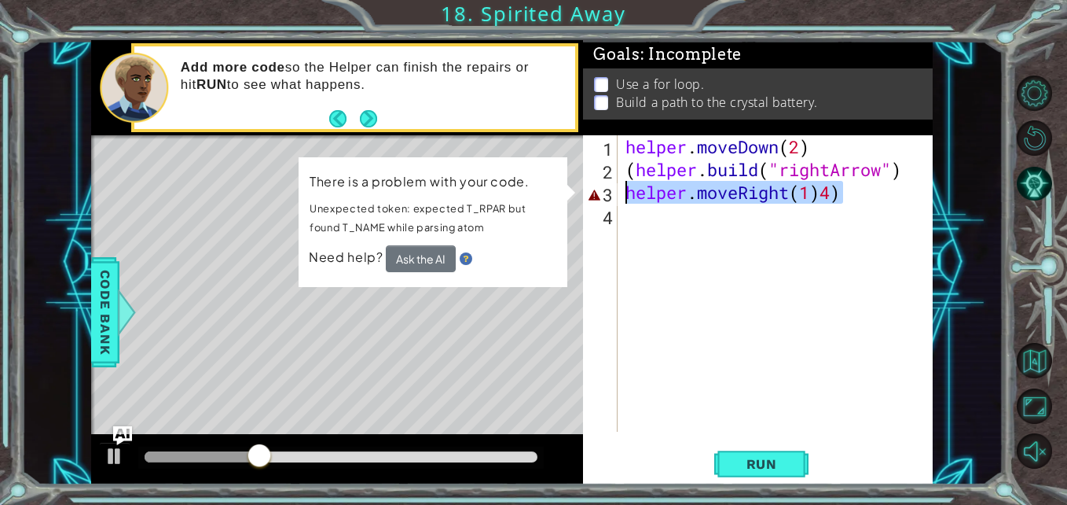
drag, startPoint x: 858, startPoint y: 192, endPoint x: 603, endPoint y: 202, distance: 255.6
click at [603, 202] on div "helper.moveRight(1)4) 1 2 3 4 helper . moveDown ( 2 ) ( helper . build ( "right…" at bounding box center [756, 283] width 346 height 296
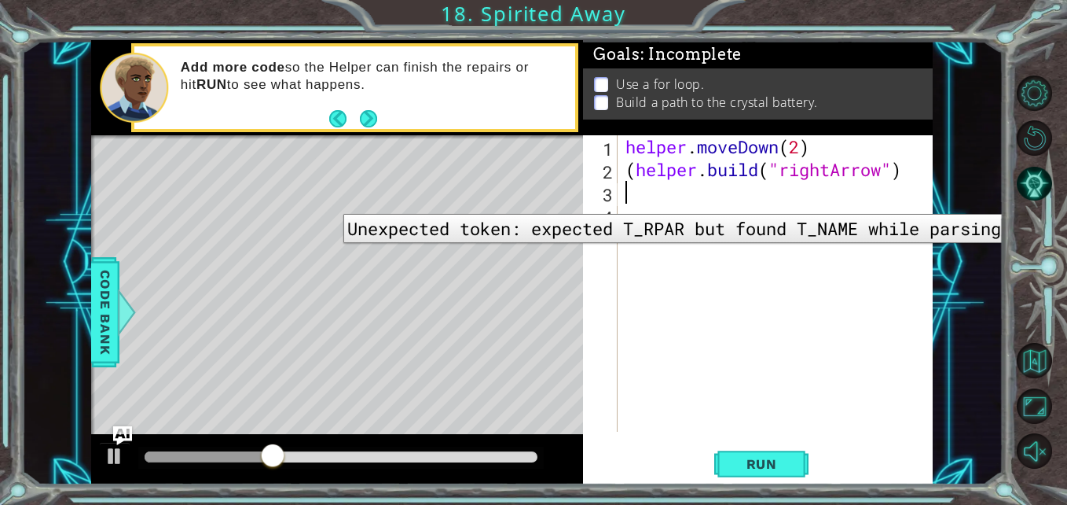
scroll to position [0, 0]
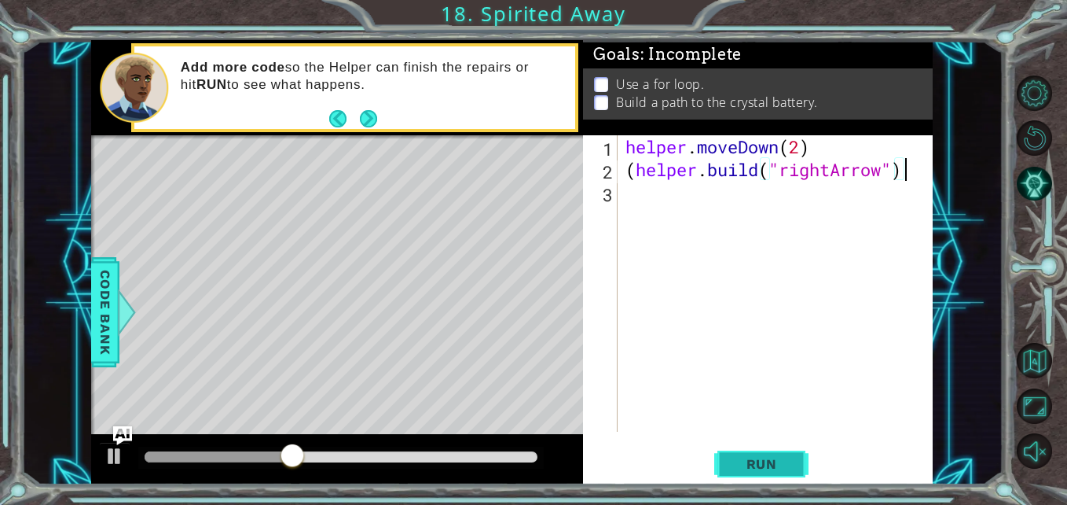
click at [796, 457] on button "Run" at bounding box center [761, 463] width 94 height 35
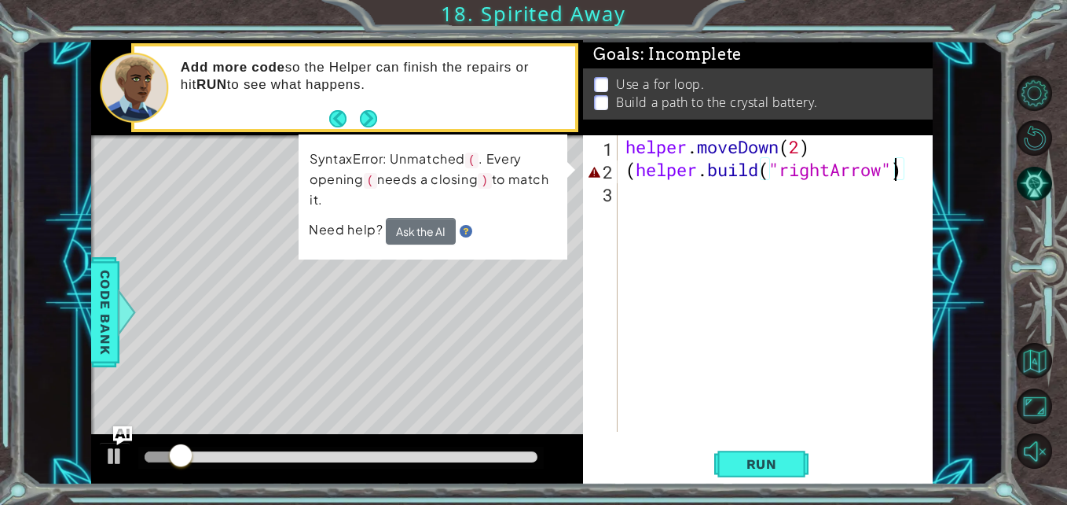
click at [894, 171] on div "helper . moveDown ( 2 ) ( helper . build ( "rightArrow" )" at bounding box center [779, 306] width 315 height 342
click at [635, 171] on div "helper . moveDown ( 2 ) ( helper . build ( "rightArrow" )" at bounding box center [779, 306] width 315 height 342
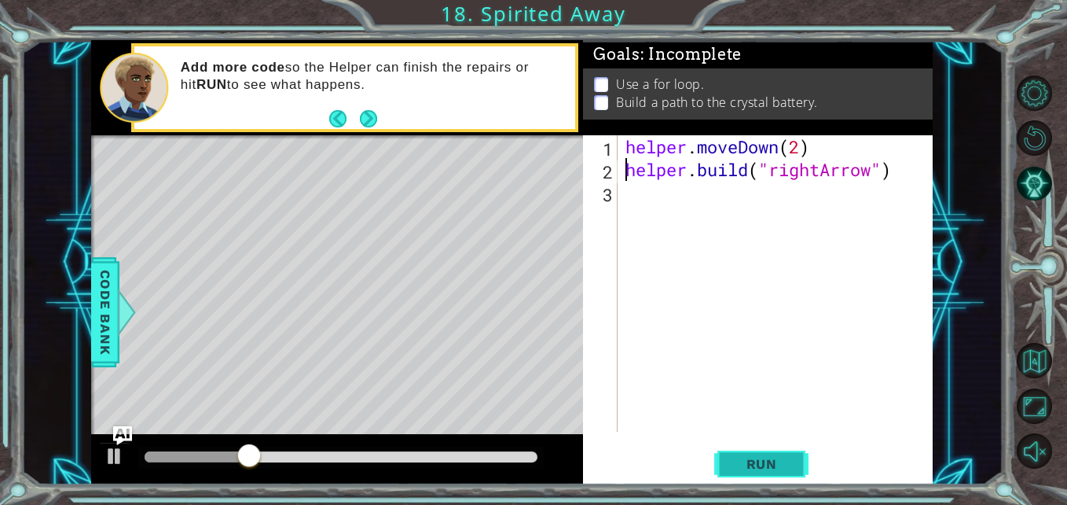
type textarea "helper.build("rightArrow")"
click at [788, 453] on button "Run" at bounding box center [761, 463] width 94 height 35
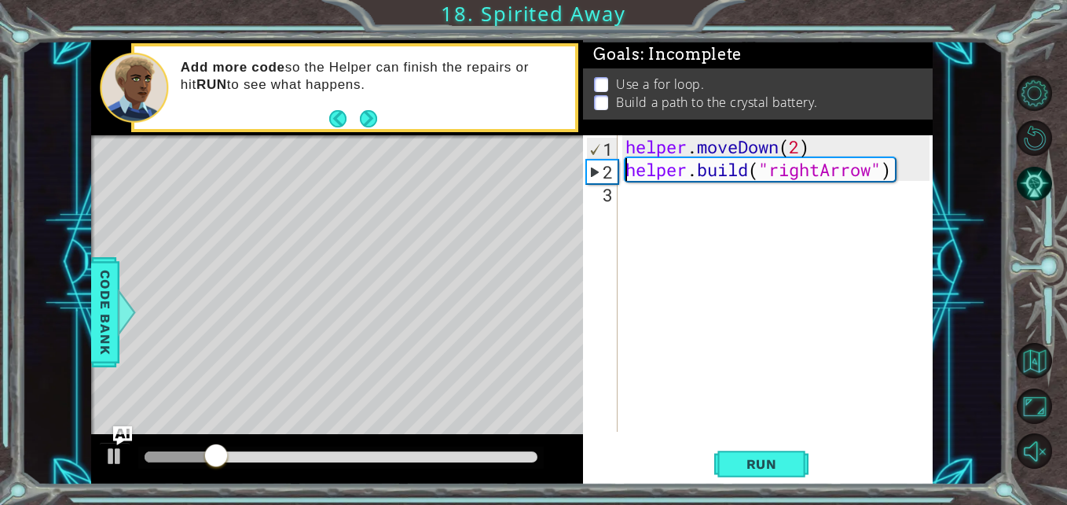
click at [698, 206] on div "helper . moveDown ( 2 ) helper . build ( "rightArrow" )" at bounding box center [779, 306] width 315 height 342
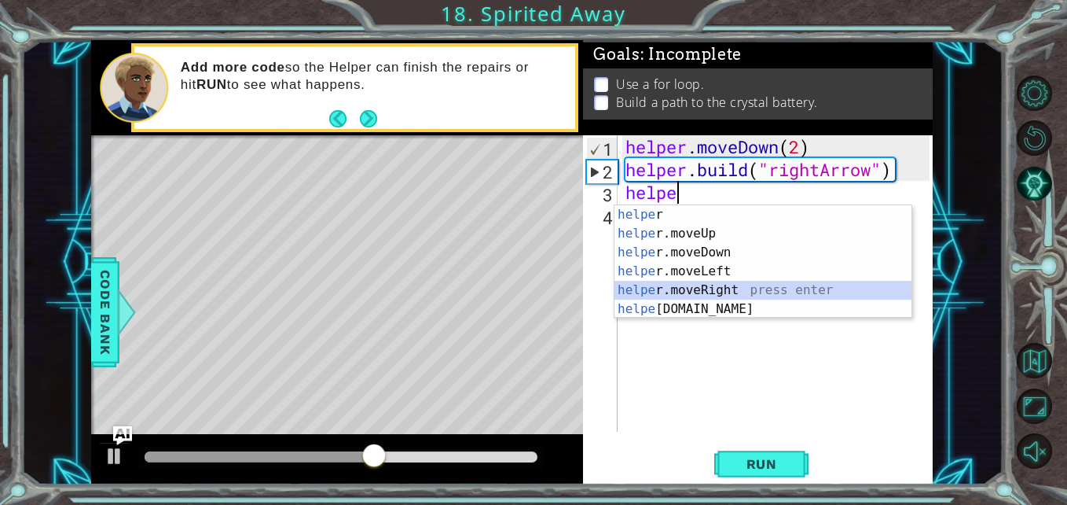
click at [709, 288] on div "helpe r press enter helpe r.moveUp press enter helpe r.moveDown press enter hel…" at bounding box center [763, 280] width 297 height 151
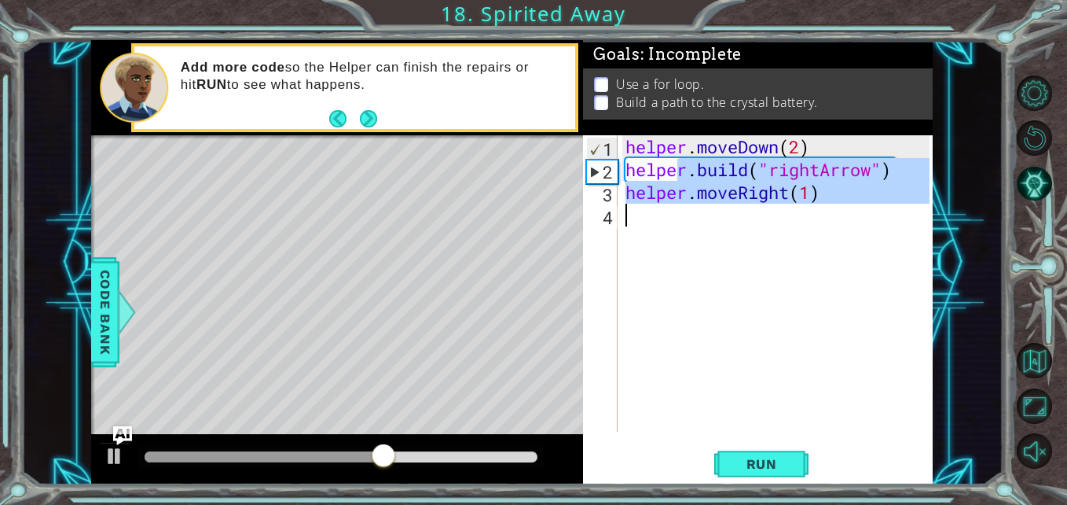
click at [676, 226] on div "helper . moveDown ( 2 ) helper . build ( "rightArrow" ) helper . moveRight ( 1 )" at bounding box center [779, 306] width 315 height 342
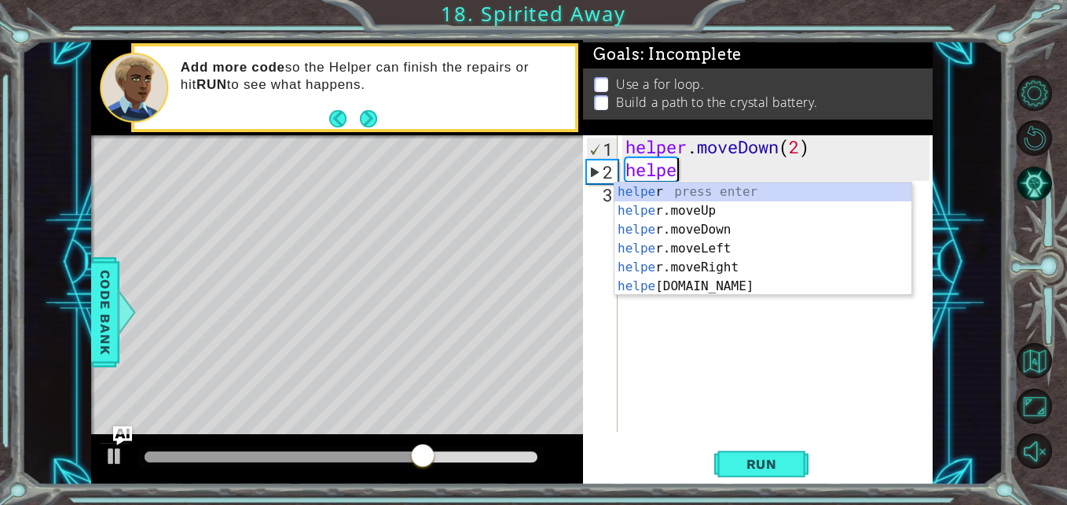
scroll to position [0, 2]
click at [717, 264] on div "helper press enter helper .moveUp press enter helper .moveDown press enter help…" at bounding box center [763, 257] width 297 height 151
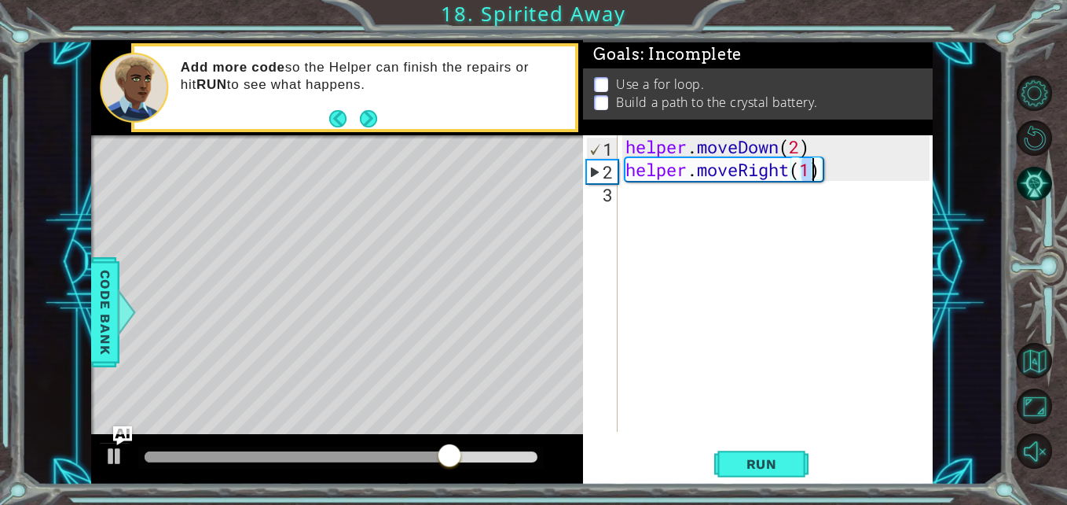
click at [662, 198] on div "helper . moveDown ( 2 ) helper . moveRight ( 1 )" at bounding box center [779, 306] width 315 height 342
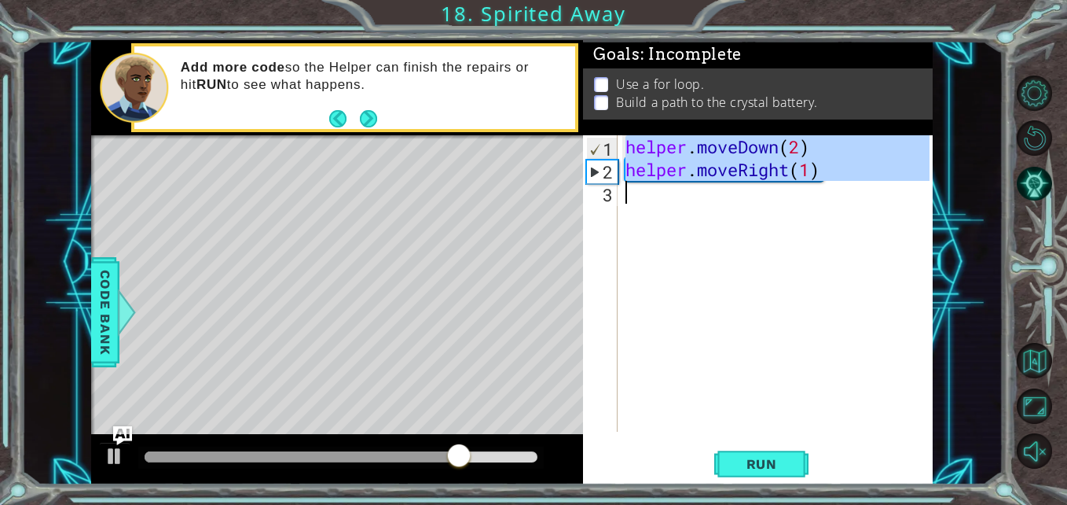
type textarea "helper.moveRight(1)"
click at [657, 203] on div "helper . moveDown ( 2 ) helper . moveRight ( 1 )" at bounding box center [775, 283] width 307 height 296
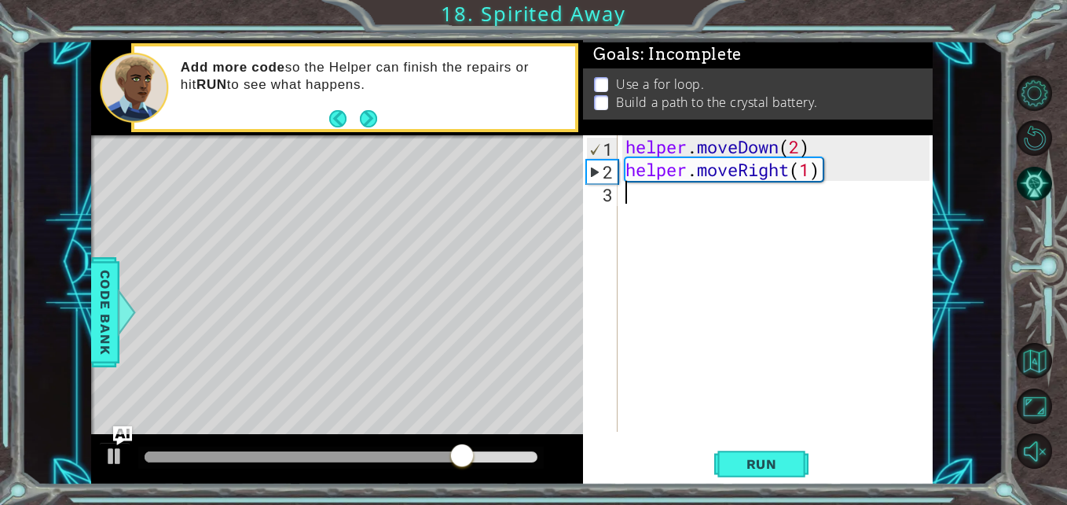
scroll to position [0, 0]
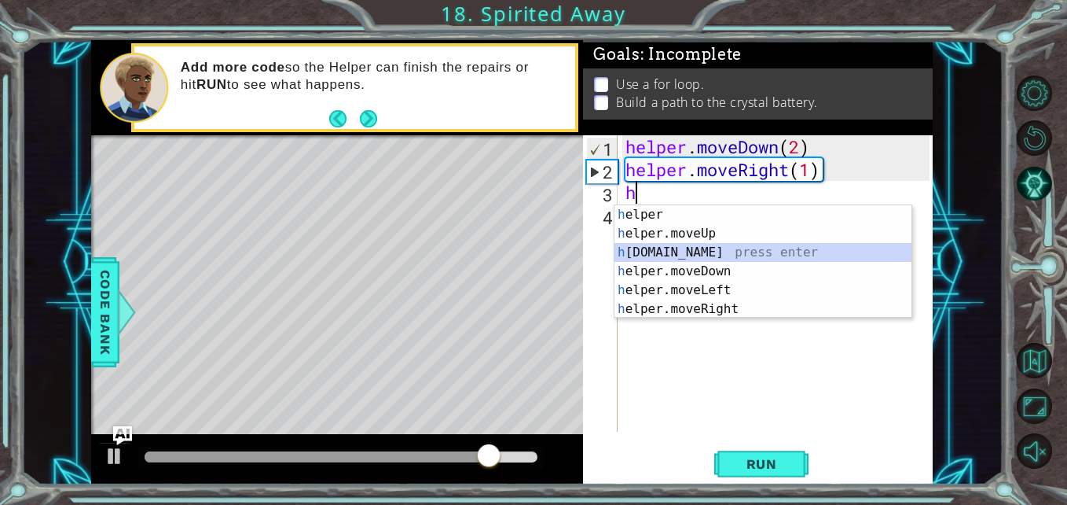
click at [692, 254] on div "h elper press enter h elper.moveUp press enter h elper.build press enter h elpe…" at bounding box center [763, 280] width 297 height 151
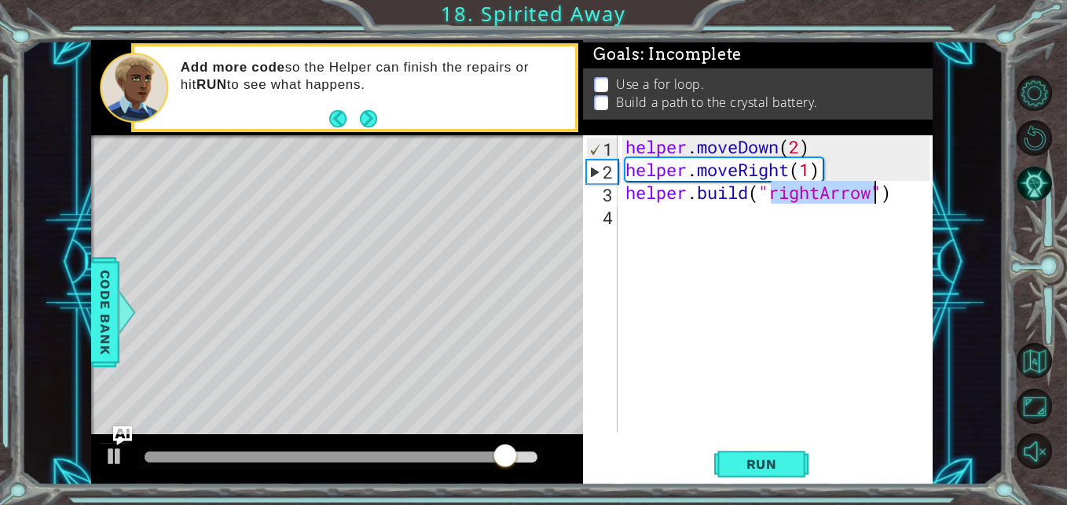
click at [855, 165] on div "helper . moveDown ( 2 ) helper . moveRight ( 1 ) helper . build ( "rightArrow" )" at bounding box center [779, 306] width 315 height 342
click at [828, 150] on div "helper . moveDown ( 2 ) helper . moveRight ( 1 ) helper . build ( "rightArrow" )" at bounding box center [779, 306] width 315 height 342
type textarea "helper.moveDown(2)"
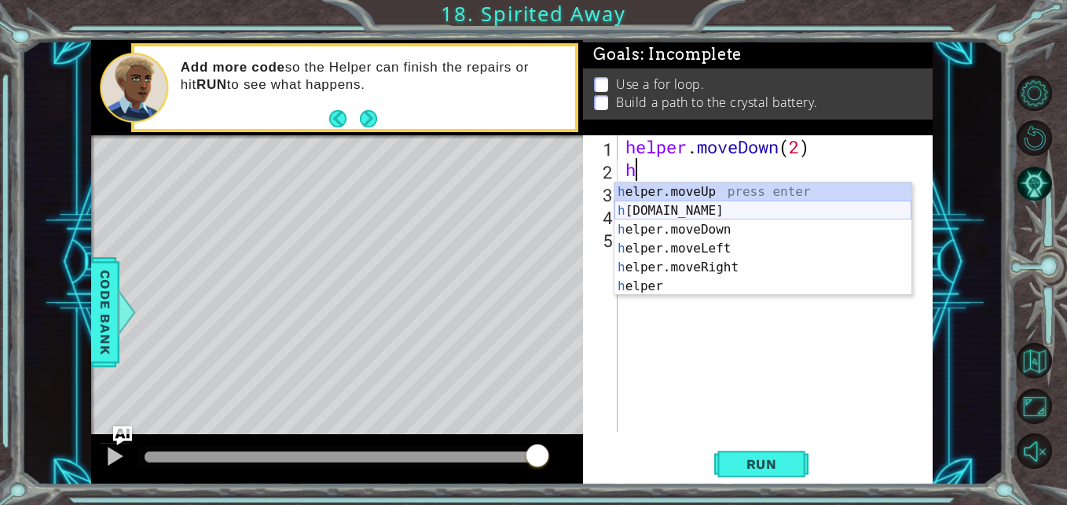
click at [720, 211] on div "h elper.moveUp press enter h elper.build press enter h elper.moveDown press ent…" at bounding box center [763, 257] width 297 height 151
type textarea "helper.build("rightArrow")"
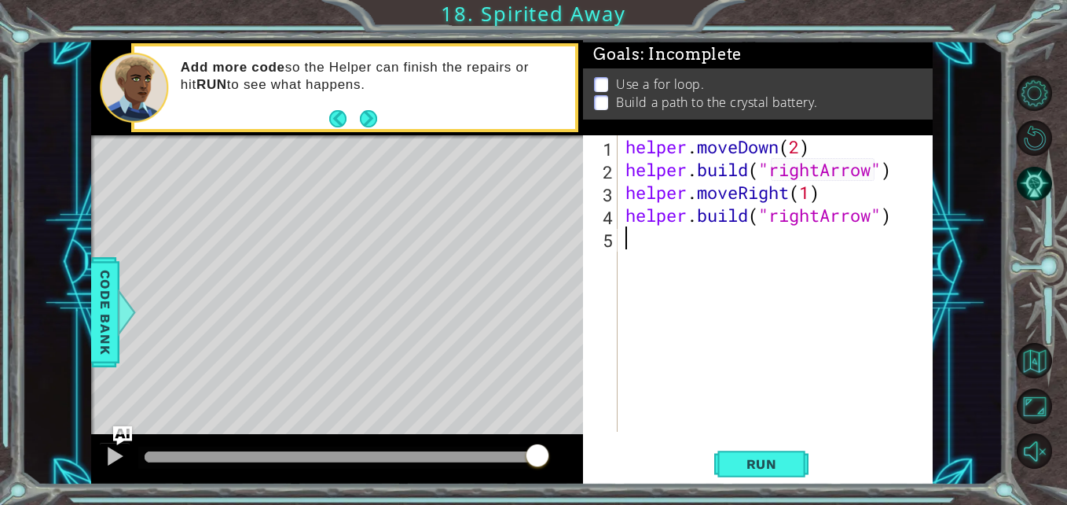
click at [769, 244] on div "helper . moveDown ( 2 ) helper . build ( "rightArrow" ) helper . moveRight ( 1 …" at bounding box center [779, 306] width 315 height 342
click at [721, 461] on button "Run" at bounding box center [761, 463] width 94 height 35
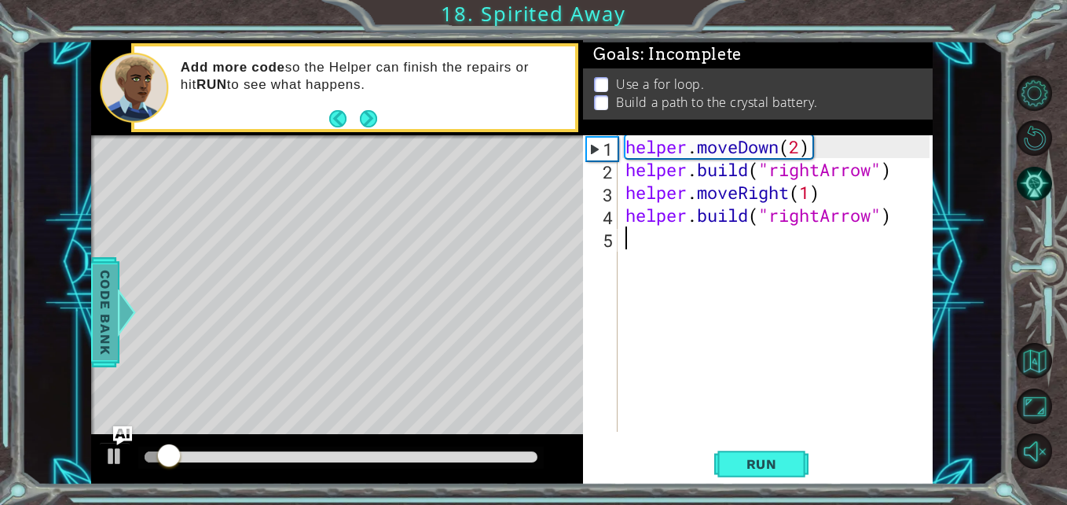
click at [112, 332] on span "Code Bank" at bounding box center [105, 312] width 25 height 96
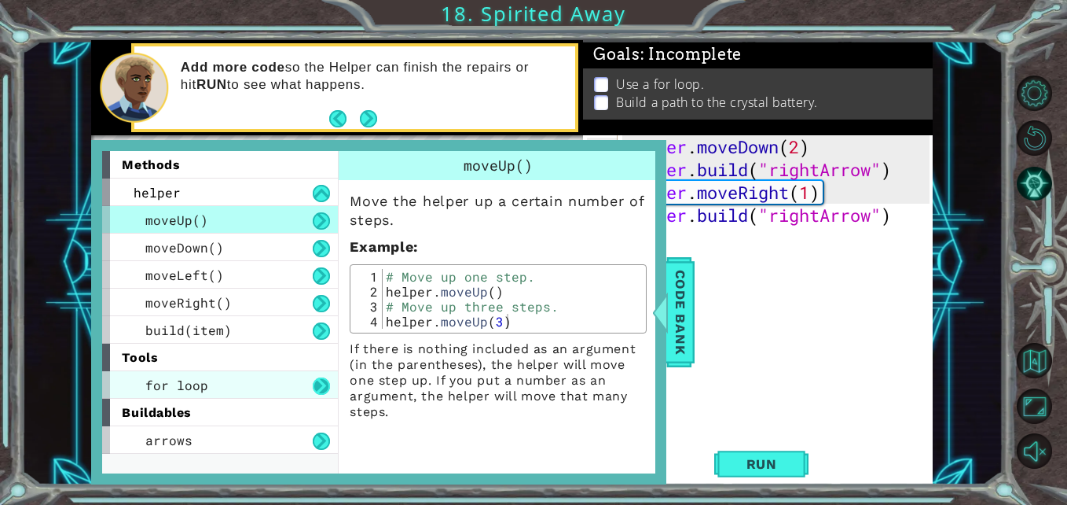
click at [325, 384] on button at bounding box center [321, 385] width 17 height 17
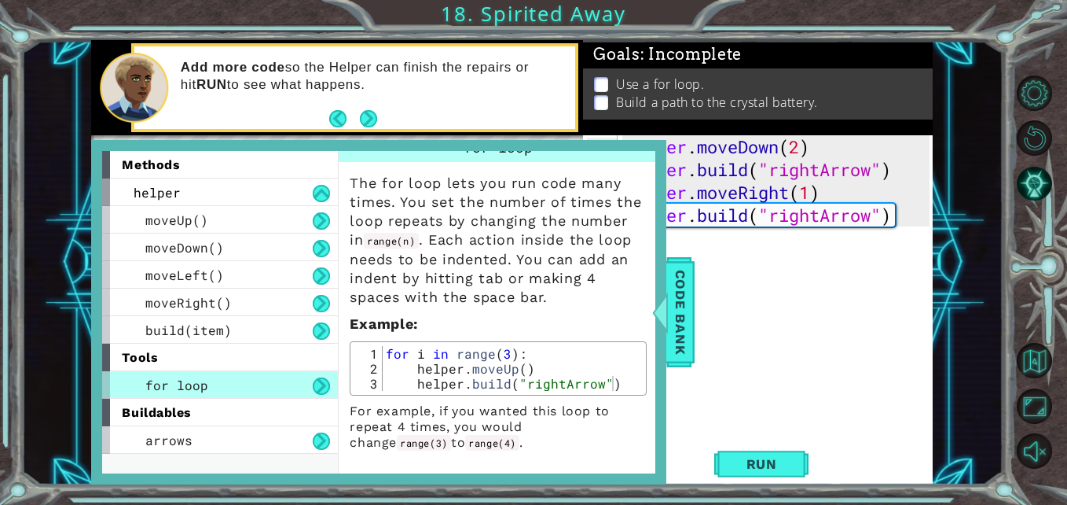
scroll to position [17, 0]
click at [802, 310] on div "helper . moveDown ( 2 ) helper . build ( "rightArrow" ) helper . moveRight ( 1 …" at bounding box center [779, 306] width 315 height 342
click at [900, 210] on div "helper . moveDown ( 2 ) helper . build ( "rightArrow" ) helper . moveRight ( 1 …" at bounding box center [779, 306] width 315 height 342
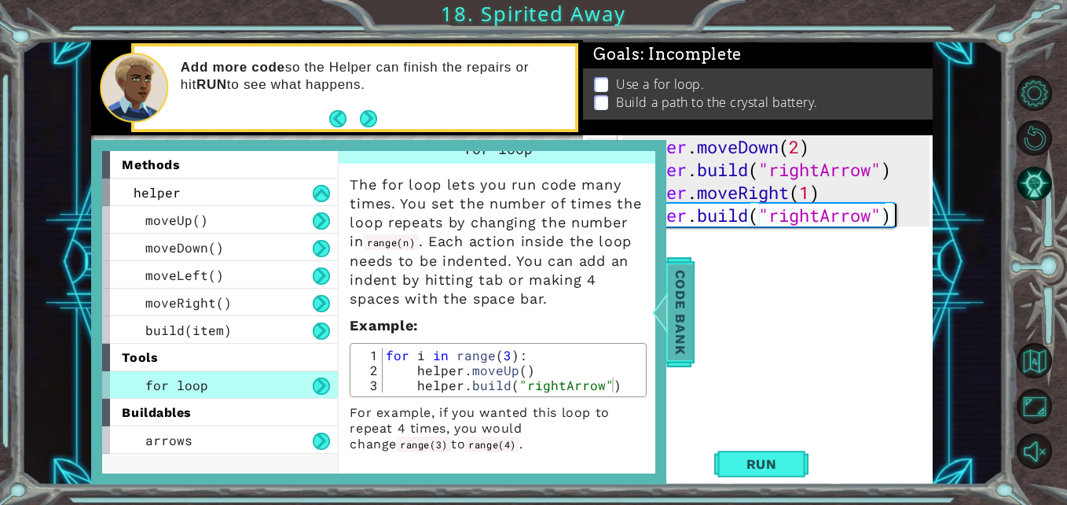
click at [679, 330] on span "Code Bank" at bounding box center [680, 312] width 25 height 96
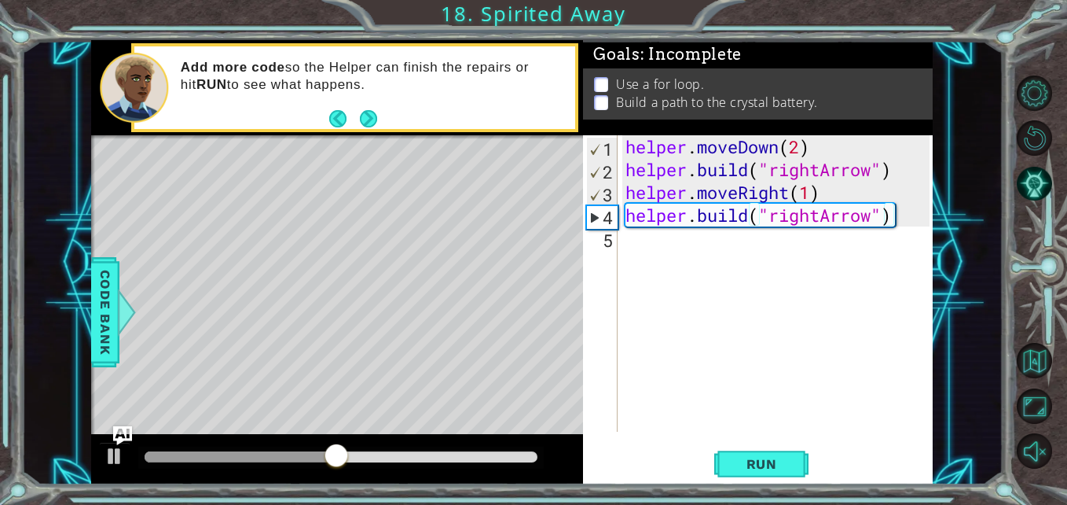
click at [902, 219] on div "helper . moveDown ( 2 ) helper . build ( "rightArrow" ) helper . moveRight ( 1 …" at bounding box center [779, 306] width 315 height 342
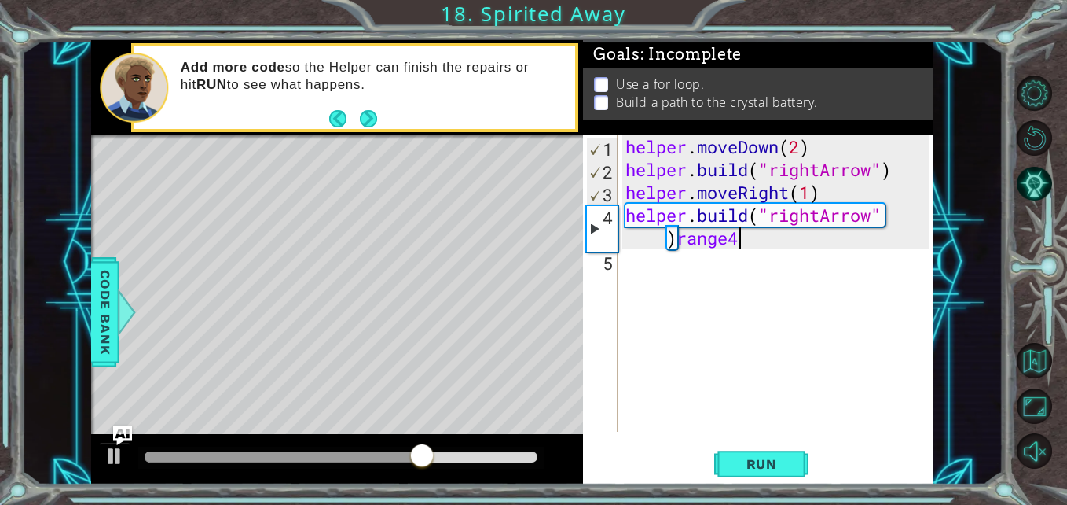
scroll to position [0, 15]
click at [681, 242] on div "helper . moveDown ( 2 ) helper . build ( "rightArrow" ) helper . moveRight ( 1 …" at bounding box center [779, 306] width 315 height 342
click at [792, 457] on span "Run" at bounding box center [762, 464] width 62 height 16
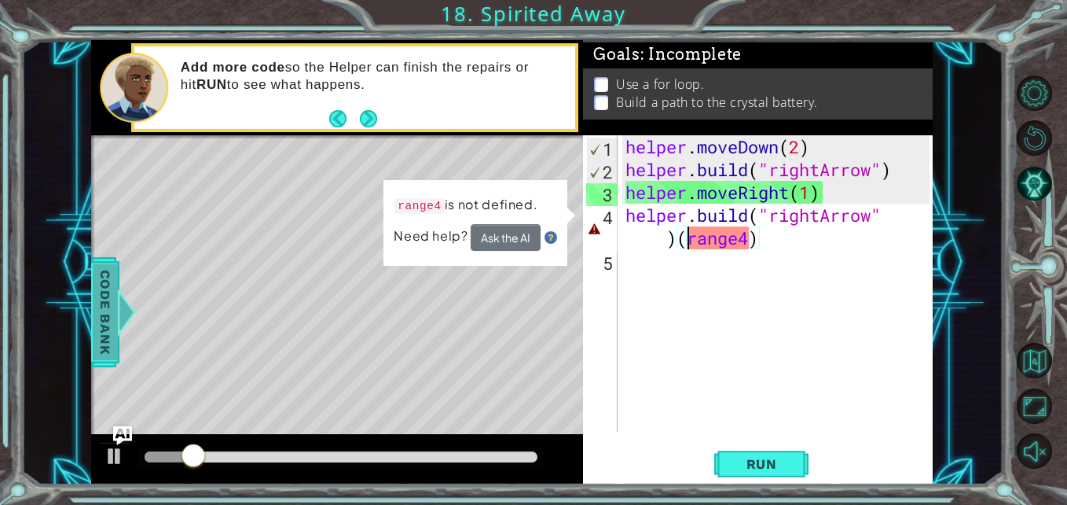
click at [100, 286] on span "Code Bank" at bounding box center [105, 312] width 25 height 96
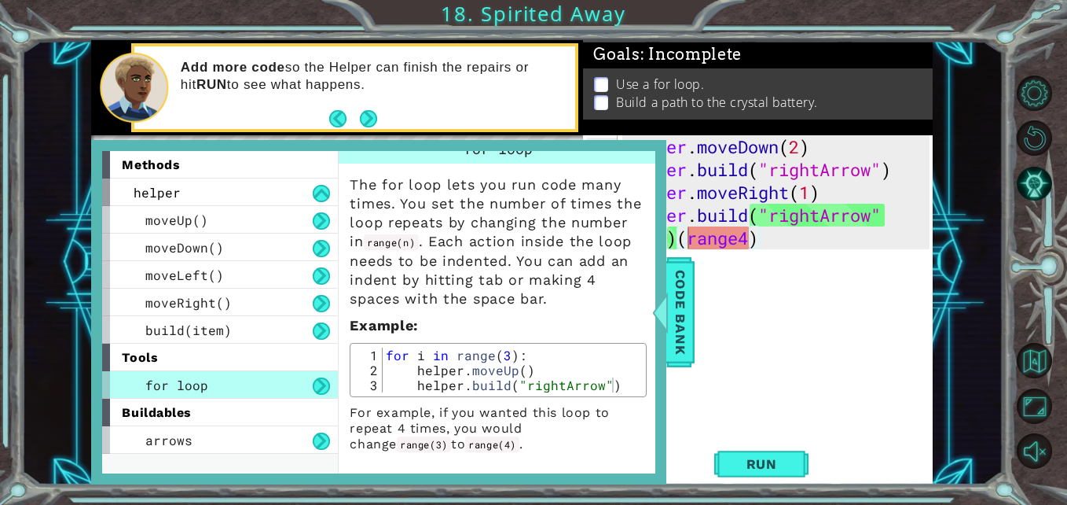
scroll to position [19, 0]
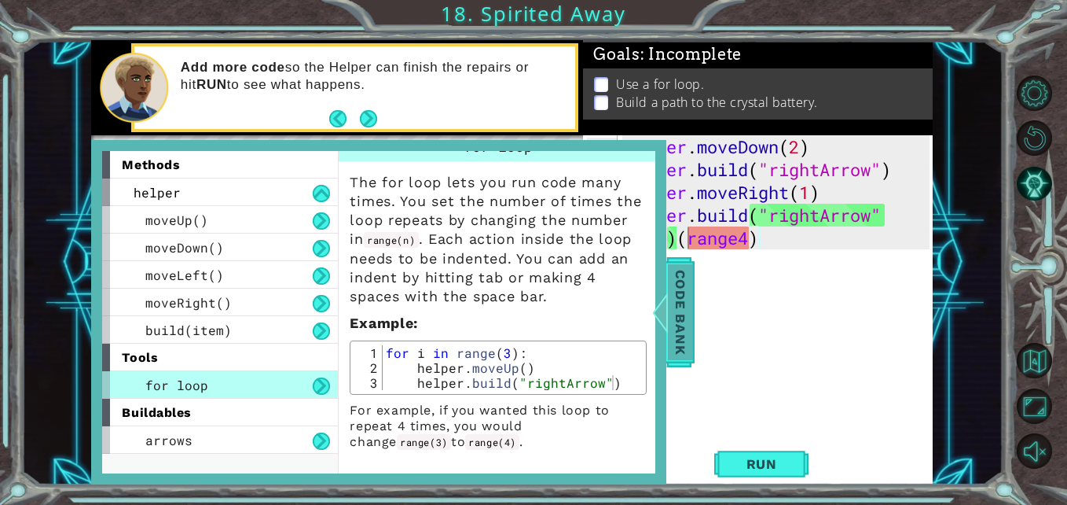
click at [677, 315] on span "Code Bank" at bounding box center [680, 312] width 25 height 96
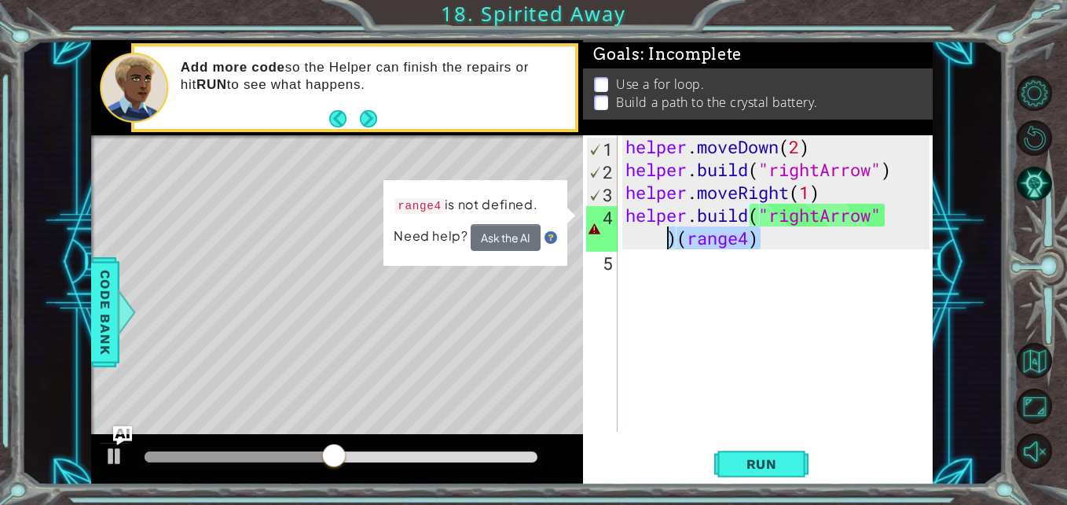
drag, startPoint x: 780, startPoint y: 229, endPoint x: 613, endPoint y: 240, distance: 167.0
click at [613, 240] on div "helper.build("rightArrow")(range4) 1 2 3 4 5 helper . moveDown ( 2 ) helper . b…" at bounding box center [756, 283] width 346 height 296
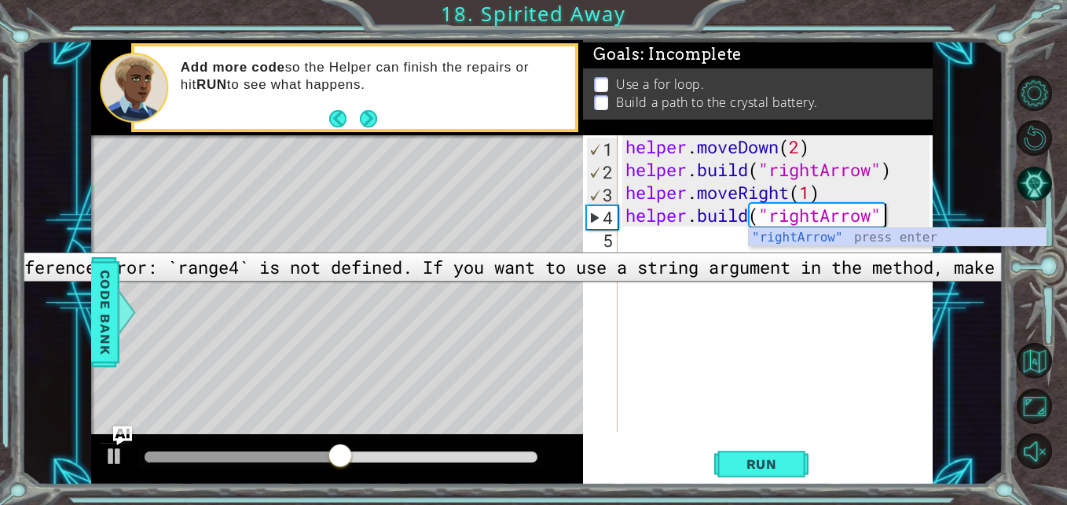
scroll to position [0, 11]
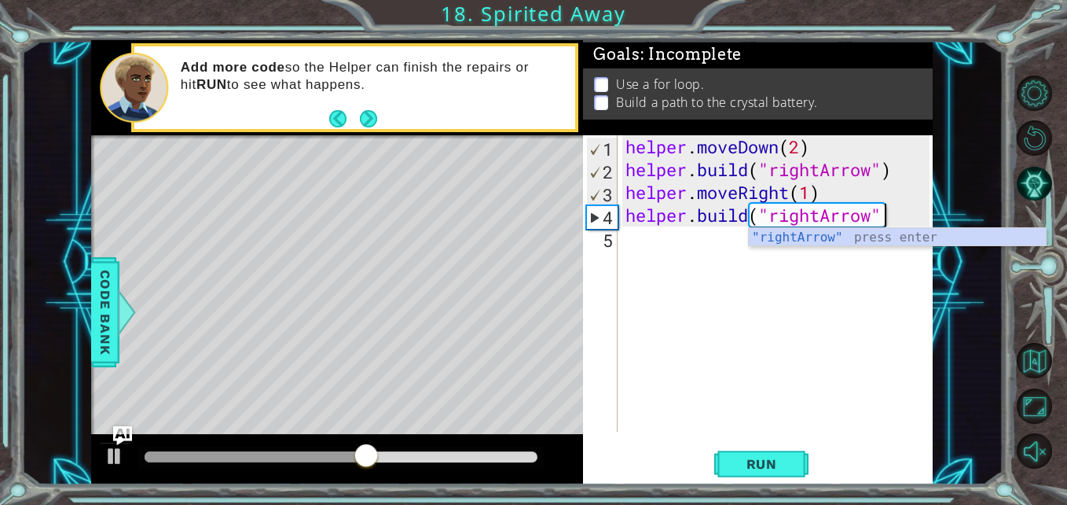
click at [850, 241] on div ""rightArrow" press enter" at bounding box center [897, 256] width 297 height 57
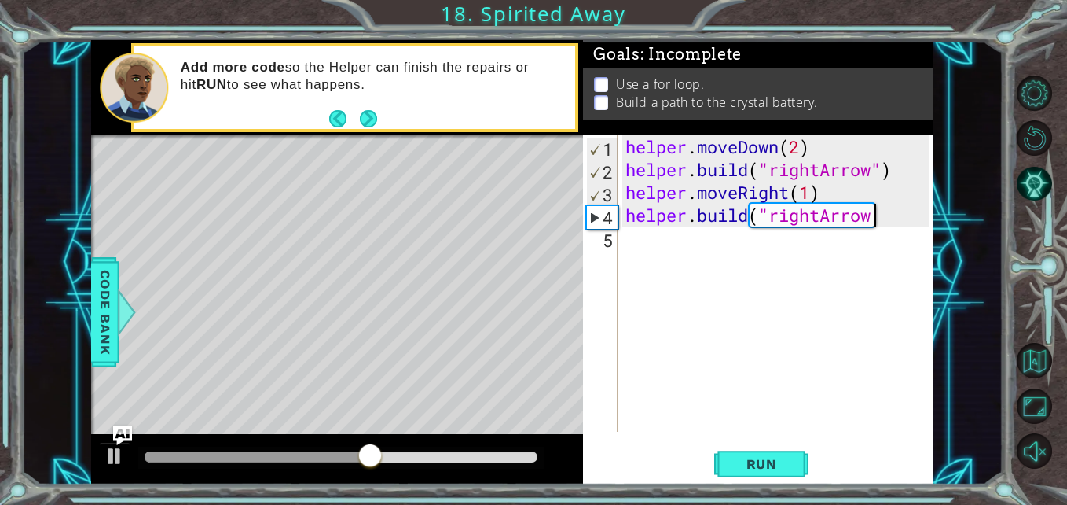
scroll to position [0, 10]
click at [892, 214] on div "helper . moveDown ( 2 ) helper . build ( "rightArrow" ) helper . moveRight ( 1 …" at bounding box center [779, 306] width 315 height 342
click at [759, 222] on div "helper . moveDown ( 2 ) helper . build ( "rightArrow" ) helper . moveRight ( 1 …" at bounding box center [779, 306] width 315 height 342
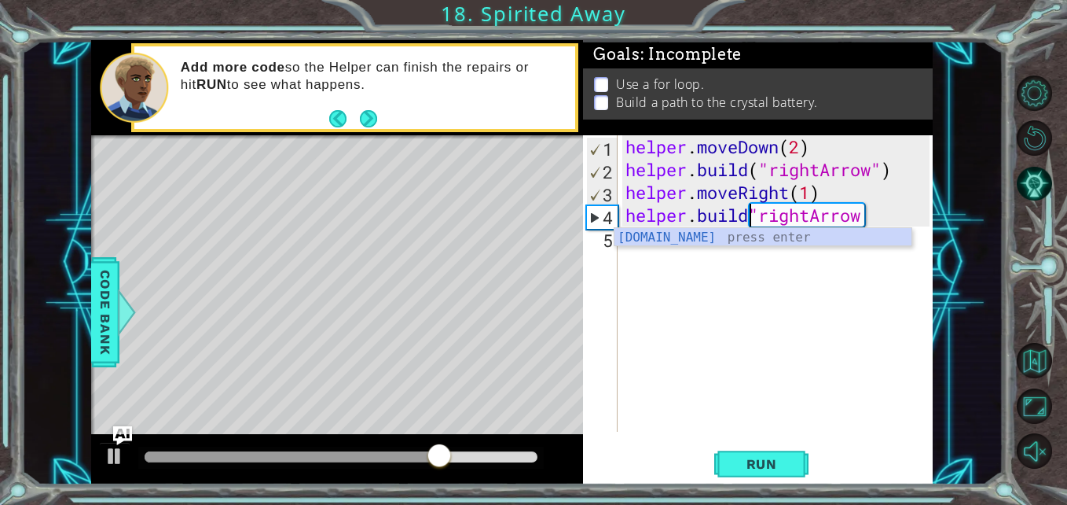
click at [883, 217] on div "helper . moveDown ( 2 ) helper . build ( "rightArrow" ) helper . moveRight ( 1 …" at bounding box center [779, 306] width 315 height 342
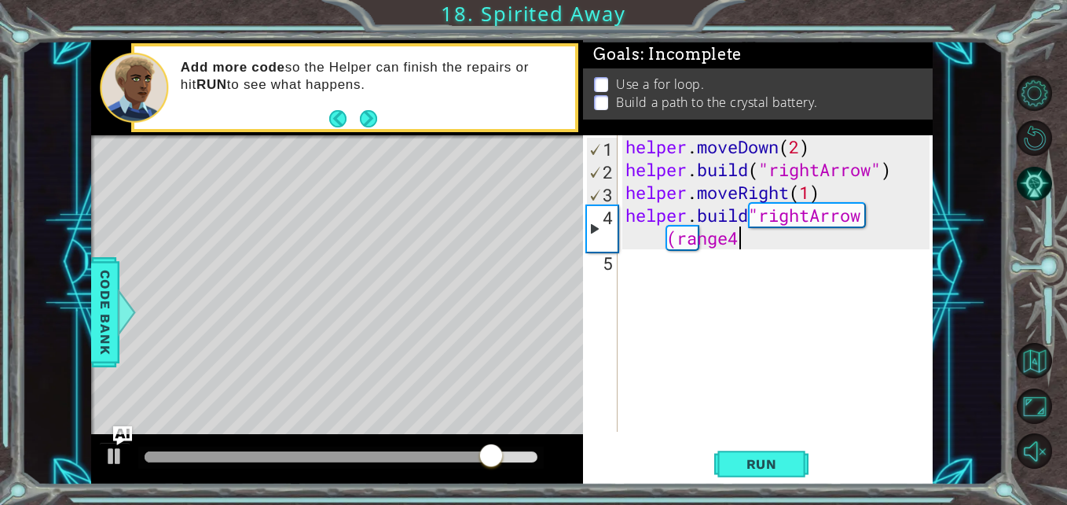
scroll to position [0, 14]
click at [787, 459] on span "Run" at bounding box center [762, 464] width 62 height 16
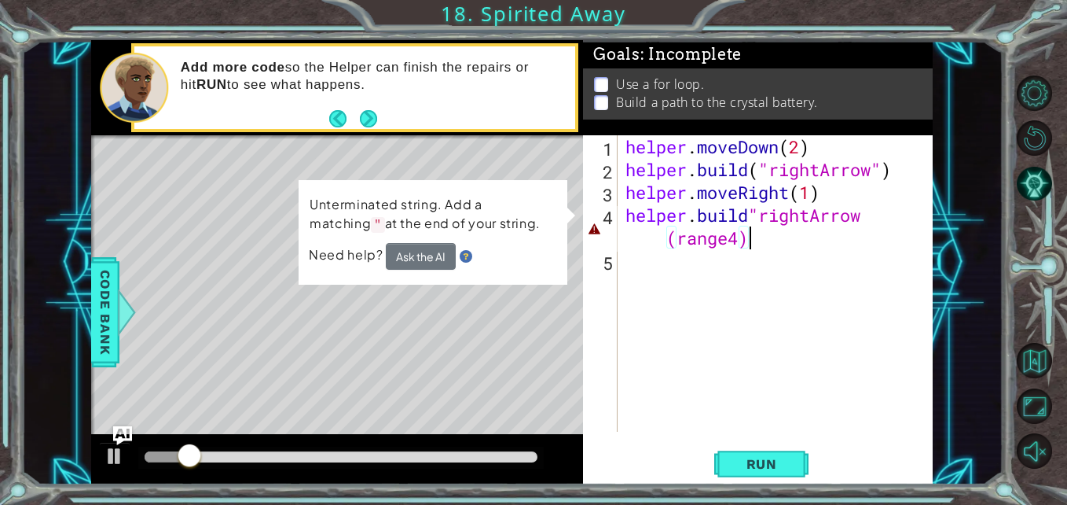
click at [879, 211] on div "helper . moveDown ( 2 ) helper . build ( "rightArrow" ) helper . moveRight ( 1 …" at bounding box center [779, 306] width 315 height 342
click at [863, 216] on div "helper . moveDown ( 2 ) helper . build ( "rightArrow" ) helper . moveRight ( 1 …" at bounding box center [779, 306] width 315 height 342
drag, startPoint x: 856, startPoint y: 217, endPoint x: 870, endPoint y: 216, distance: 14.2
click at [870, 216] on div "helper . moveDown ( 2 ) helper . build ( "rightArrow" ) helper . moveRight ( 1 …" at bounding box center [779, 306] width 315 height 342
drag, startPoint x: 870, startPoint y: 216, endPoint x: 879, endPoint y: 211, distance: 10.5
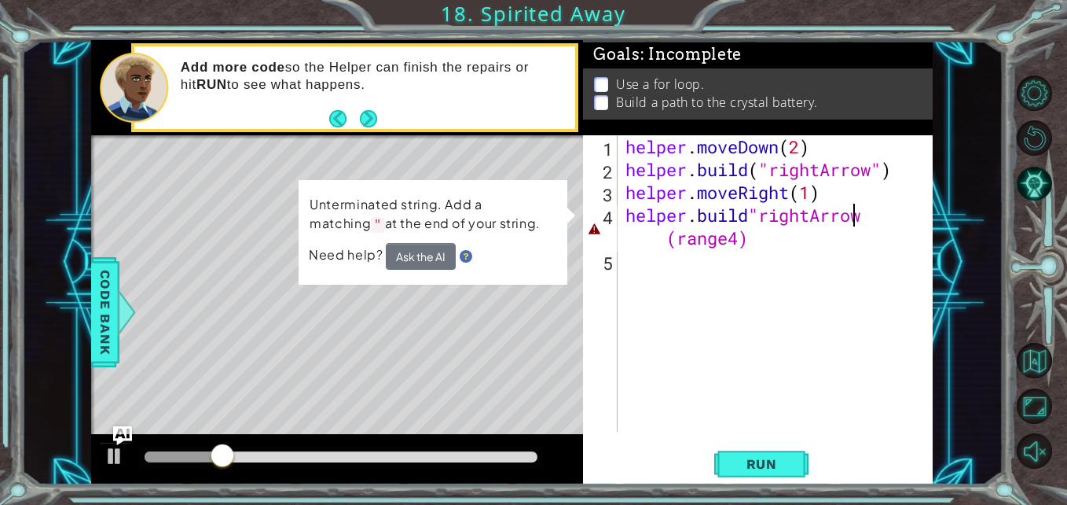
click at [879, 211] on div "helper . moveDown ( 2 ) helper . build ( "rightArrow" ) helper . moveRight ( 1 …" at bounding box center [779, 306] width 315 height 342
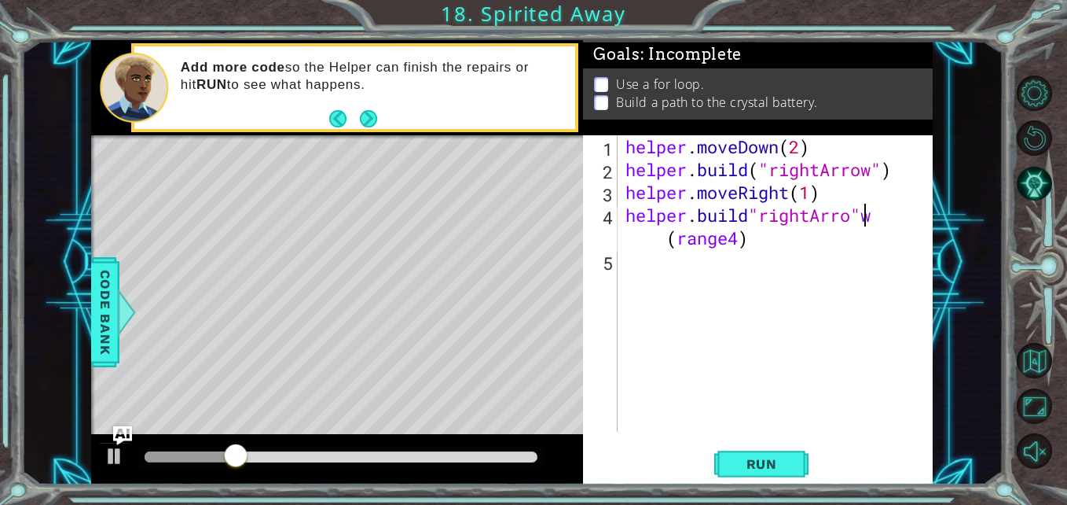
scroll to position [0, 11]
click at [879, 214] on div "helper . moveDown ( 2 ) helper . build ( "rightArrow" ) helper . moveRight ( 1 …" at bounding box center [779, 306] width 315 height 342
click at [665, 244] on div "helper . moveDown ( 2 ) helper . build ( "rightArrow" ) helper . moveRight ( 1 …" at bounding box center [779, 306] width 315 height 342
click at [852, 211] on div "helper . moveDown ( 2 ) helper . build ( "rightArrow" ) helper . moveRight ( 1 …" at bounding box center [779, 306] width 315 height 342
click at [791, 459] on span "Run" at bounding box center [762, 464] width 62 height 16
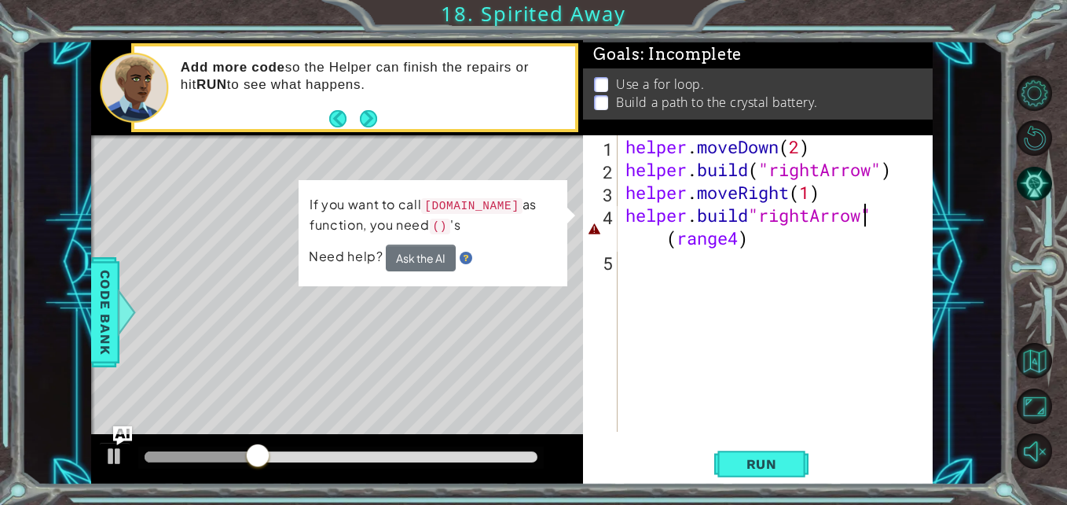
click at [869, 218] on div "helper . moveDown ( 2 ) helper . build ( "rightArrow" ) helper . moveRight ( 1 …" at bounding box center [779, 306] width 315 height 342
click at [881, 211] on div "helper . moveDown ( 2 ) helper . build ( "rightArrow" ) helper . moveRight ( 1 …" at bounding box center [779, 306] width 315 height 342
click at [879, 211] on div "helper . moveDown ( 2 ) helper . build ( "rightArrow" ) helper . moveRight ( 1 …" at bounding box center [779, 306] width 315 height 342
click at [644, 248] on div "helper . moveDown ( 2 ) helper . build ( "rightArrow" ) helper . moveRight ( 1 …" at bounding box center [779, 306] width 315 height 342
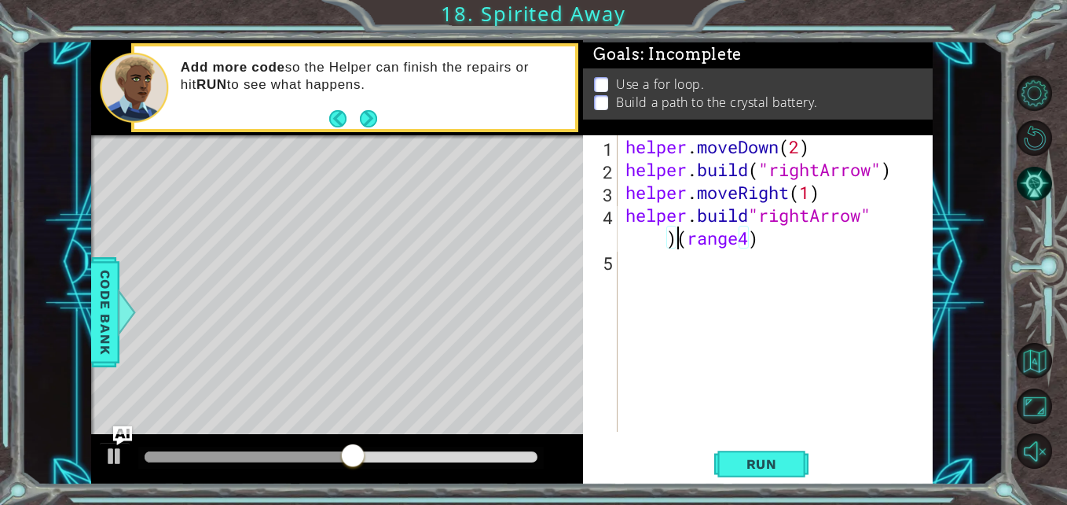
scroll to position [0, 13]
click at [750, 213] on div "helper . moveDown ( 2 ) helper . build ( "rightArrow" ) helper . moveRight ( 1 …" at bounding box center [779, 306] width 315 height 342
click at [754, 486] on div "1 2 3 4 5 6 helper . moveDown ( 2 ) for i in range ( 4 ) : helper . build ( "ri…" at bounding box center [533, 252] width 1067 height 505
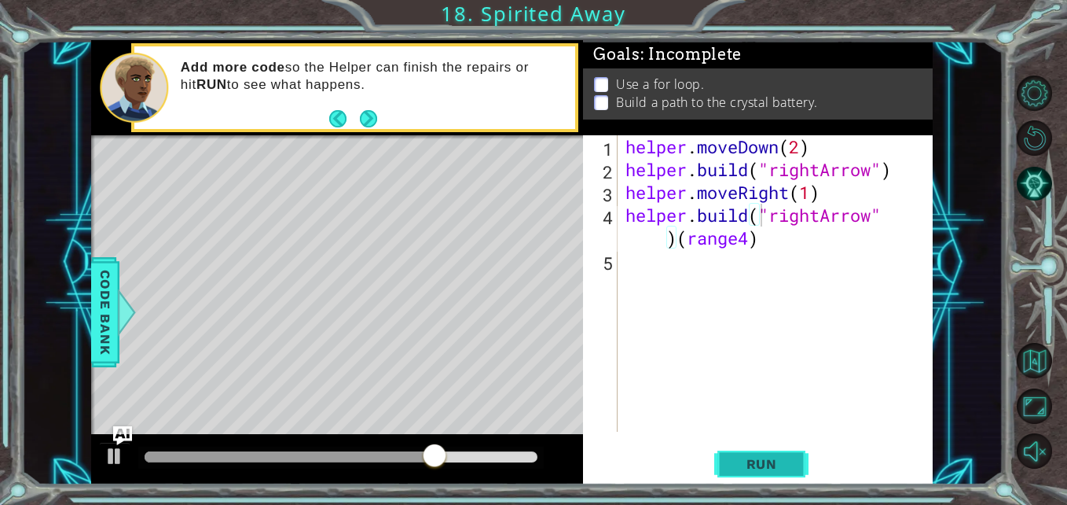
click at [762, 468] on span "Run" at bounding box center [762, 464] width 62 height 16
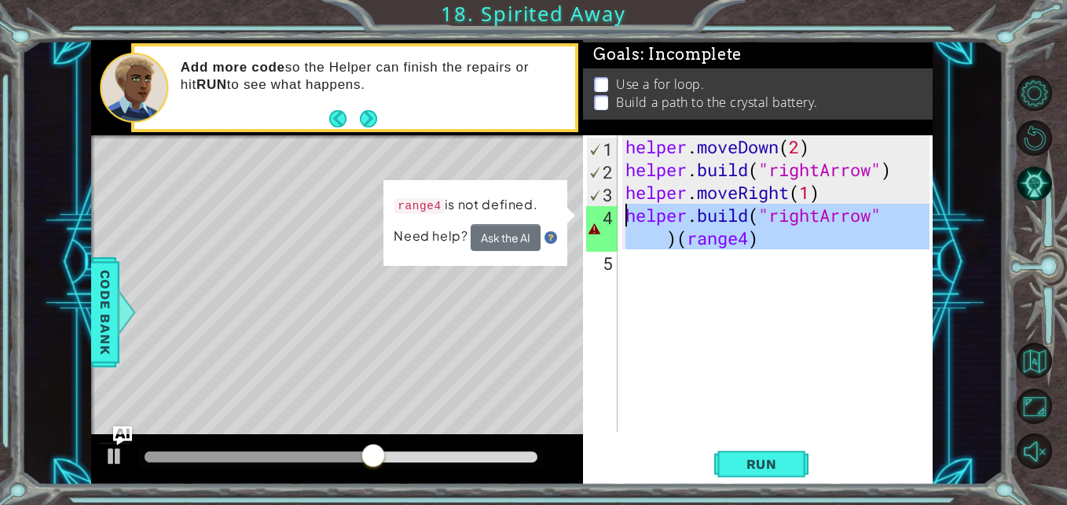
drag, startPoint x: 779, startPoint y: 250, endPoint x: 626, endPoint y: 222, distance: 155.1
click at [626, 222] on div "helper . moveDown ( 2 ) helper . build ( "rightArrow" ) helper . moveRight ( 1 …" at bounding box center [779, 306] width 315 height 342
type textarea "helper.build("rightArrow")(range4)"
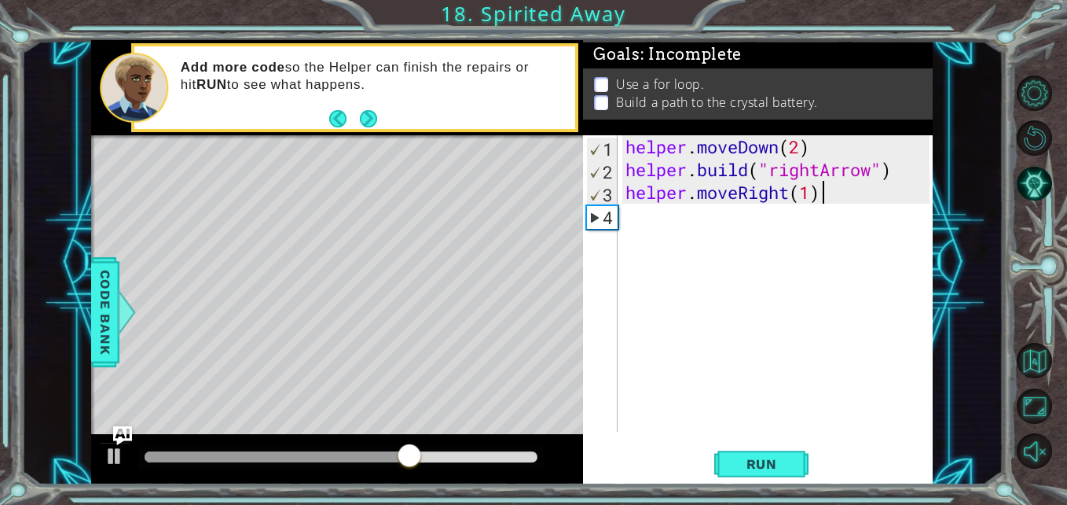
click at [864, 190] on div "helper . moveDown ( 2 ) helper . build ( "rightArrow" ) helper . moveRight ( 1 )" at bounding box center [779, 306] width 315 height 342
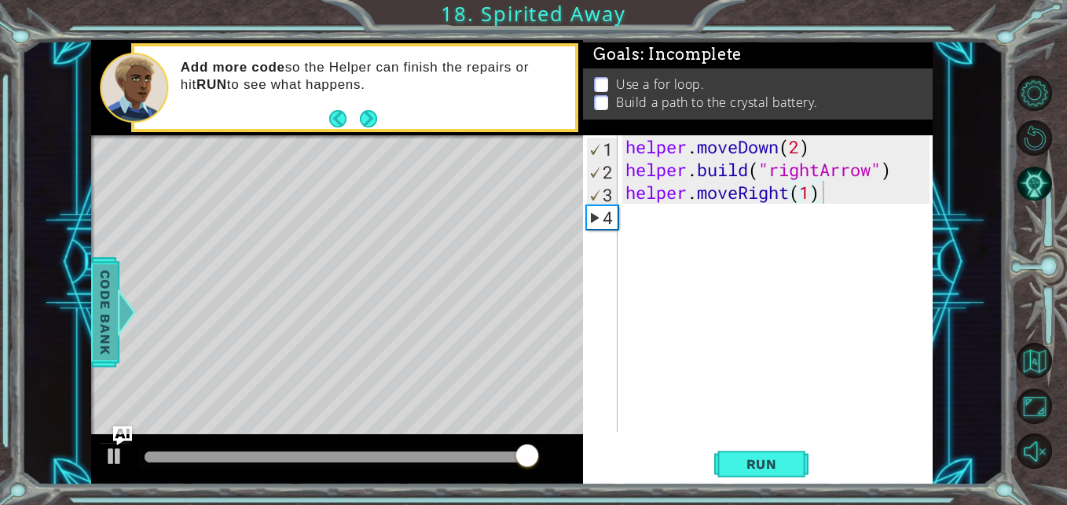
click at [105, 329] on span "Code Bank" at bounding box center [105, 312] width 25 height 96
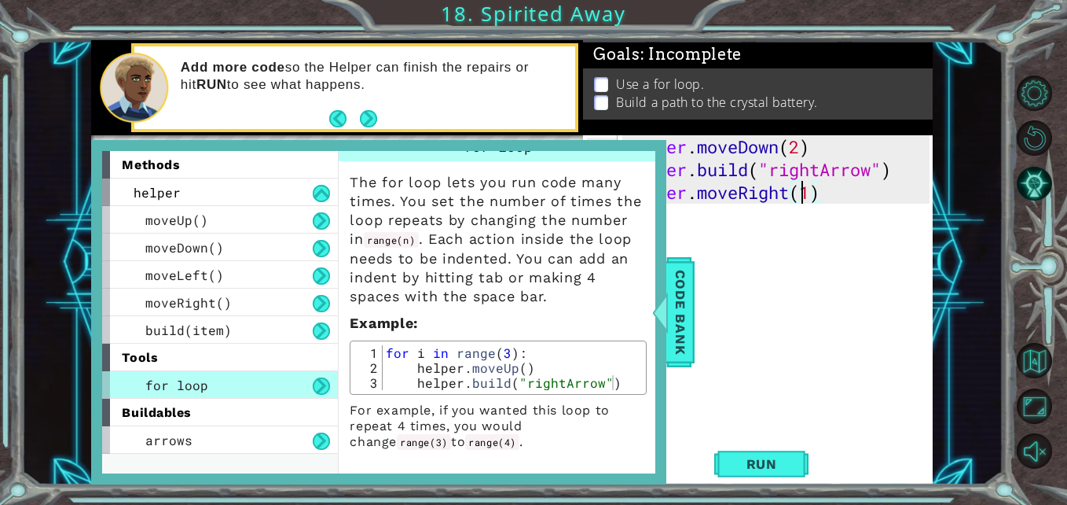
click at [806, 195] on div "helper . moveDown ( 2 ) helper . build ( "rightArrow" ) helper . moveRight ( 1 )" at bounding box center [779, 306] width 315 height 342
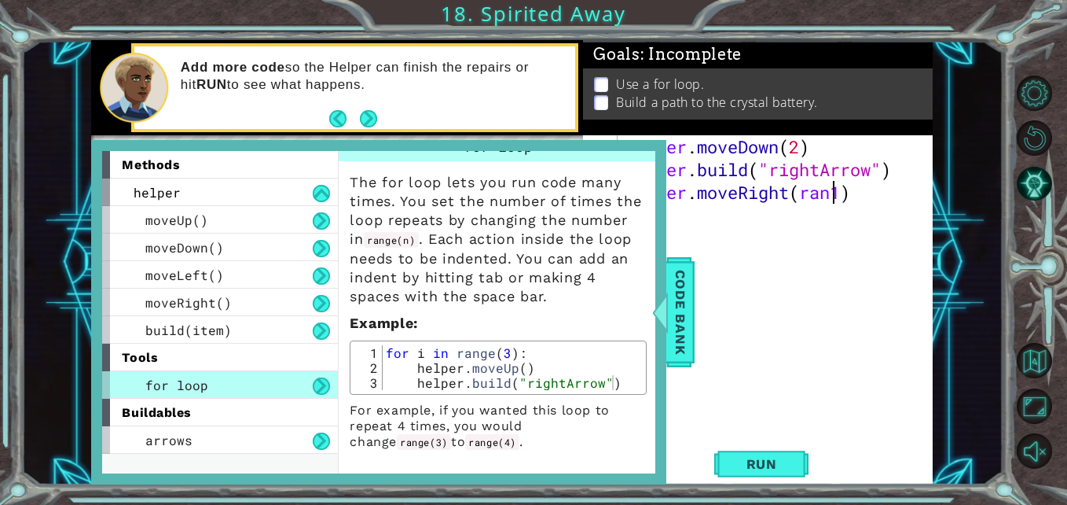
scroll to position [0, 10]
click at [868, 198] on div "helper . moveDown ( 2 ) helper . build ( "rightArrow" ) helper . moveRight ( ra…" at bounding box center [779, 306] width 315 height 342
type textarea "helper.moveRight(range4)"
click at [783, 461] on span "Run" at bounding box center [762, 464] width 62 height 16
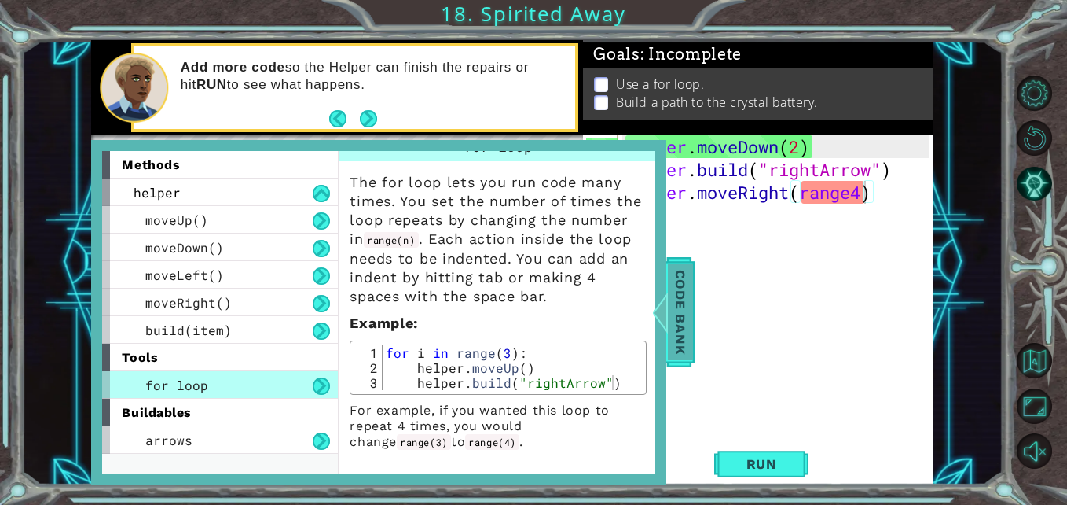
click at [680, 315] on span "Code Bank" at bounding box center [680, 312] width 25 height 96
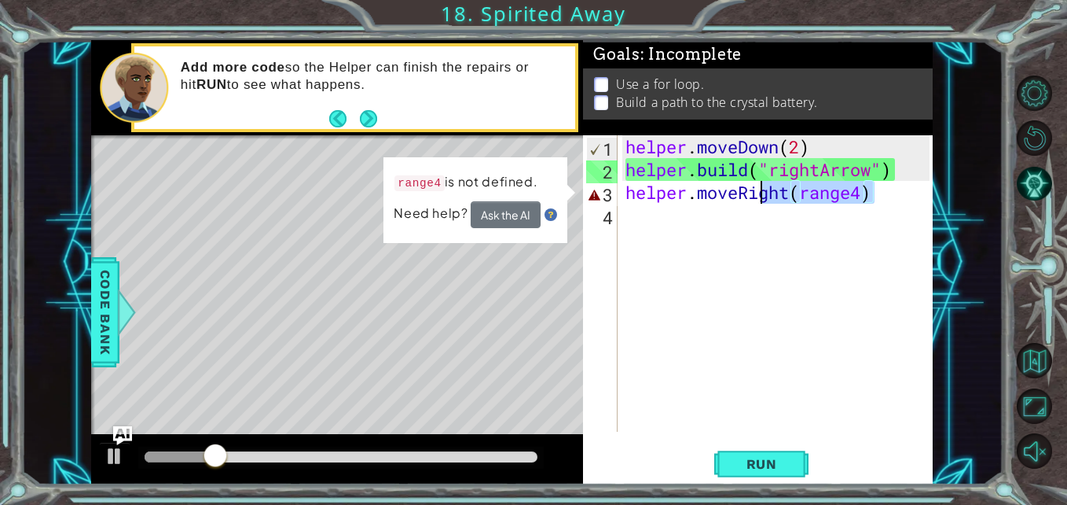
drag, startPoint x: 886, startPoint y: 193, endPoint x: 645, endPoint y: 185, distance: 240.6
click at [665, 183] on div "helper . moveDown ( 2 ) helper . build ( "rightArrow" ) helper . moveRight ( ra…" at bounding box center [779, 306] width 315 height 342
